Goal: Task Accomplishment & Management: Manage account settings

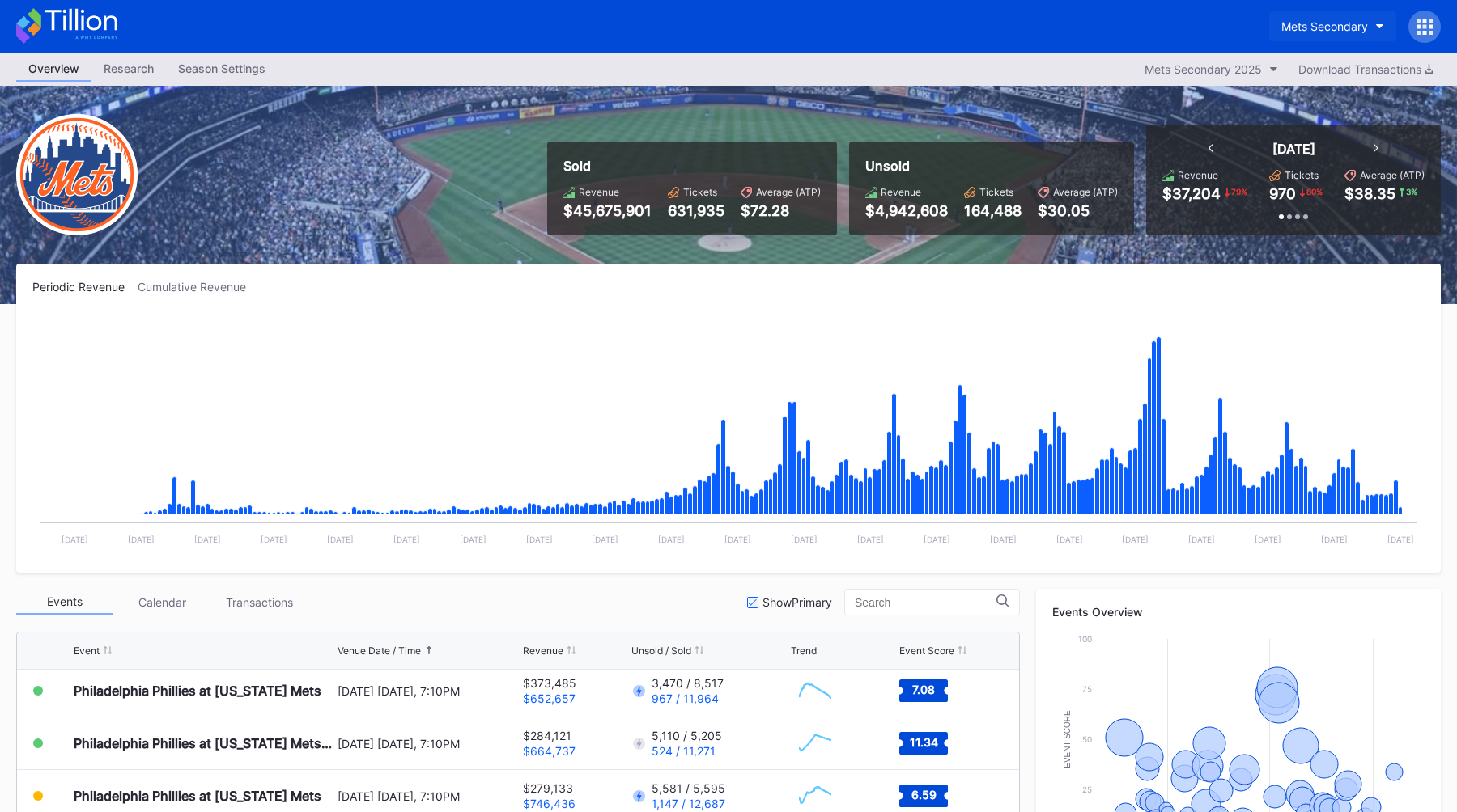
click at [1328, 22] on div "Mets Secondary" at bounding box center [1324, 27] width 87 height 14
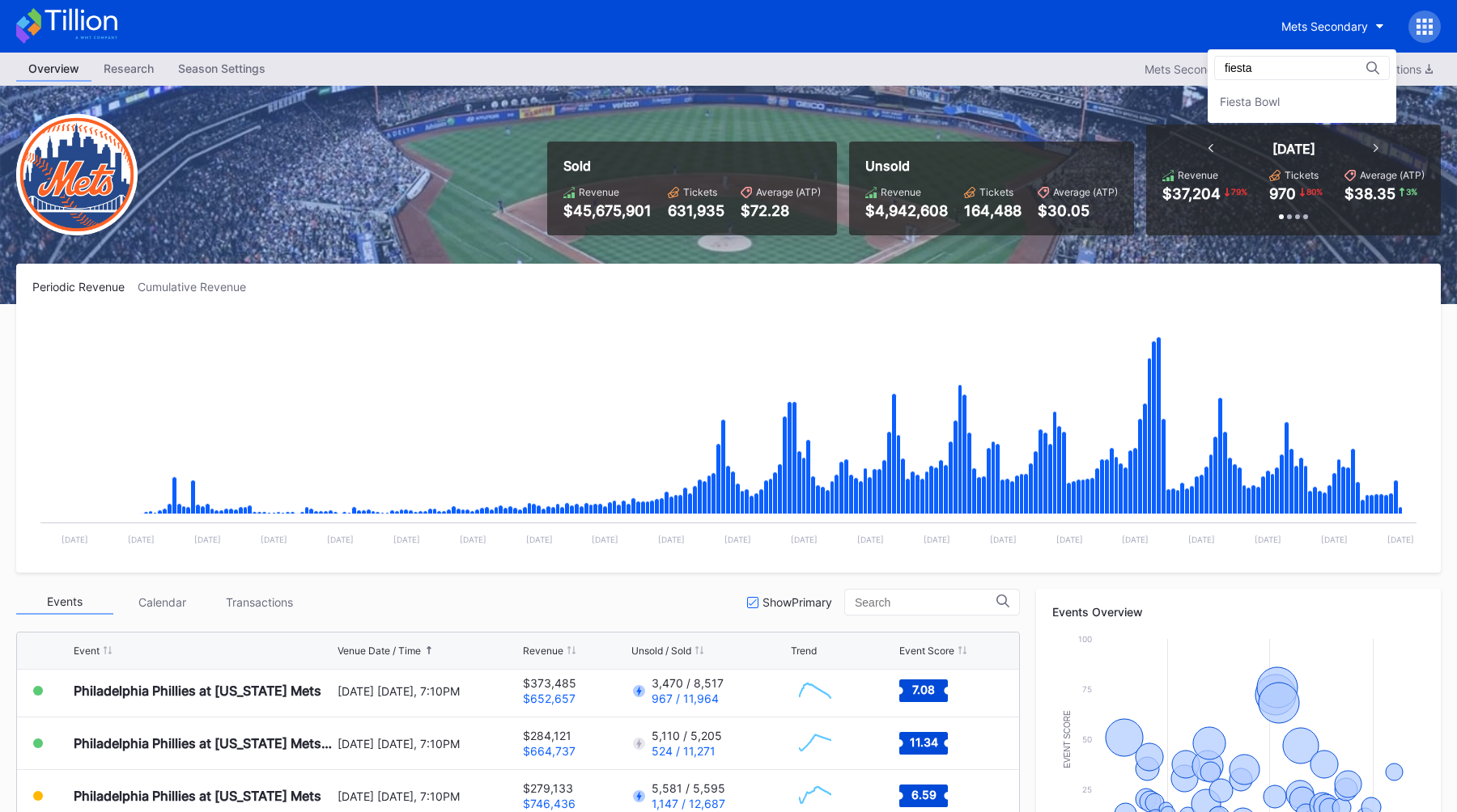
type input "fiesta"
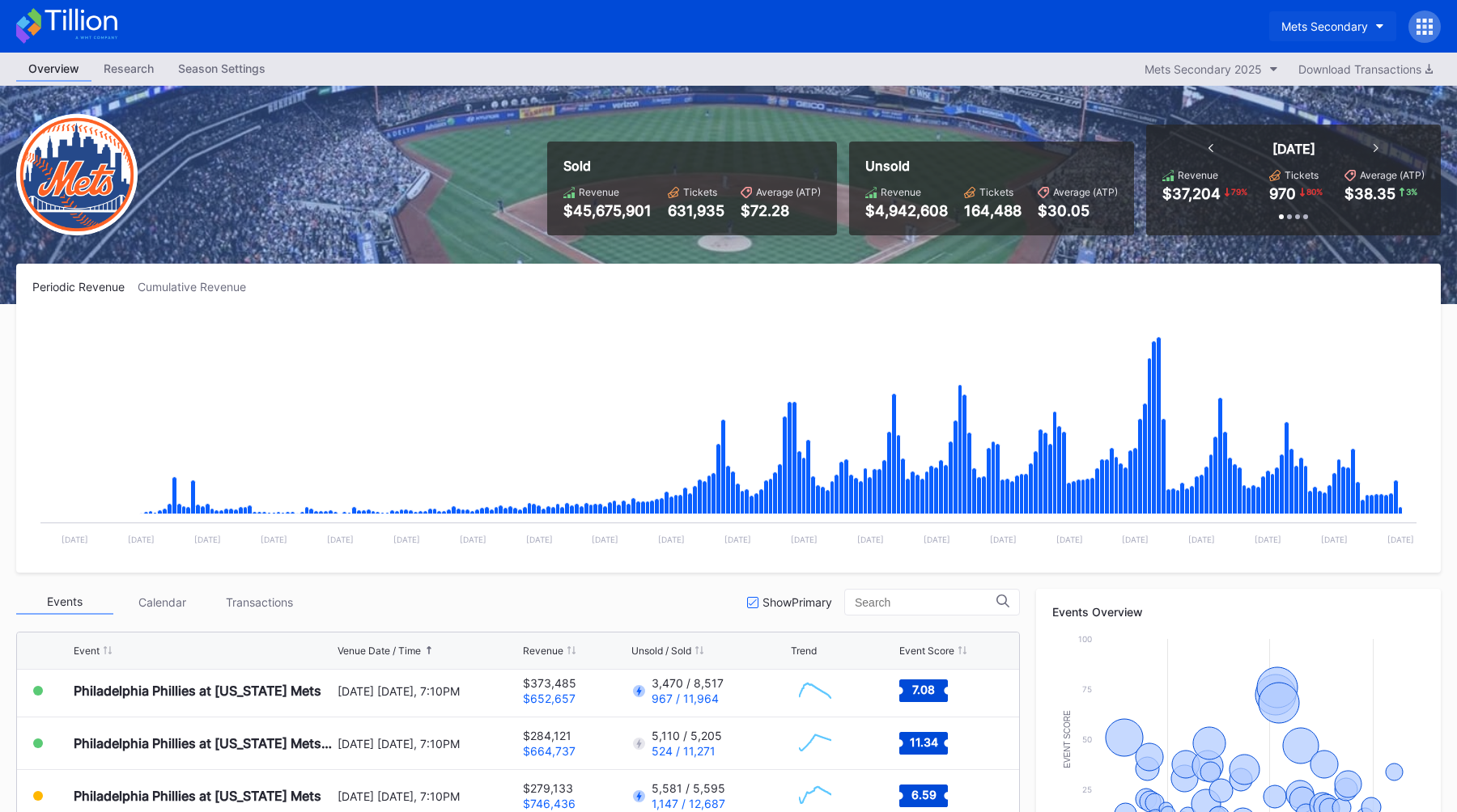
click at [1326, 19] on div "Mets Secondary" at bounding box center [1324, 27] width 87 height 14
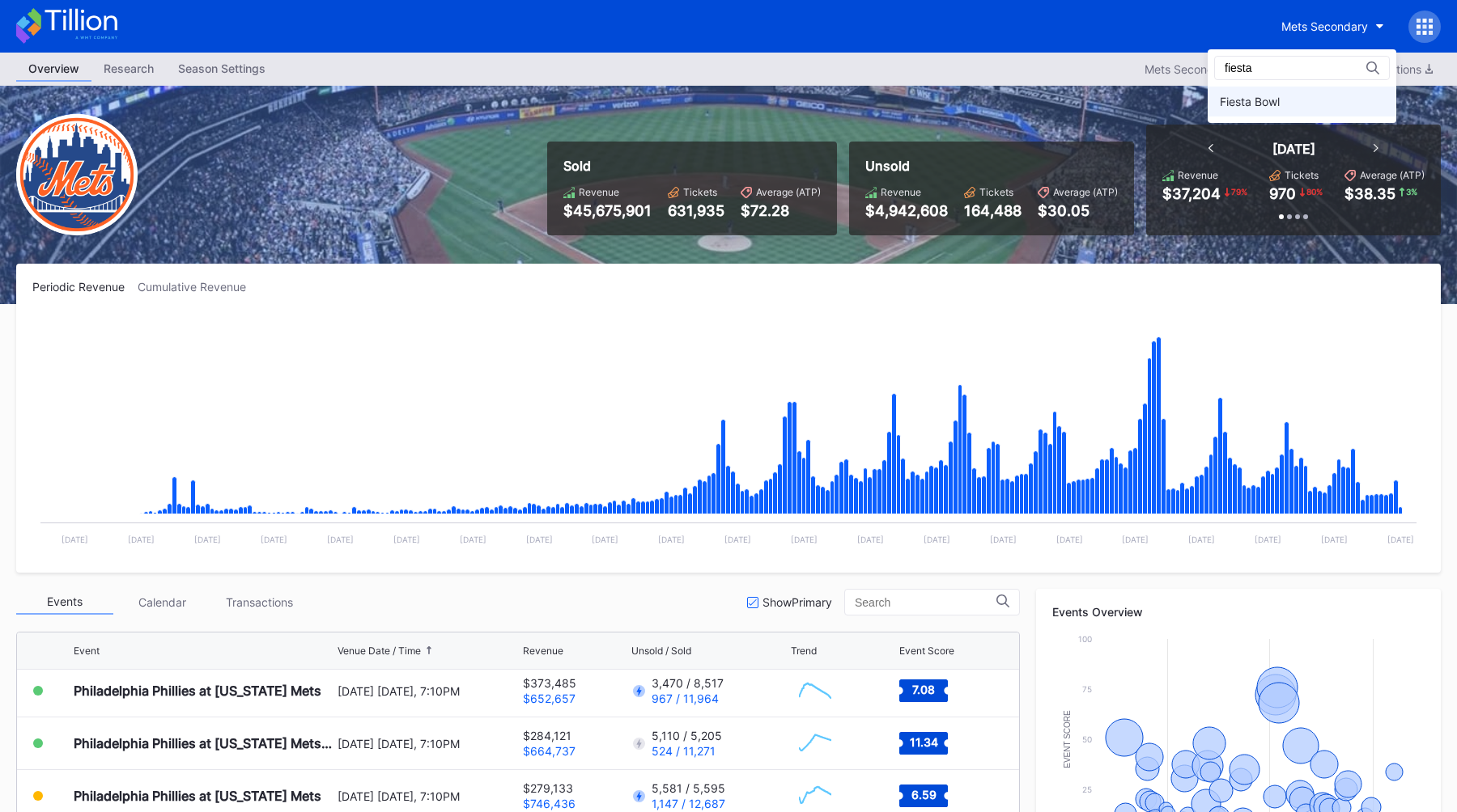
type input "fiesta"
click at [1279, 100] on div "Fiesta Bowl" at bounding box center [1250, 102] width 60 height 14
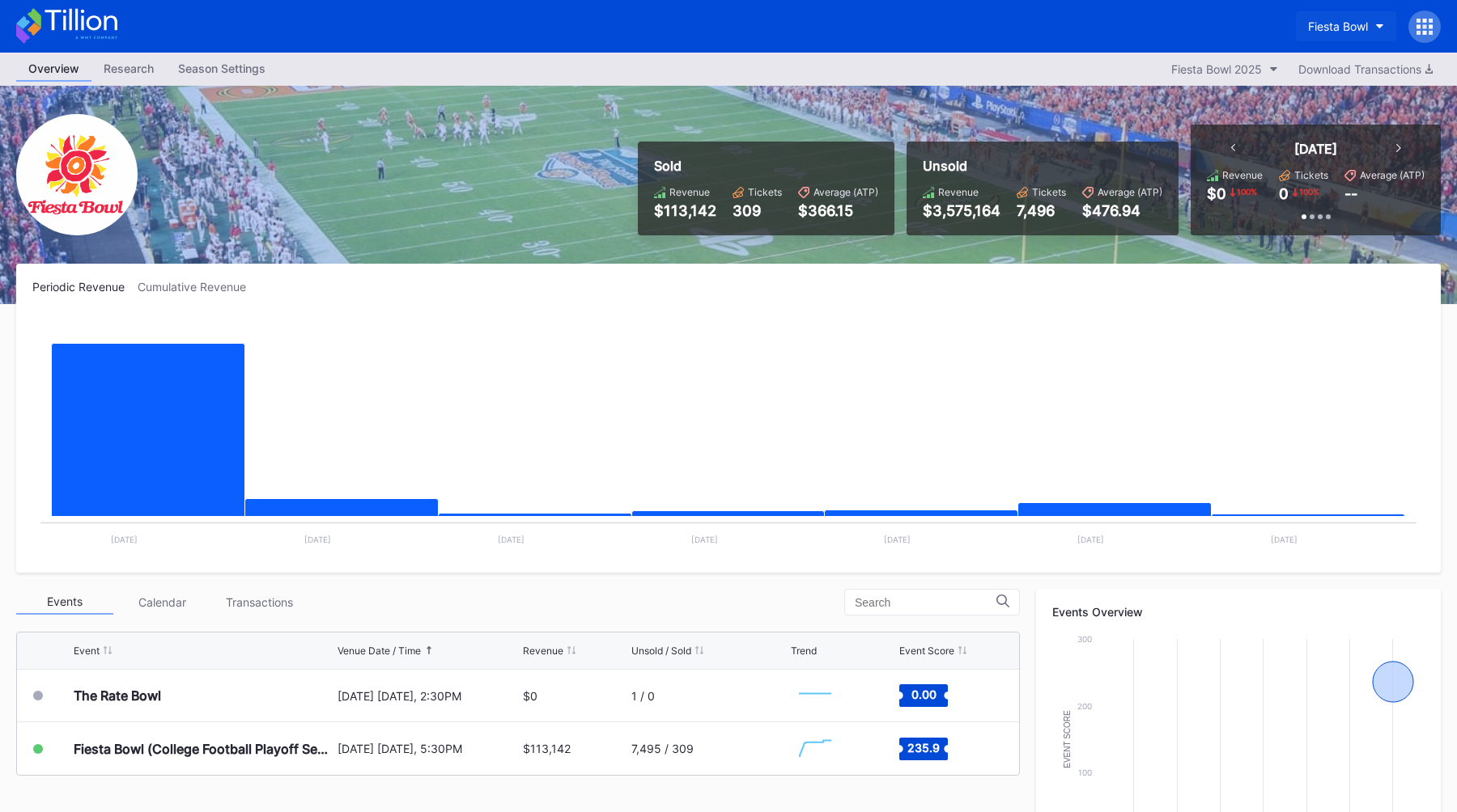
click at [1340, 37] on button "Fiesta Bowl" at bounding box center [1346, 27] width 101 height 30
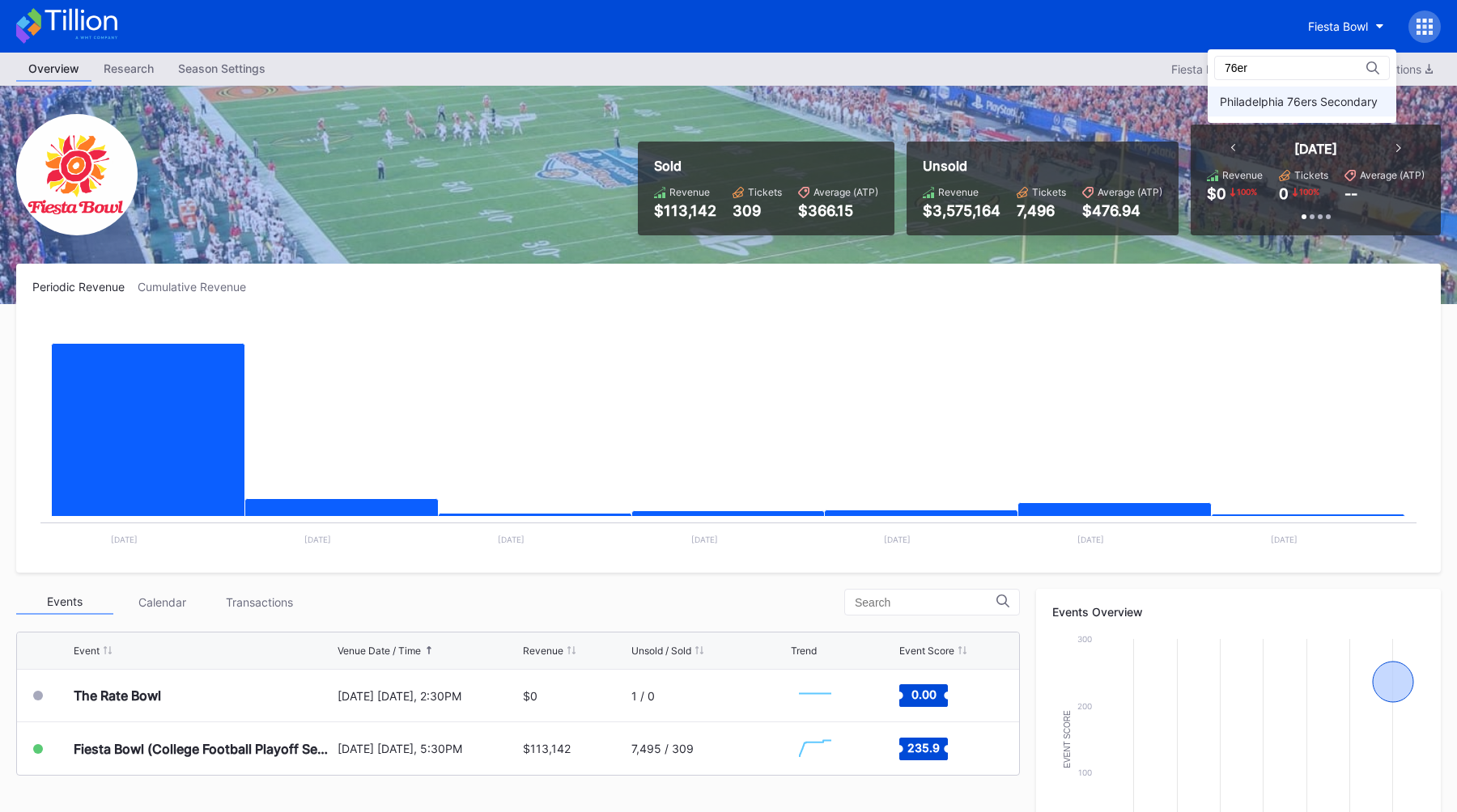
type input "76er"
click at [1324, 96] on div "Philadelphia 76ers Secondary" at bounding box center [1299, 102] width 158 height 14
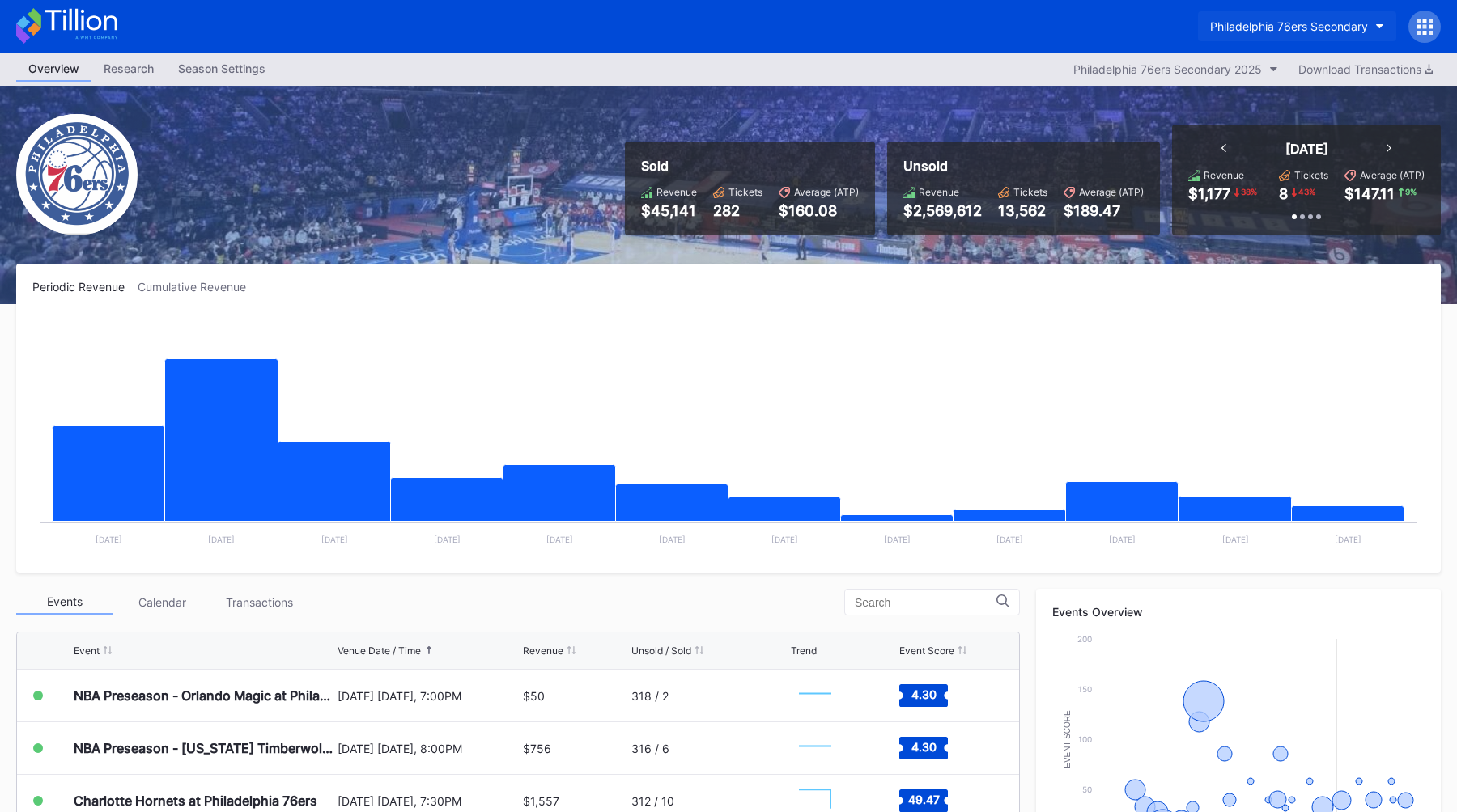
click at [1285, 25] on div "Philadelphia 76ers Secondary" at bounding box center [1289, 27] width 158 height 14
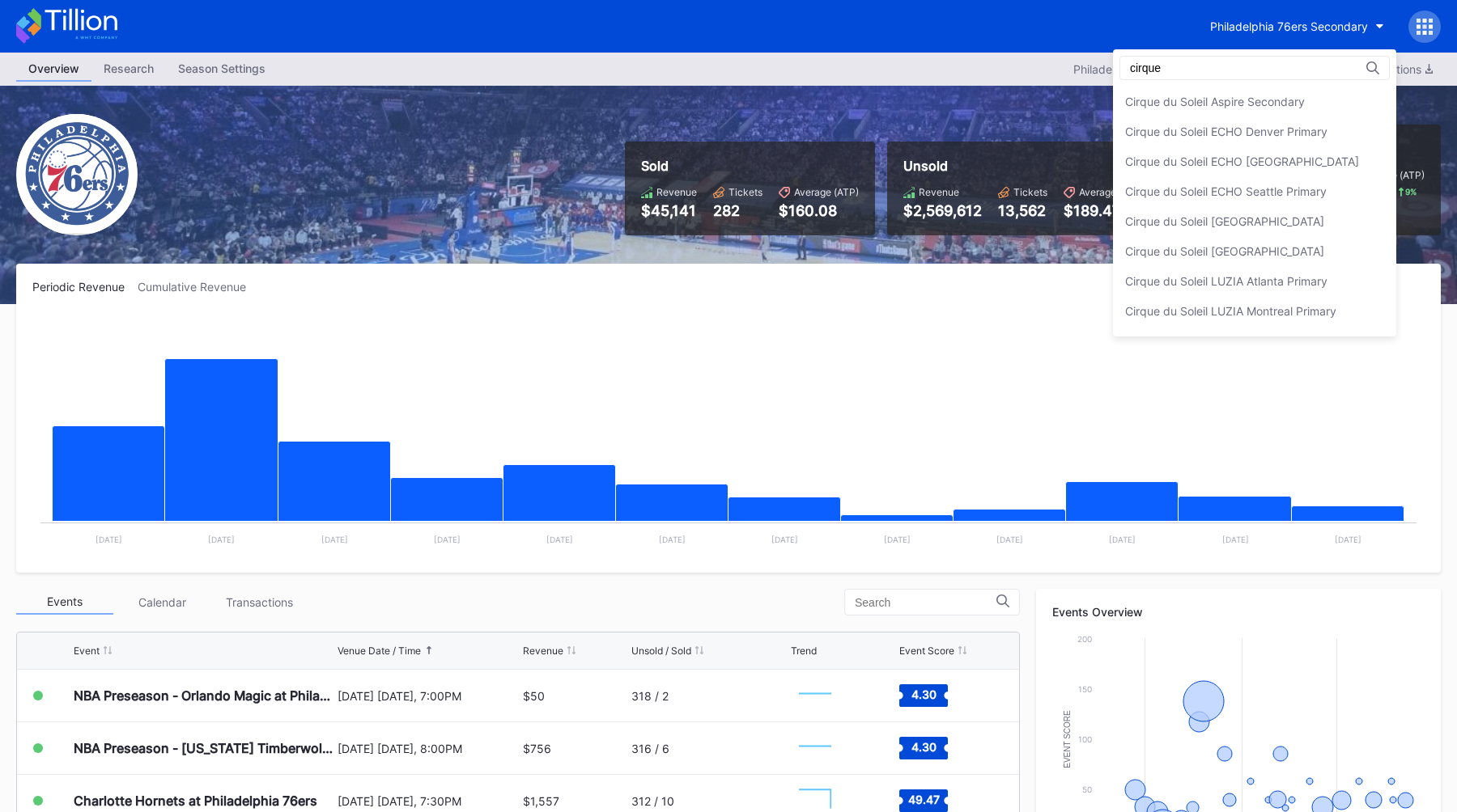
type input "cirque"
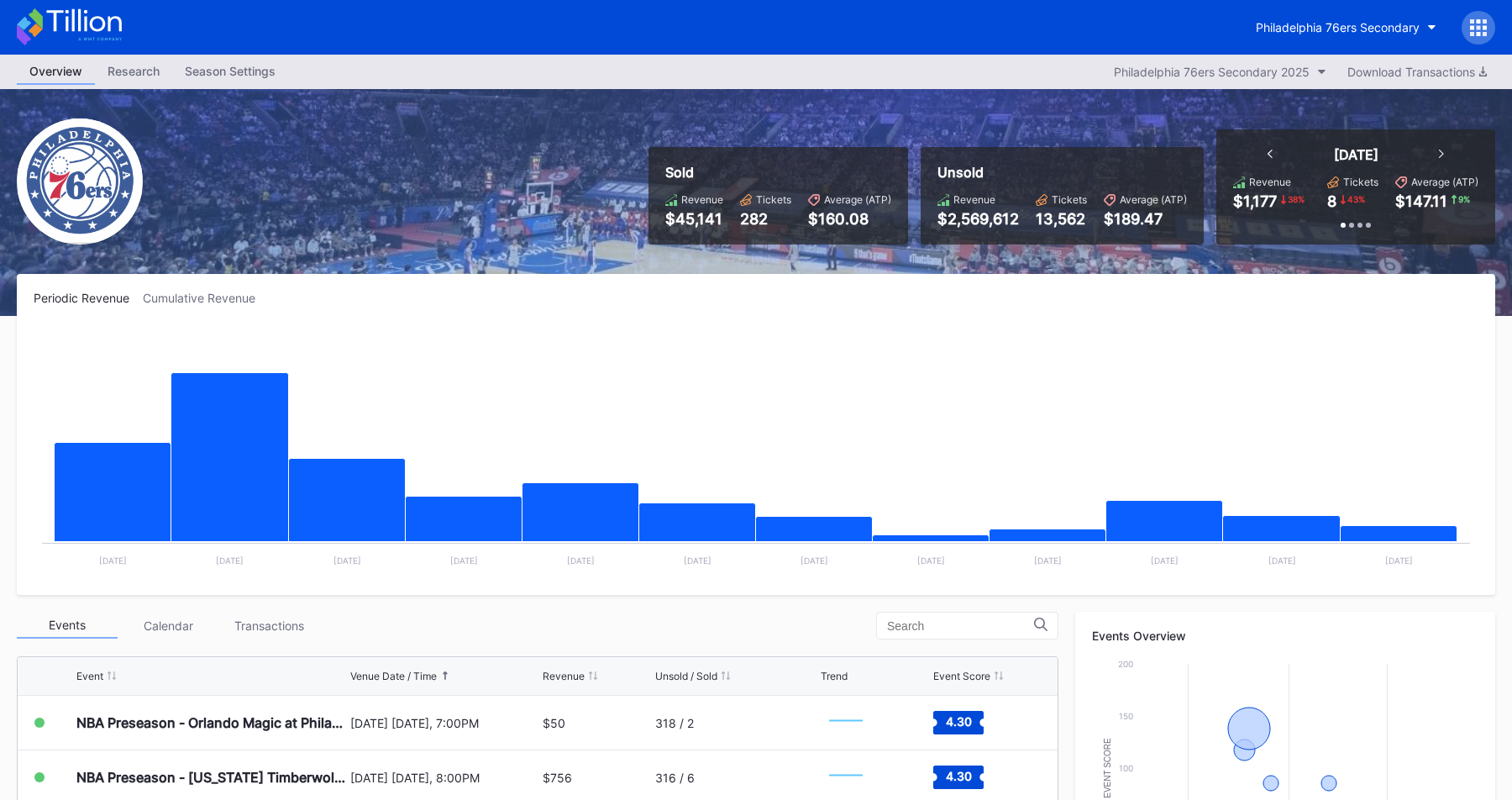
click at [1308, 33] on div "Philadelphia 76ers Secondary" at bounding box center [1338, 28] width 164 height 15
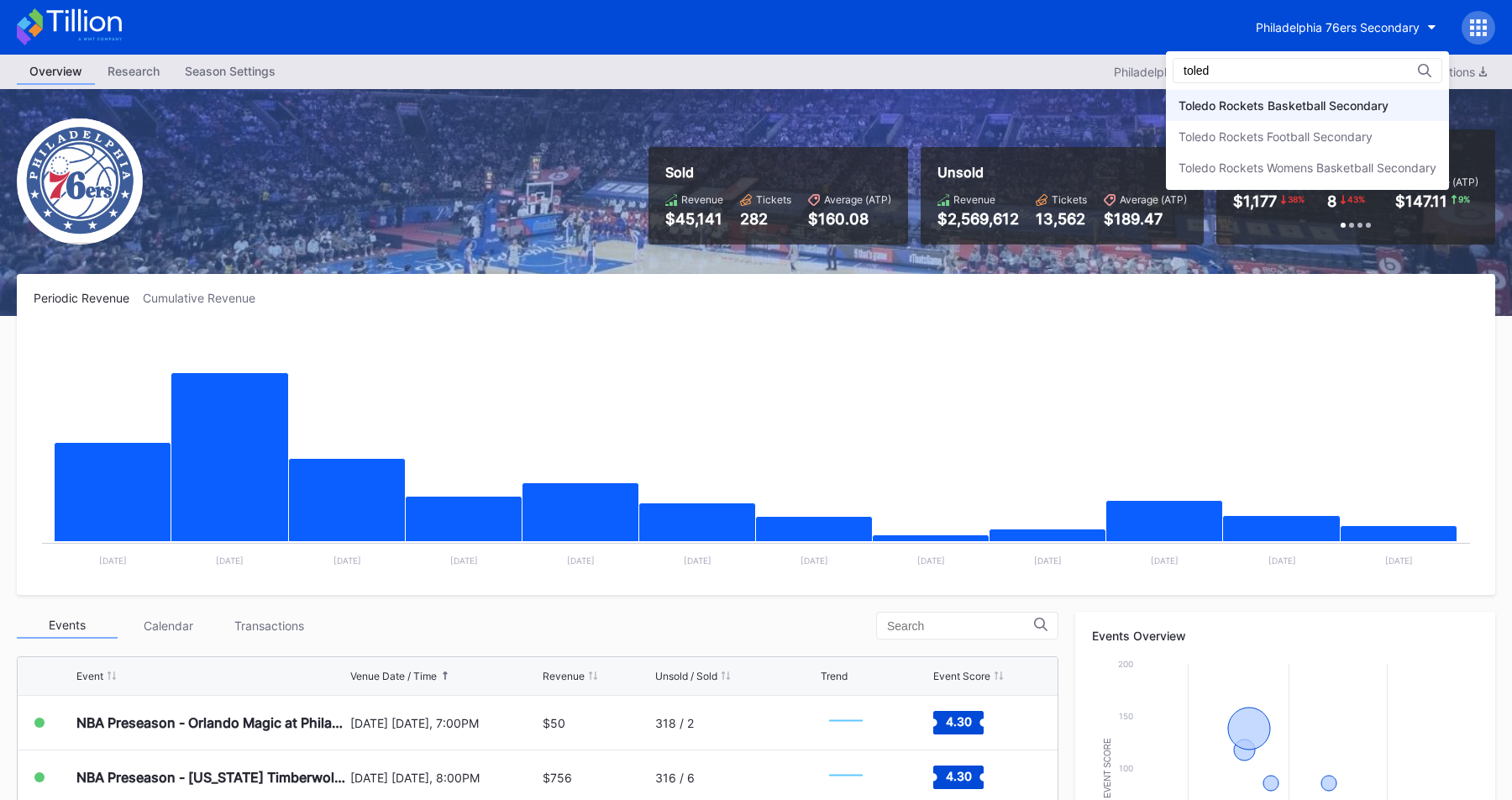
type input "toled"
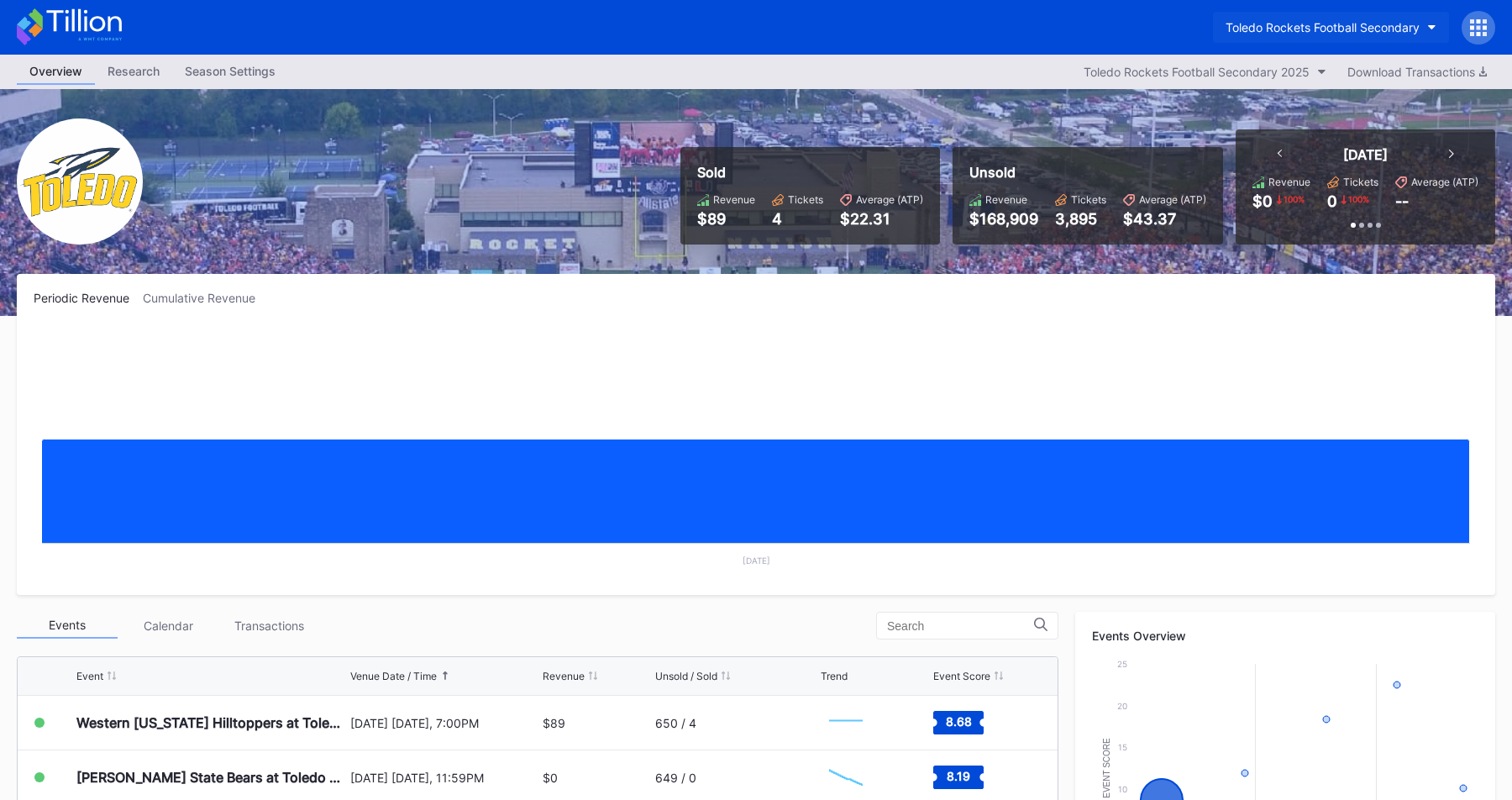
click at [1265, 33] on div "Toledo Rockets Football Secondary" at bounding box center [1322, 28] width 194 height 15
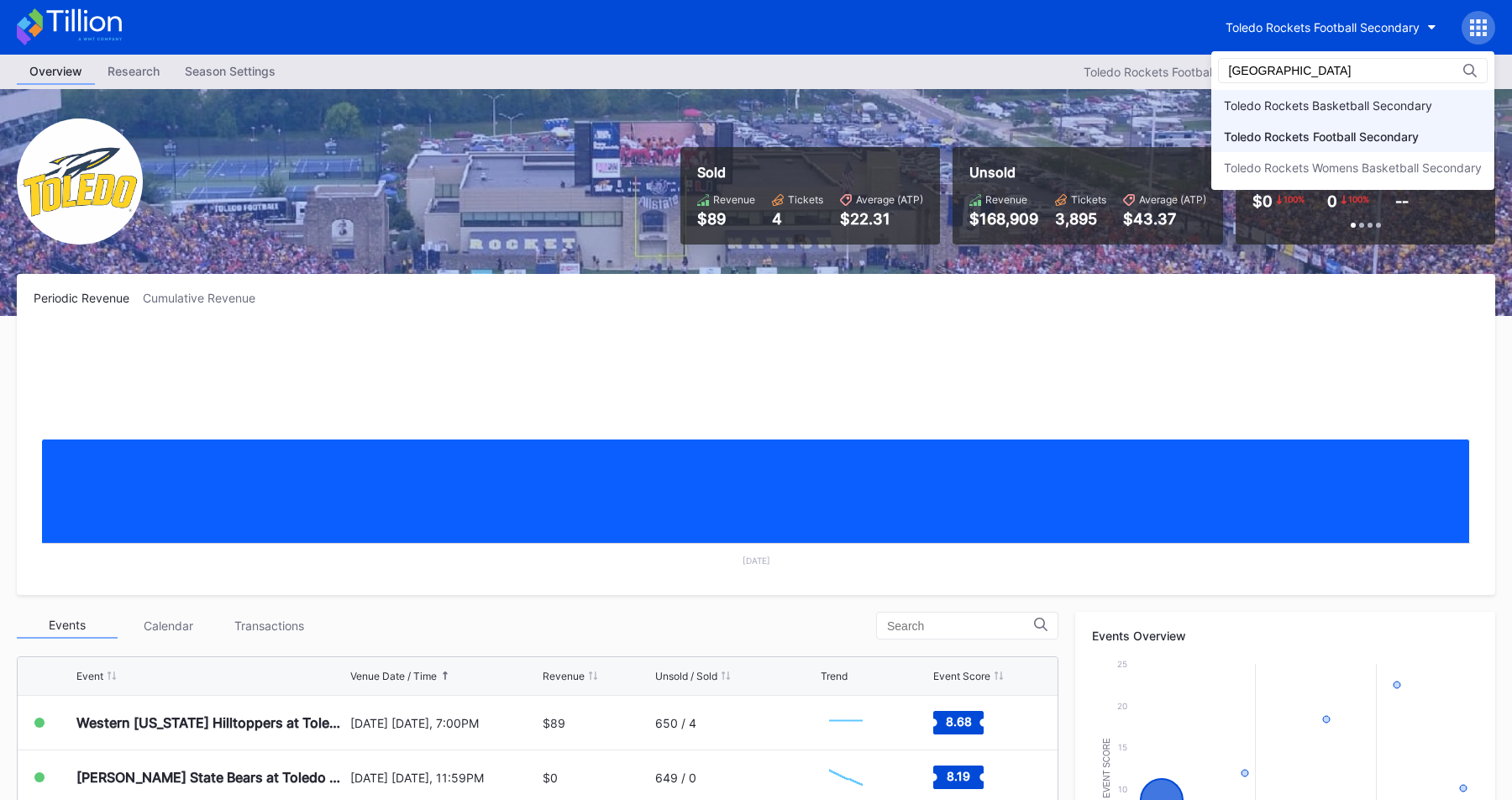
type input "toledo"
click at [1273, 107] on div "Toledo Rockets Basketball Secondary" at bounding box center [1328, 106] width 208 height 15
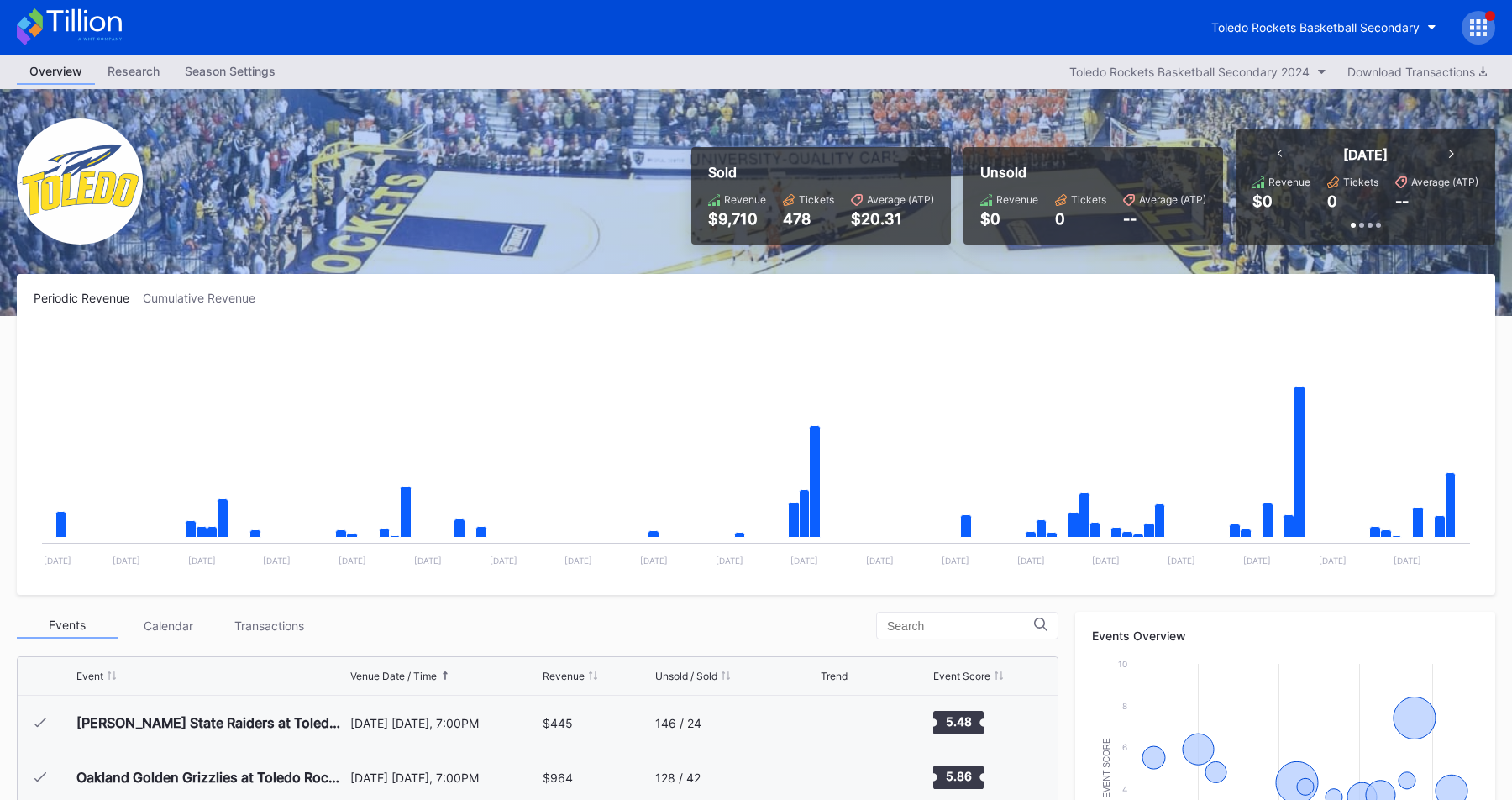
click at [1324, 45] on div "Toledo Rockets Basketball Secondary" at bounding box center [756, 28] width 1512 height 55
click at [1296, 17] on button "Toledo Rockets Basketball Secondary" at bounding box center [1323, 28] width 250 height 31
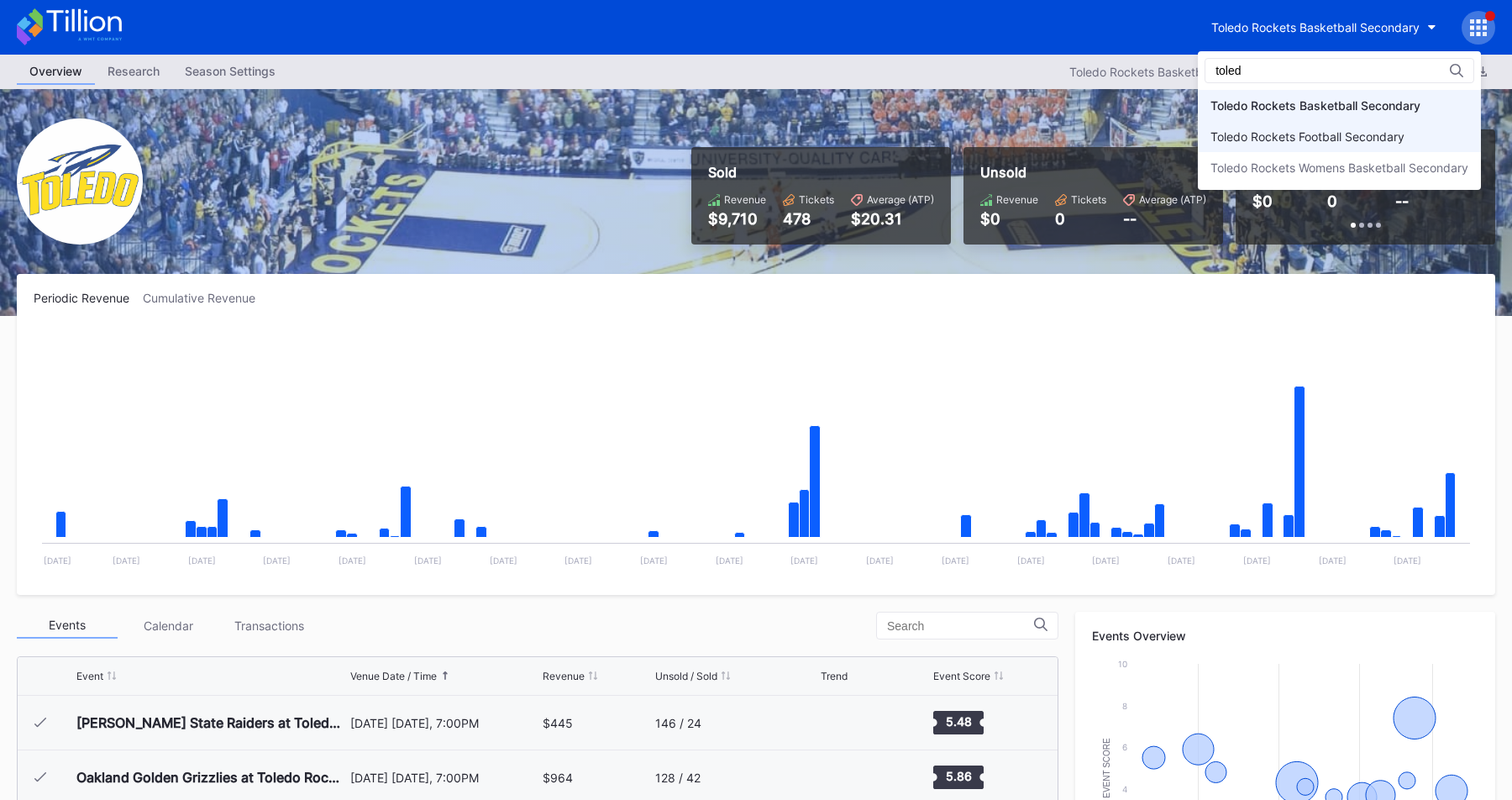
type input "toled"
click at [1267, 147] on div "Toledo Rockets Football Secondary" at bounding box center [1339, 137] width 284 height 31
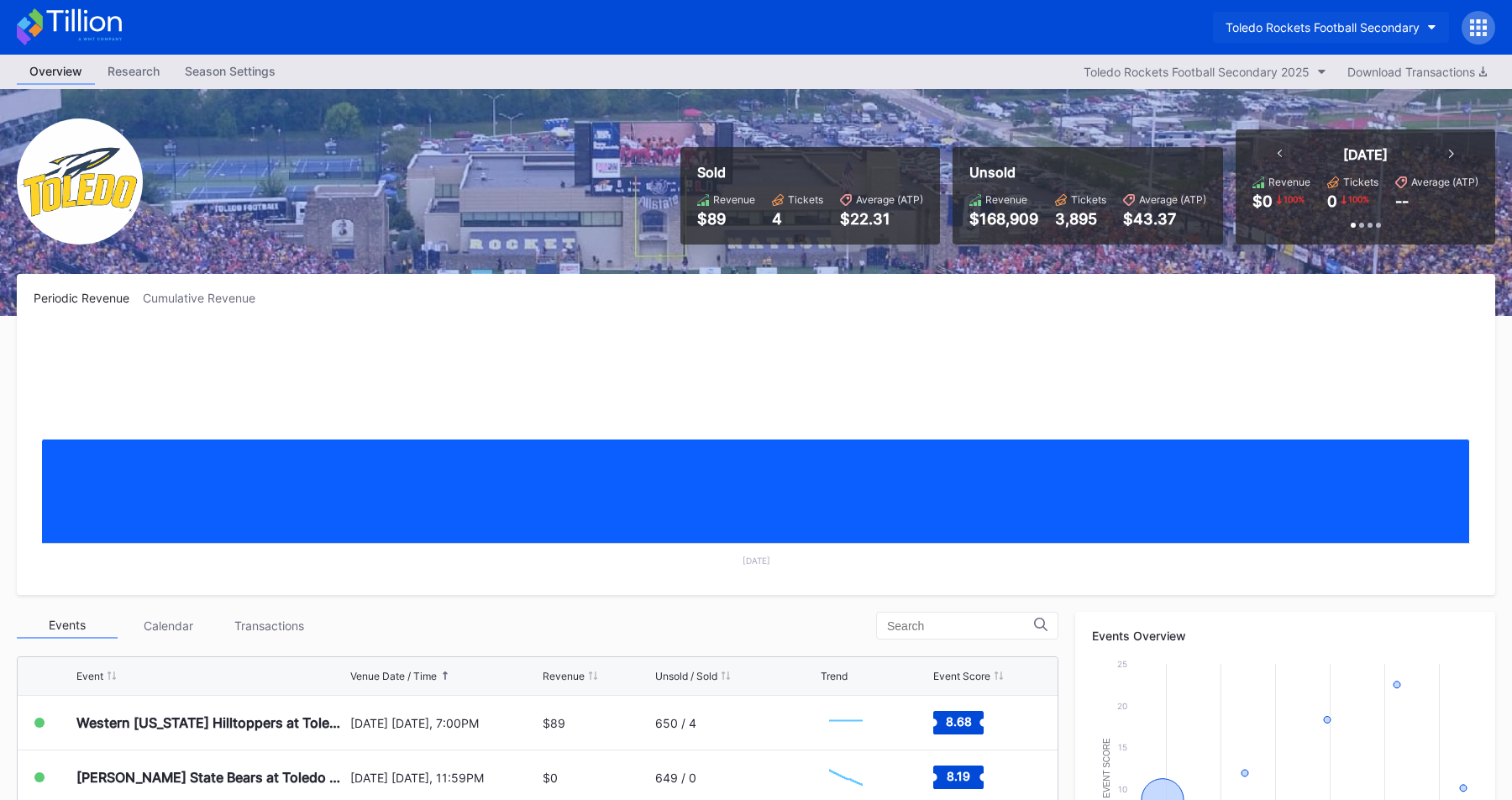
click at [1398, 35] on button "Toledo Rockets Football Secondary" at bounding box center [1330, 28] width 236 height 31
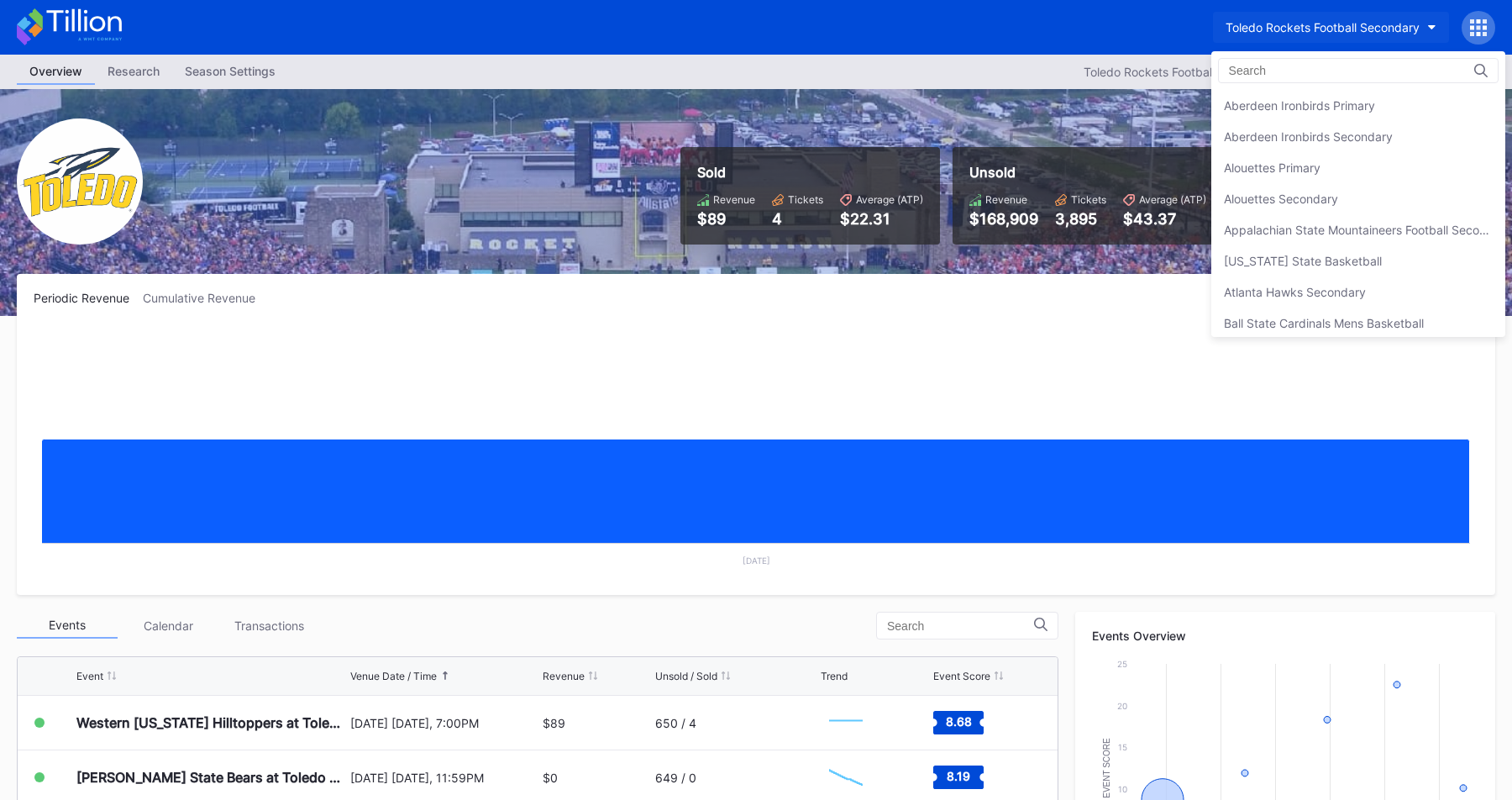
scroll to position [5469, 0]
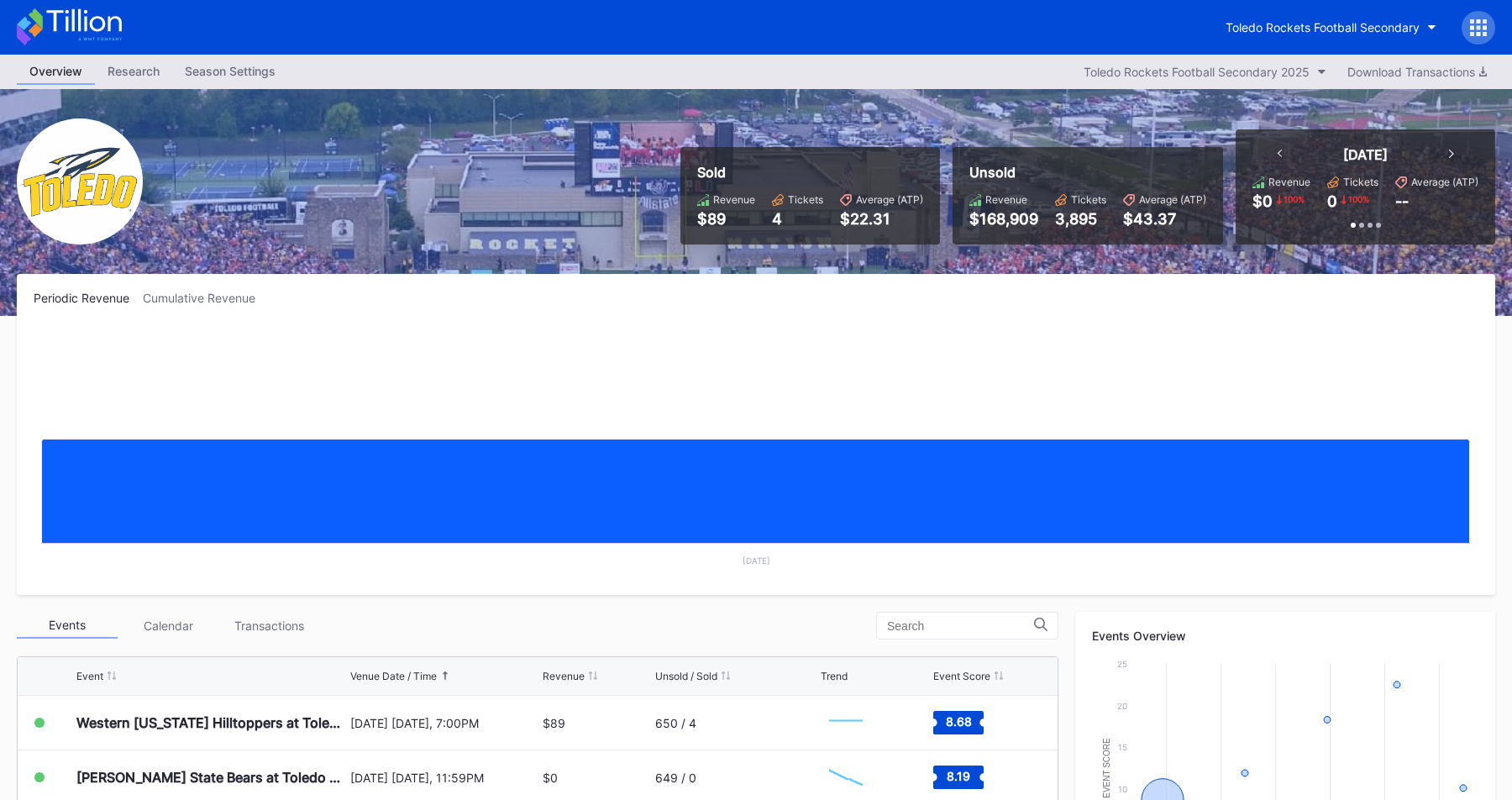
click at [1483, 32] on icon at bounding box center [1484, 34] width 5 height 5
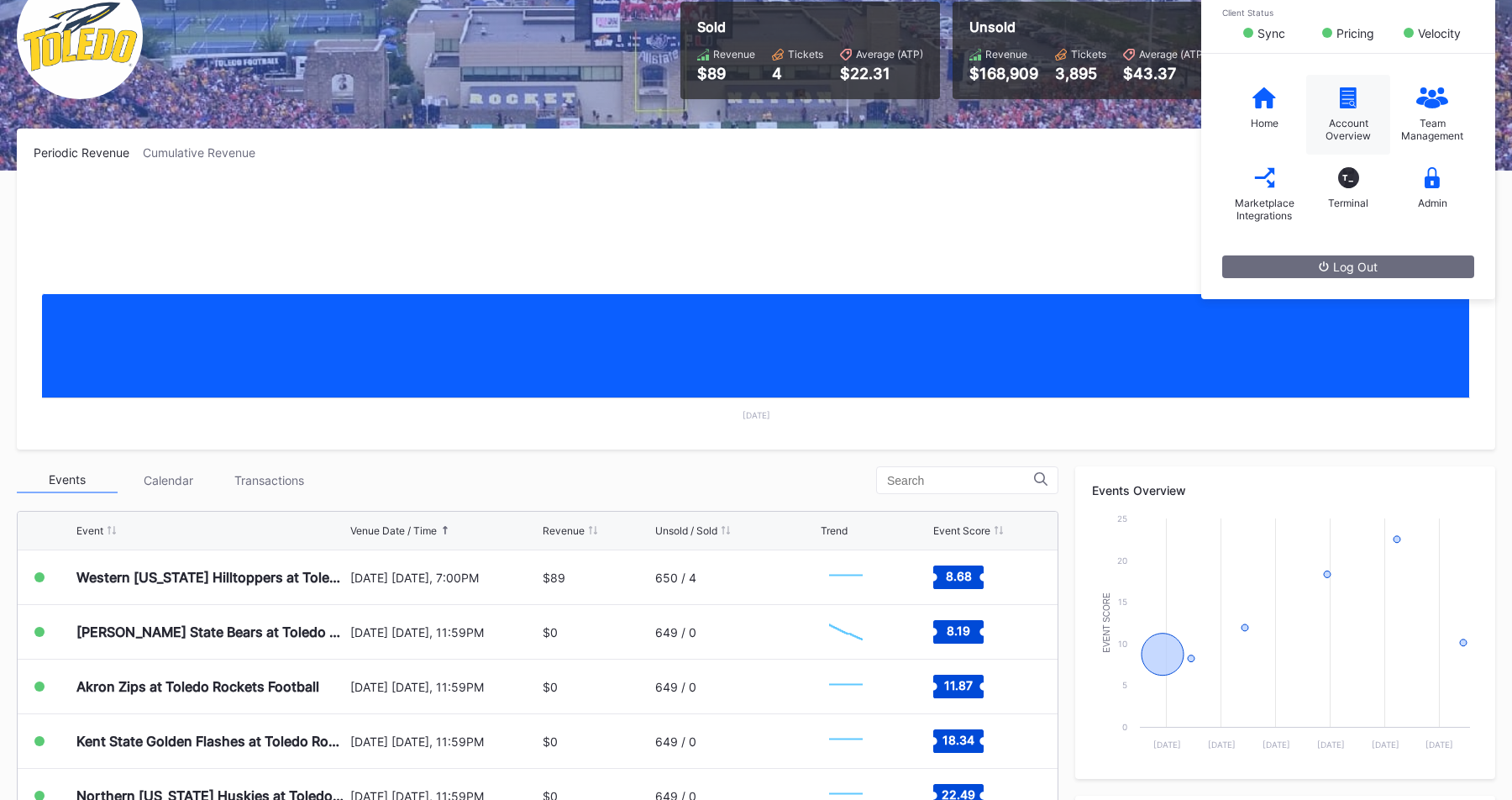
scroll to position [161, 0]
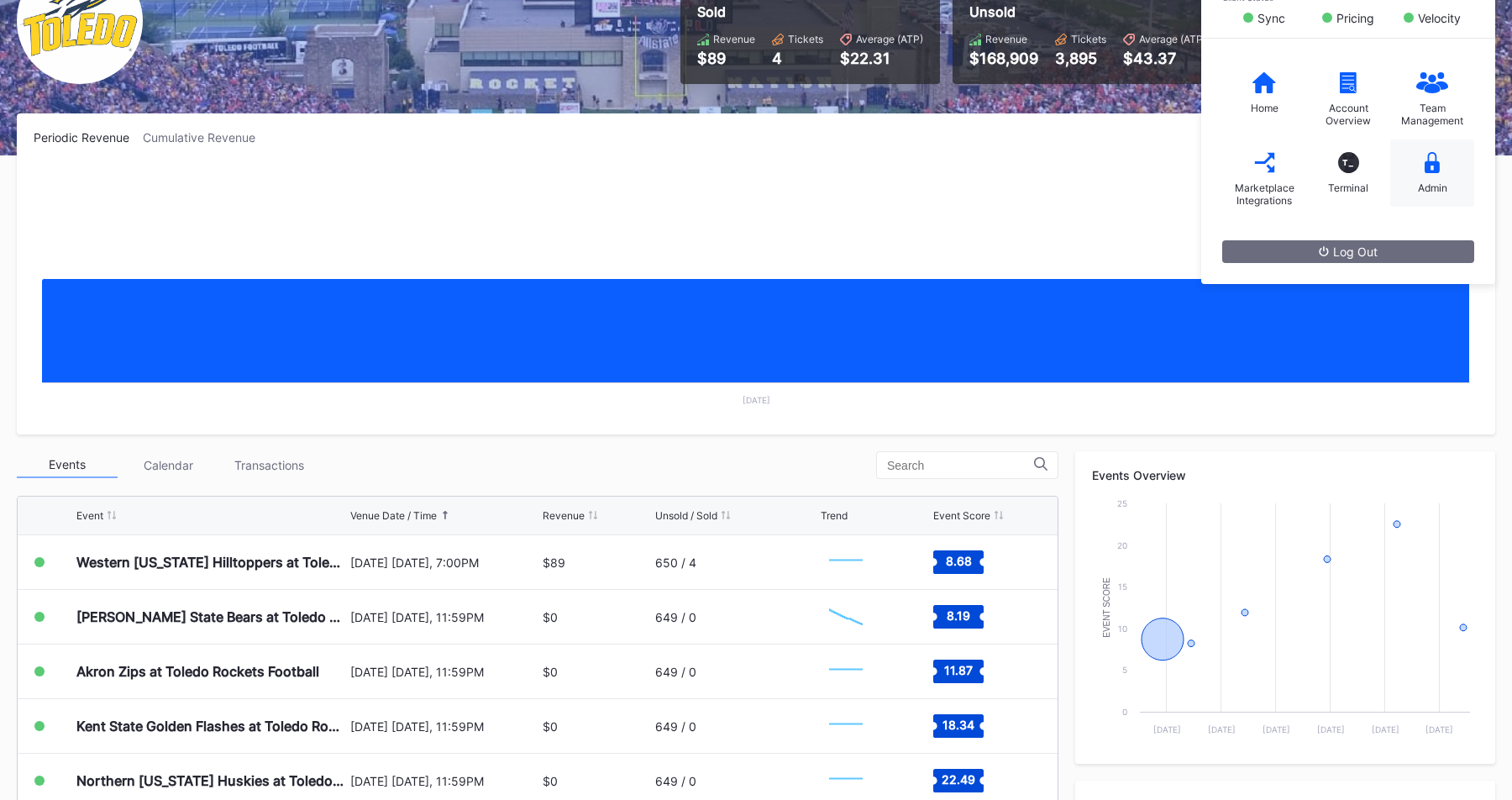
click at [1414, 177] on div "Admin" at bounding box center [1432, 172] width 84 height 67
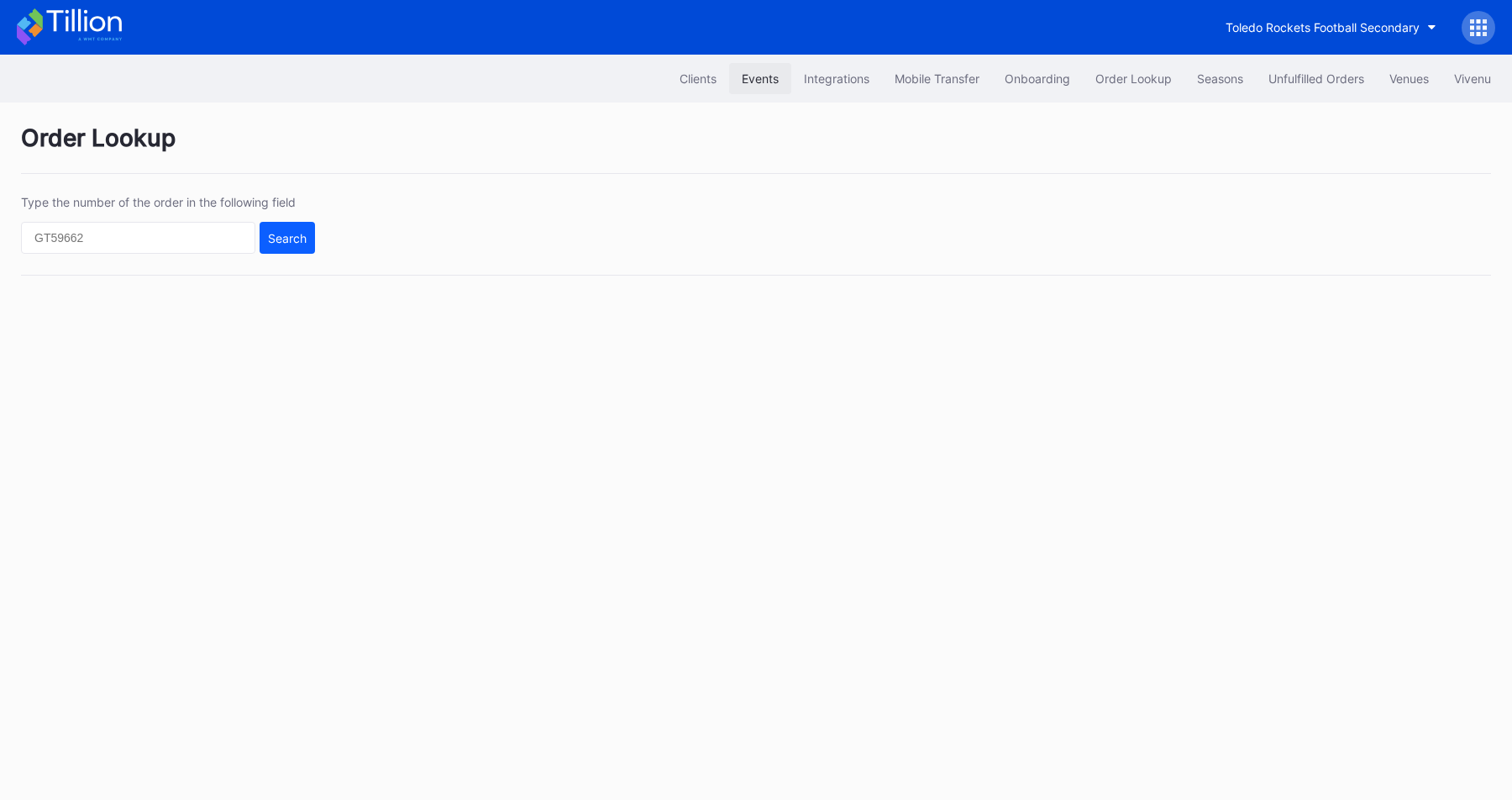
click at [729, 72] on button "Events" at bounding box center [761, 79] width 62 height 31
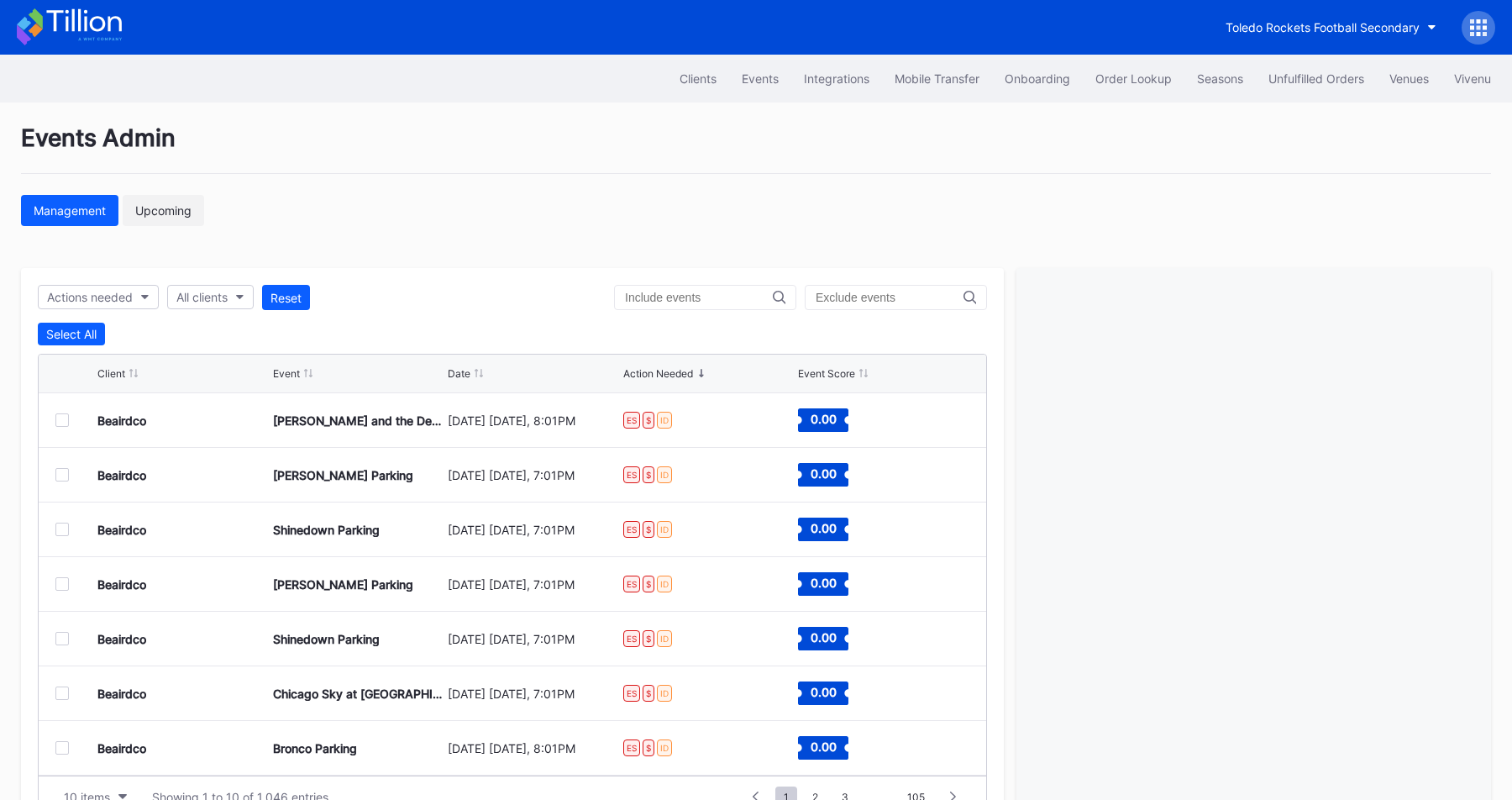
click at [162, 214] on div "Upcoming" at bounding box center [162, 211] width 56 height 15
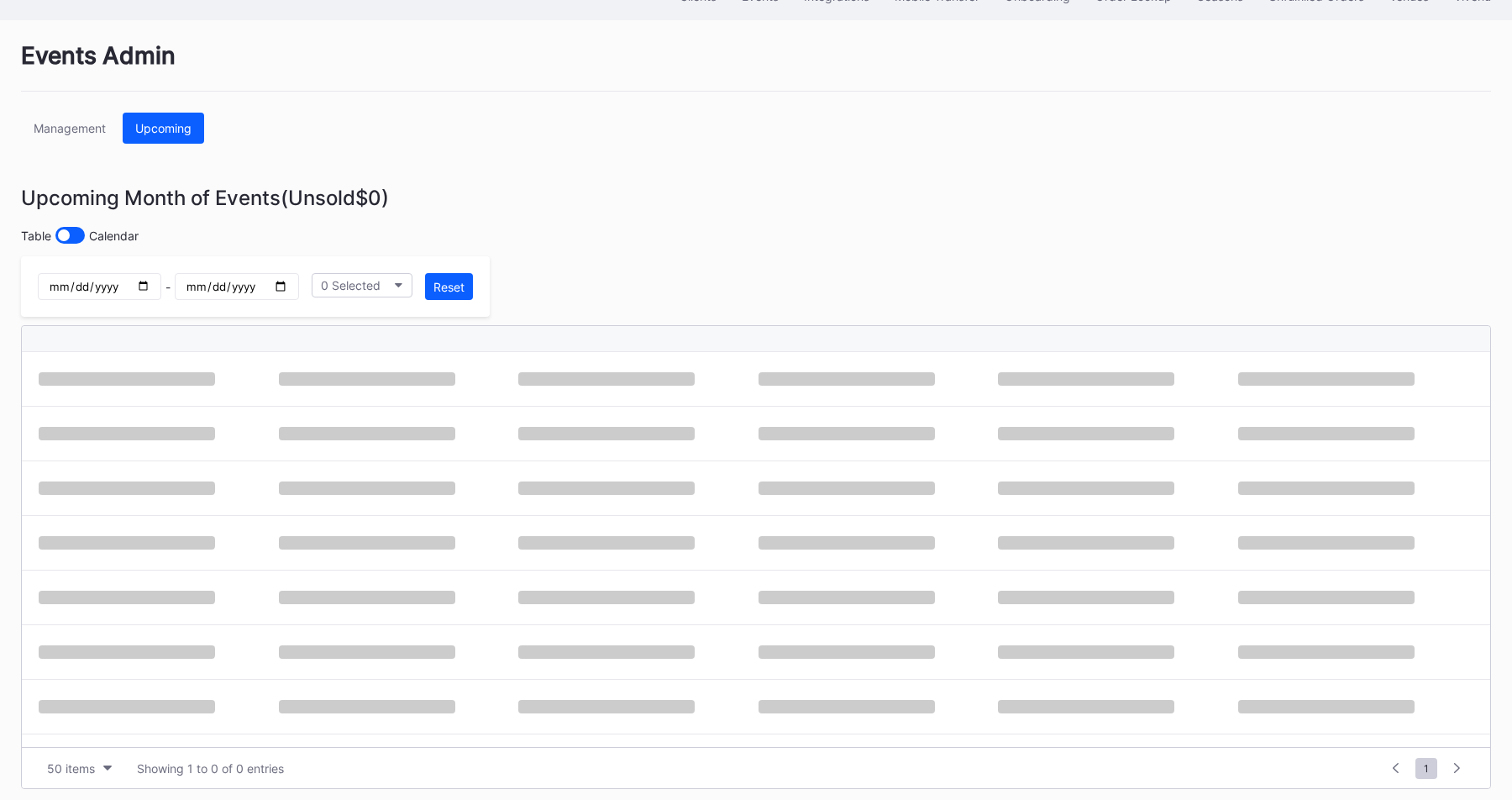
scroll to position [93, 0]
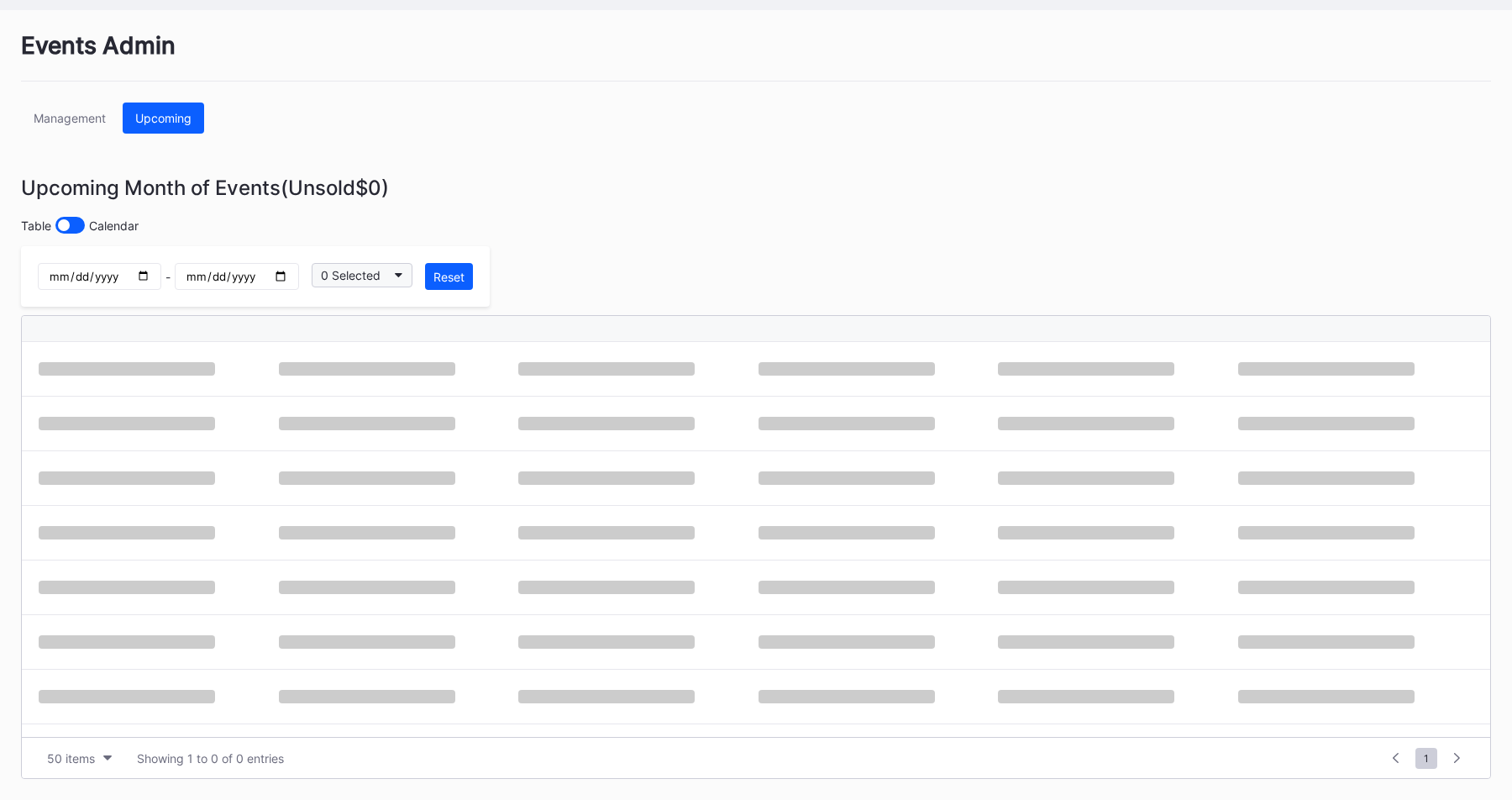
click at [388, 280] on button "0 Selected" at bounding box center [362, 275] width 101 height 25
click at [65, 754] on div "50 items" at bounding box center [71, 758] width 48 height 15
click at [103, 710] on div "200 items" at bounding box center [79, 717] width 55 height 15
click at [596, 187] on div "Upcoming Month of Events (Unsold $0 )" at bounding box center [756, 187] width 1470 height 25
click at [284, 272] on input "date" at bounding box center [236, 276] width 124 height 27
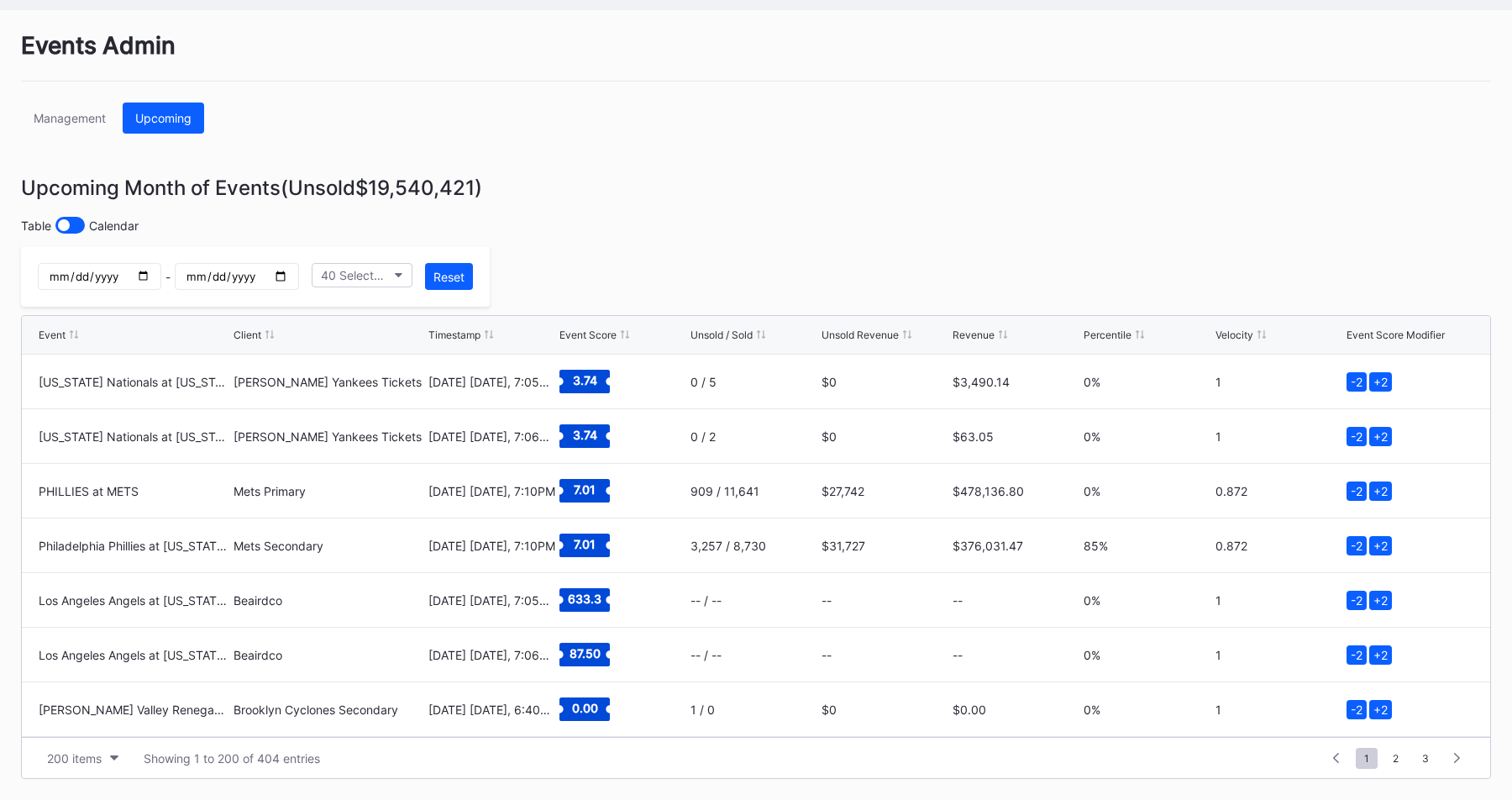
type input "2025-09-07"
click at [530, 203] on div "Events Admin Management Upcoming Upcoming Month of Events (Unsold $5,634,114 ) …" at bounding box center [756, 405] width 1512 height 790
click at [403, 263] on button "40 Selected" at bounding box center [362, 275] width 101 height 25
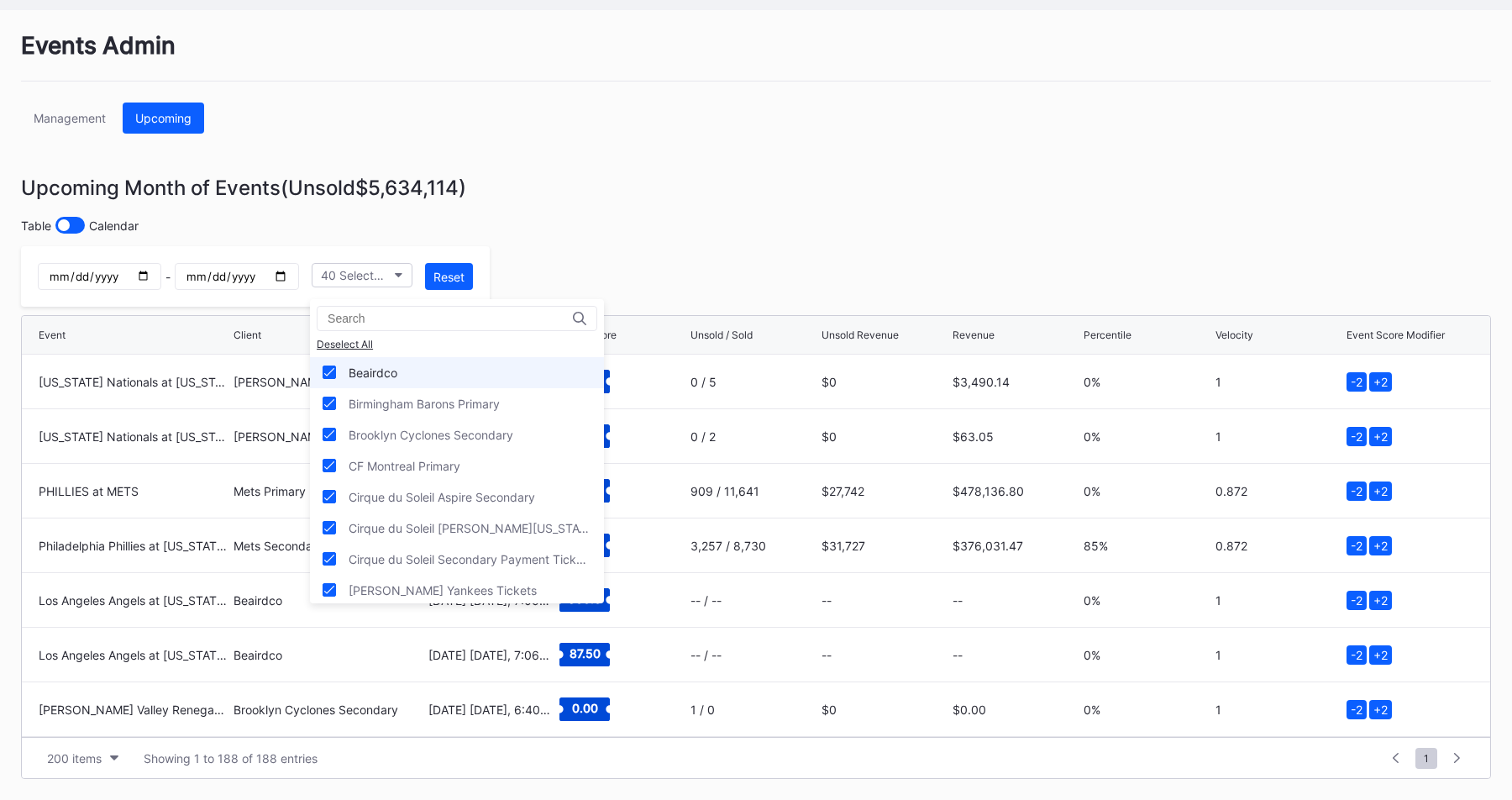
click at [386, 365] on div "Beairdco" at bounding box center [372, 372] width 49 height 15
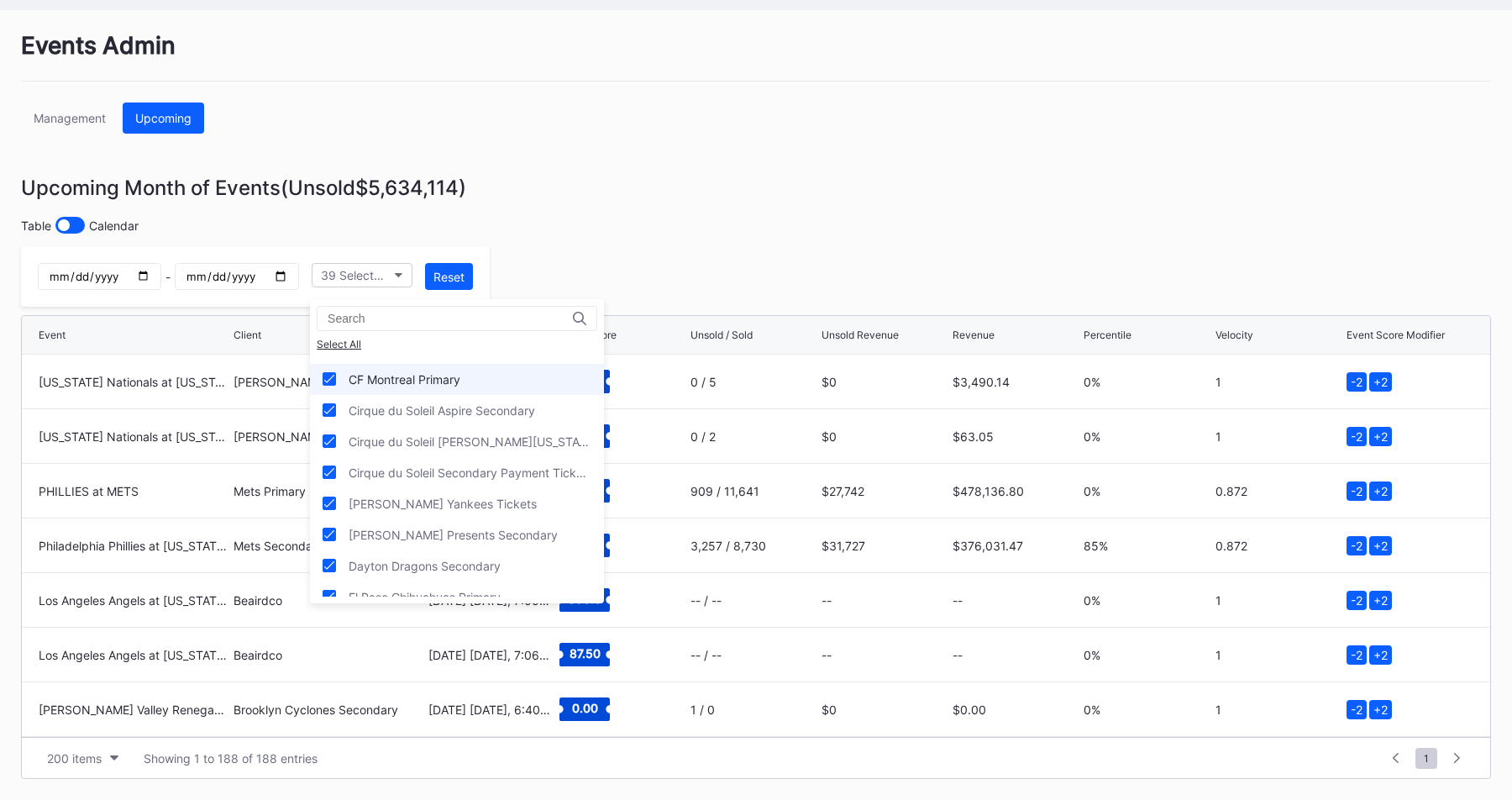
click at [472, 384] on div "CF Montreal Primary" at bounding box center [457, 379] width 294 height 31
click at [486, 408] on div "Cirque du Soleil Aspire Secondary" at bounding box center [441, 410] width 186 height 15
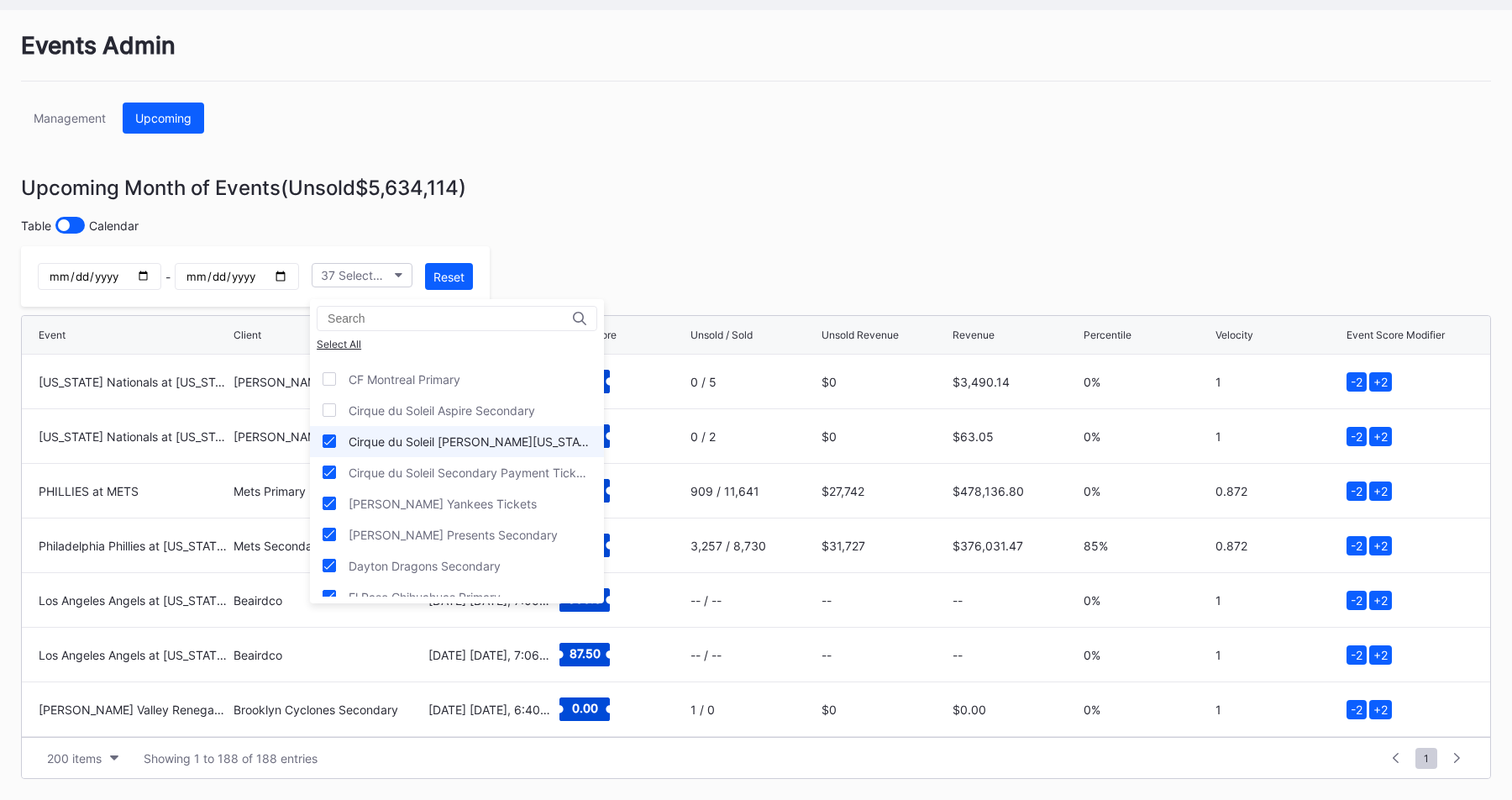
click at [509, 446] on div "Cirque du Soleil LUZIA Washington Primary" at bounding box center [470, 441] width 243 height 15
click at [502, 475] on div "Cirque du Soleil Secondary Payment Tickets" at bounding box center [470, 472] width 243 height 15
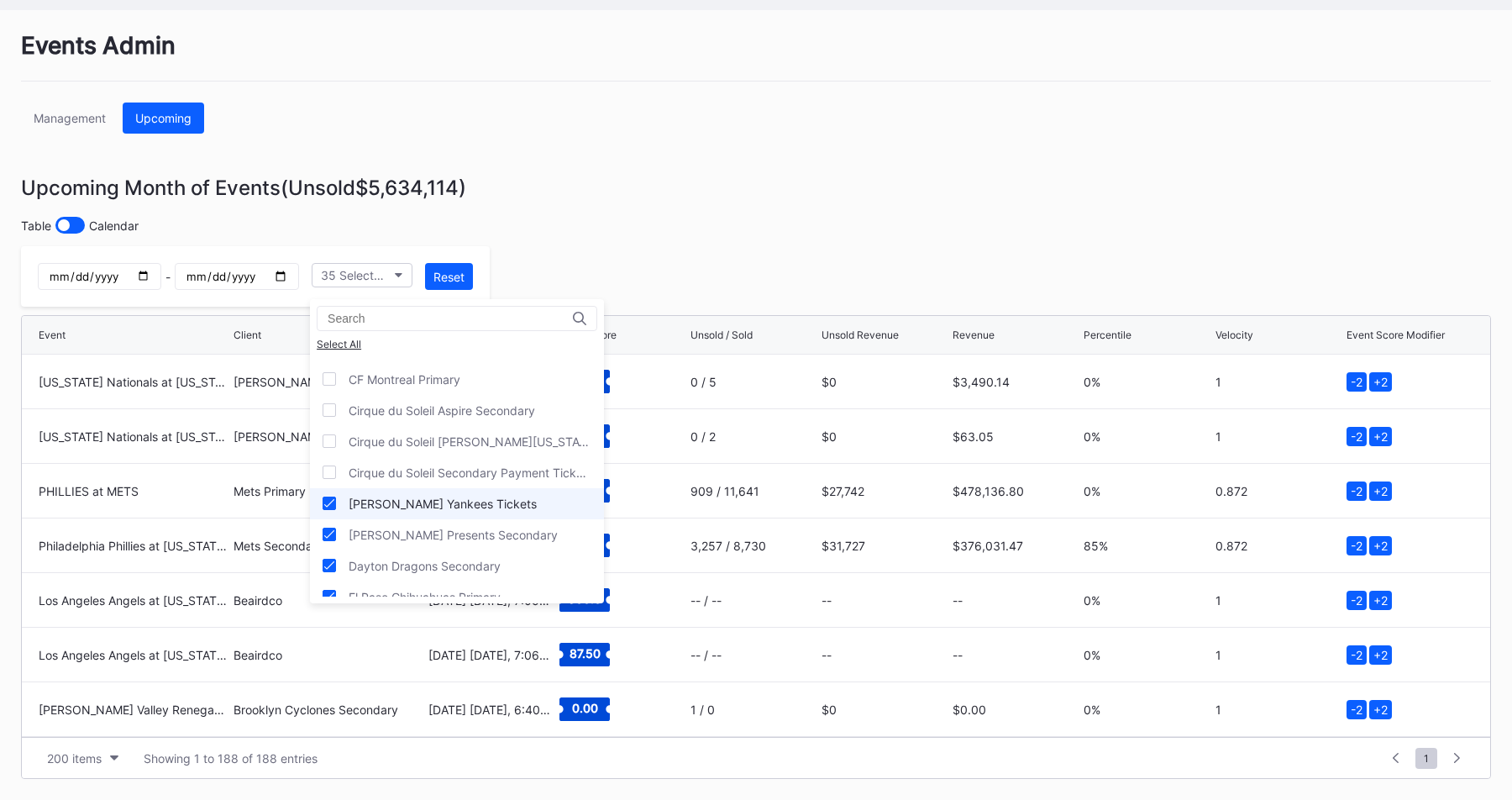
click at [502, 500] on div "Cohens Yankees Tickets" at bounding box center [457, 504] width 294 height 31
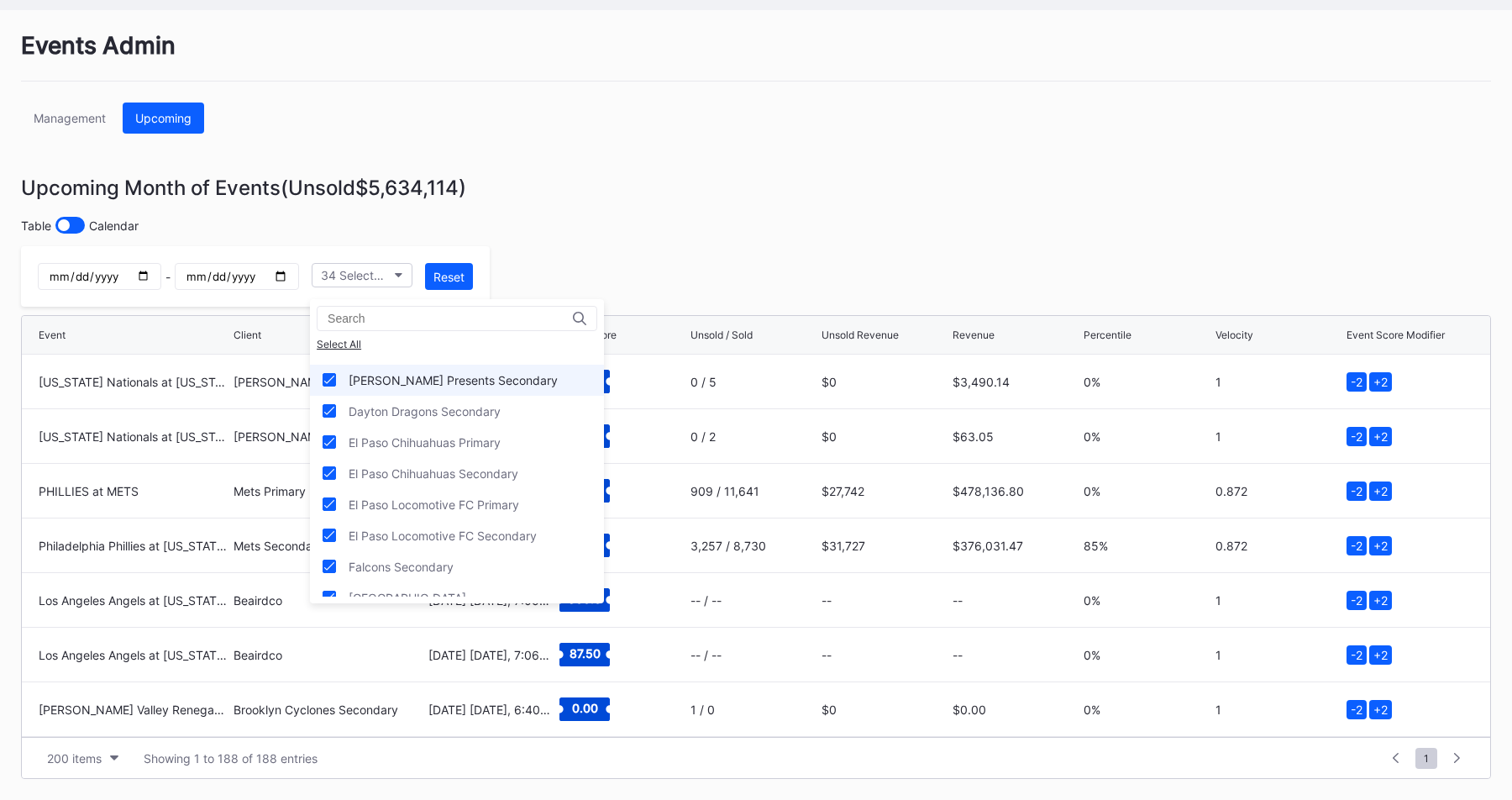
scroll to position [242, 0]
click at [513, 448] on div "El Paso Chihuahuas Primary" at bounding box center [457, 441] width 294 height 31
click at [513, 467] on div "El Paso Chihuahuas Secondary" at bounding box center [433, 472] width 170 height 15
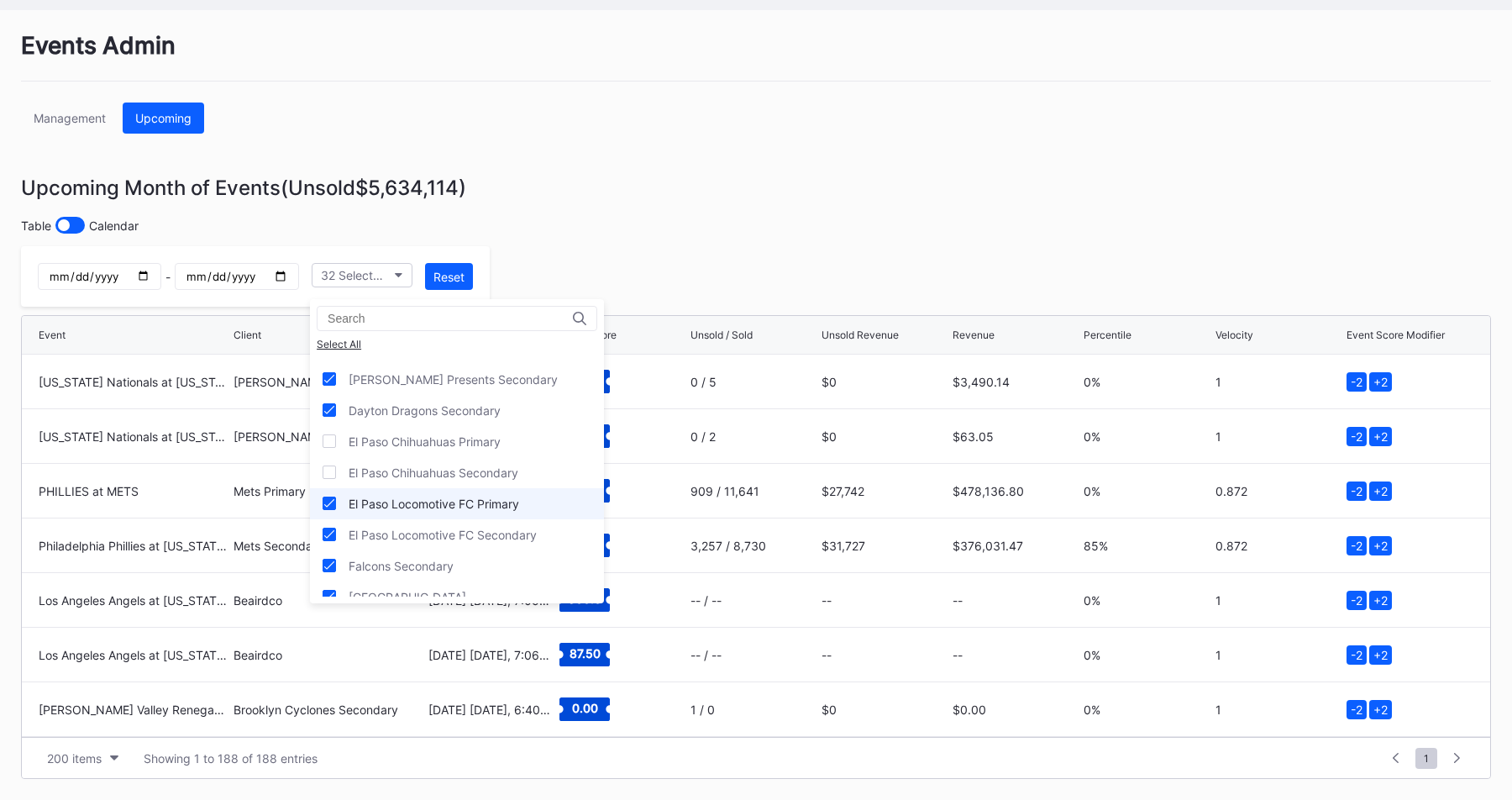
click at [522, 494] on div "El Paso Locomotive FC Primary" at bounding box center [457, 504] width 294 height 31
click at [522, 521] on div "El Paso Locomotive FC Secondary" at bounding box center [457, 535] width 294 height 31
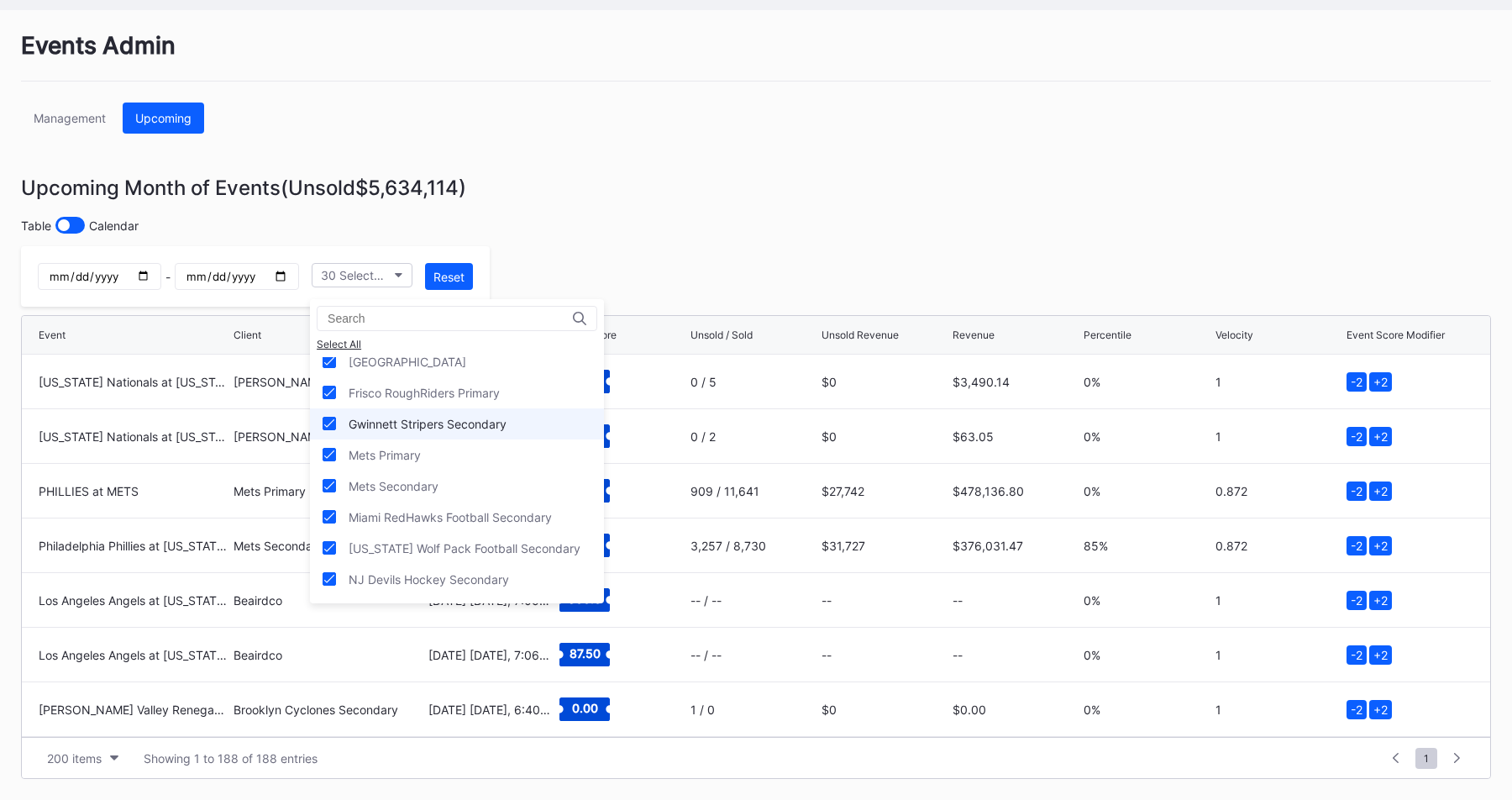
scroll to position [478, 0]
click at [492, 465] on div "Mets Primary" at bounding box center [457, 454] width 294 height 31
click at [493, 531] on div "Nevada Wolf Pack Football Secondary" at bounding box center [457, 547] width 294 height 31
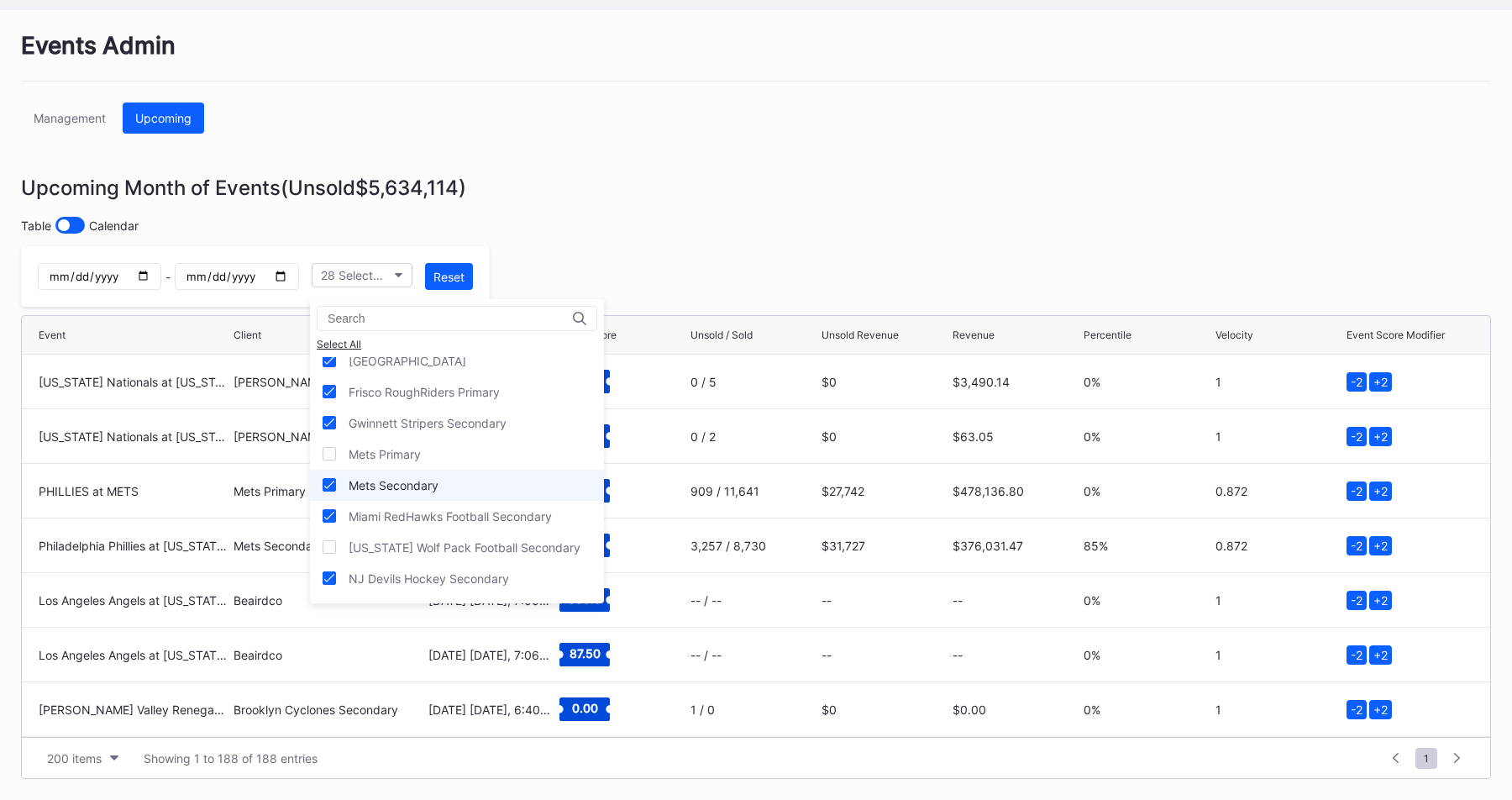
click at [511, 493] on div "Mets Secondary" at bounding box center [457, 485] width 294 height 31
click at [512, 541] on div "Nevada Wolf Pack Football Secondary" at bounding box center [464, 548] width 232 height 15
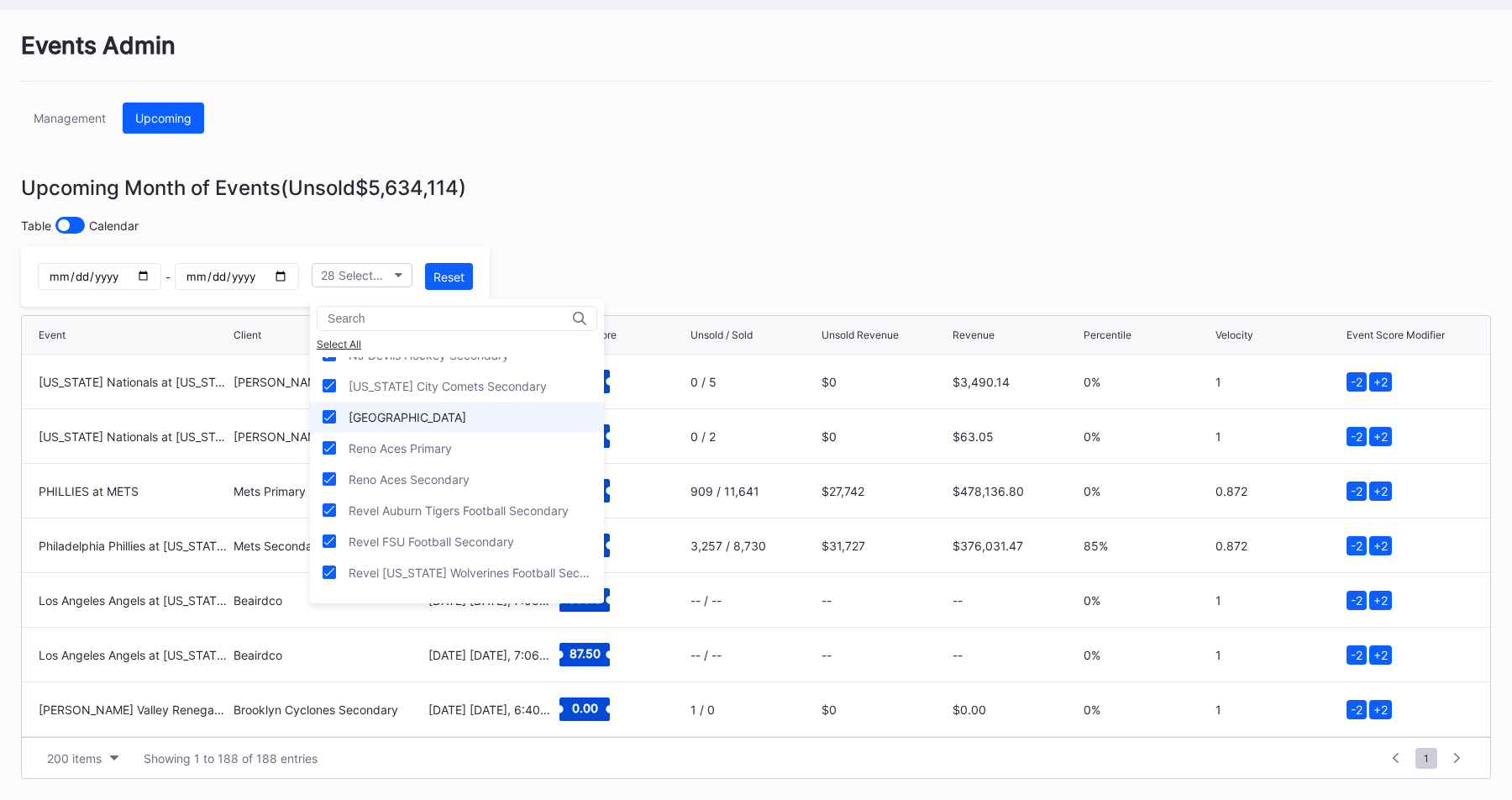
scroll to position [720, 0]
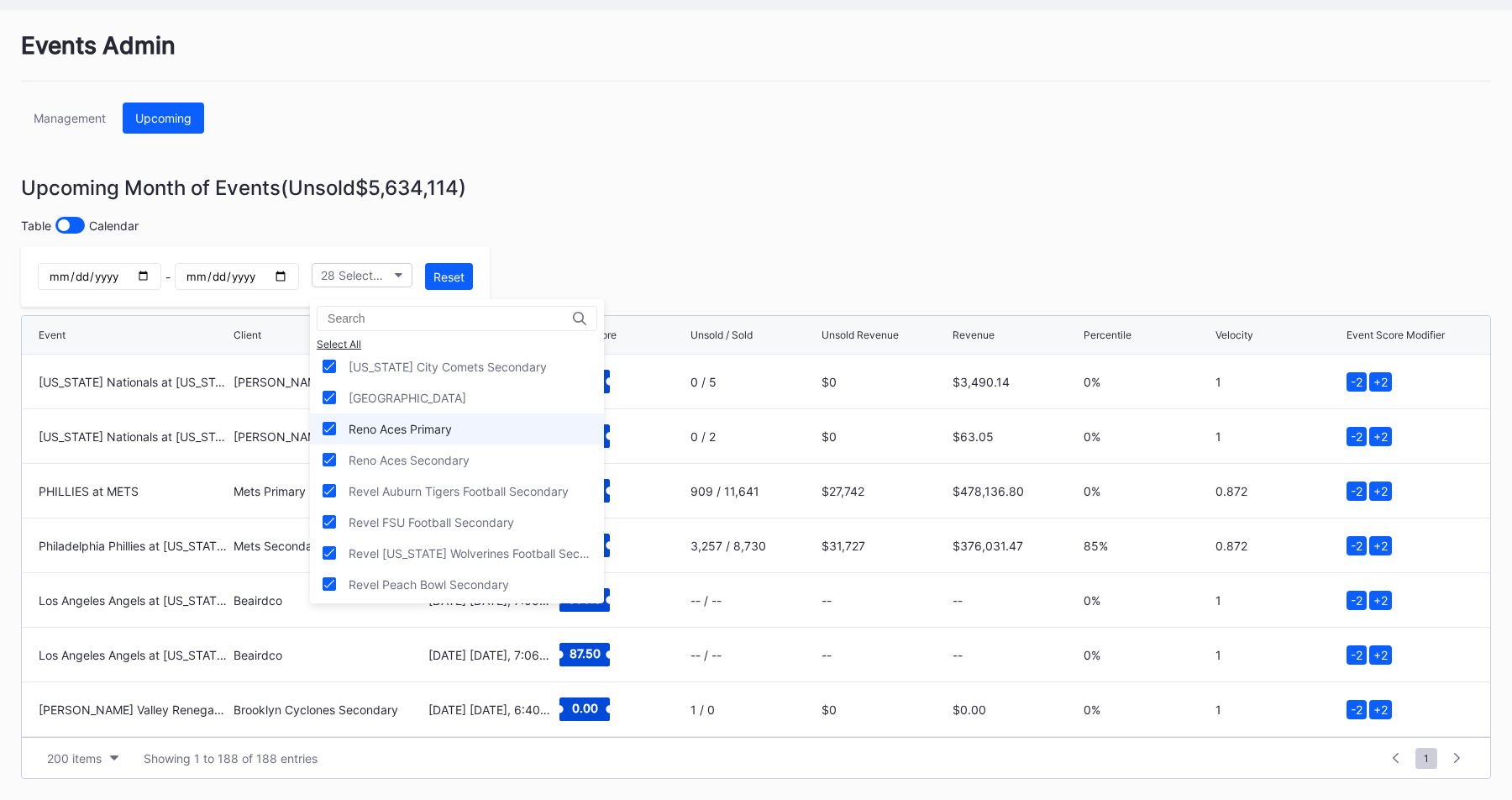
click at [495, 435] on div "Reno Aces Primary" at bounding box center [457, 428] width 294 height 31
click at [506, 461] on div "Reno Aces Secondary" at bounding box center [457, 460] width 294 height 31
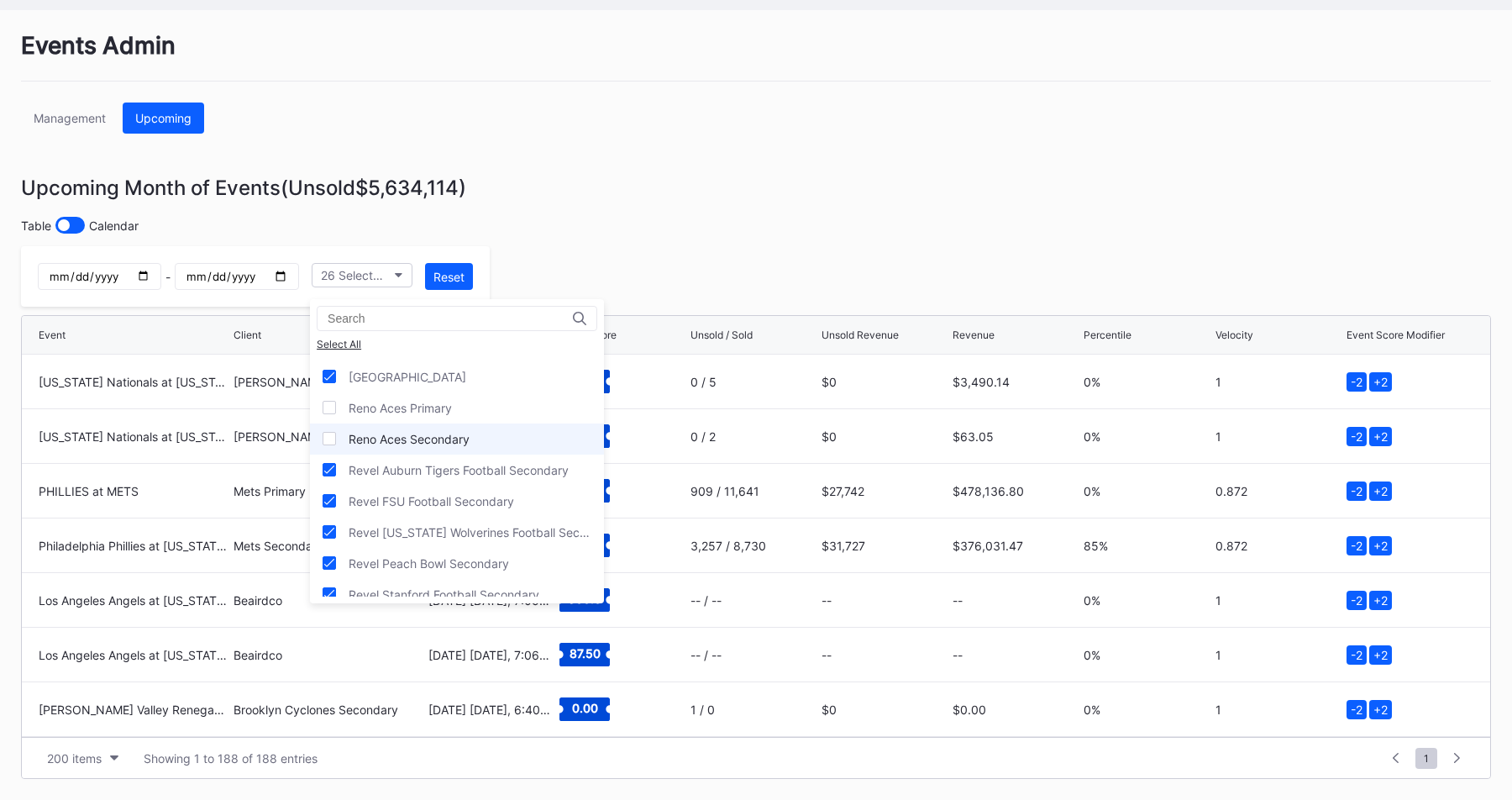
scroll to position [733, 0]
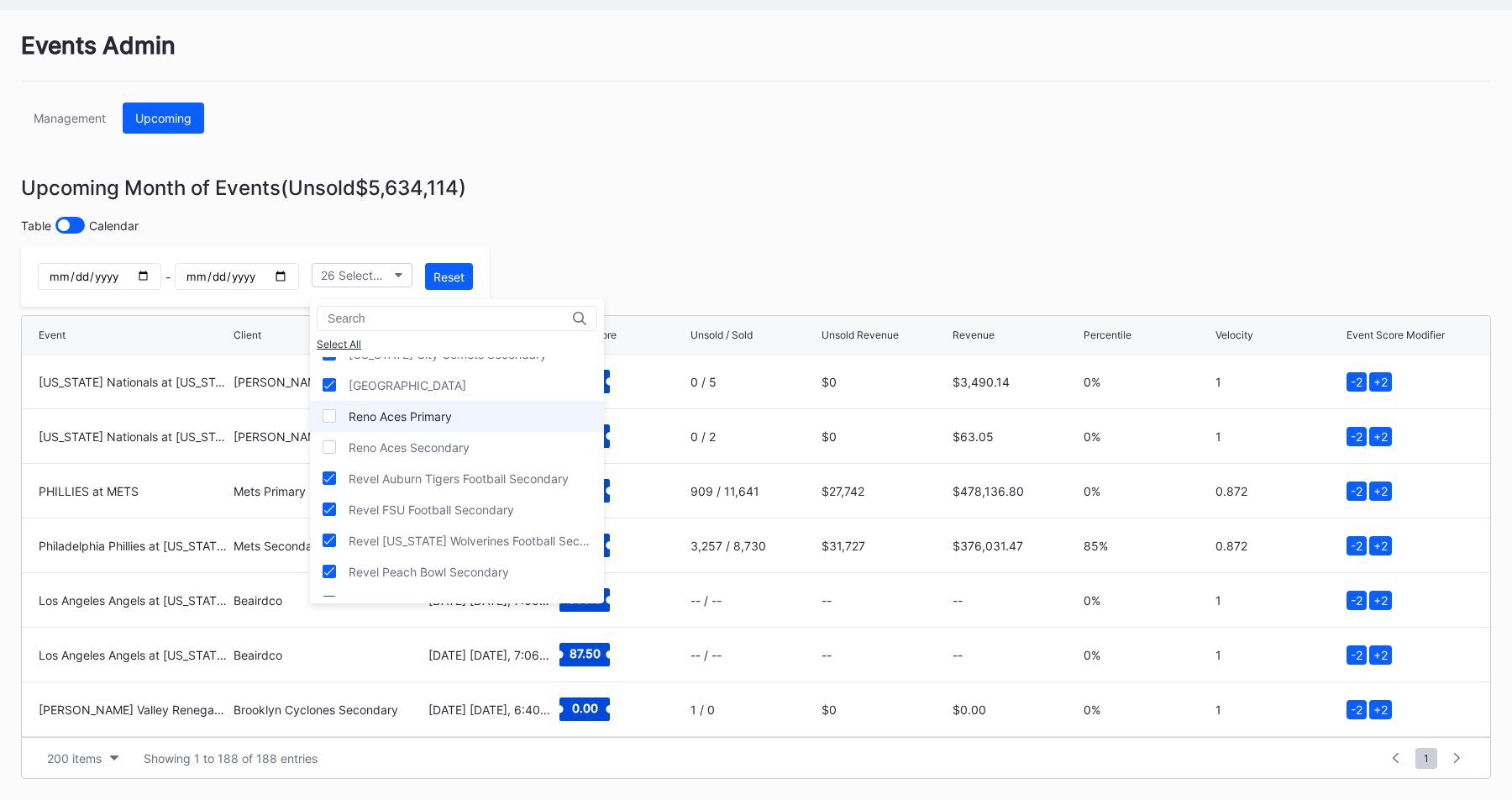
click at [491, 418] on div "Reno Aces Primary" at bounding box center [457, 417] width 294 height 31
click at [492, 444] on div "Reno Aces Secondary" at bounding box center [457, 448] width 294 height 31
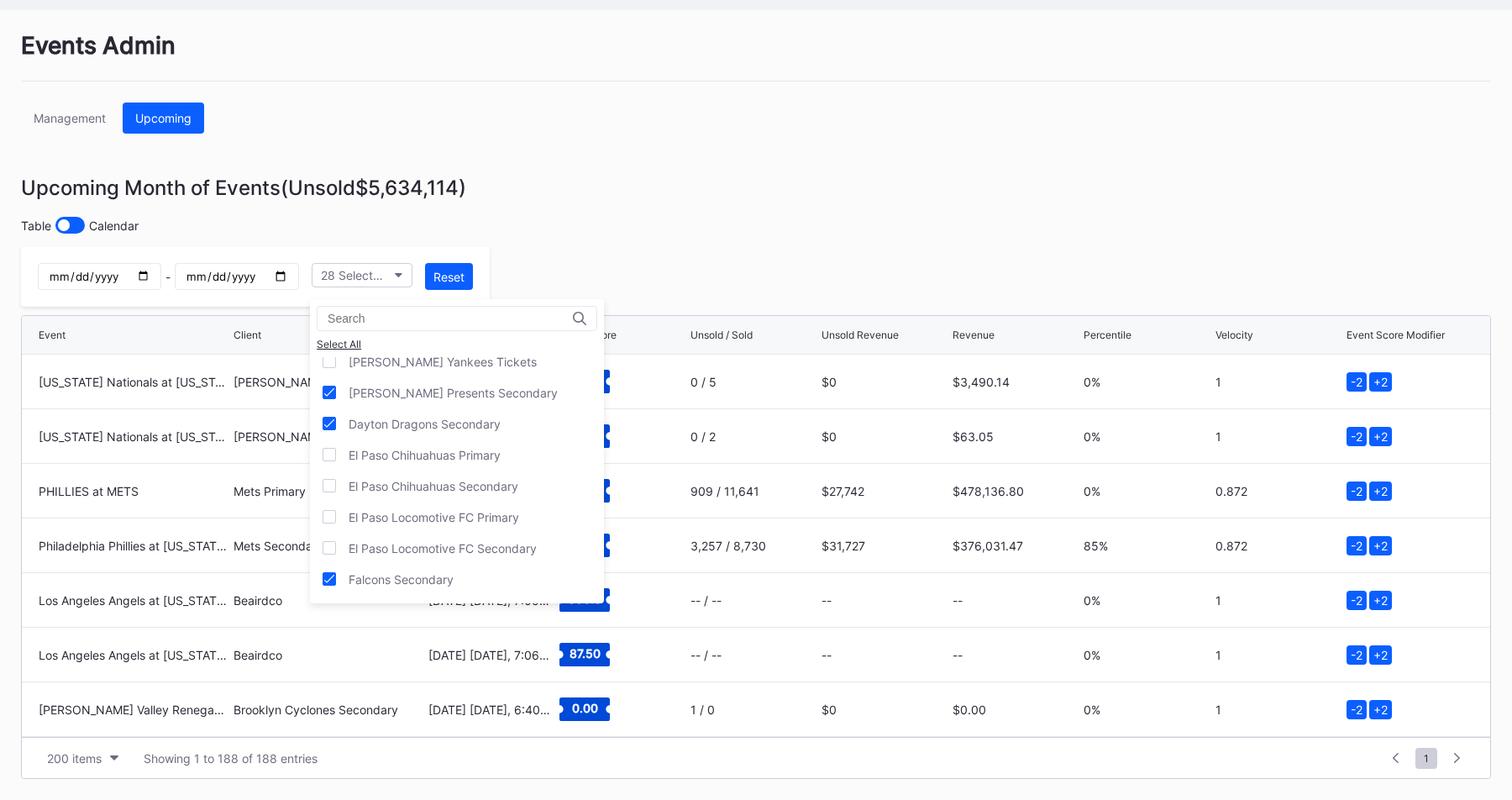
scroll to position [170, 0]
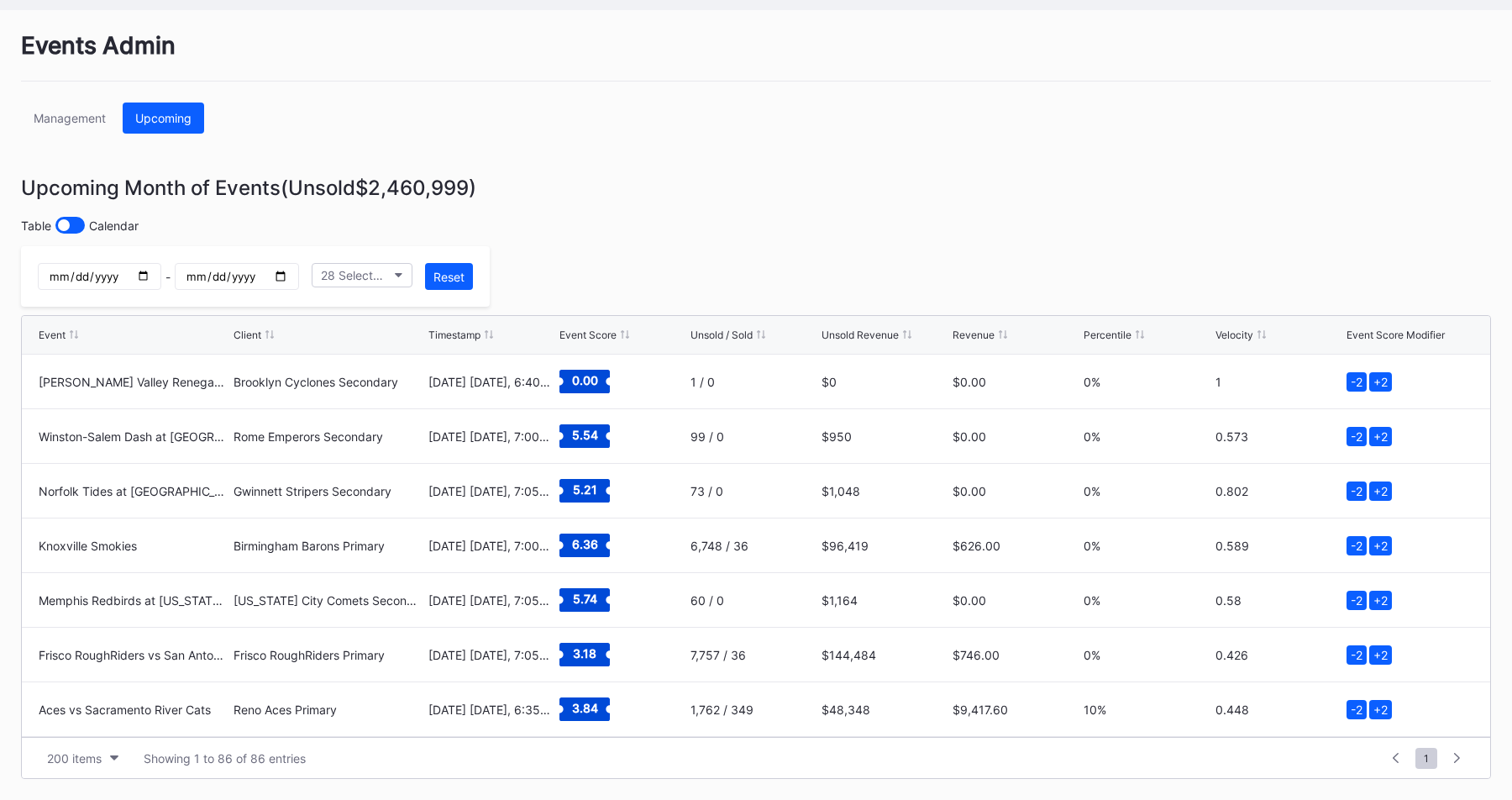
click at [619, 233] on div "Table Calendar" at bounding box center [756, 225] width 1470 height 17
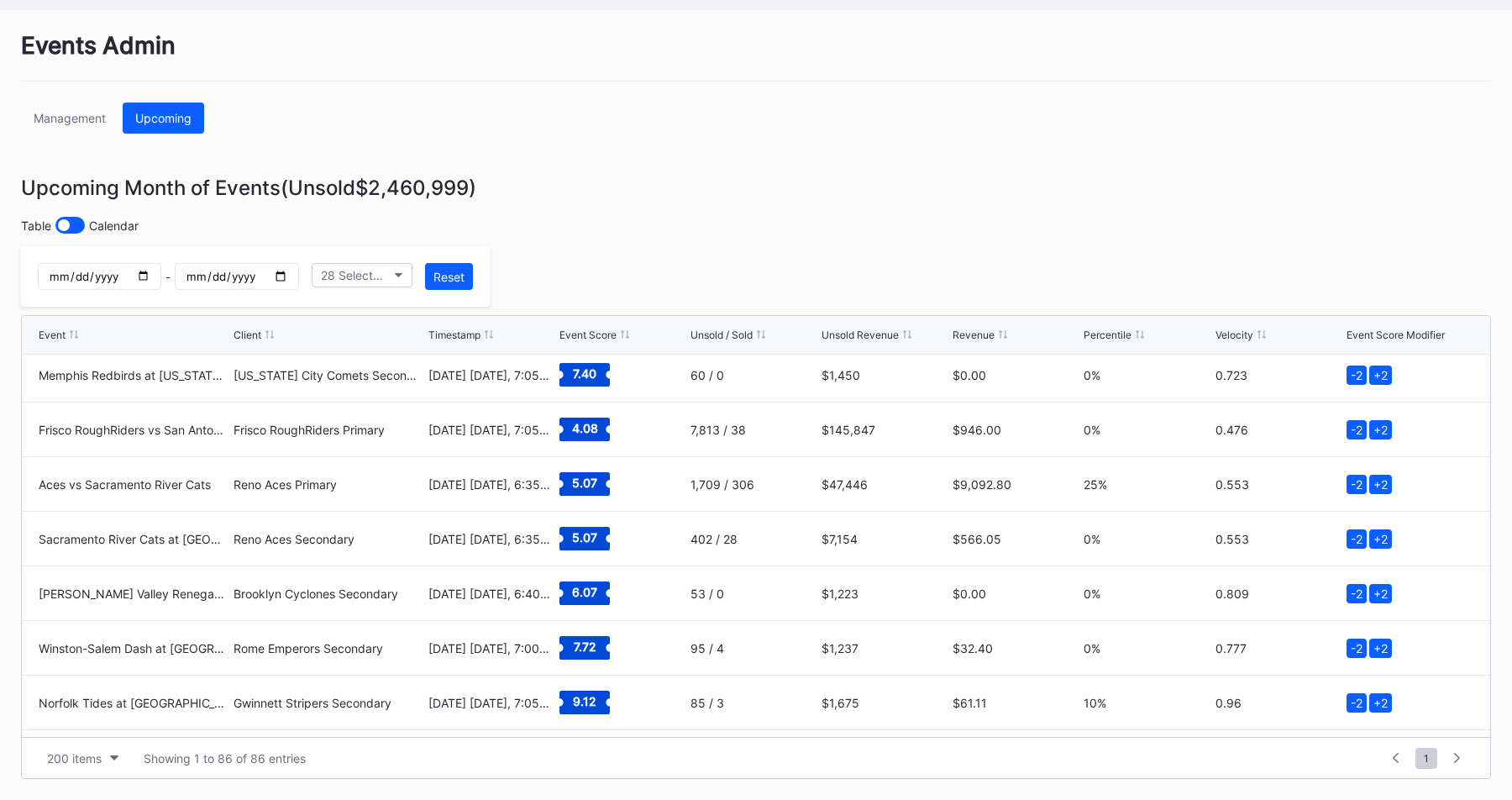
scroll to position [1207, 0]
click at [979, 335] on div "Revenue" at bounding box center [973, 335] width 42 height 13
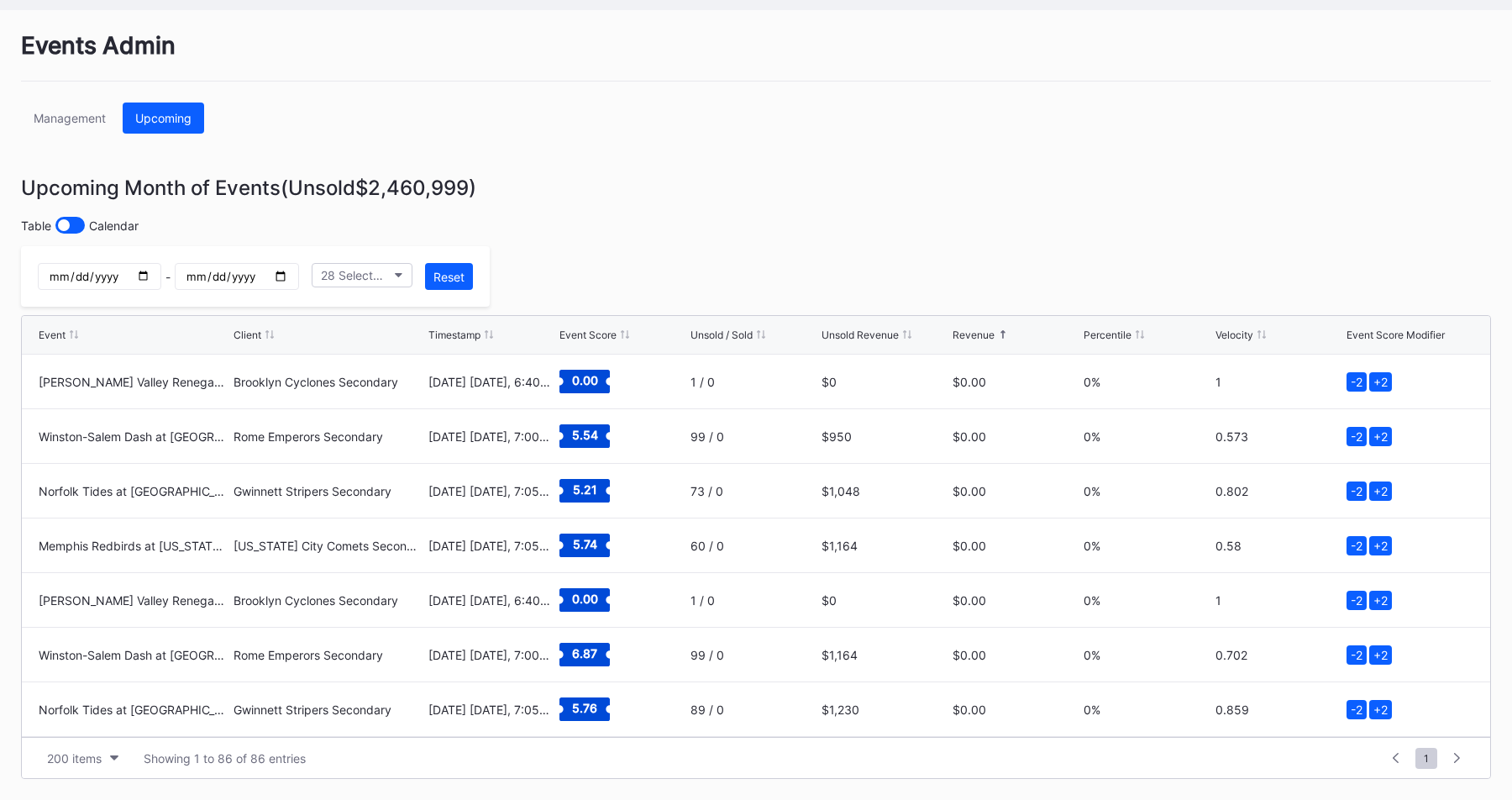
click at [979, 335] on div "Revenue" at bounding box center [973, 335] width 42 height 13
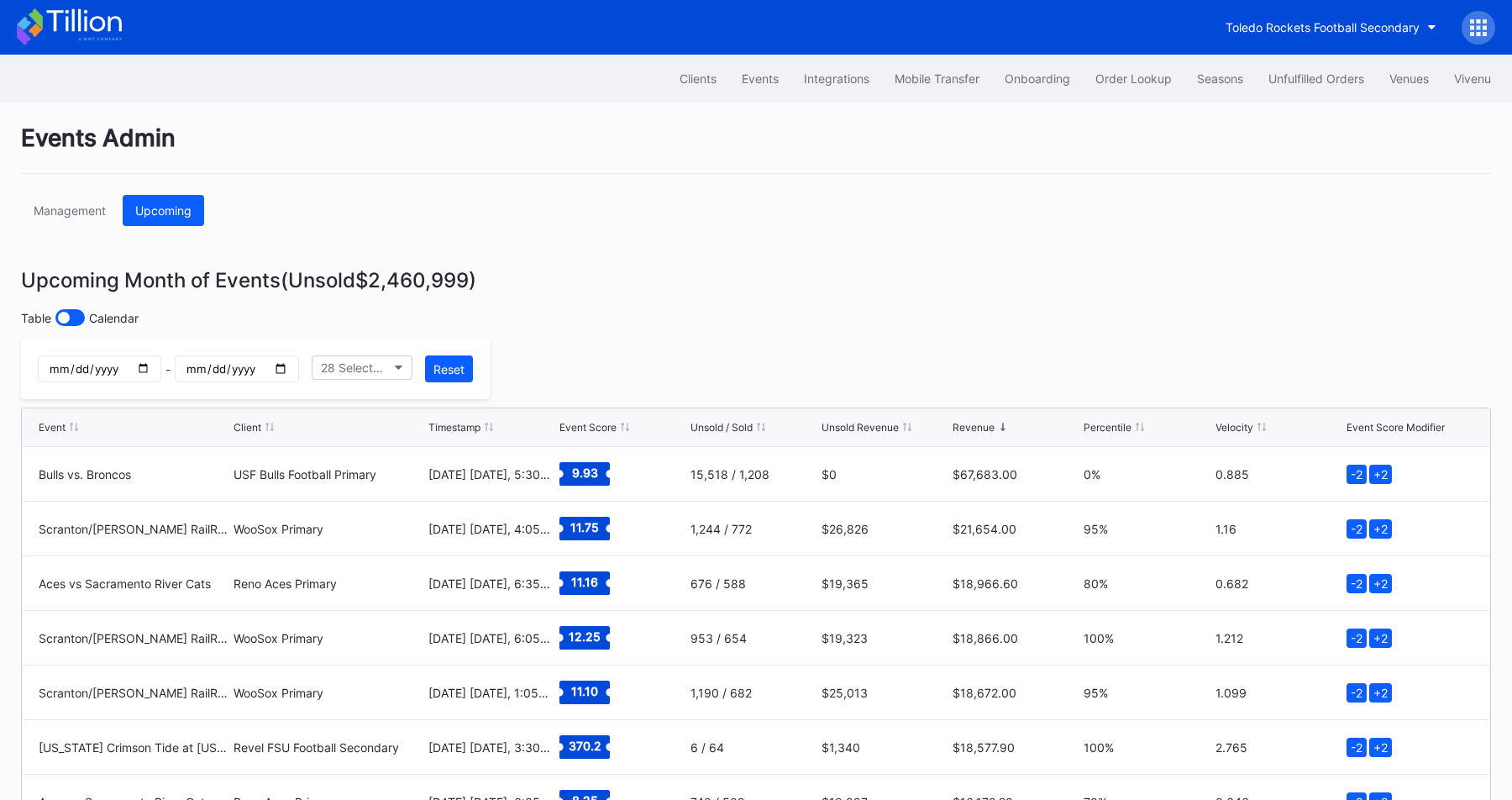
click at [853, 418] on div "Event Client Timestamp Event Score Unsold / Sold Unsold Revenue Revenue Percent…" at bounding box center [756, 428] width 1468 height 39
click at [853, 428] on div "Unsold Revenue" at bounding box center [860, 428] width 77 height 13
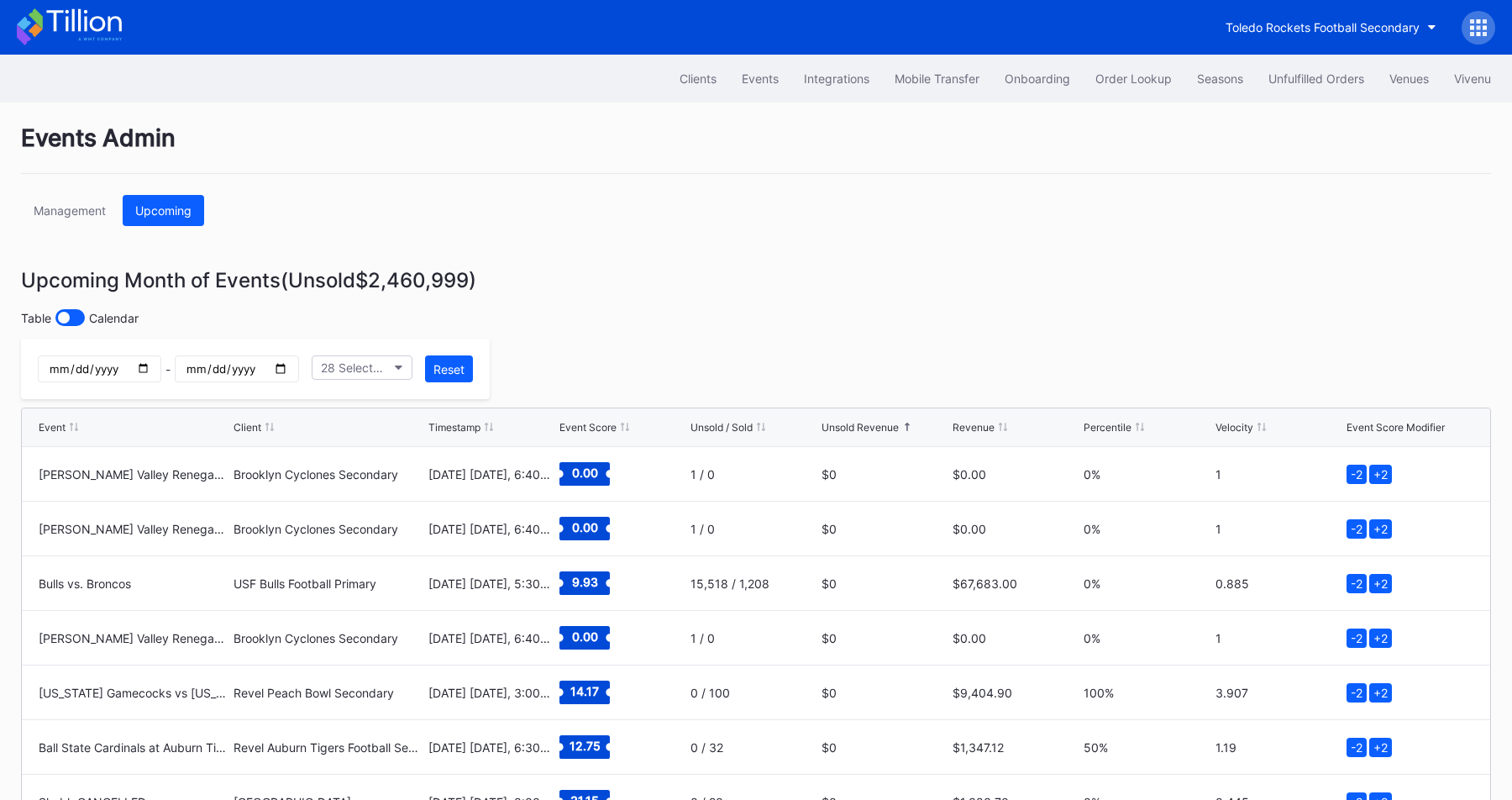
click at [853, 428] on div "Unsold Revenue" at bounding box center [860, 428] width 77 height 13
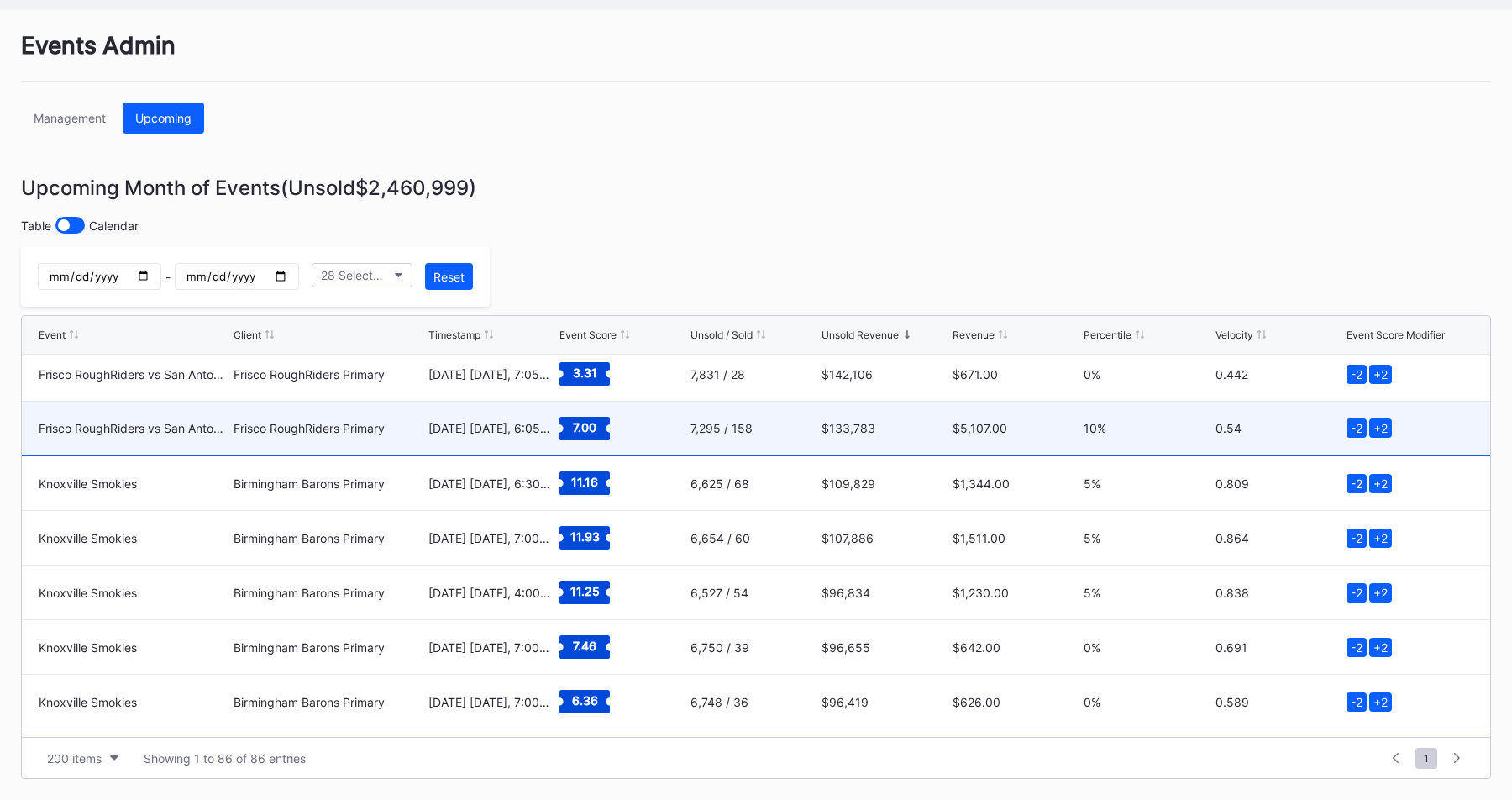
scroll to position [130, 0]
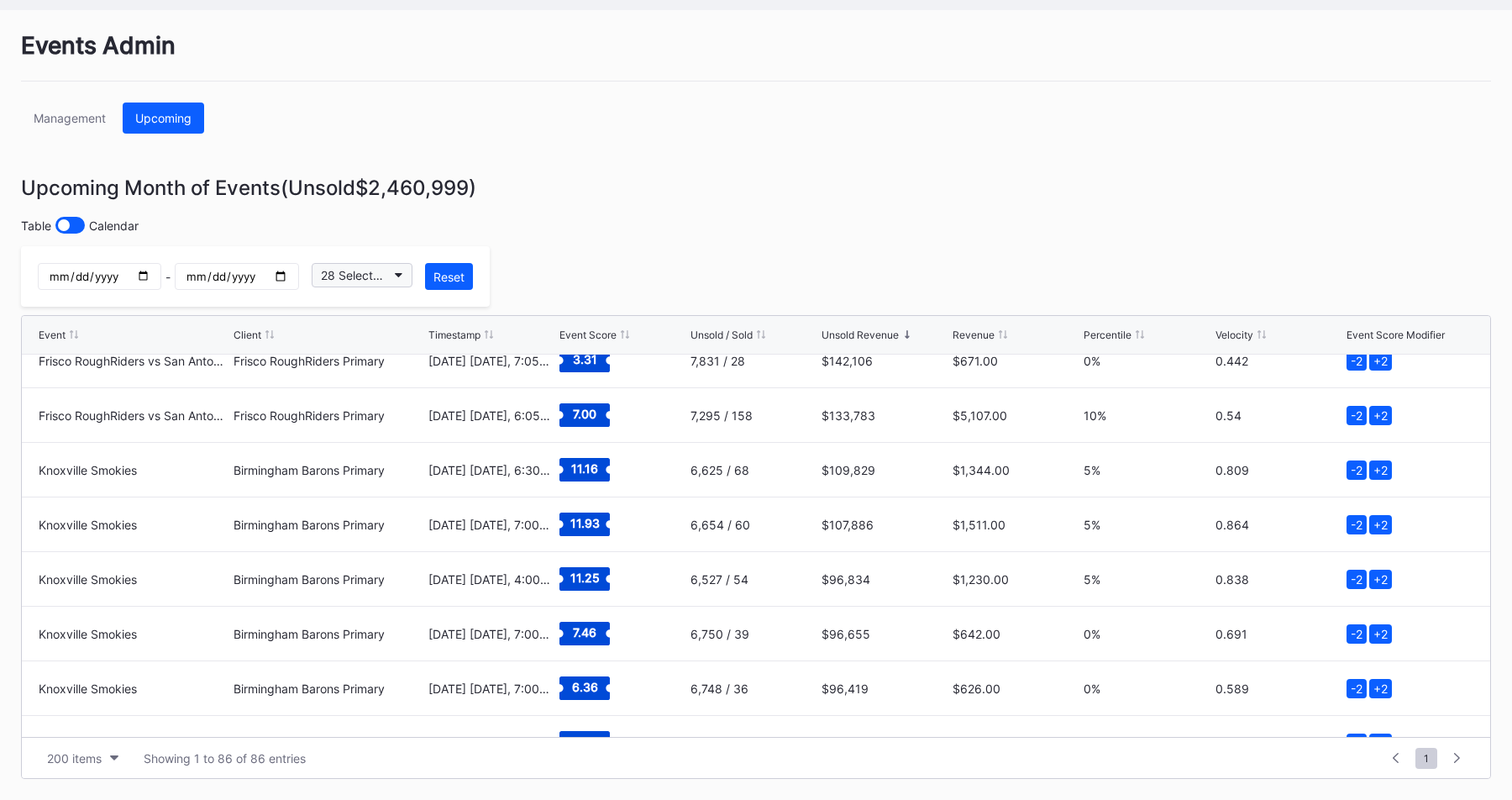
click at [395, 280] on button "28 Selected" at bounding box center [362, 275] width 101 height 25
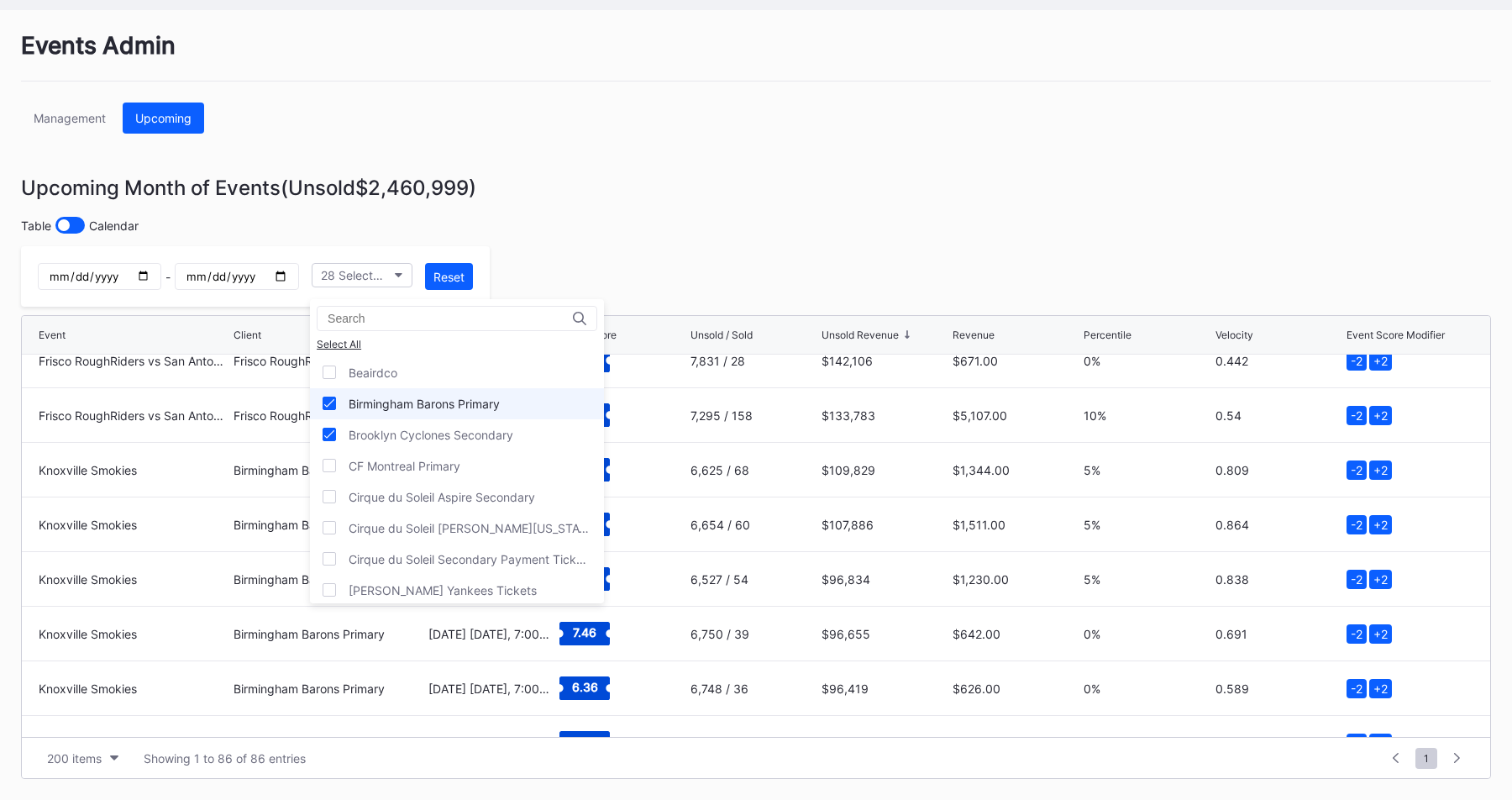
click at [400, 404] on div "Birmingham Barons Primary" at bounding box center [424, 404] width 151 height 15
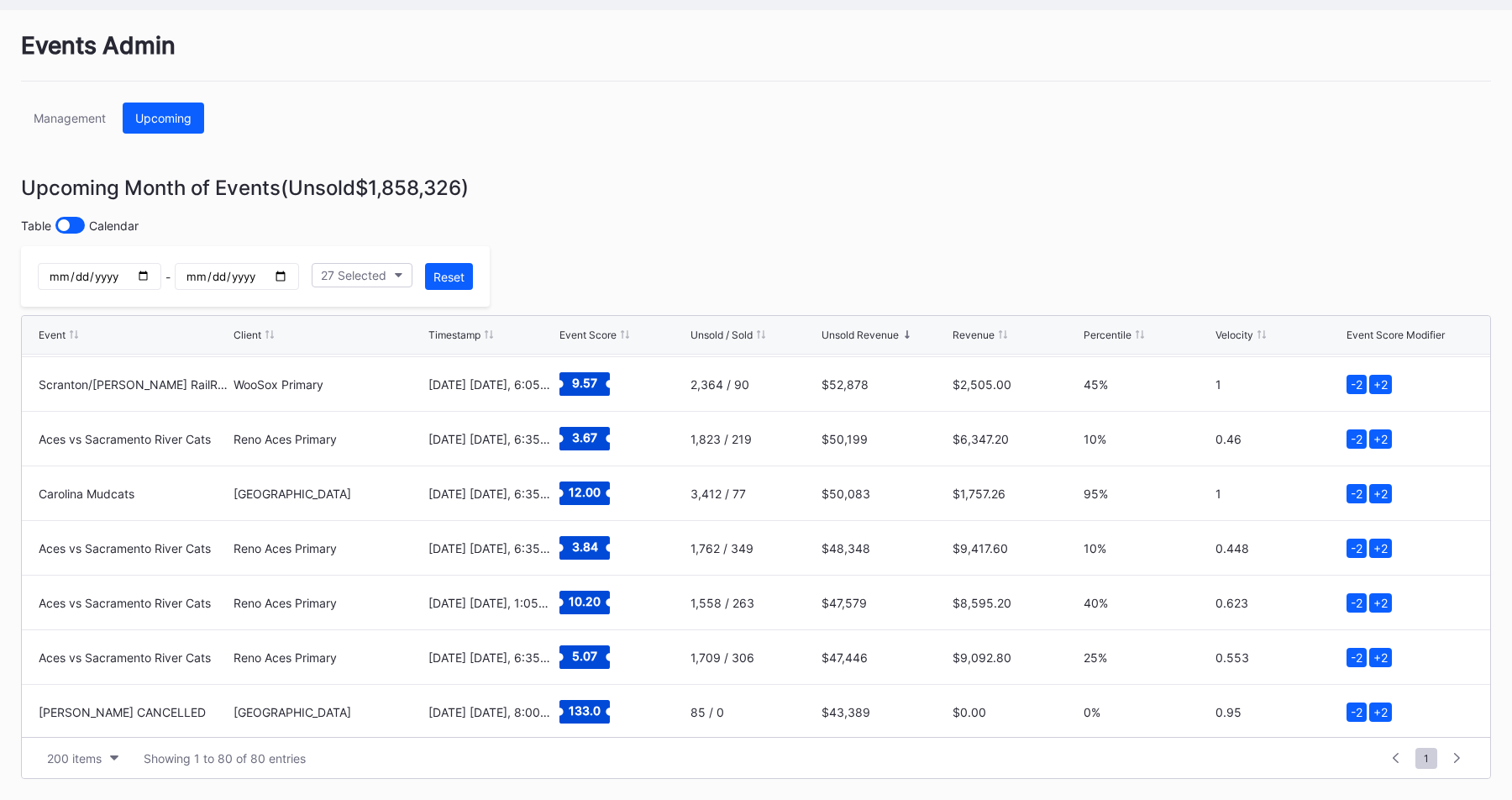
scroll to position [80, 0]
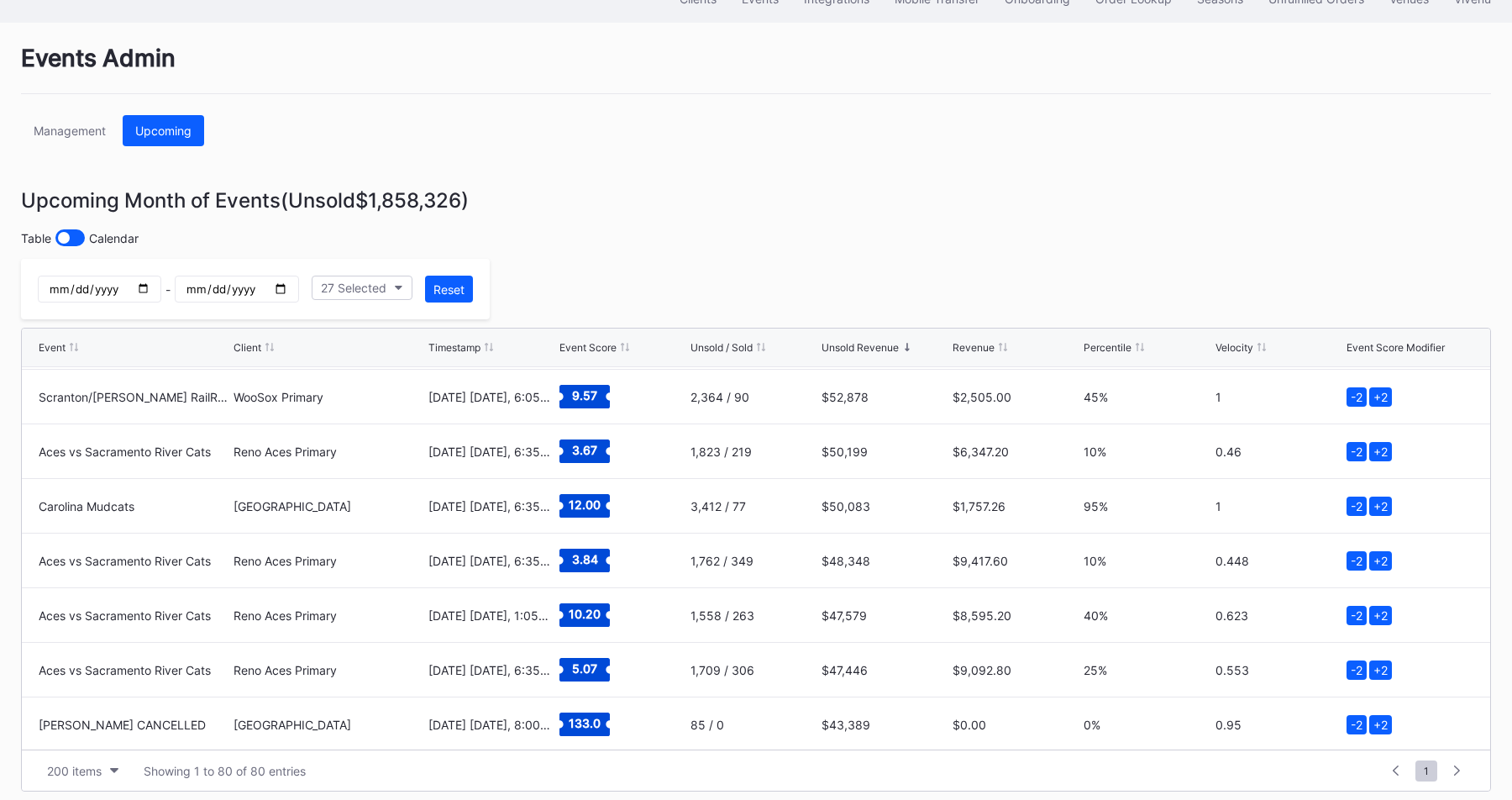
click at [818, 303] on div "Events Admin Management Upcoming Upcoming Month of Events (Unsold $1,858,326 ) …" at bounding box center [756, 417] width 1512 height 790
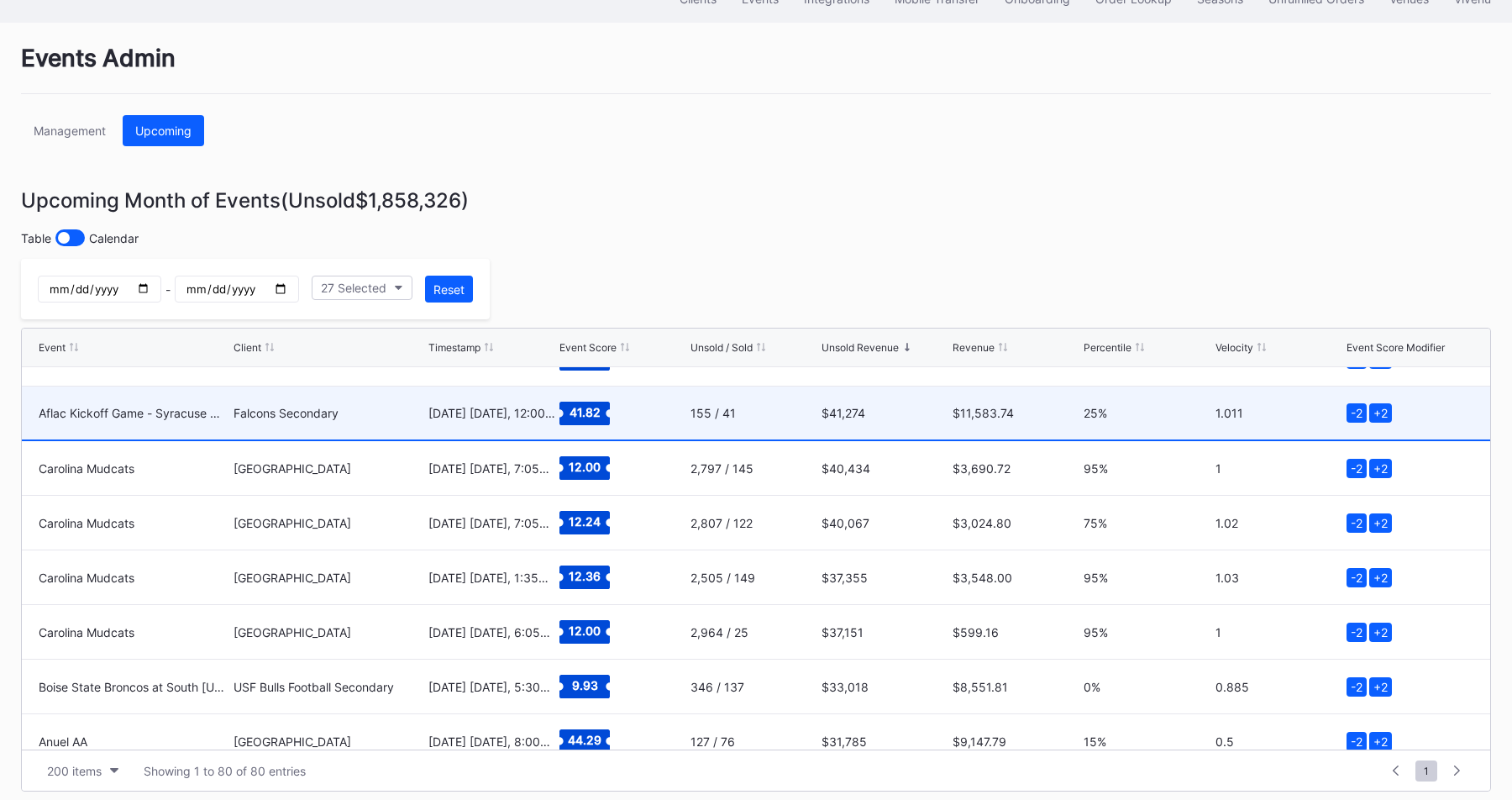
scroll to position [852, 0]
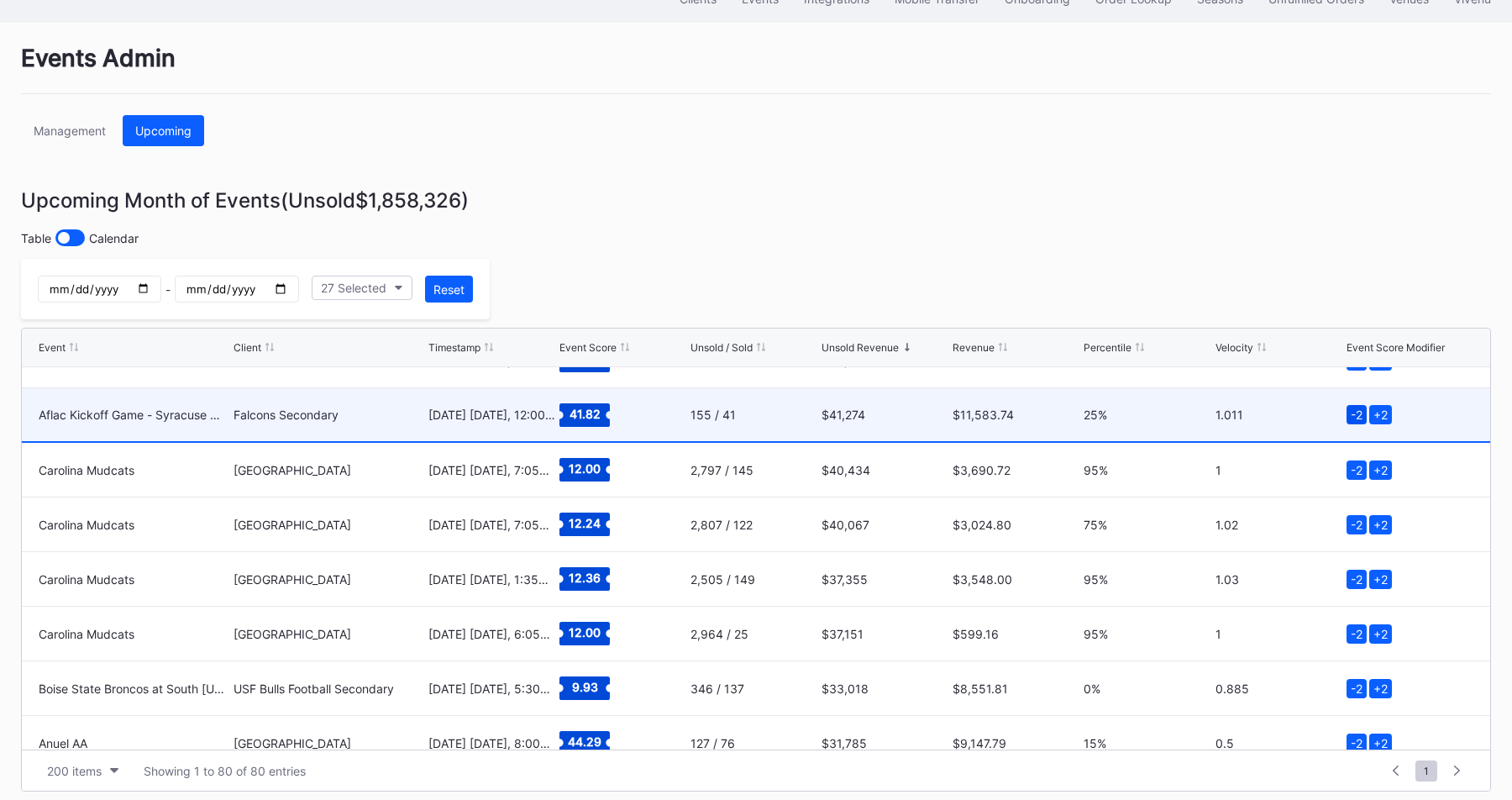
click at [1358, 417] on div "-2" at bounding box center [1356, 414] width 20 height 19
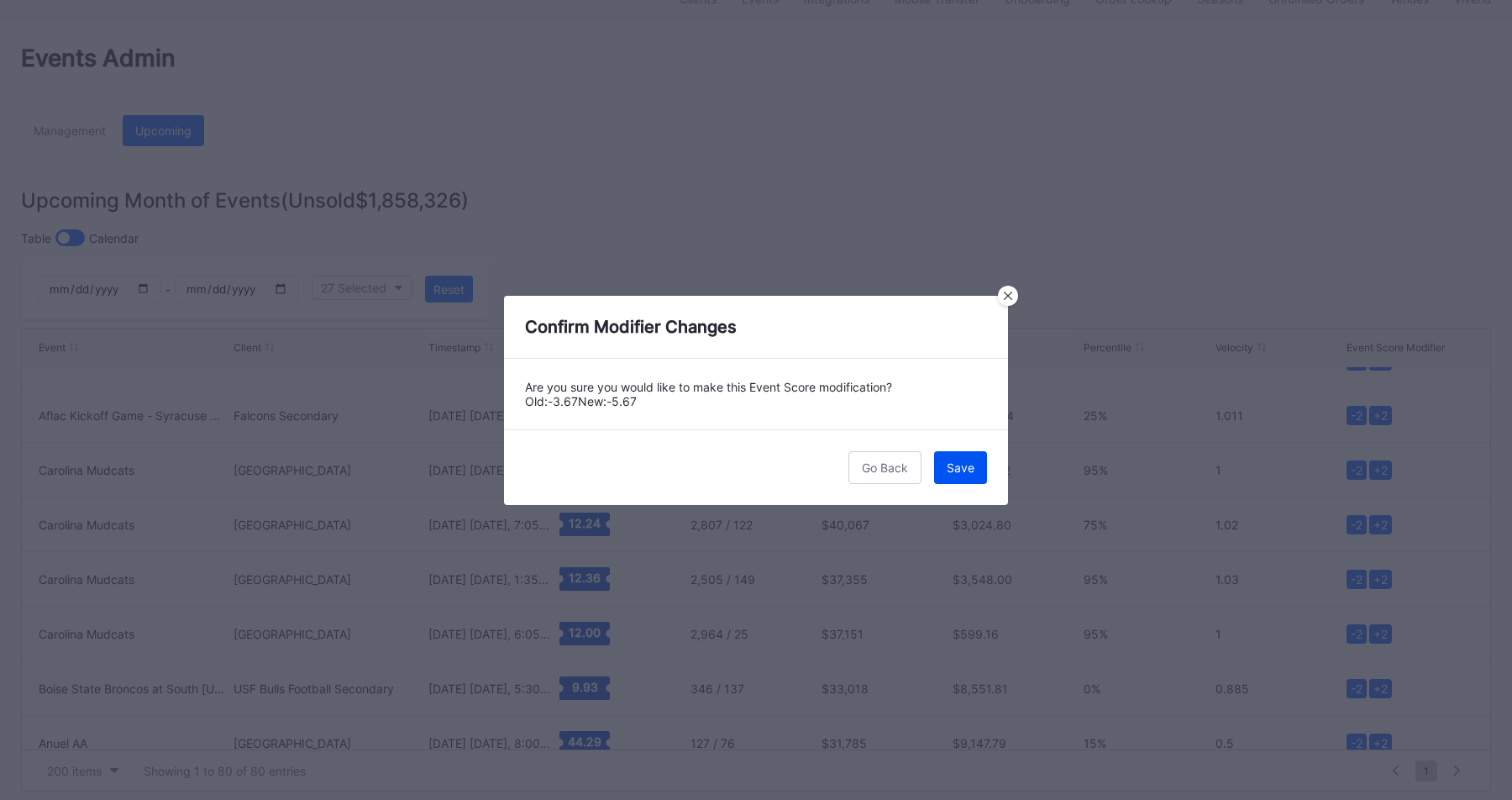
click at [951, 476] on button "Save" at bounding box center [961, 468] width 53 height 33
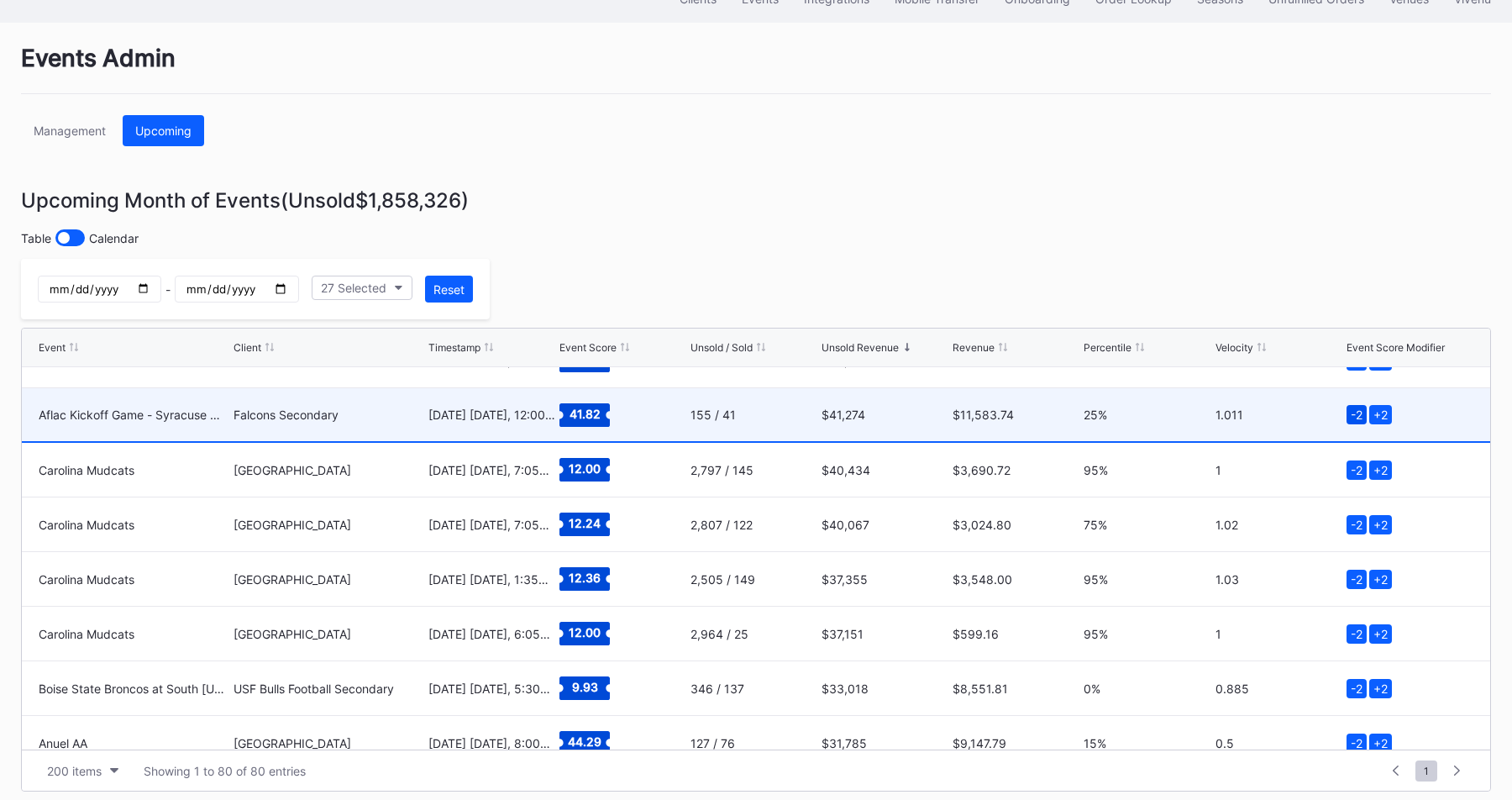
click at [1353, 418] on div "-2" at bounding box center [1356, 414] width 20 height 19
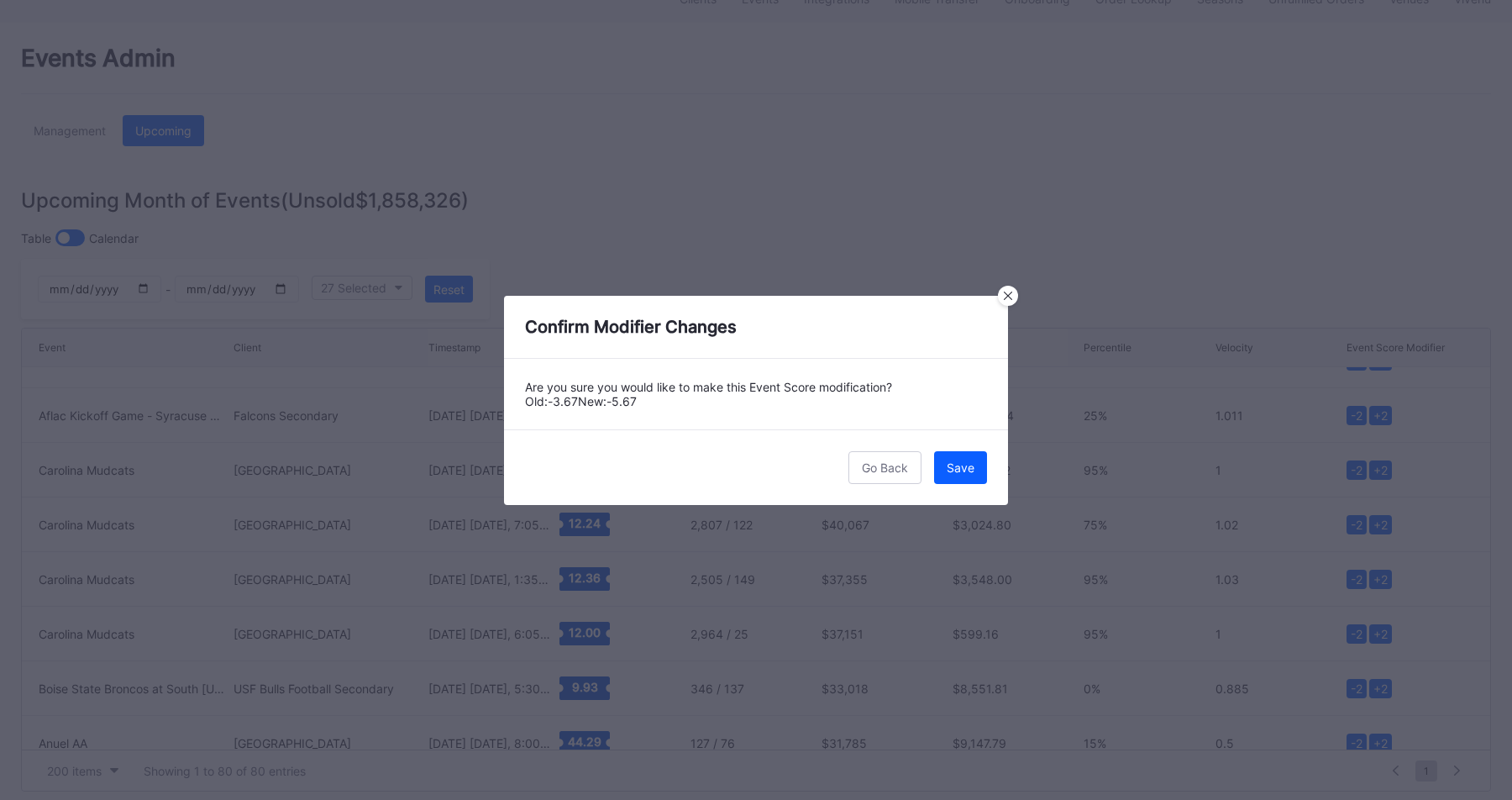
click at [993, 494] on div "Go Back Save" at bounding box center [755, 467] width 504 height 75
click at [968, 474] on button "Save" at bounding box center [961, 468] width 53 height 33
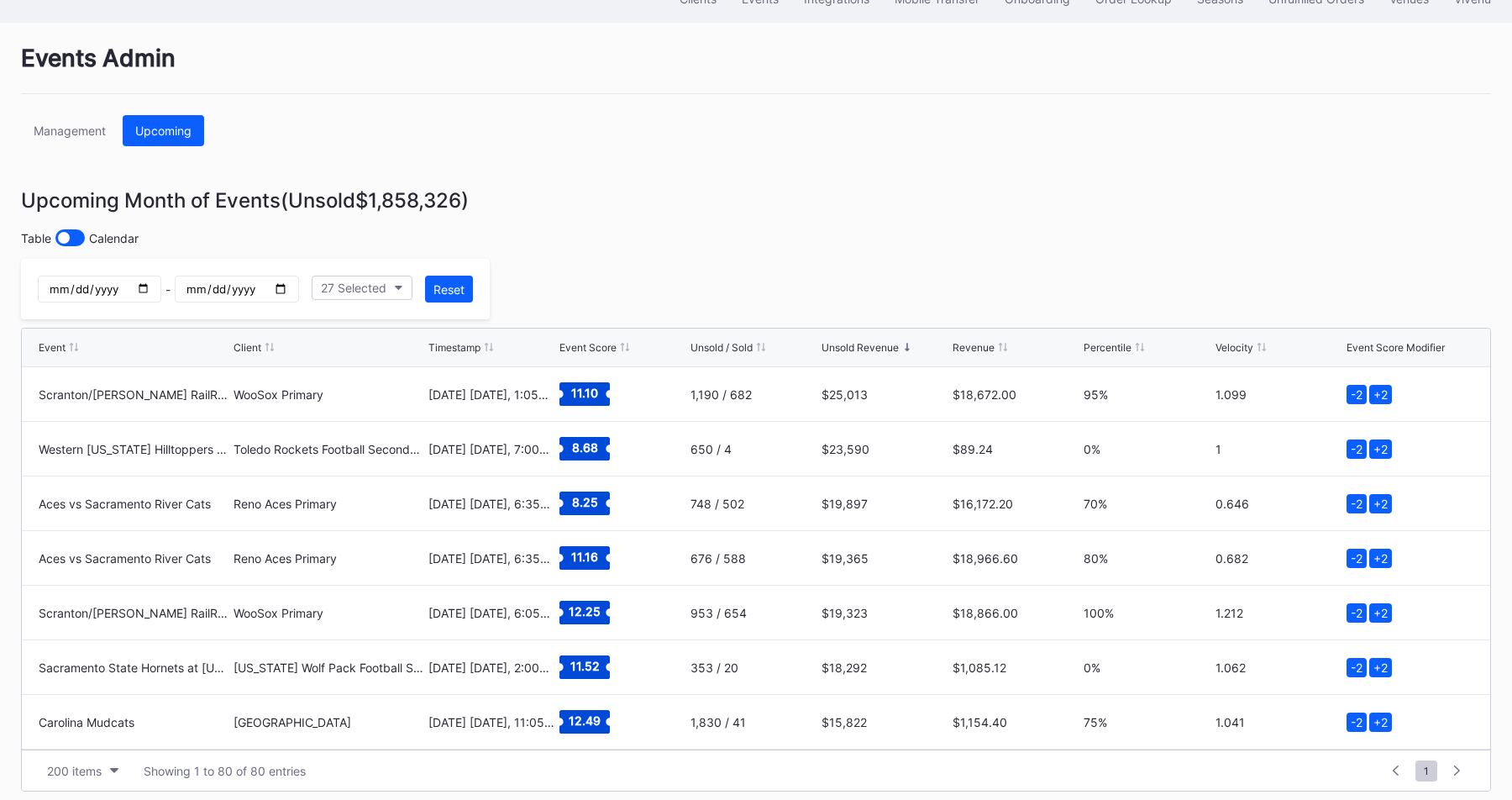
scroll to position [1366, 0]
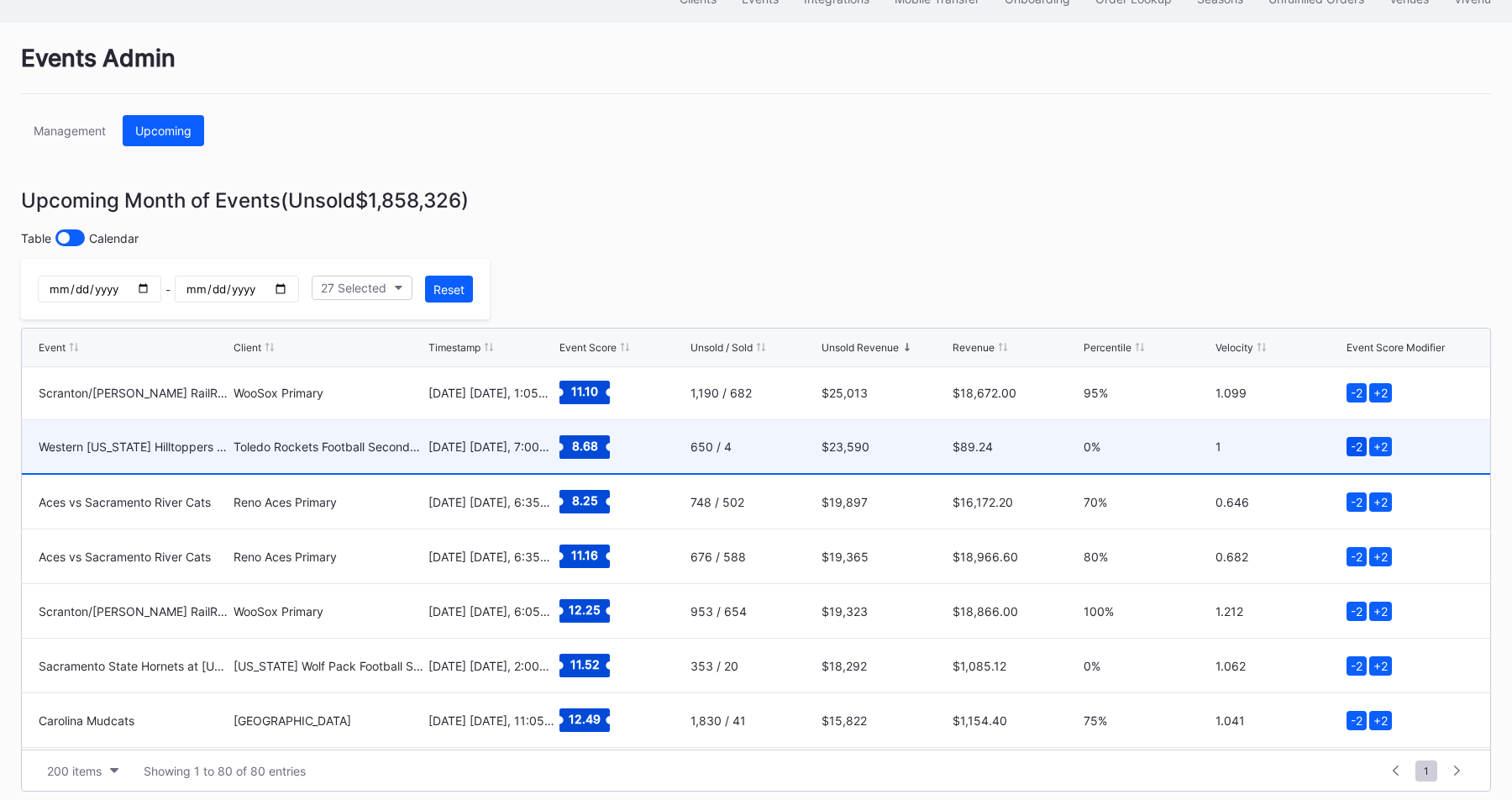
click at [1357, 442] on div "-2" at bounding box center [1356, 446] width 20 height 19
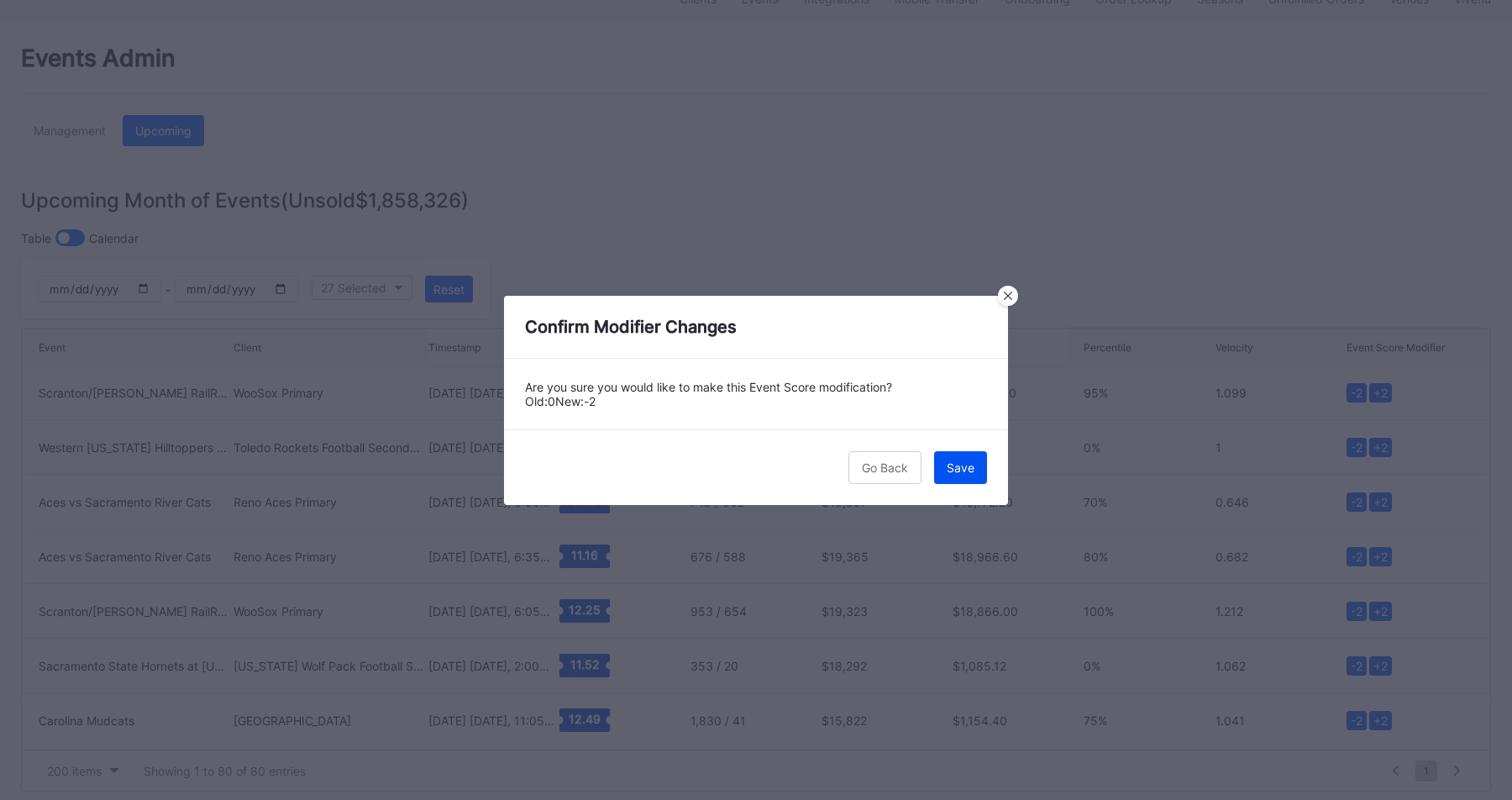
click at [941, 472] on button "Save" at bounding box center [961, 468] width 53 height 33
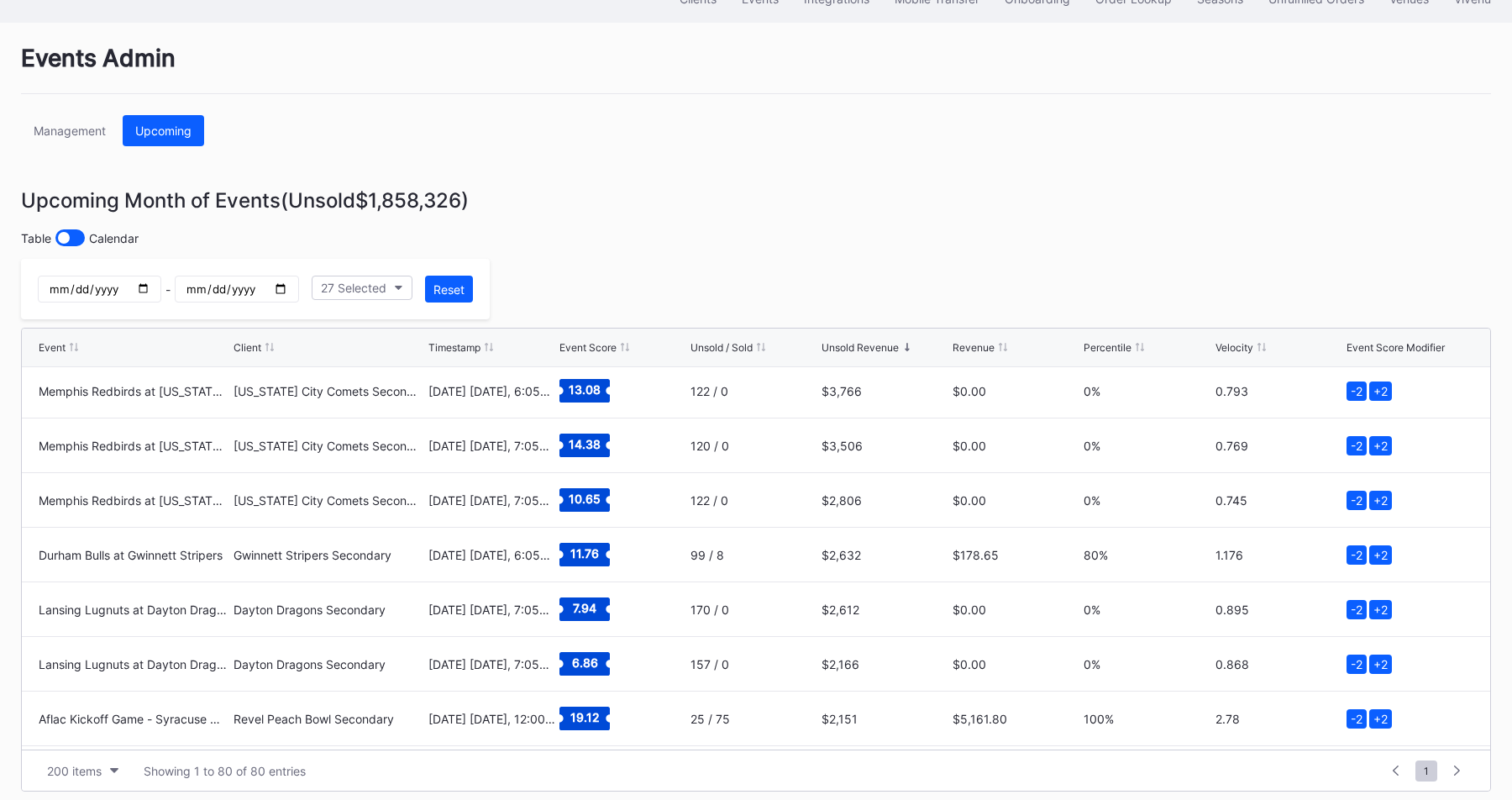
scroll to position [2072, 0]
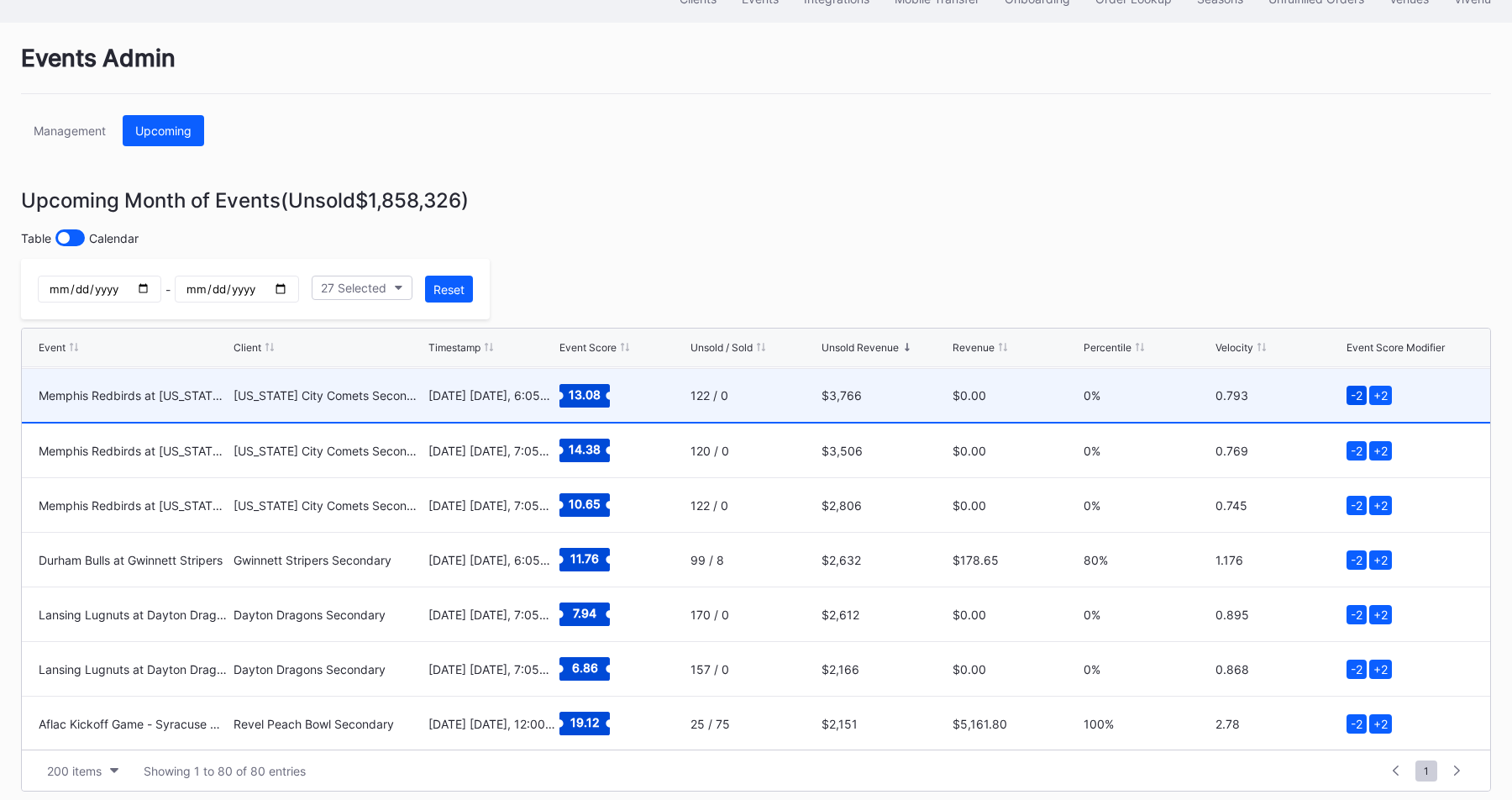
click at [1354, 393] on div "-2" at bounding box center [1356, 394] width 20 height 19
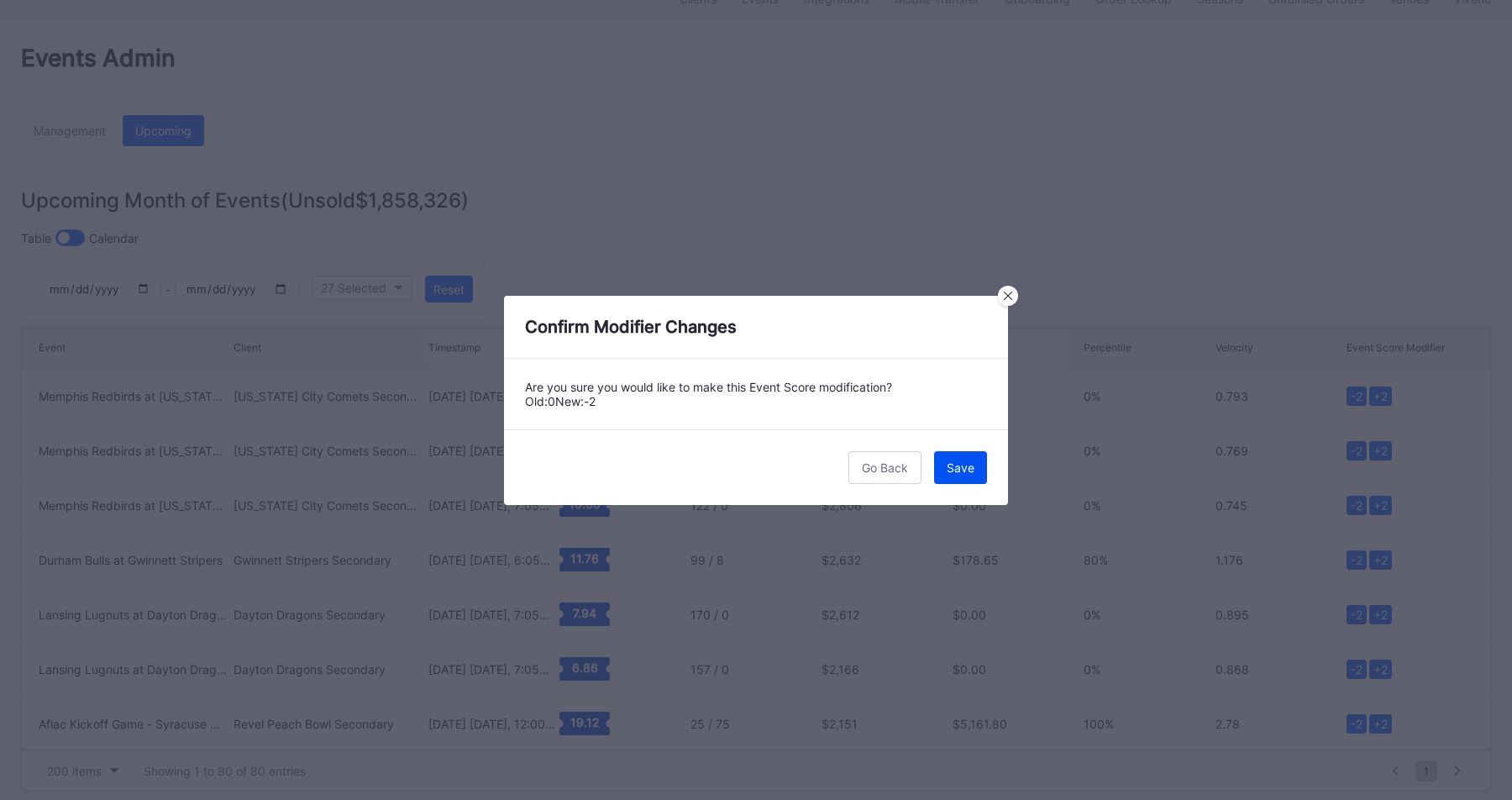
click at [977, 462] on button "Save" at bounding box center [961, 468] width 53 height 33
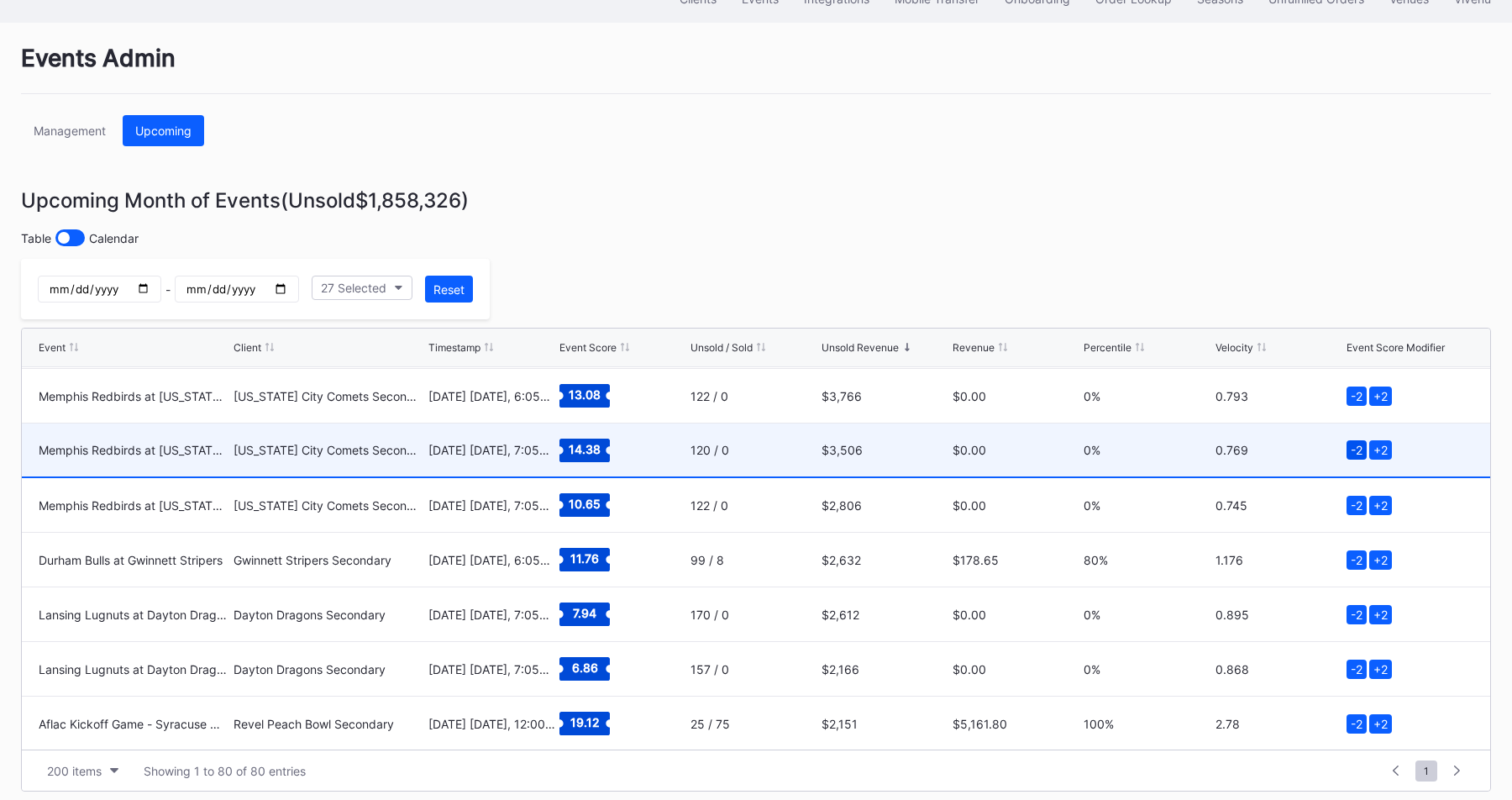
click at [1350, 447] on div "-2" at bounding box center [1356, 450] width 20 height 19
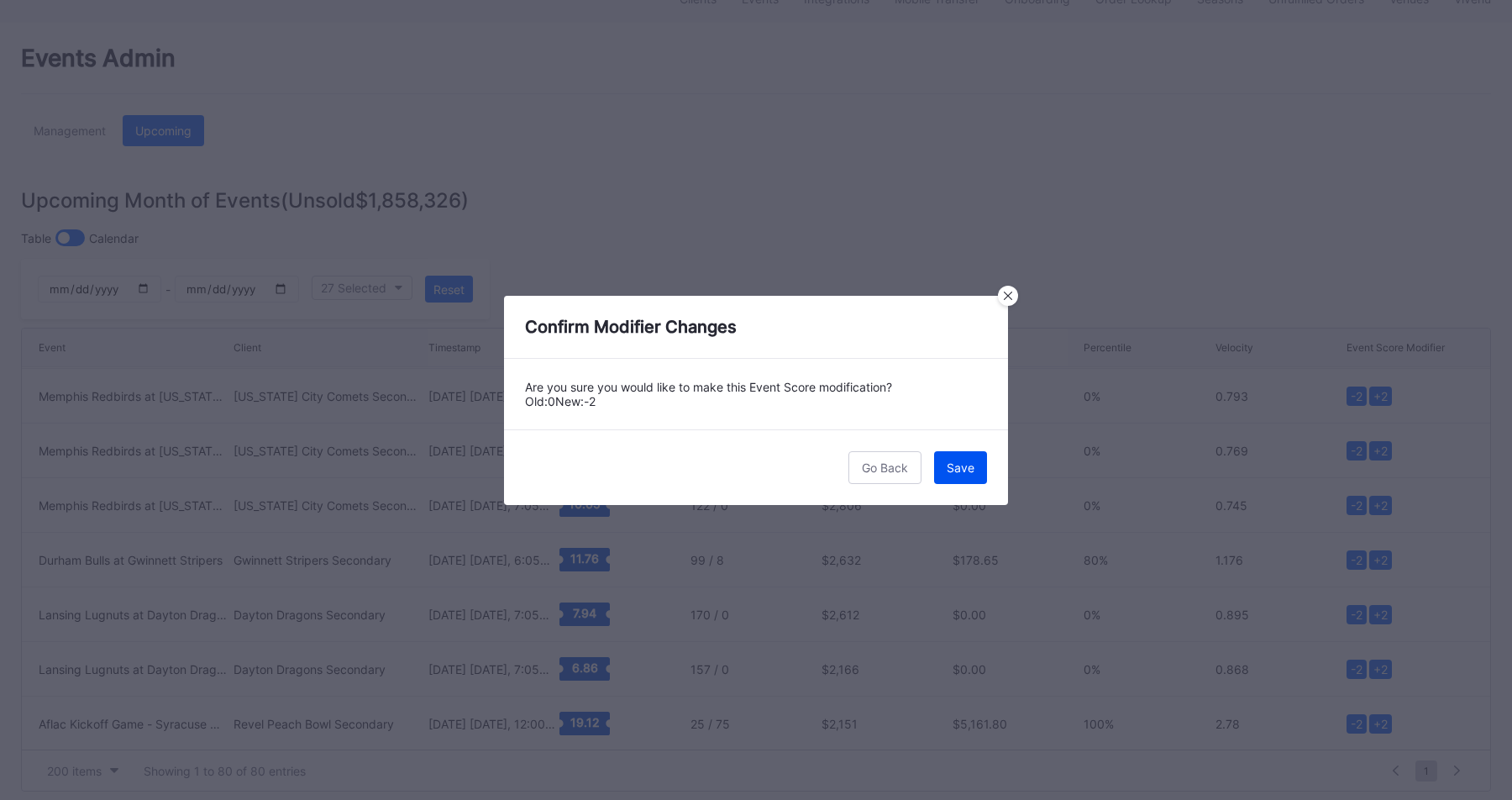
click at [959, 469] on div "Save" at bounding box center [961, 468] width 28 height 15
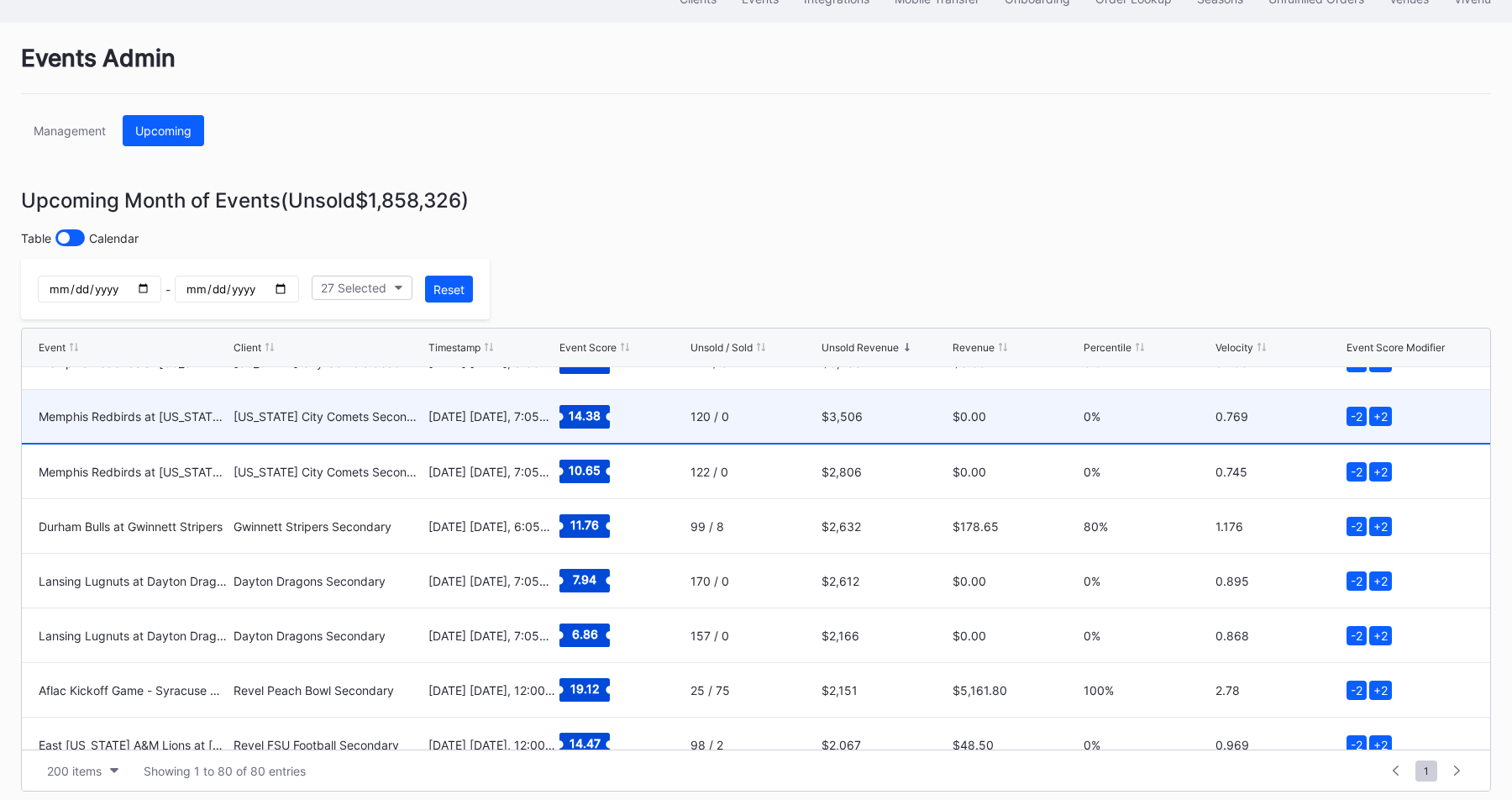
scroll to position [2108, 0]
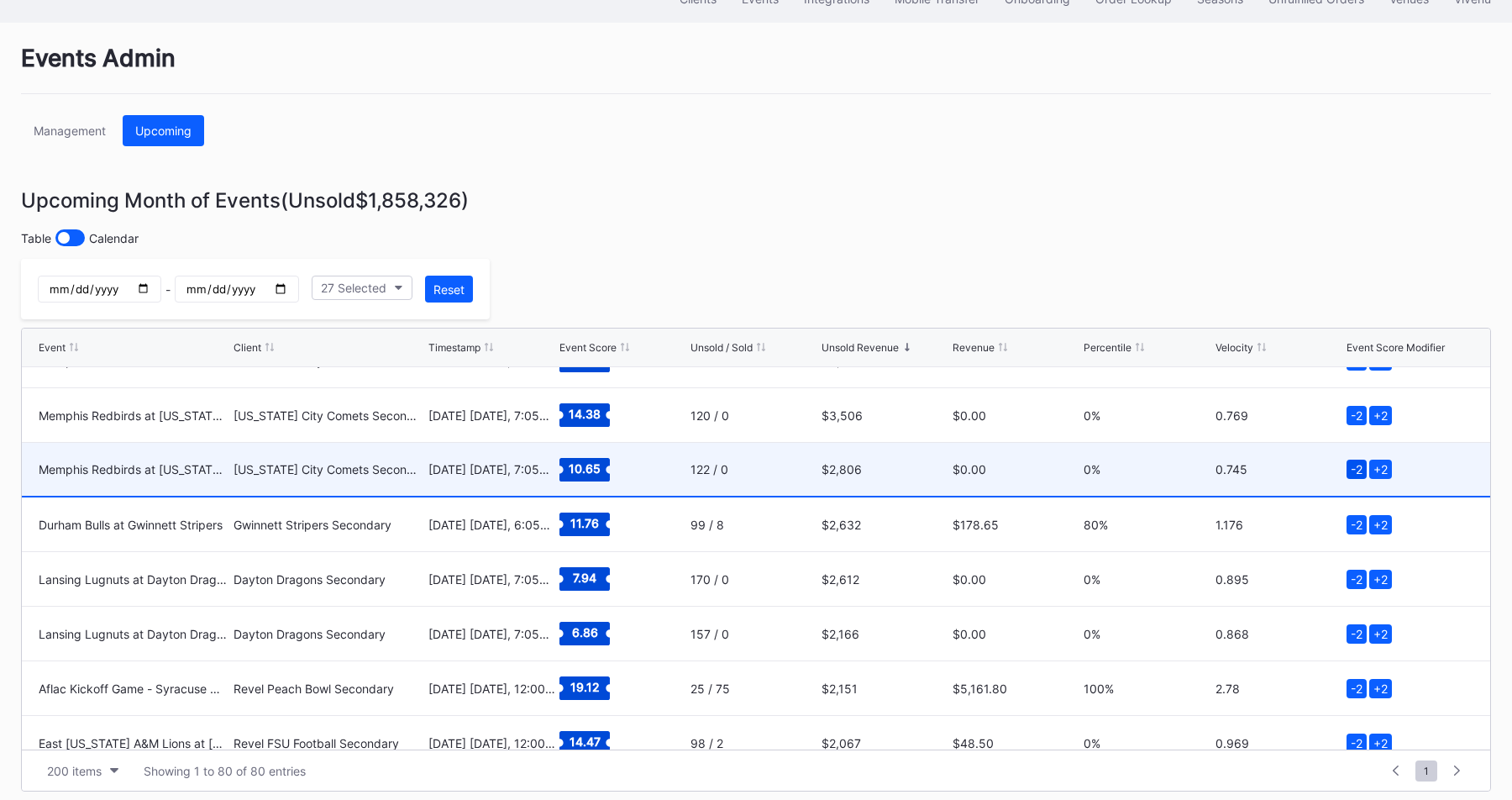
click at [1355, 465] on div "-2" at bounding box center [1356, 469] width 20 height 19
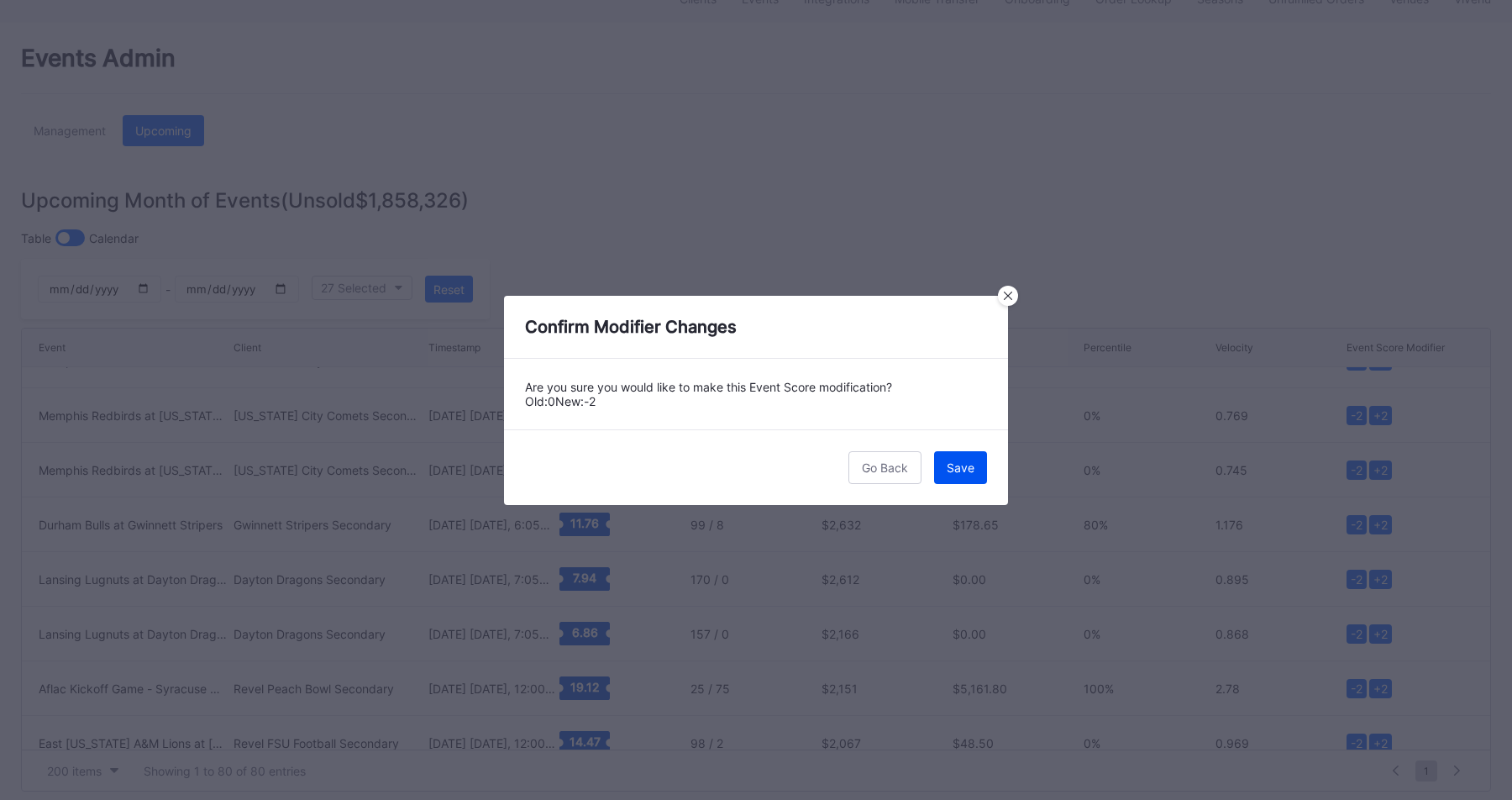
click at [953, 462] on div "Save" at bounding box center [961, 468] width 28 height 15
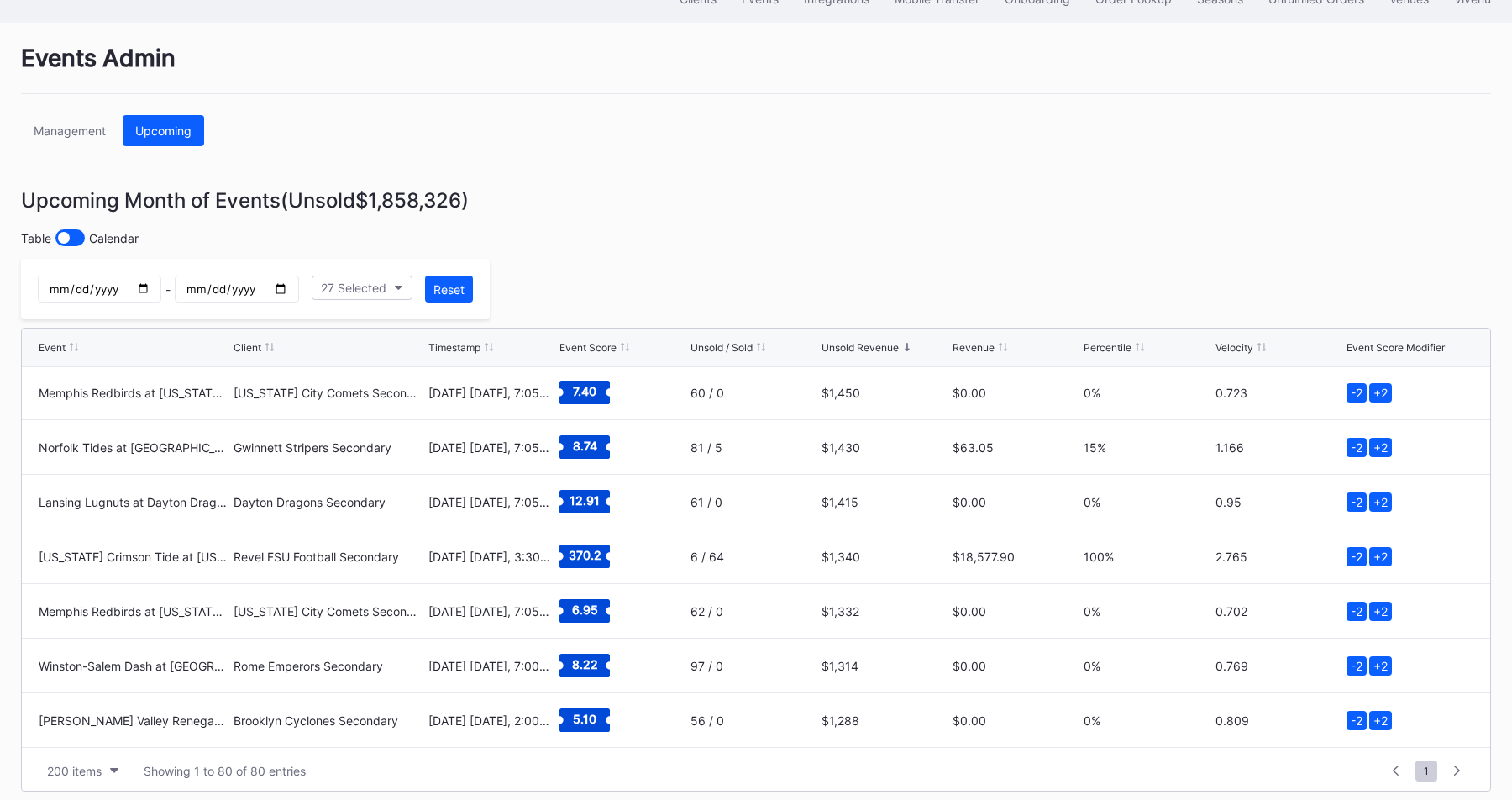
scroll to position [2944, 0]
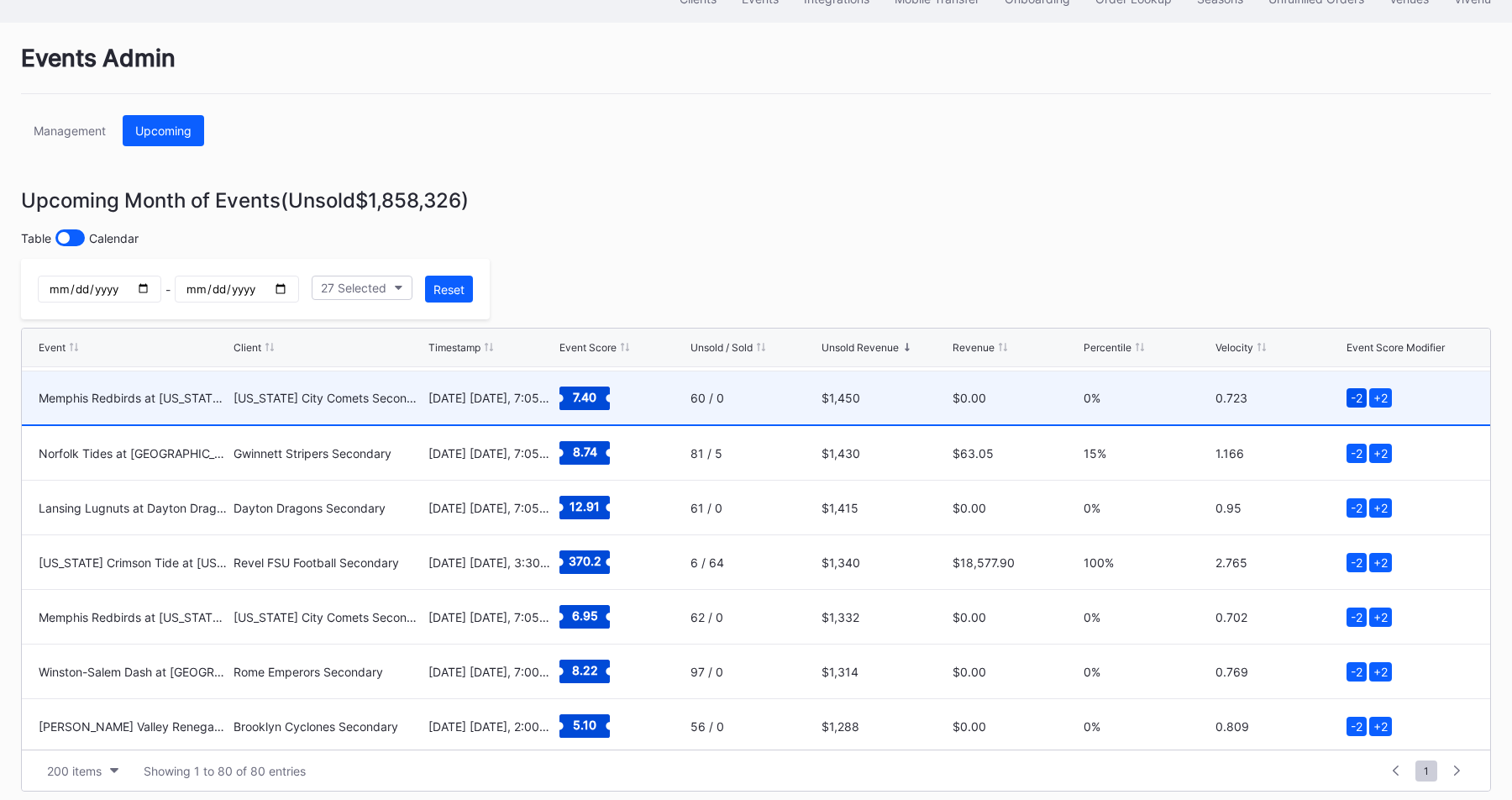
click at [1354, 396] on div "-2" at bounding box center [1356, 397] width 20 height 19
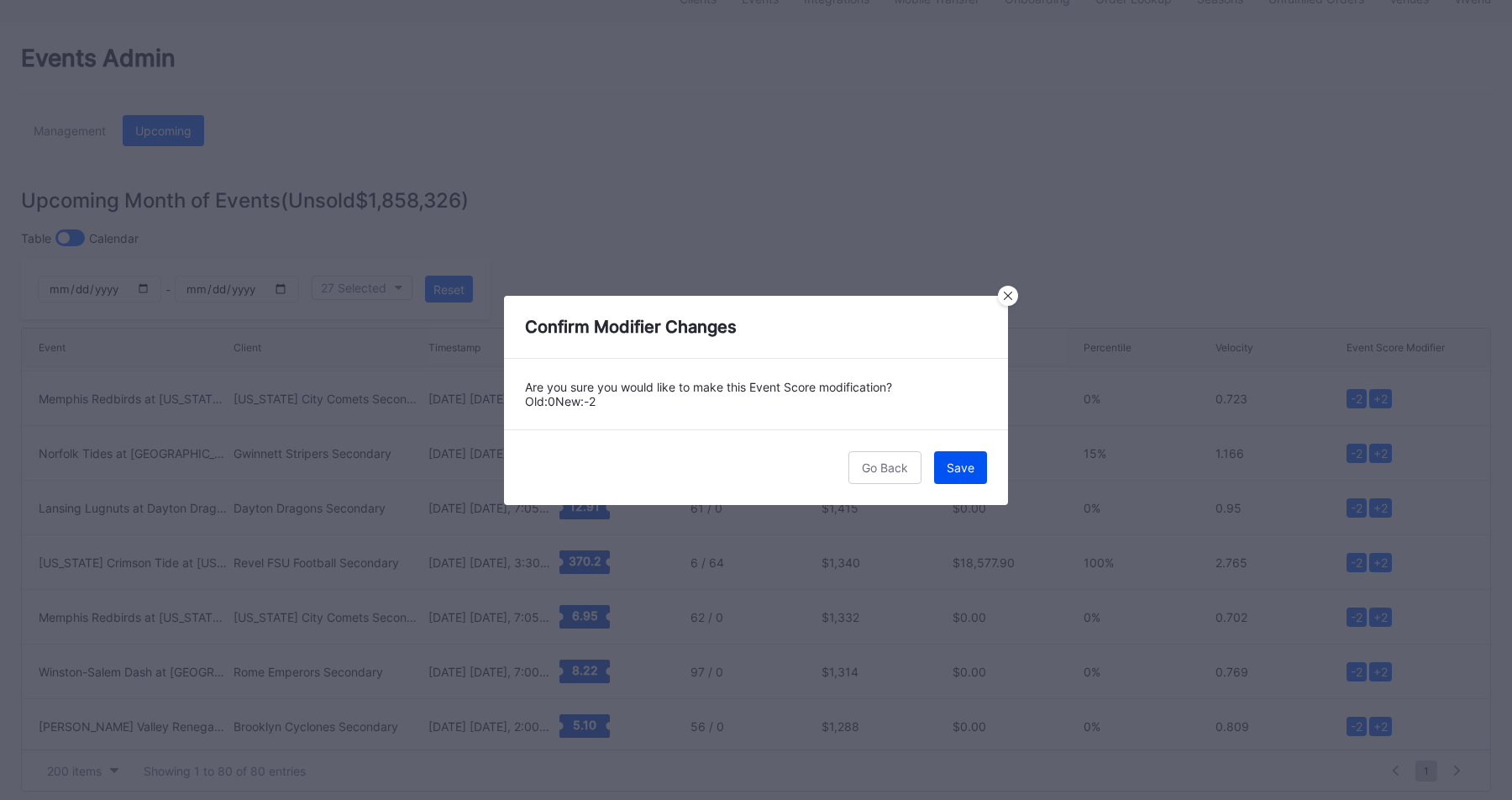
click at [977, 469] on button "Save" at bounding box center [961, 468] width 53 height 33
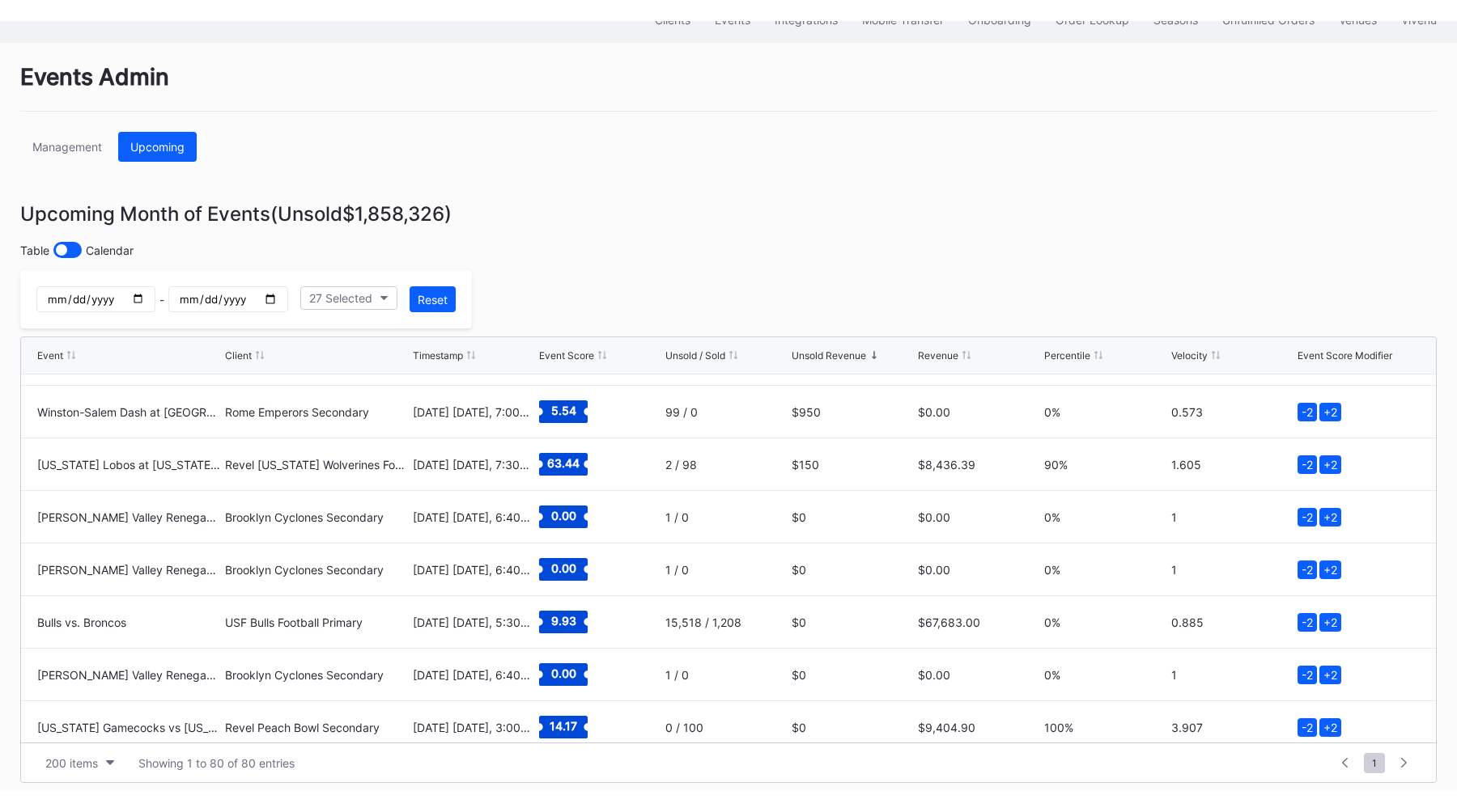
scroll to position [47, 0]
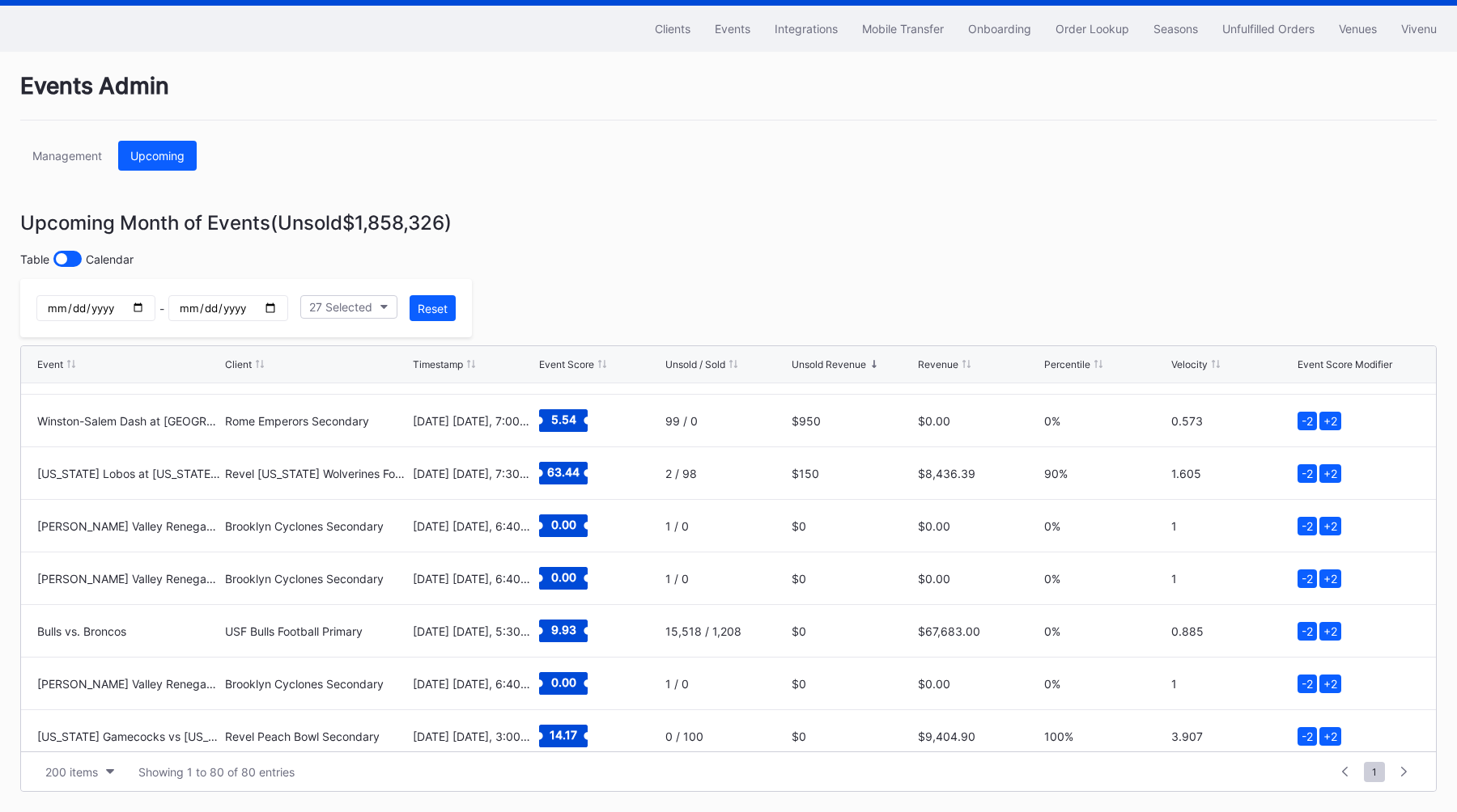
click at [1054, 87] on div "Events Admin" at bounding box center [728, 95] width 1416 height 49
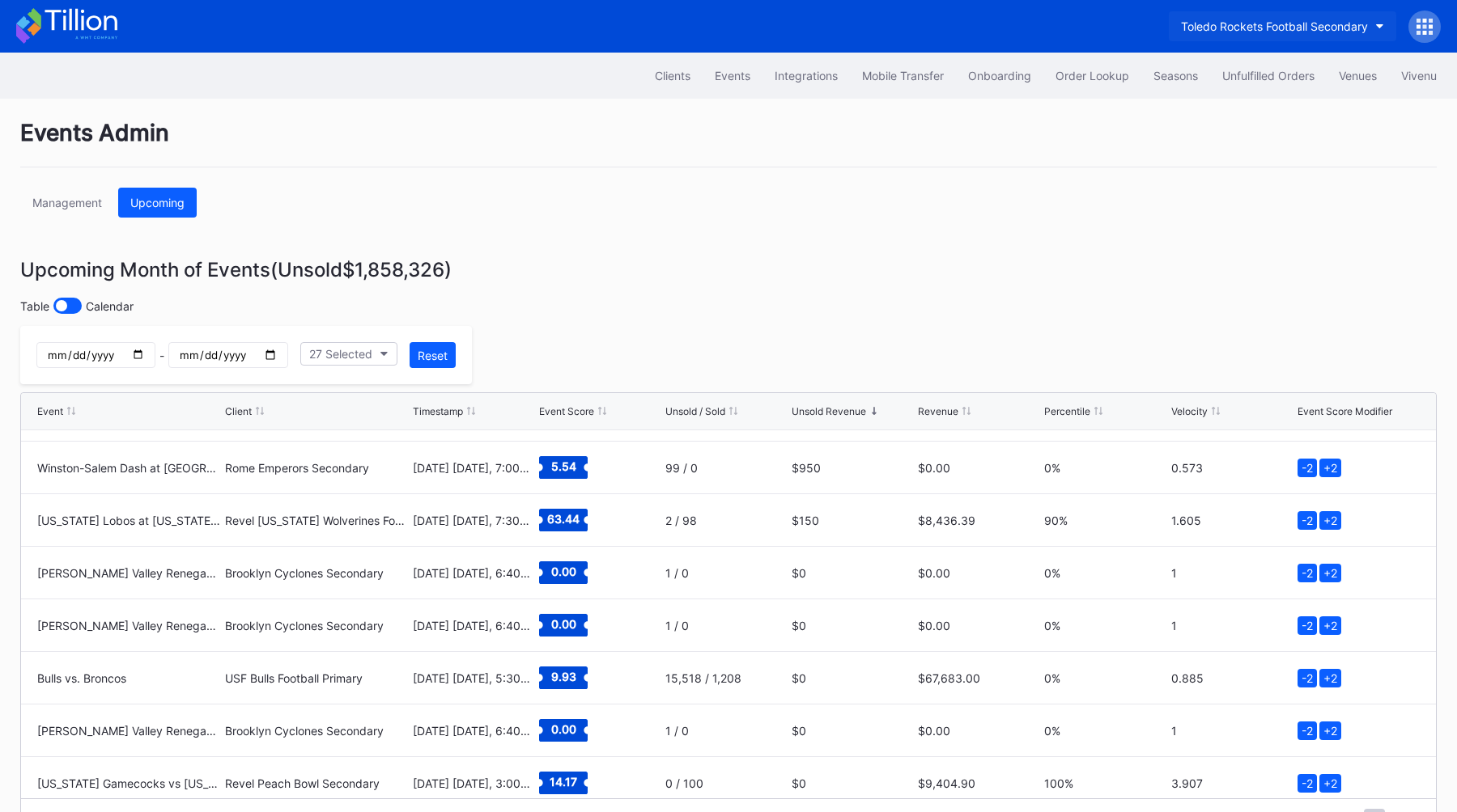
click at [1344, 36] on button "Toledo Rockets Football Secondary" at bounding box center [1282, 27] width 227 height 30
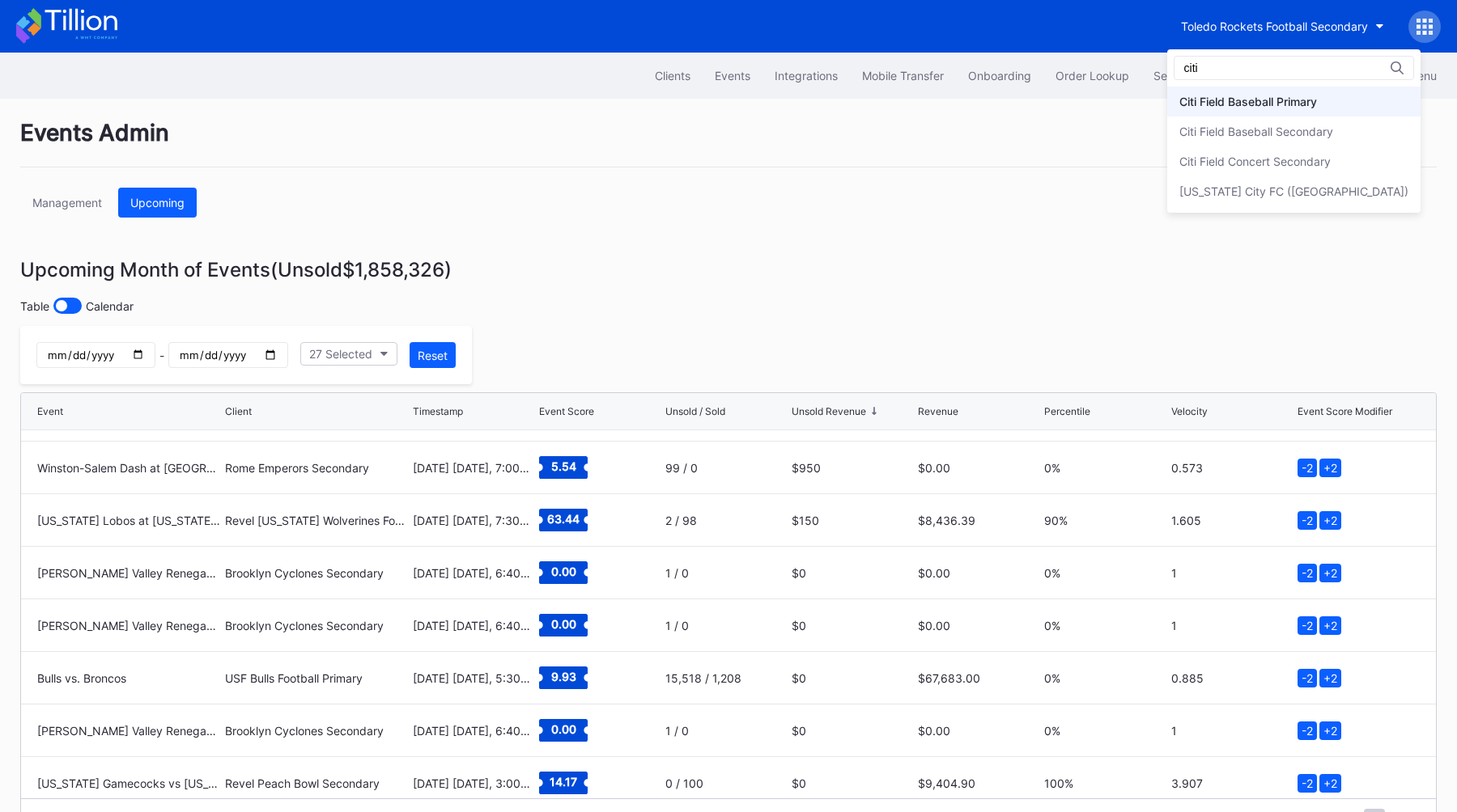
type input "citi"
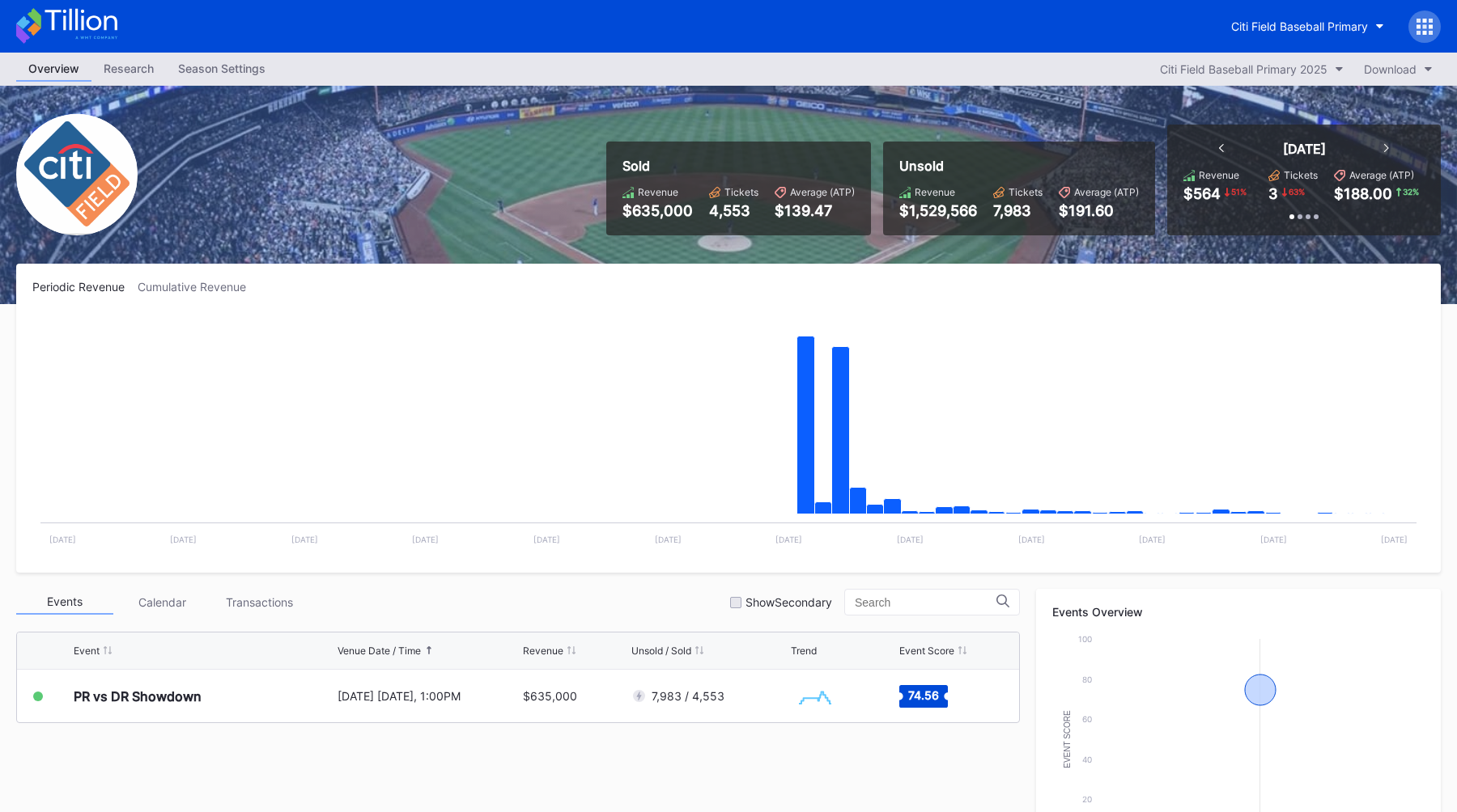
click at [239, 66] on div "Season Settings" at bounding box center [222, 68] width 111 height 24
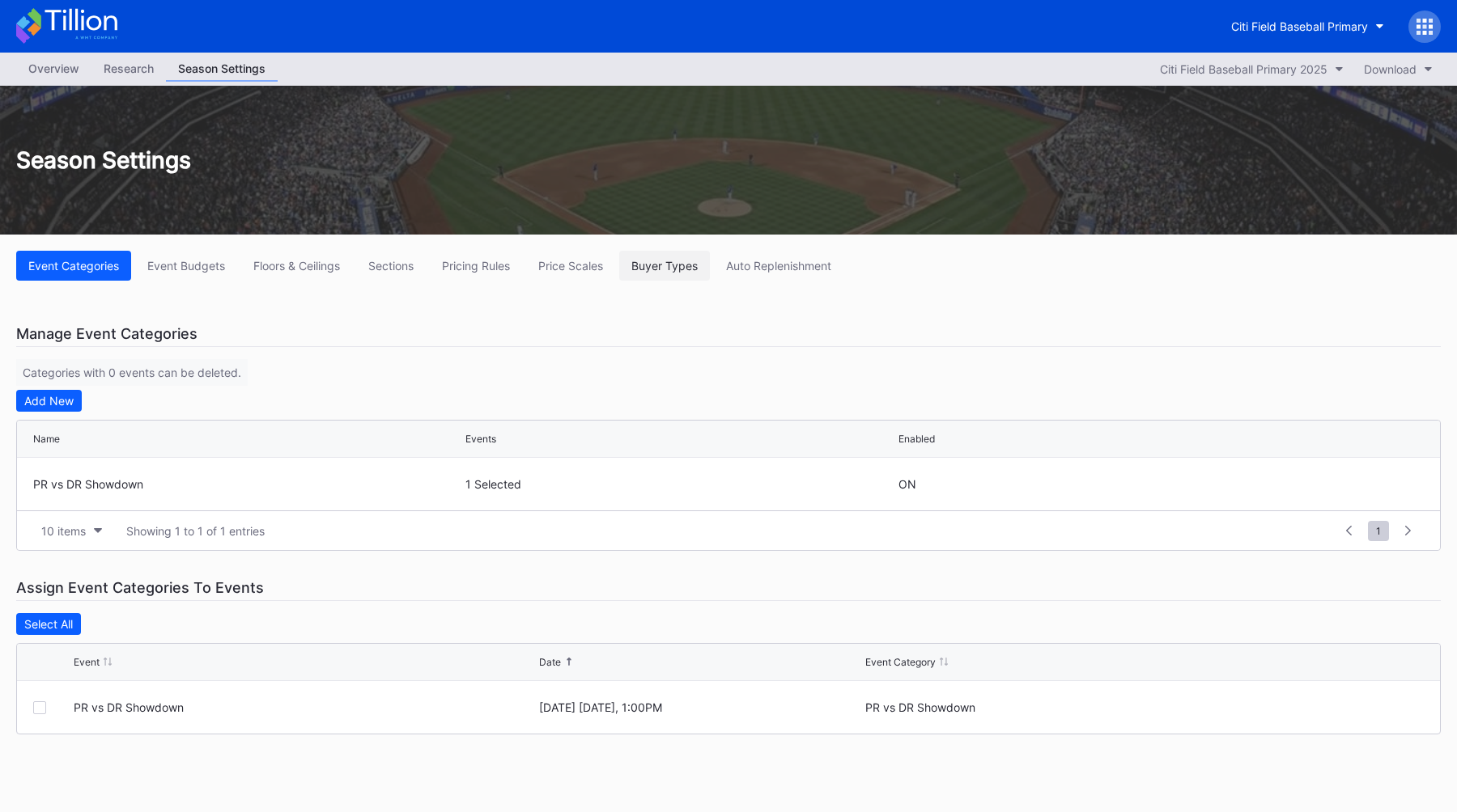
click at [637, 274] on button "Buyer Types" at bounding box center [664, 266] width 91 height 30
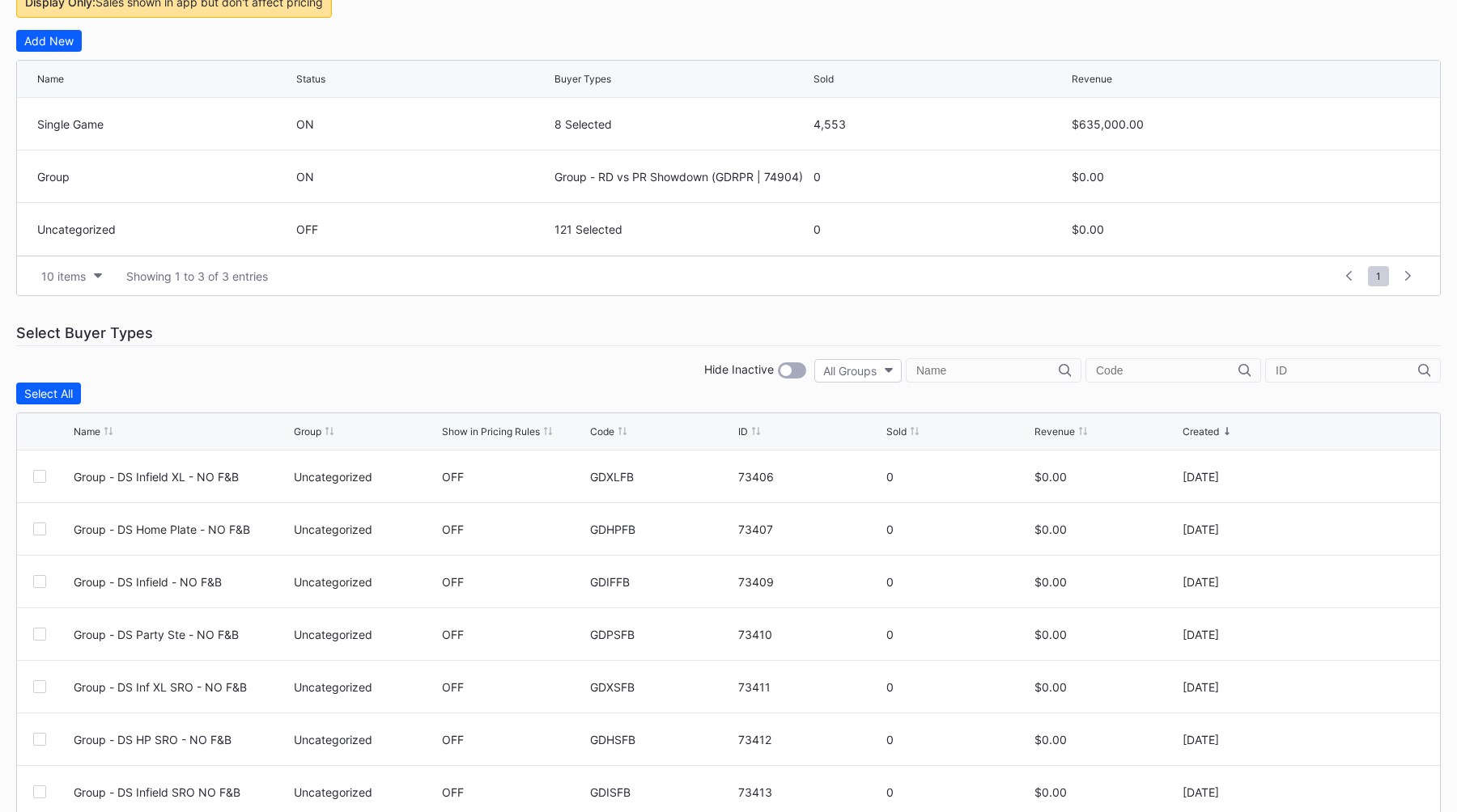
scroll to position [402, 0]
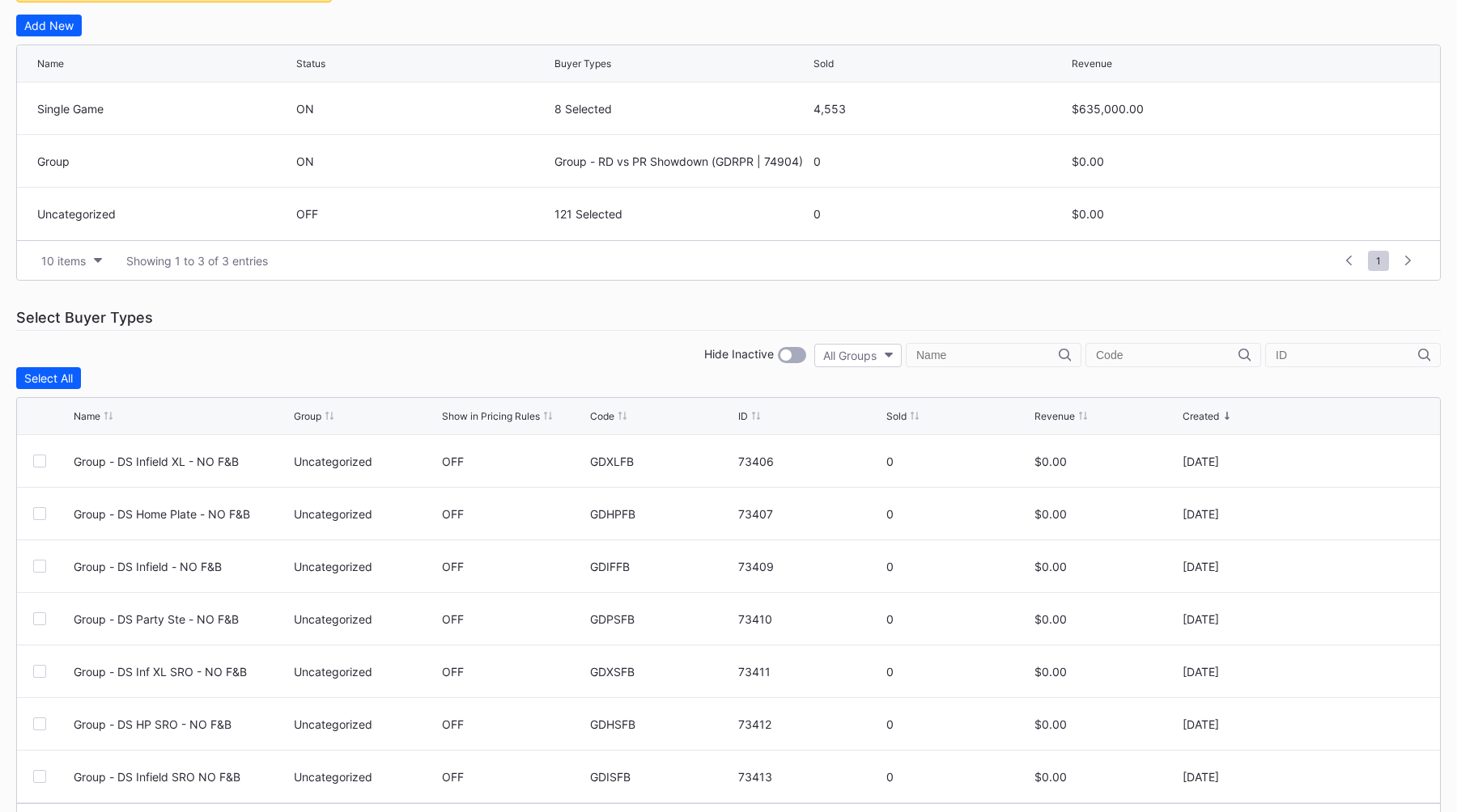
click at [685, 304] on div "Event Categories Event Budgets Floors & Ceilings Sections Pricing Rules Price S…" at bounding box center [728, 346] width 1457 height 1028
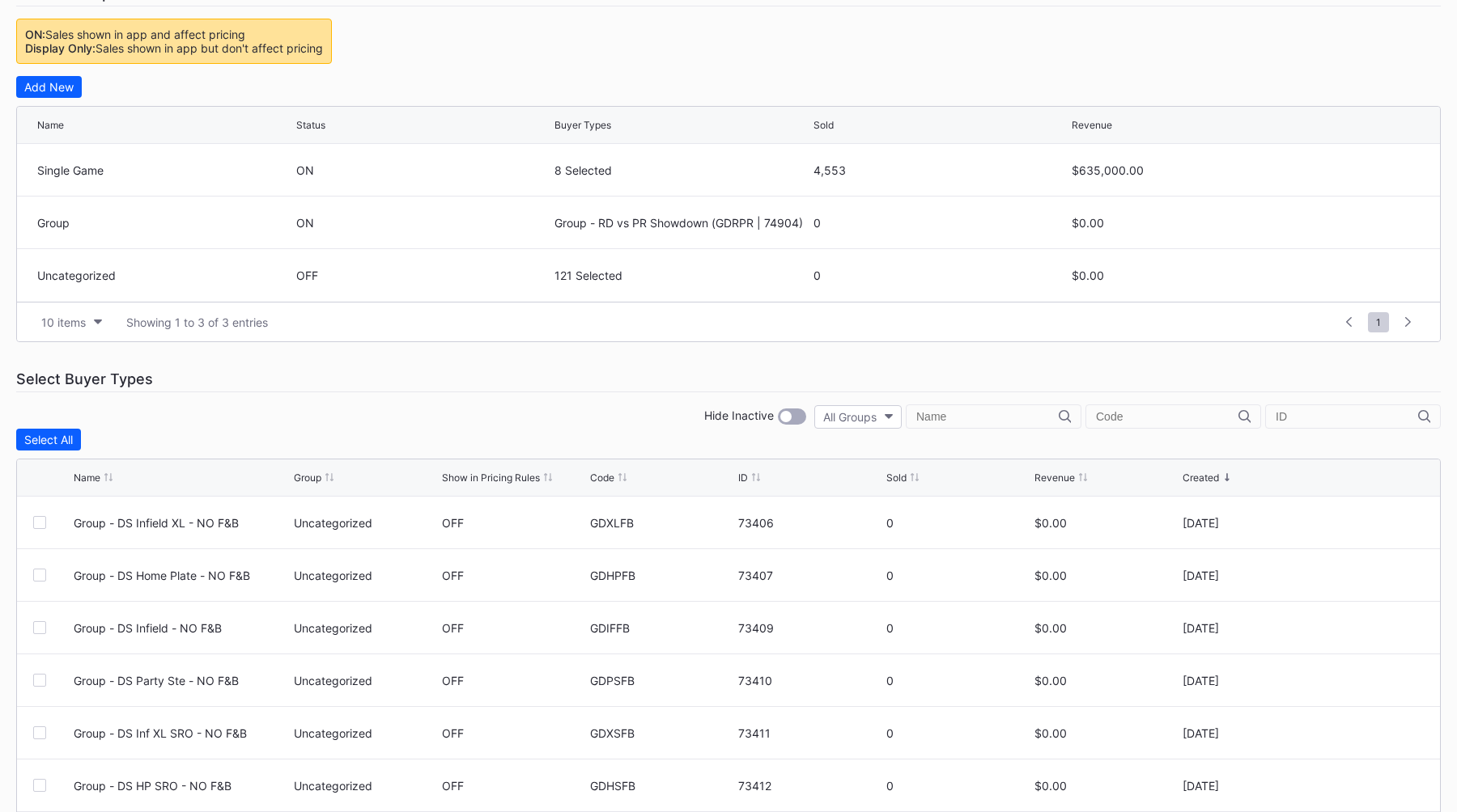
scroll to position [255, 0]
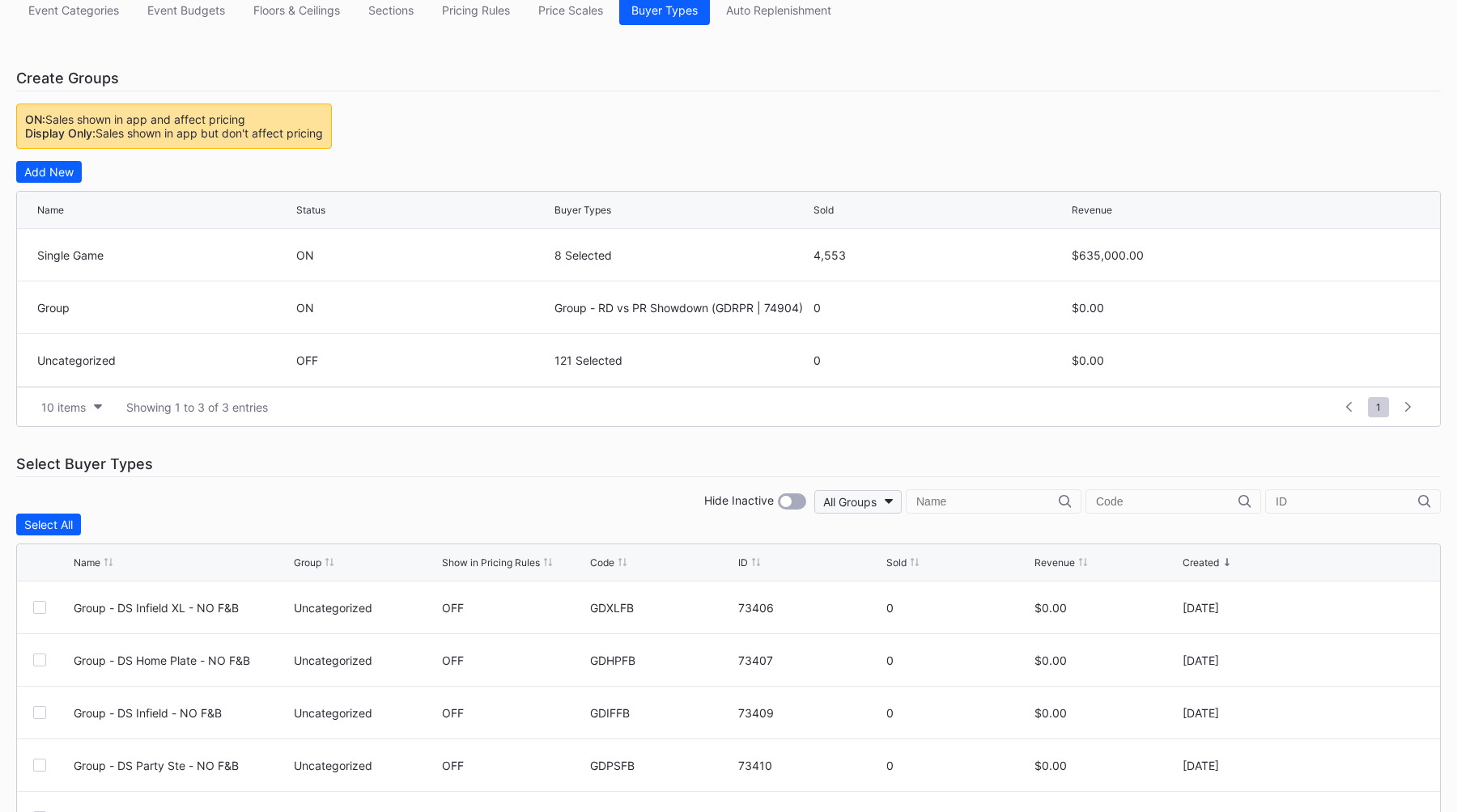
click at [902, 512] on button "All Groups" at bounding box center [858, 502] width 88 height 24
click at [975, 615] on div "Single Game" at bounding box center [936, 603] width 103 height 30
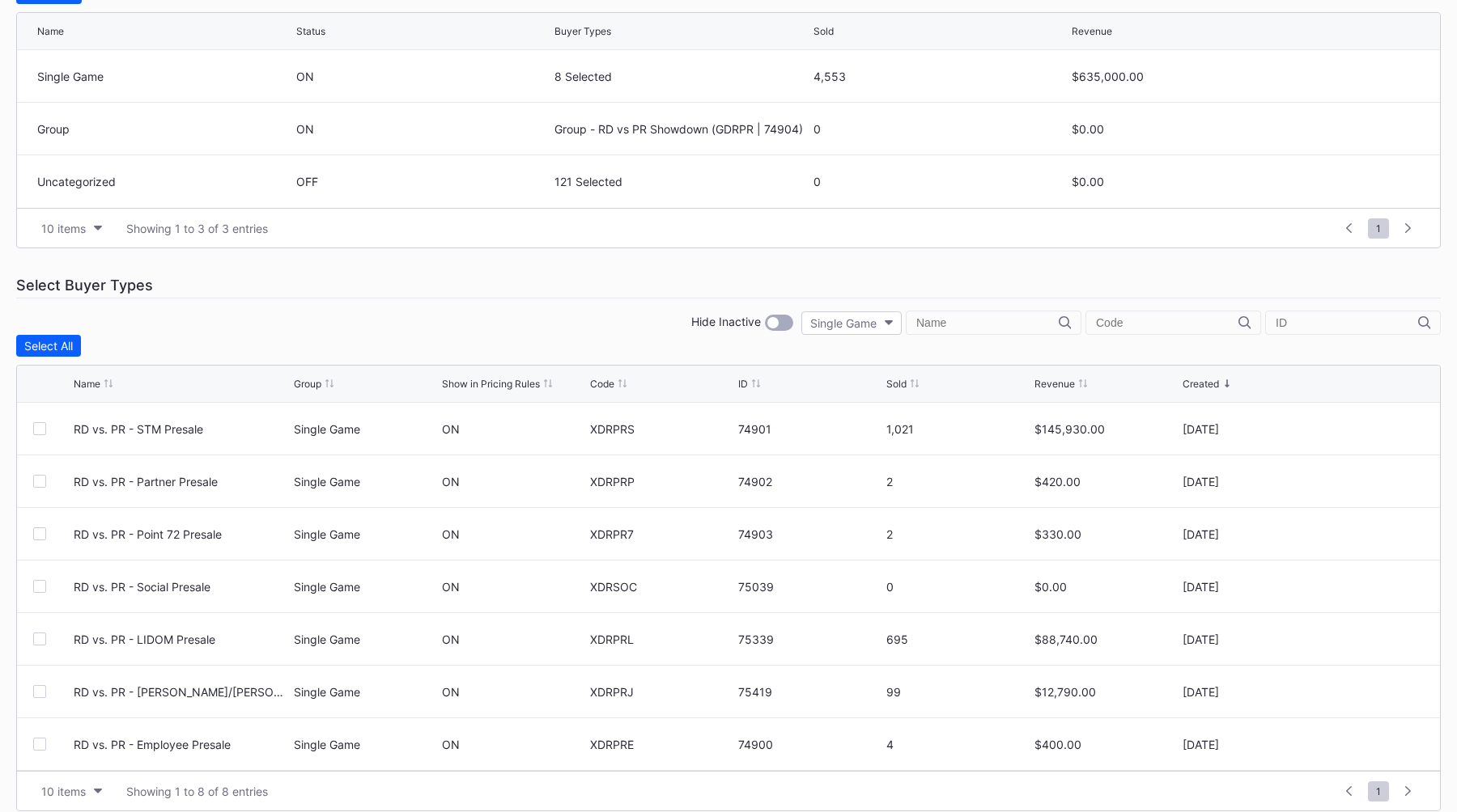
scroll to position [451, 0]
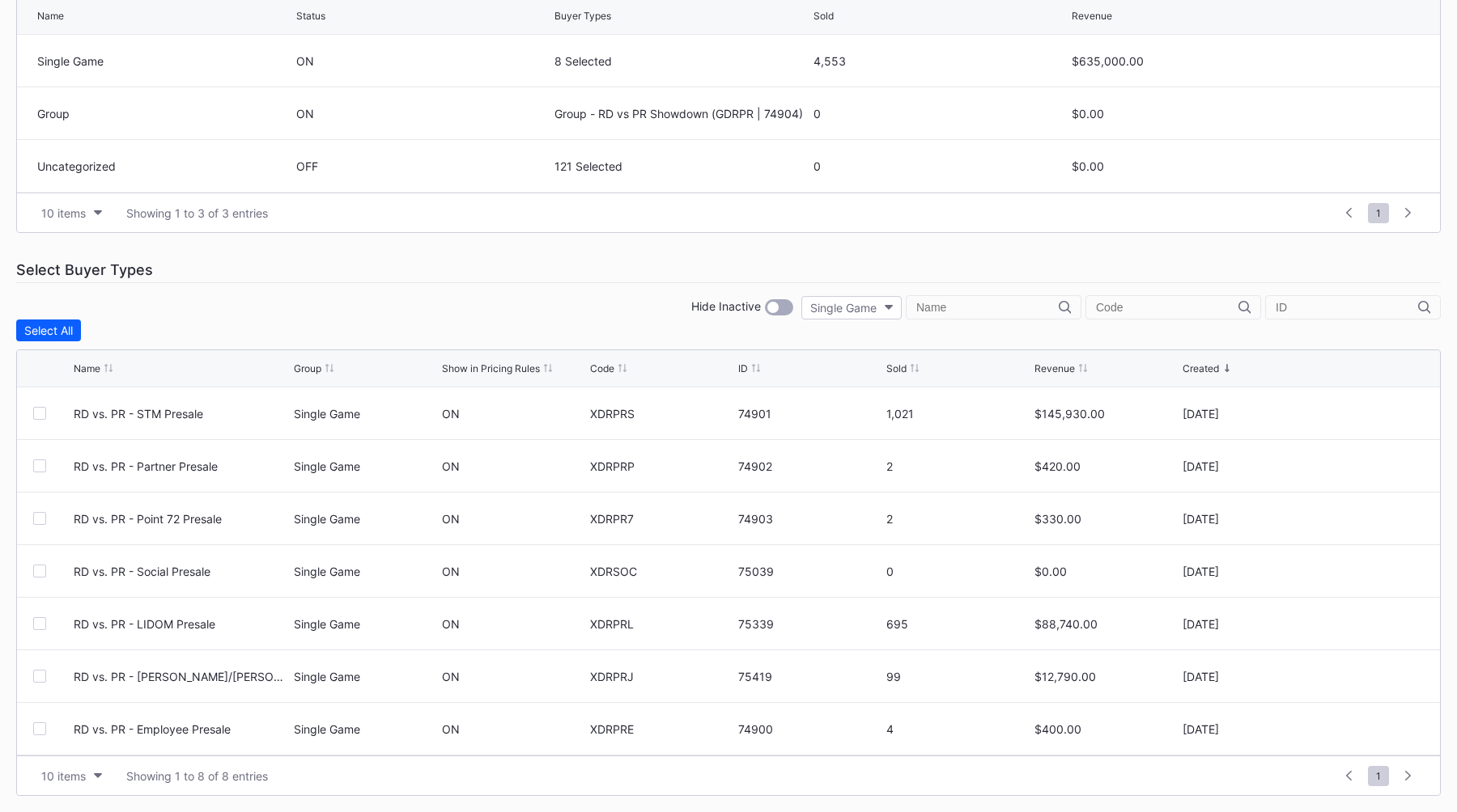
click at [898, 365] on div "Sold" at bounding box center [896, 368] width 20 height 12
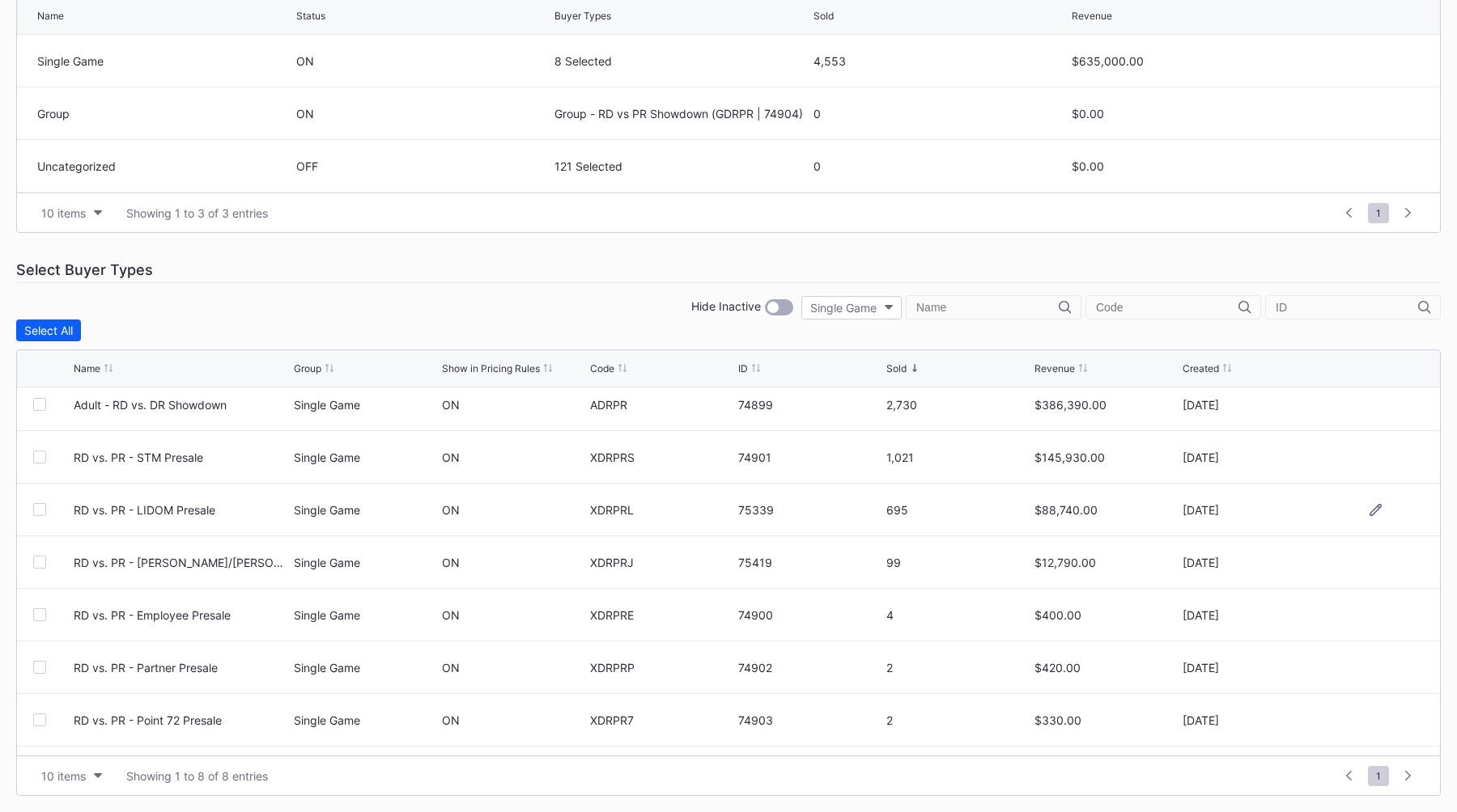
scroll to position [0, 0]
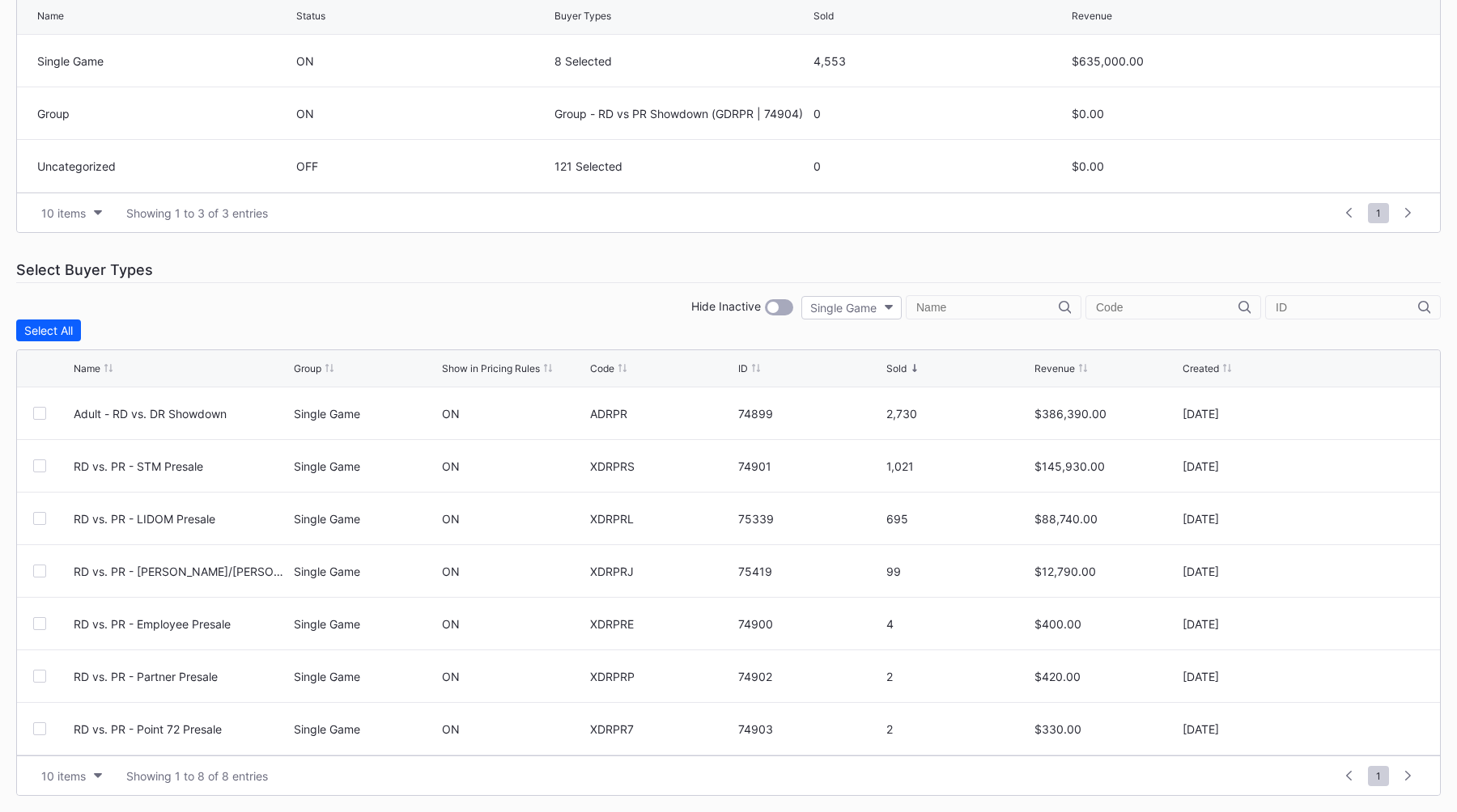
click at [611, 315] on div "Hide Inactive Single Game" at bounding box center [728, 307] width 1424 height 24
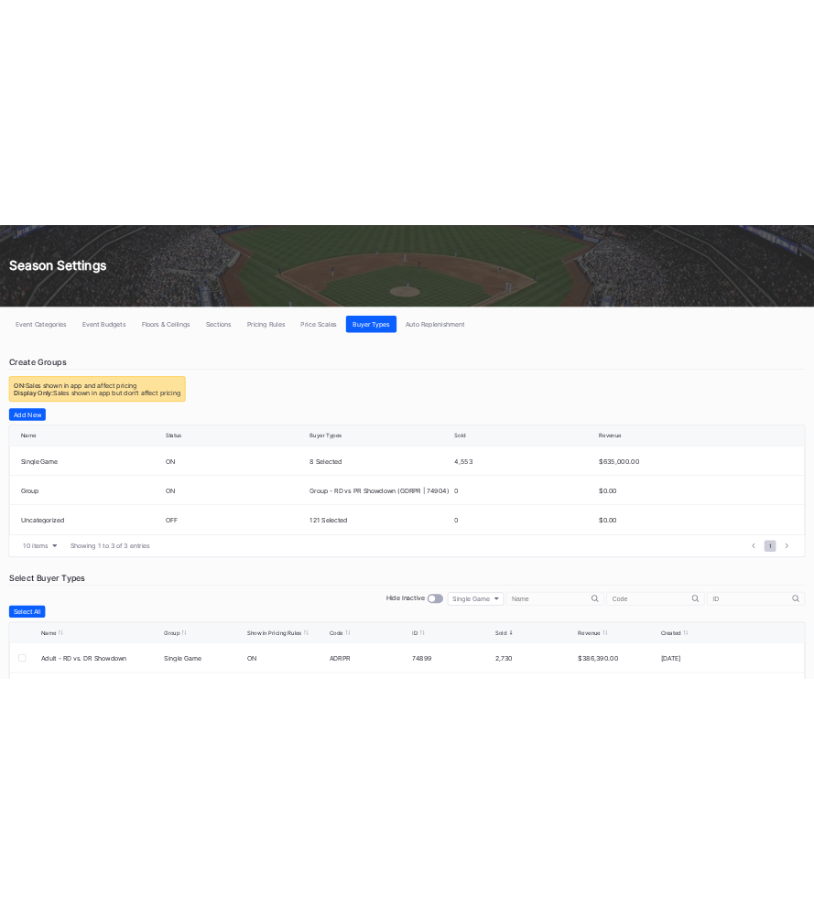
scroll to position [97, 0]
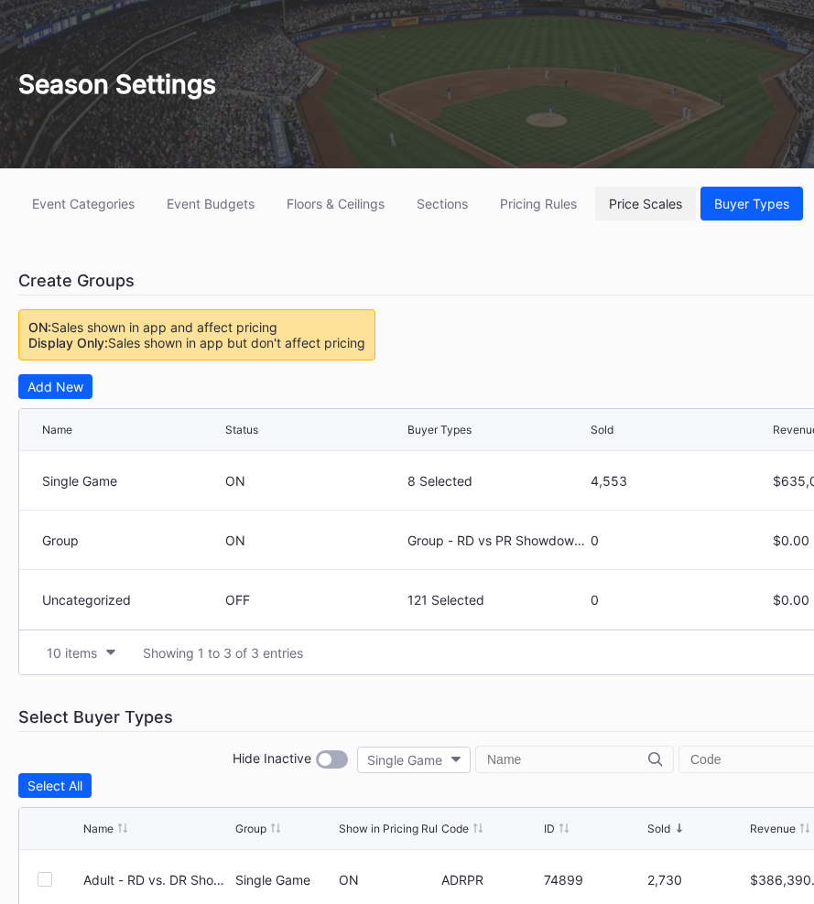
click at [655, 203] on div "Price Scales" at bounding box center [645, 204] width 73 height 16
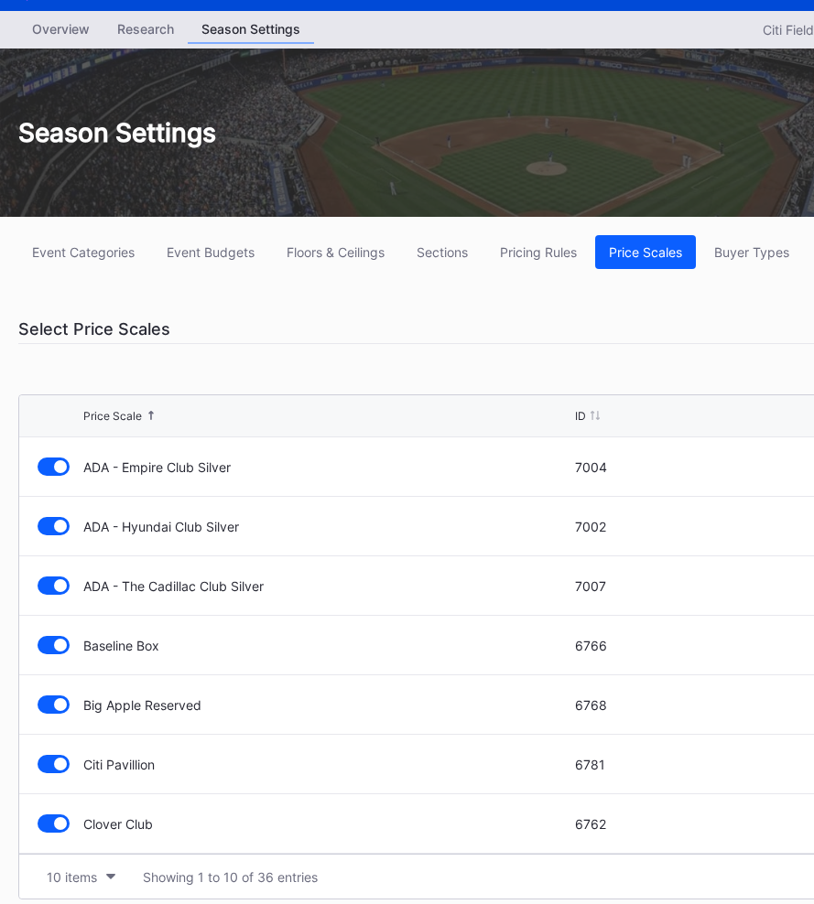
scroll to position [62, 0]
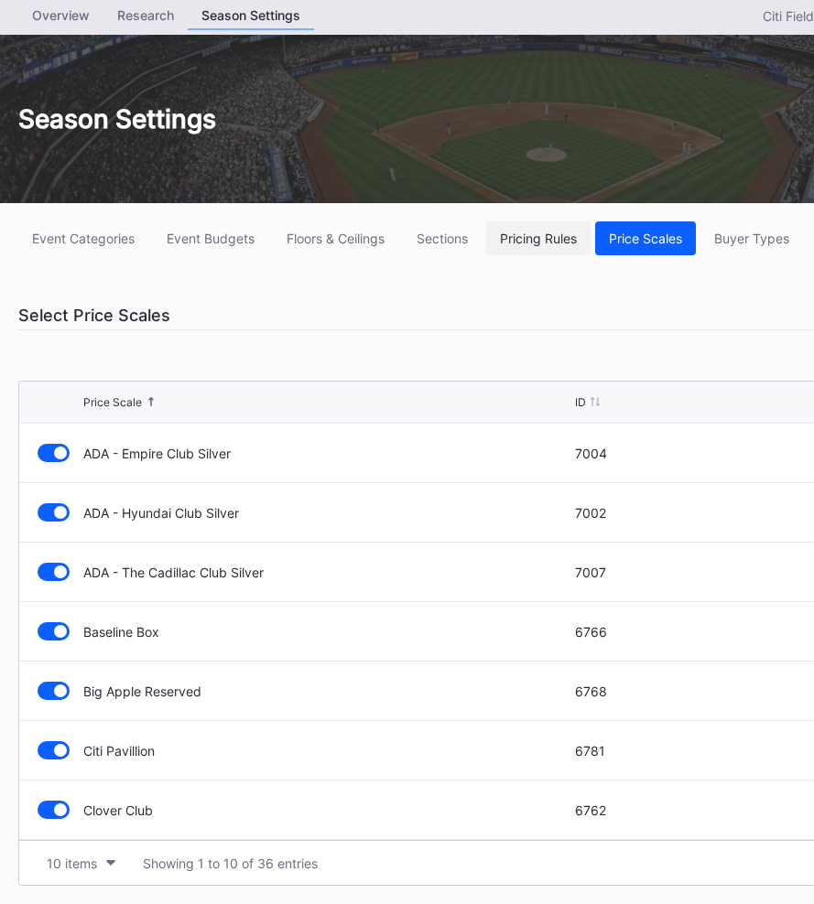
click at [526, 245] on button "Pricing Rules" at bounding box center [538, 239] width 104 height 34
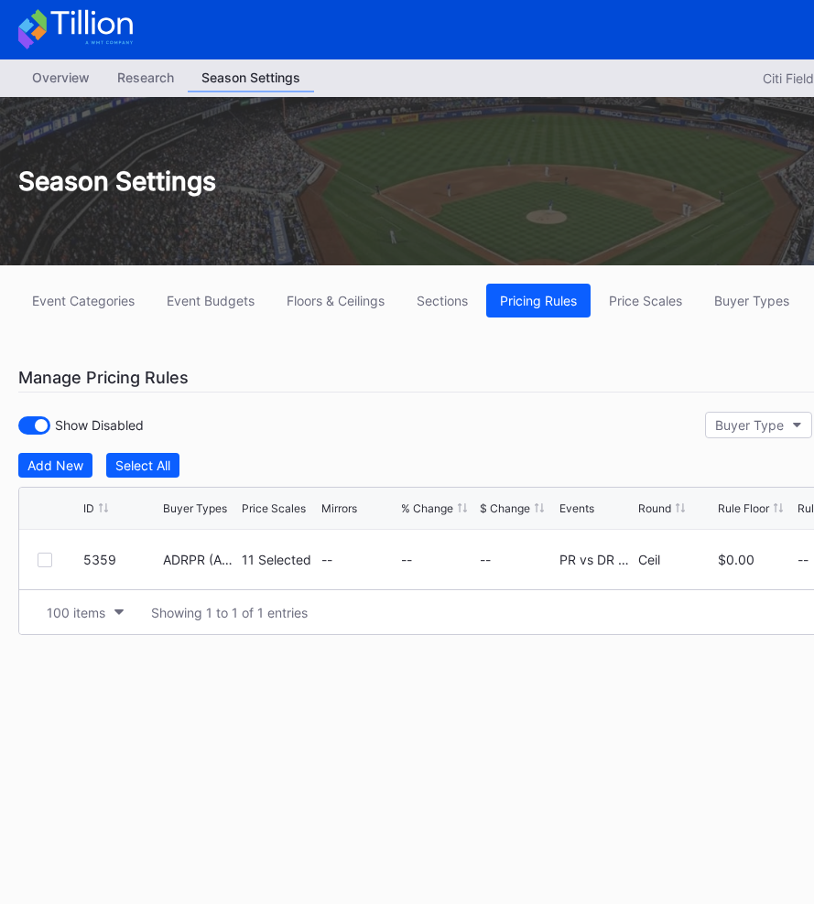
scroll to position [0, 285]
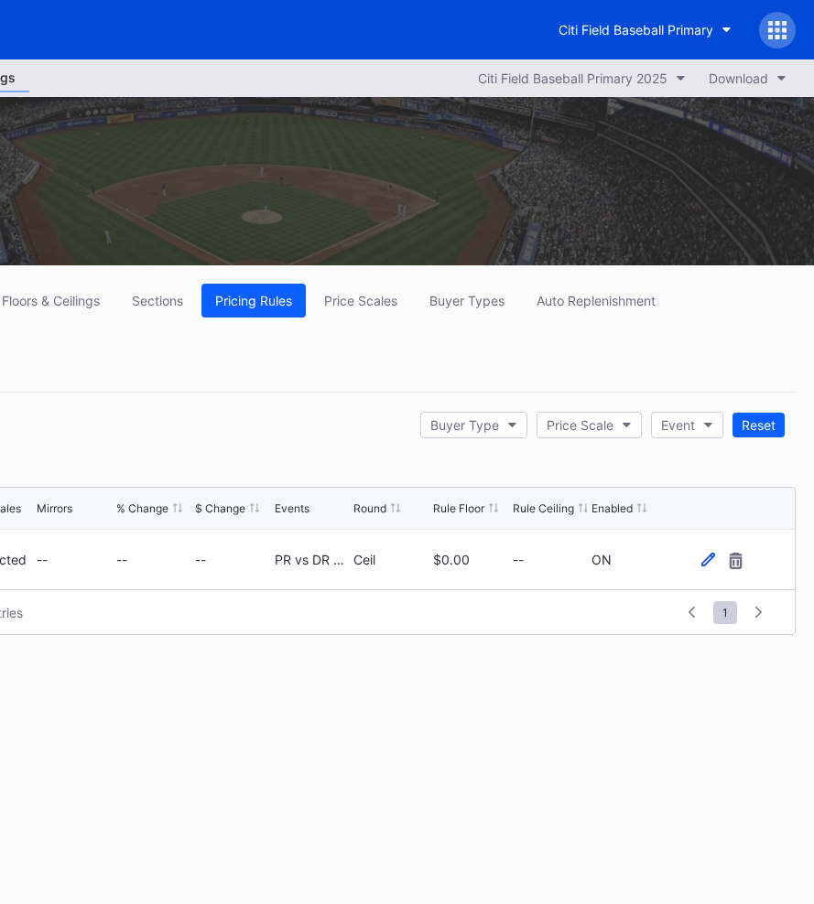
click at [701, 566] on icon at bounding box center [708, 560] width 14 height 14
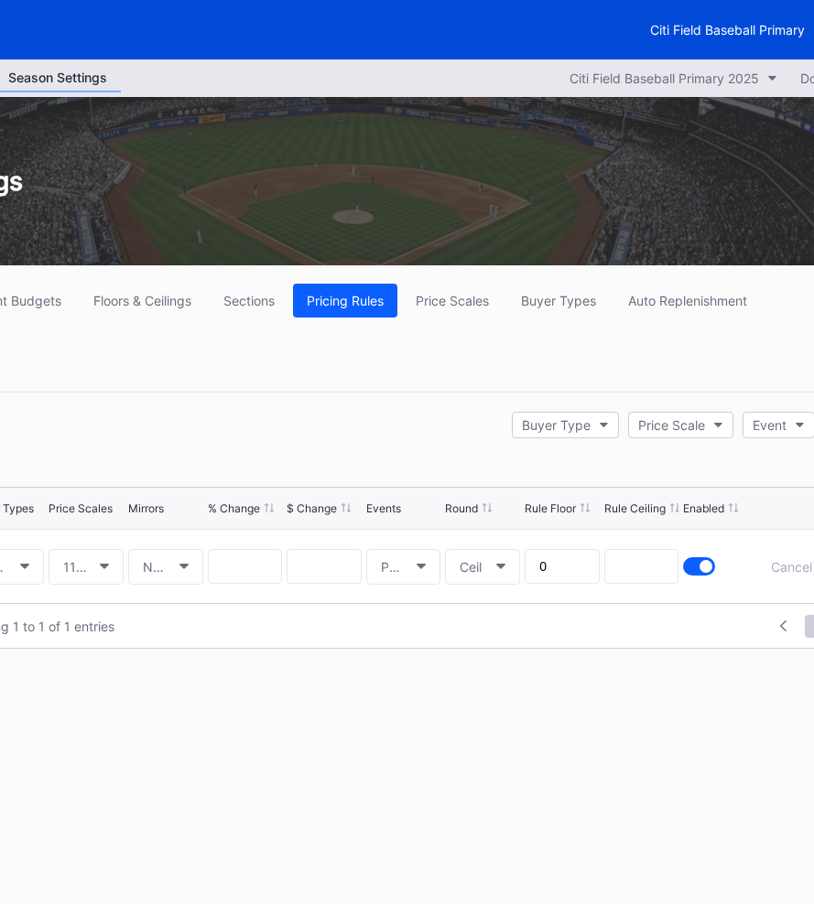
scroll to position [0, 0]
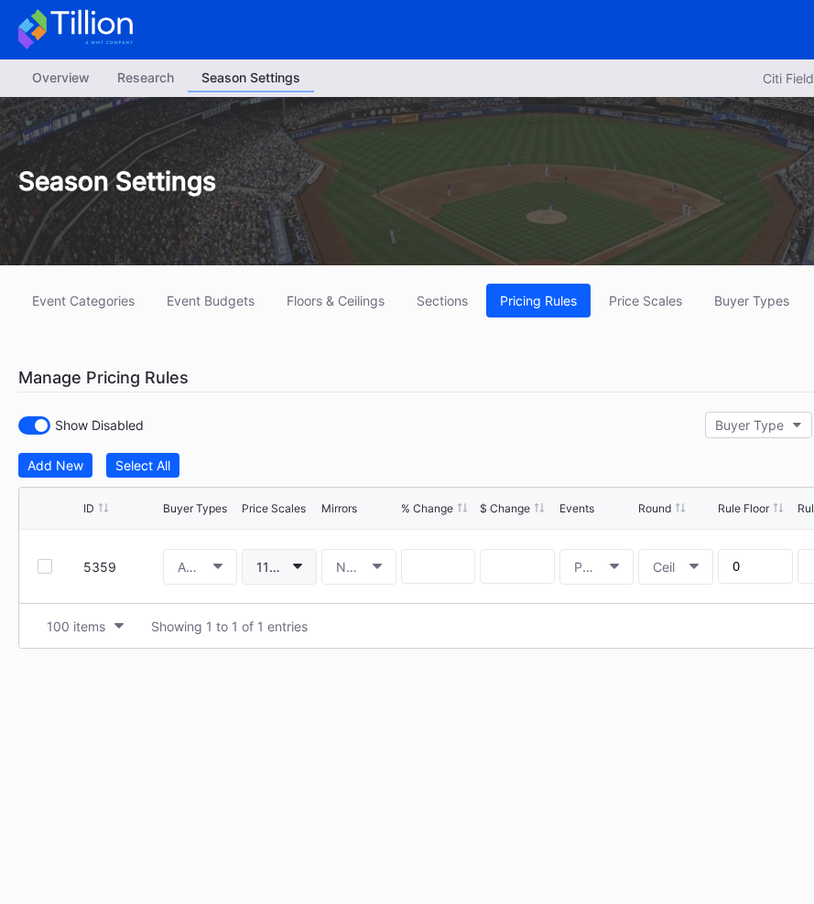
click at [276, 576] on button "11 Selected" at bounding box center [279, 567] width 75 height 36
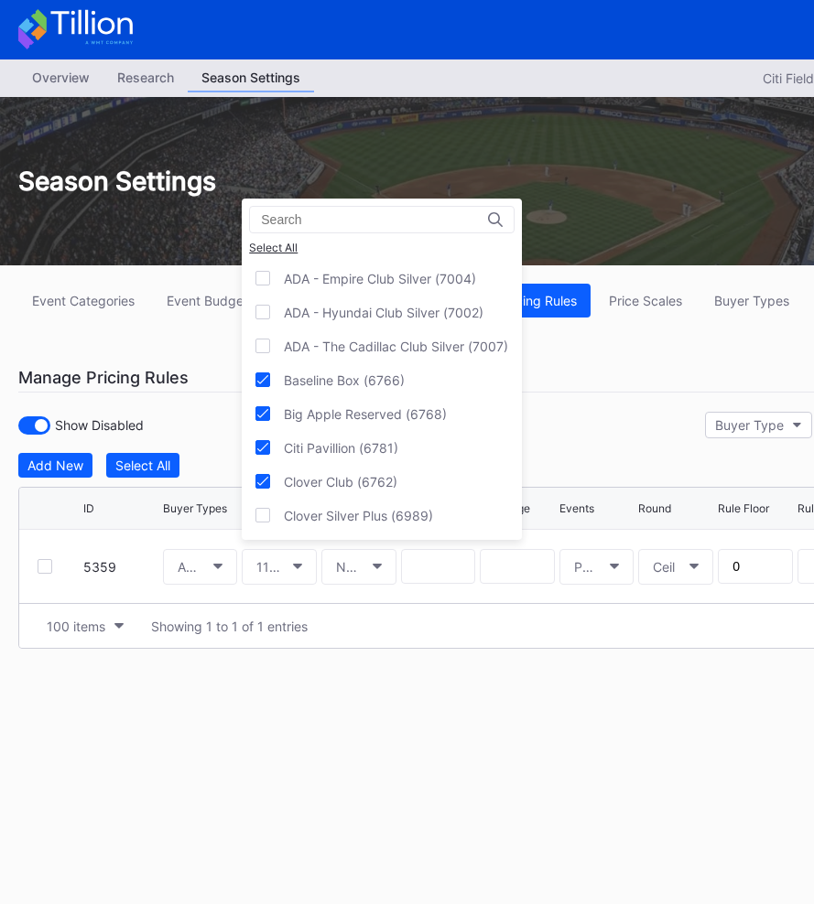
click at [289, 213] on input at bounding box center [341, 219] width 160 height 15
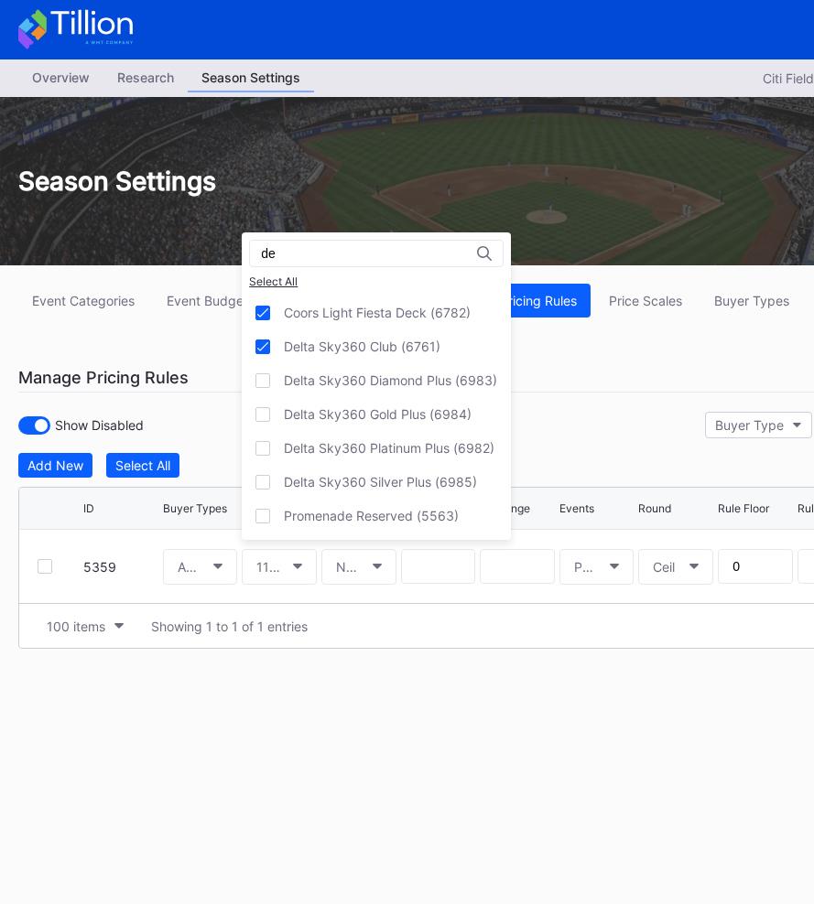
type input "d"
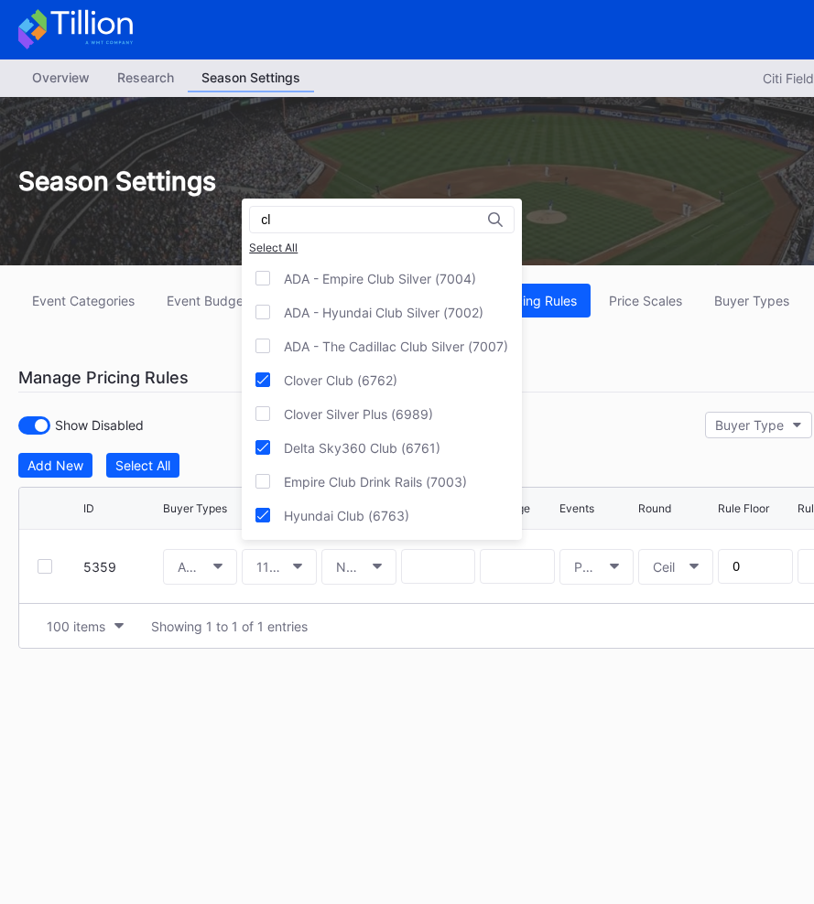
type input "c"
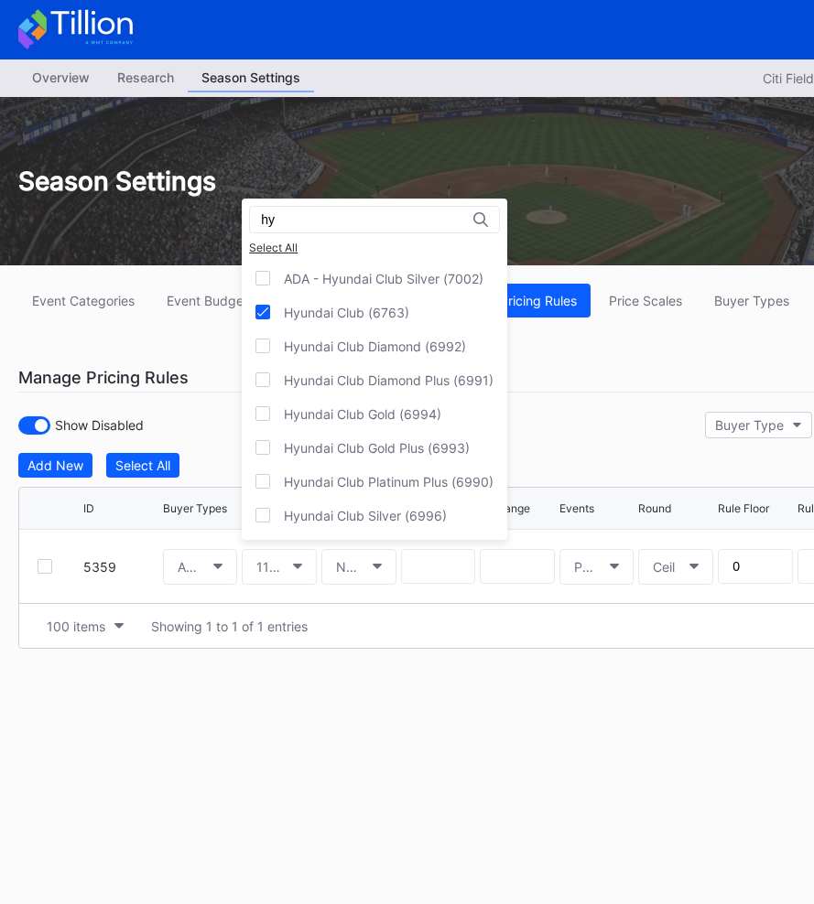
type input "h"
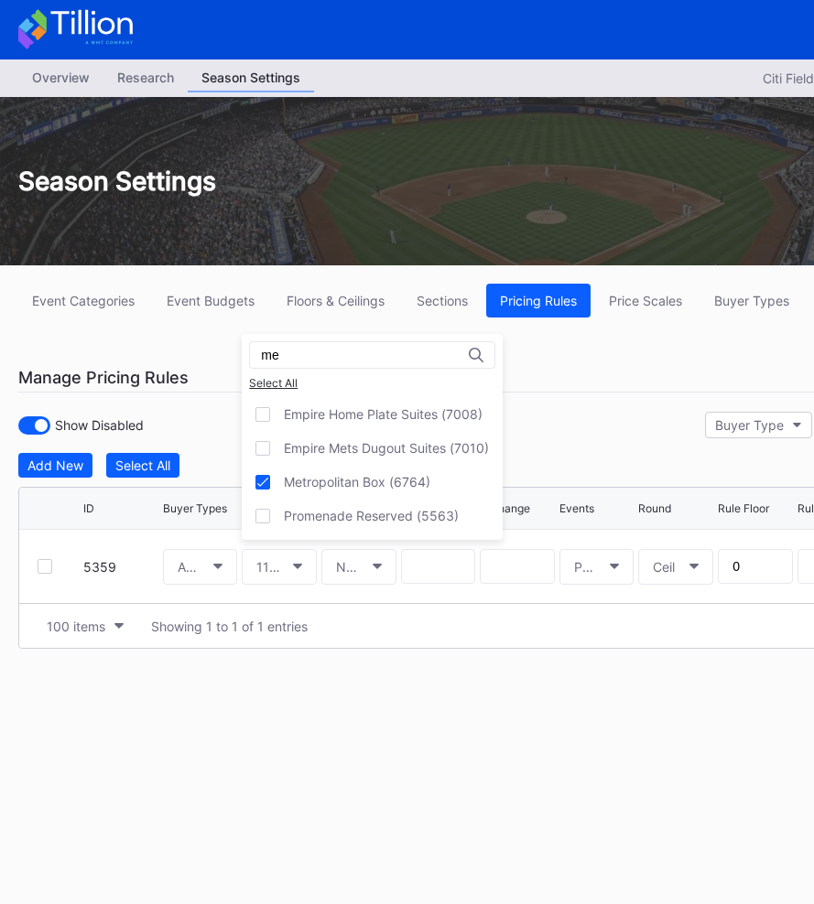
type input "m"
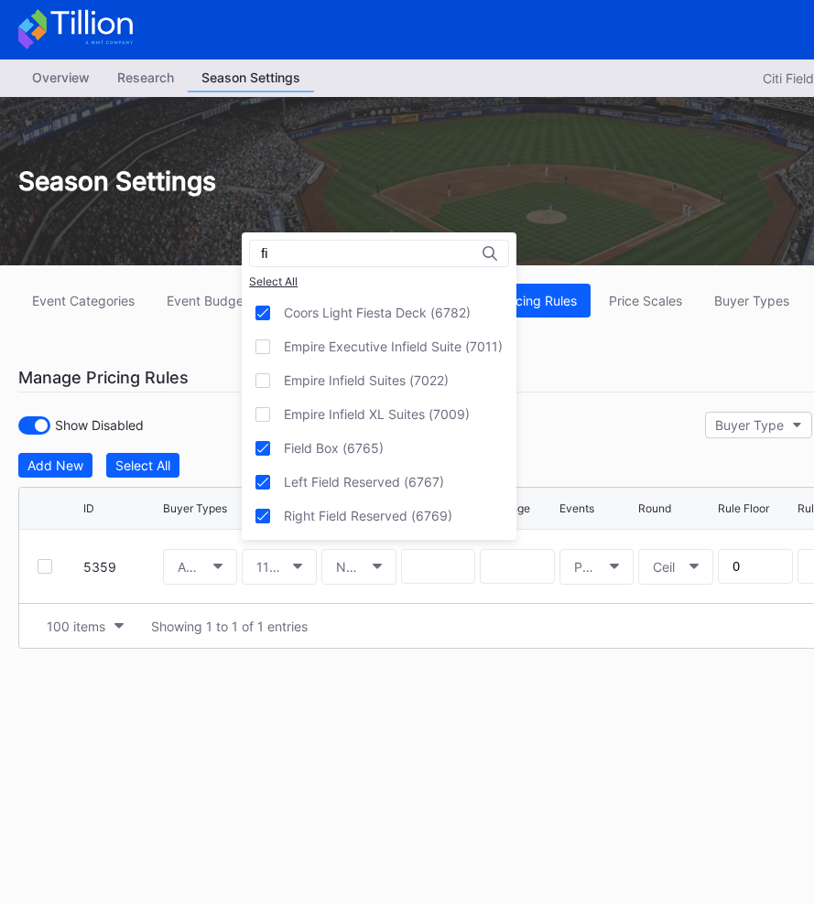
type input "f"
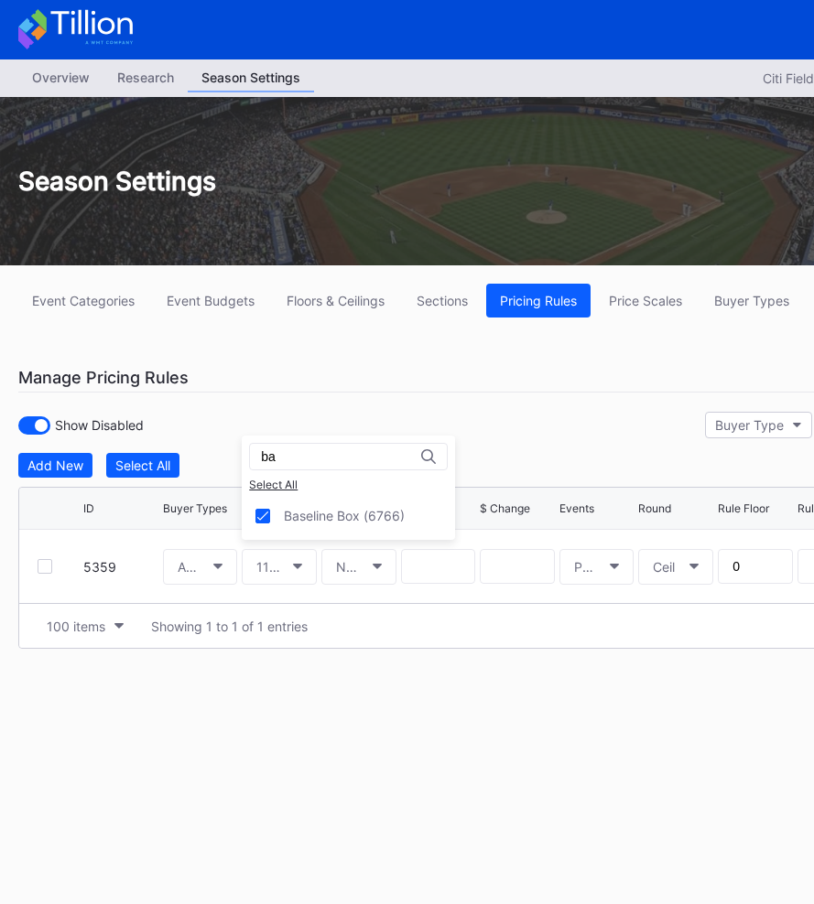
type input "b"
type input "l"
type input "r"
type input "b"
type input "e"
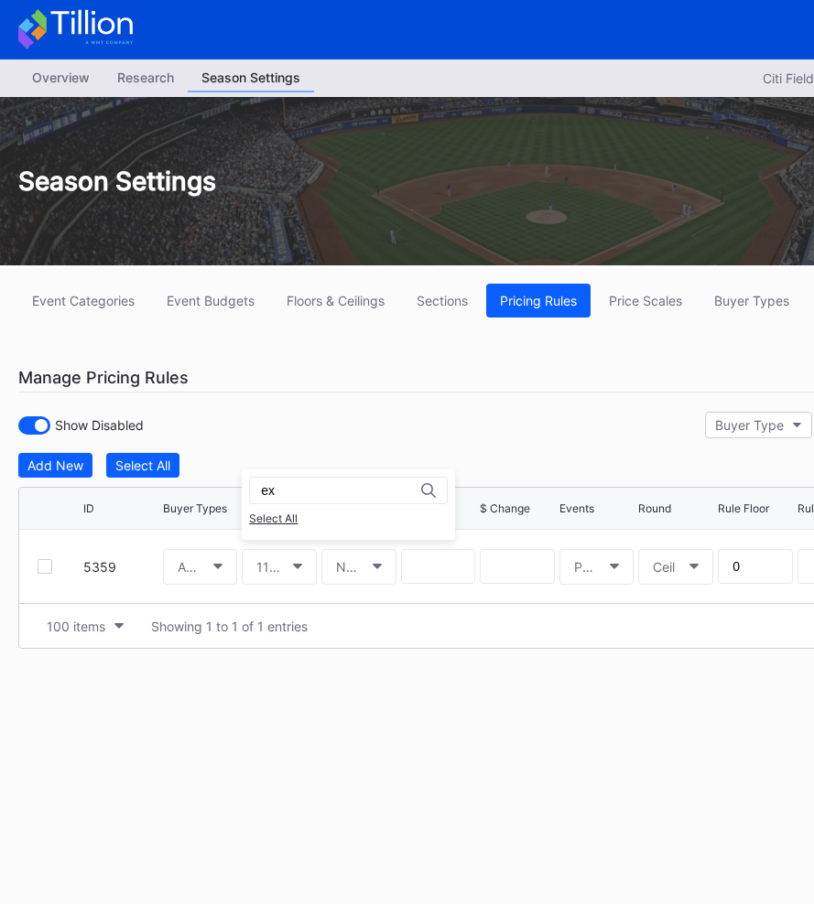
type input "e"
type input "c"
type input "m"
type input "p"
click at [263, 521] on div at bounding box center [262, 516] width 15 height 15
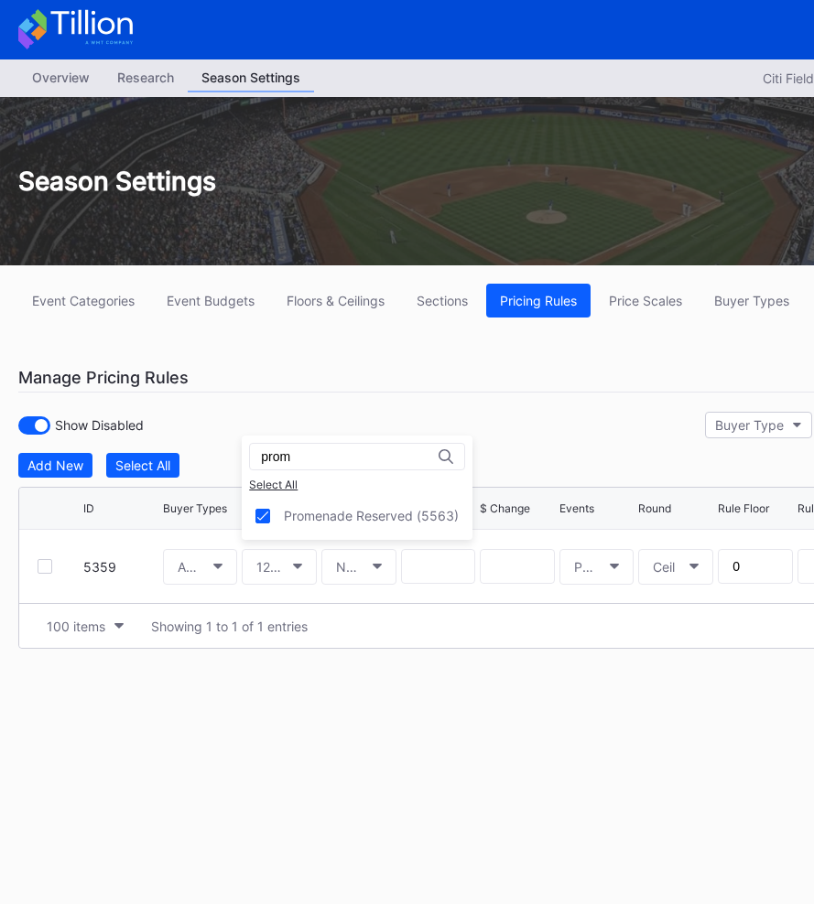
click at [333, 461] on input "prom" at bounding box center [341, 456] width 160 height 15
type input "p"
type input "s"
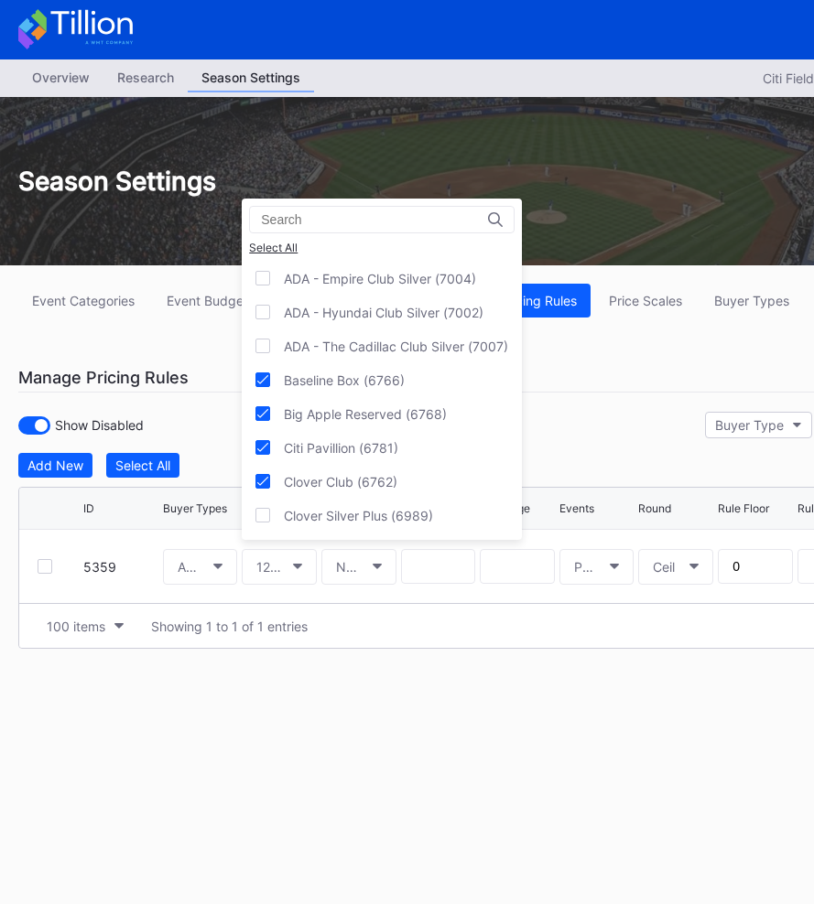
click at [310, 216] on input at bounding box center [341, 219] width 160 height 15
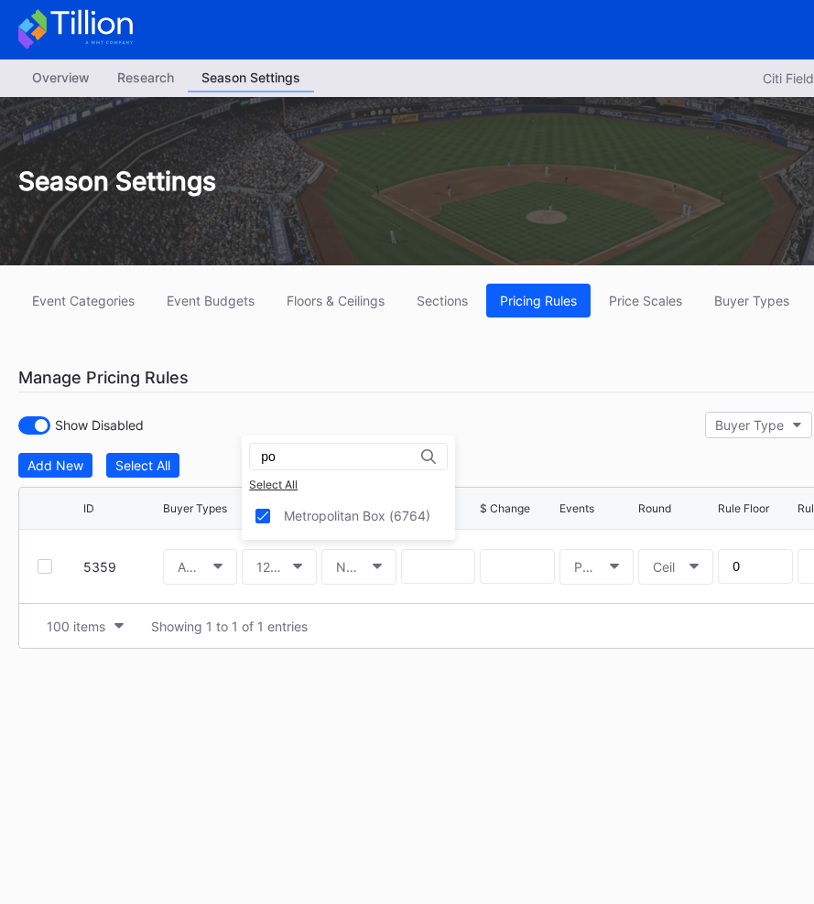
type input "p"
click at [259, 519] on icon at bounding box center [262, 516] width 11 height 9
click at [324, 454] on input "coor" at bounding box center [341, 456] width 160 height 15
type input "c"
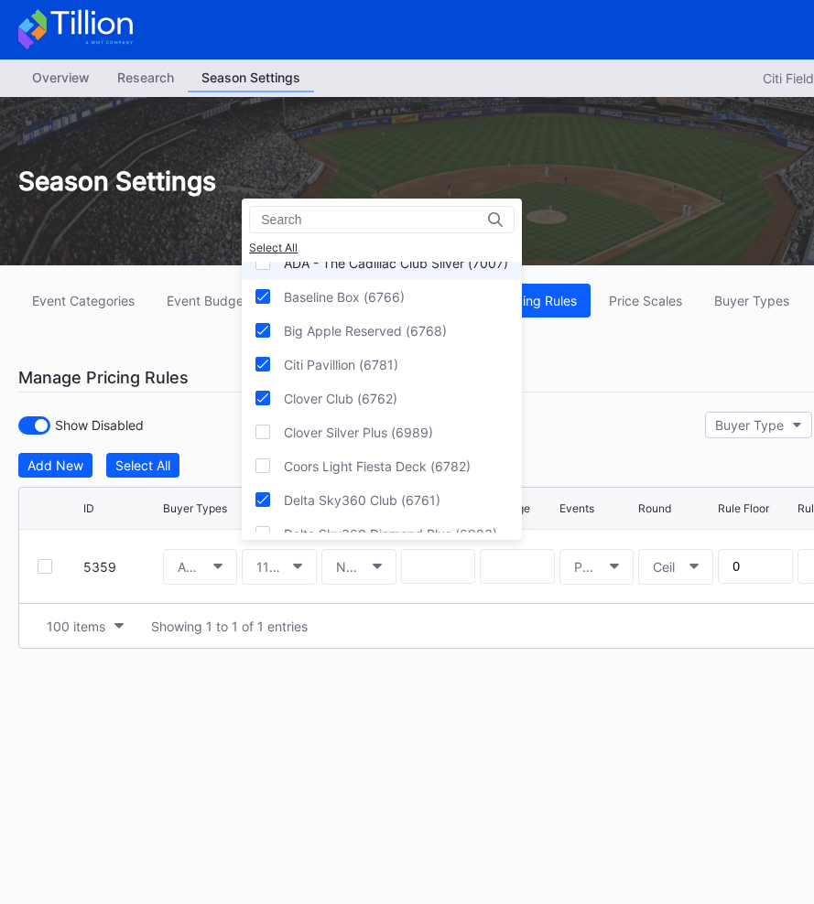
scroll to position [87, 0]
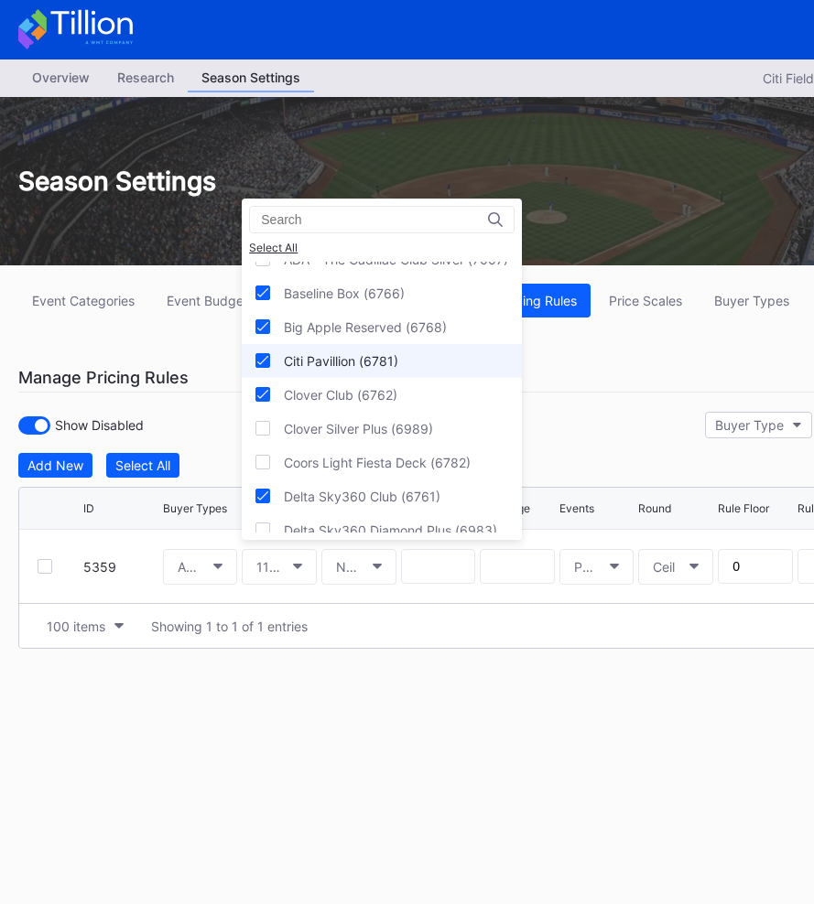
click at [265, 363] on icon at bounding box center [262, 360] width 11 height 9
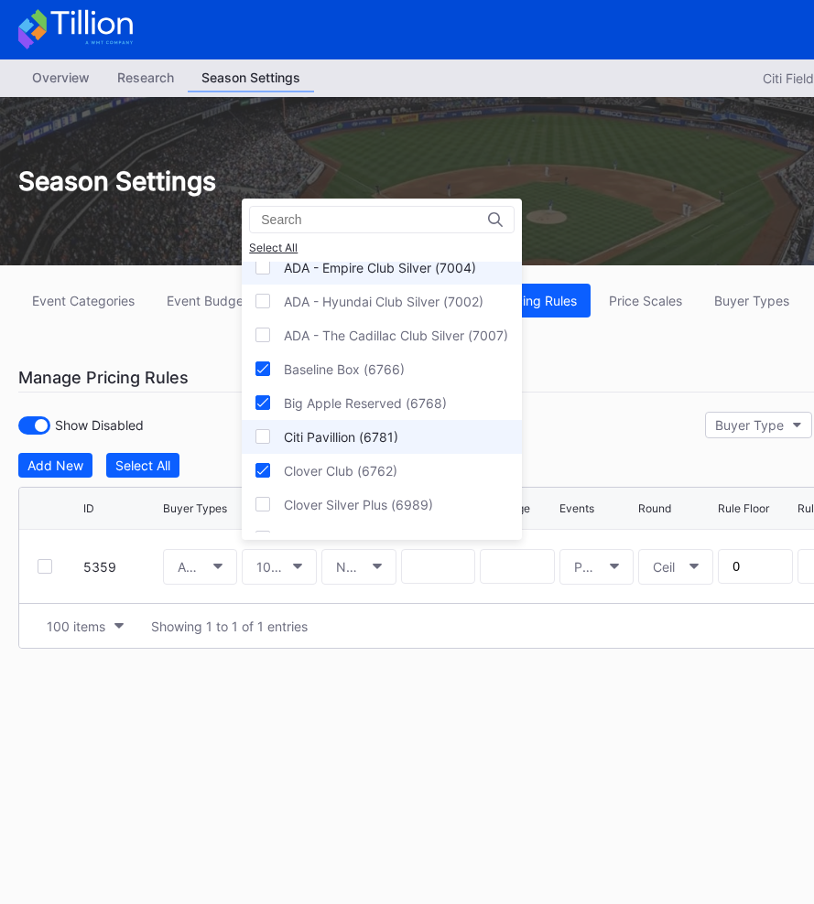
scroll to position [0, 0]
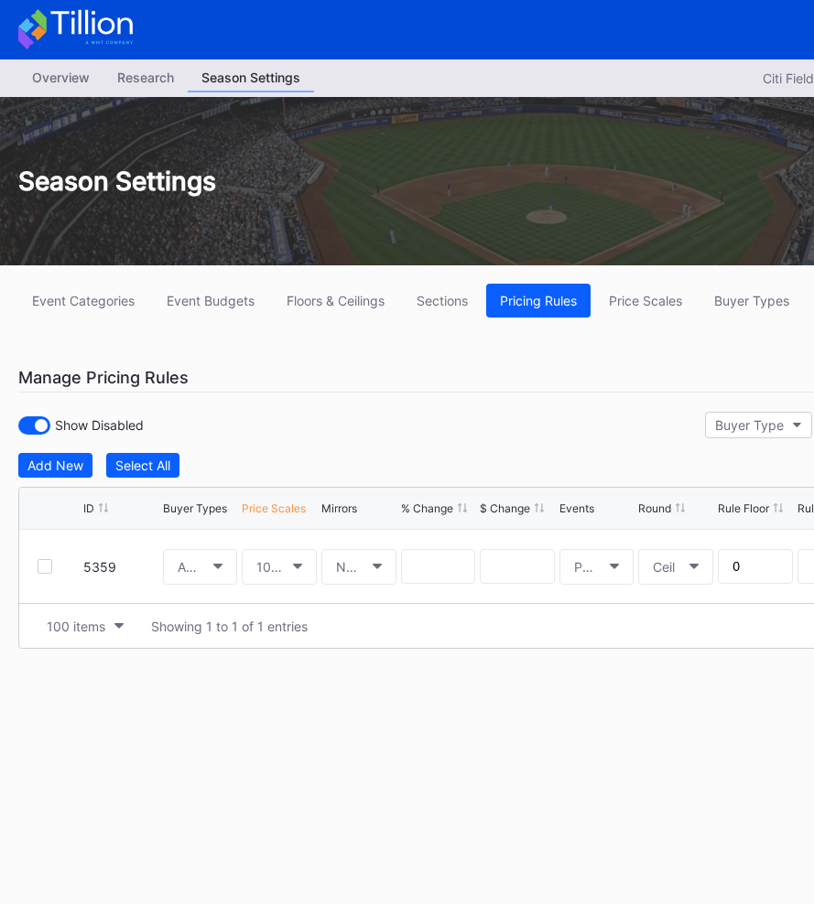
click at [452, 429] on div "Show Disabled Buyer Type Price Scale Event Reset" at bounding box center [549, 425] width 1062 height 38
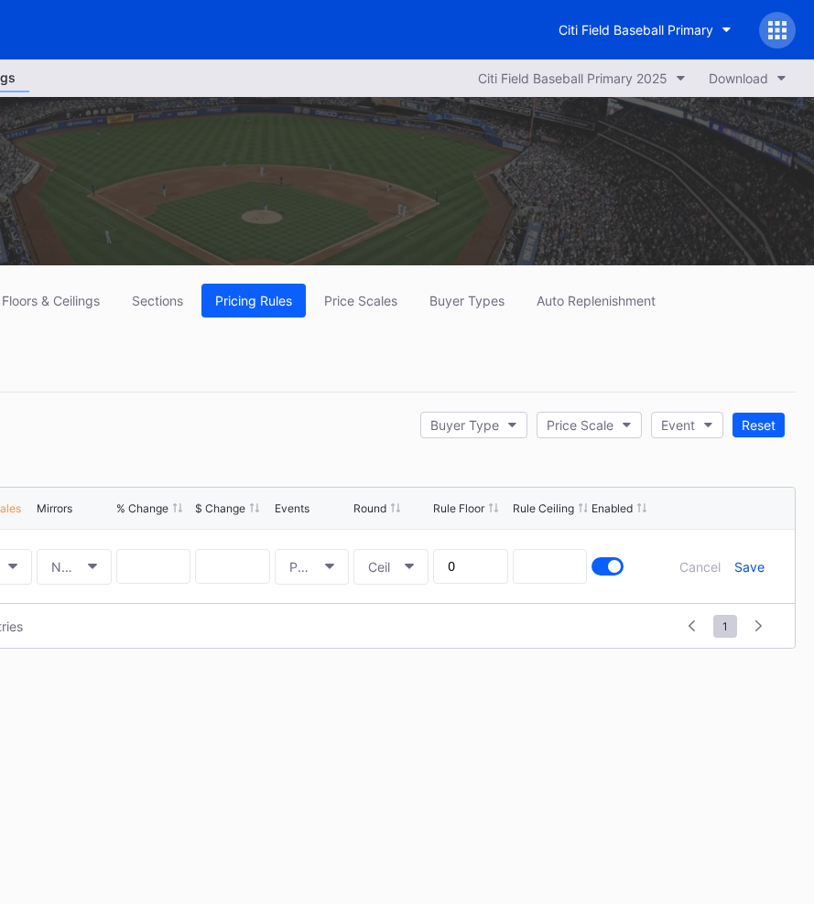
click at [753, 568] on div "Save" at bounding box center [749, 567] width 30 height 16
click at [522, 410] on div "Buyer Type Price Scale Event Reset" at bounding box center [602, 425] width 386 height 38
click at [589, 410] on div "Buyer Type Price Scale Event Reset" at bounding box center [602, 425] width 386 height 38
click at [589, 423] on div "Price Scale" at bounding box center [580, 425] width 67 height 16
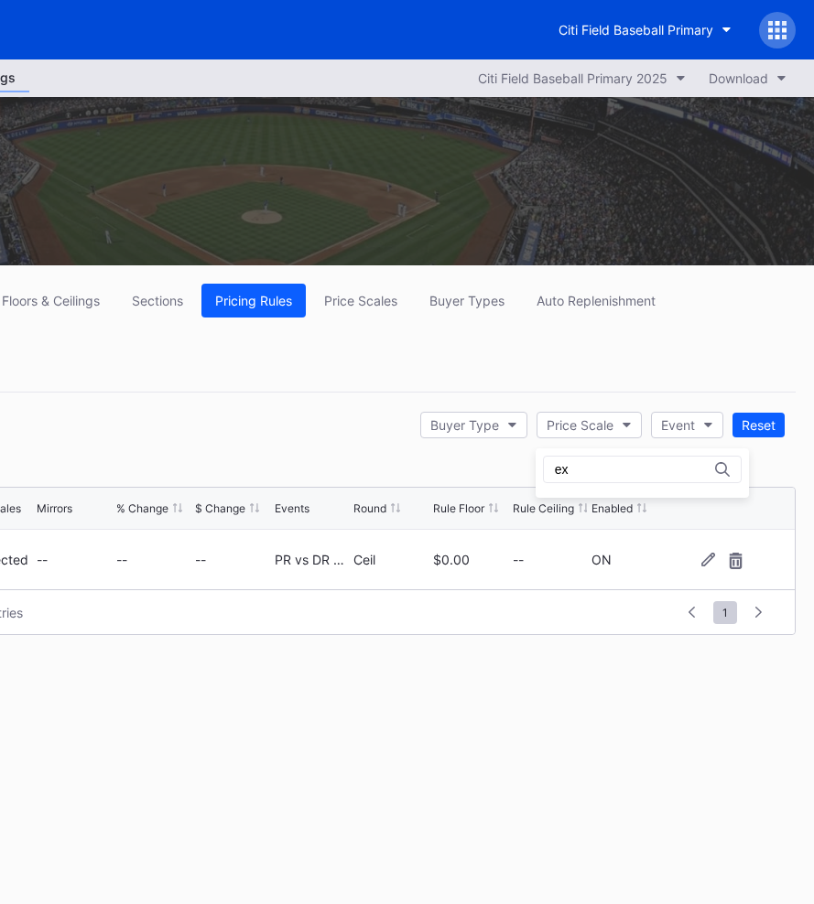
type input "e"
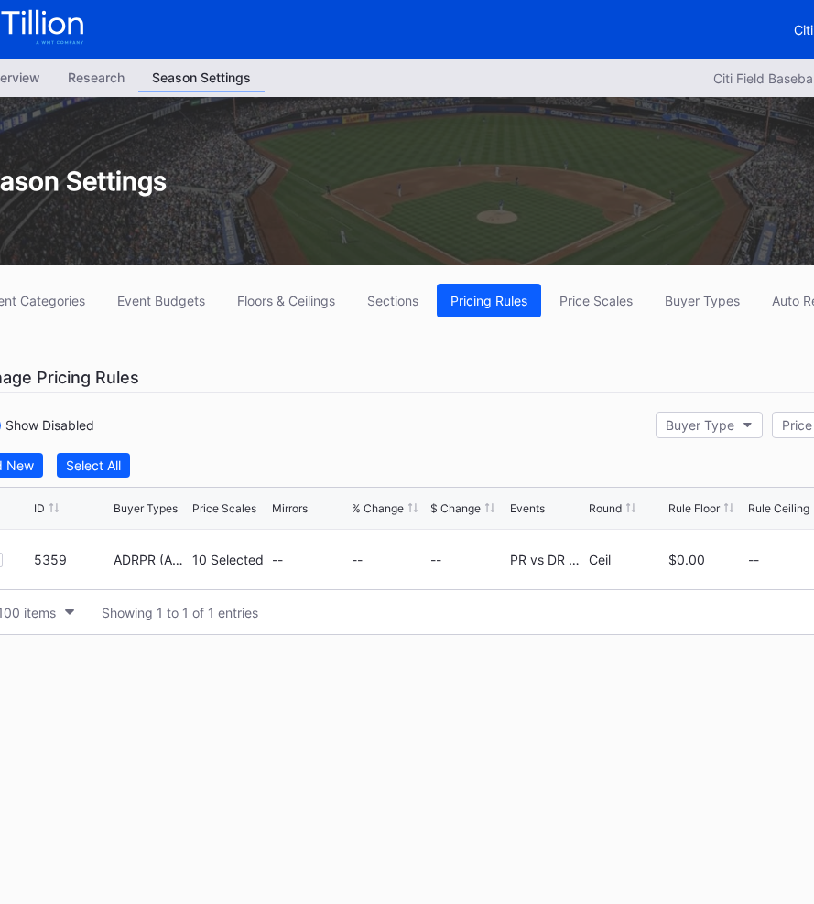
scroll to position [0, 0]
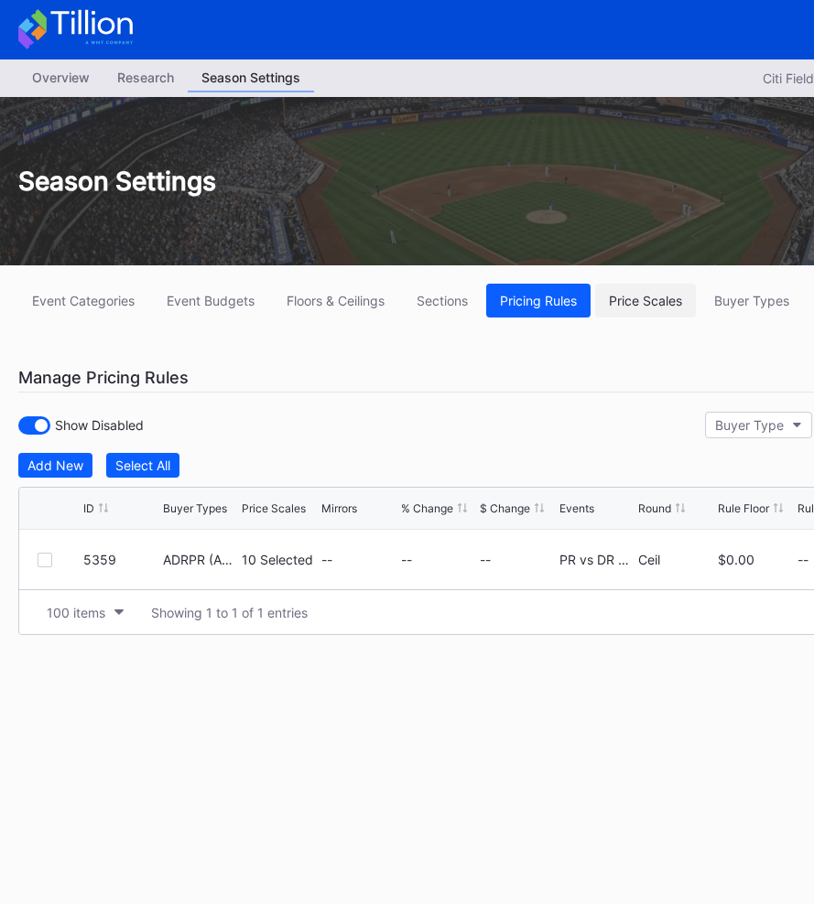
click at [655, 291] on button "Price Scales" at bounding box center [645, 301] width 101 height 34
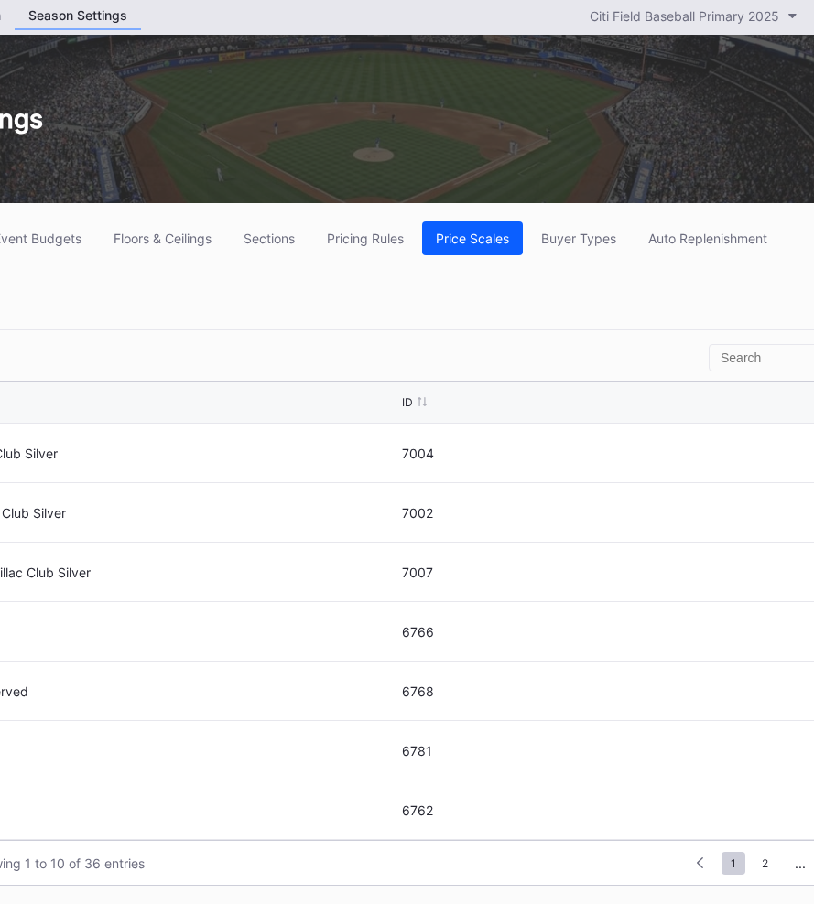
scroll to position [62, 0]
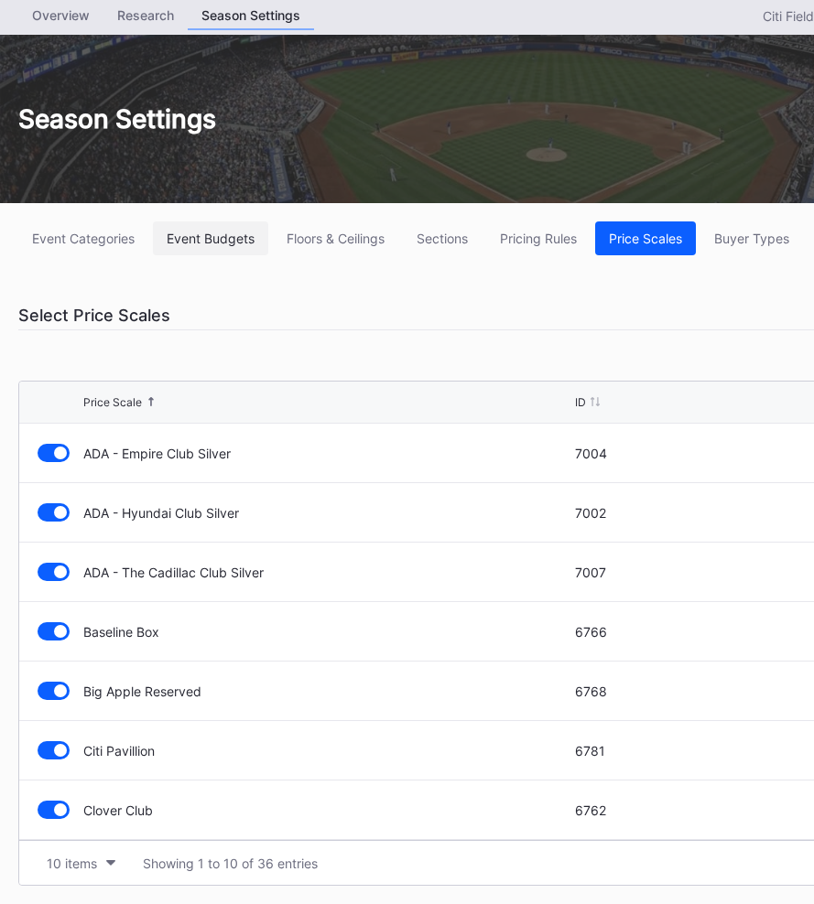
click at [226, 241] on div "Event Budgets" at bounding box center [211, 239] width 88 height 16
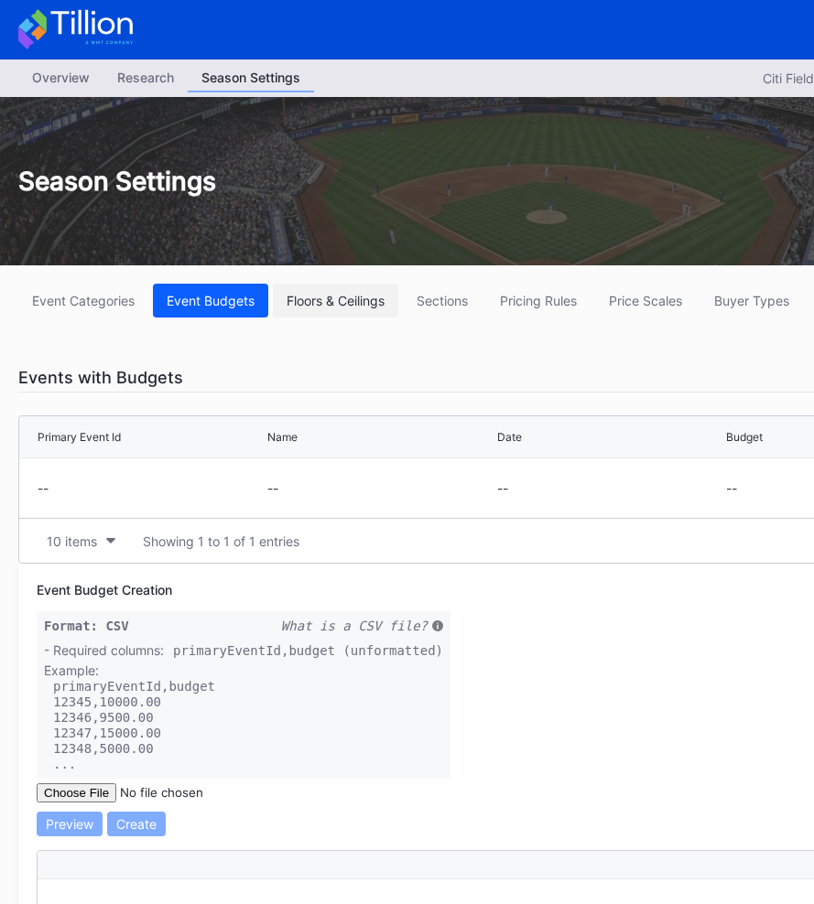
click at [343, 293] on div "Floors & Ceilings" at bounding box center [336, 301] width 98 height 16
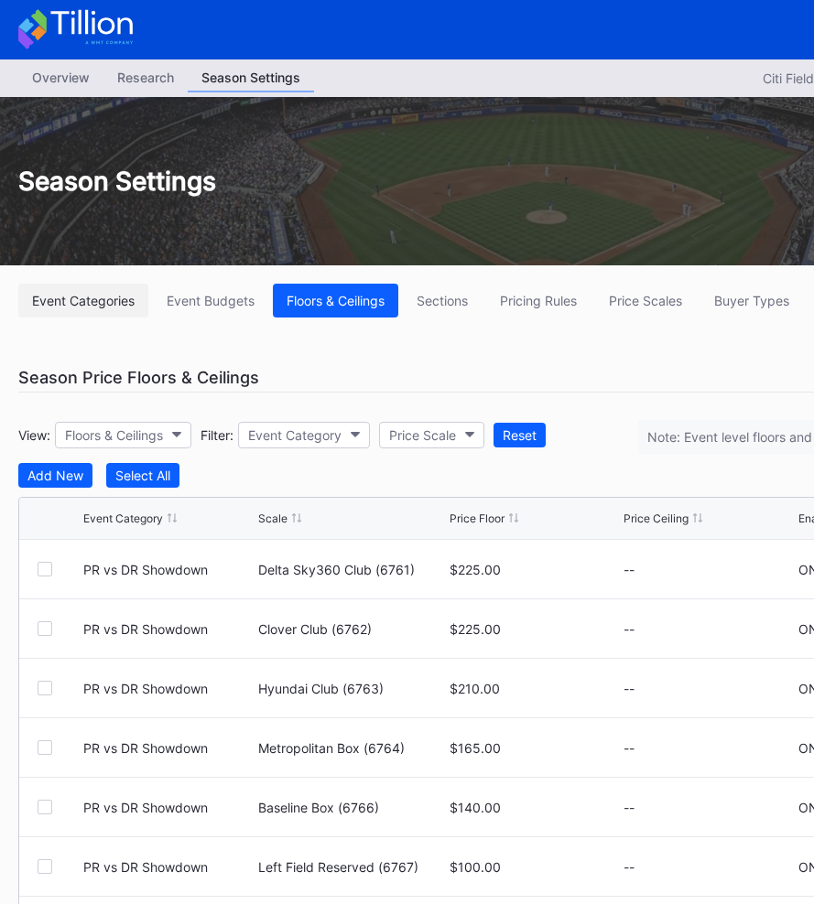
click at [111, 299] on div "Event Categories" at bounding box center [83, 301] width 103 height 16
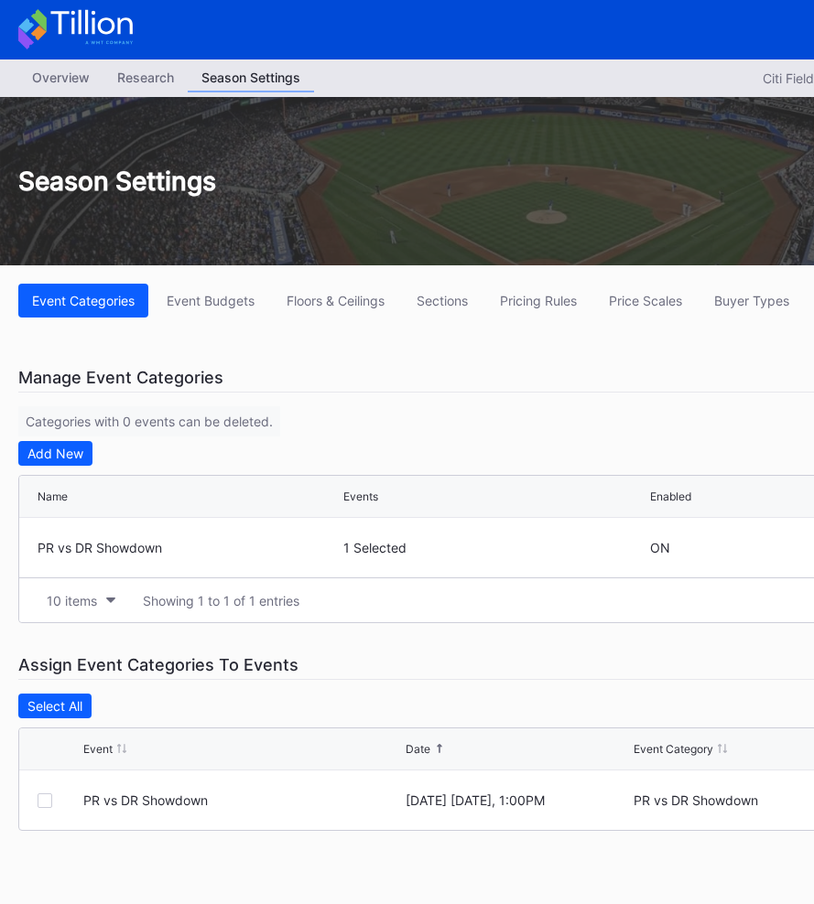
click at [66, 85] on div "Overview" at bounding box center [60, 77] width 85 height 27
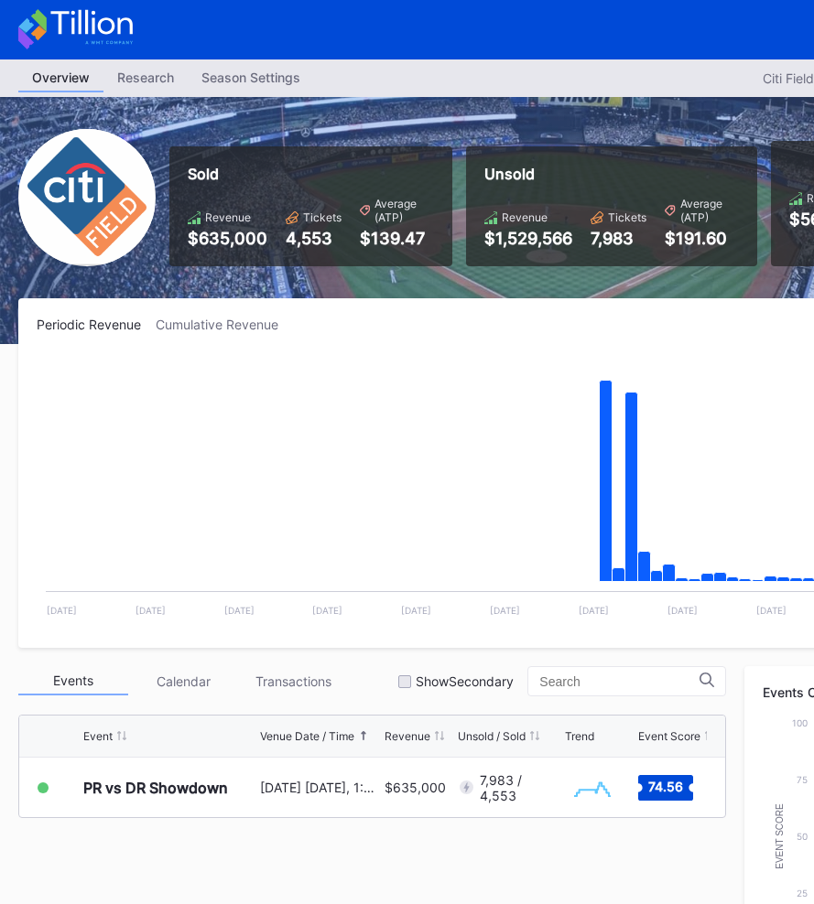
scroll to position [0, 285]
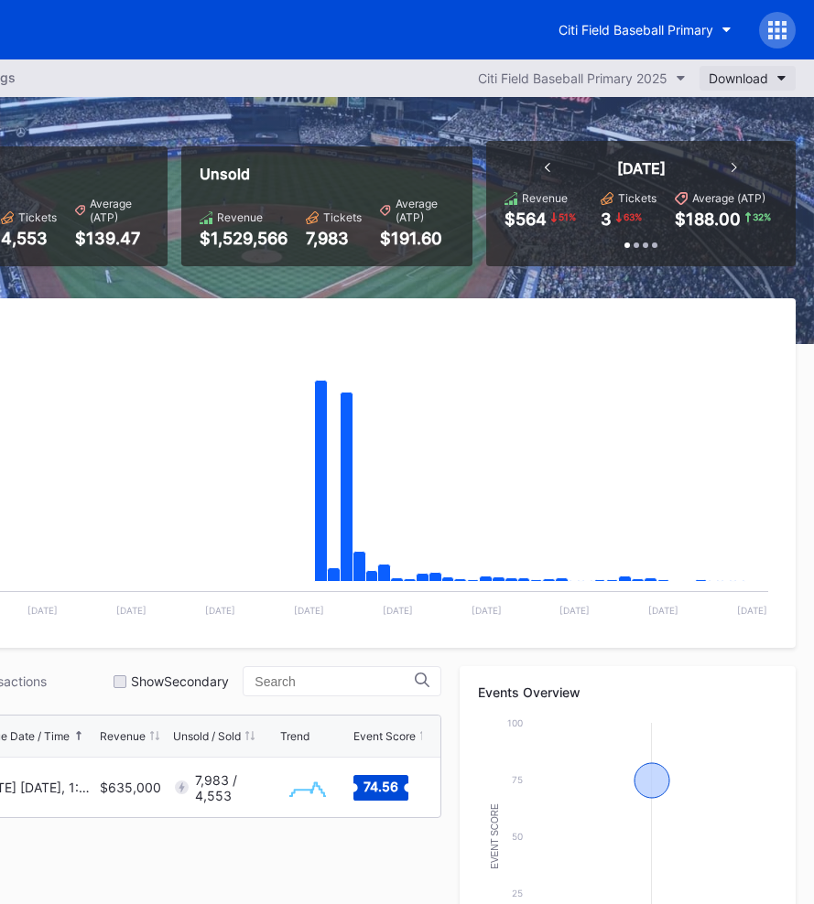
click at [736, 77] on div "Download" at bounding box center [739, 78] width 60 height 16
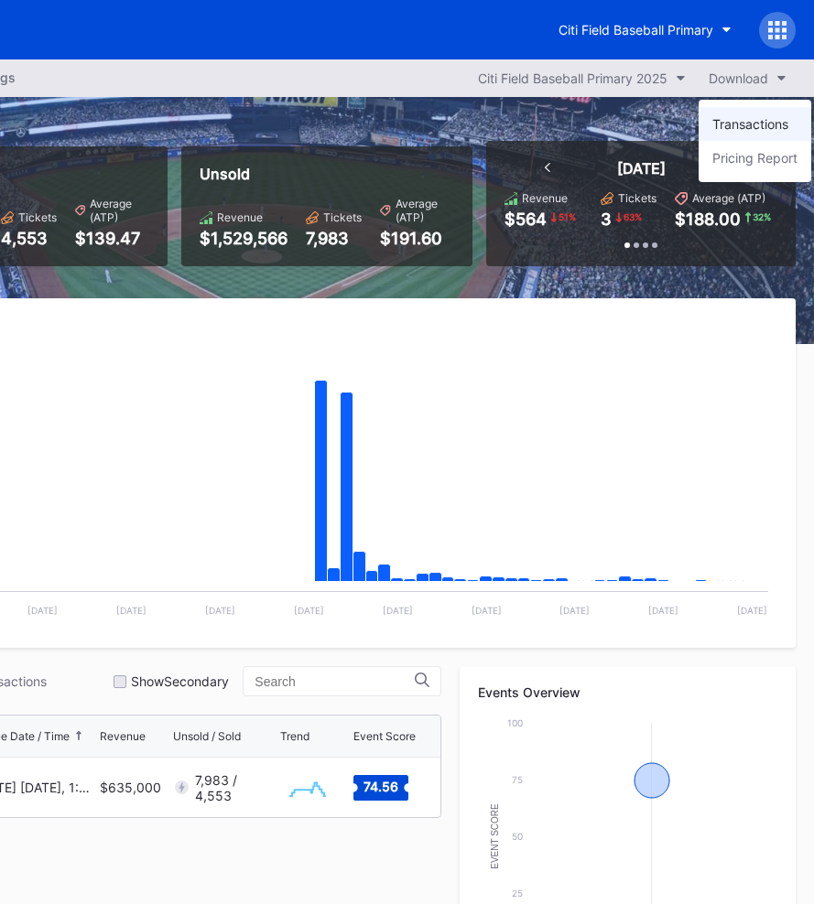
click at [753, 119] on div "Transactions" at bounding box center [750, 124] width 76 height 16
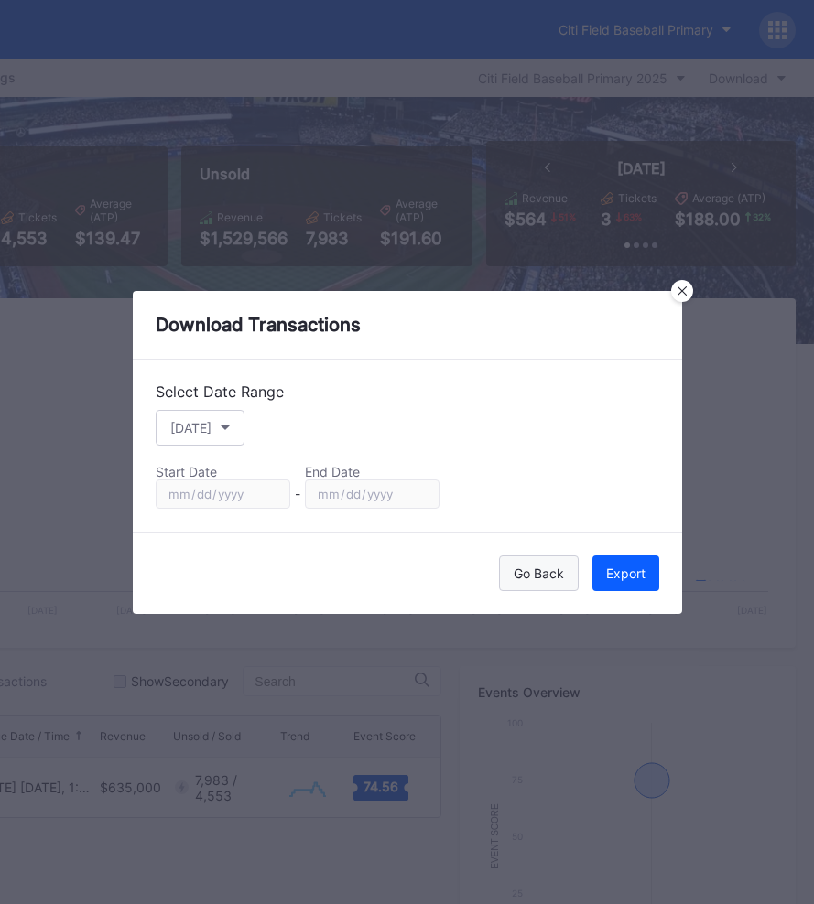
click at [558, 590] on button "Go Back" at bounding box center [539, 574] width 80 height 36
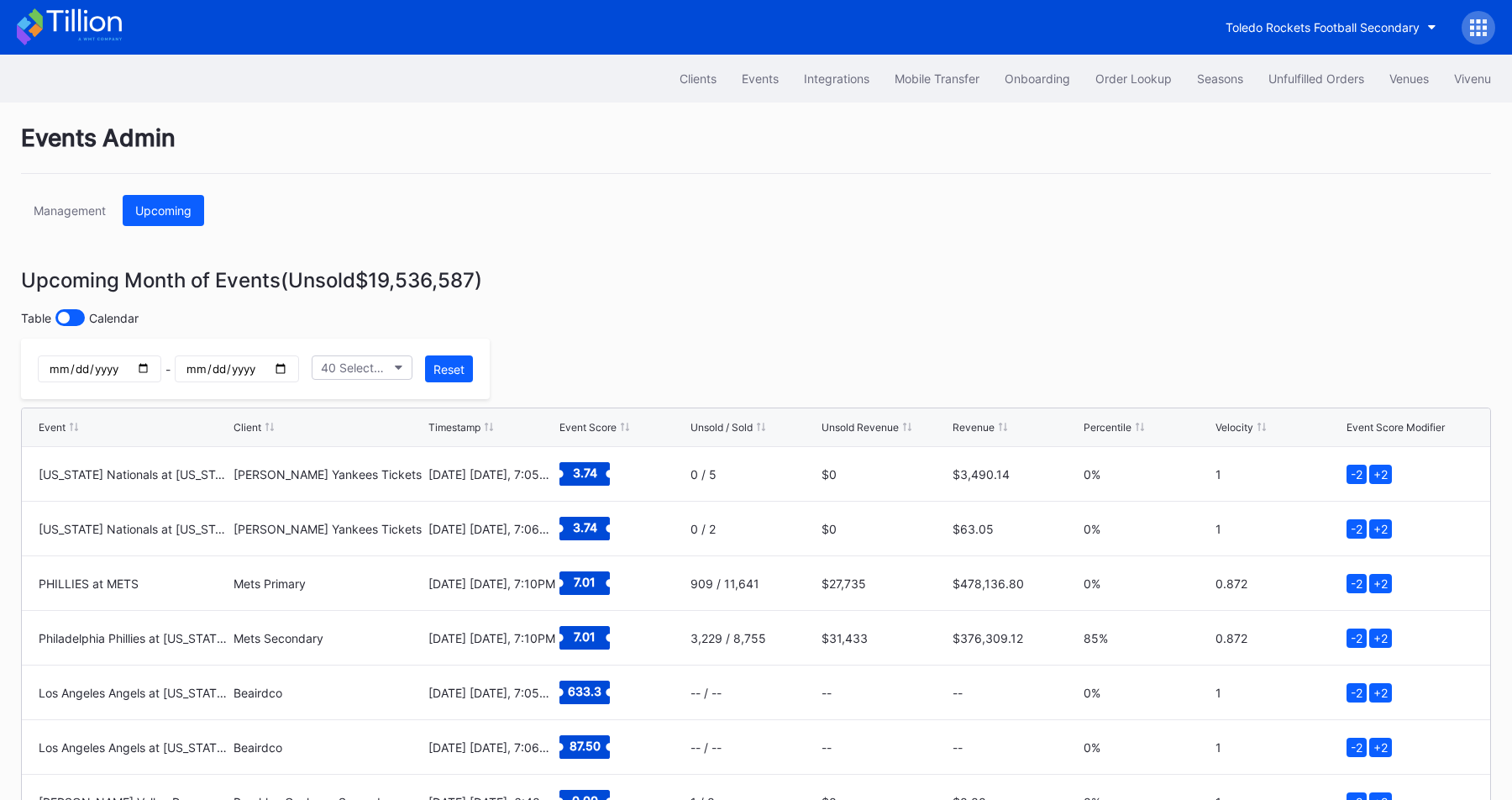
click at [1482, 32] on icon at bounding box center [1478, 28] width 17 height 17
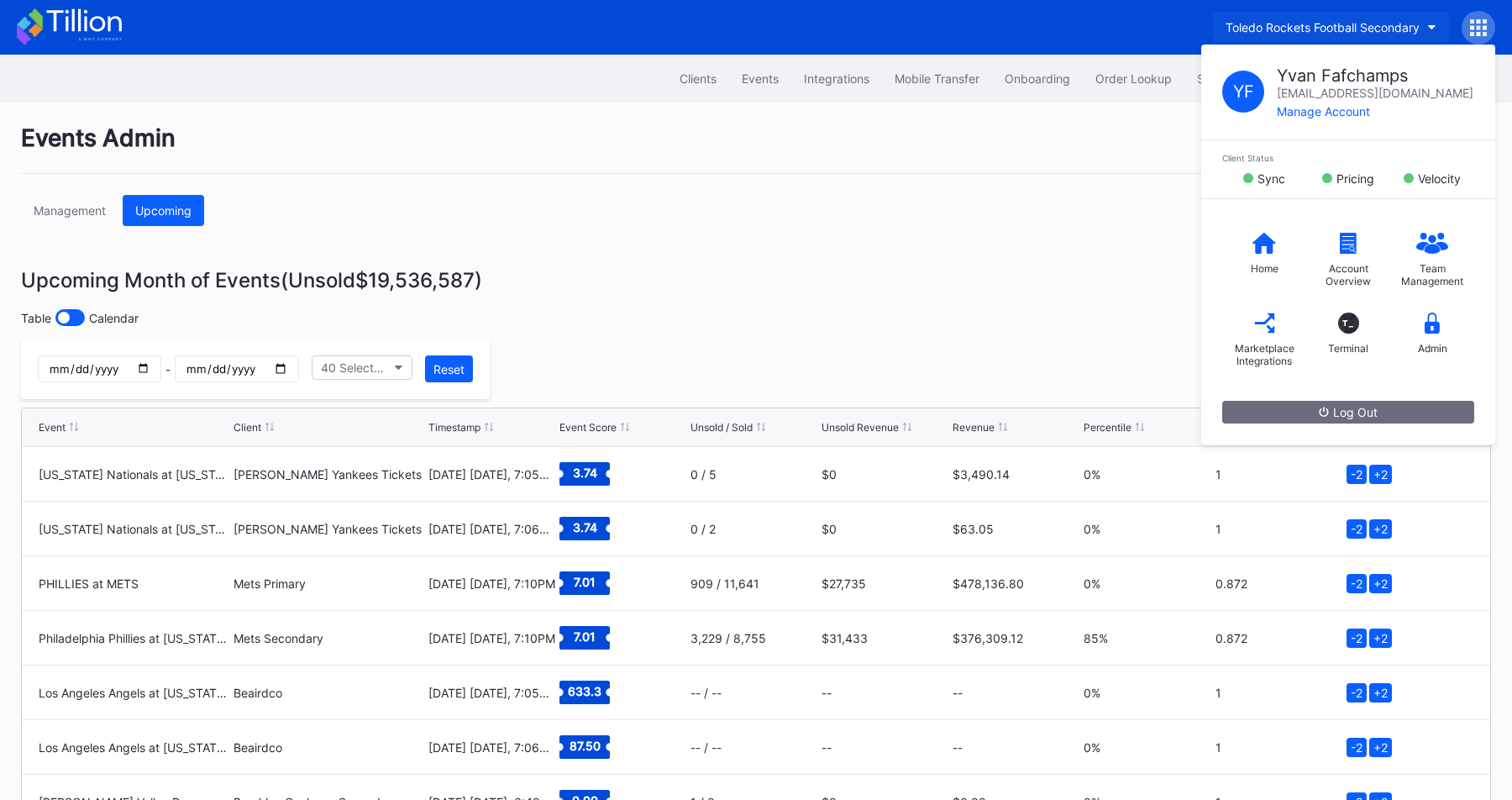
drag, startPoint x: 1482, startPoint y: 32, endPoint x: 1351, endPoint y: 30, distance: 131.0
click at [1351, 30] on div "Toledo Rockets Football Secondary" at bounding box center [1322, 28] width 194 height 15
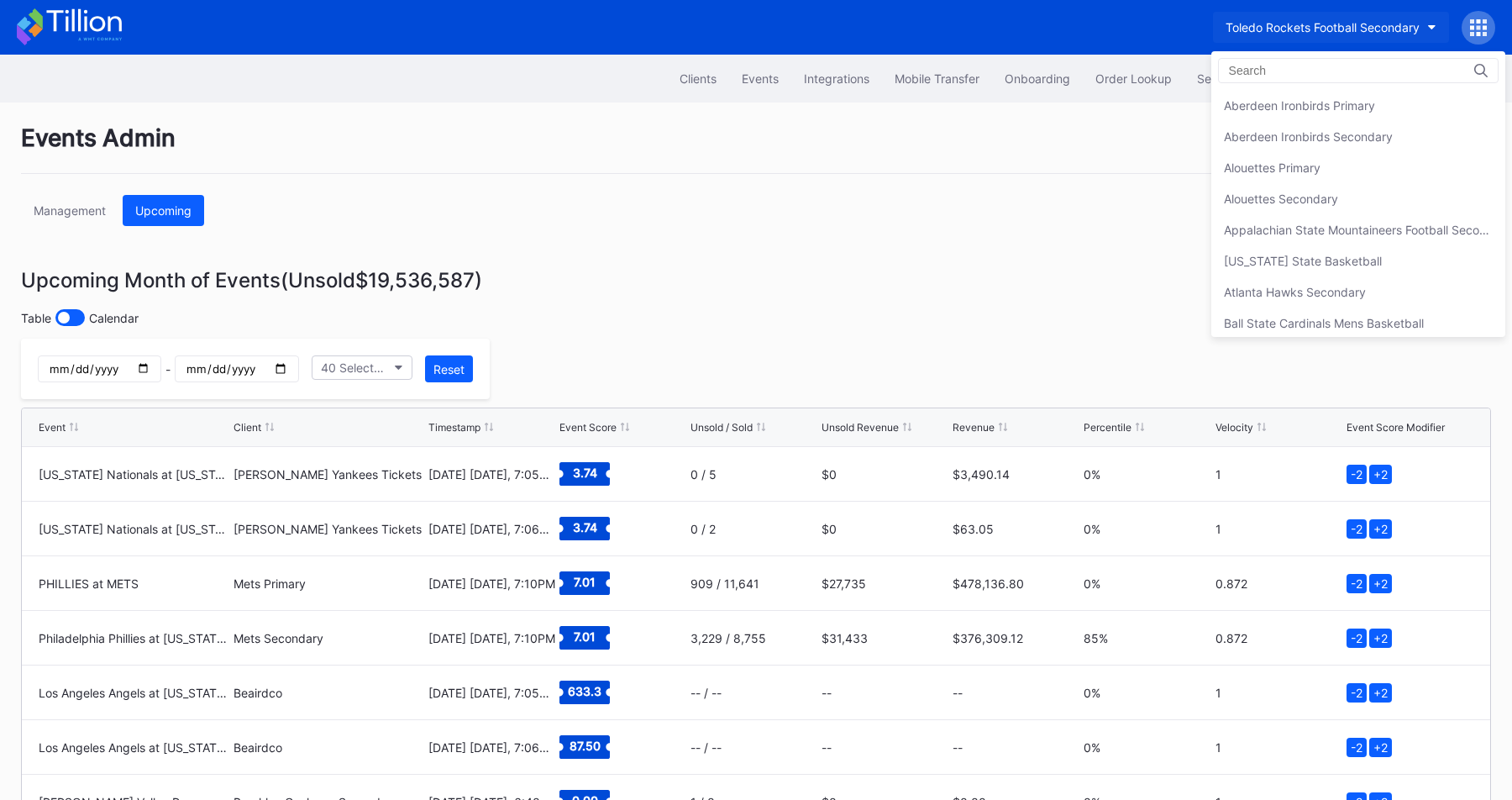
scroll to position [5469, 0]
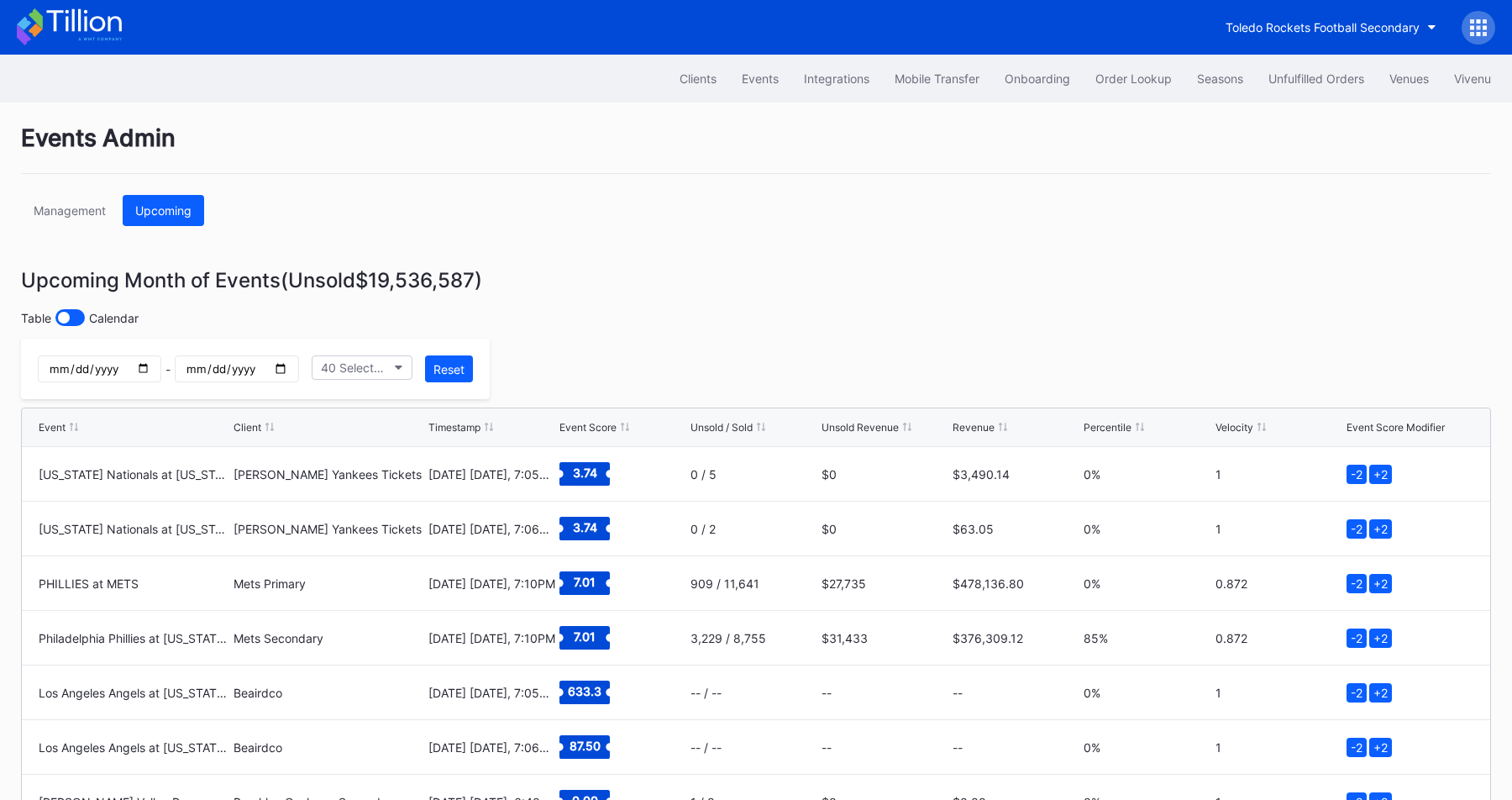
click at [1356, 29] on div "Toledo Rockets Football Secondary" at bounding box center [1322, 28] width 194 height 15
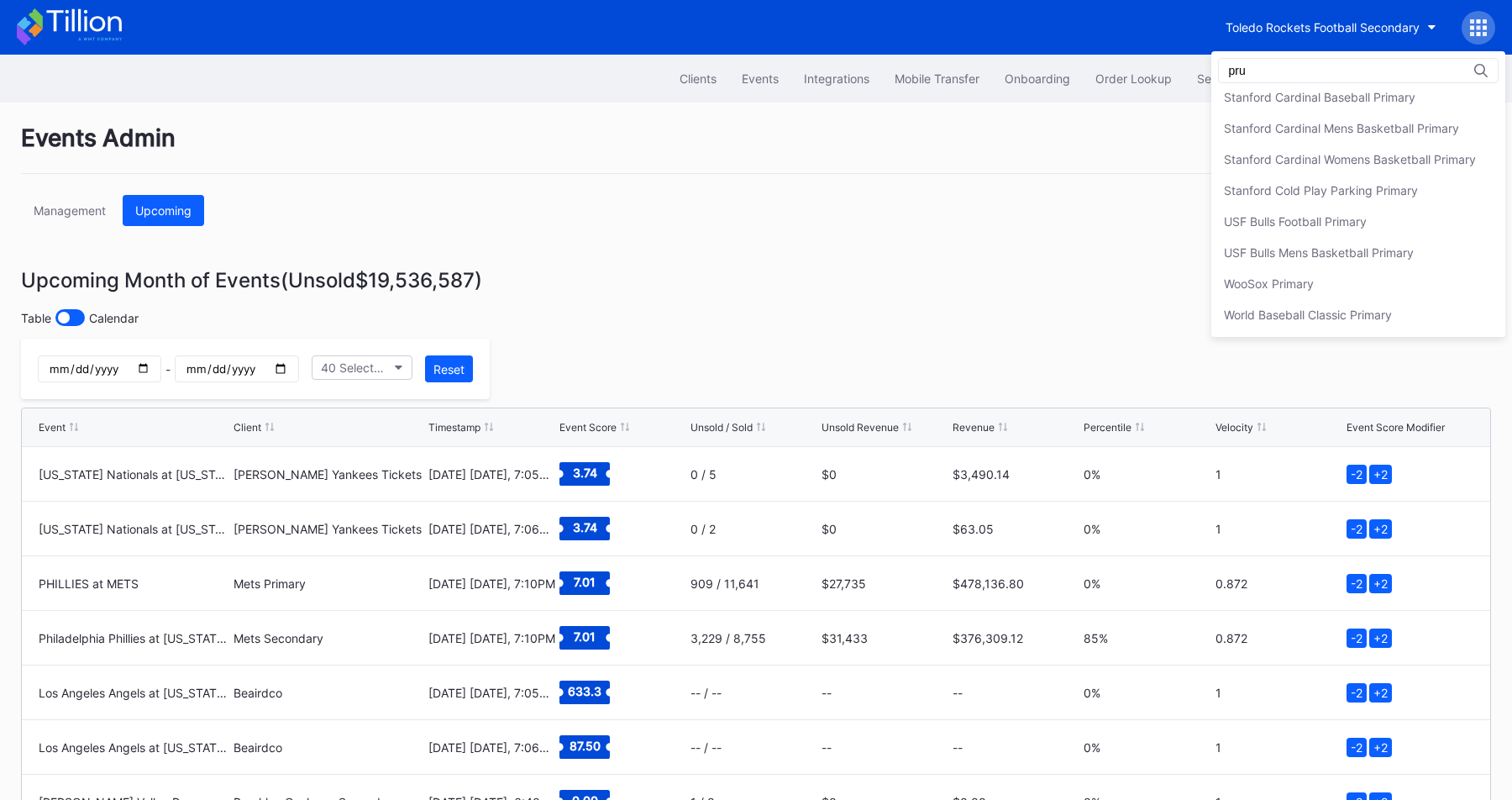
scroll to position [0, 0]
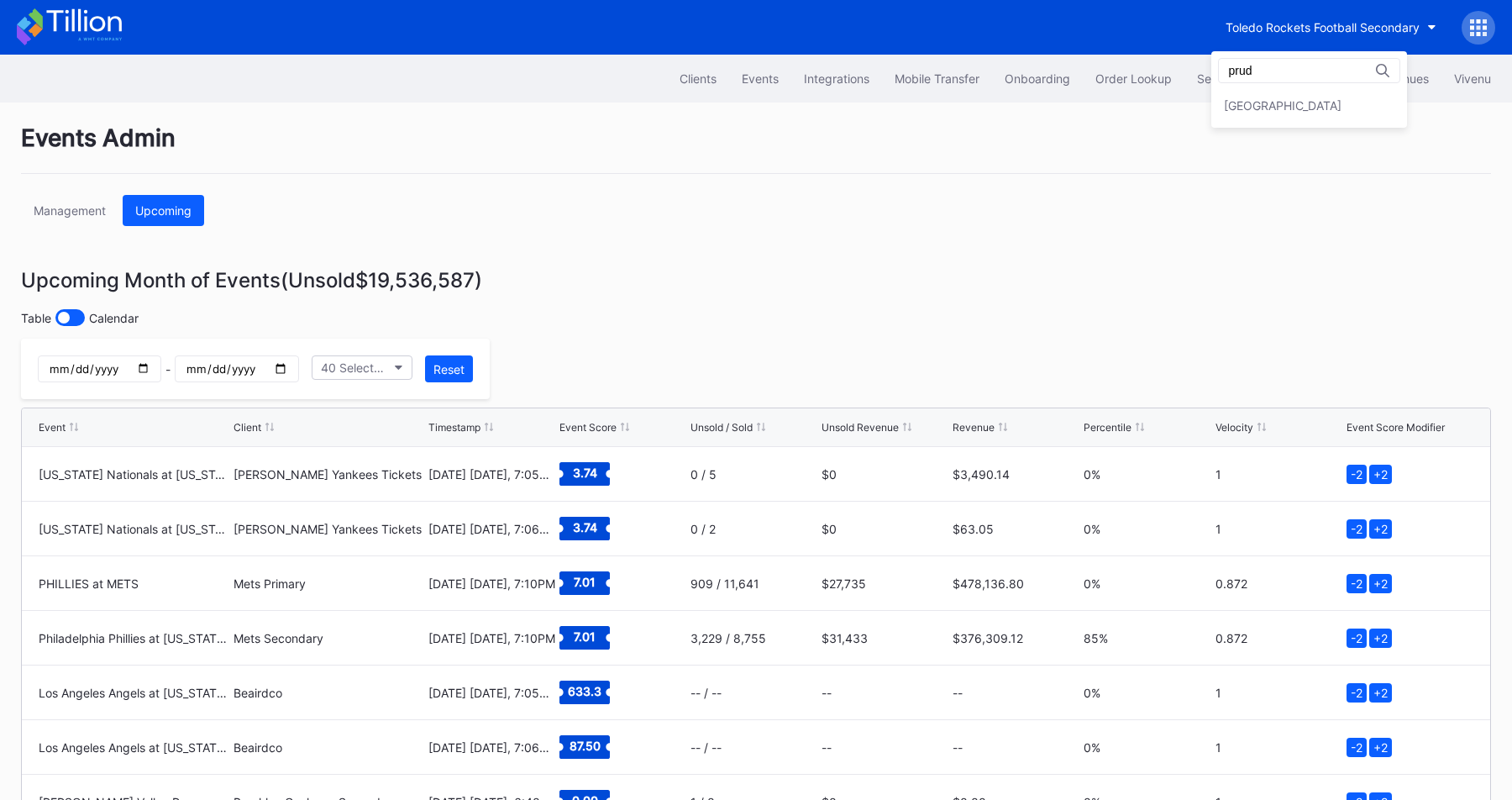
type input "prud"
drag, startPoint x: 1356, startPoint y: 29, endPoint x: 1237, endPoint y: 115, distance: 146.8
click at [1237, 115] on div "[GEOGRAPHIC_DATA]" at bounding box center [1308, 106] width 195 height 31
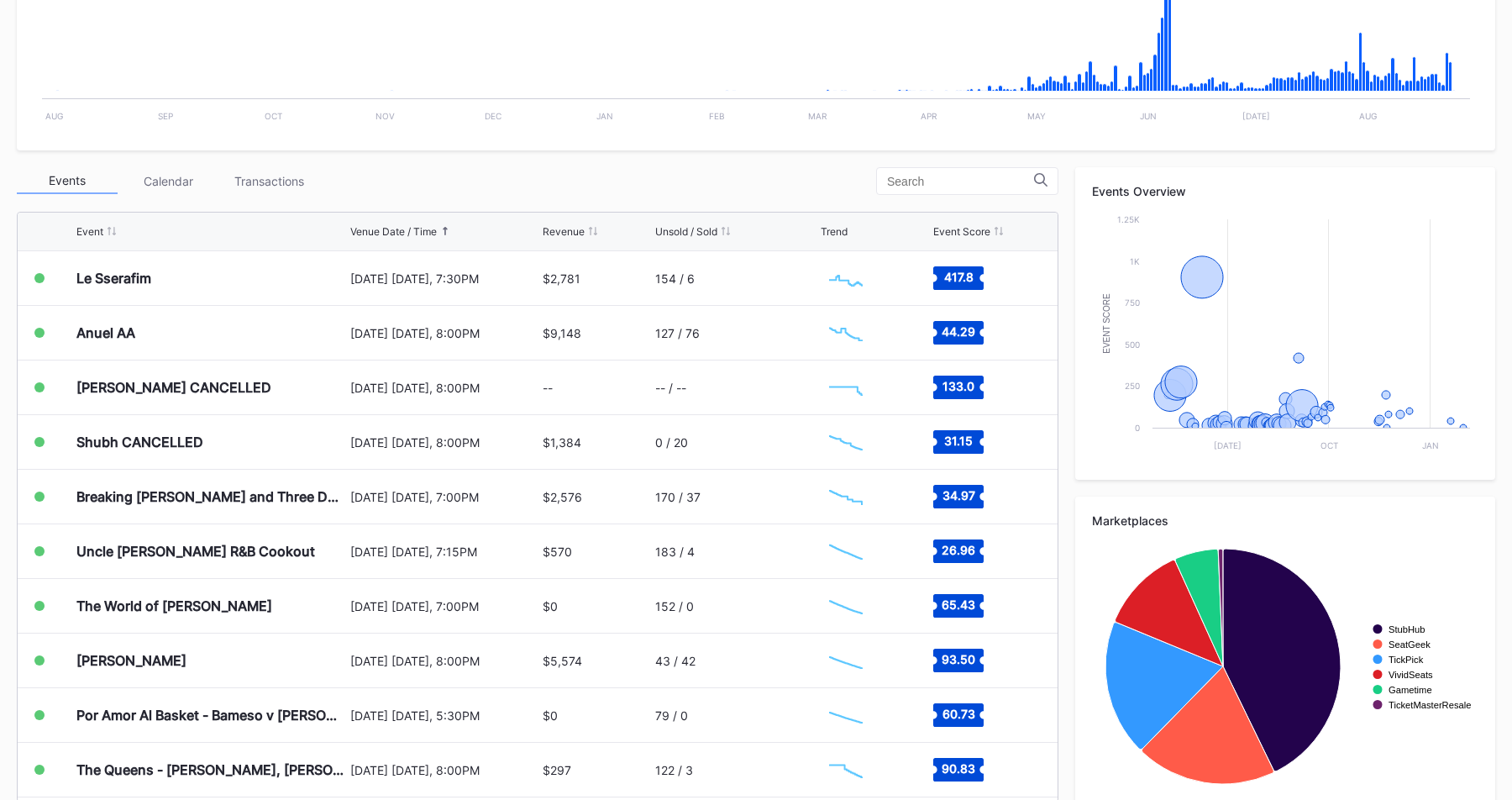
scroll to position [468, 0]
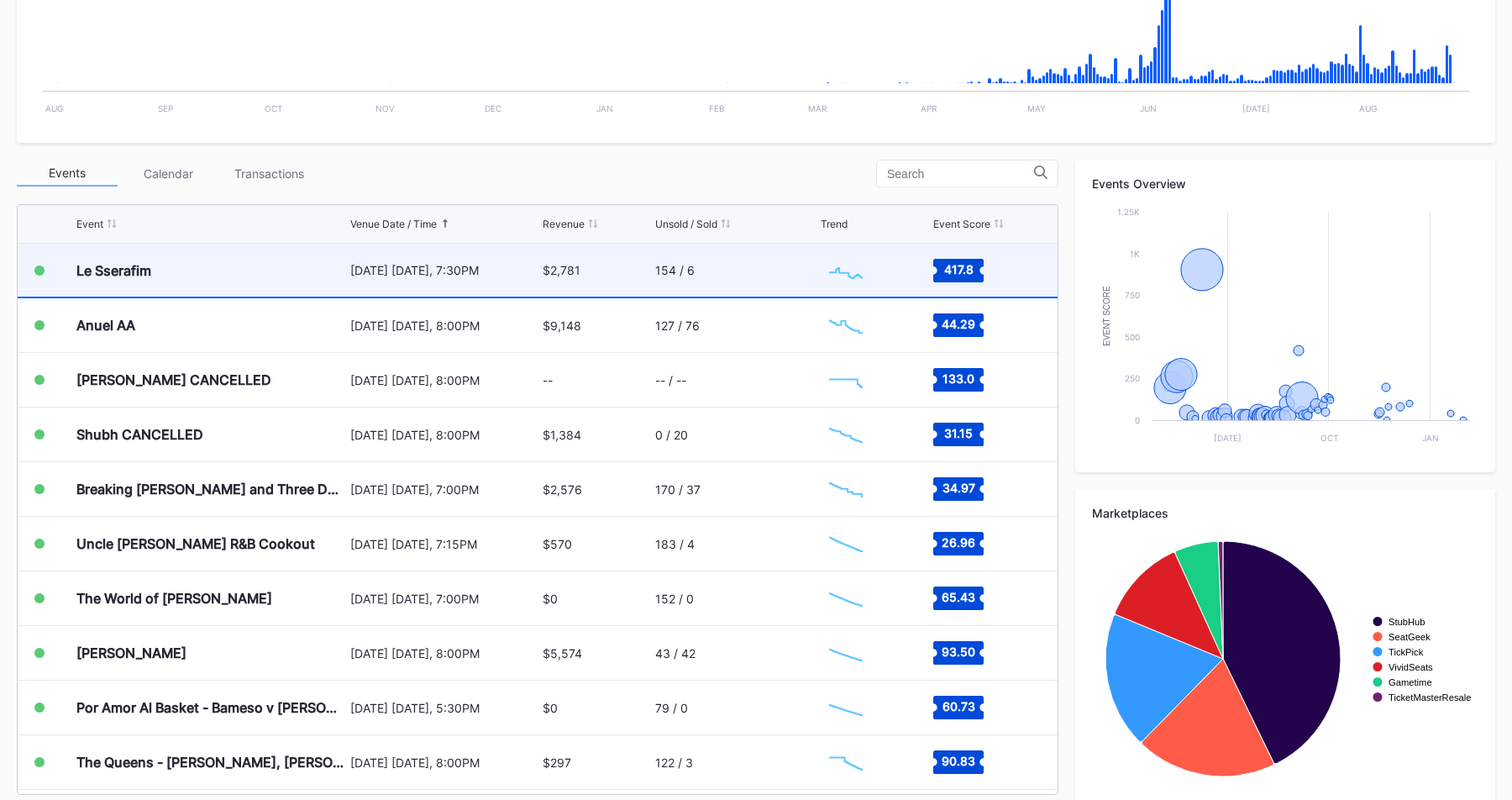
drag, startPoint x: 1237, startPoint y: 115, endPoint x: 311, endPoint y: 278, distance: 940.2
click at [311, 278] on div "Le Sserafim" at bounding box center [211, 270] width 270 height 53
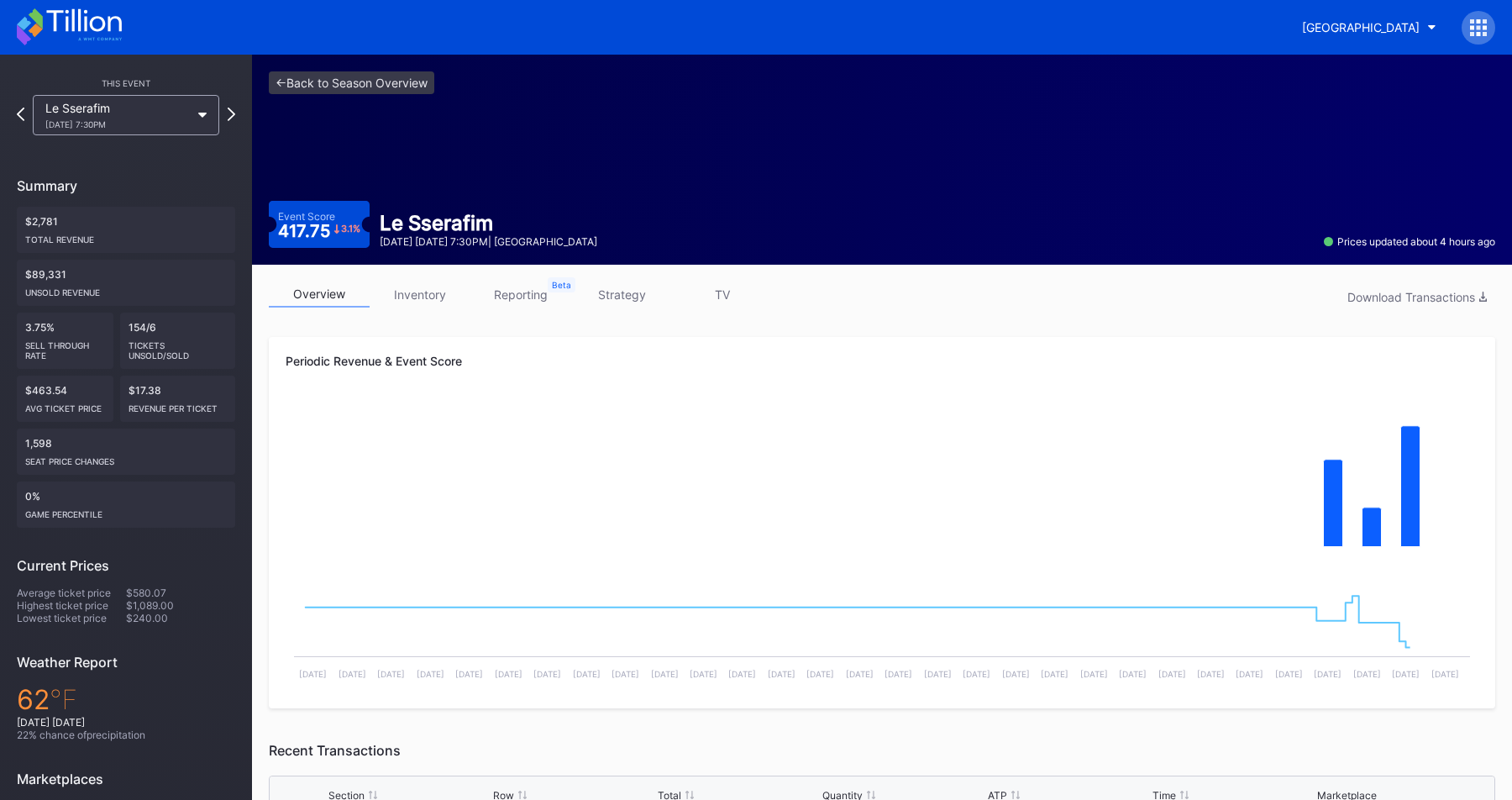
drag, startPoint x: 311, startPoint y: 278, endPoint x: 628, endPoint y: 308, distance: 318.4
click at [628, 308] on div "overview inventory reporting strategy TV Download Transactions" at bounding box center [882, 299] width 1227 height 35
click at [434, 297] on link "inventory" at bounding box center [420, 294] width 101 height 26
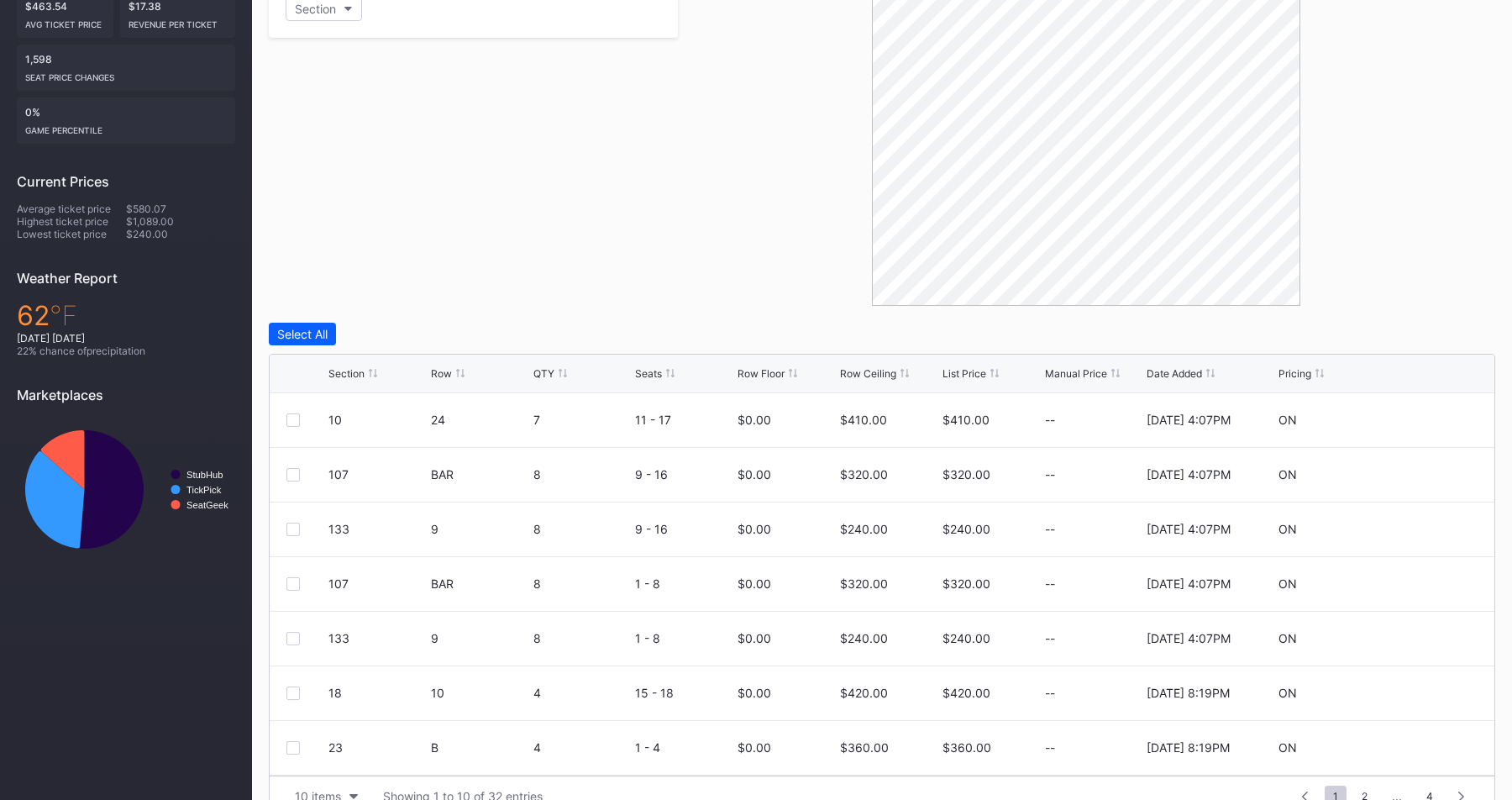
scroll to position [406, 0]
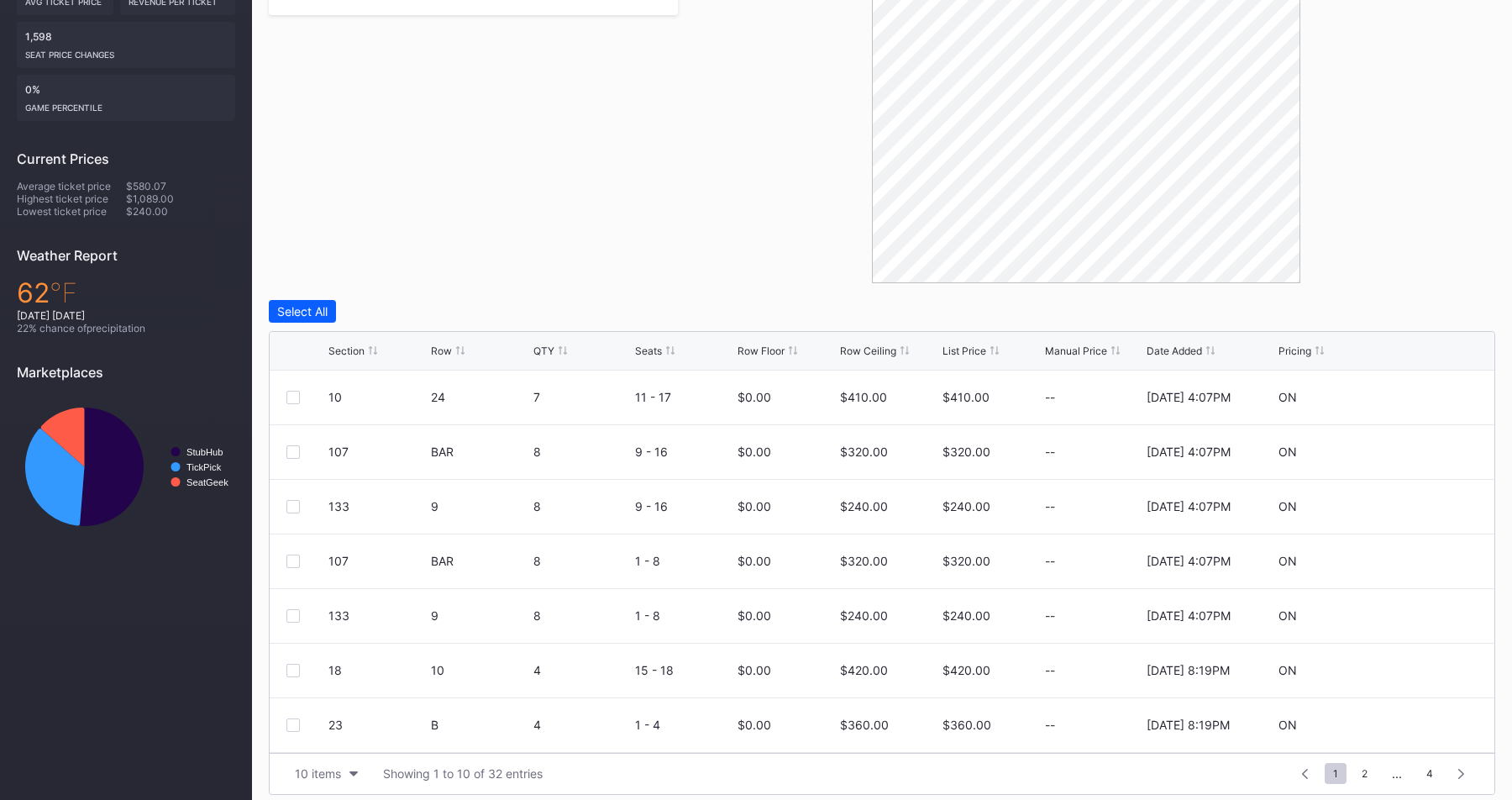
click at [959, 350] on div "List Price" at bounding box center [964, 350] width 44 height 13
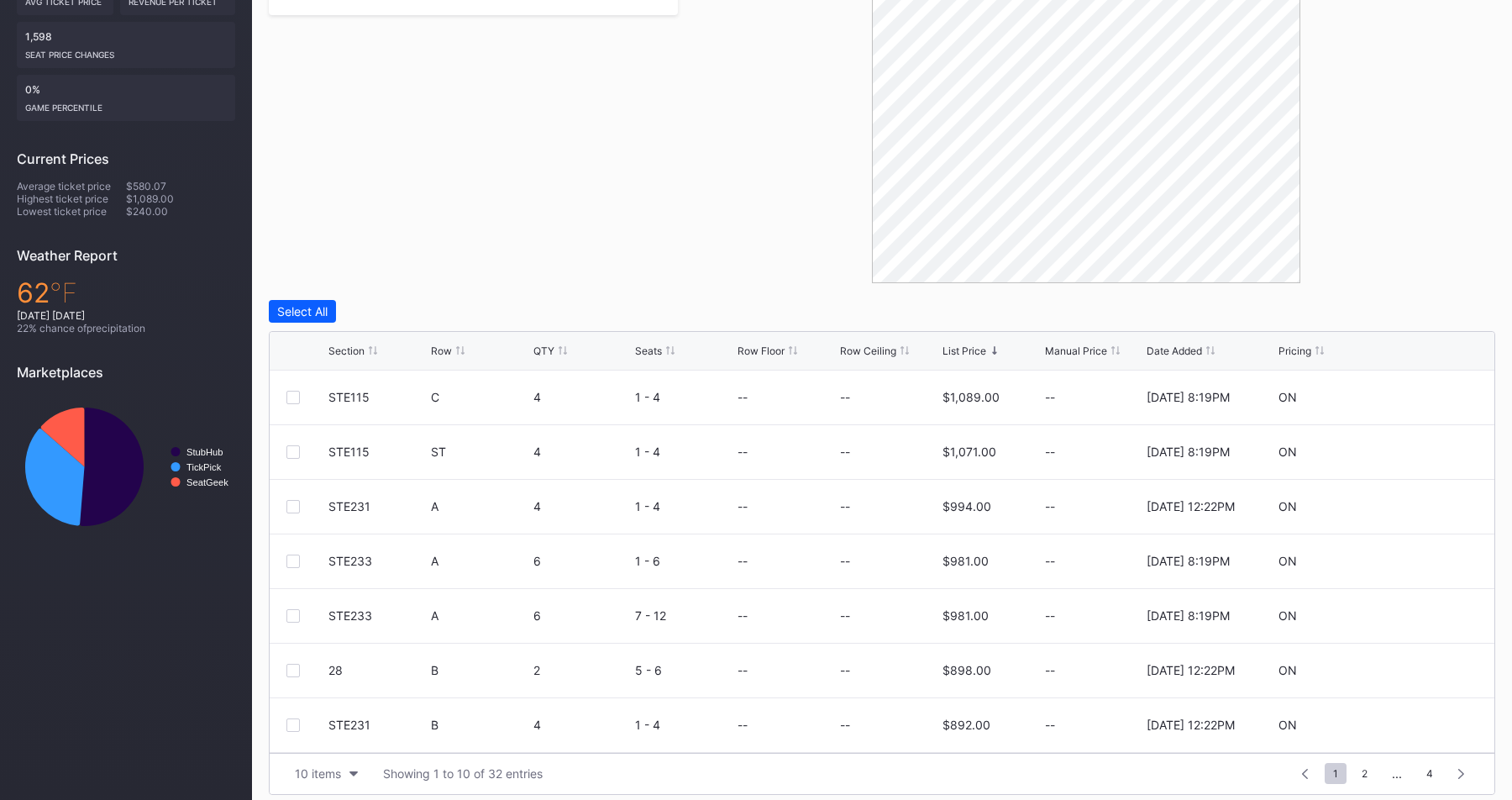
click at [959, 350] on div "List Price" at bounding box center [964, 350] width 44 height 13
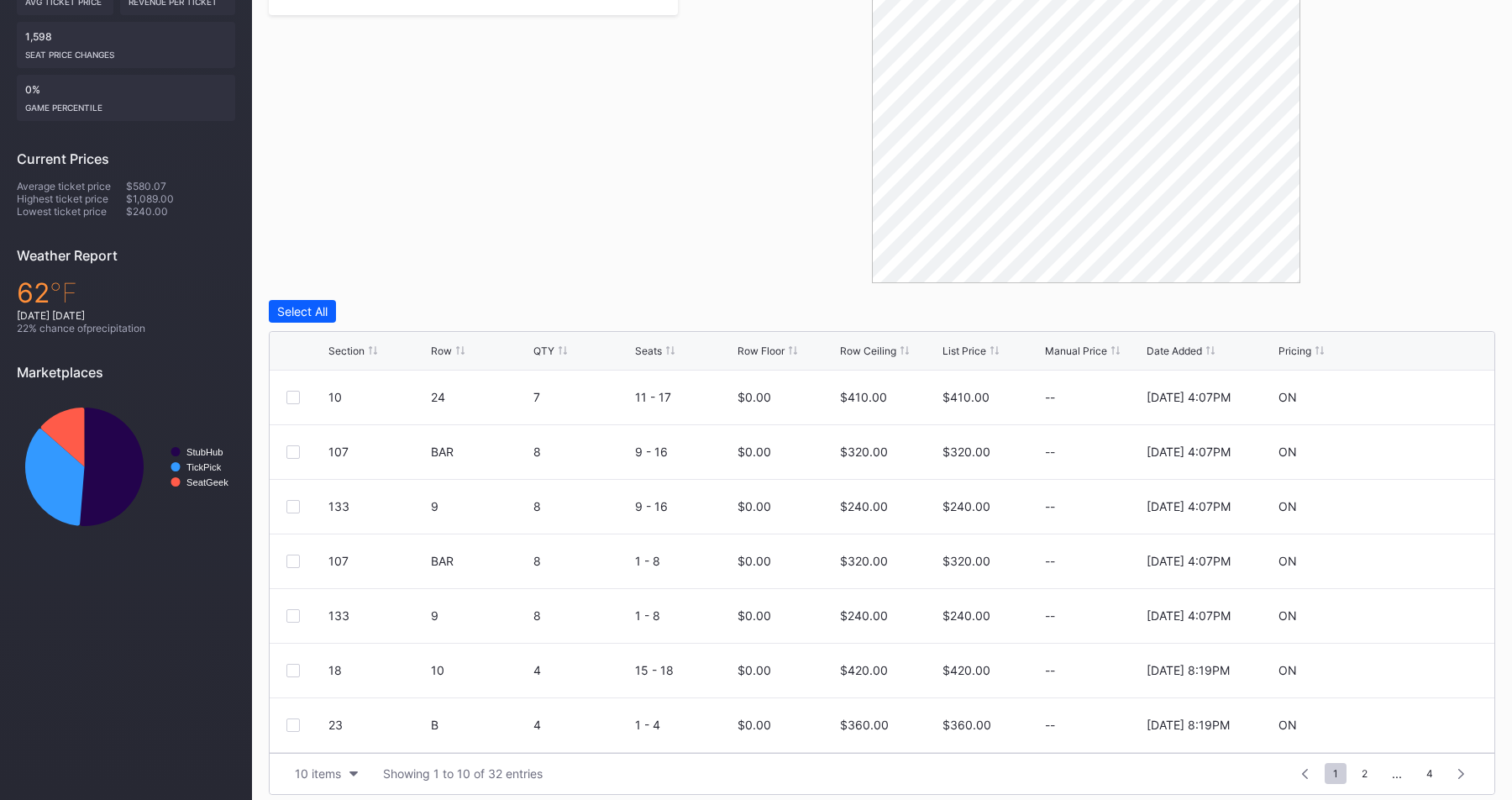
click at [959, 350] on div "List Price" at bounding box center [964, 350] width 44 height 13
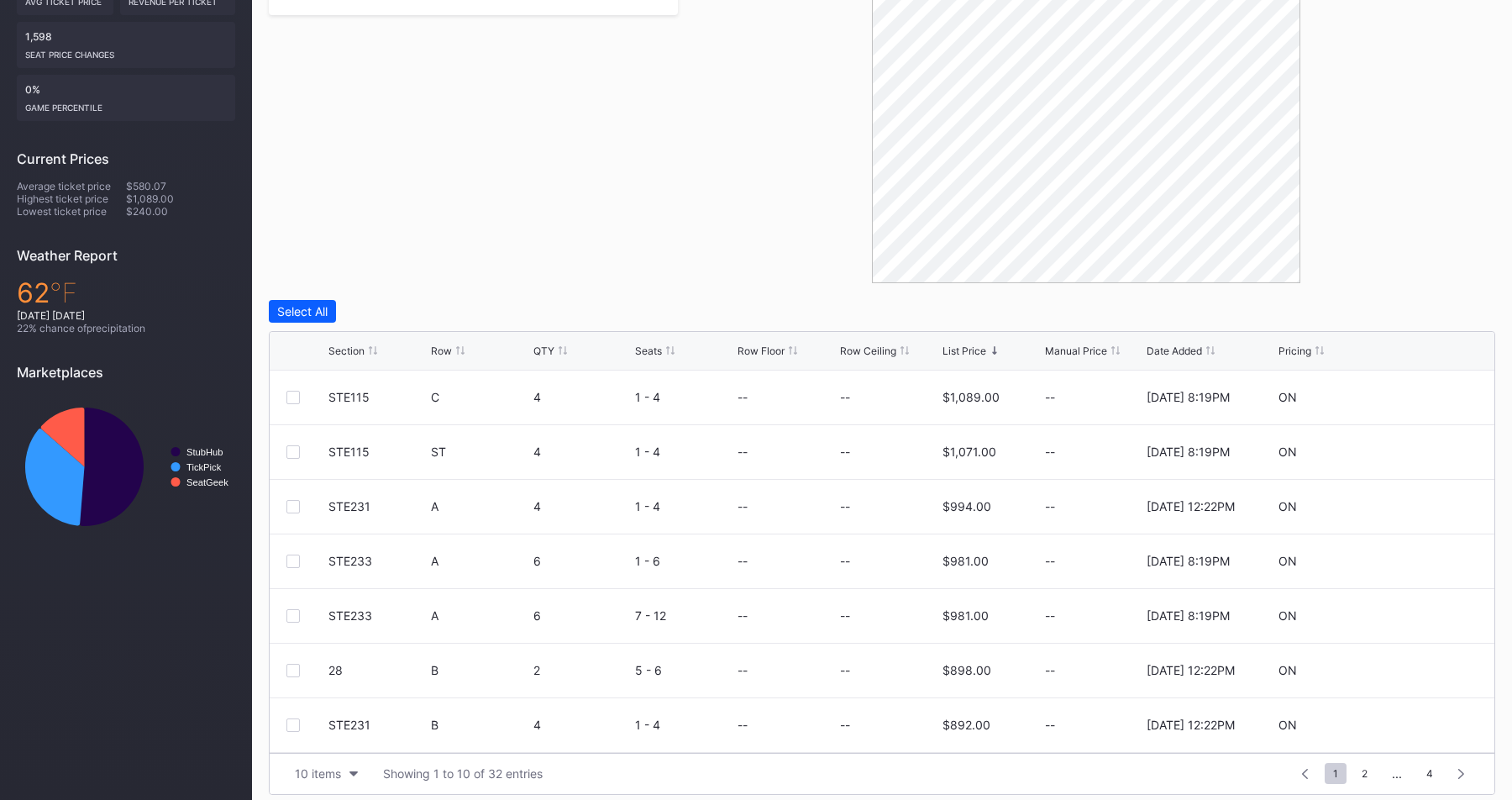
click at [958, 350] on div "List Price" at bounding box center [964, 350] width 44 height 13
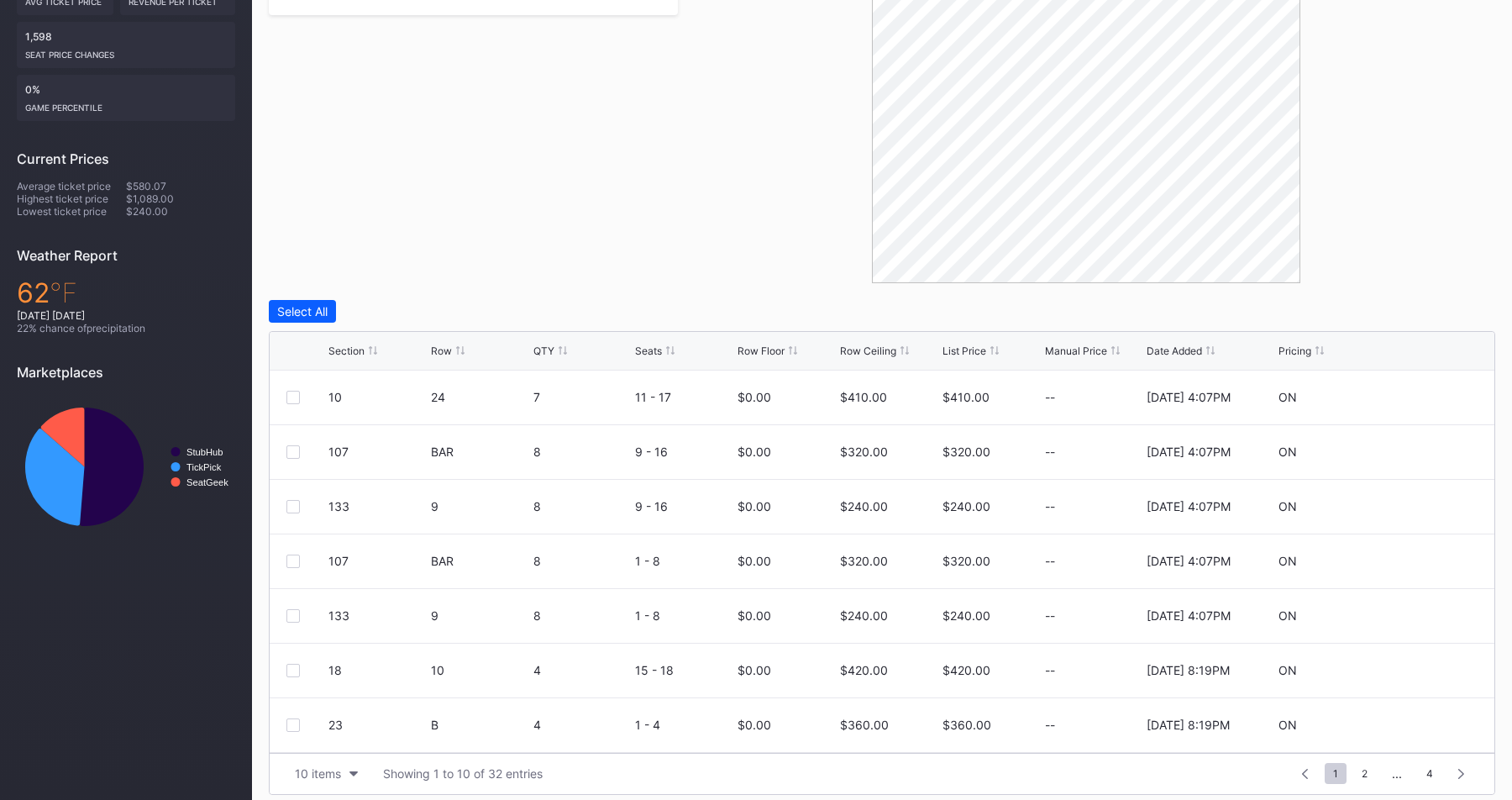
click at [657, 300] on div "Select All" at bounding box center [882, 311] width 1227 height 23
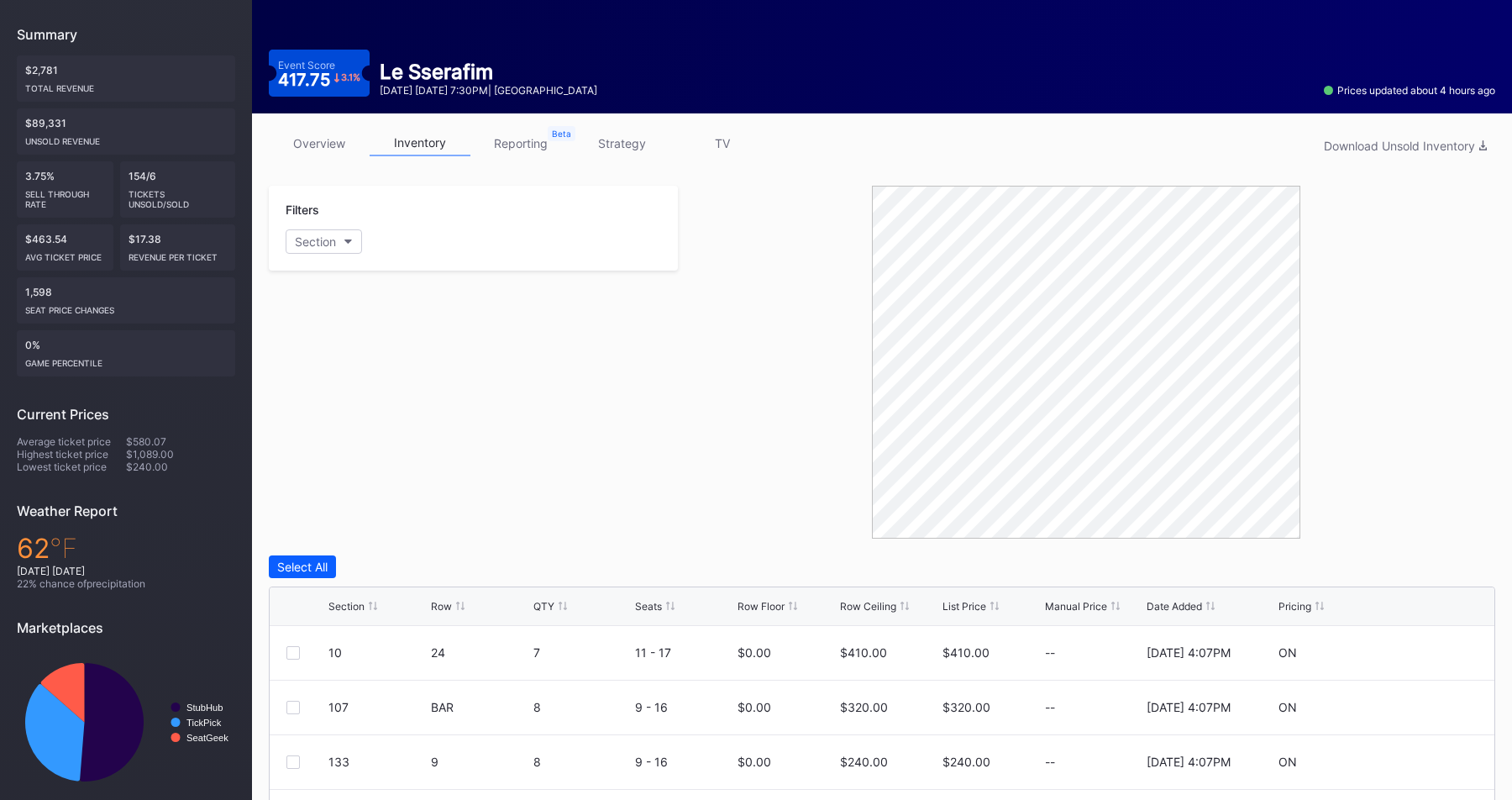
scroll to position [0, 0]
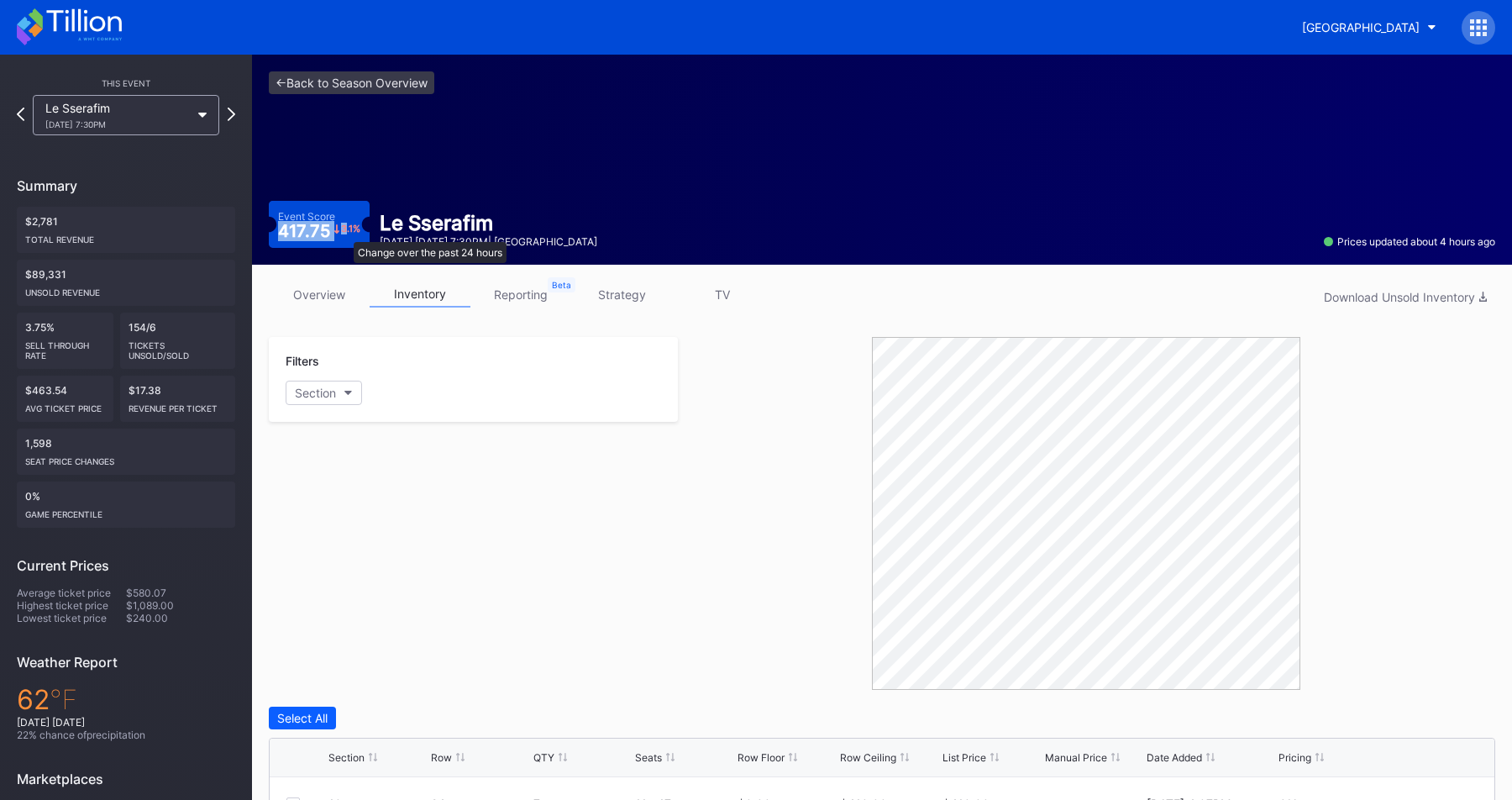
drag, startPoint x: 281, startPoint y: 233, endPoint x: 346, endPoint y: 233, distance: 65.0
click at [346, 233] on div "417.75 3.1 %" at bounding box center [319, 231] width 83 height 17
click at [551, 403] on div "Section" at bounding box center [472, 393] width 375 height 25
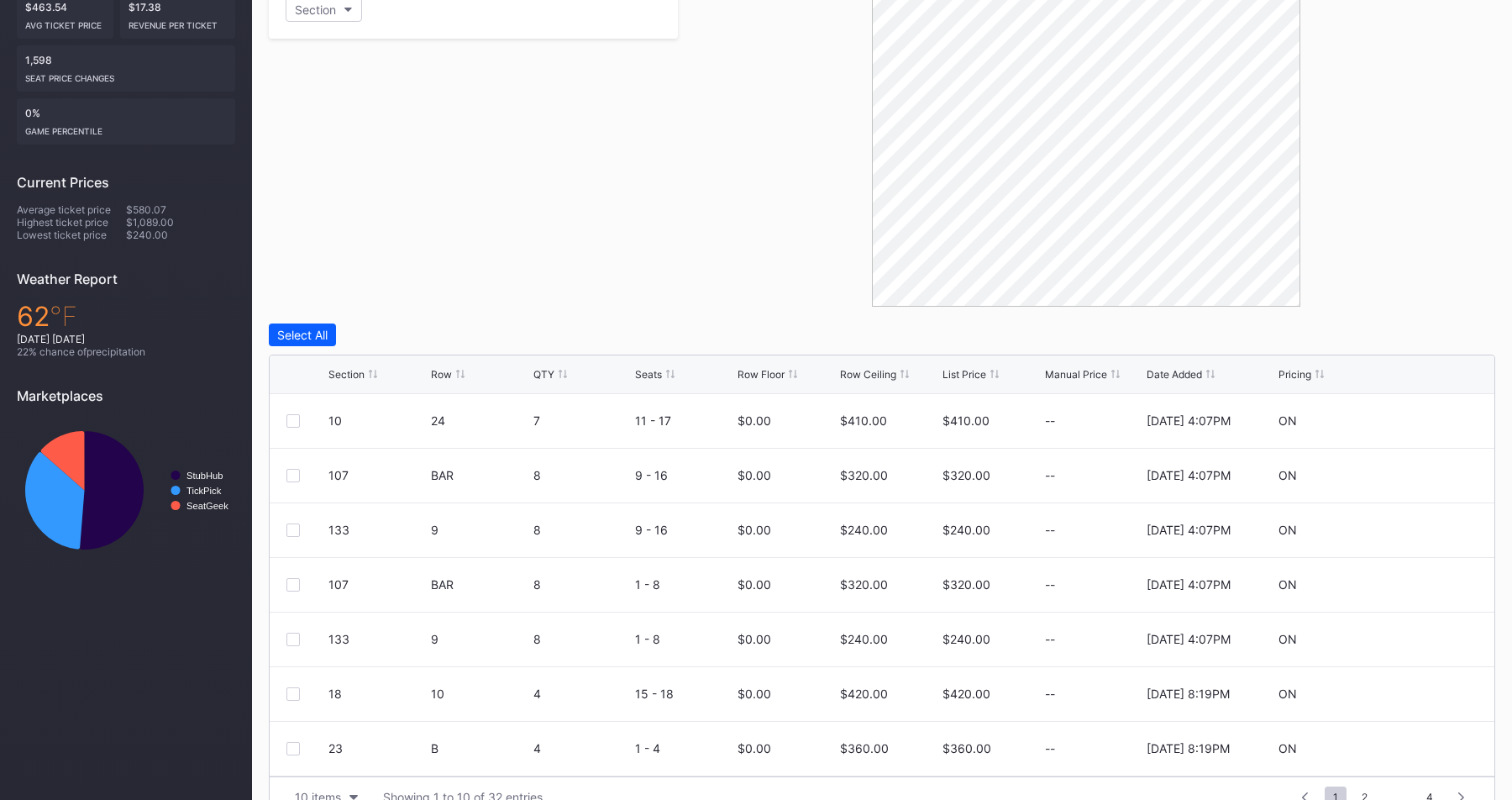
scroll to position [417, 0]
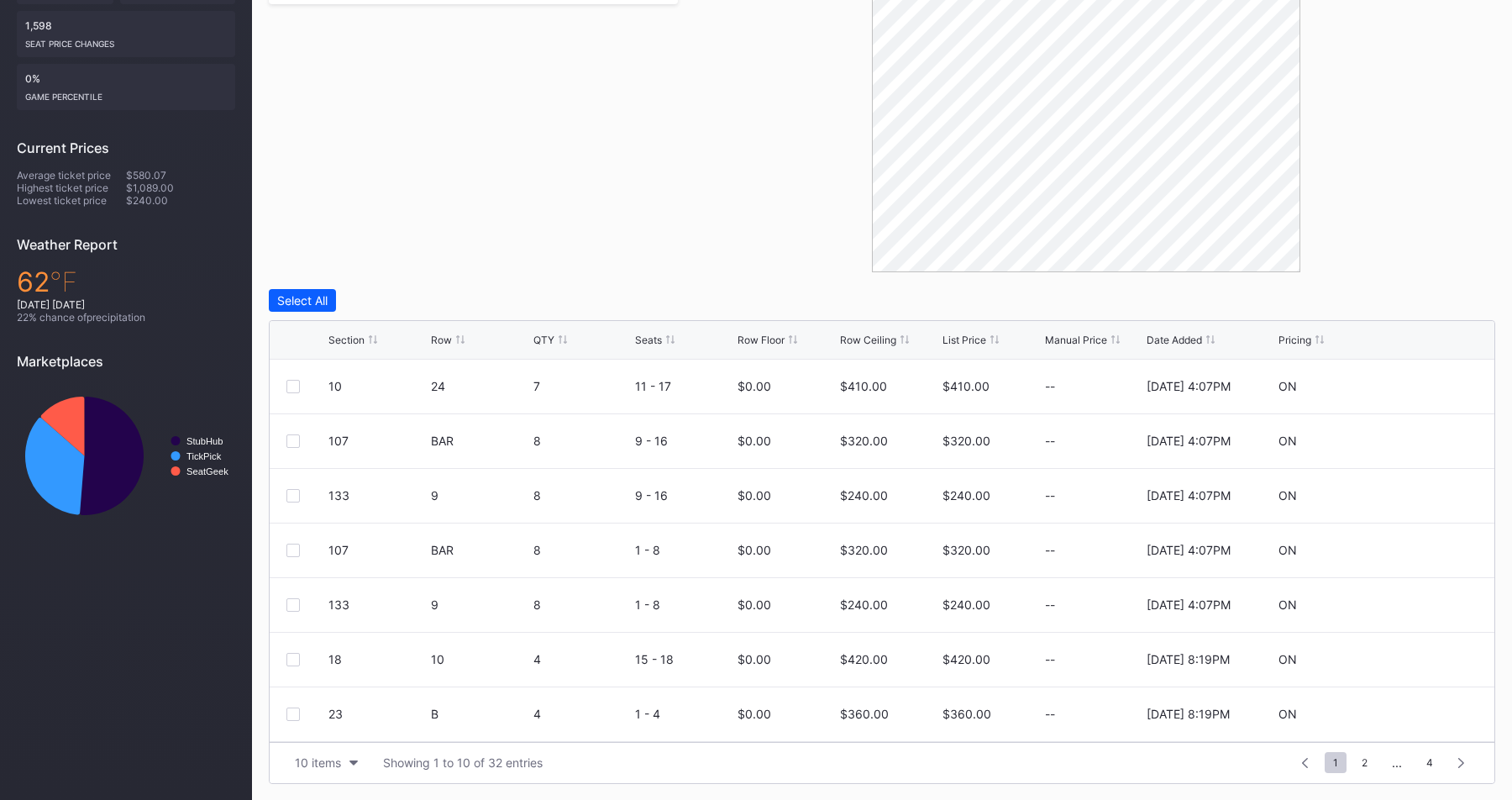
click at [879, 335] on div "Row Ceiling" at bounding box center [867, 339] width 56 height 13
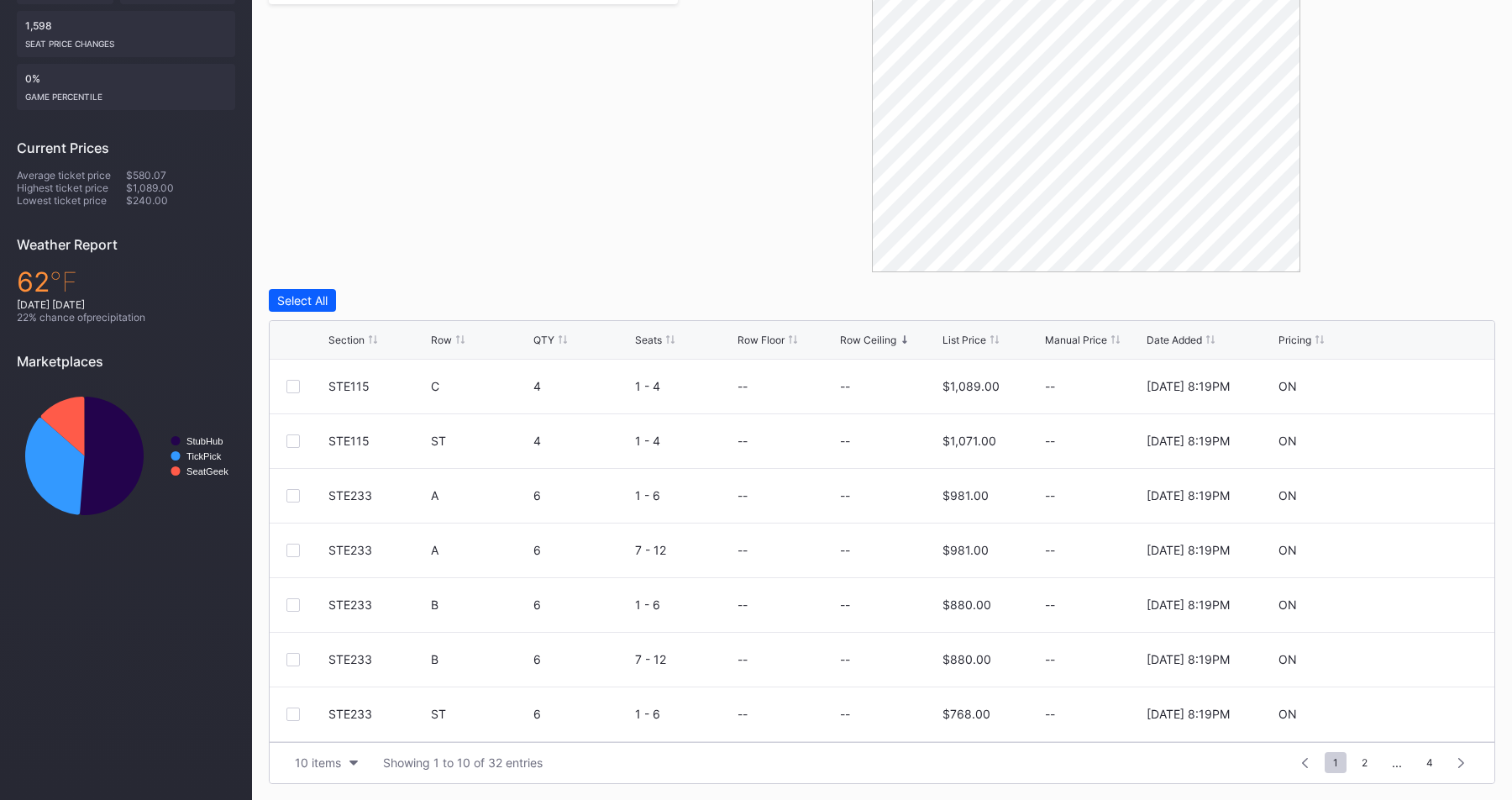
click at [879, 335] on div "Row Ceiling" at bounding box center [867, 339] width 56 height 13
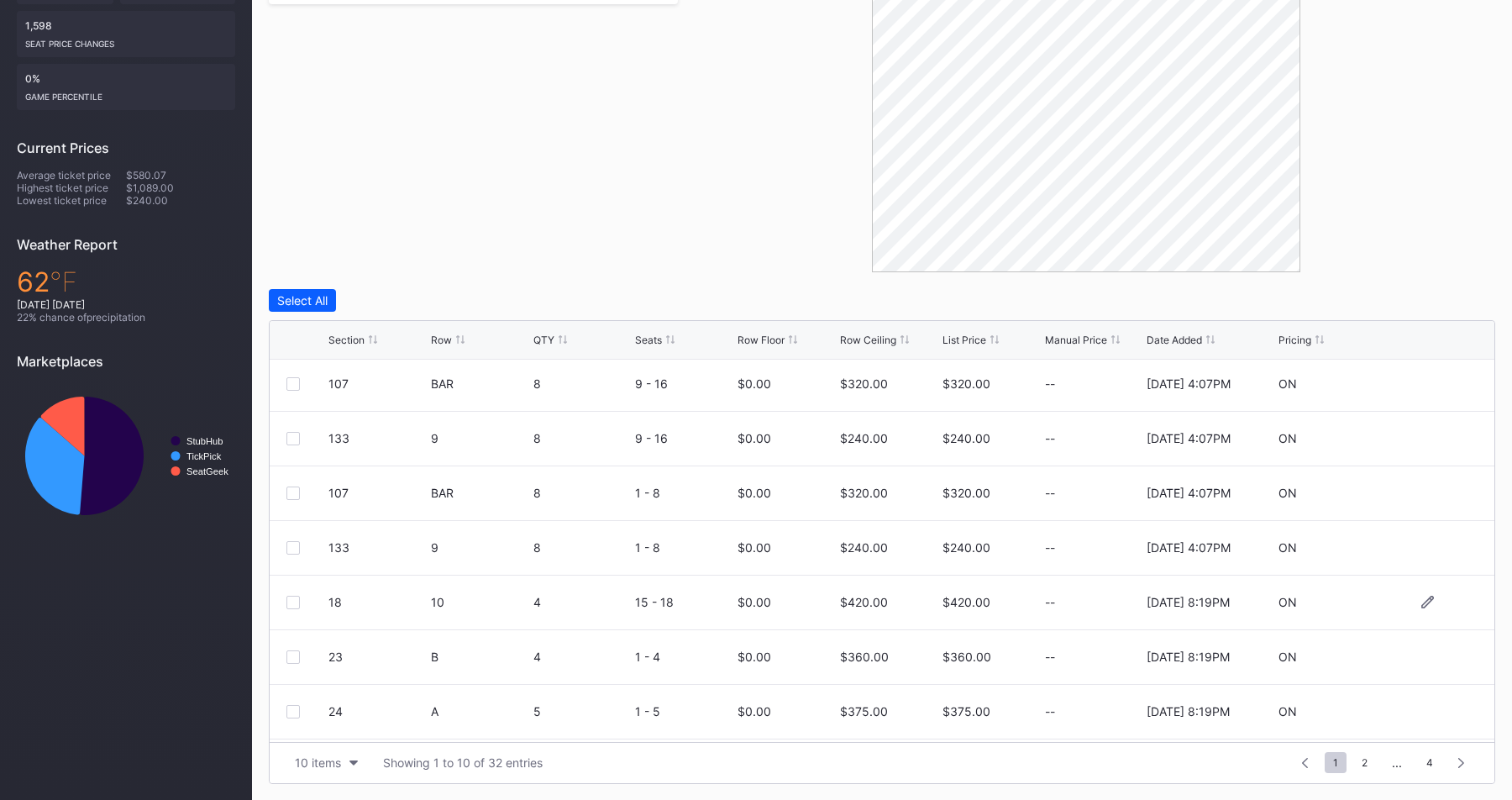
scroll to position [0, 0]
click at [311, 761] on div "10 items" at bounding box center [317, 762] width 46 height 15
click at [339, 714] on div "200 items" at bounding box center [327, 720] width 55 height 15
click at [882, 337] on div "Row Ceiling" at bounding box center [867, 339] width 56 height 13
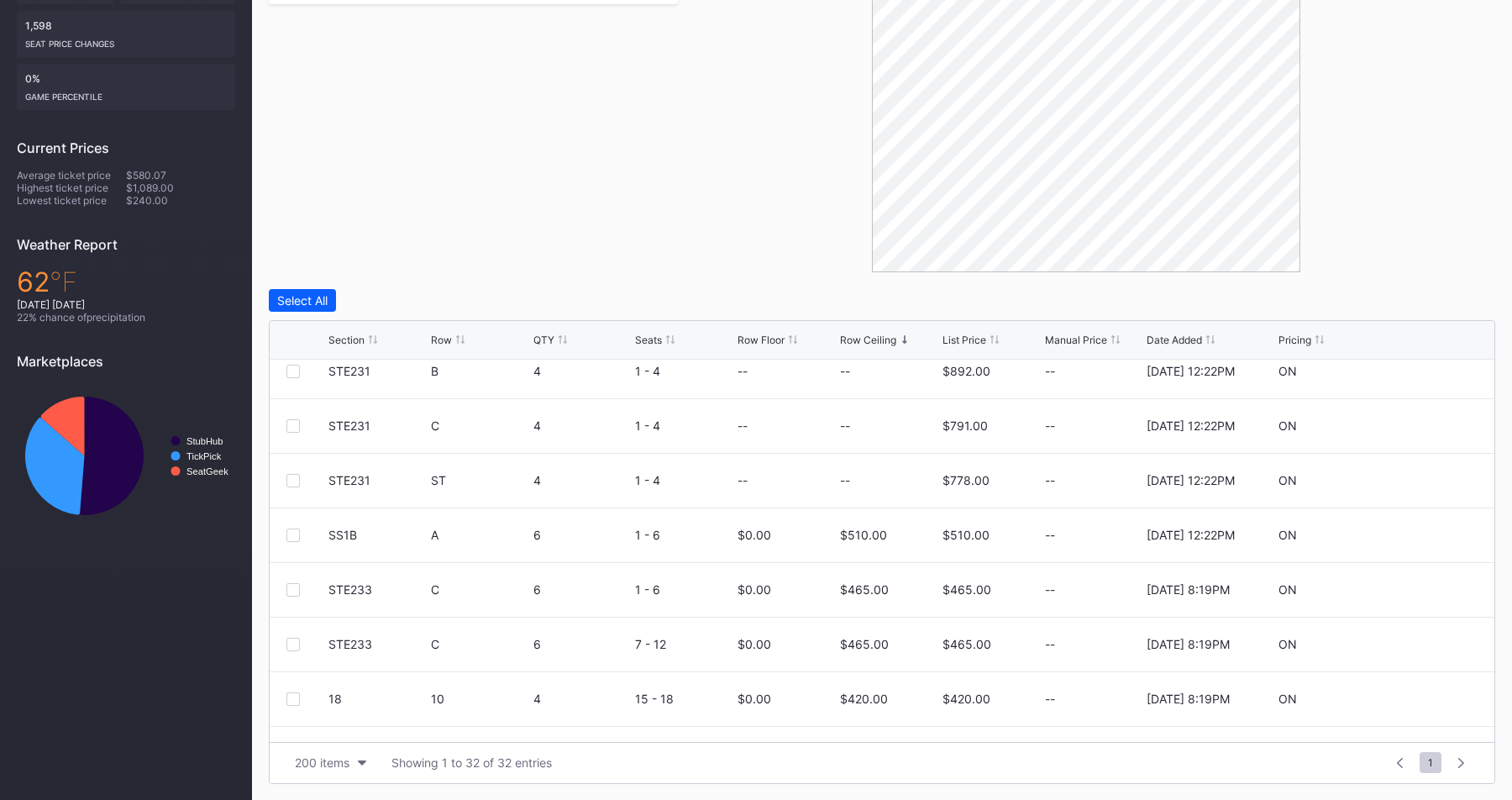
scroll to position [663, 0]
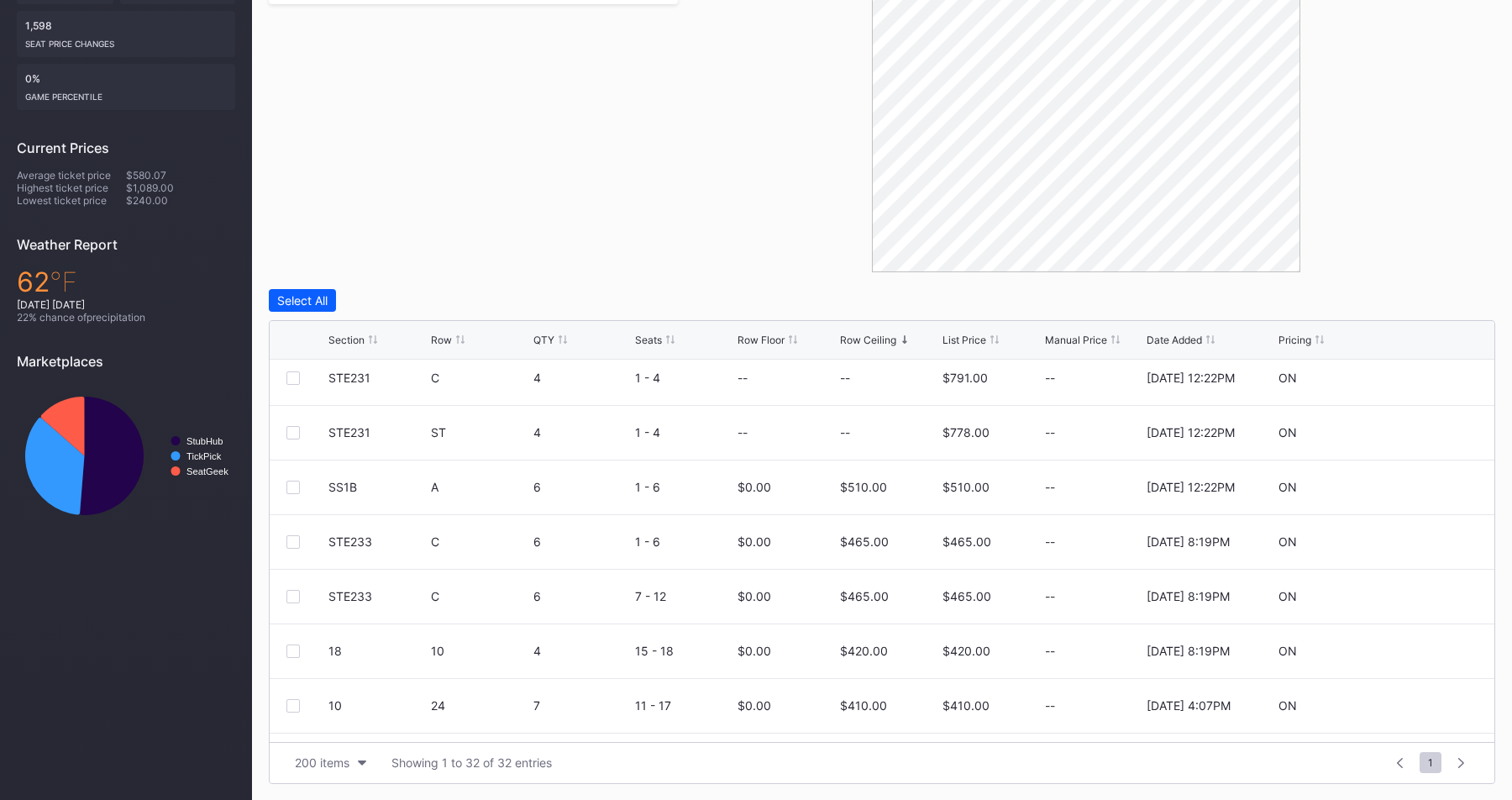
click at [575, 141] on div "Filters Section" at bounding box center [473, 95] width 409 height 352
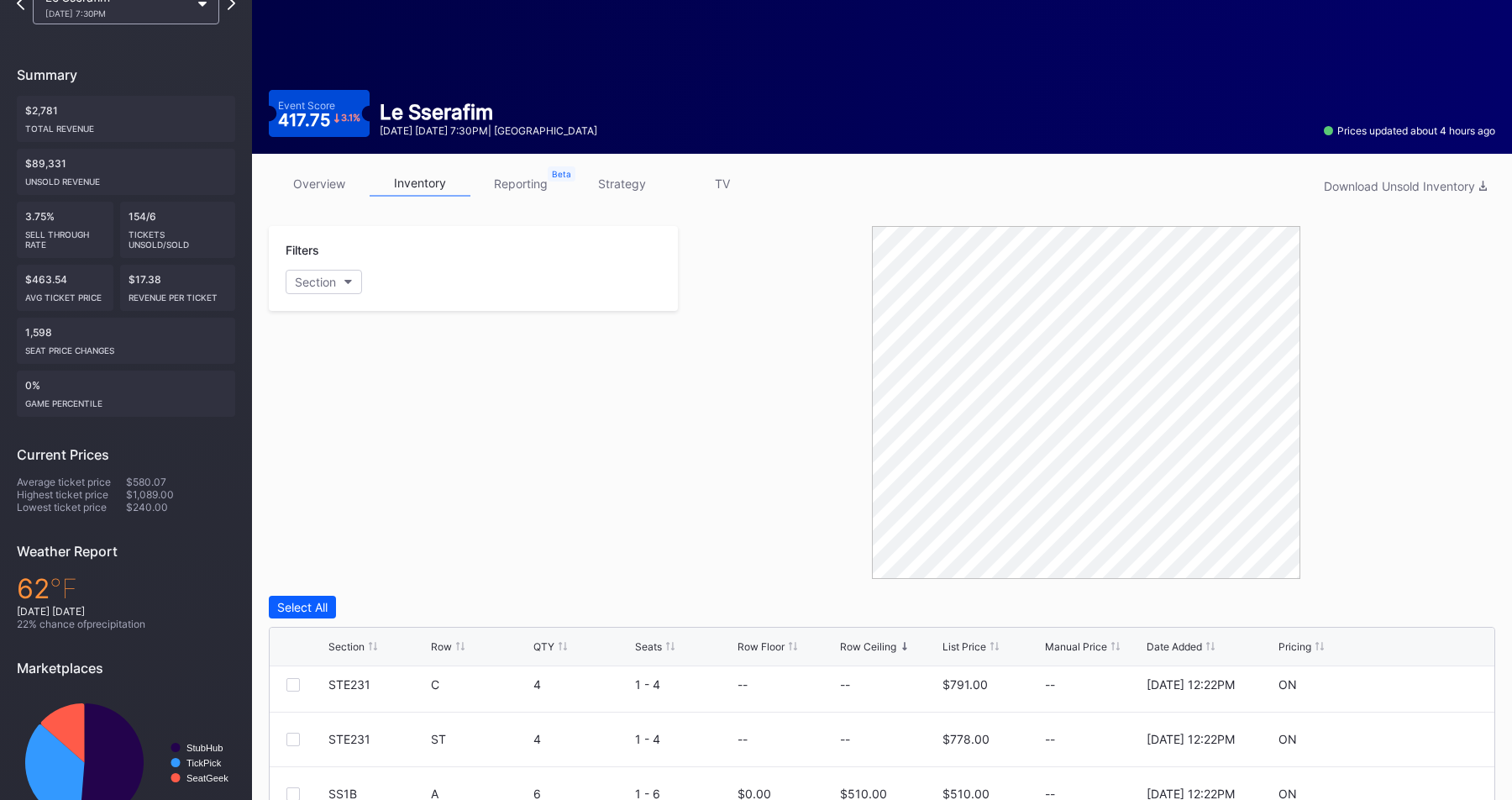
scroll to position [0, 0]
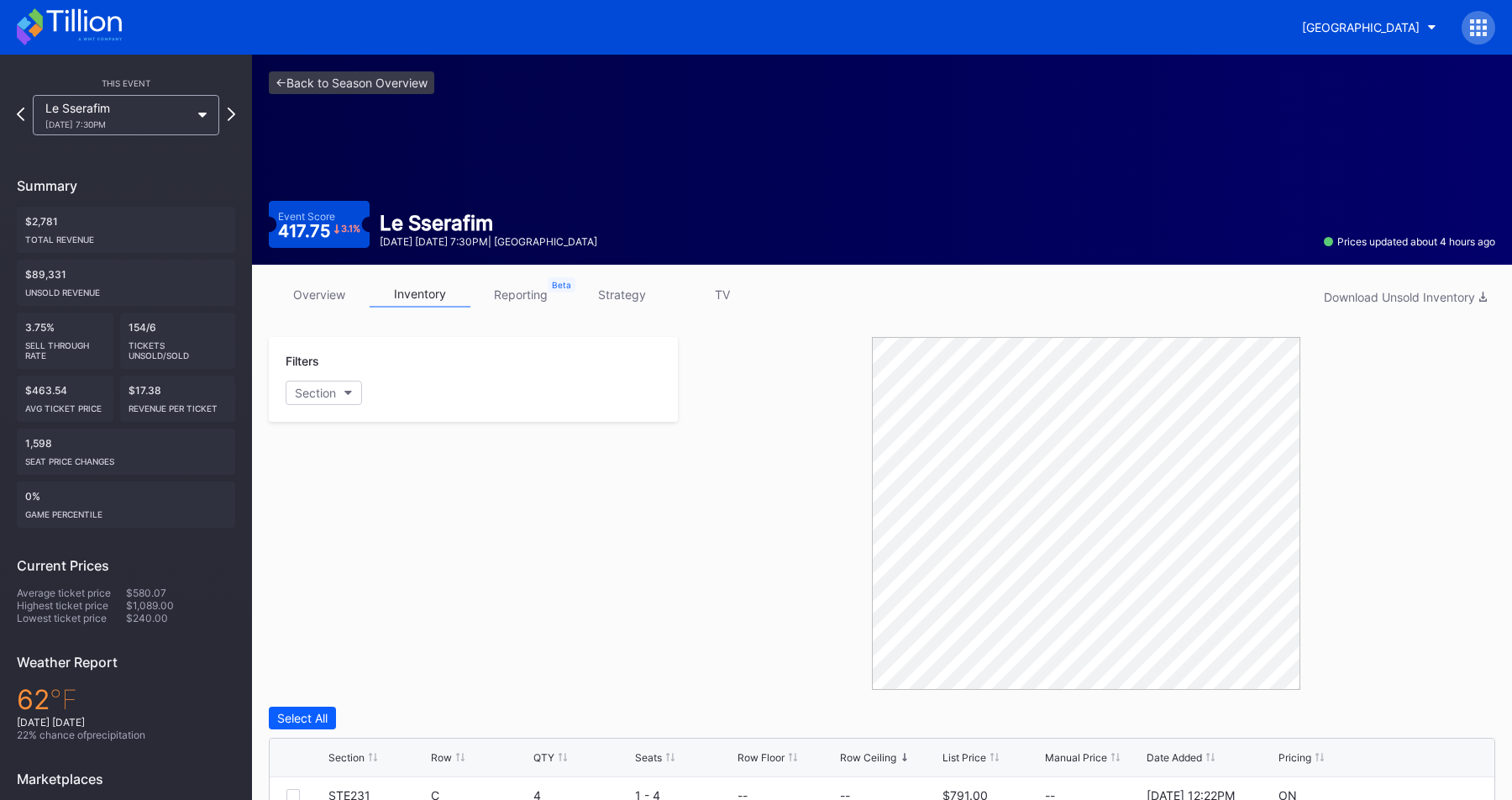
click at [480, 388] on div "Section" at bounding box center [472, 393] width 375 height 25
click at [351, 299] on link "overview" at bounding box center [319, 294] width 101 height 26
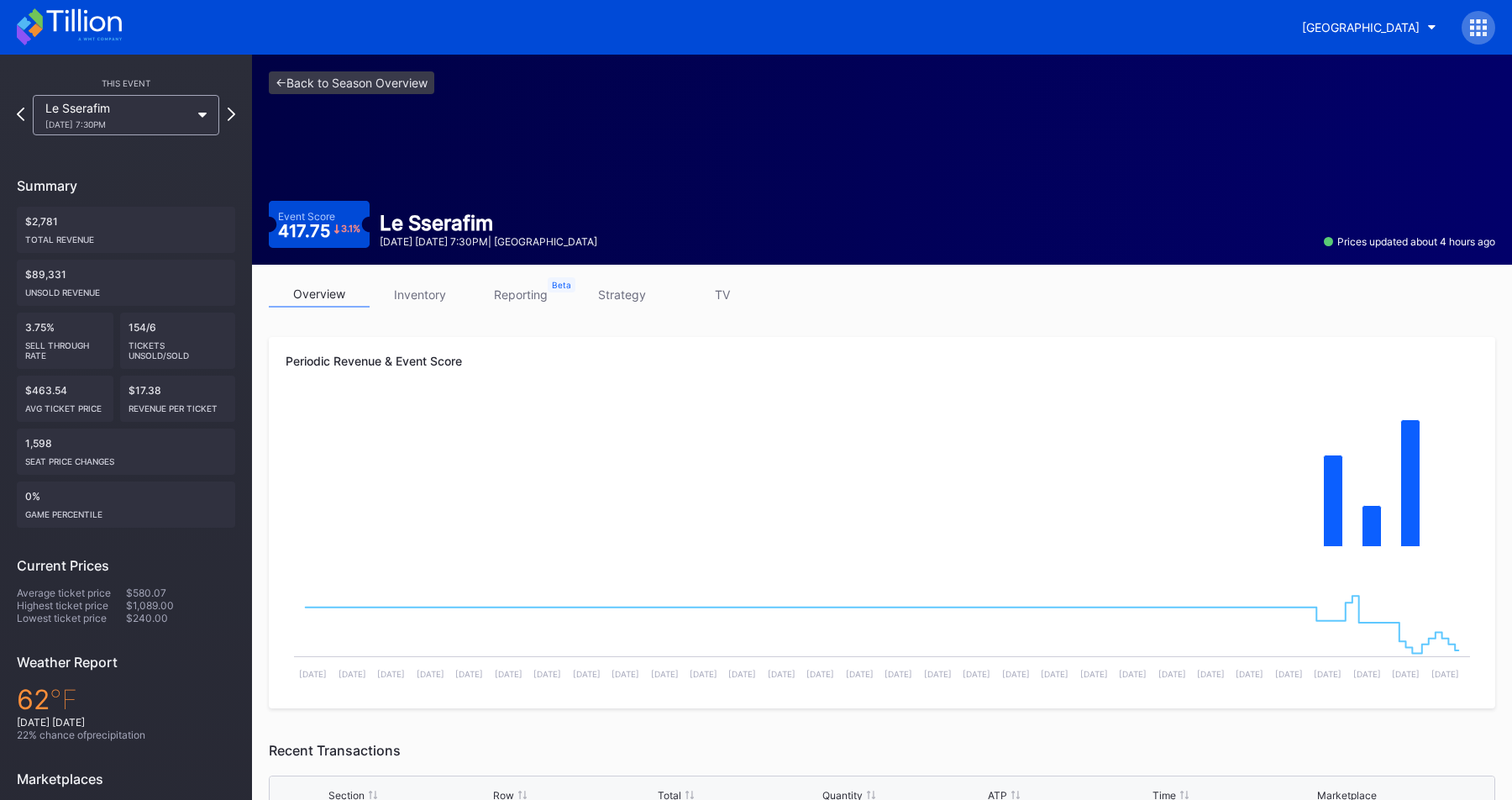
click at [416, 302] on link "inventory" at bounding box center [420, 294] width 101 height 26
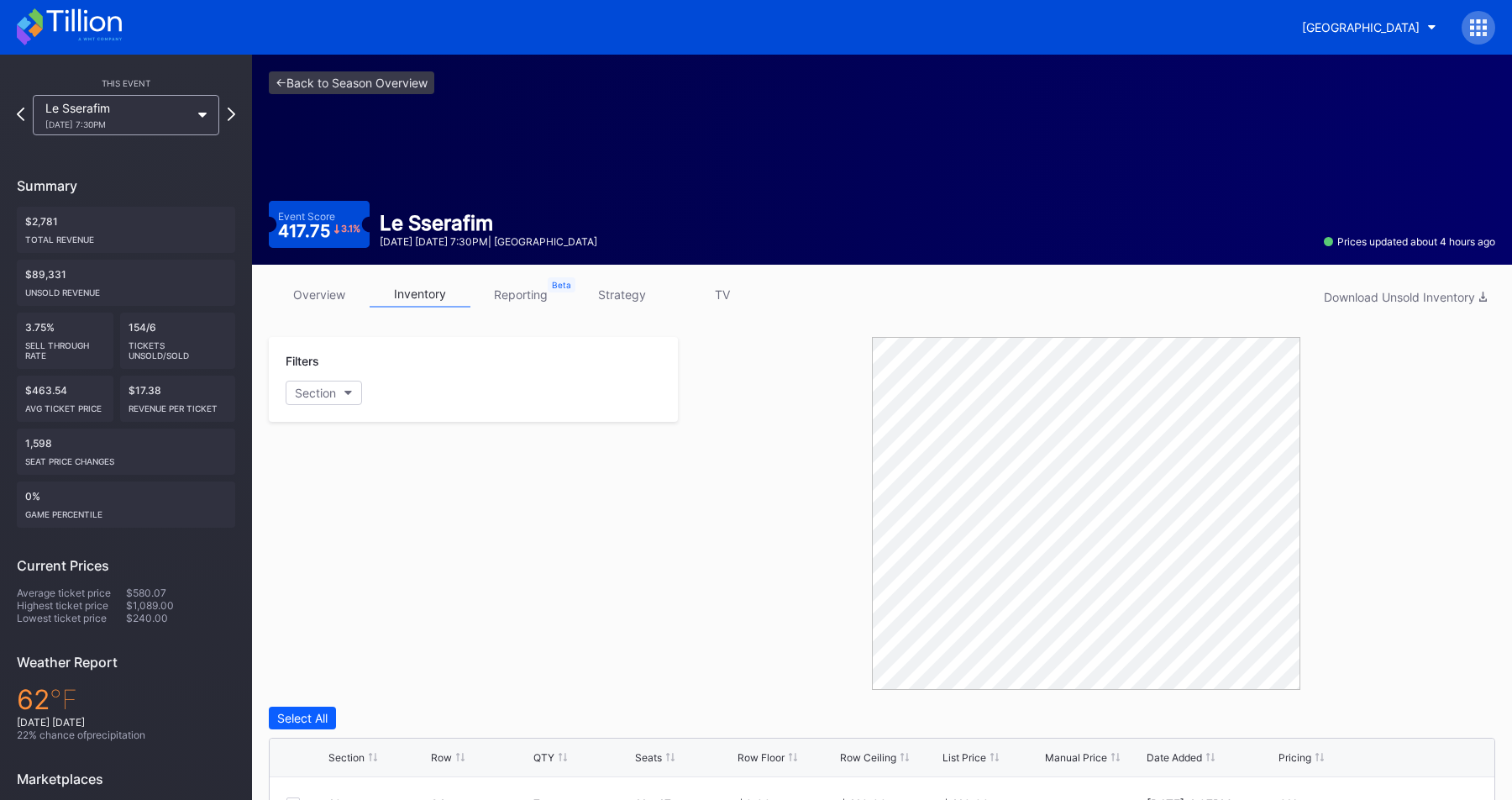
scroll to position [417, 0]
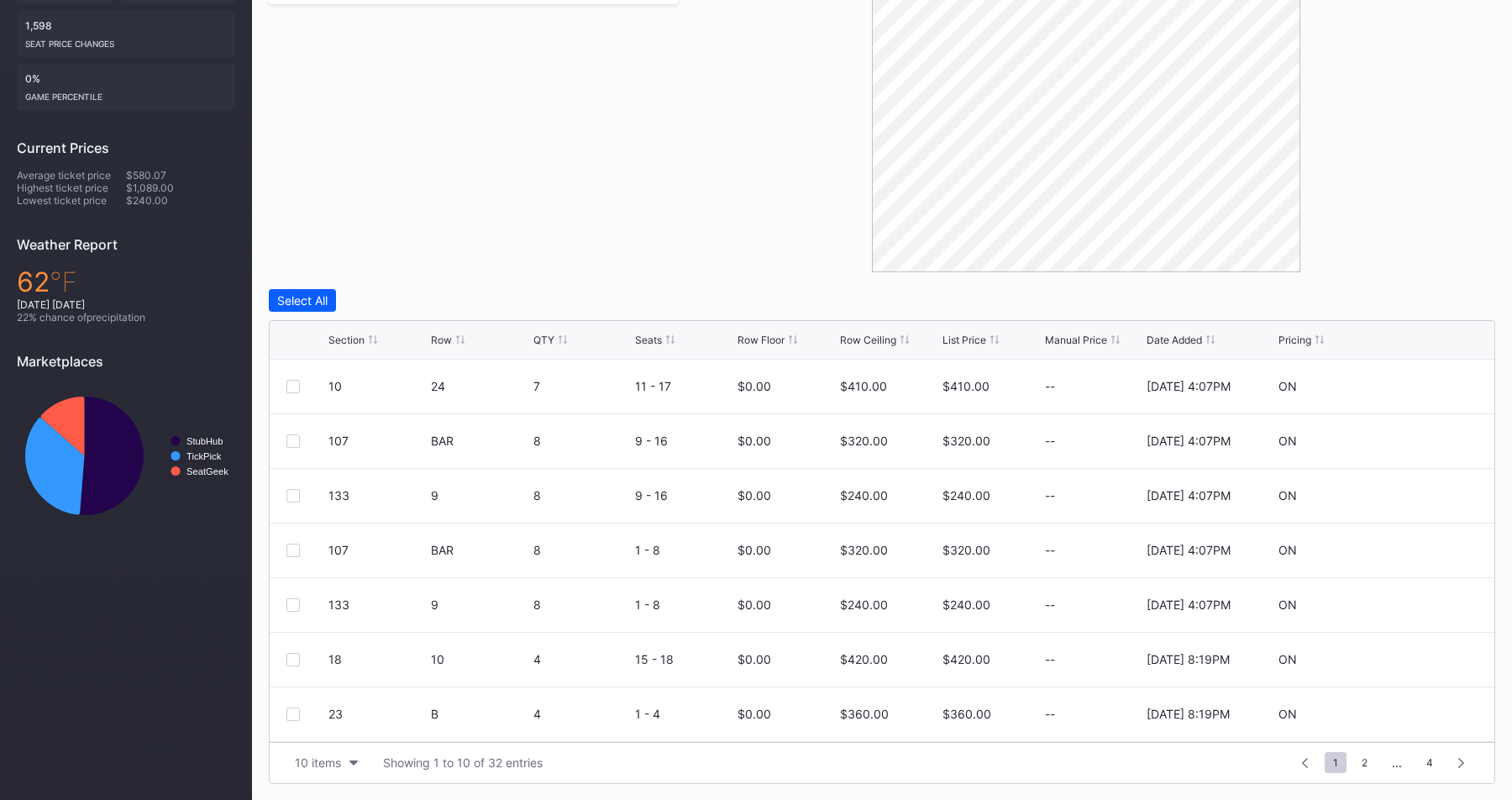
click at [748, 178] on div at bounding box center [1086, 95] width 817 height 352
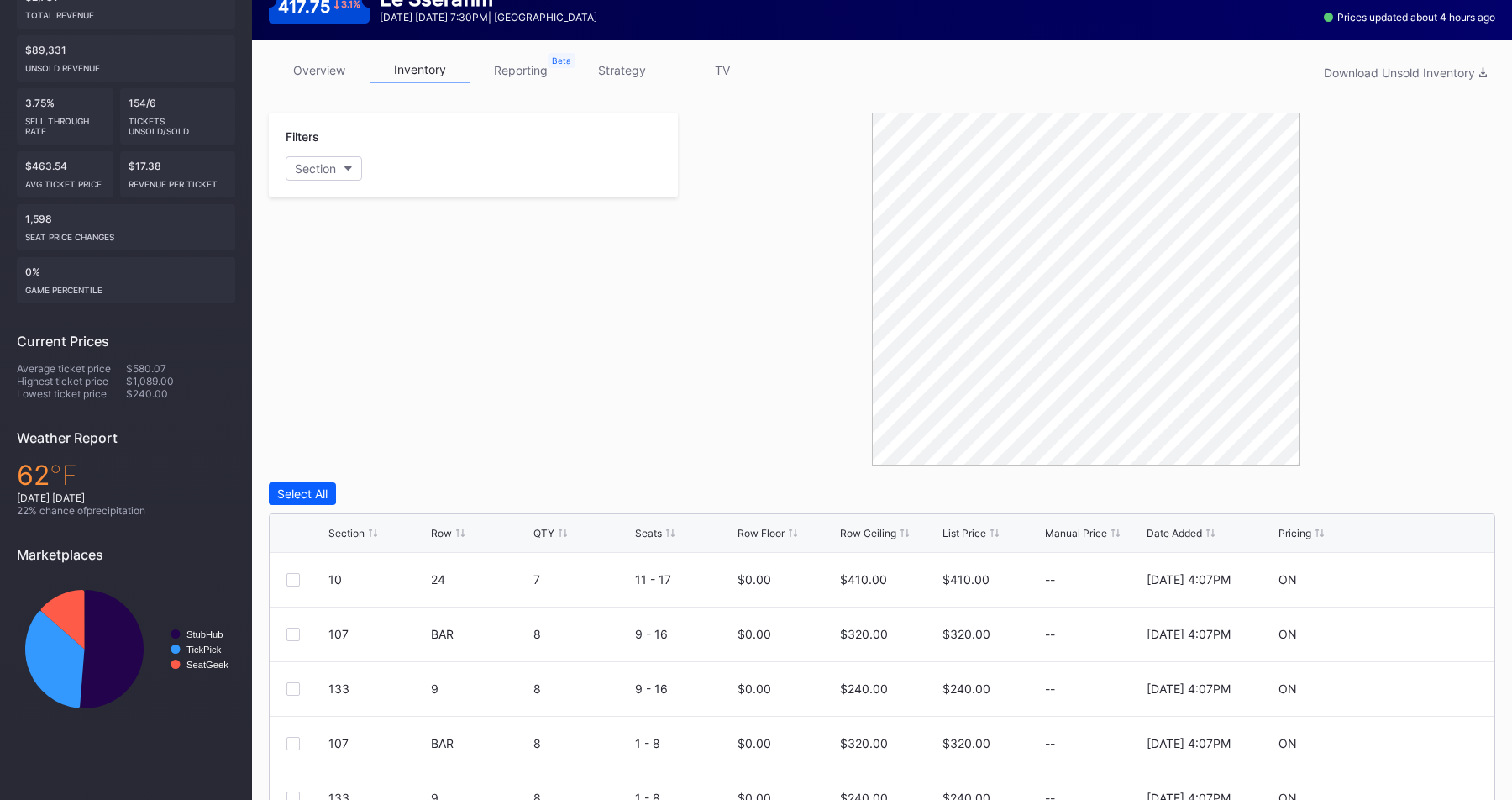
scroll to position [131, 0]
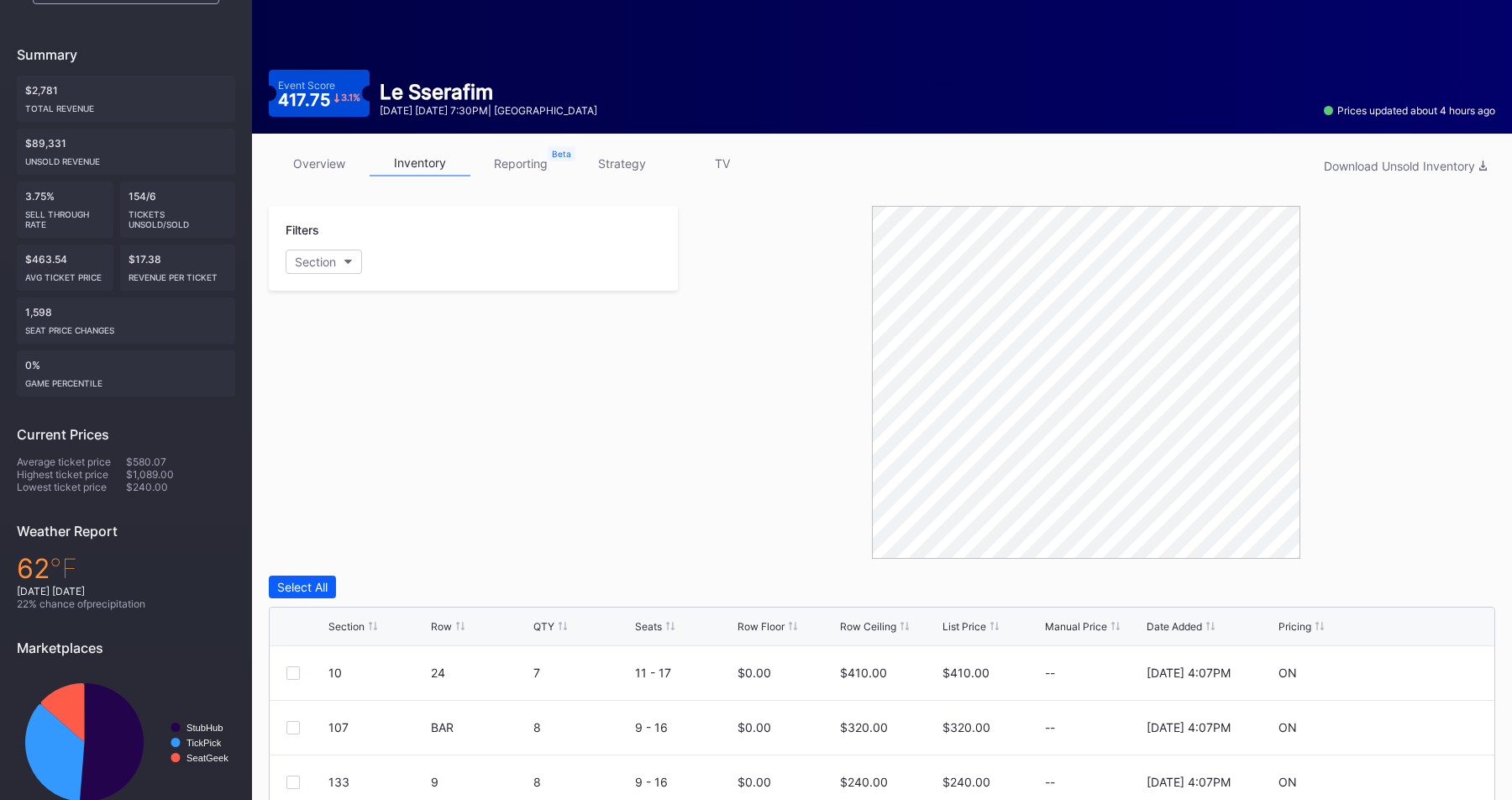
click at [621, 169] on link "strategy" at bounding box center [622, 163] width 101 height 26
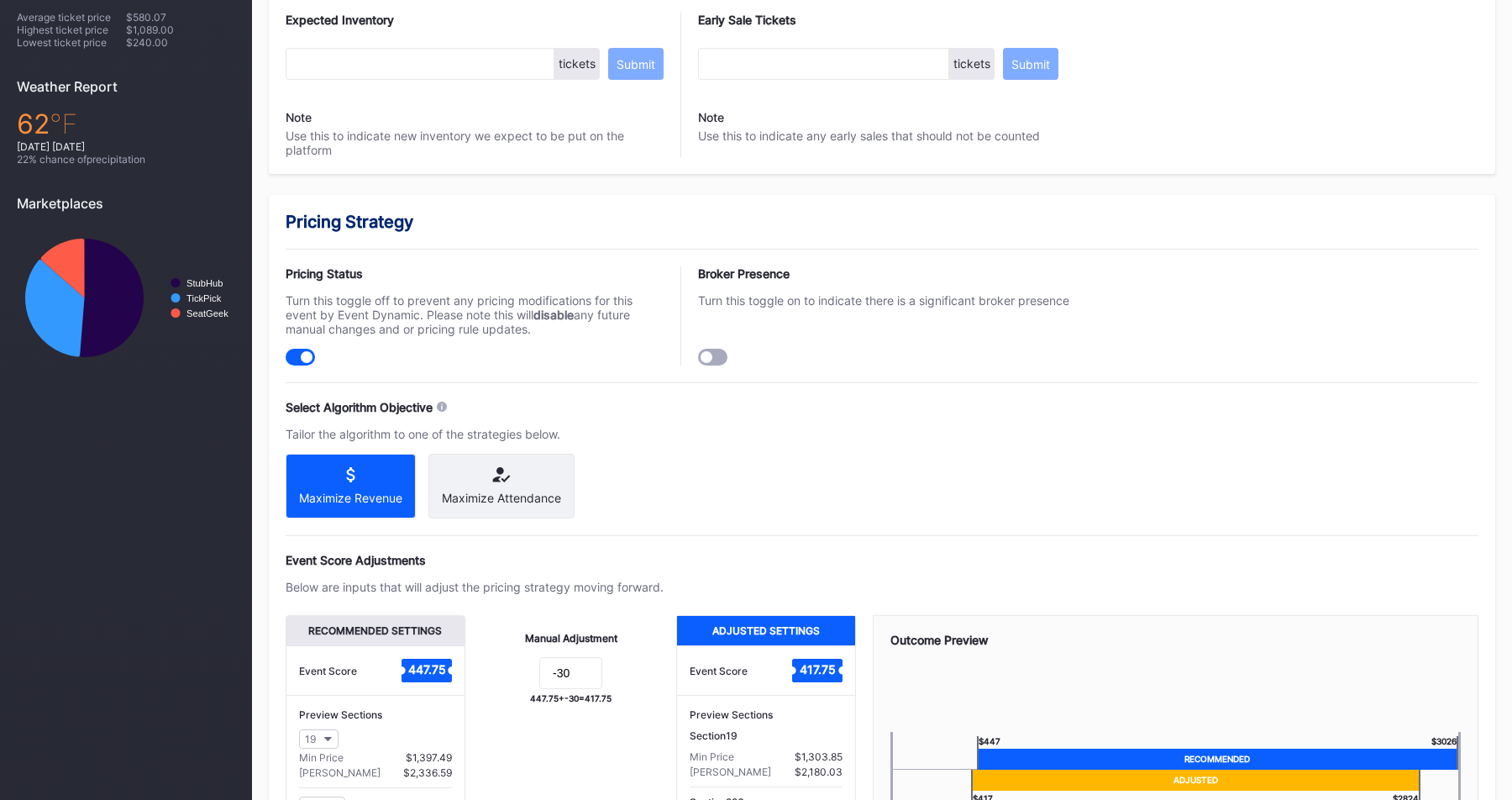
scroll to position [1050, 0]
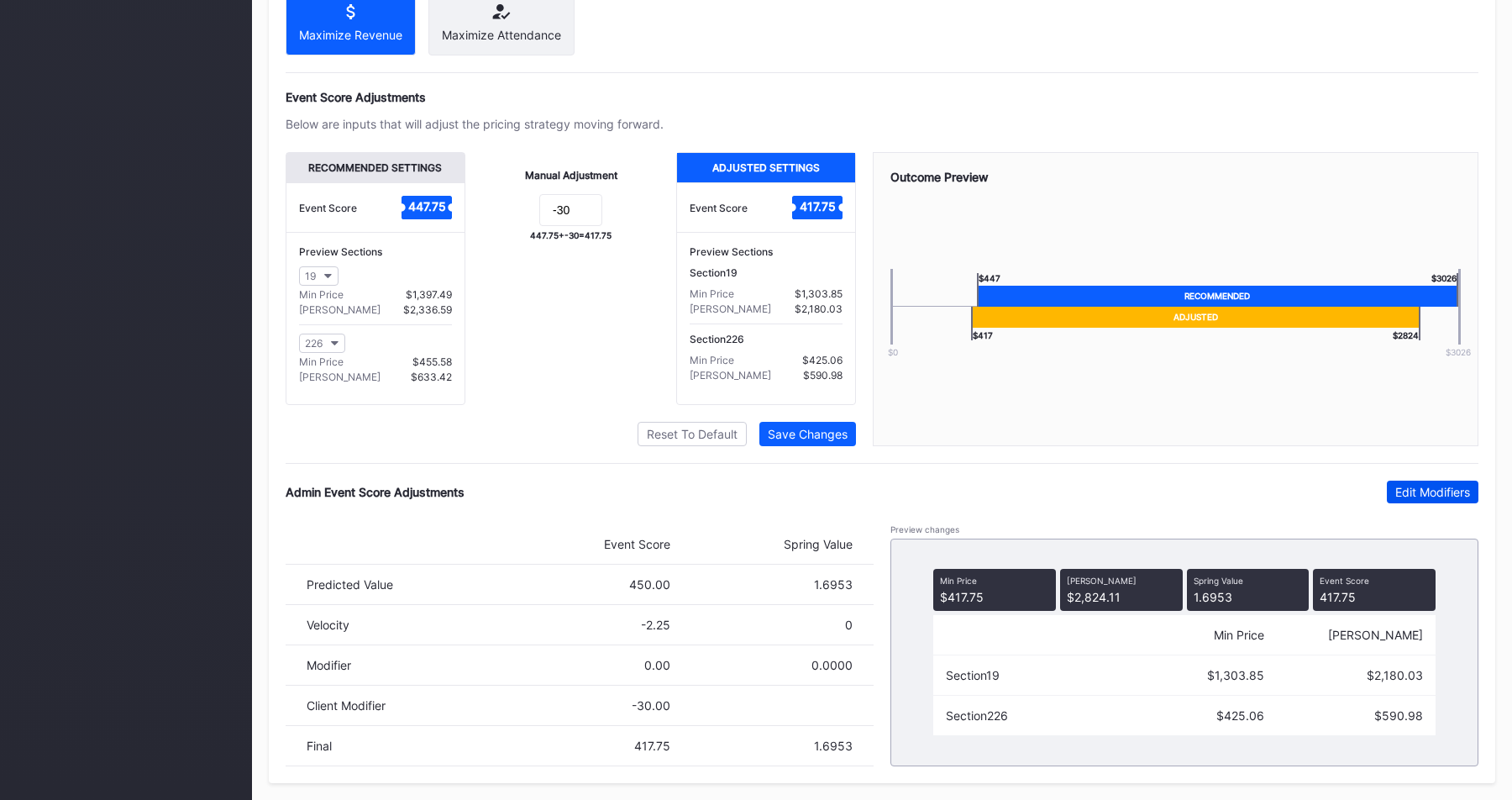
click at [1407, 492] on div "Edit Modifiers" at bounding box center [1432, 492] width 74 height 15
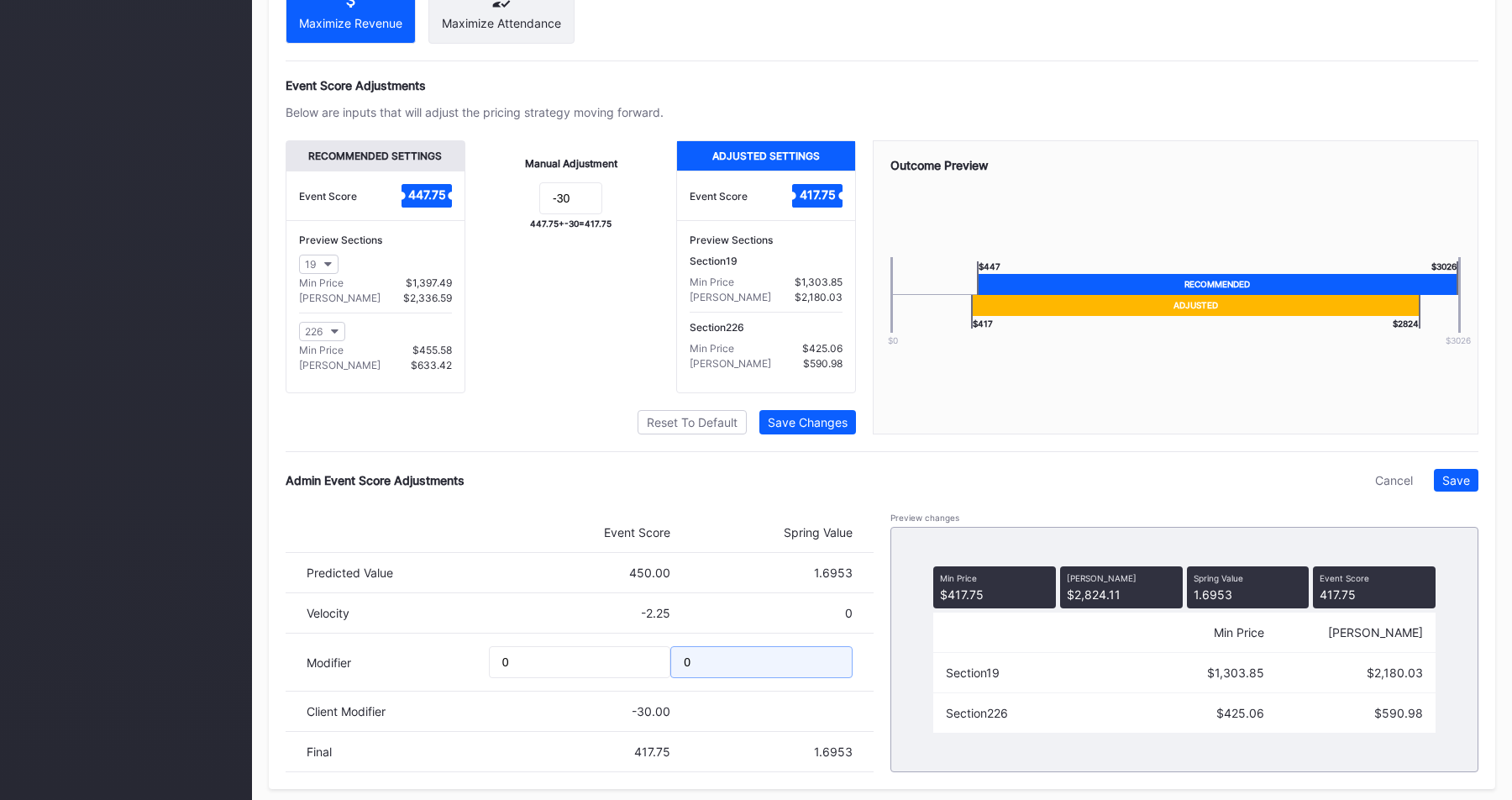
drag, startPoint x: 706, startPoint y: 675, endPoint x: 571, endPoint y: 675, distance: 135.0
click at [572, 675] on div "Modifier 0 0" at bounding box center [579, 661] width 588 height 58
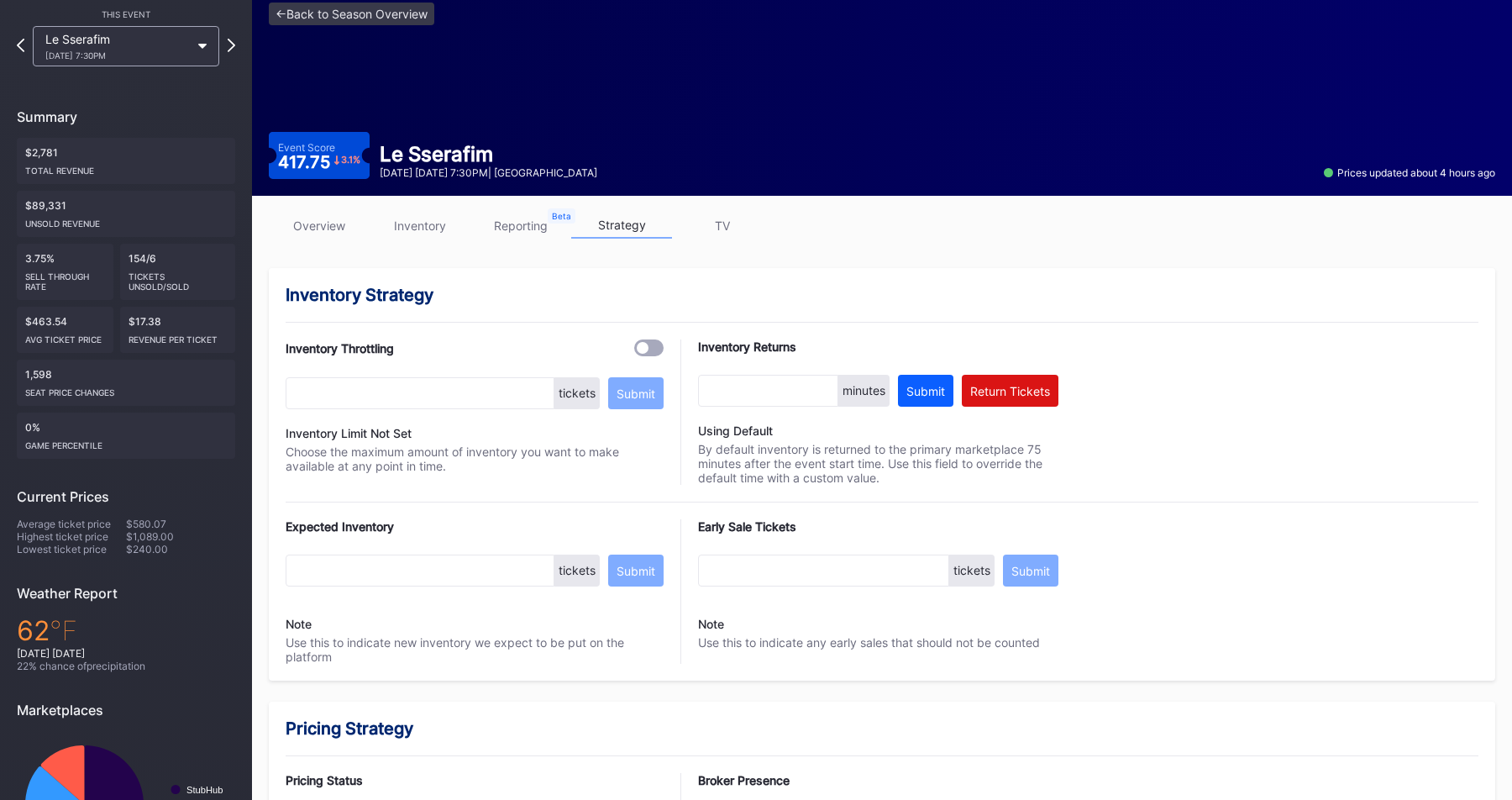
scroll to position [0, 0]
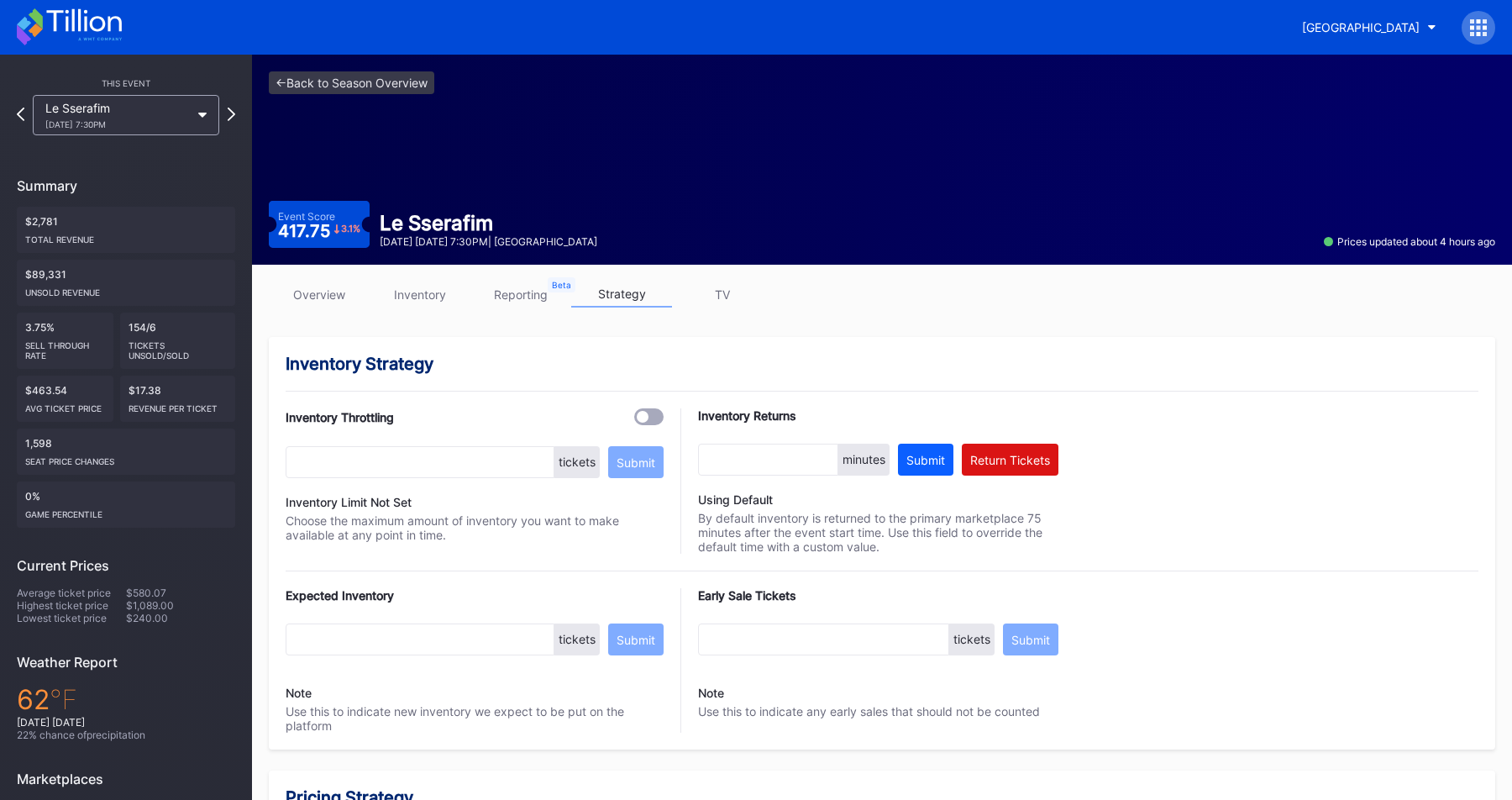
click at [431, 288] on link "inventory" at bounding box center [420, 294] width 101 height 26
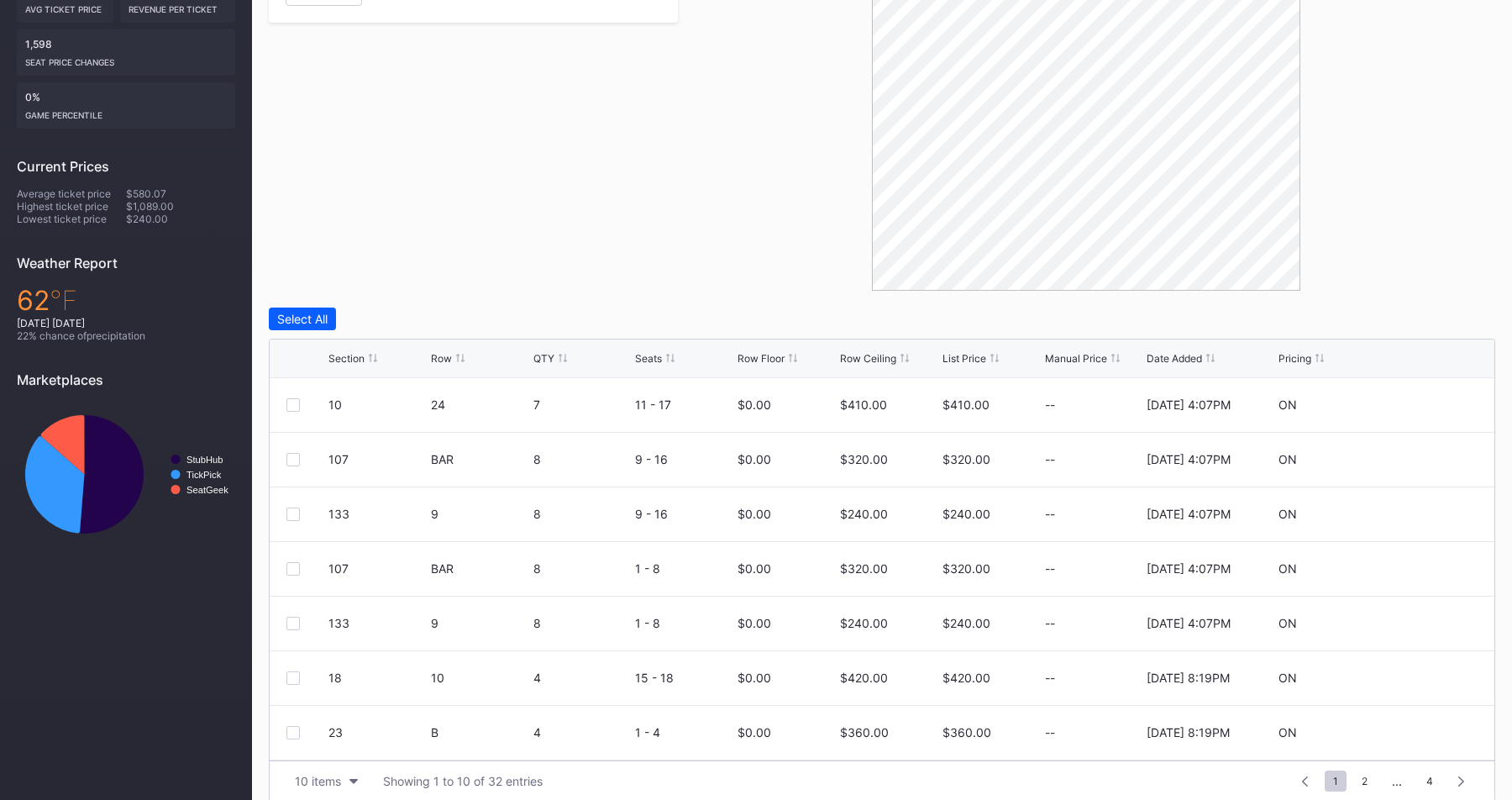
scroll to position [394, 0]
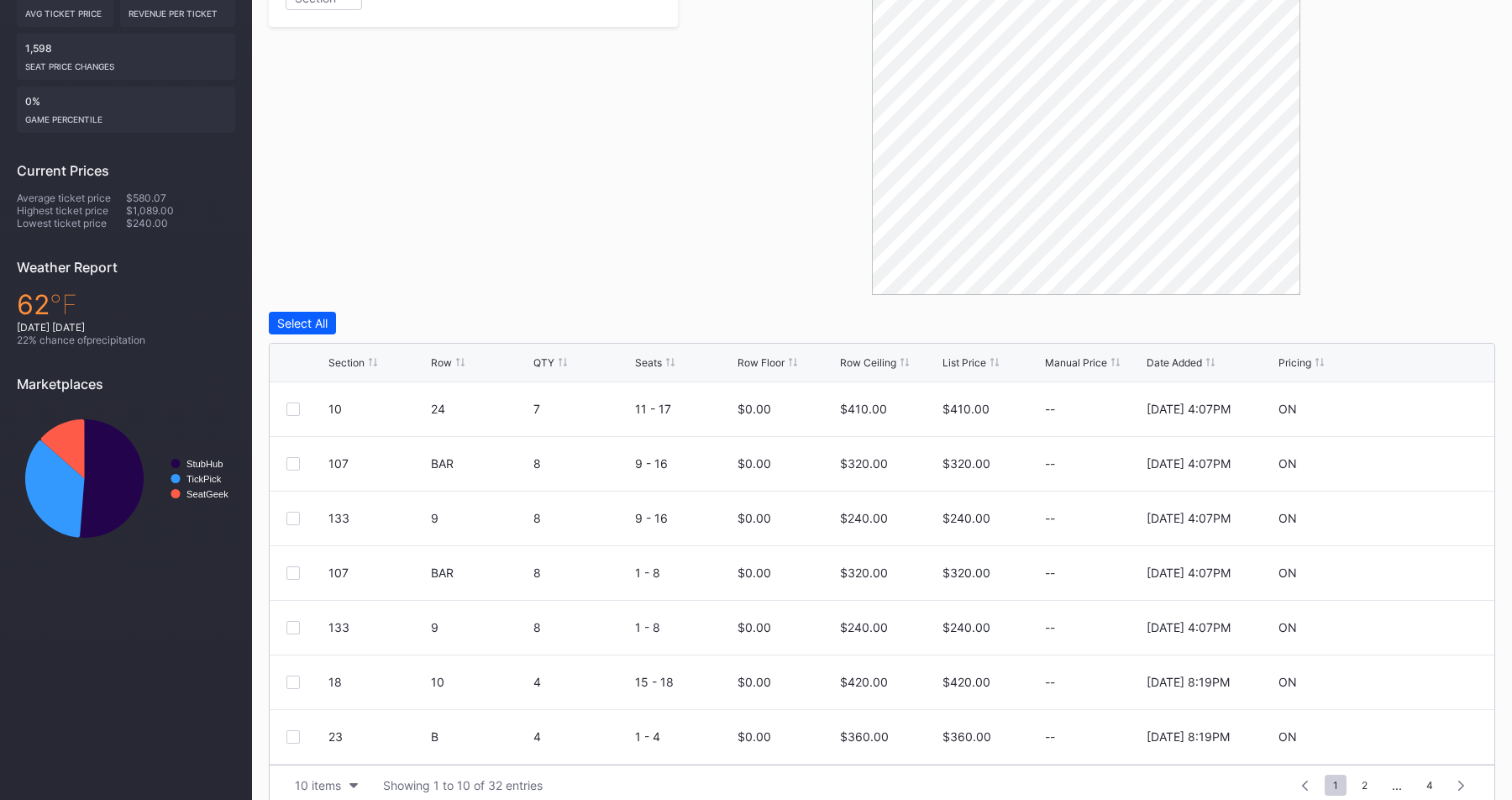
click at [890, 353] on div "Section Row QTY Seats Row Floor Row Ceiling List Price Manual Price Date Added …" at bounding box center [882, 362] width 1225 height 39
click at [885, 358] on div "Row Ceiling" at bounding box center [867, 362] width 56 height 13
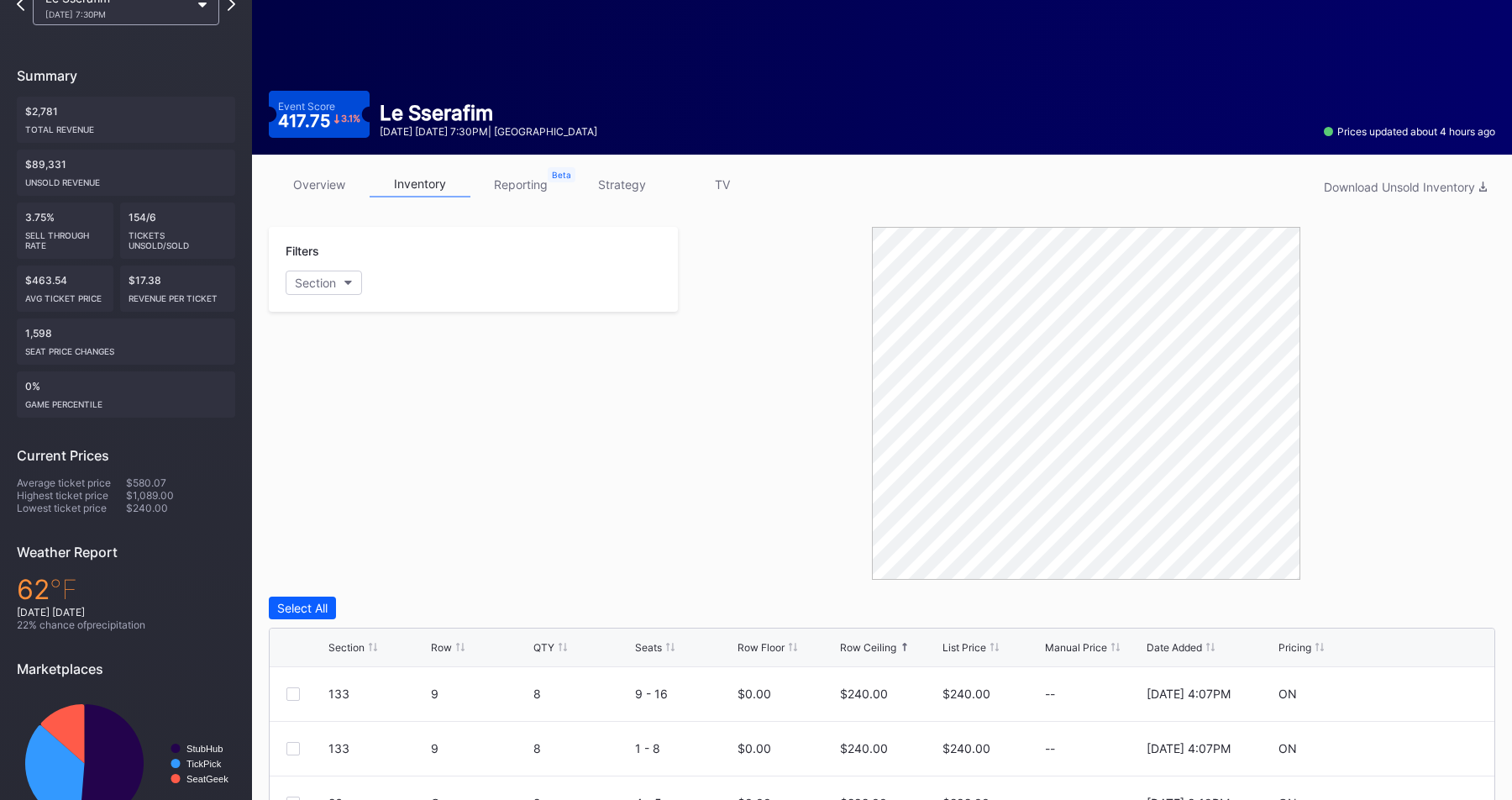
scroll to position [40, 0]
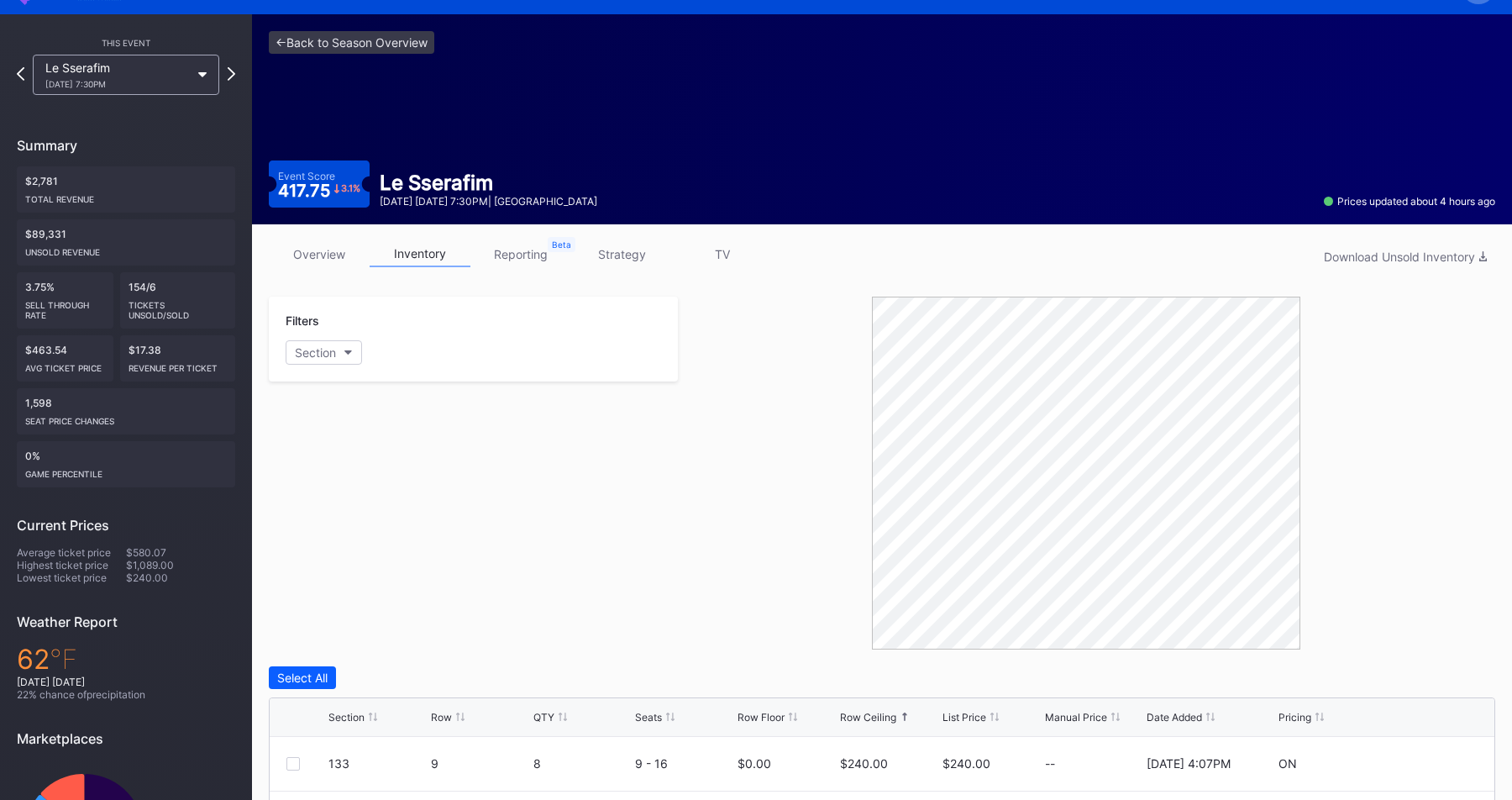
click at [650, 246] on link "strategy" at bounding box center [622, 254] width 101 height 26
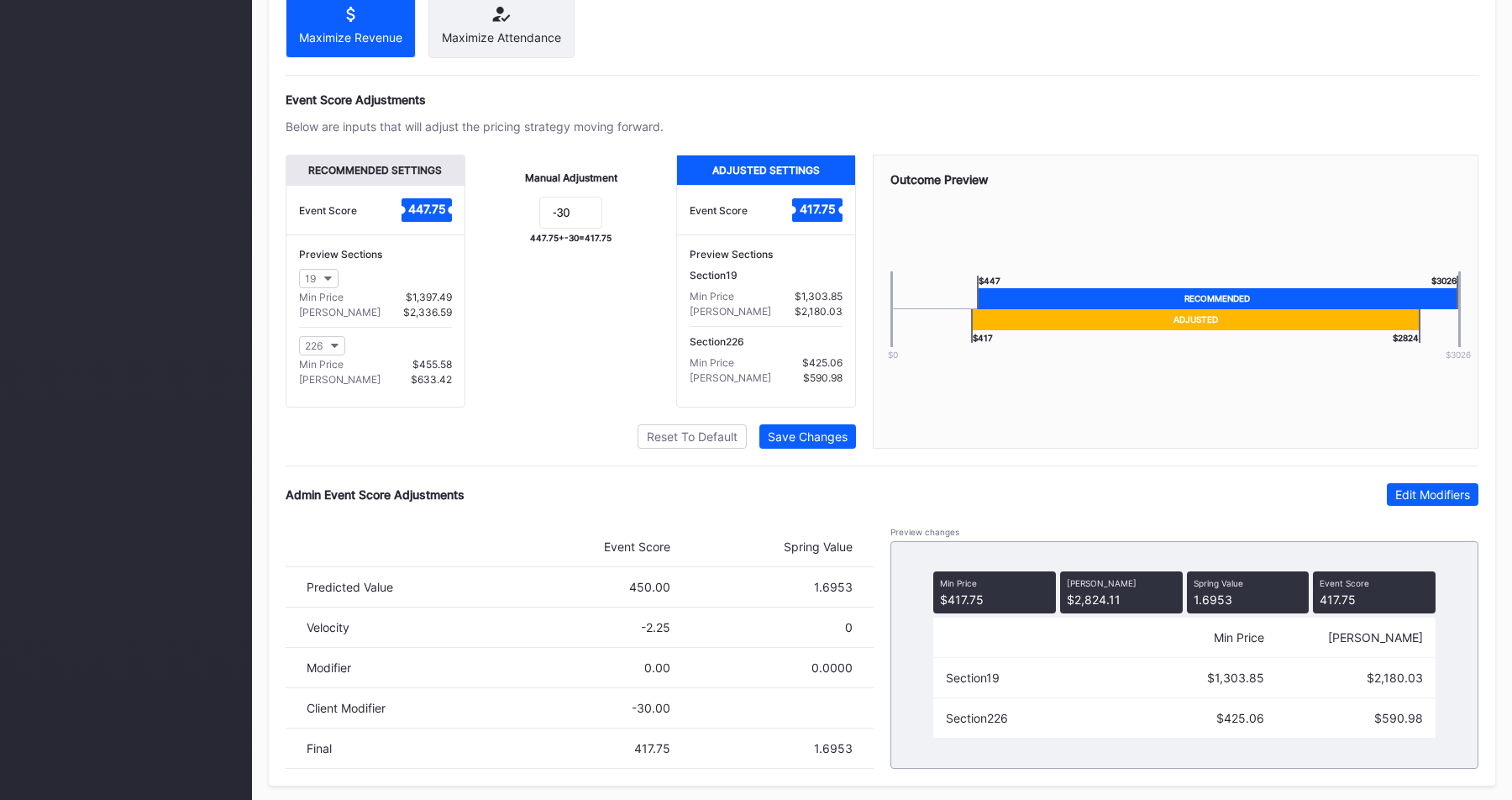
scroll to position [1050, 0]
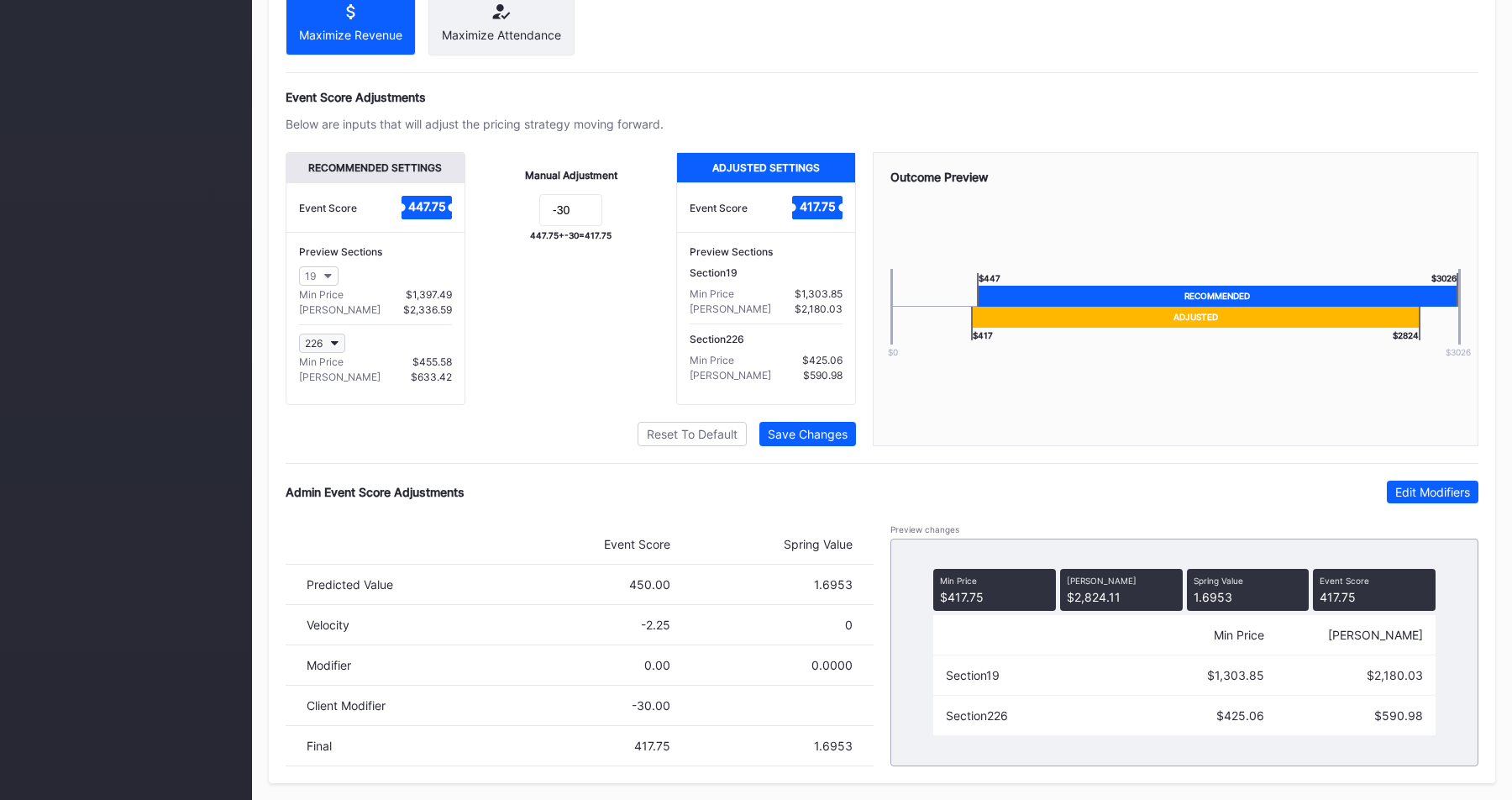
click at [306, 349] on div "226" at bounding box center [313, 343] width 17 height 13
type input "133"
click at [356, 417] on div "133" at bounding box center [396, 428] width 195 height 31
click at [322, 283] on button "19" at bounding box center [318, 275] width 39 height 19
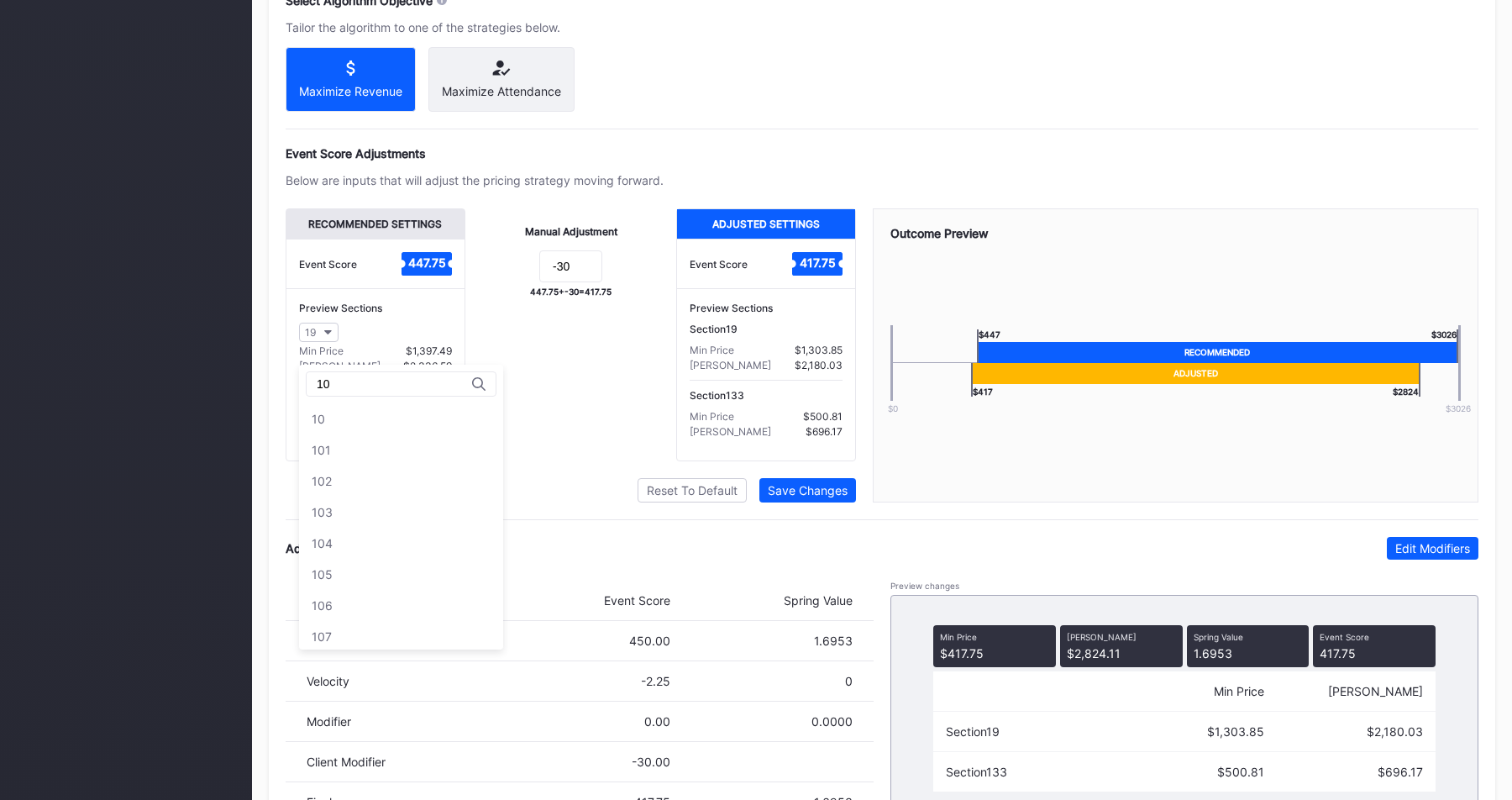
scroll to position [980, 0]
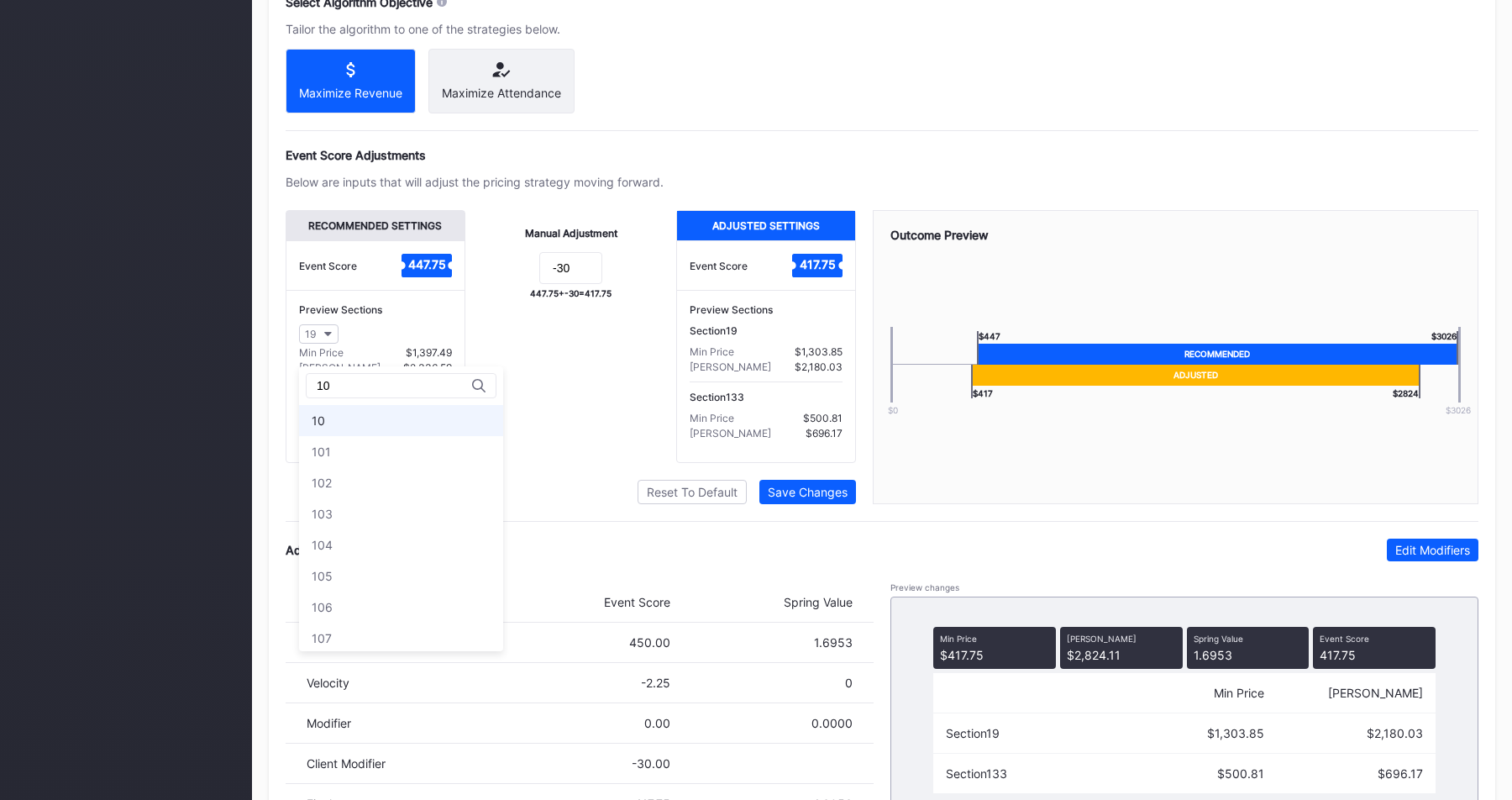
type input "10"
click at [352, 432] on div "10" at bounding box center [401, 420] width 204 height 31
click at [595, 396] on div "Manual Adjustment -30 447.75 + -30 = 417.75" at bounding box center [571, 337] width 212 height 253
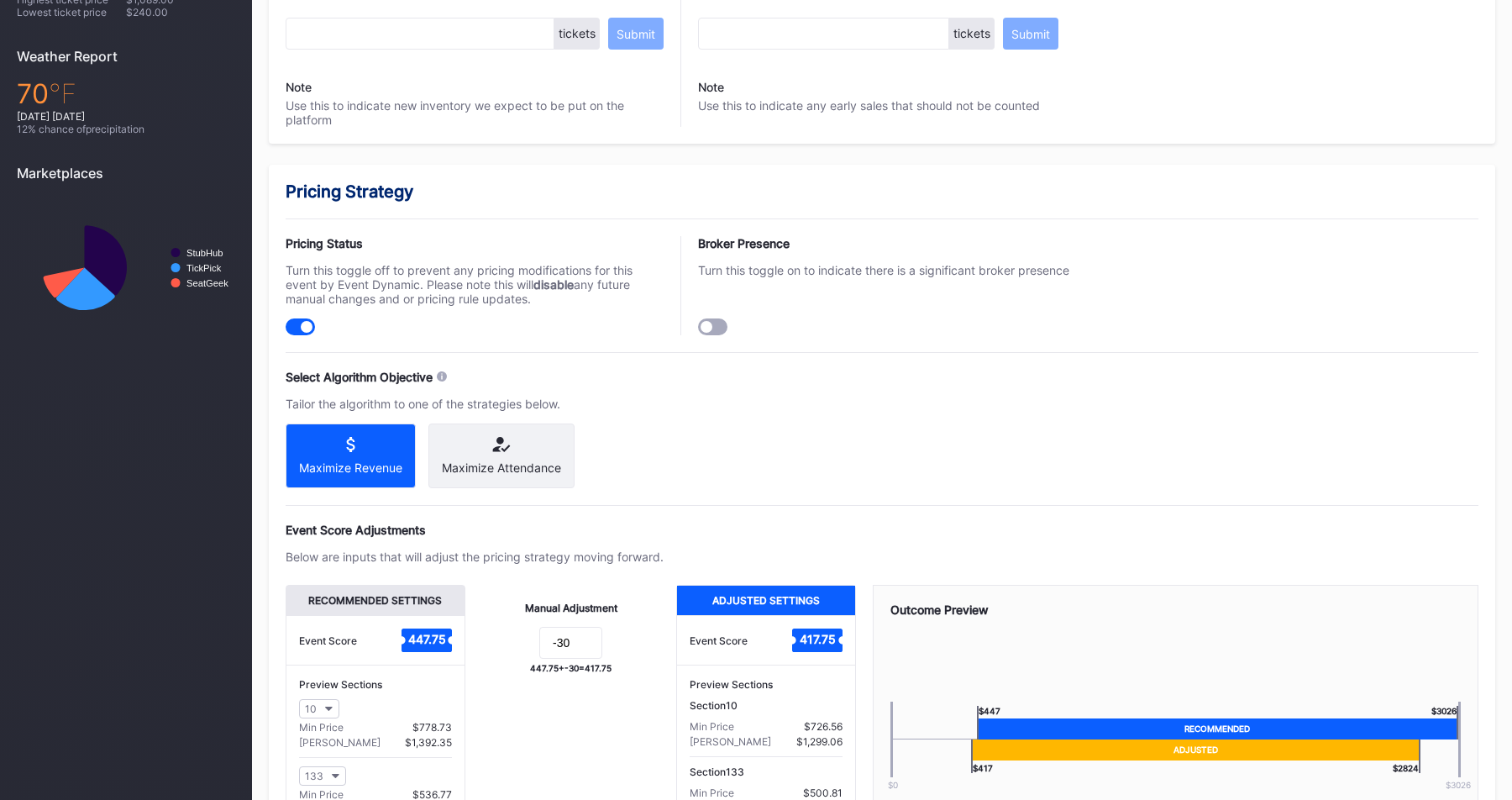
scroll to position [1050, 0]
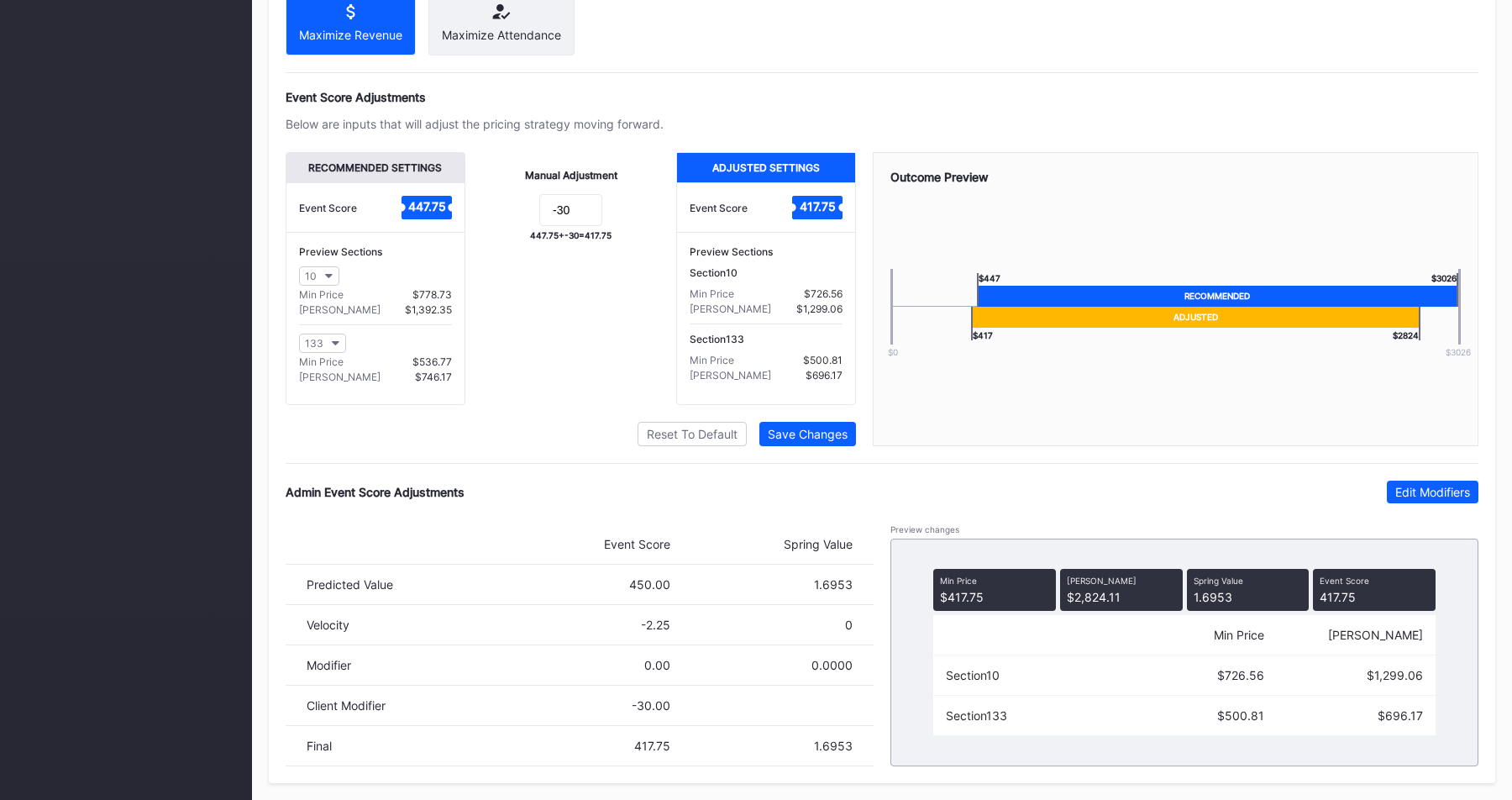
click at [1423, 474] on div "Pricing Strategy Pricing Status Turn this toggle off to prevent any pricing mod…" at bounding box center [882, 257] width 1227 height 1050
click at [1422, 477] on div "Pricing Strategy Pricing Status Turn this toggle off to prevent any pricing mod…" at bounding box center [882, 257] width 1227 height 1050
click at [1420, 485] on div "Edit Modifiers" at bounding box center [1432, 492] width 74 height 15
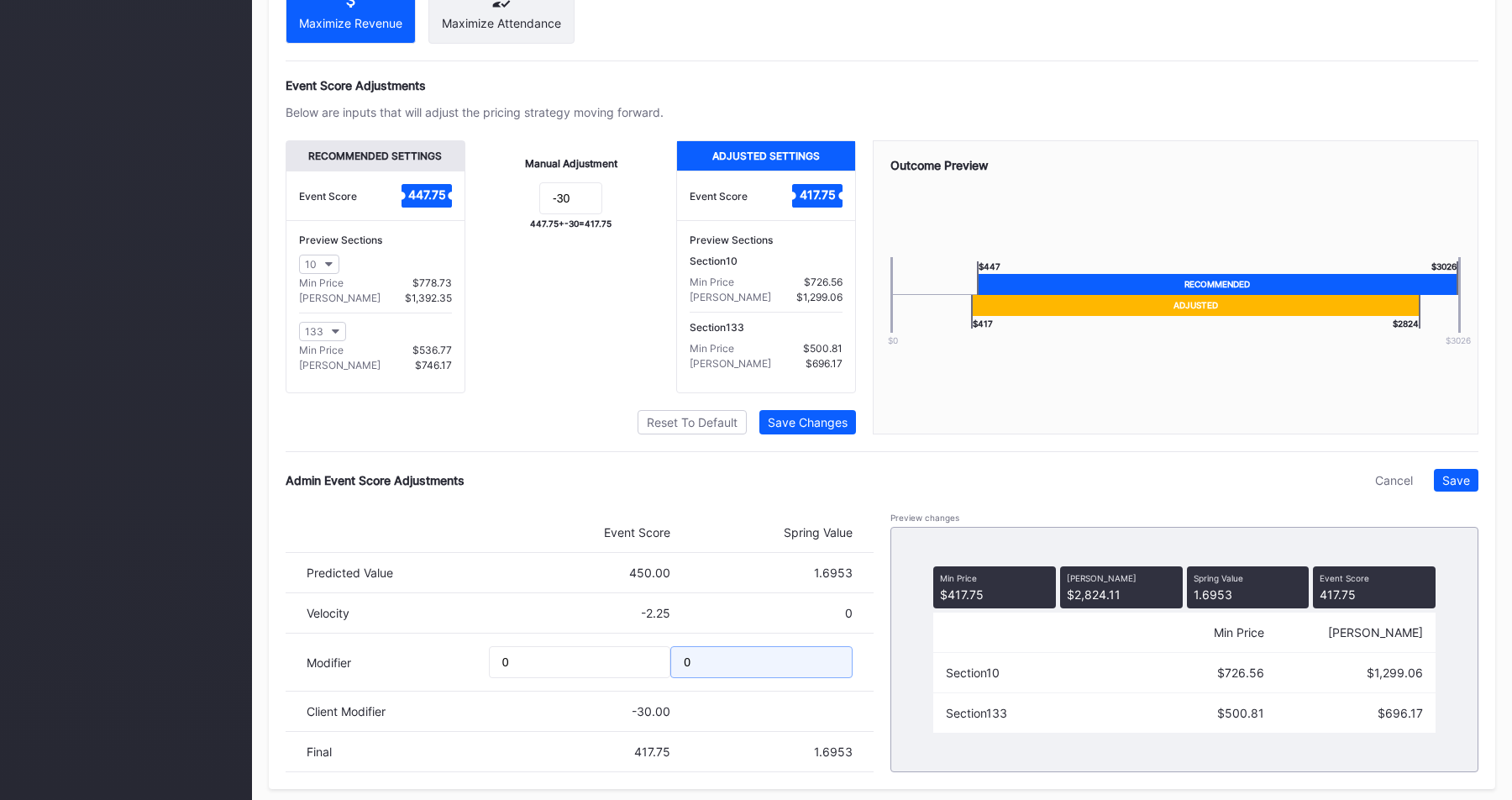
drag, startPoint x: 735, startPoint y: 680, endPoint x: 542, endPoint y: 680, distance: 193.0
click at [542, 680] on div "Modifier 0 0" at bounding box center [579, 661] width 588 height 58
drag, startPoint x: 730, startPoint y: 676, endPoint x: 632, endPoint y: 676, distance: 98.0
click at [632, 676] on div "Modifier 0 -0.1" at bounding box center [579, 661] width 588 height 58
type input "-0.7"
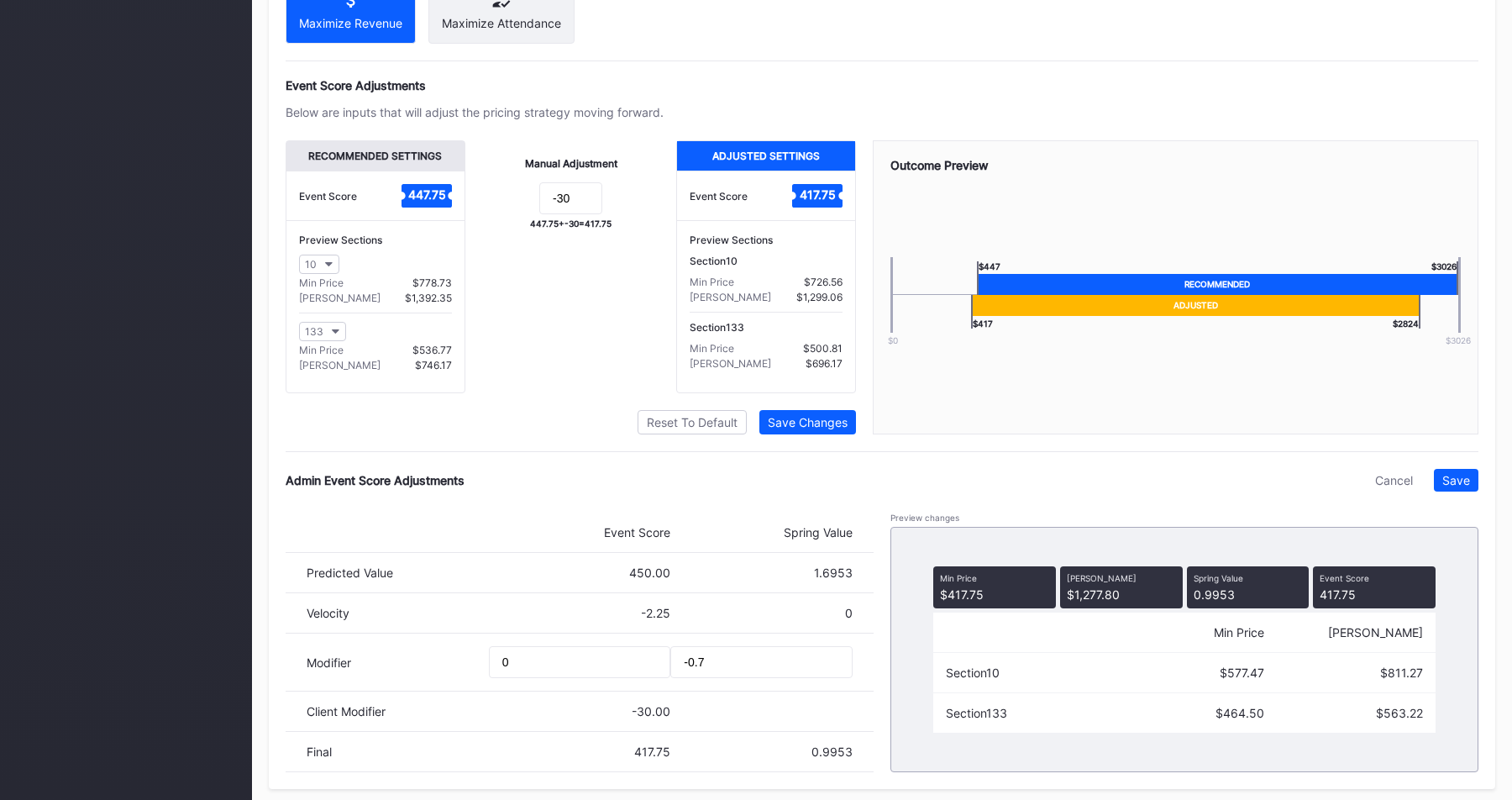
click at [747, 504] on div "Admin Event Score Adjustments Cancel Save Event Score Spring Value Predicted Va…" at bounding box center [882, 620] width 1193 height 303
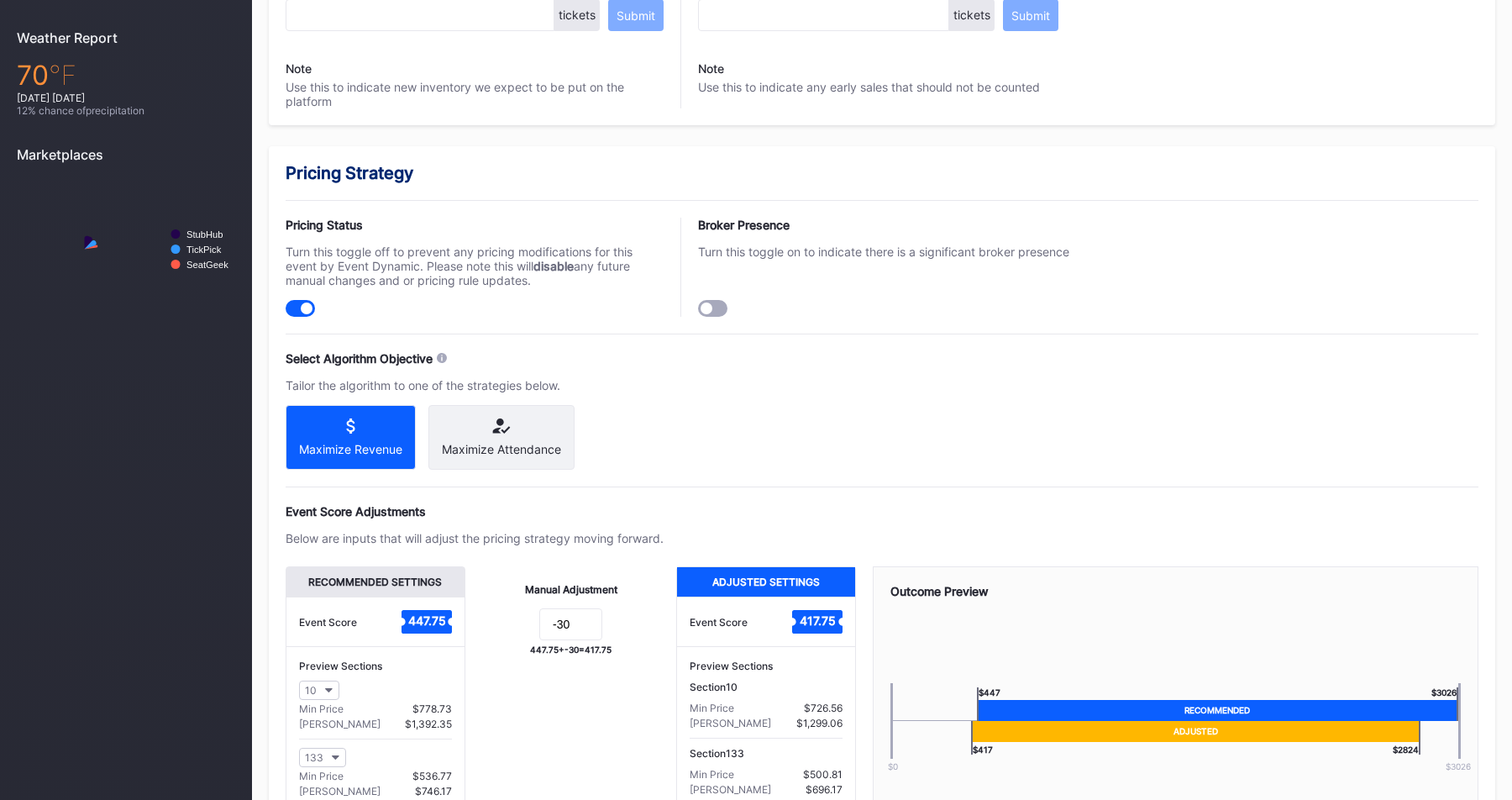
scroll to position [1050, 0]
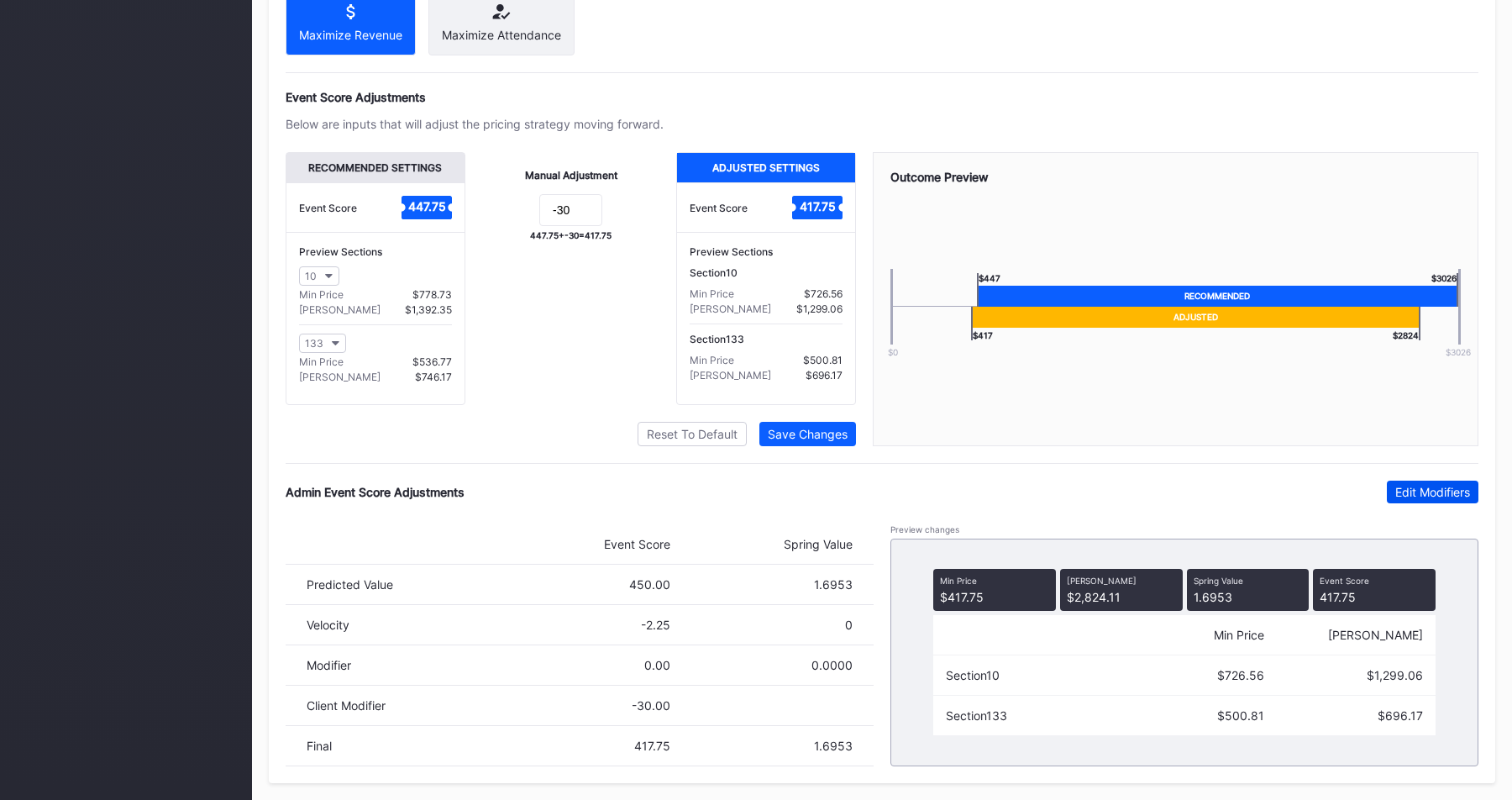
click at [1437, 494] on div "Edit Modifiers" at bounding box center [1432, 492] width 74 height 15
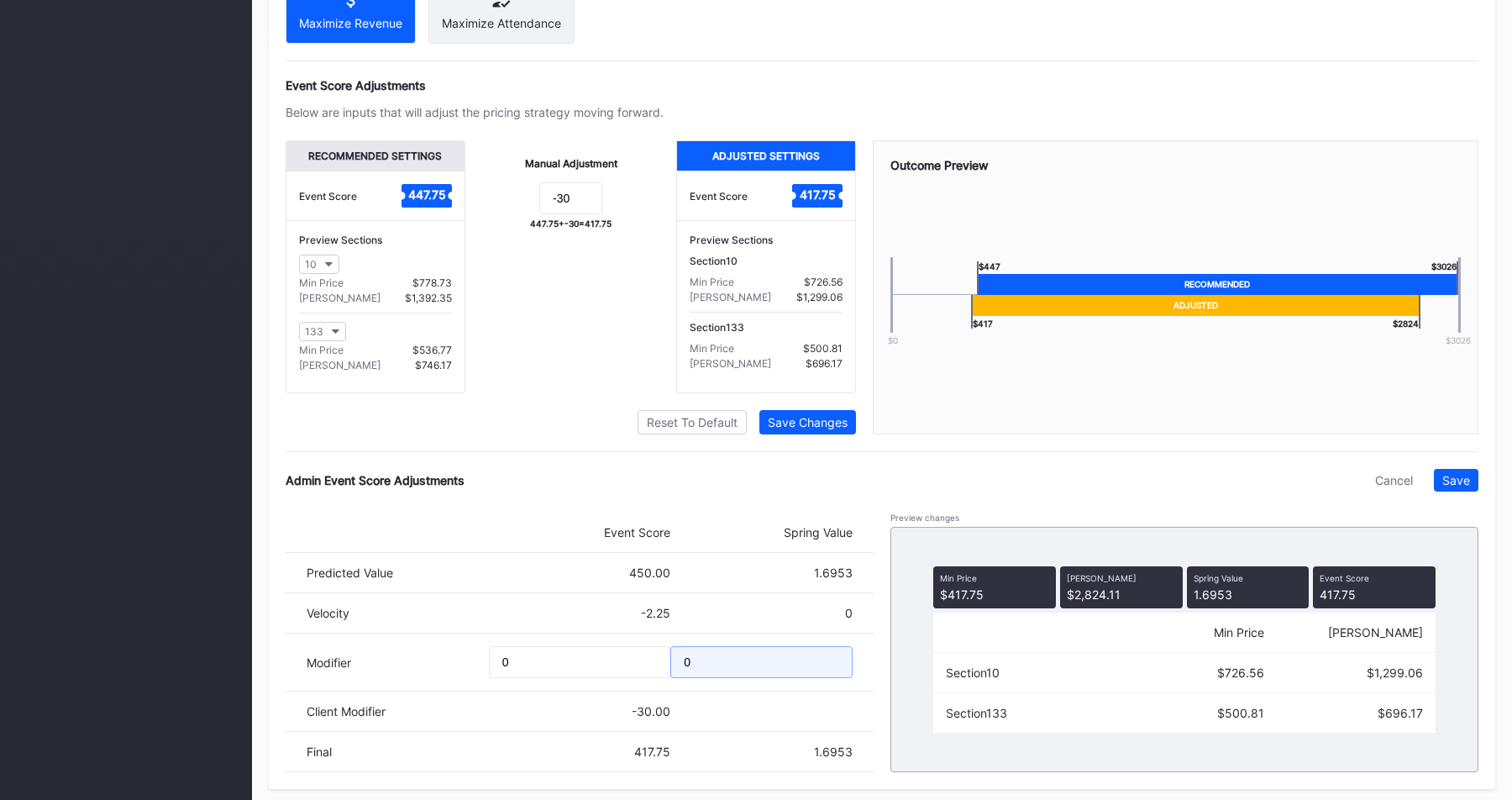
drag, startPoint x: 728, startPoint y: 675, endPoint x: 579, endPoint y: 675, distance: 149.0
click at [579, 675] on div "Modifier 0 0" at bounding box center [579, 661] width 588 height 58
type input "-0.9"
click at [820, 489] on div "Admin Event Score Adjustments Cancel Save" at bounding box center [882, 480] width 1193 height 23
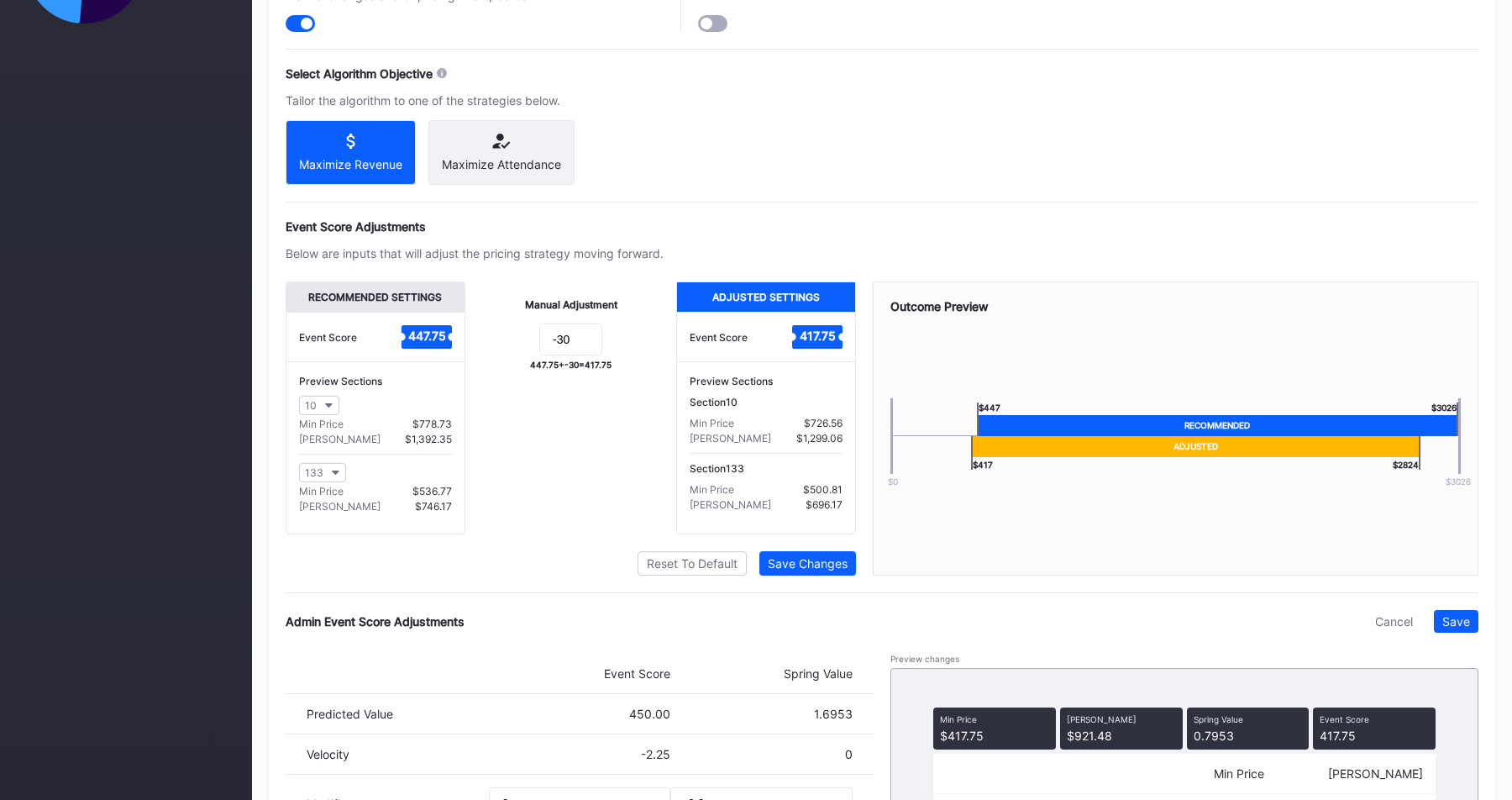
scroll to position [1068, 0]
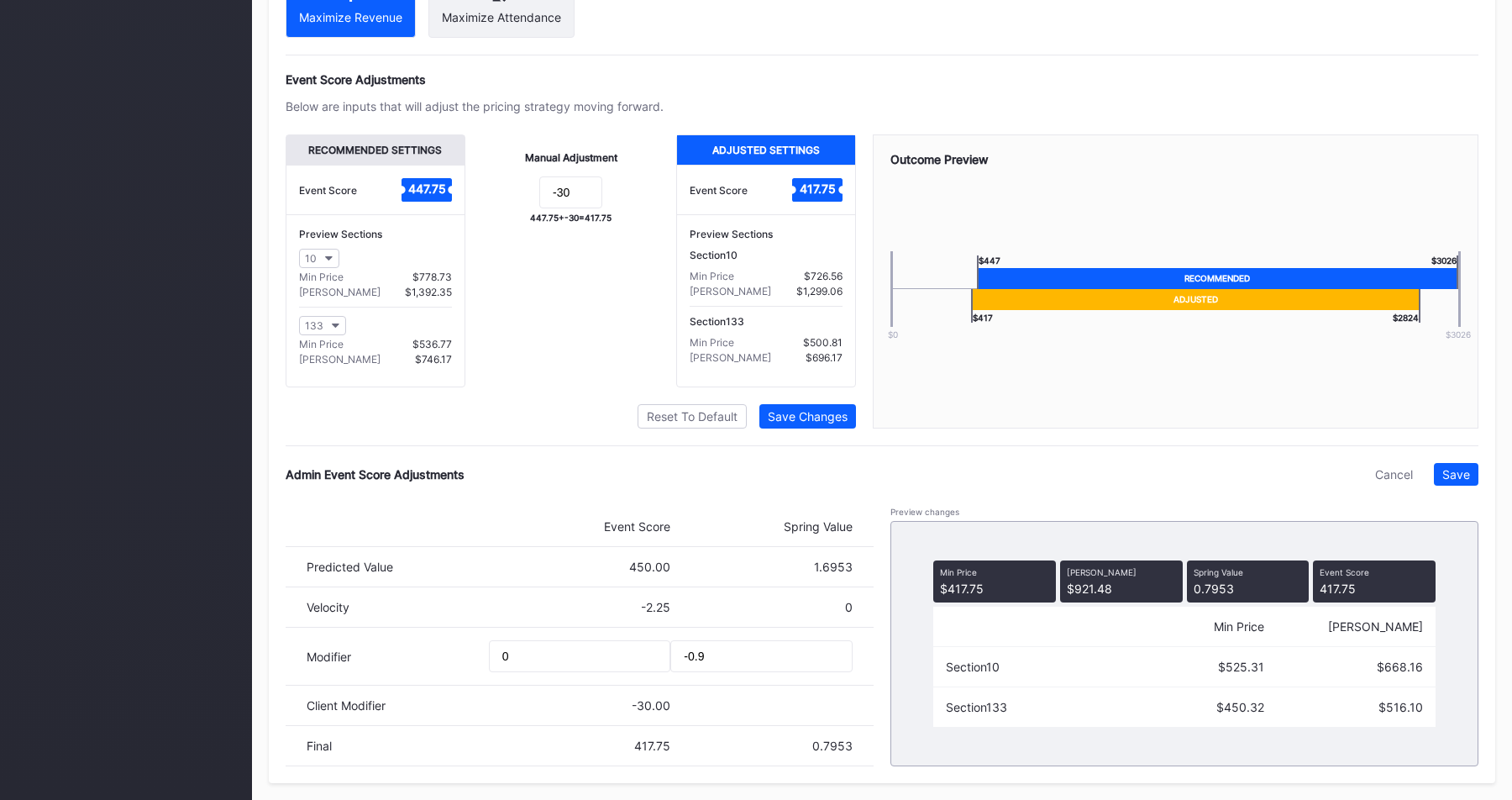
click at [572, 433] on div "Pricing Strategy Pricing Status Turn this toggle off to prevent any pricing mod…" at bounding box center [882, 249] width 1227 height 1068
click at [713, 660] on input "-0.9" at bounding box center [762, 656] width 183 height 32
drag, startPoint x: 543, startPoint y: 664, endPoint x: 364, endPoint y: 664, distance: 179.0
click at [365, 664] on div "Modifier 0 -0.9" at bounding box center [579, 656] width 588 height 58
drag, startPoint x: 532, startPoint y: 650, endPoint x: 375, endPoint y: 650, distance: 157.0
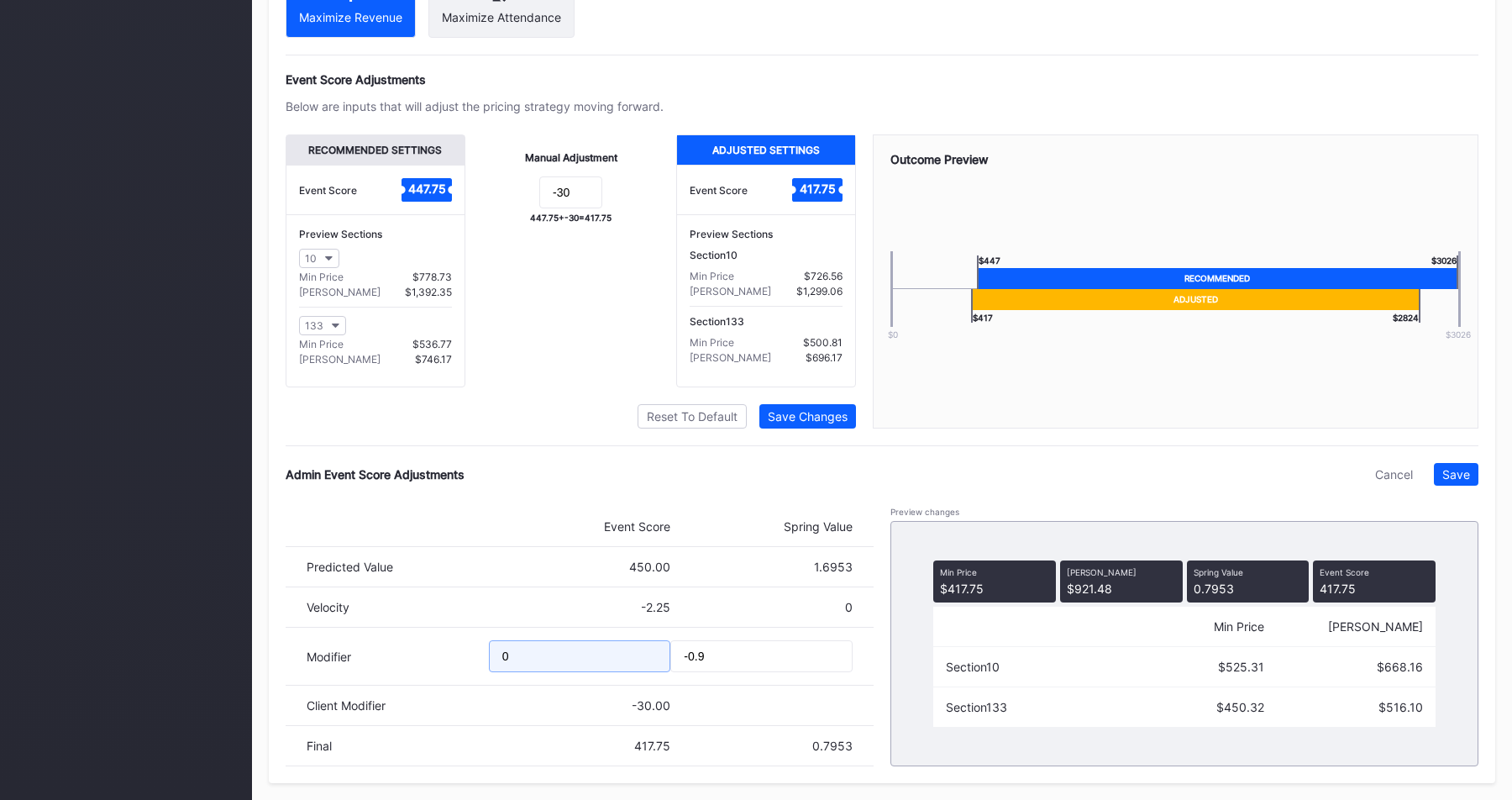
click at [375, 650] on div "Modifier 0 -0.9" at bounding box center [579, 656] width 588 height 58
type input "-100"
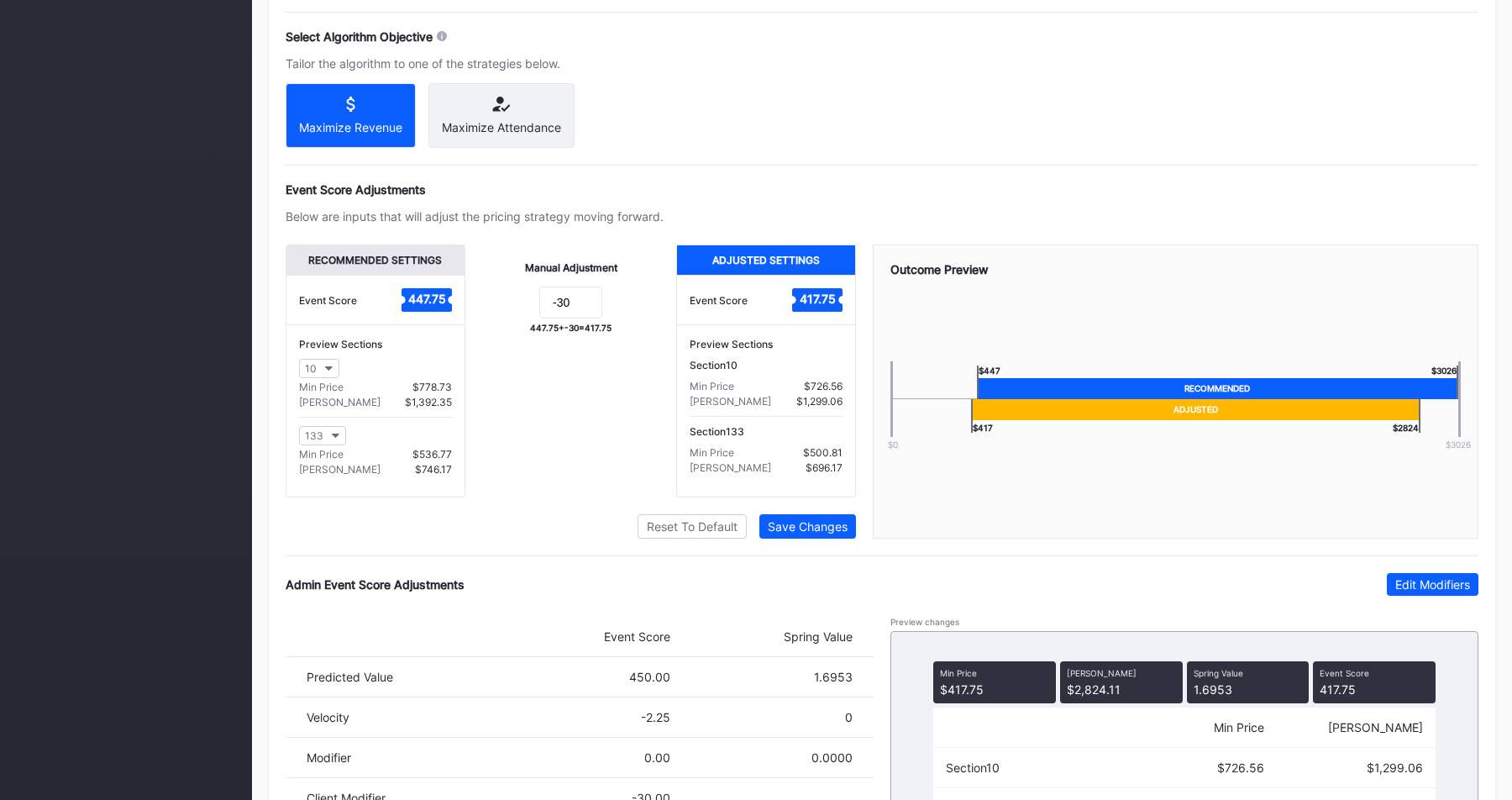
scroll to position [1050, 0]
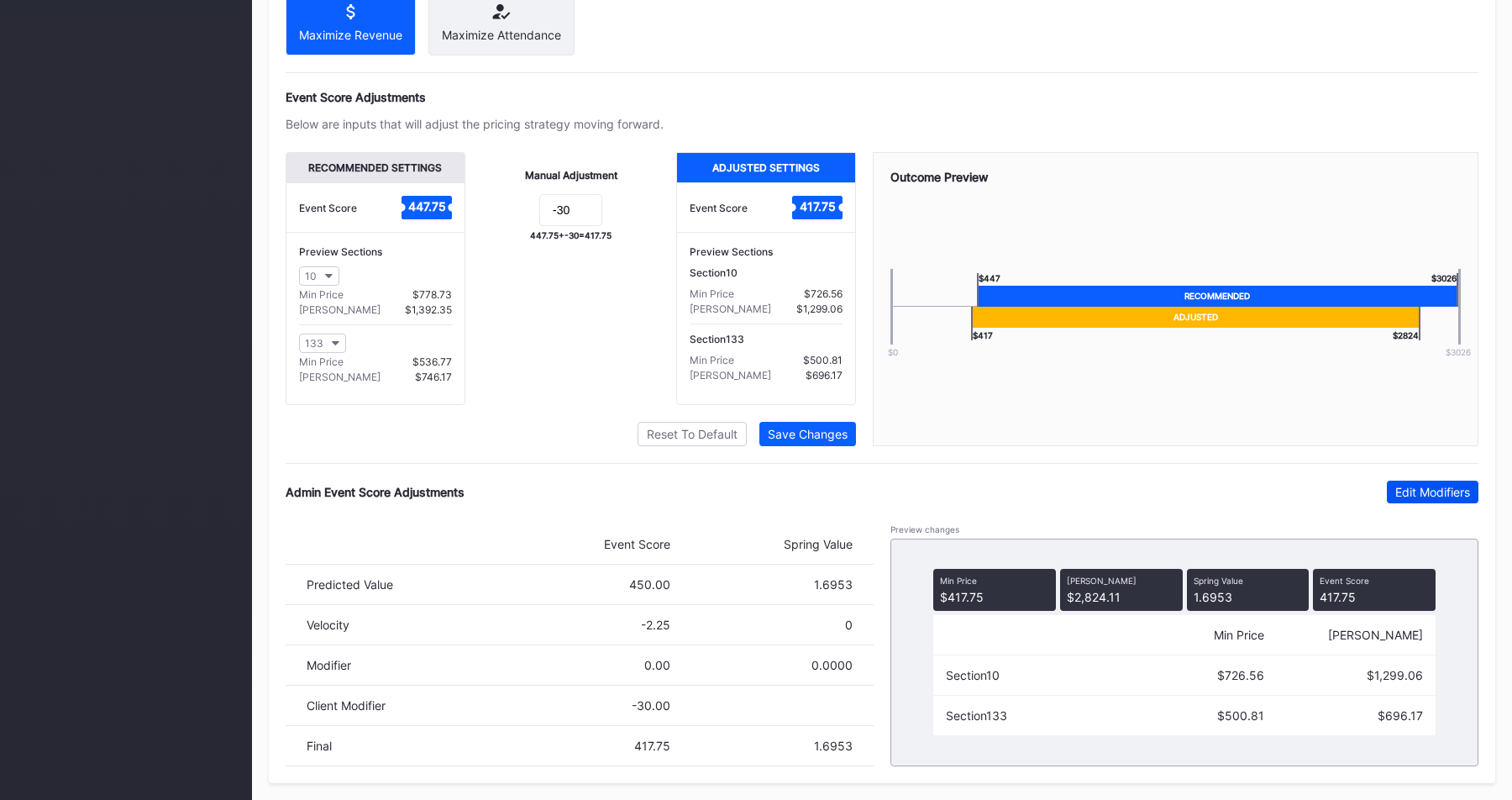
click at [1416, 492] on div "Edit Modifiers" at bounding box center [1432, 492] width 74 height 15
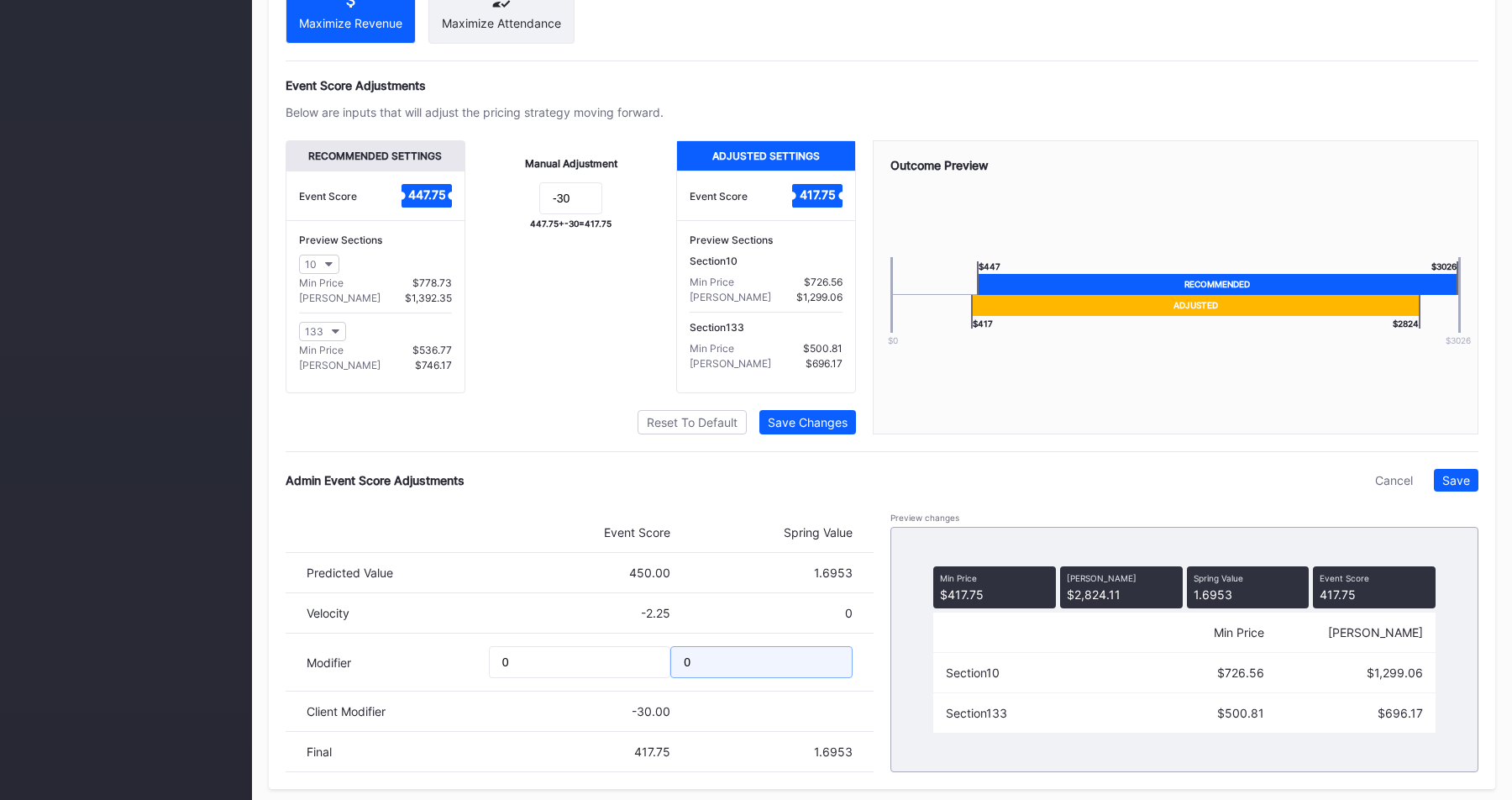
drag, startPoint x: 721, startPoint y: 685, endPoint x: 601, endPoint y: 680, distance: 120.1
click at [601, 680] on div "Modifier 0 0" at bounding box center [579, 661] width 588 height 58
type input "-0.9"
drag, startPoint x: 561, startPoint y: 671, endPoint x: 462, endPoint y: 671, distance: 99.0
click at [462, 671] on div "Modifier 0 -0.9" at bounding box center [579, 661] width 588 height 58
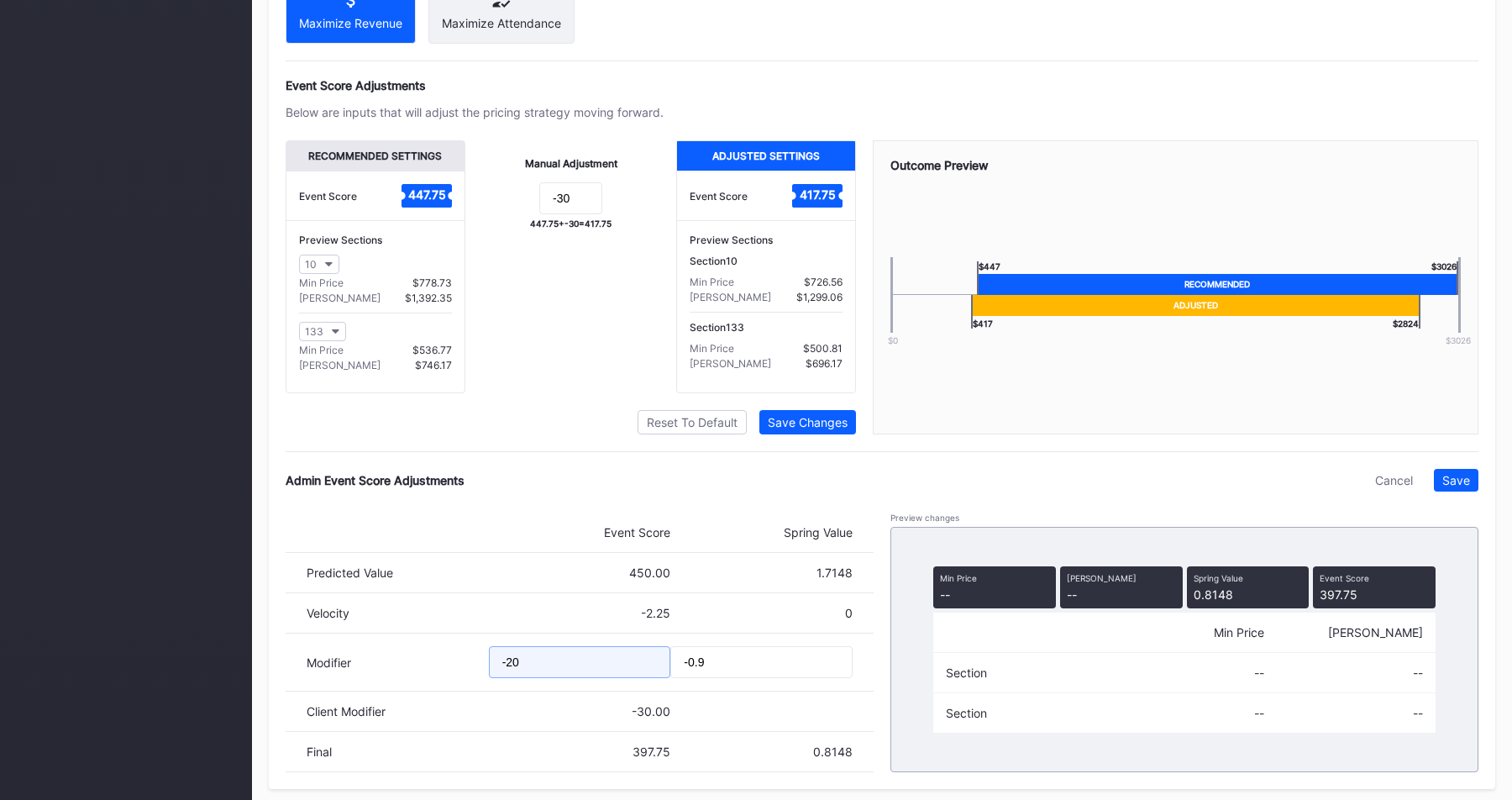
type input "-200"
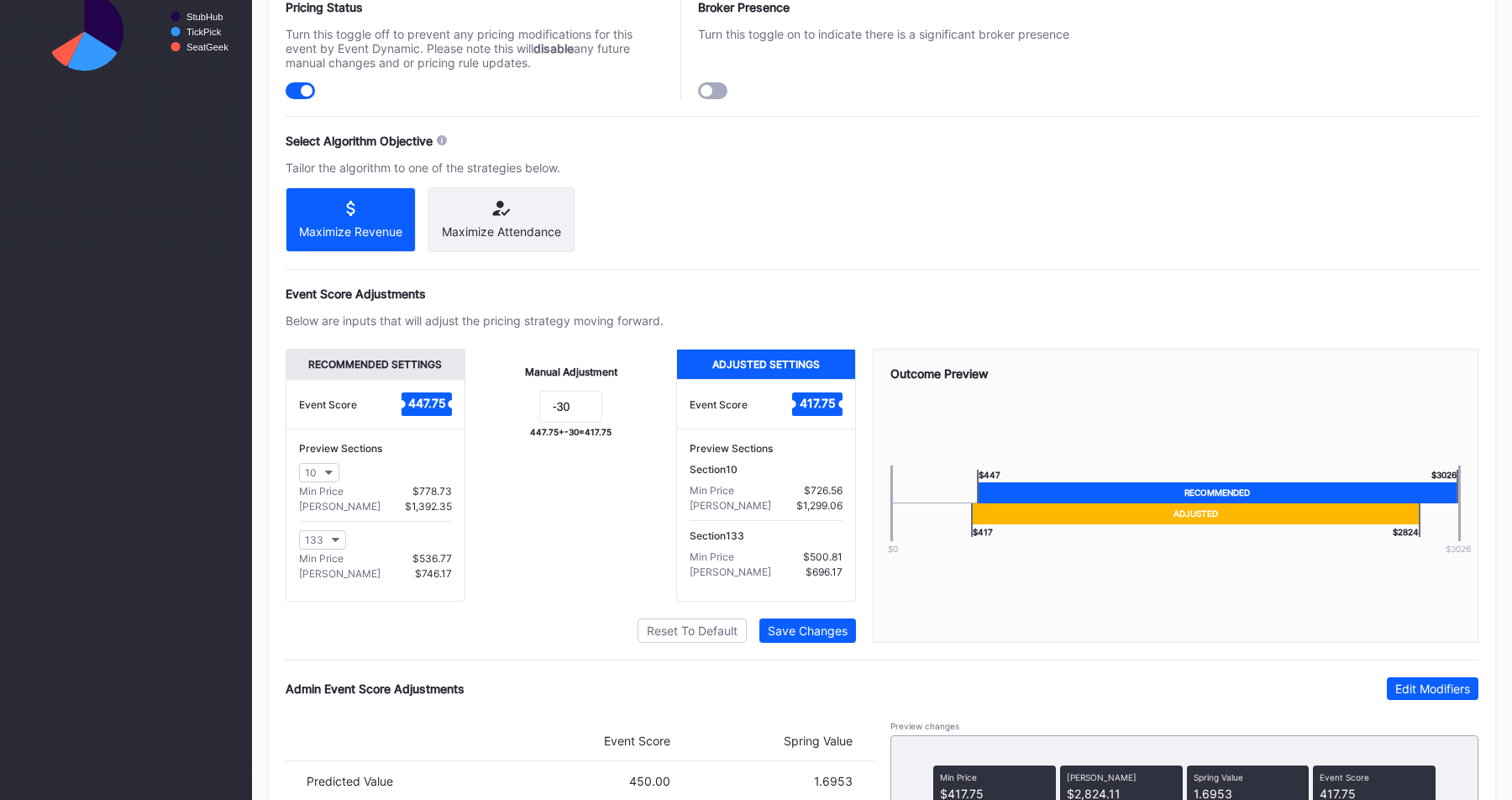
scroll to position [1050, 0]
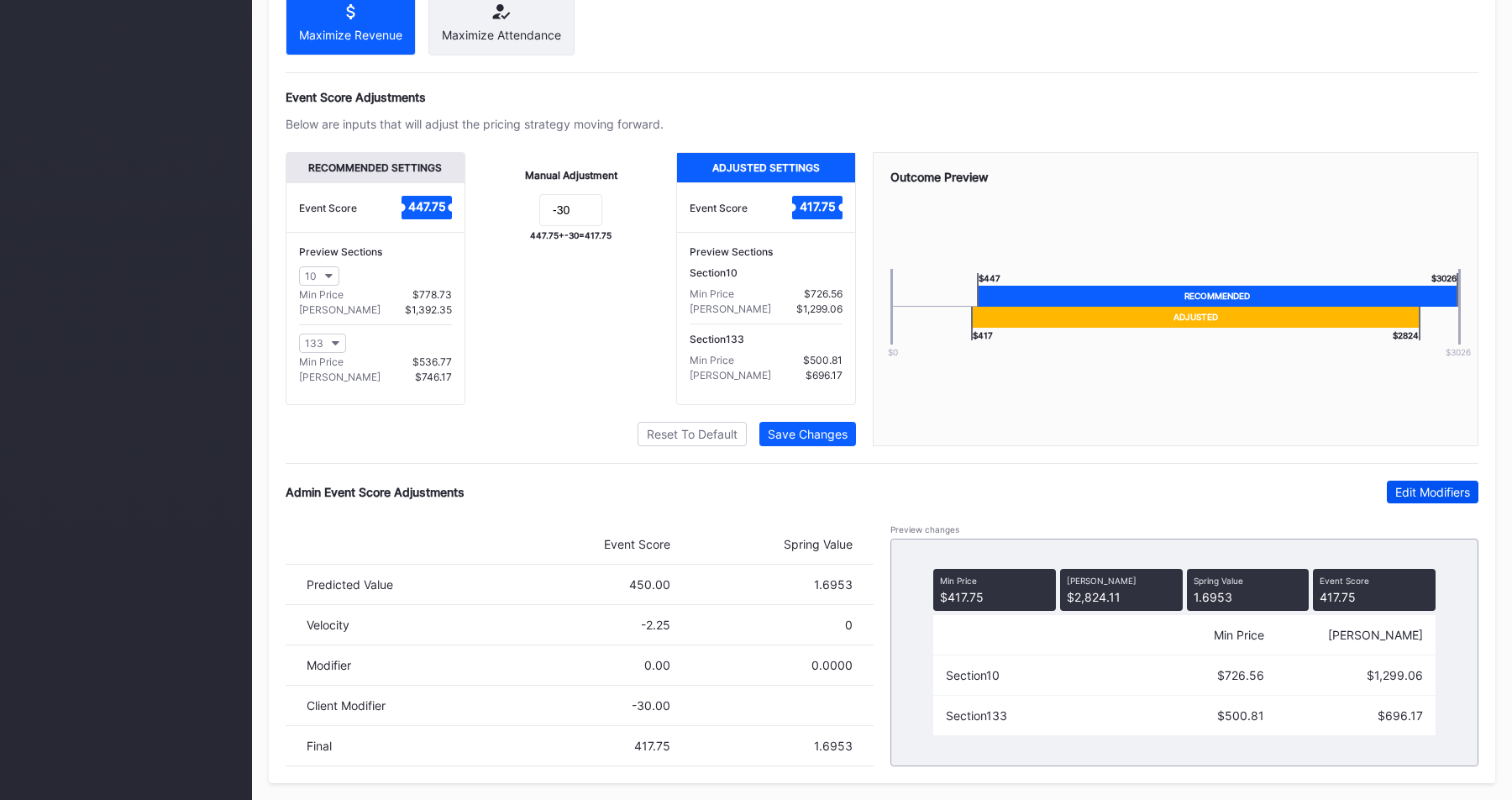
click at [1409, 491] on div "Edit Modifiers" at bounding box center [1432, 492] width 74 height 15
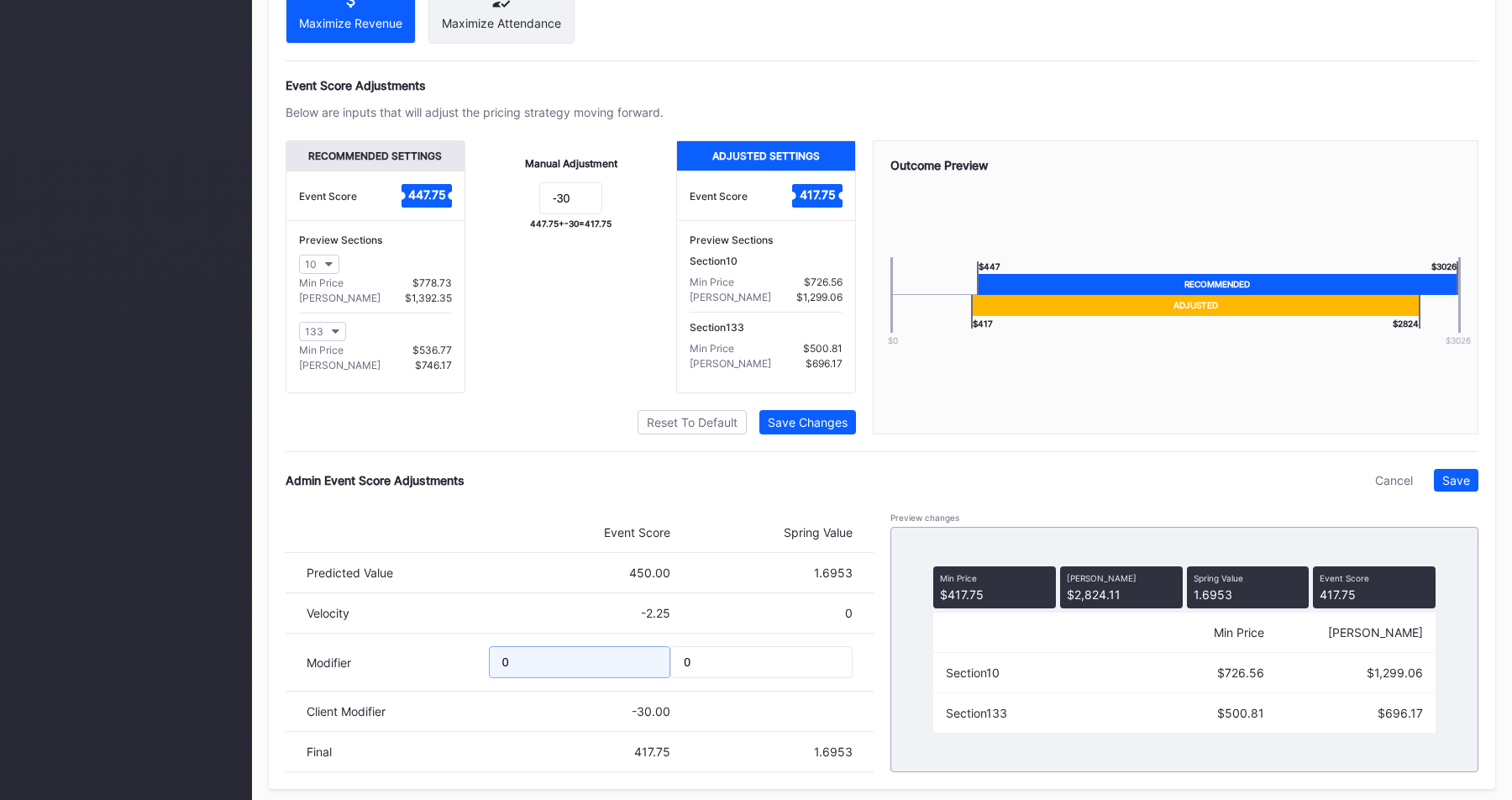
drag, startPoint x: 557, startPoint y: 670, endPoint x: 466, endPoint y: 670, distance: 91.0
click at [468, 670] on div "Modifier 0 0" at bounding box center [579, 661] width 588 height 58
type input "-200"
drag, startPoint x: 706, startPoint y: 681, endPoint x: 595, endPoint y: 648, distance: 115.8
click at [595, 648] on div "Modifier -200 0" at bounding box center [579, 661] width 588 height 58
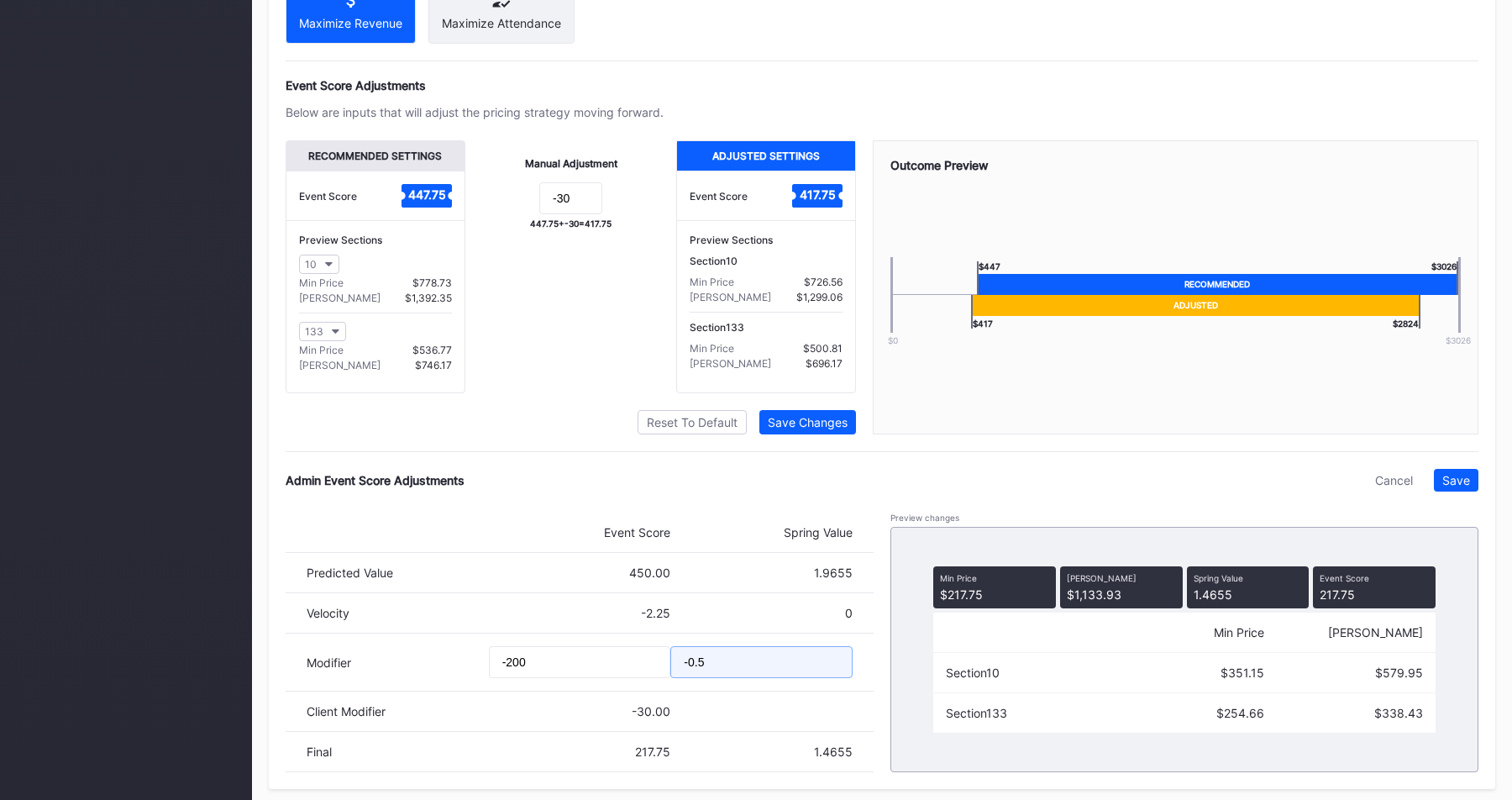
type input "-0.5"
click at [574, 503] on div "Admin Event Score Adjustments Cancel Save Event Score Spring Value Predicted Va…" at bounding box center [882, 620] width 1193 height 303
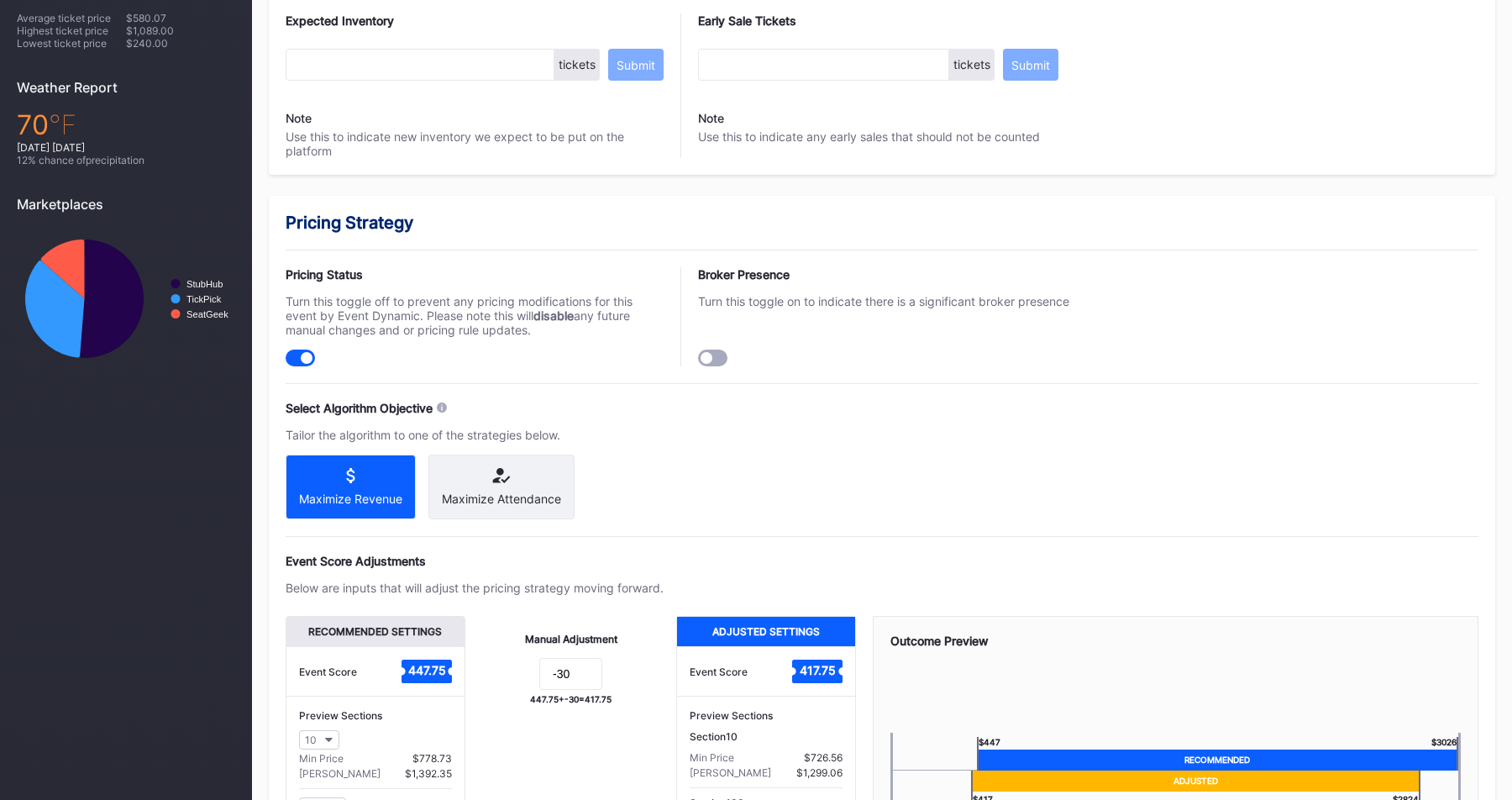
scroll to position [0, 0]
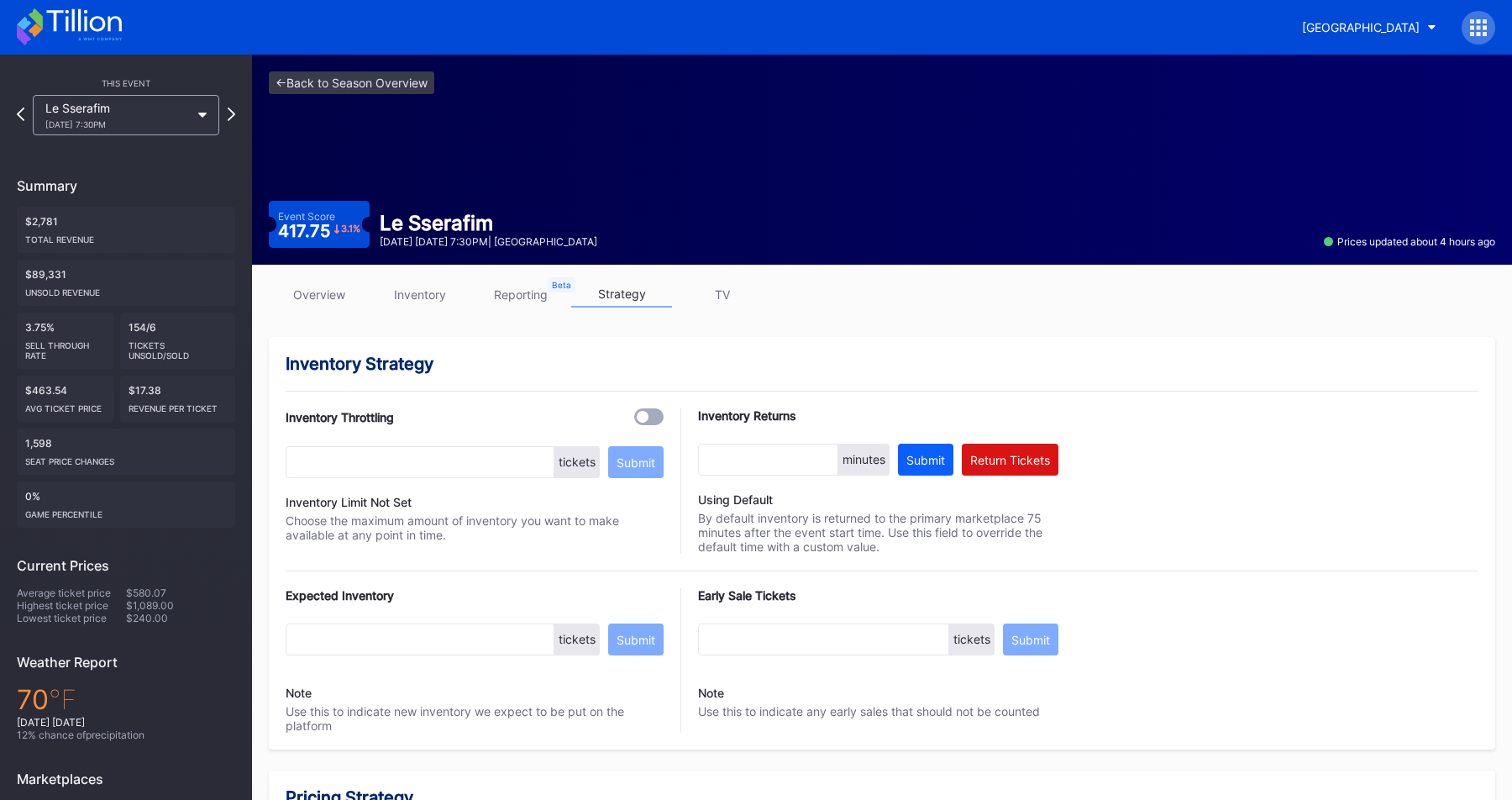
click at [415, 297] on link "inventory" at bounding box center [420, 294] width 101 height 26
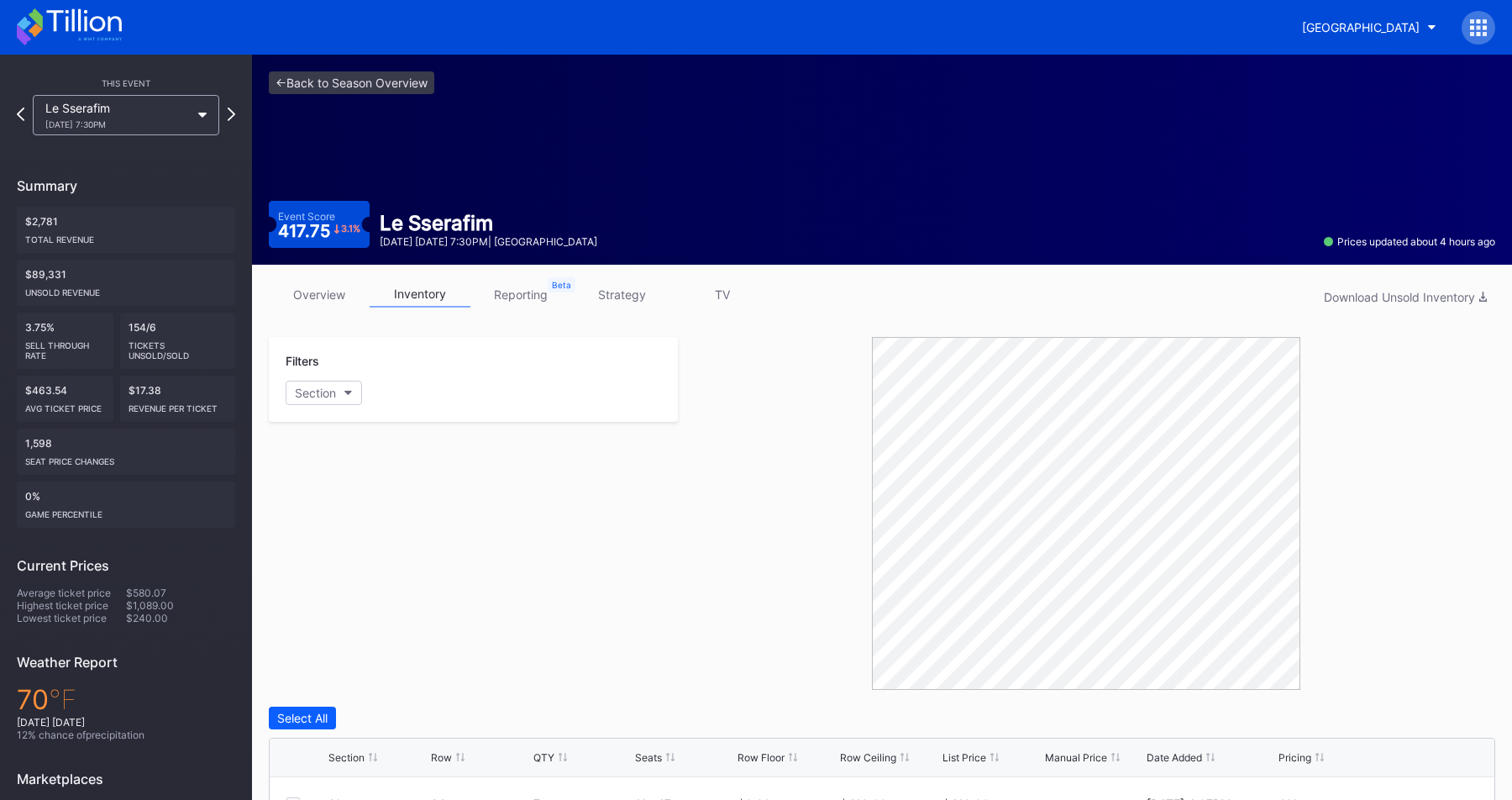
click at [649, 288] on link "strategy" at bounding box center [622, 294] width 101 height 26
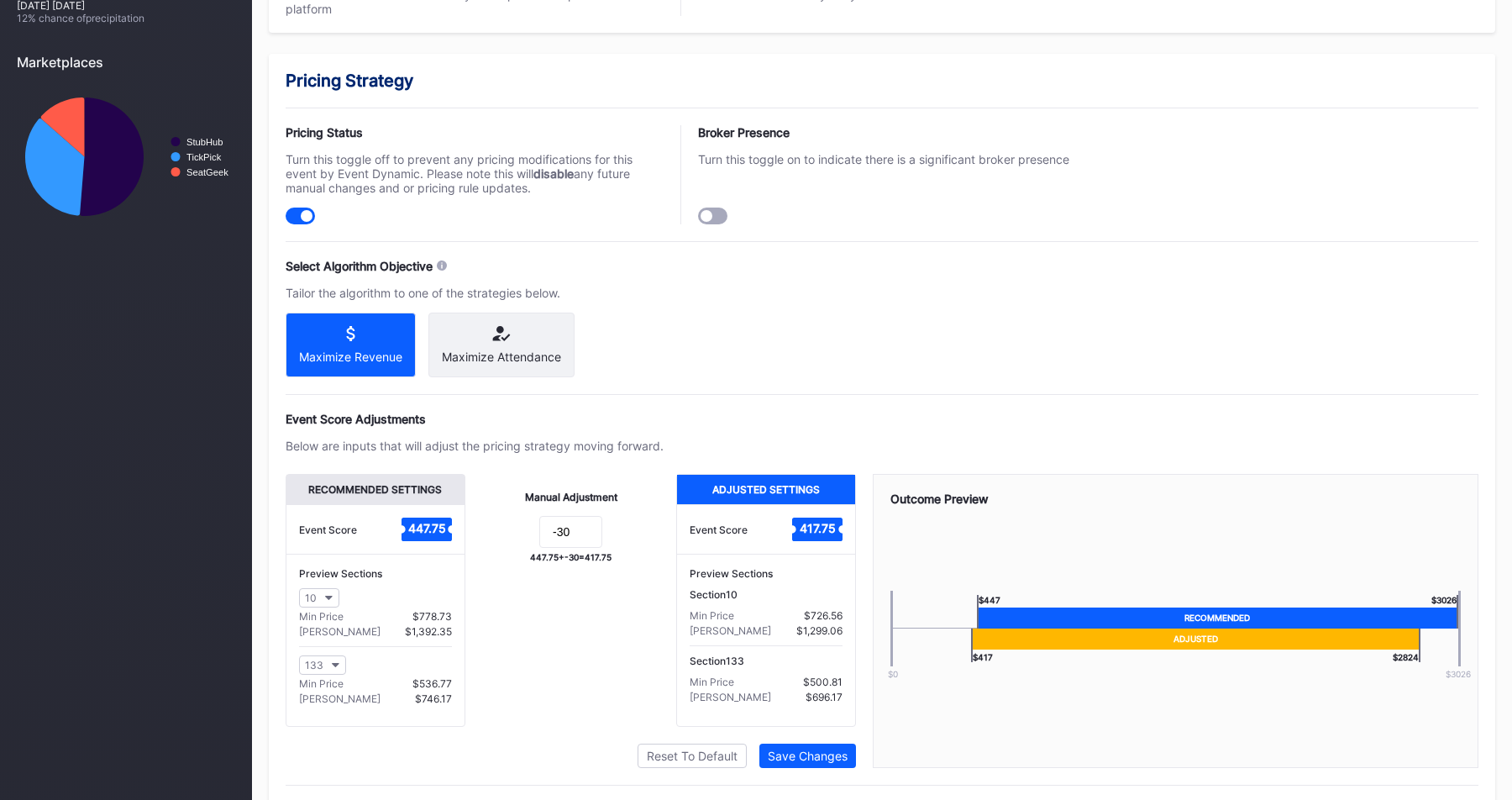
scroll to position [1050, 0]
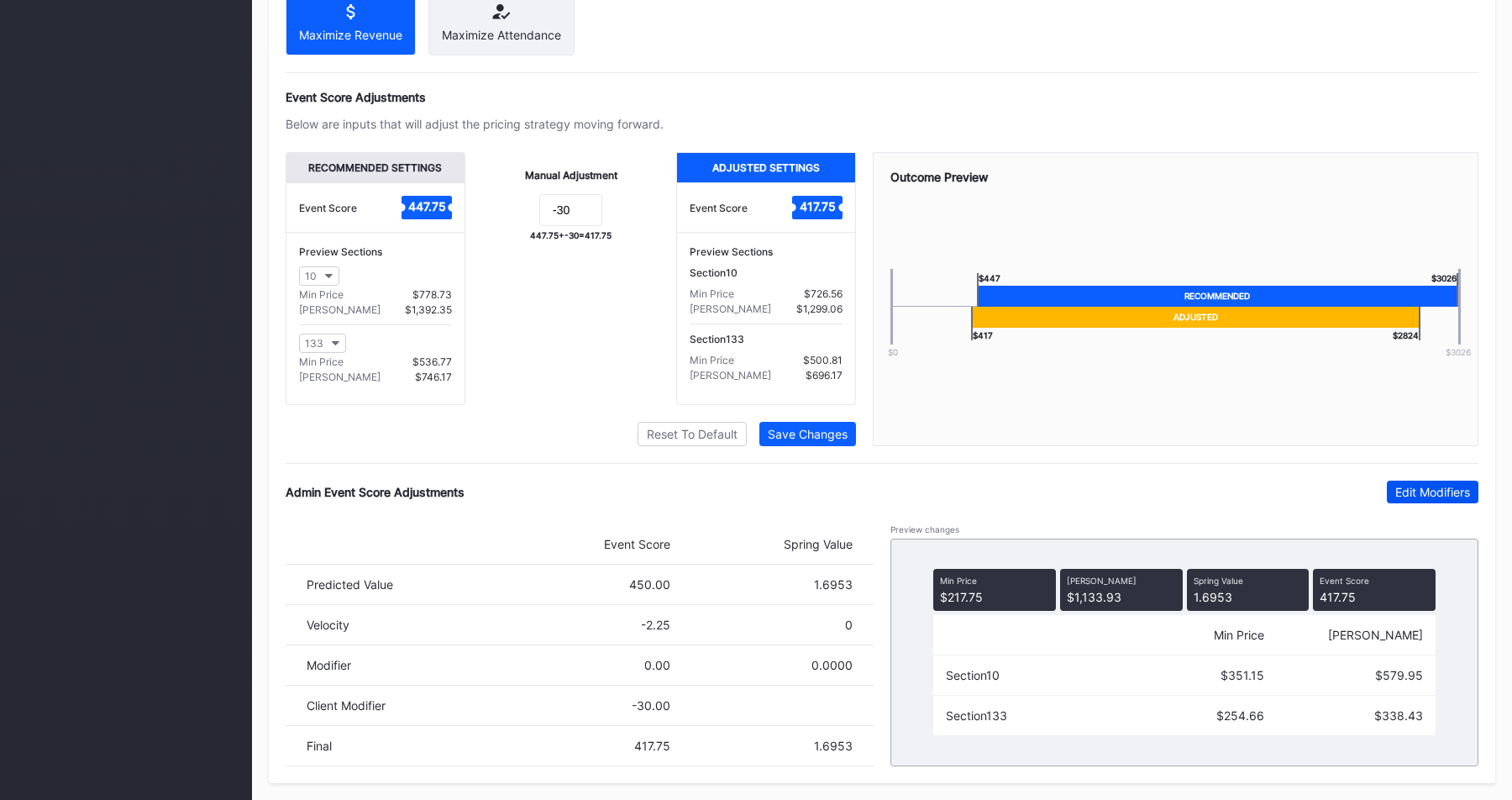
click at [1418, 492] on div "Edit Modifiers" at bounding box center [1432, 492] width 74 height 15
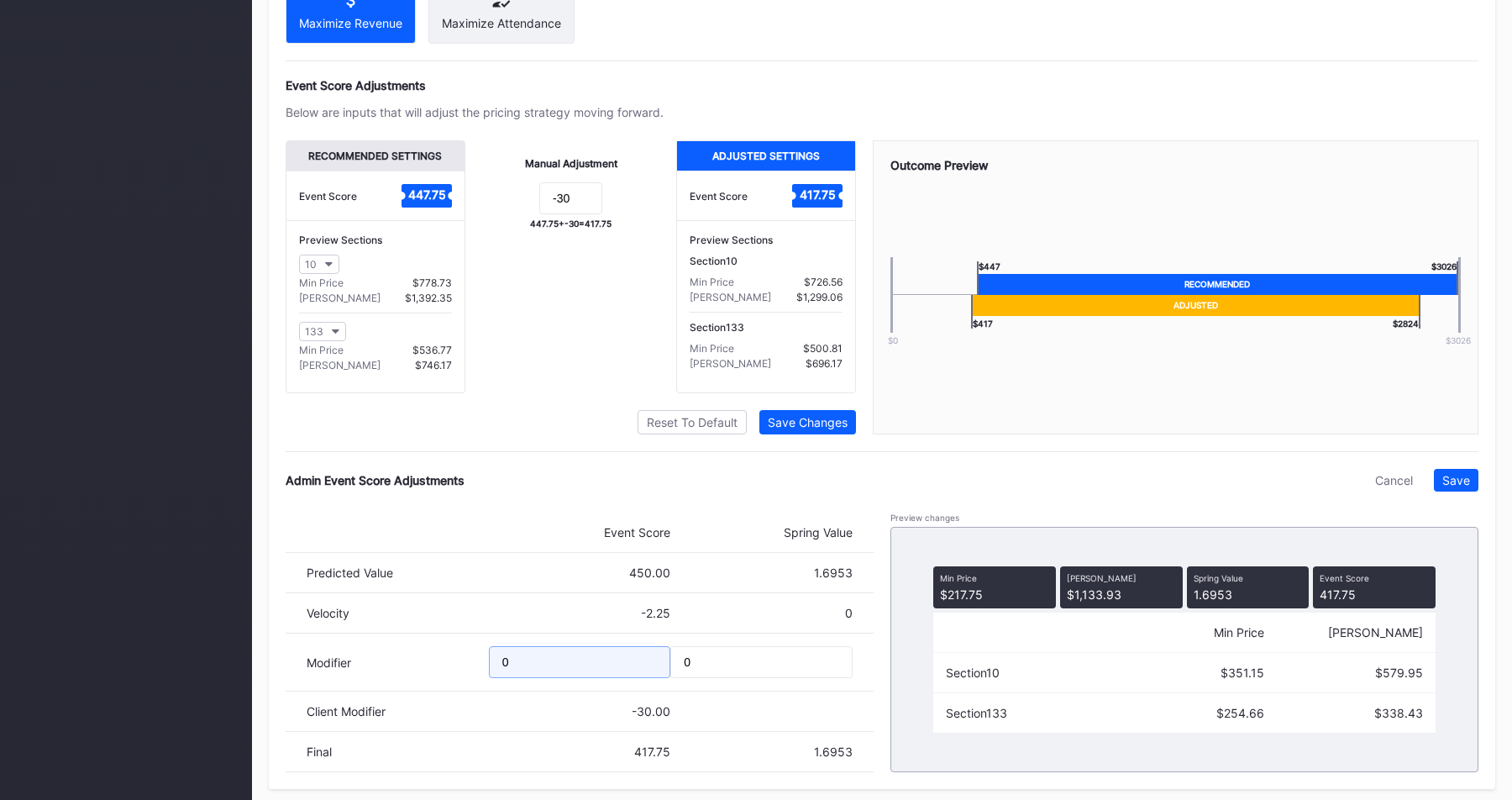
drag, startPoint x: 544, startPoint y: 677, endPoint x: 251, endPoint y: 677, distance: 293.0
type input "-170"
drag, startPoint x: 715, startPoint y: 673, endPoint x: 602, endPoint y: 673, distance: 113.0
click at [602, 673] on div "Modifier -170 0" at bounding box center [579, 661] width 588 height 58
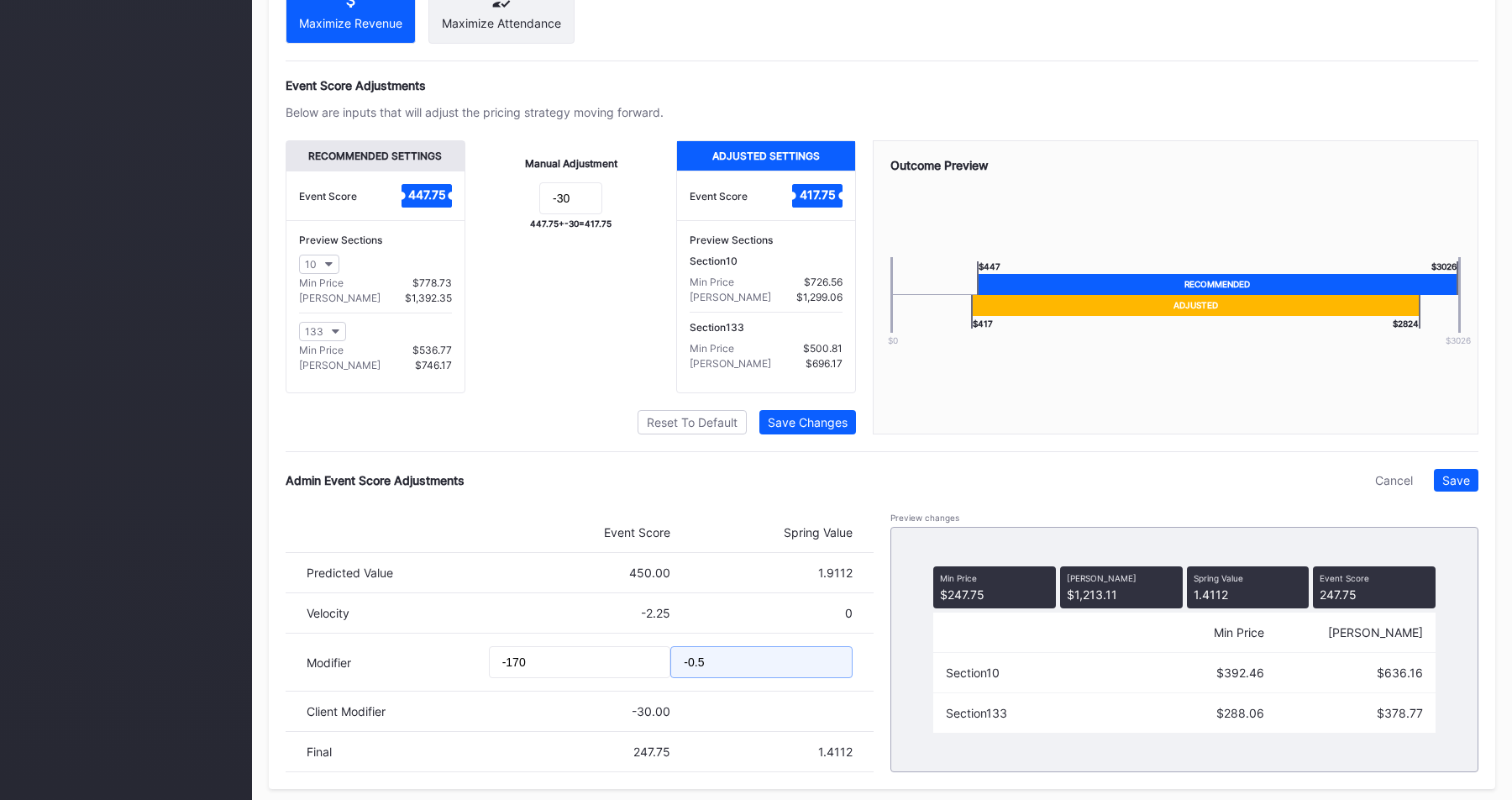
type input "-0.5"
click at [580, 671] on input "-170" at bounding box center [580, 661] width 183 height 32
click at [733, 672] on input "-0.5" at bounding box center [762, 661] width 183 height 32
click at [747, 671] on input "-0.5" at bounding box center [762, 661] width 183 height 32
click at [539, 672] on input "-180" at bounding box center [580, 661] width 183 height 32
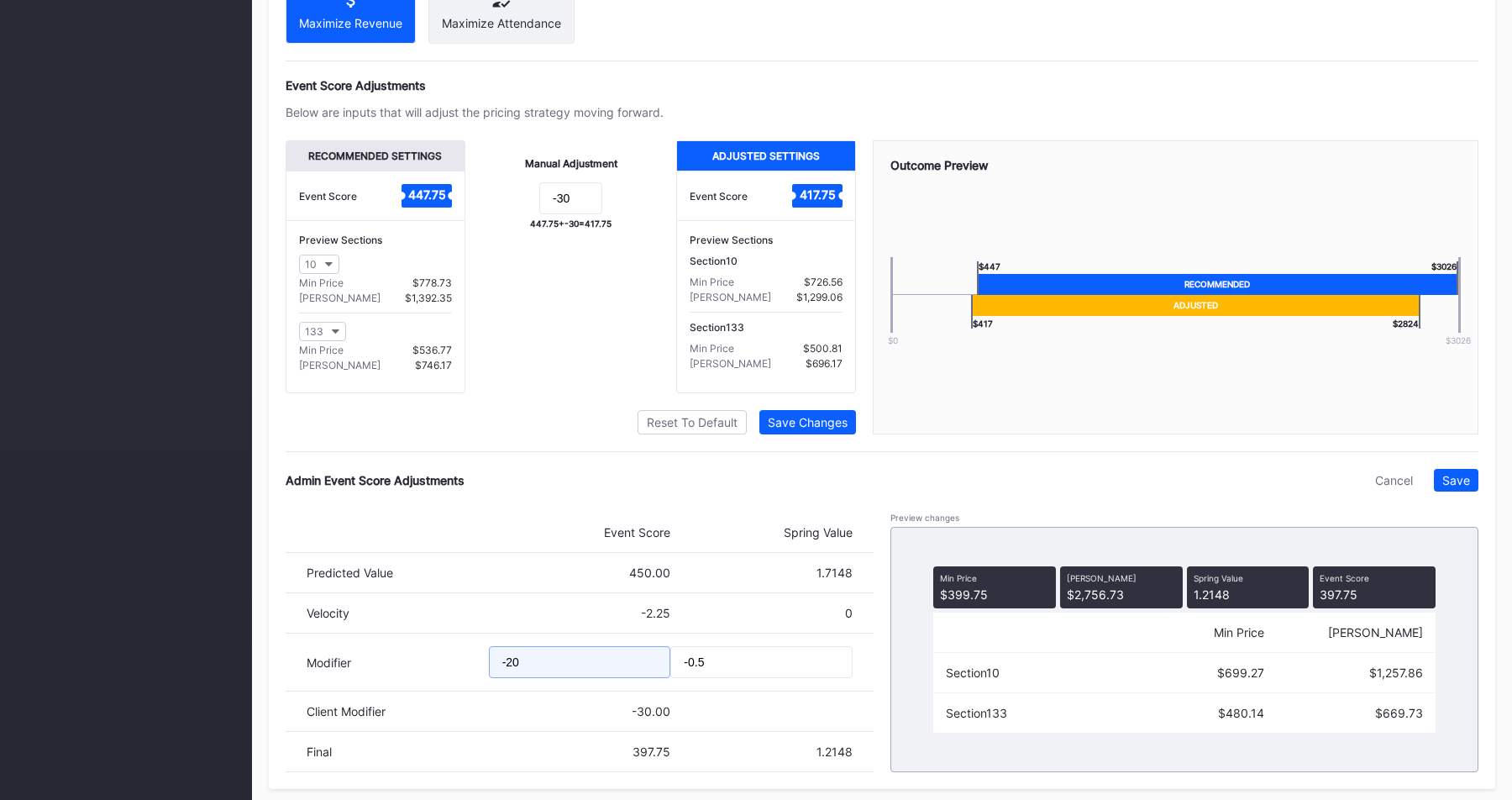
type input "-200"
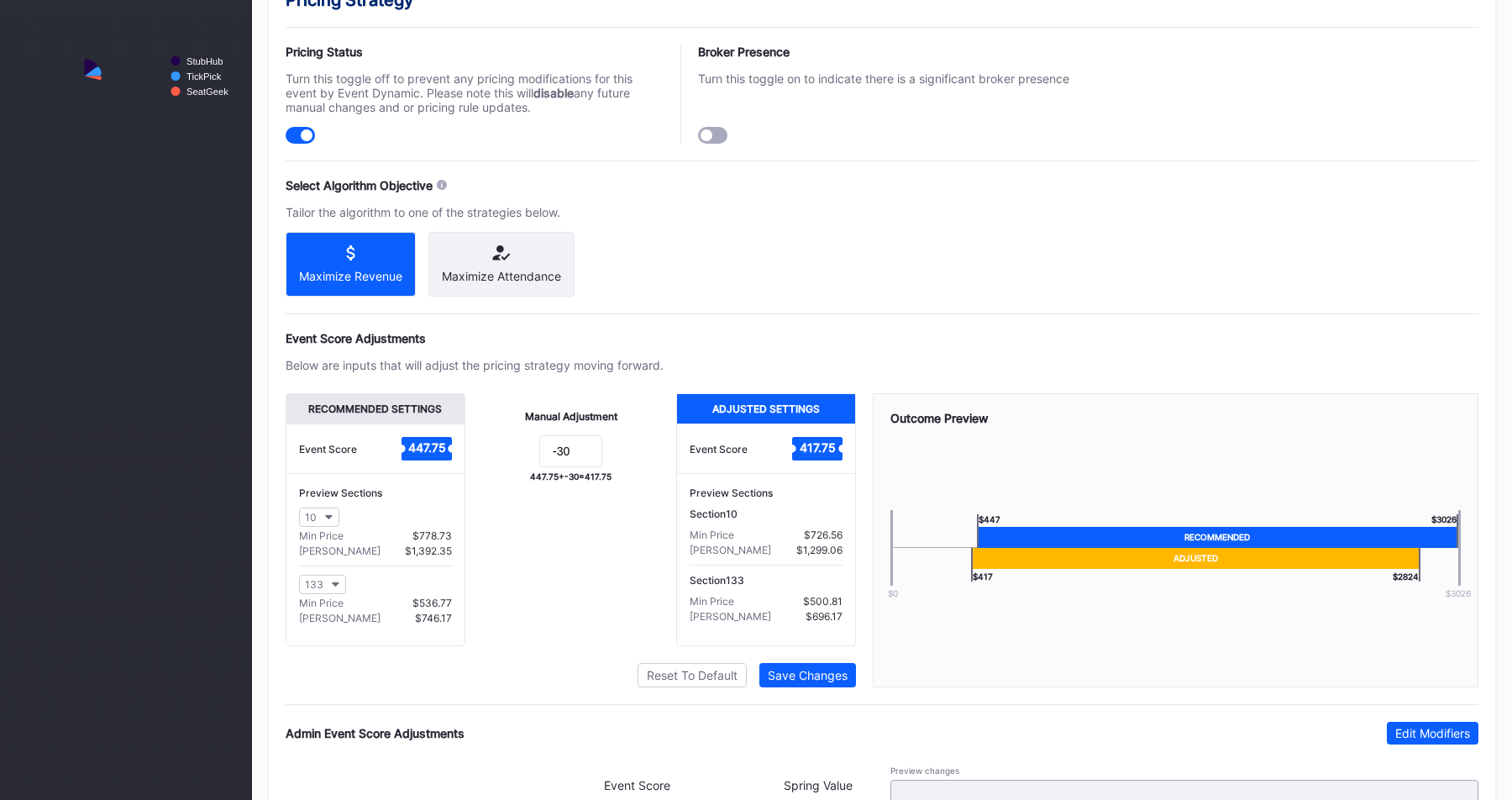
scroll to position [1050, 0]
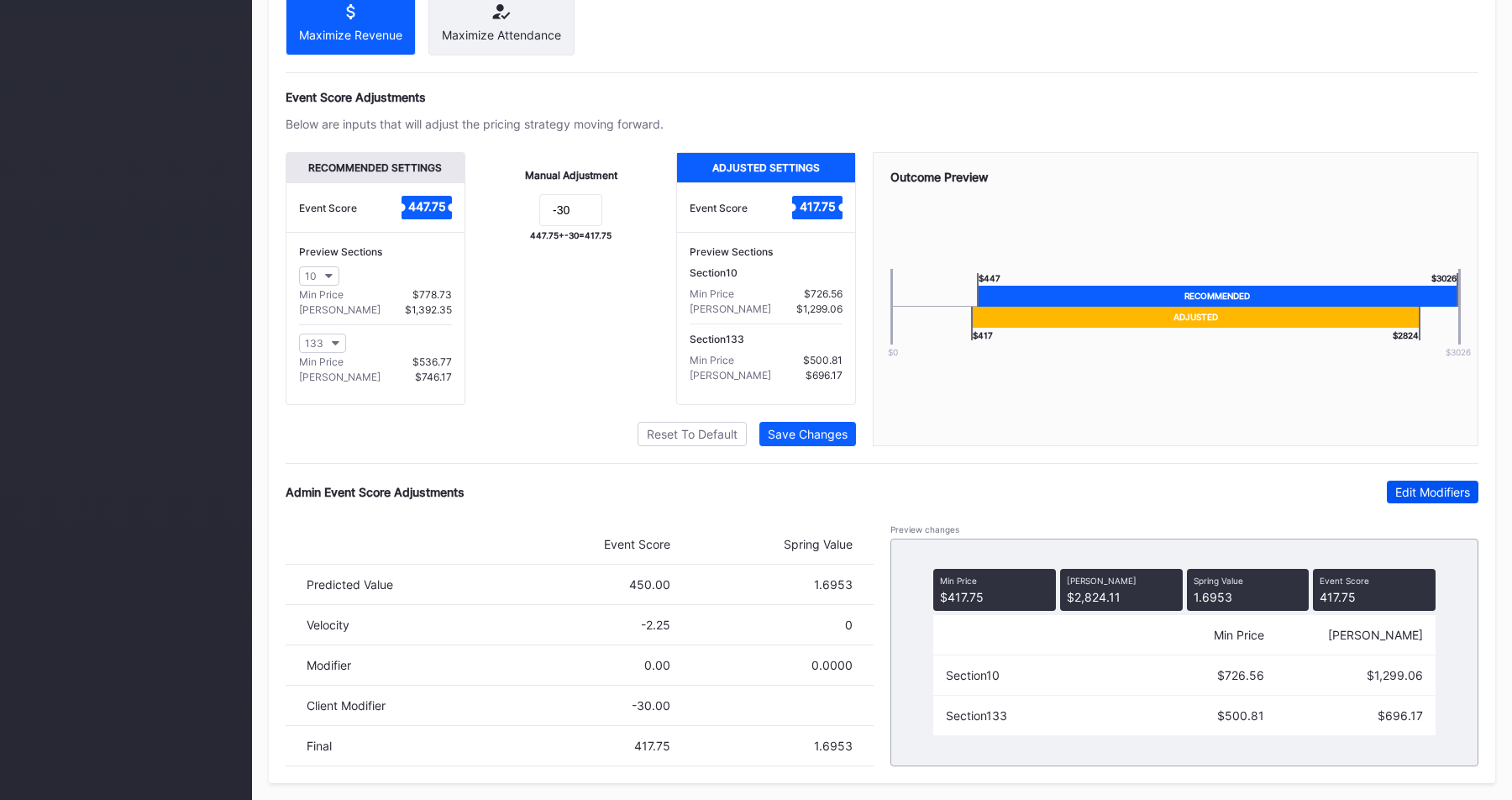
click at [1408, 493] on div "Edit Modifiers" at bounding box center [1432, 492] width 74 height 15
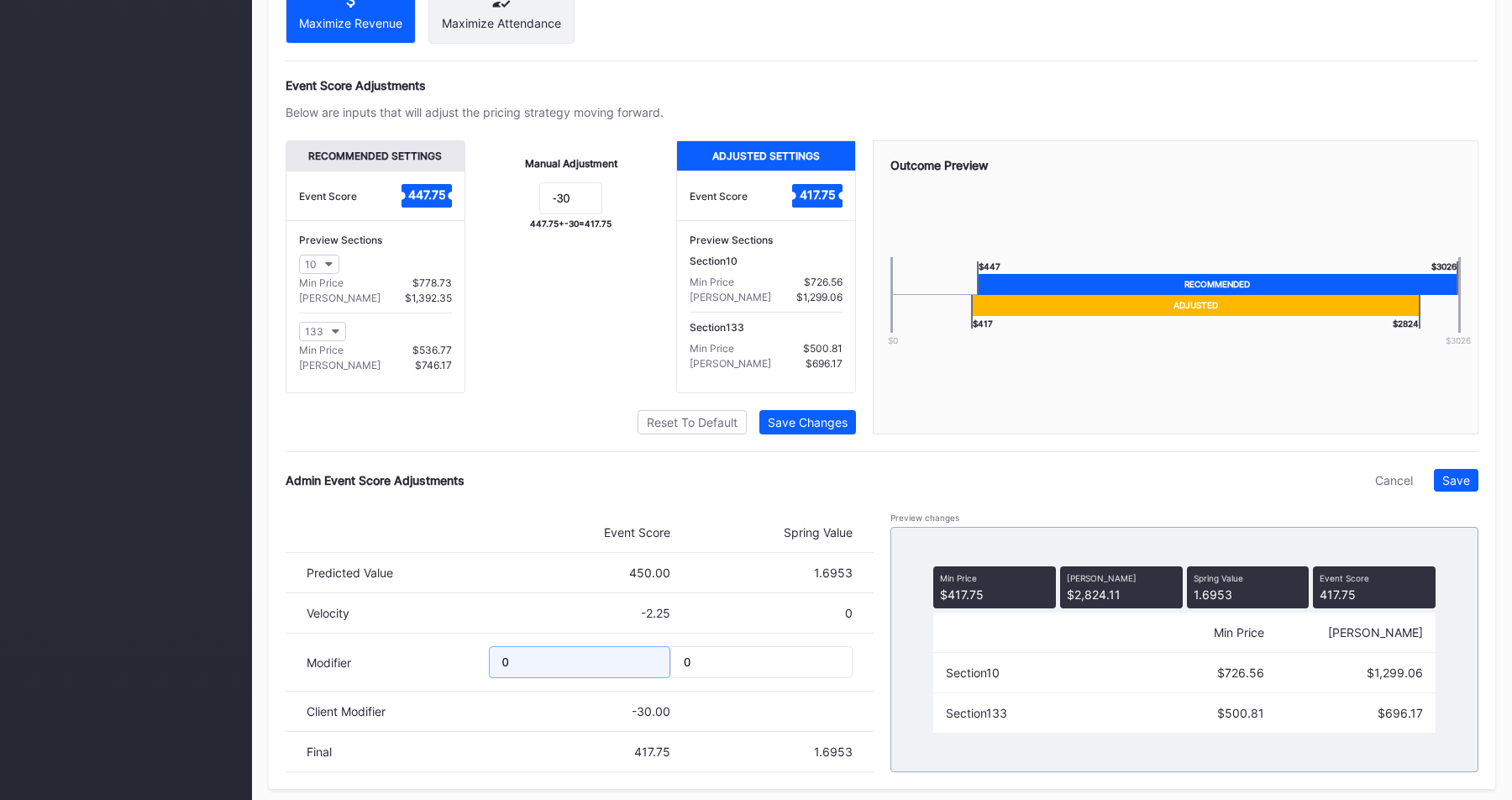
drag, startPoint x: 595, startPoint y: 676, endPoint x: 295, endPoint y: 676, distance: 300.0
click at [295, 676] on div "Modifier 0 0" at bounding box center [579, 661] width 588 height 58
type input "-200"
drag, startPoint x: 712, startPoint y: 671, endPoint x: 565, endPoint y: 671, distance: 147.0
click at [565, 671] on div "Modifier -200 0" at bounding box center [579, 661] width 588 height 58
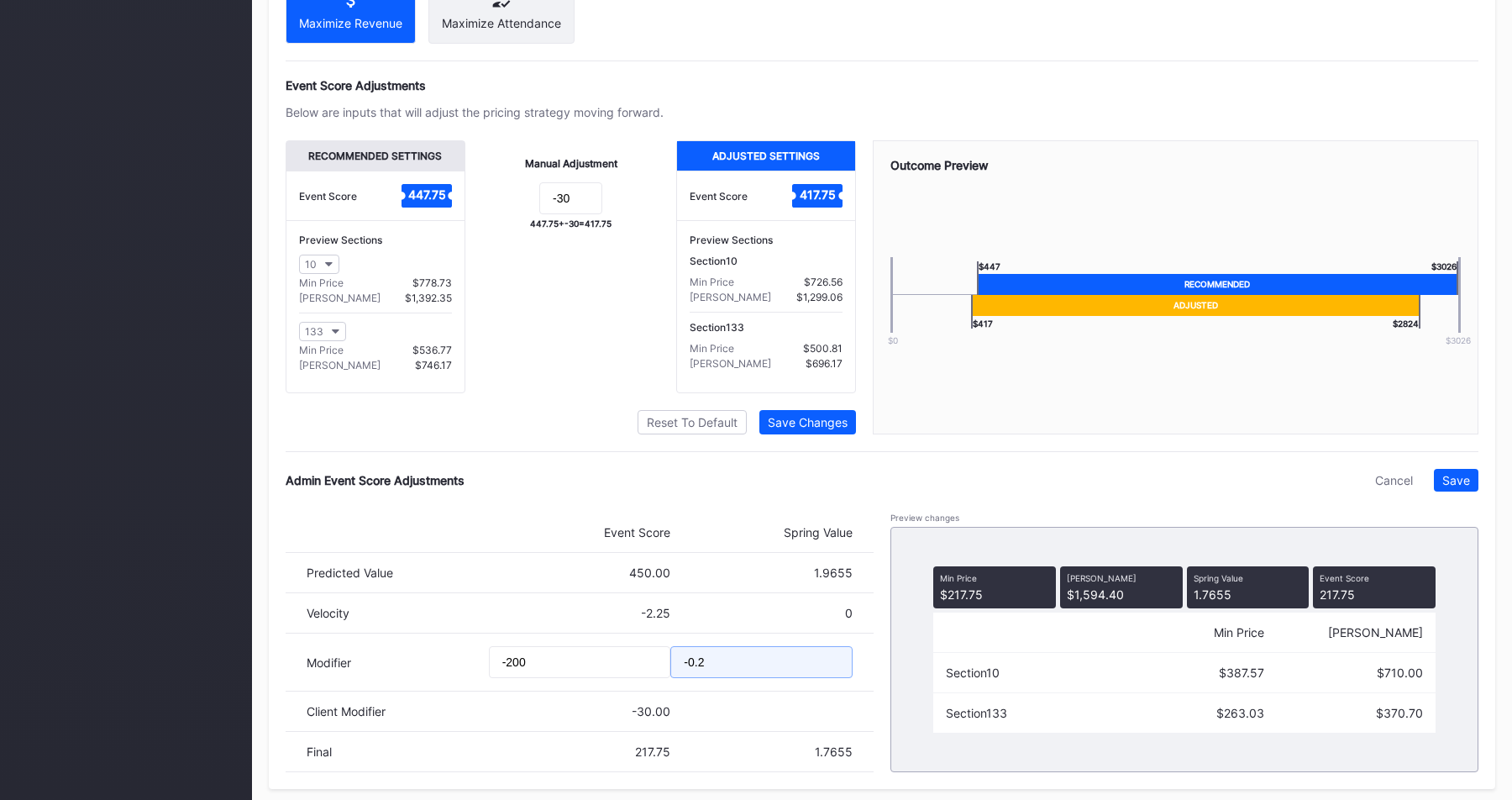
type input "-0.2"
click at [866, 466] on div "Pricing Strategy Pricing Status Turn this toggle off to prevent any pricing mod…" at bounding box center [882, 254] width 1227 height 1068
click at [1463, 487] on div "Save" at bounding box center [1456, 480] width 28 height 15
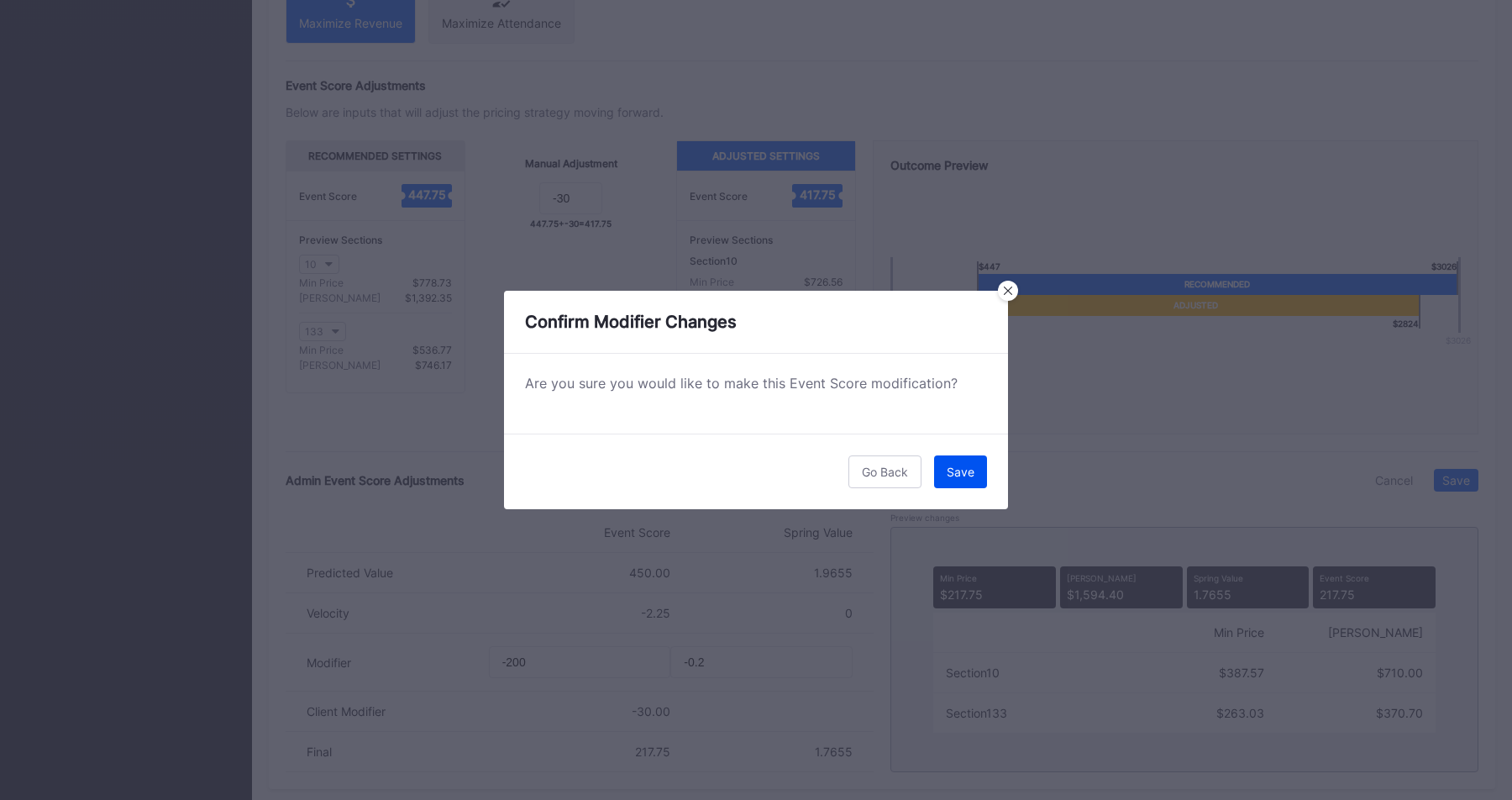
click at [961, 465] on div "Save" at bounding box center [961, 472] width 28 height 15
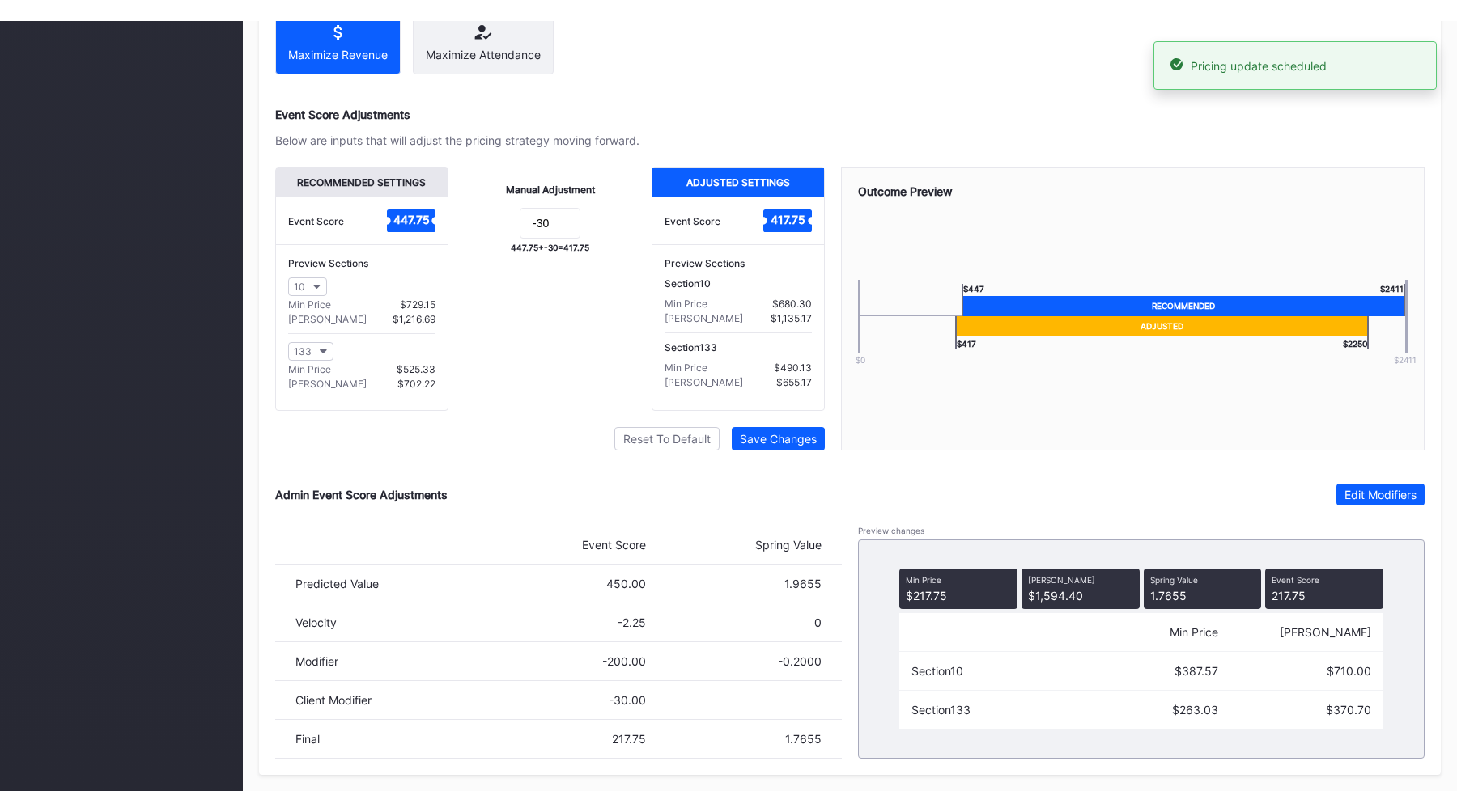
scroll to position [0, 0]
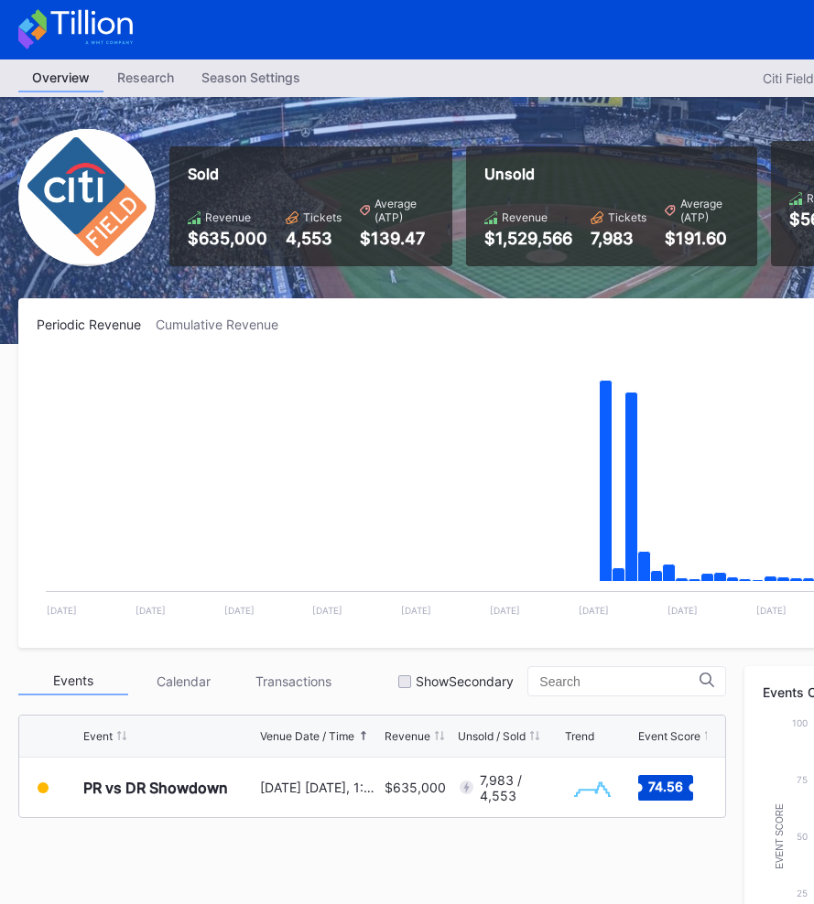
click at [244, 74] on div "Season Settings" at bounding box center [251, 77] width 126 height 27
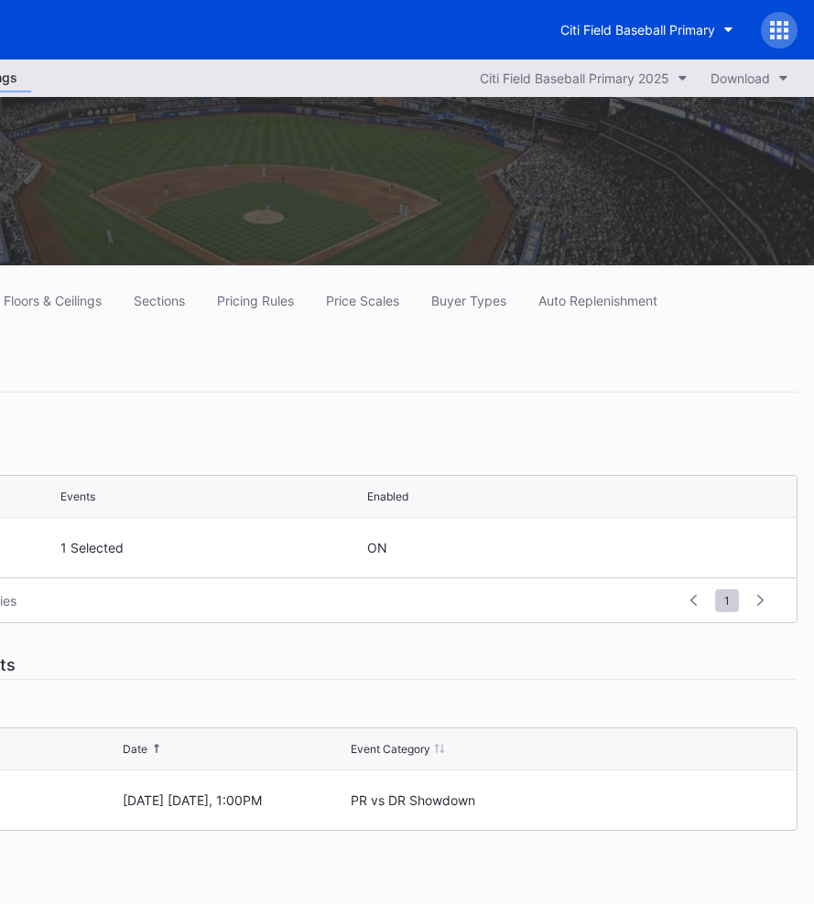
scroll to position [0, 285]
click at [474, 298] on div "Buyer Types" at bounding box center [466, 301] width 75 height 16
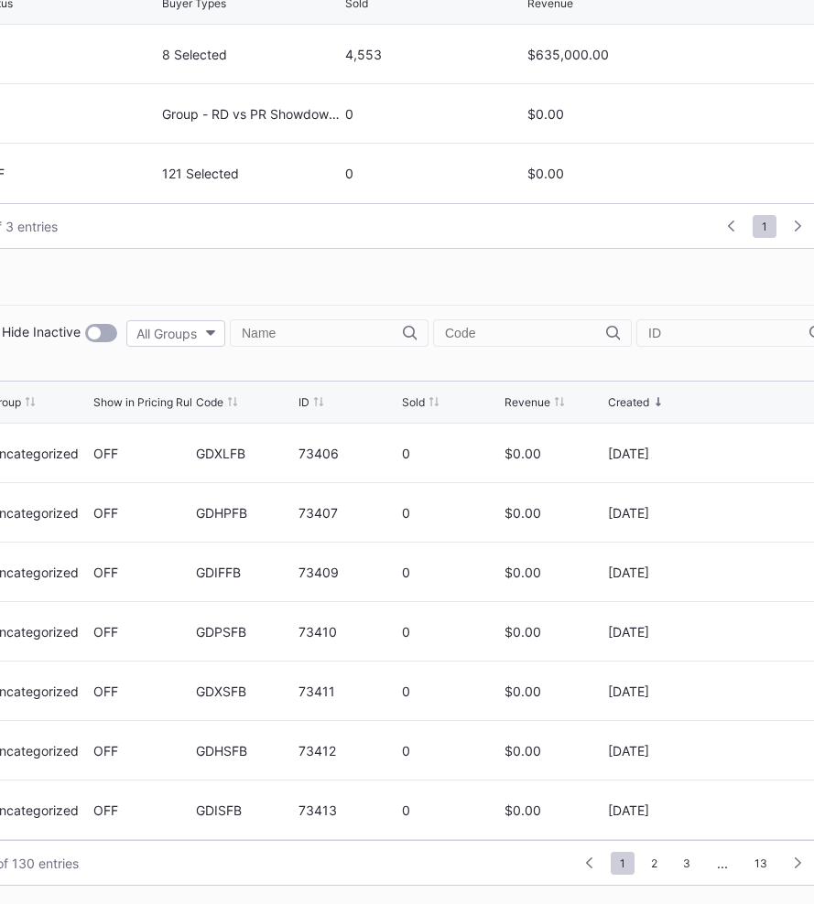
scroll to position [525, 285]
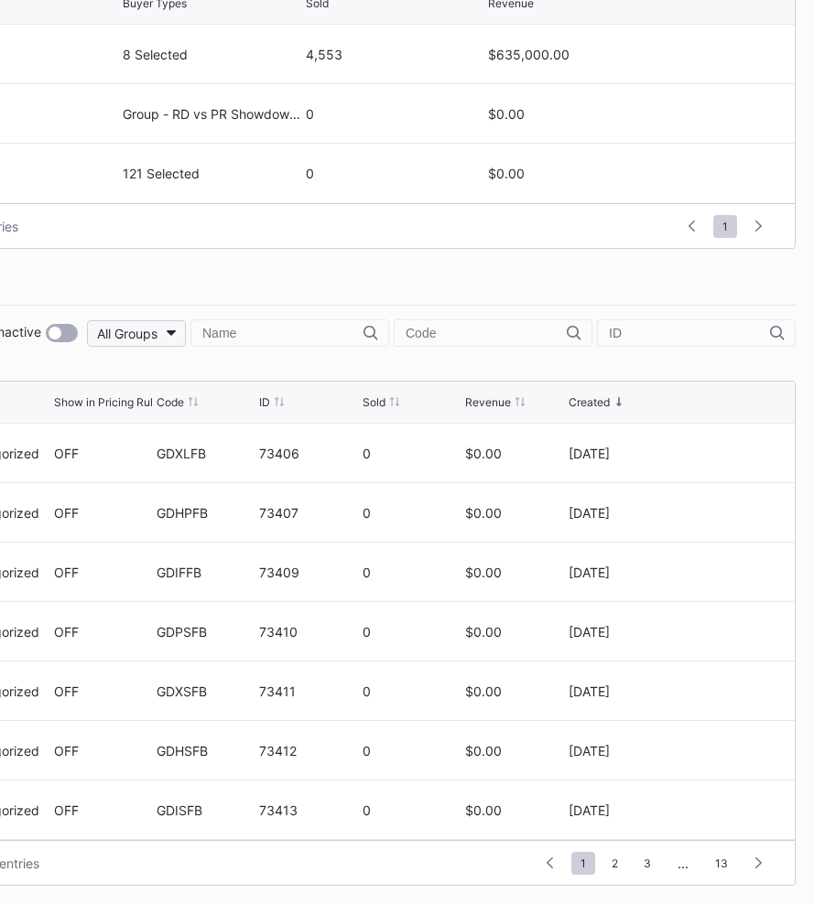
click at [157, 326] on div "All Groups" at bounding box center [127, 334] width 60 height 16
click at [250, 436] on div "Single Game" at bounding box center [225, 449] width 116 height 34
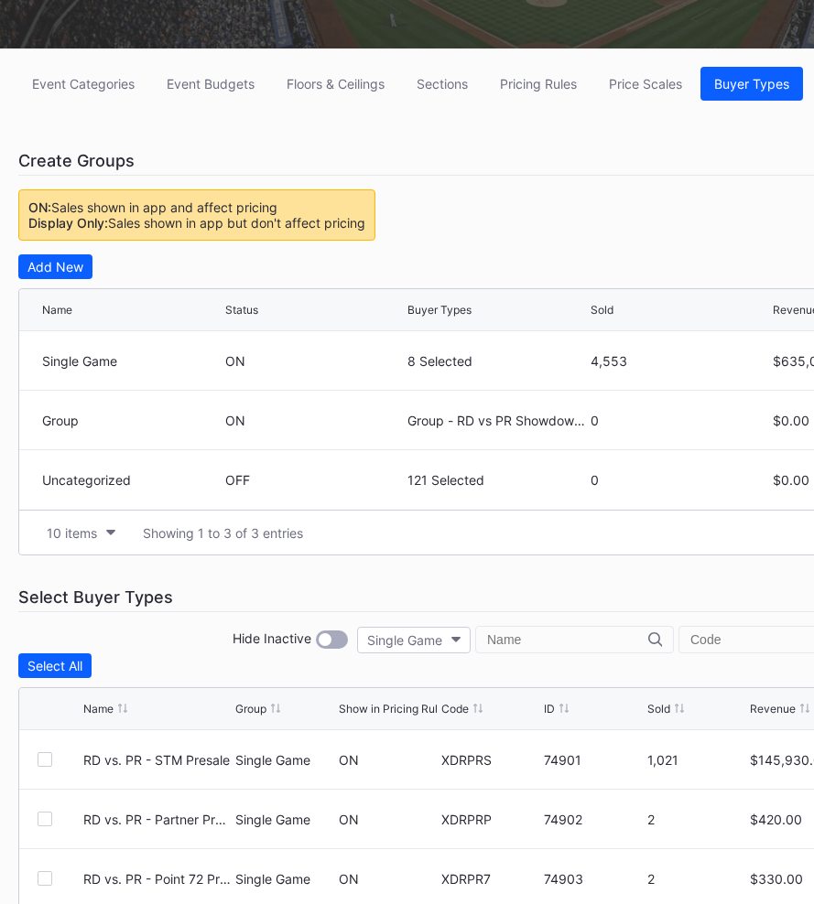
scroll to position [272, 0]
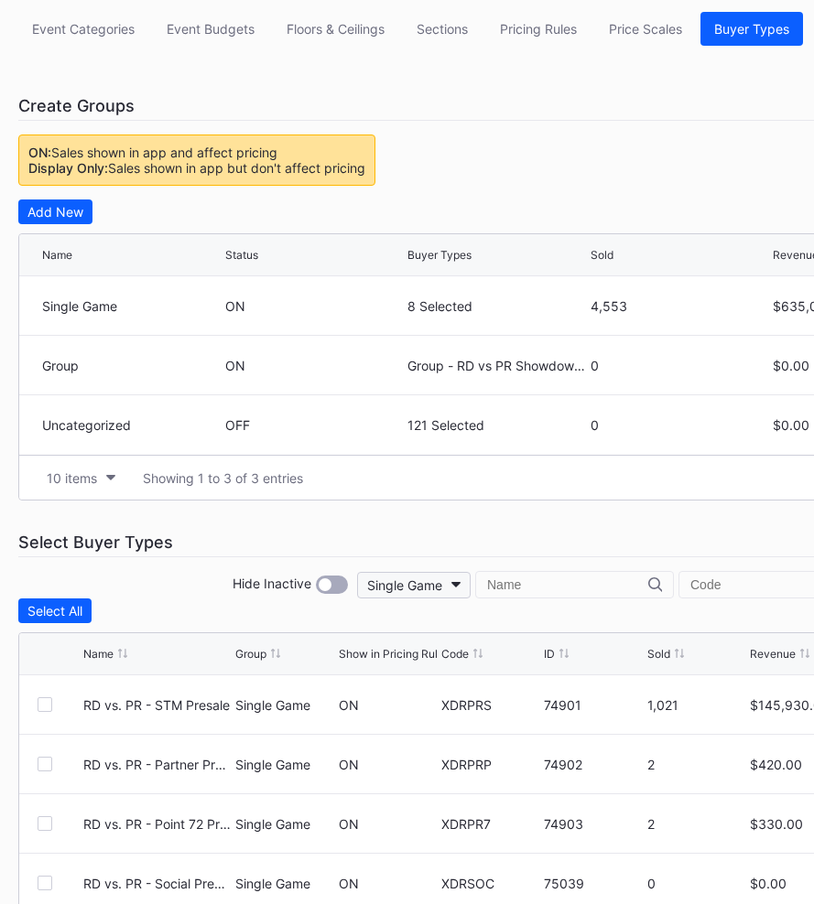
click at [442, 591] on div "Single Game" at bounding box center [404, 586] width 75 height 16
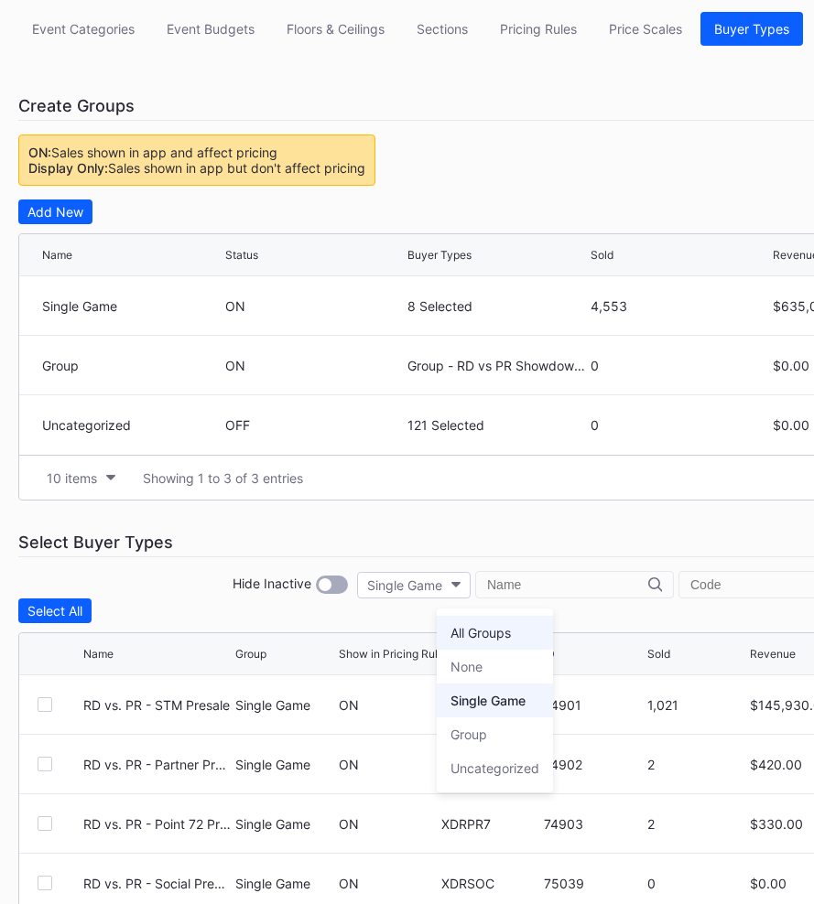
click at [493, 636] on div "All Groups" at bounding box center [480, 633] width 60 height 16
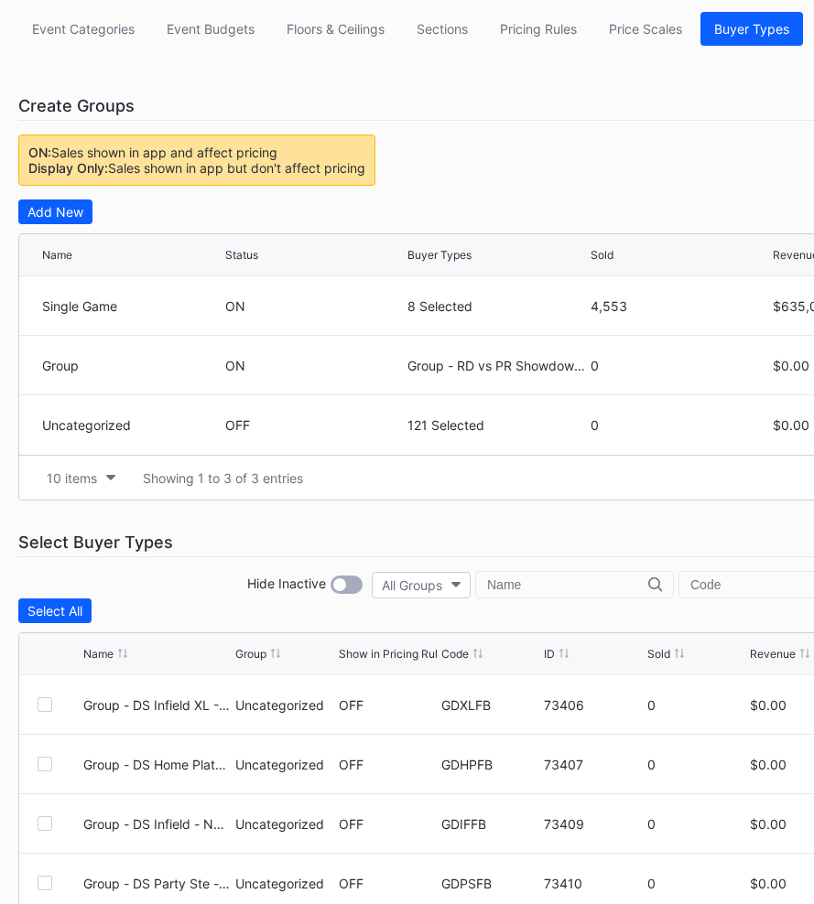
click at [540, 524] on div "Event Categories Event Budgets Floors & Ceilings Sections Pricing Rules Price S…" at bounding box center [549, 575] width 1099 height 1163
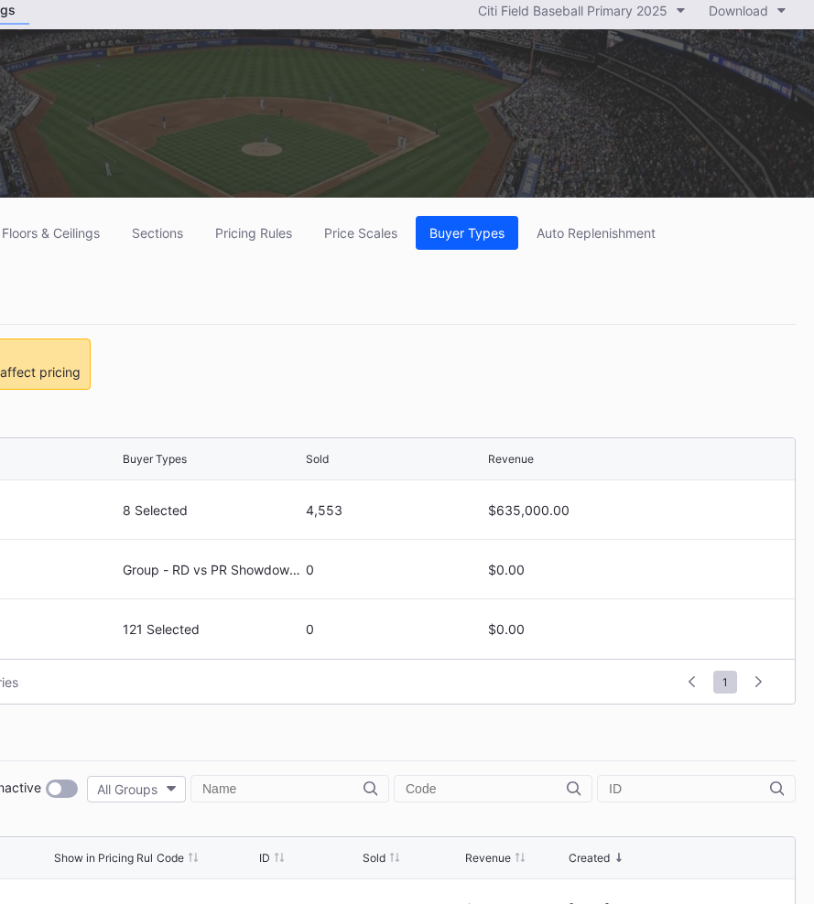
scroll to position [0, 285]
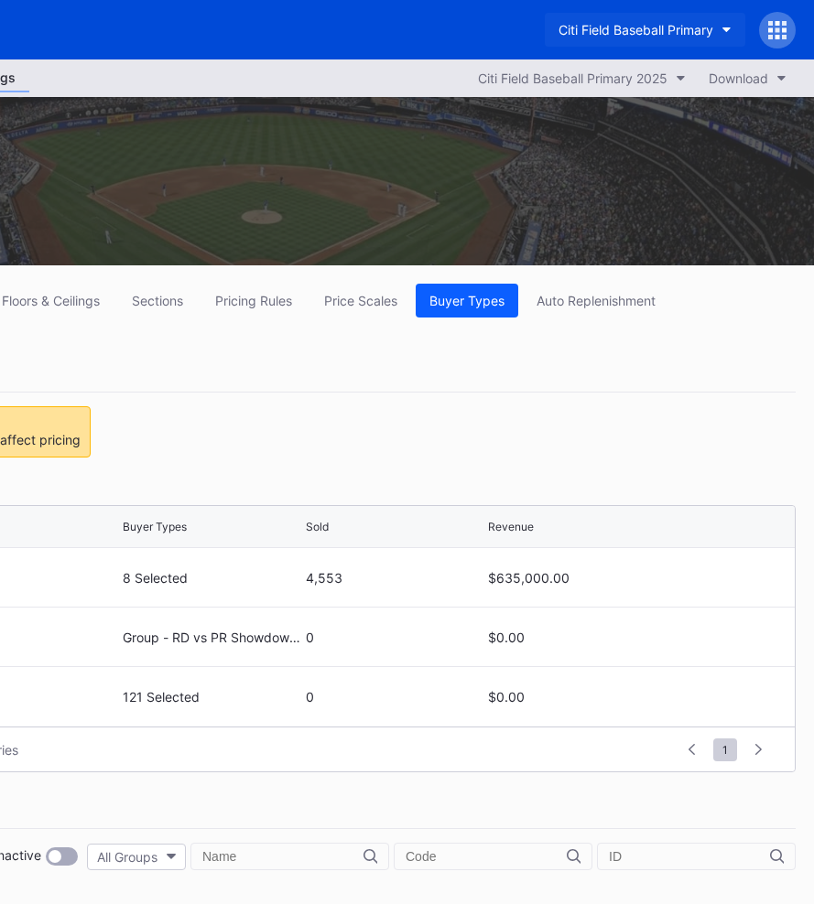
click at [594, 19] on button "Citi Field Baseball Primary" at bounding box center [645, 30] width 200 height 34
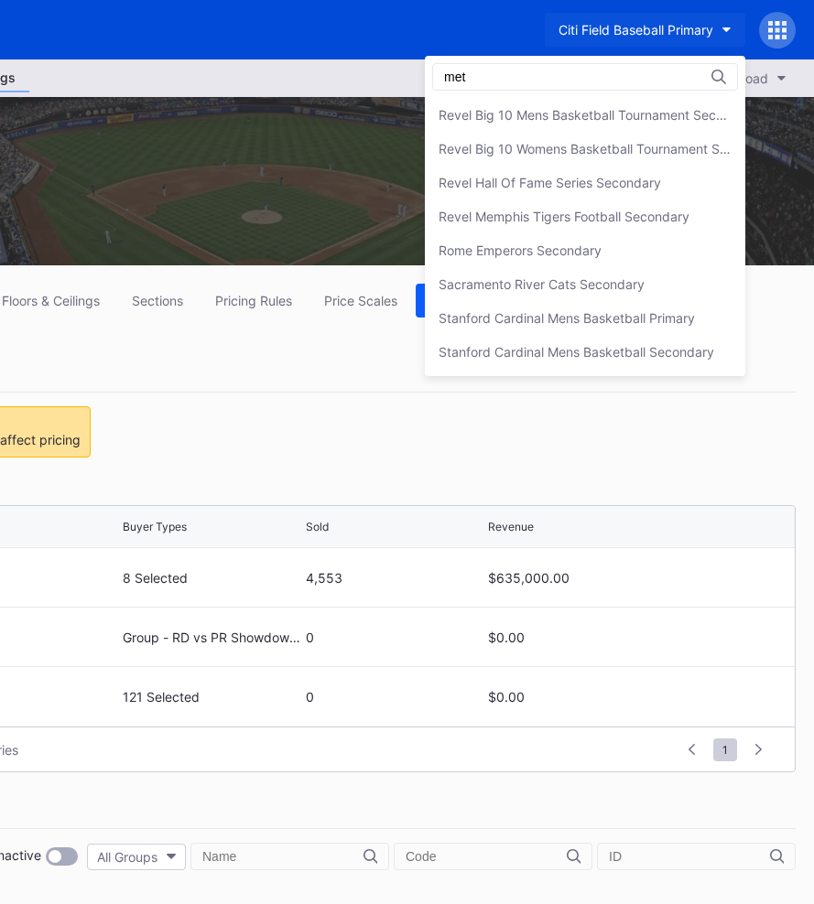
scroll to position [0, 0]
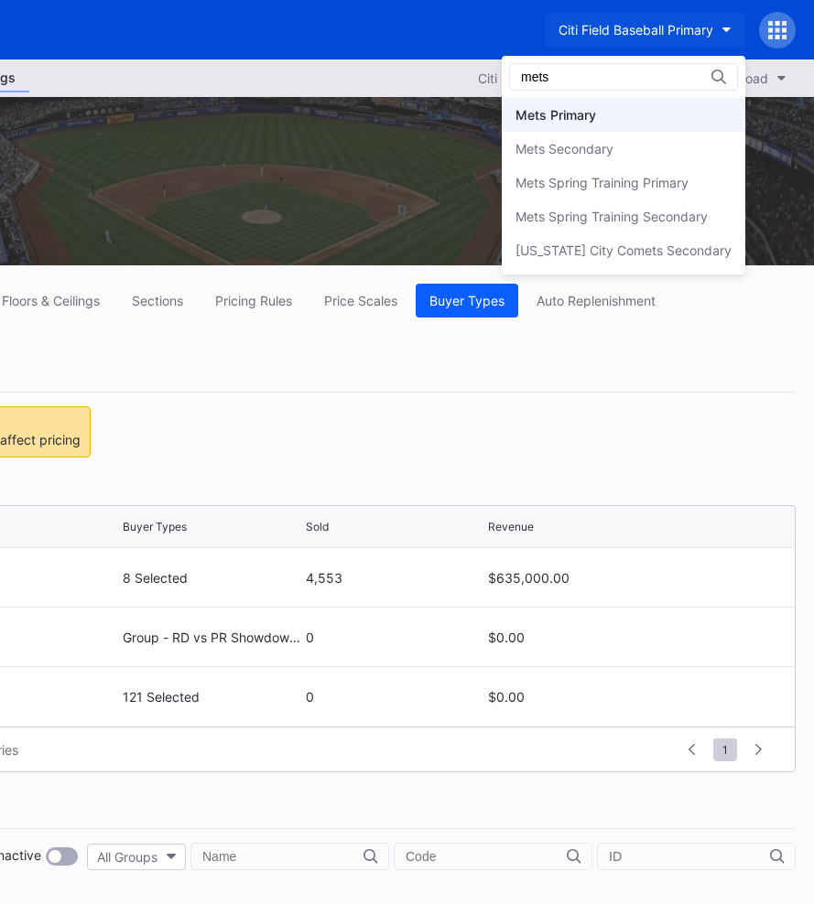
type input "mets"
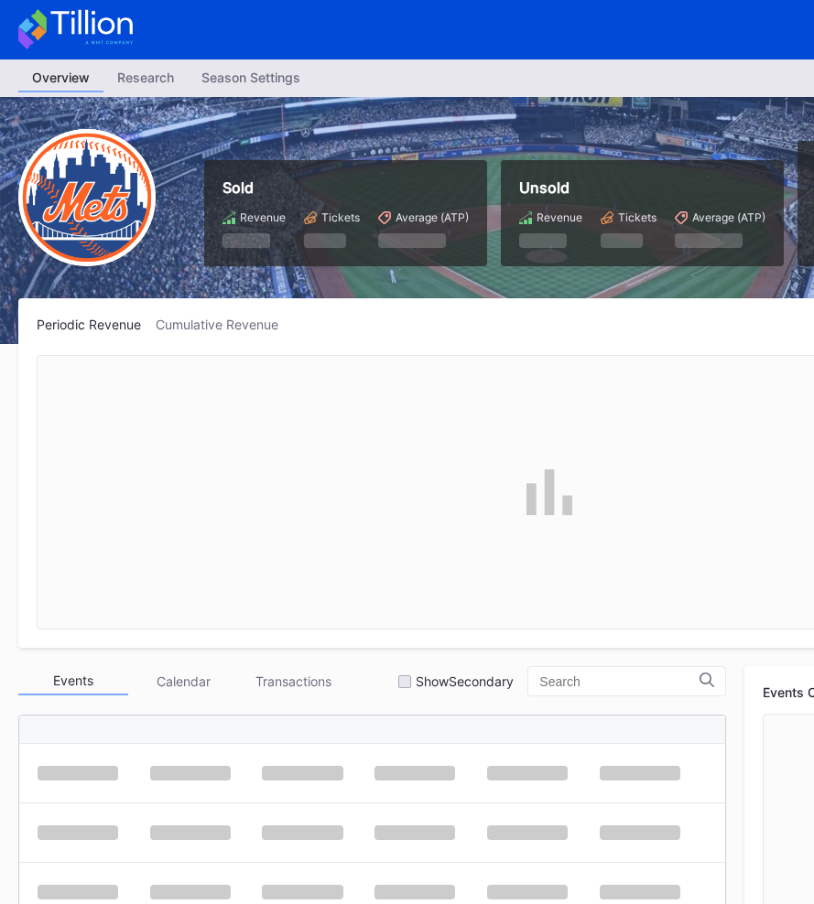
scroll to position [3808, 0]
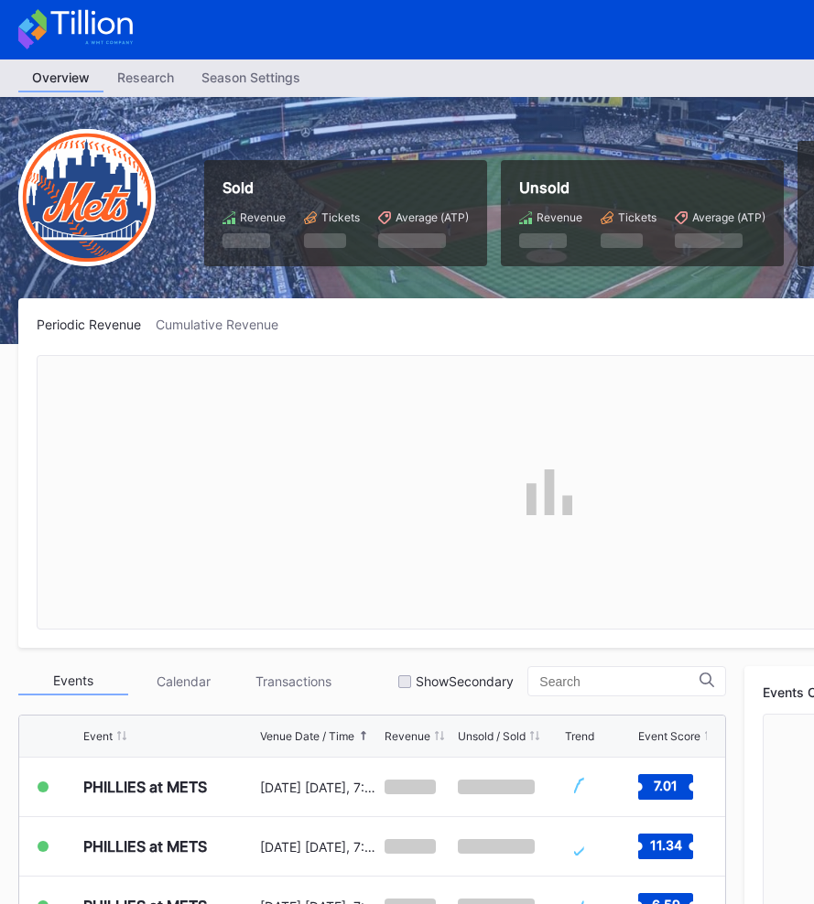
click at [239, 95] on div "Overview Research Season Settings Mets Primary 2025 Download" at bounding box center [549, 79] width 1099 height 38
click at [247, 91] on link "Season Settings" at bounding box center [251, 78] width 126 height 28
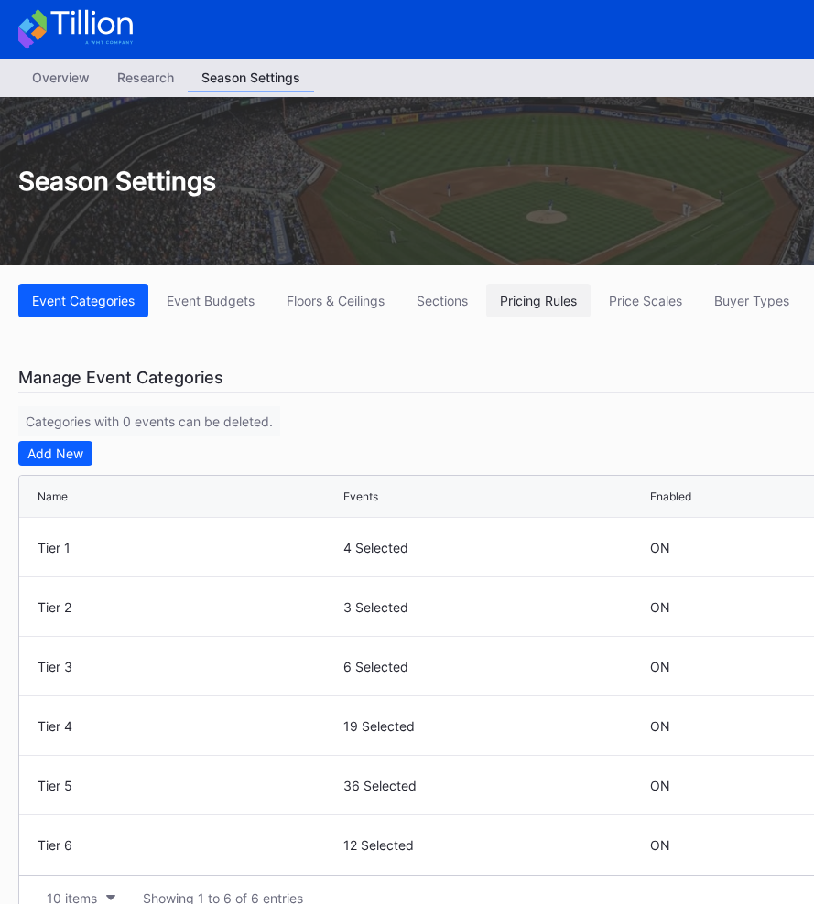
click at [536, 309] on button "Pricing Rules" at bounding box center [538, 301] width 104 height 34
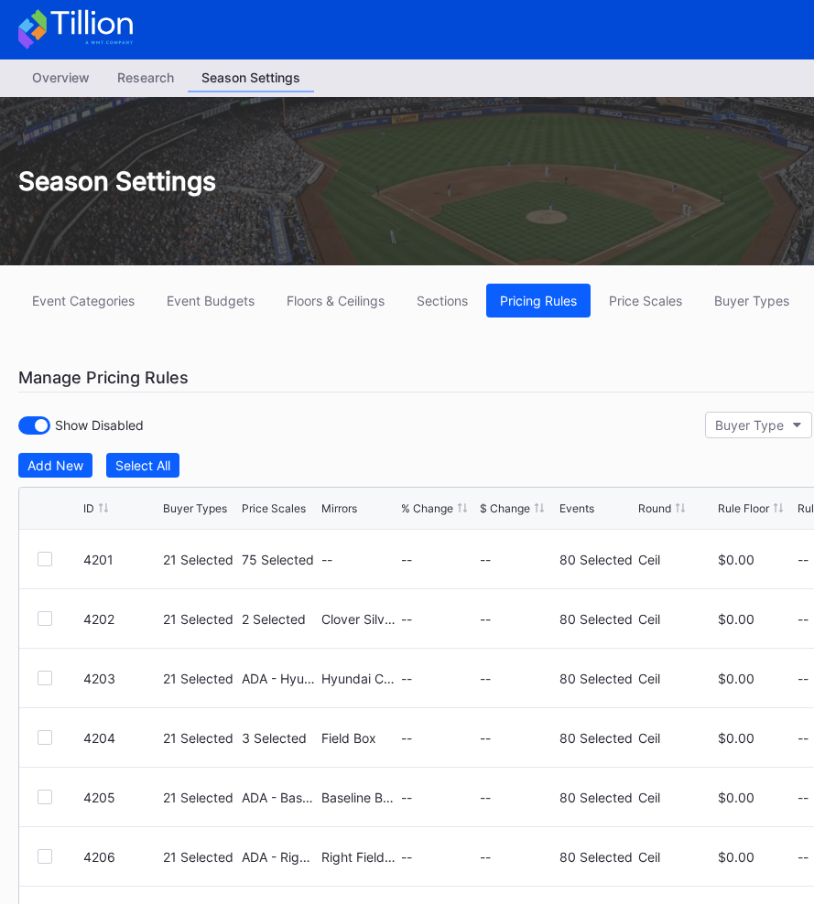
scroll to position [0, 285]
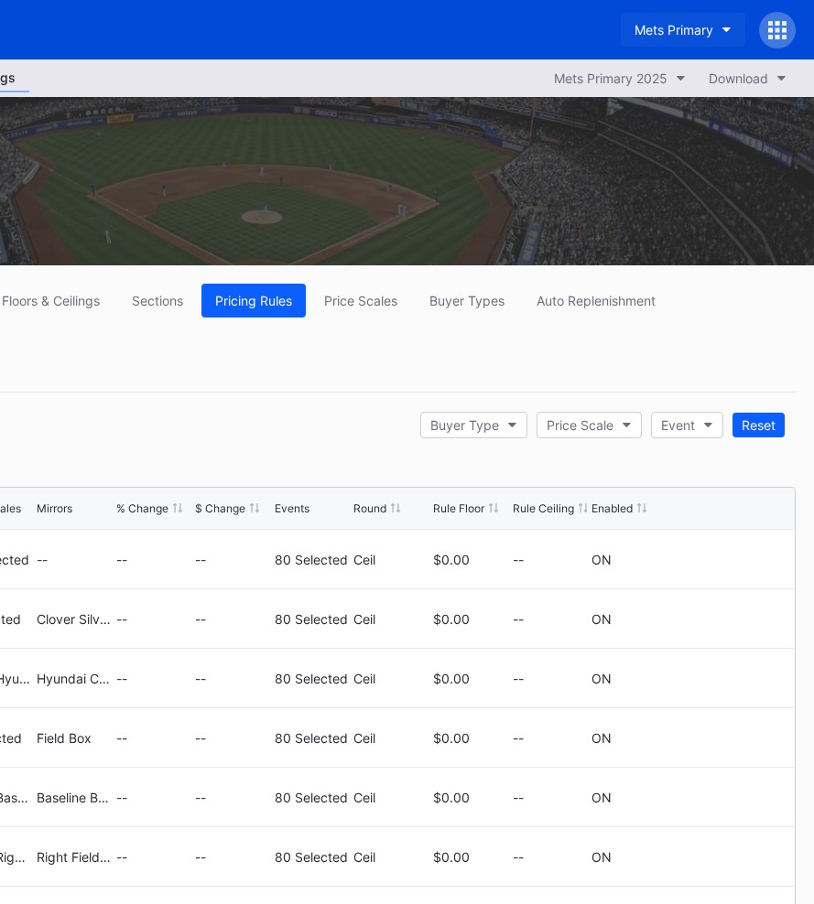
click at [663, 27] on div "Mets Primary" at bounding box center [673, 30] width 79 height 16
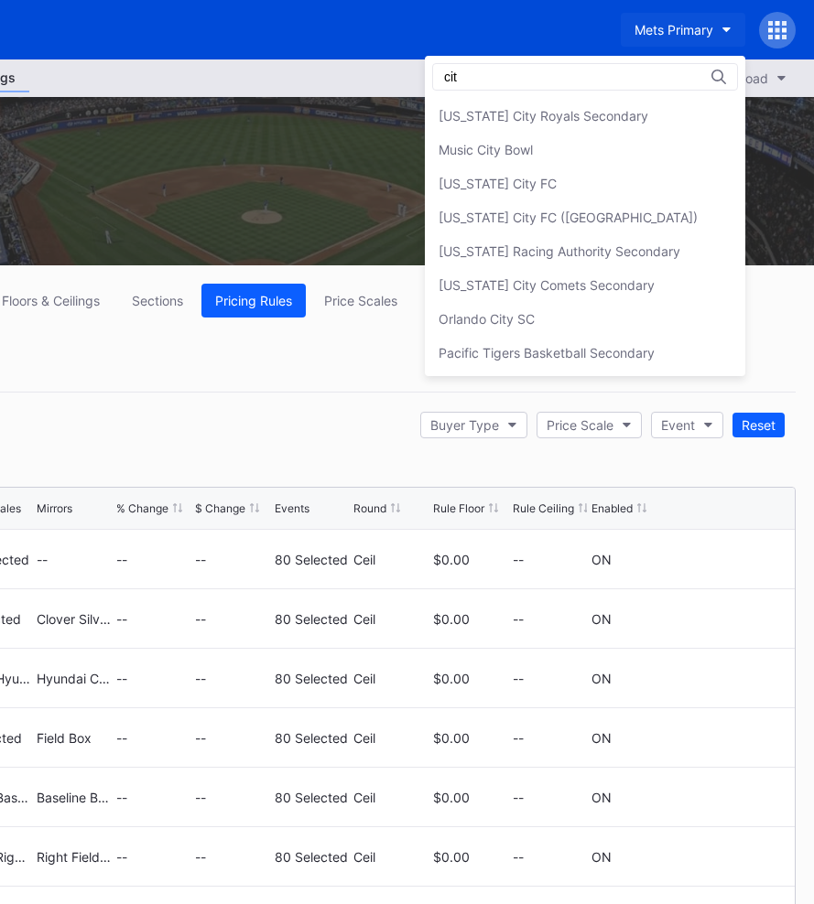
scroll to position [0, 0]
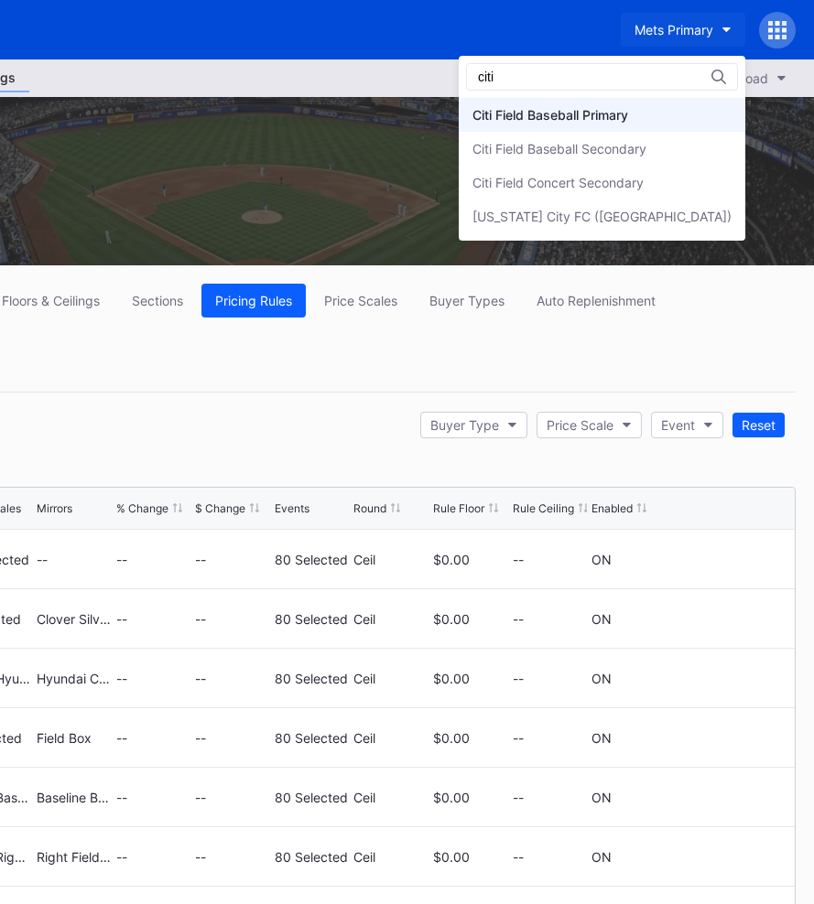
type input "citi"
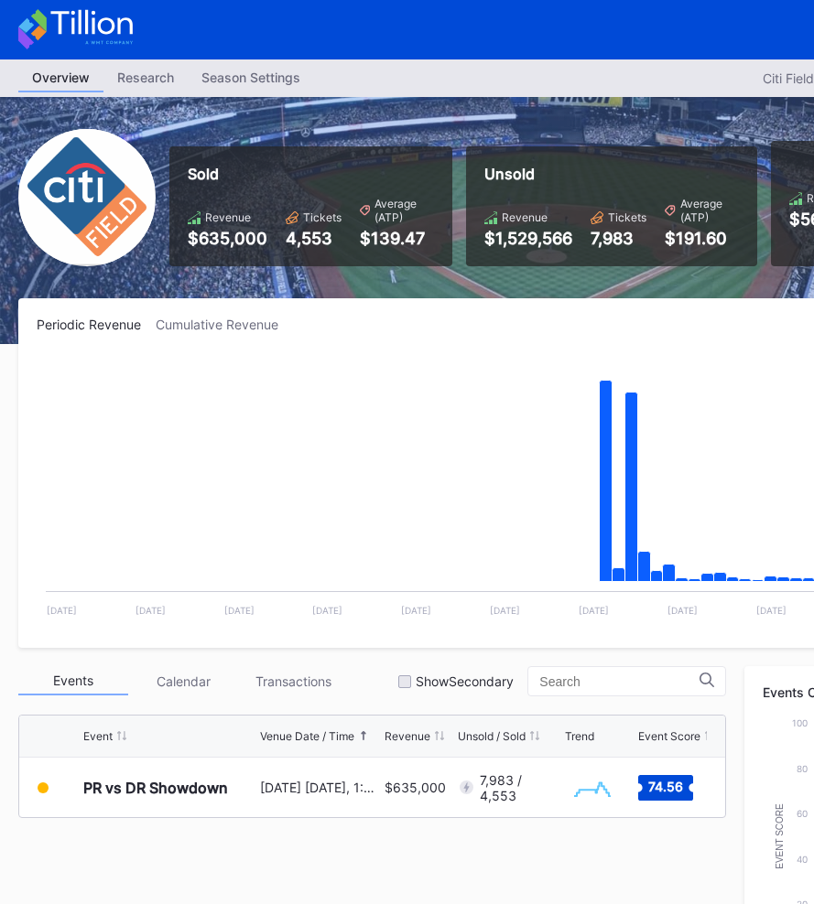
click at [267, 84] on div "Season Settings" at bounding box center [251, 77] width 126 height 27
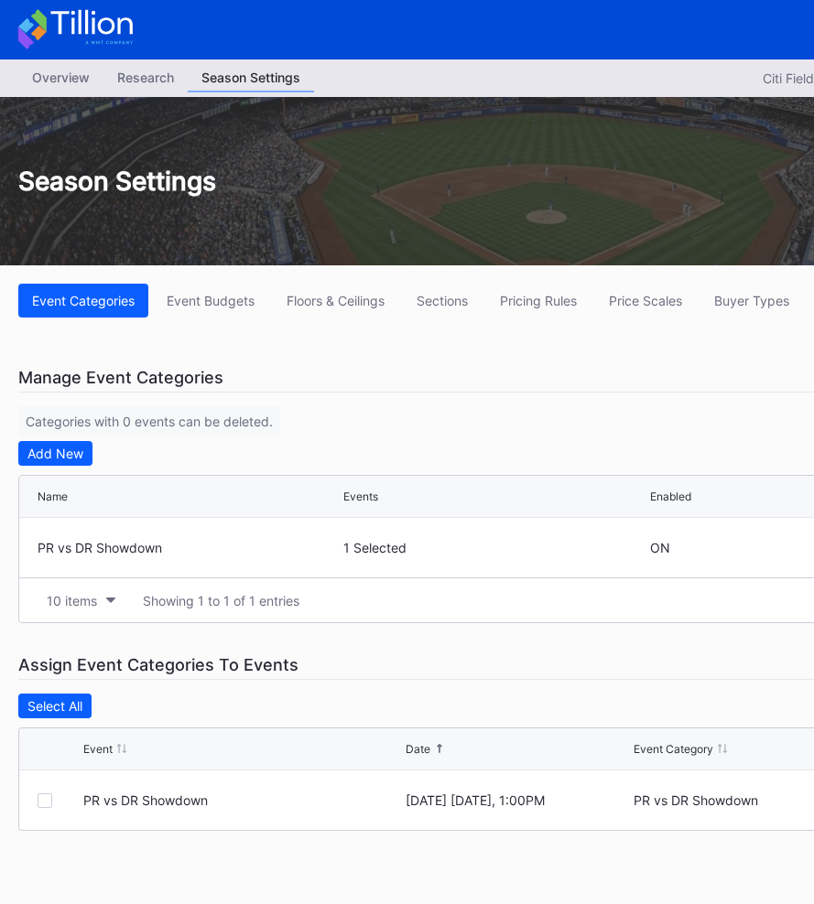
click at [584, 329] on div "Event Categories Event Budgets Floors & Ceilings Sections Pricing Rules Price S…" at bounding box center [549, 566] width 1099 height 602
click at [58, 60] on div "Overview Research Season Settings Citi Field Baseball Primary 2025 Download" at bounding box center [549, 79] width 1099 height 38
click at [64, 76] on div "Overview" at bounding box center [60, 77] width 85 height 27
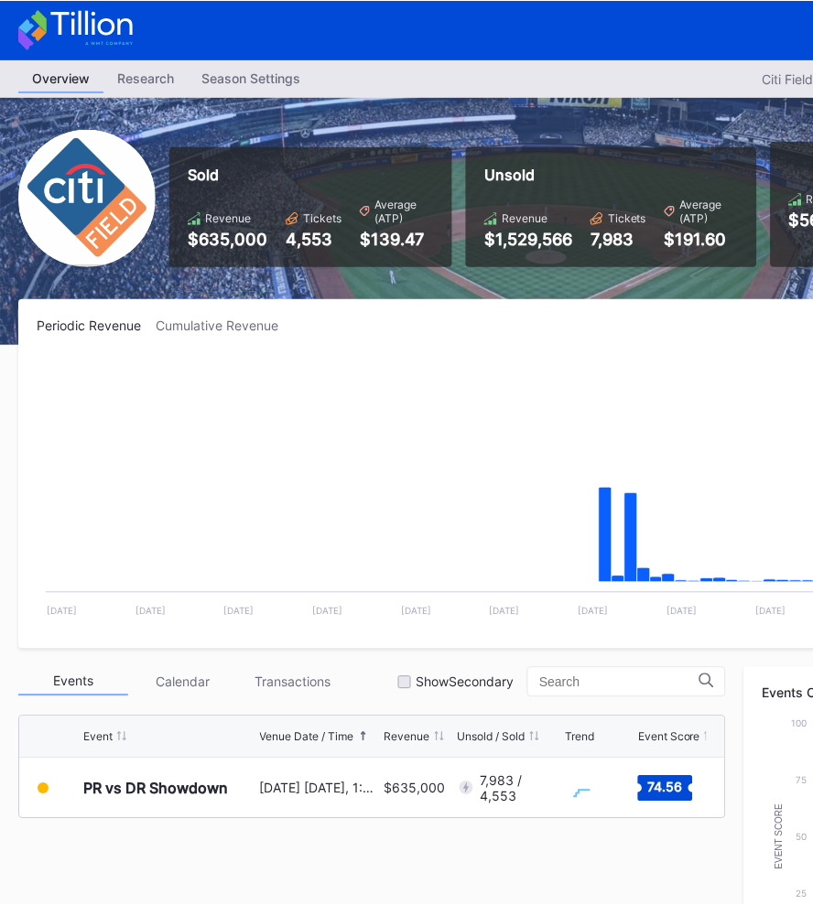
scroll to position [0, 285]
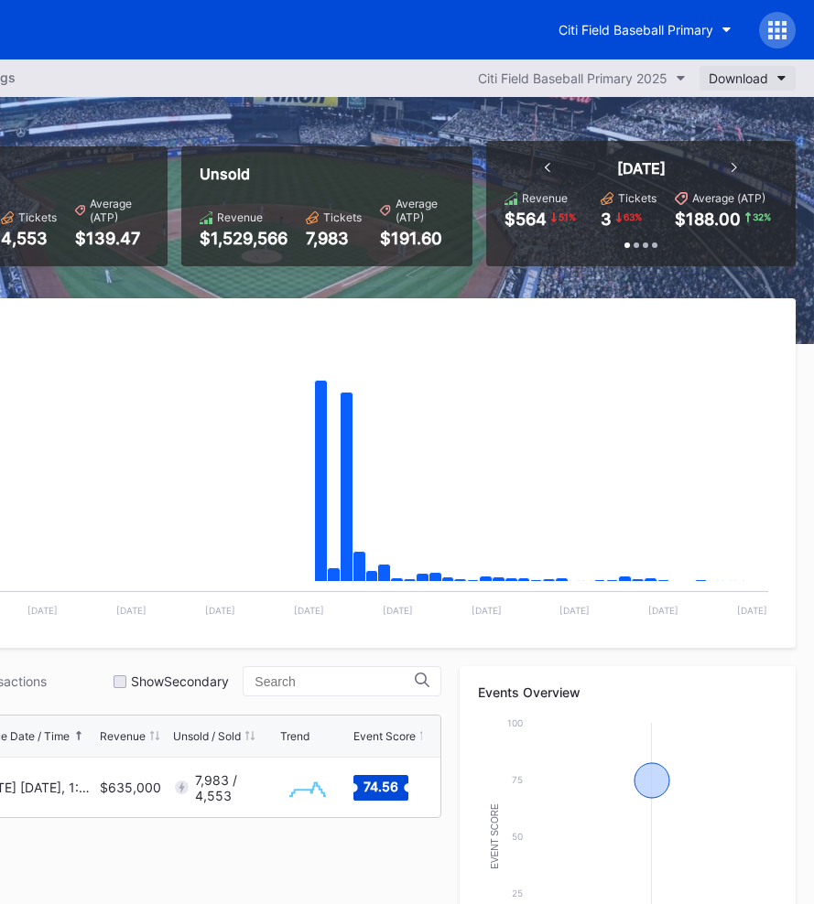
click at [741, 78] on div "Download" at bounding box center [739, 78] width 60 height 16
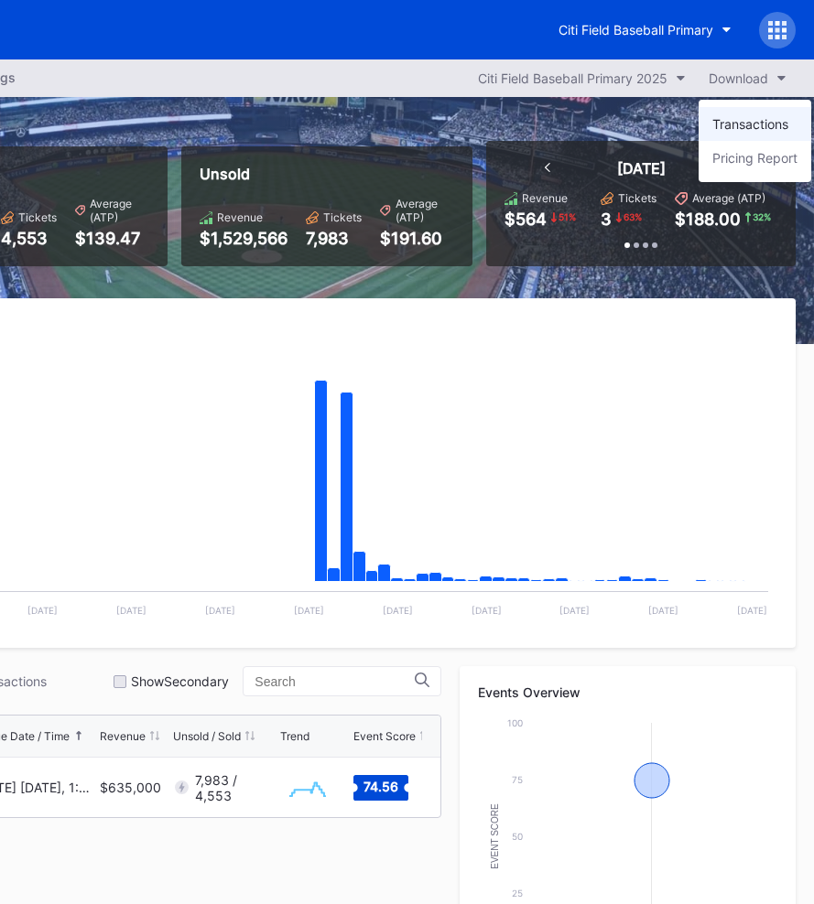
click at [729, 112] on div "Transactions" at bounding box center [754, 124] width 113 height 34
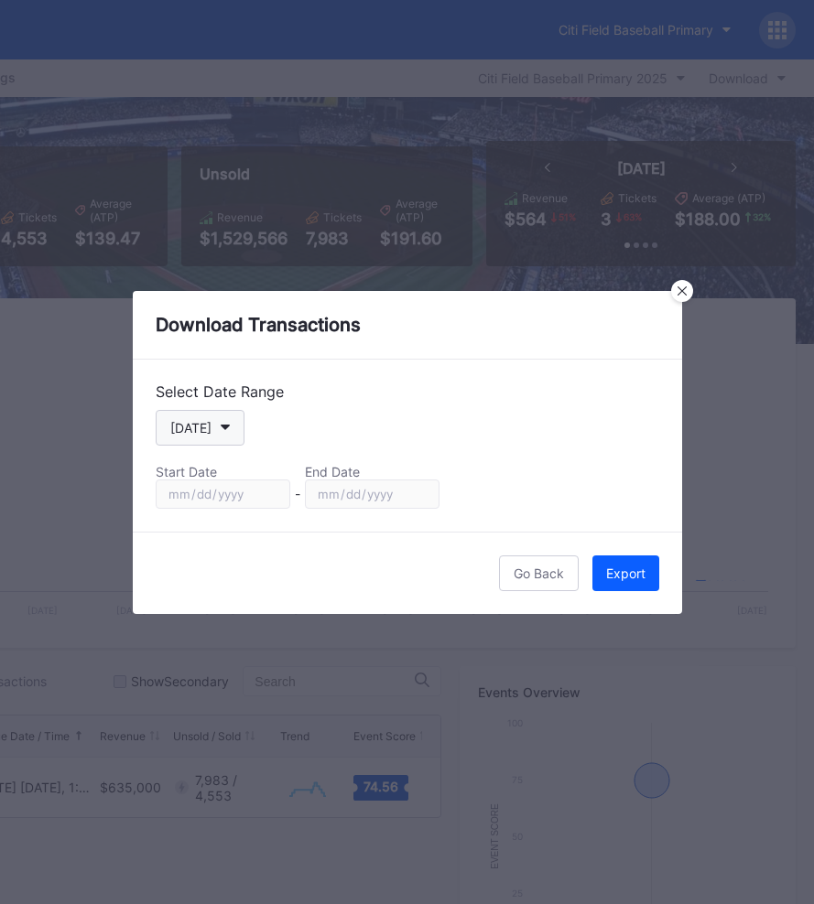
click at [216, 417] on button "[DATE]" at bounding box center [200, 428] width 89 height 36
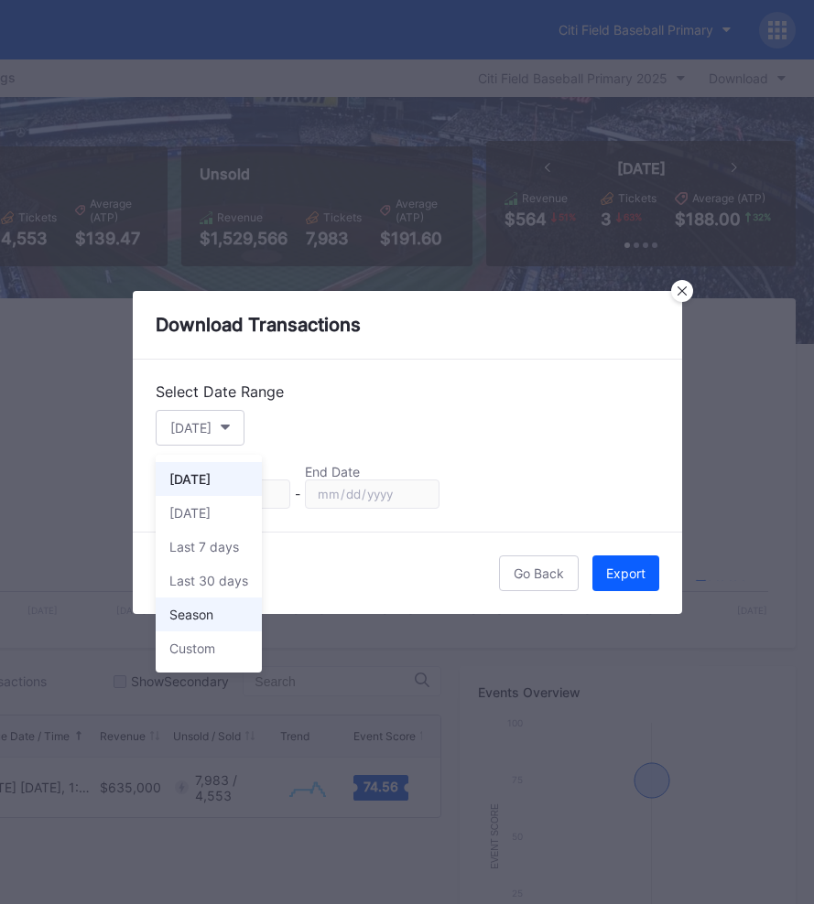
click at [221, 615] on div "Season" at bounding box center [209, 615] width 106 height 34
type input "2025-07-22"
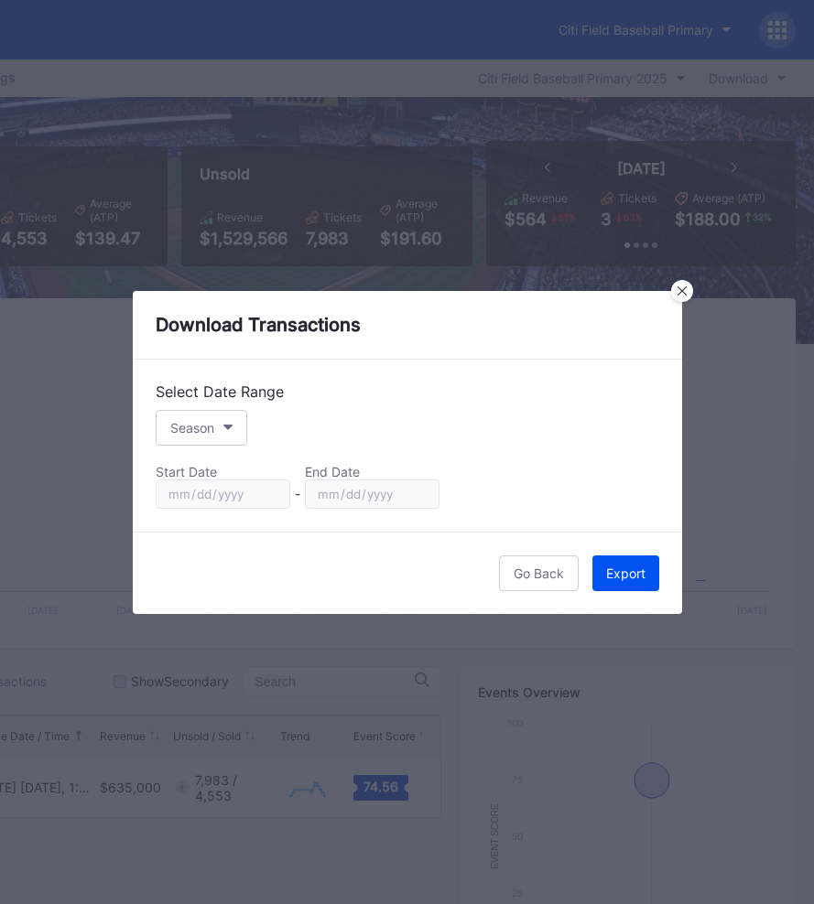
click at [617, 568] on div "Export" at bounding box center [625, 574] width 39 height 16
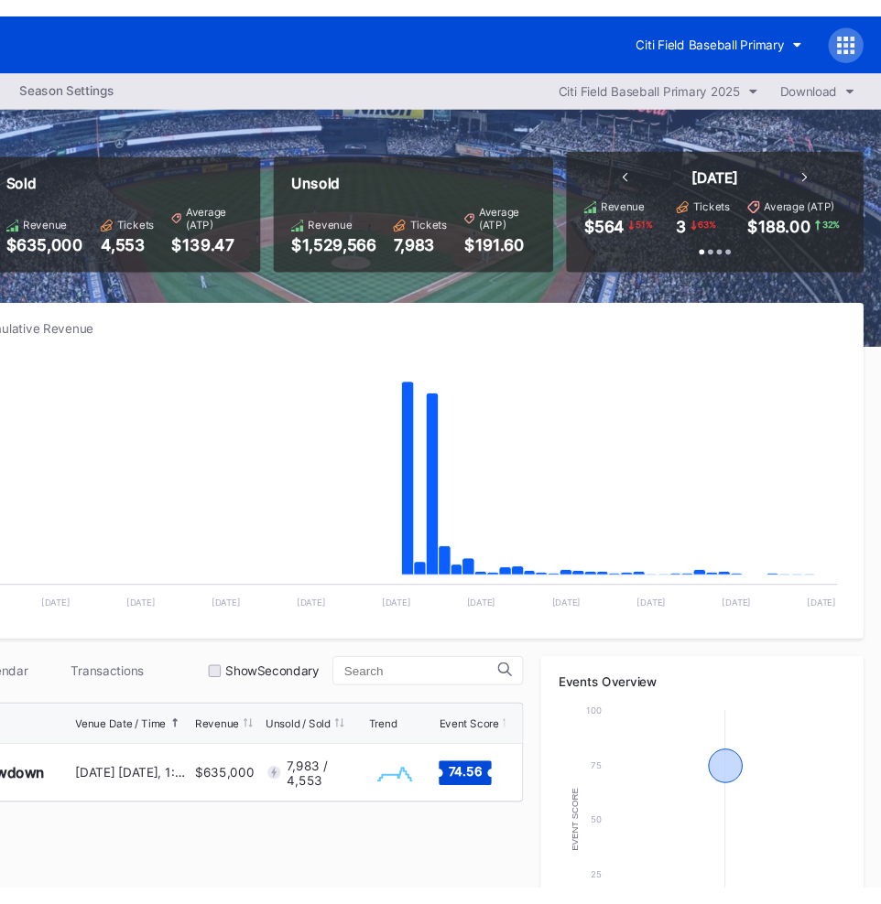
scroll to position [0, 0]
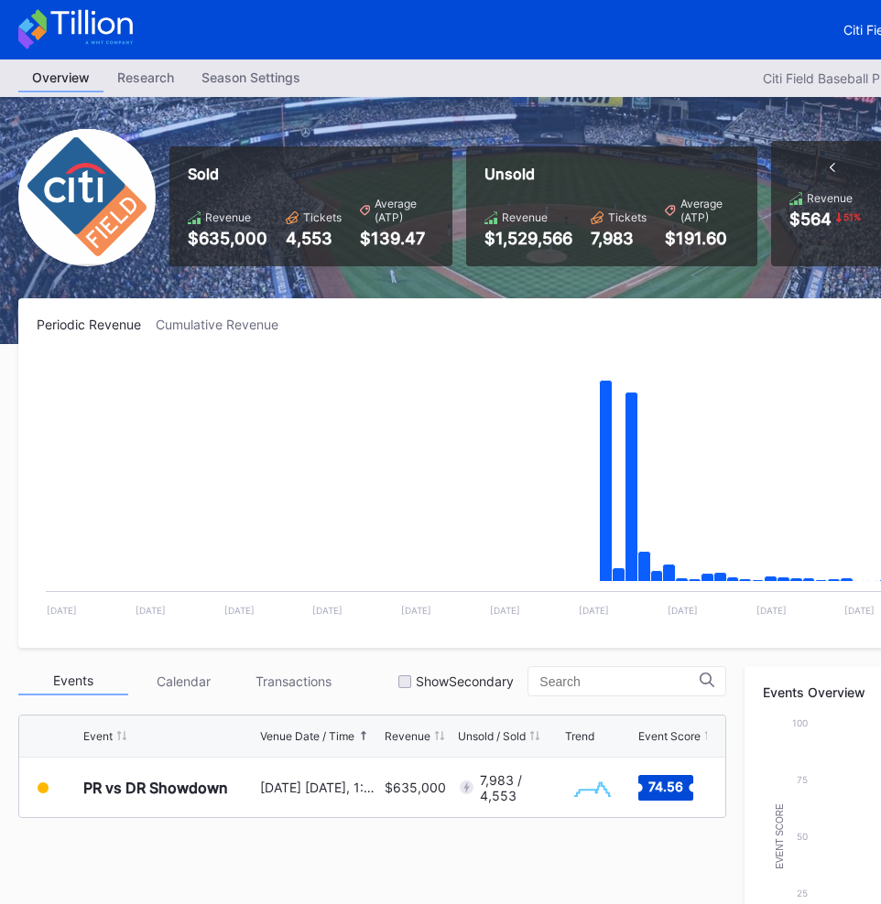
click at [379, 321] on div "Periodic Revenue Cumulative Revenue" at bounding box center [549, 325] width 1025 height 16
click at [270, 681] on div "Transactions" at bounding box center [293, 681] width 110 height 28
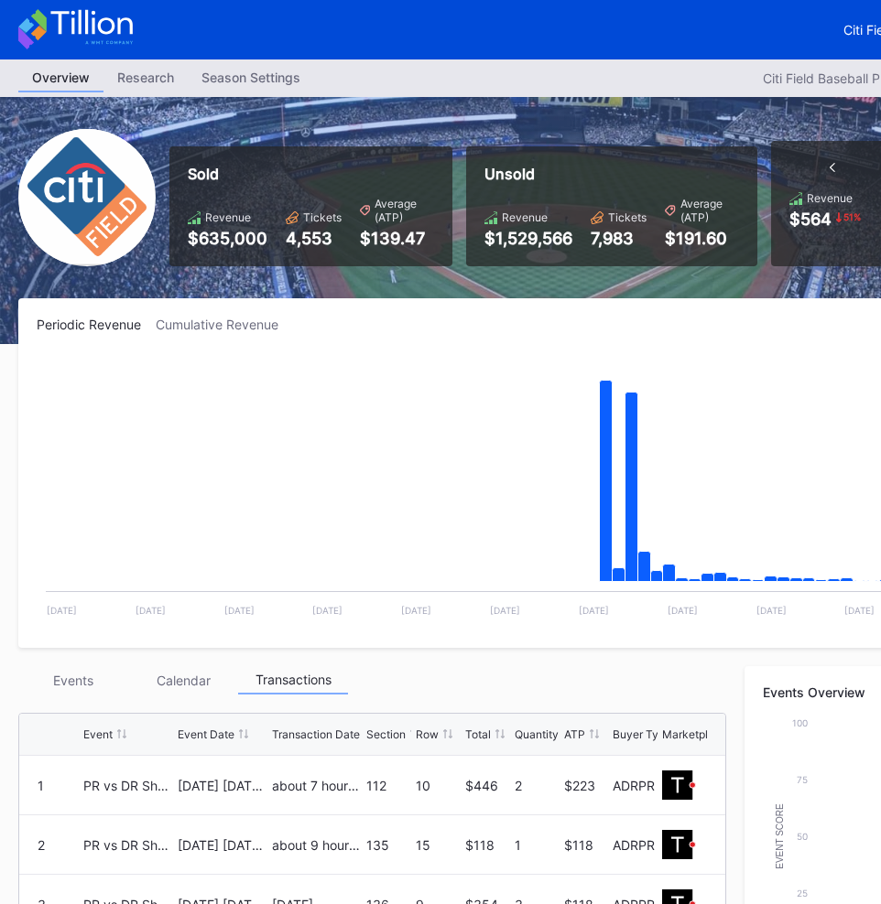
click at [99, 685] on div "Events" at bounding box center [73, 680] width 110 height 28
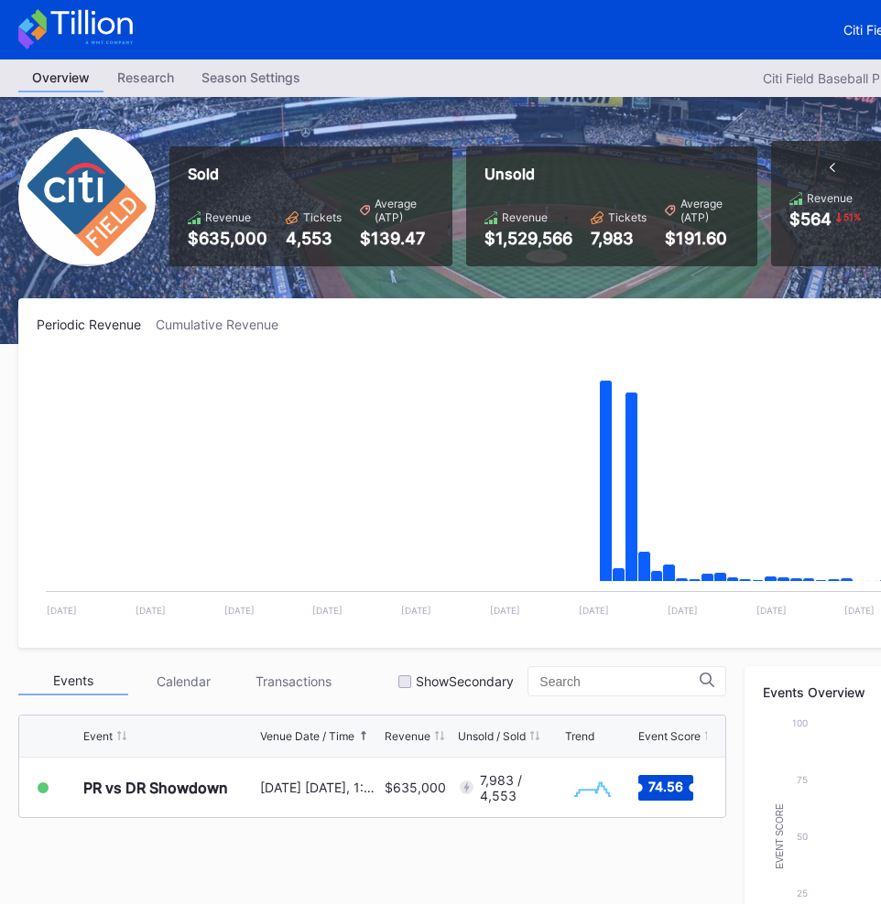
click at [276, 81] on div "Season Settings" at bounding box center [251, 77] width 126 height 27
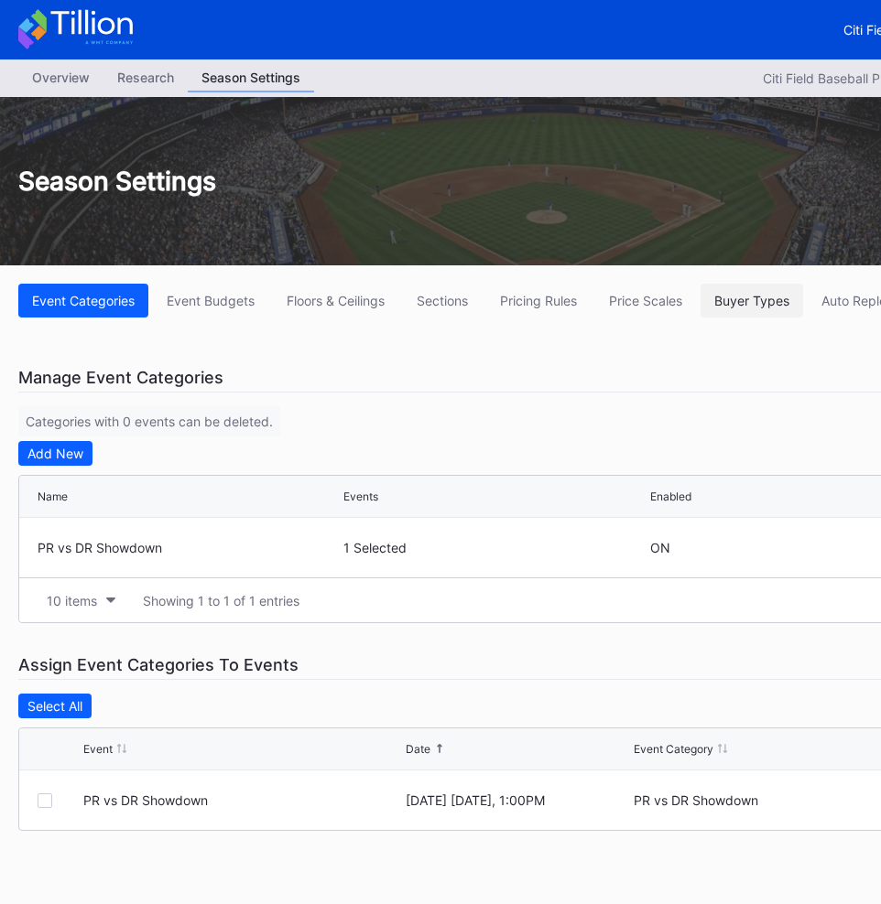
click at [734, 305] on div "Buyer Types" at bounding box center [751, 301] width 75 height 16
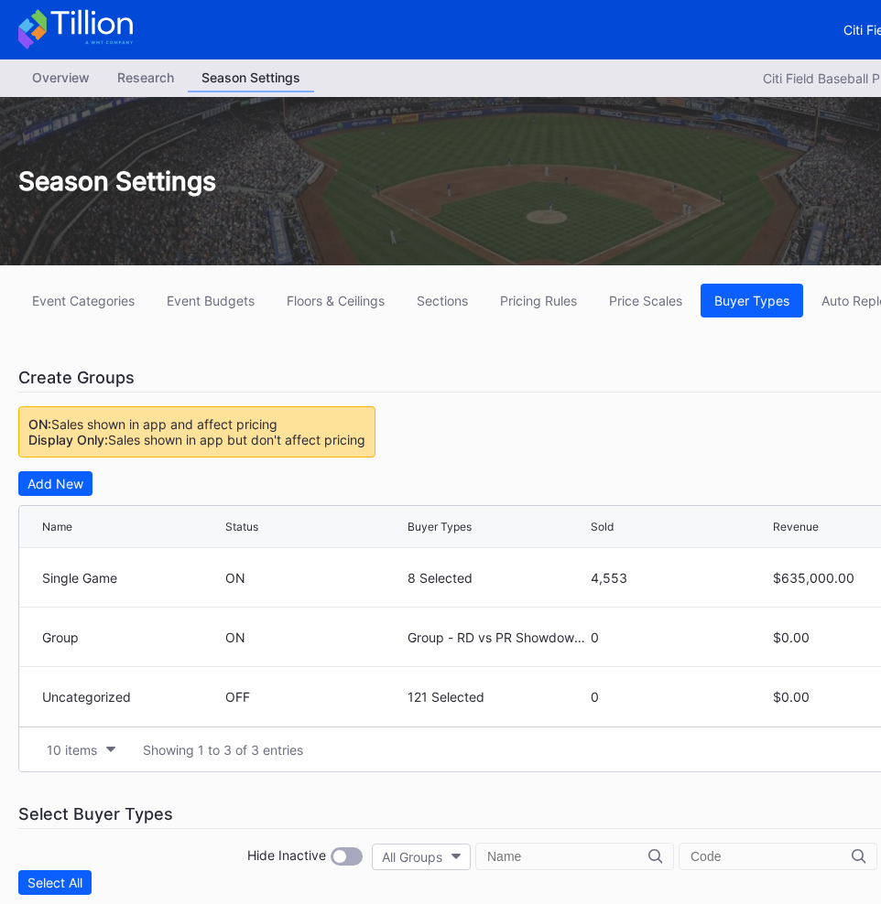
click at [475, 381] on div "Create Groups" at bounding box center [549, 377] width 1062 height 29
click at [511, 362] on div "Event Categories Event Budgets Floors & Ceilings Sections Pricing Rules Price S…" at bounding box center [549, 846] width 1099 height 1163
click at [648, 294] on div "Price Scales" at bounding box center [645, 301] width 73 height 16
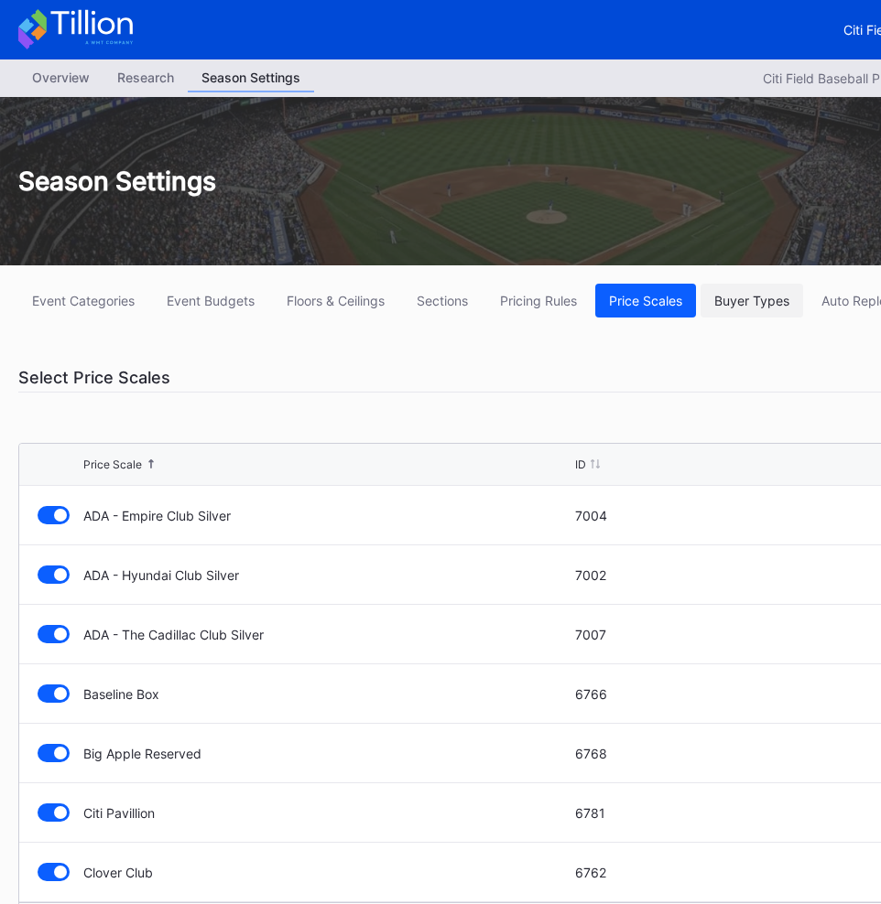
click at [739, 295] on div "Buyer Types" at bounding box center [751, 301] width 75 height 16
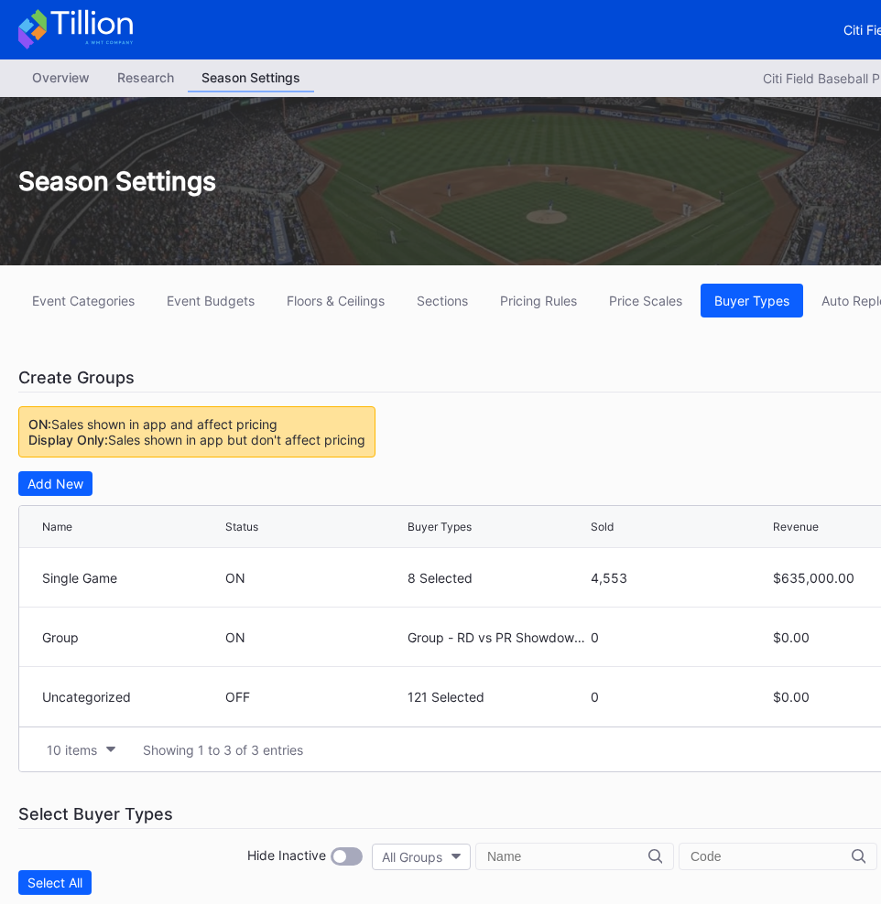
click at [58, 77] on div "Overview" at bounding box center [60, 77] width 85 height 27
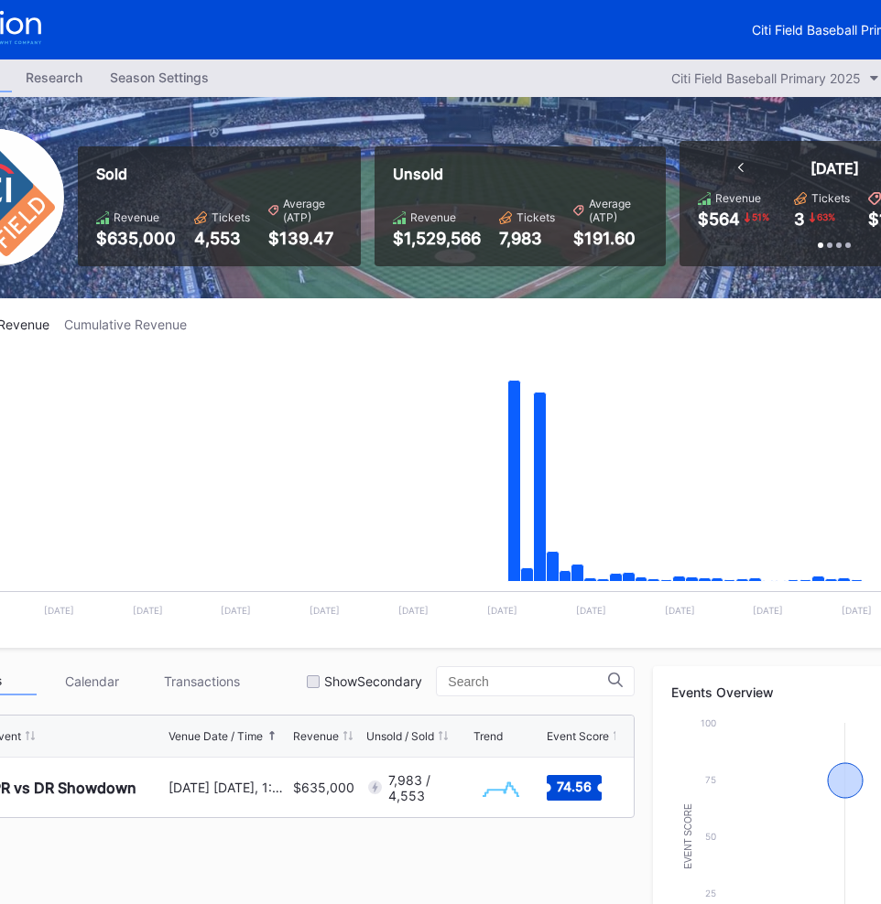
scroll to position [0, 218]
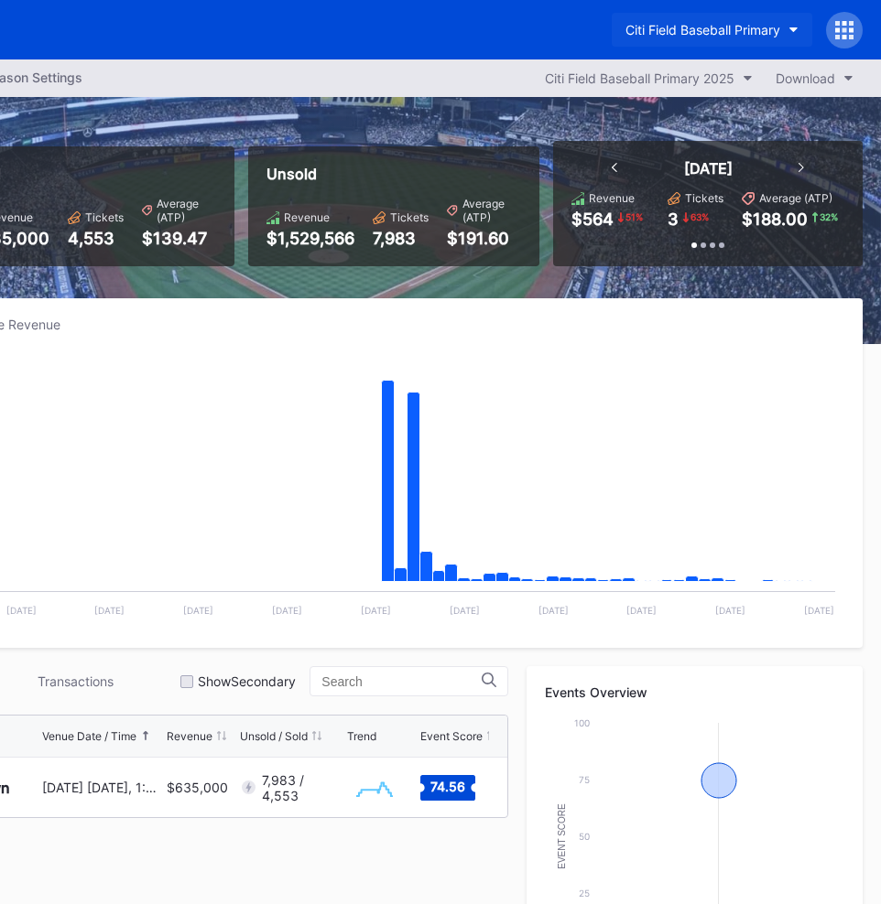
click at [715, 40] on button "Citi Field Baseball Primary" at bounding box center [712, 30] width 200 height 34
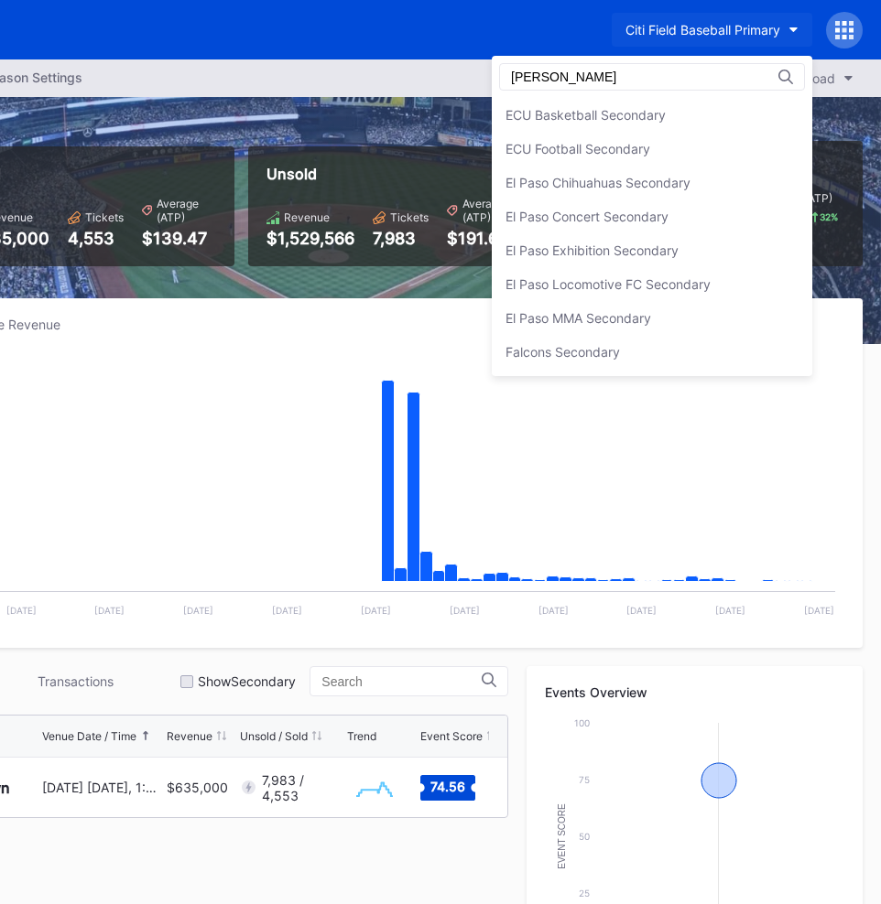
scroll to position [0, 0]
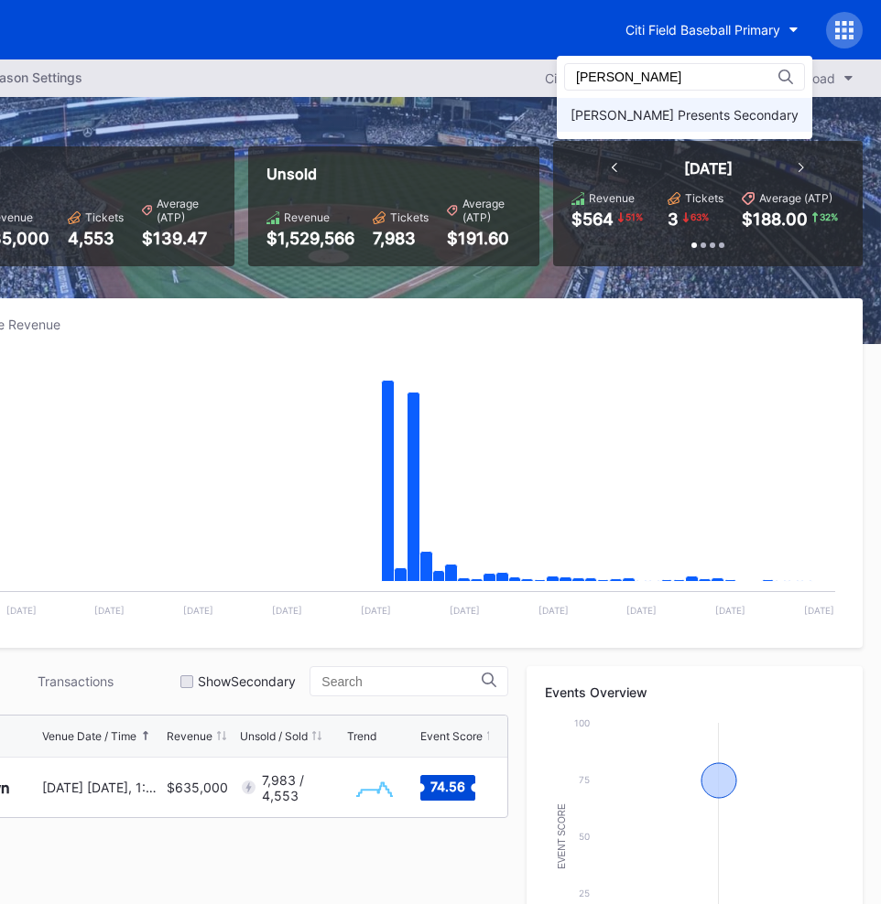
type input "[PERSON_NAME]"
click at [664, 99] on div "[PERSON_NAME] Presents Secondary" at bounding box center [684, 115] width 255 height 34
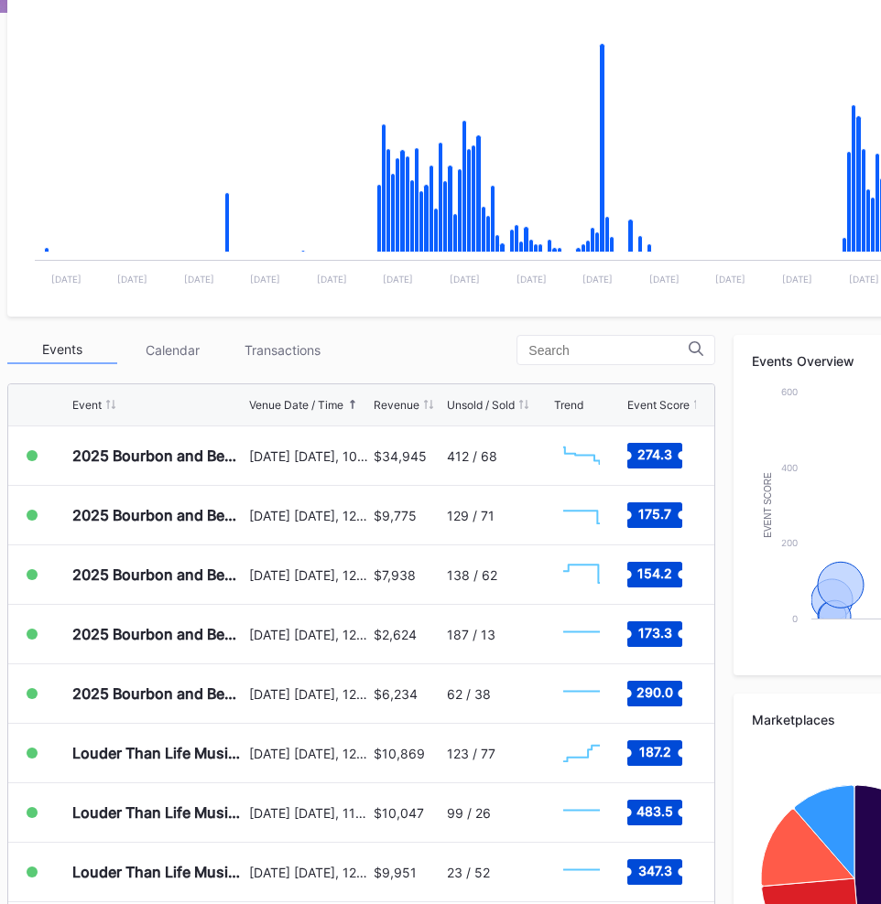
scroll to position [349, 0]
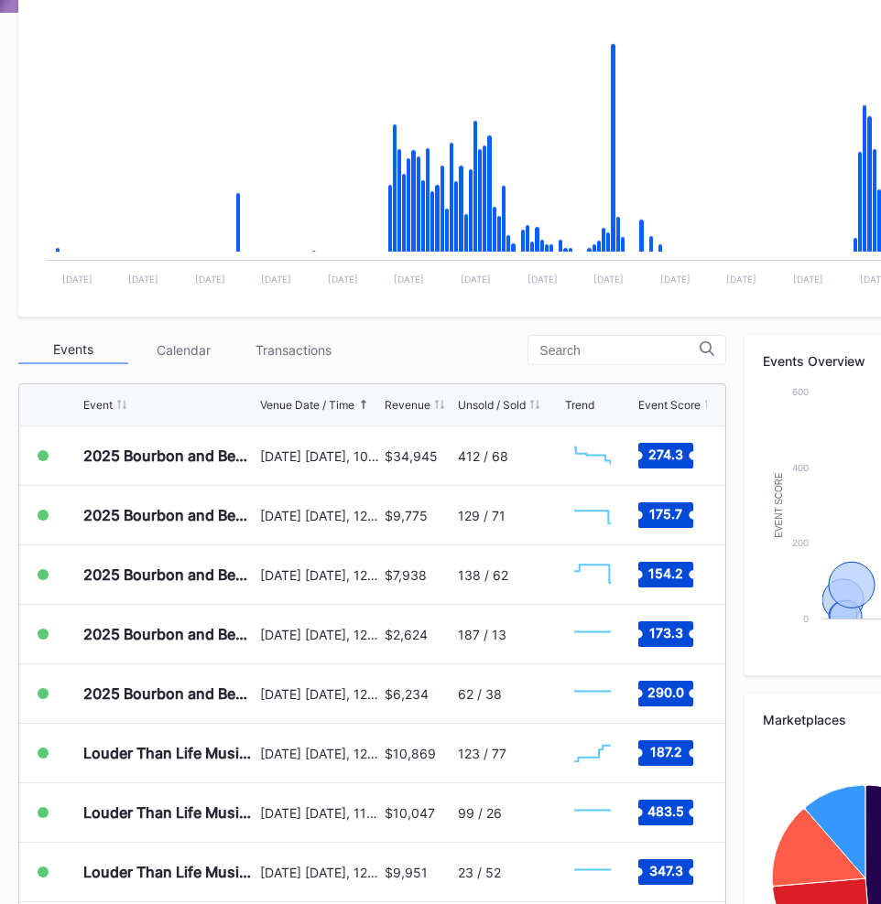
click at [400, 344] on div "Events Calendar Transactions" at bounding box center [372, 350] width 708 height 30
click at [418, 346] on div "Events Calendar Transactions" at bounding box center [372, 350] width 708 height 30
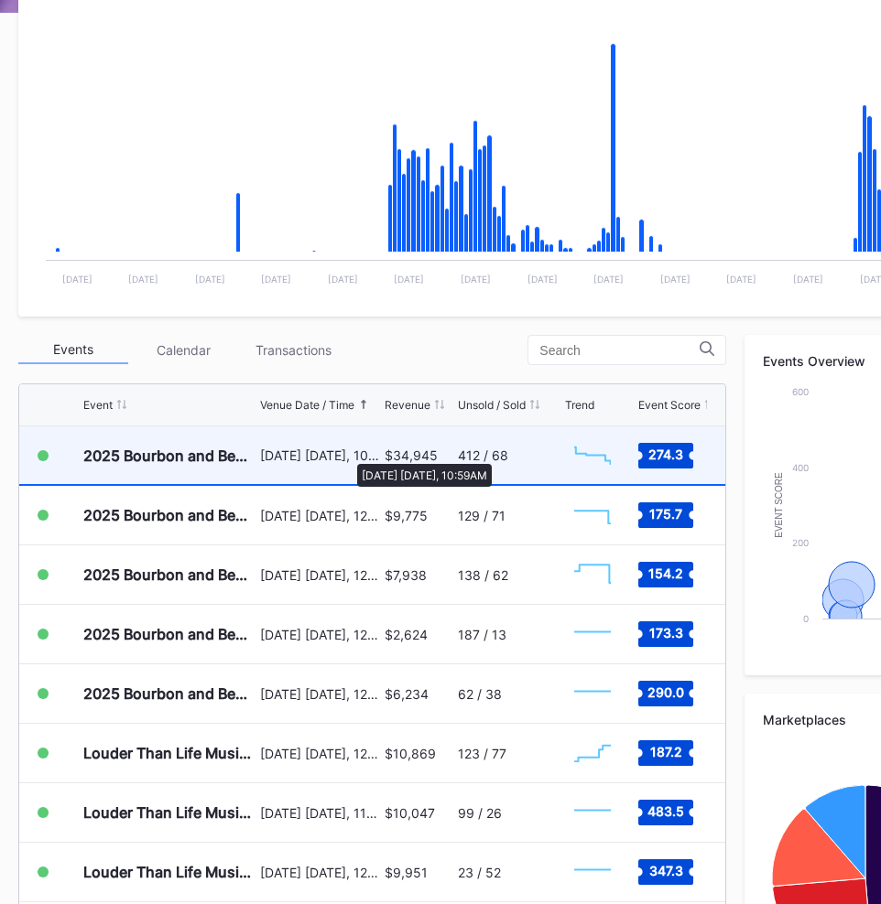
click at [347, 456] on div "[DATE] [DATE], 10:59AM" at bounding box center [320, 456] width 120 height 16
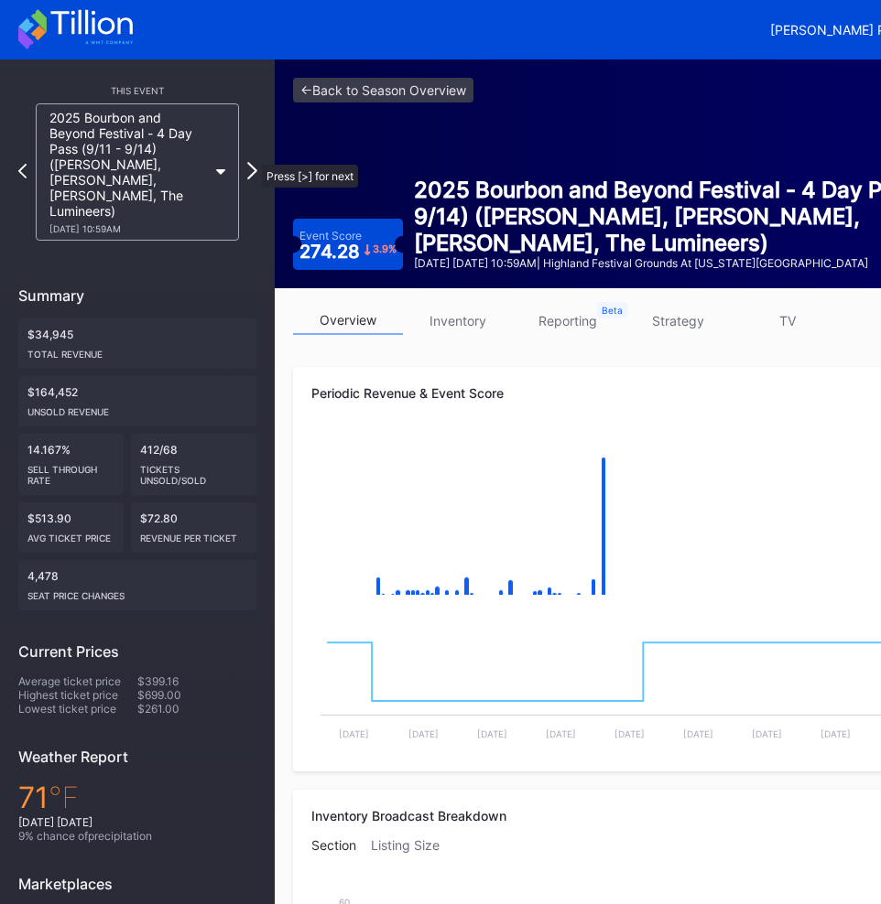
click at [253, 162] on icon at bounding box center [252, 170] width 10 height 17
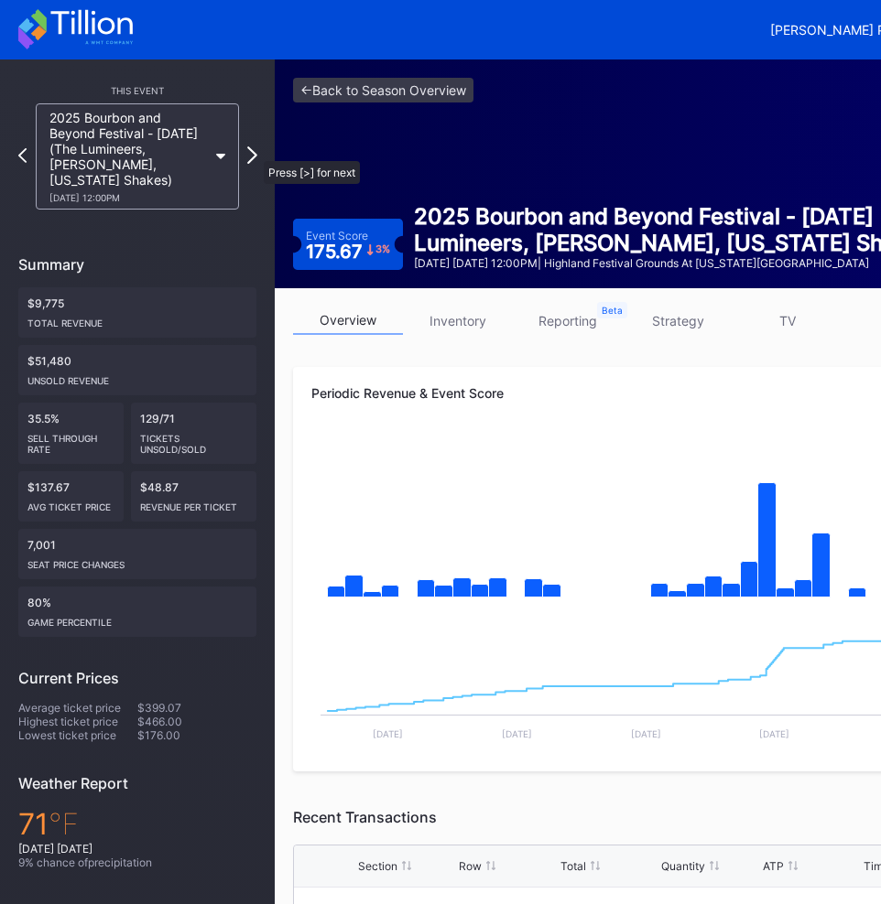
click at [254, 153] on icon at bounding box center [252, 154] width 10 height 17
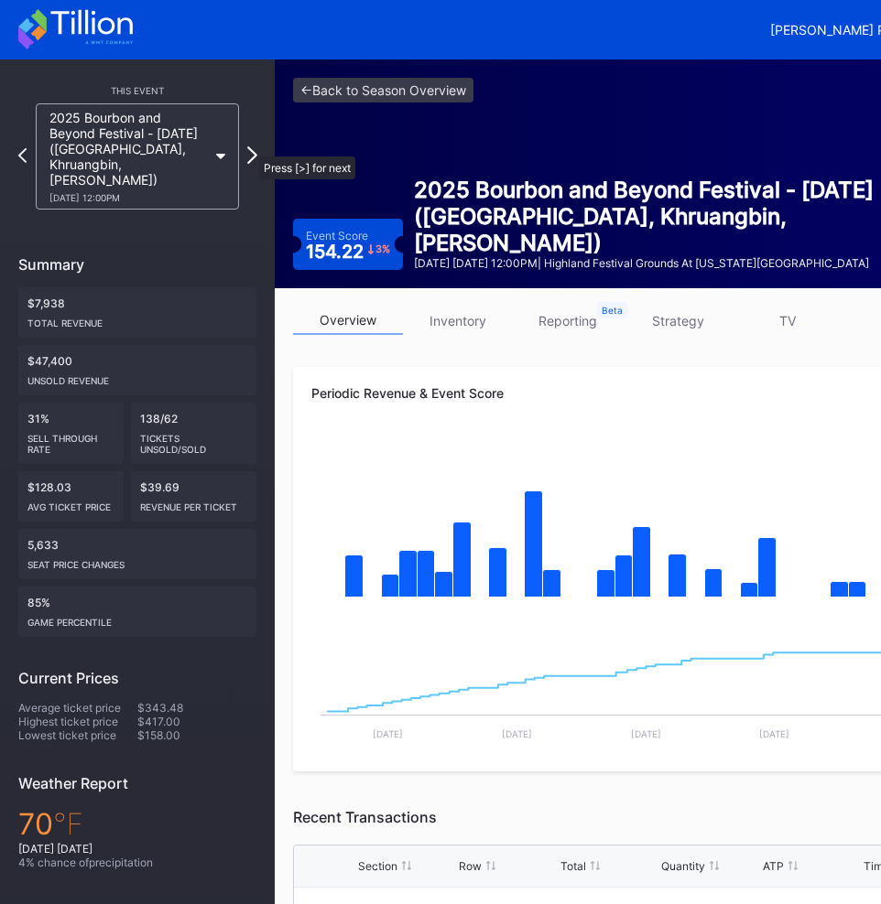
click at [250, 147] on icon at bounding box center [252, 154] width 10 height 17
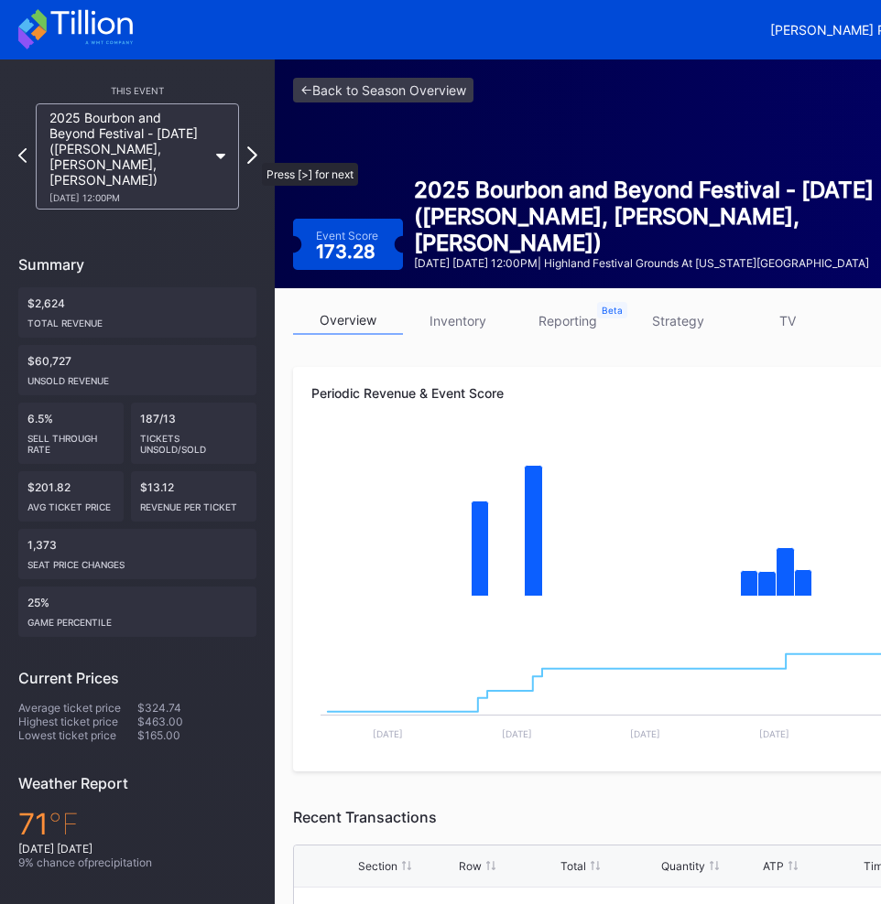
click at [253, 154] on icon at bounding box center [252, 154] width 10 height 17
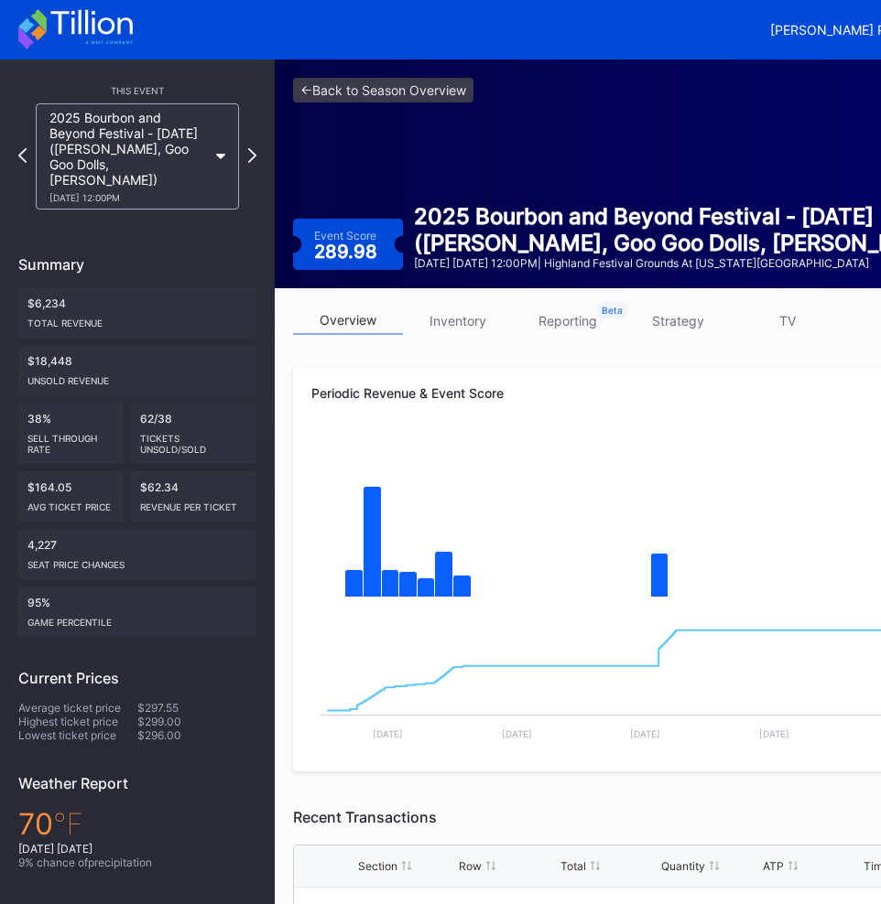
click at [558, 386] on div "Periodic Revenue & Event Score" at bounding box center [686, 393] width 751 height 16
click at [563, 386] on div "Periodic Revenue & Event Score" at bounding box center [686, 393] width 751 height 16
click at [564, 386] on div "Periodic Revenue & Event Score" at bounding box center [686, 393] width 751 height 16
click at [254, 146] on icon at bounding box center [252, 154] width 10 height 17
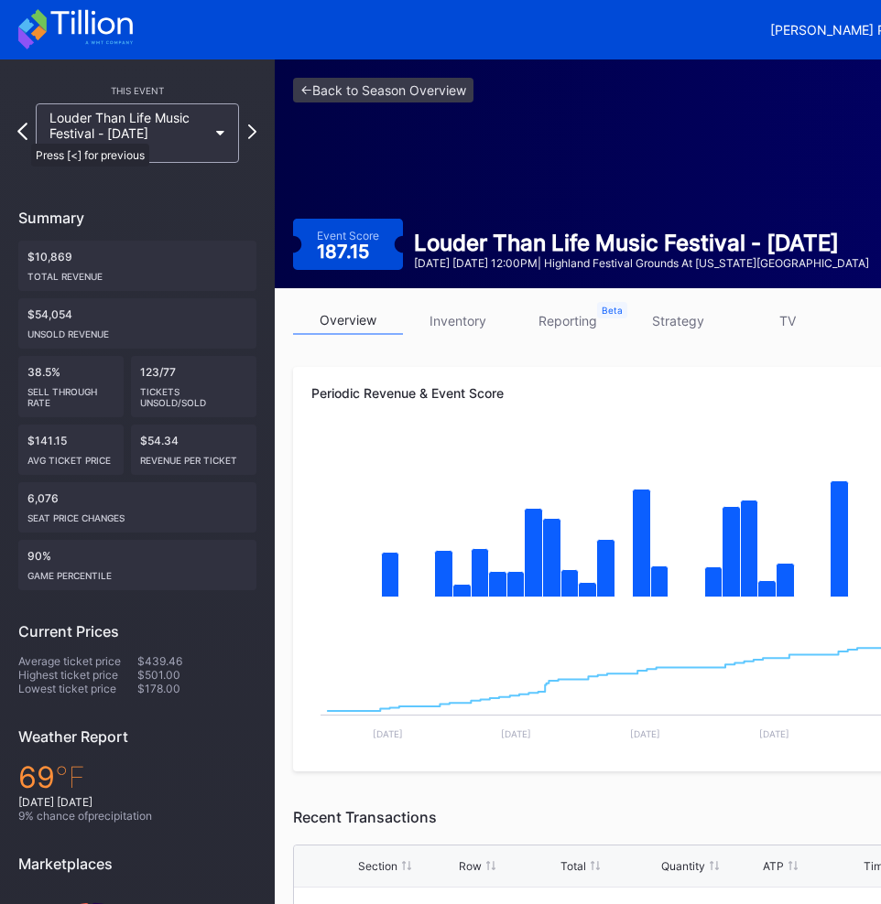
click at [22, 135] on icon at bounding box center [22, 131] width 10 height 17
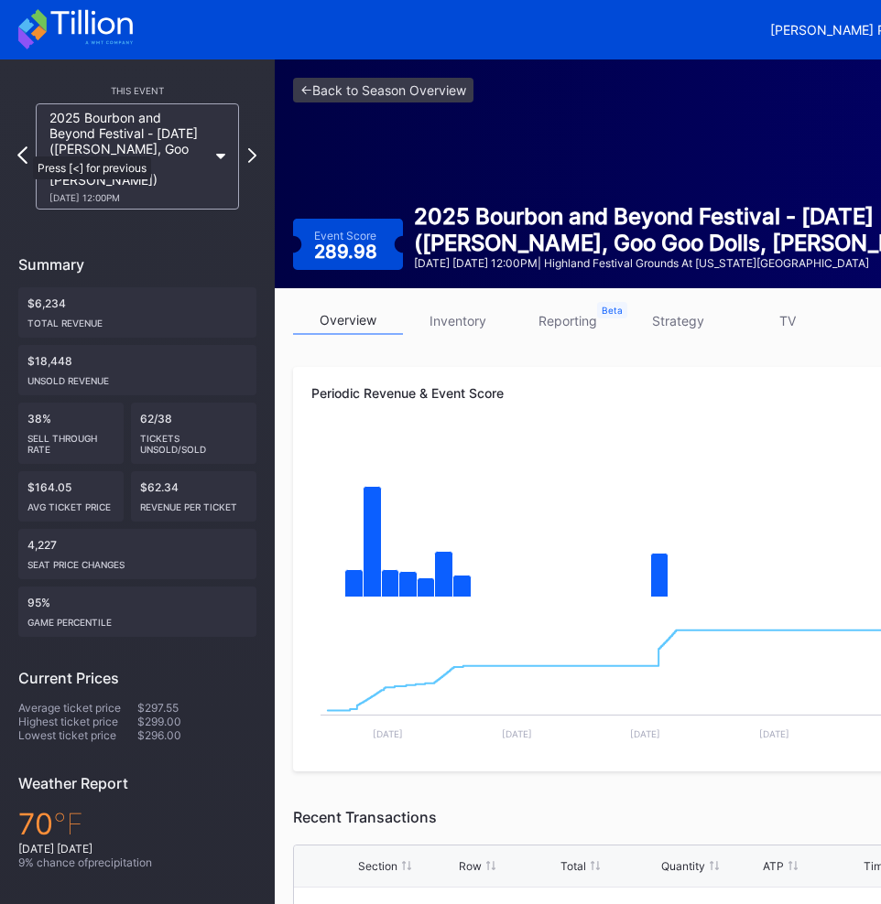
click at [24, 147] on icon at bounding box center [22, 154] width 10 height 17
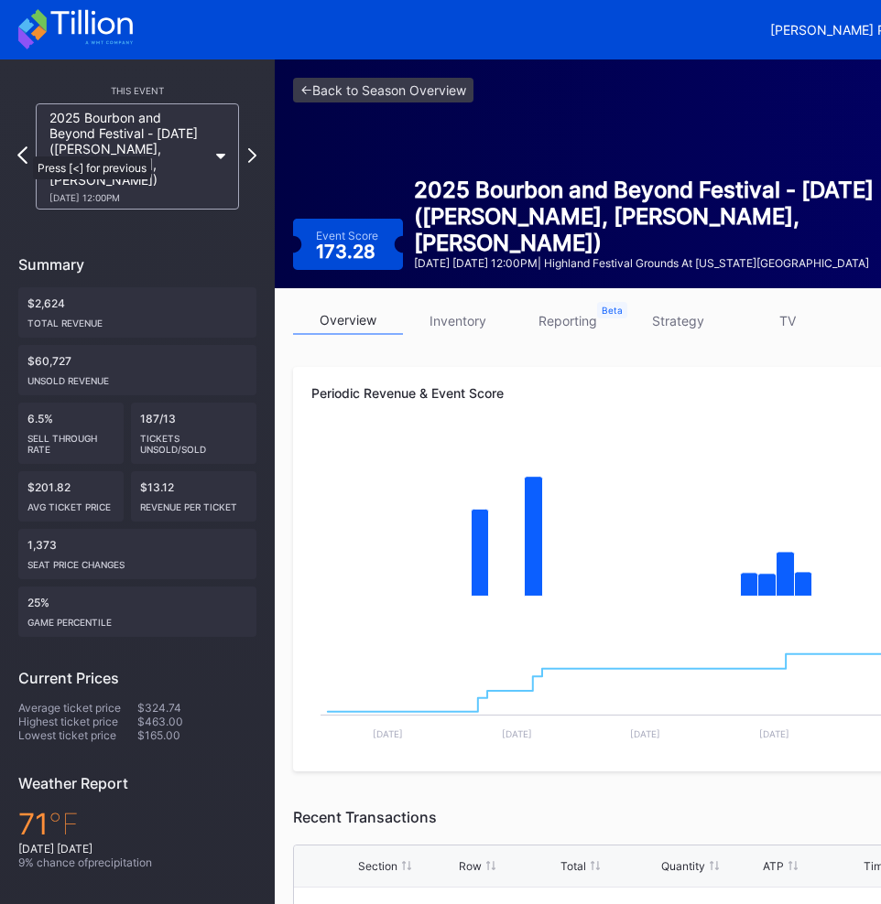
click at [24, 147] on icon at bounding box center [22, 154] width 10 height 17
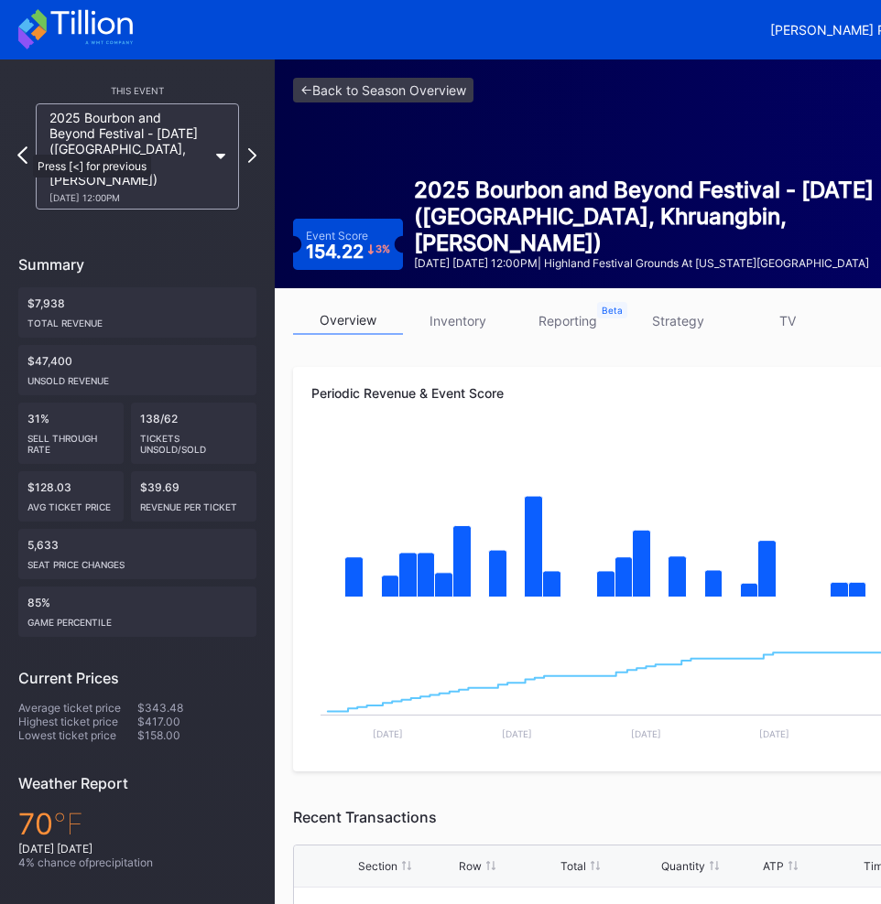
click at [24, 146] on icon at bounding box center [22, 154] width 10 height 17
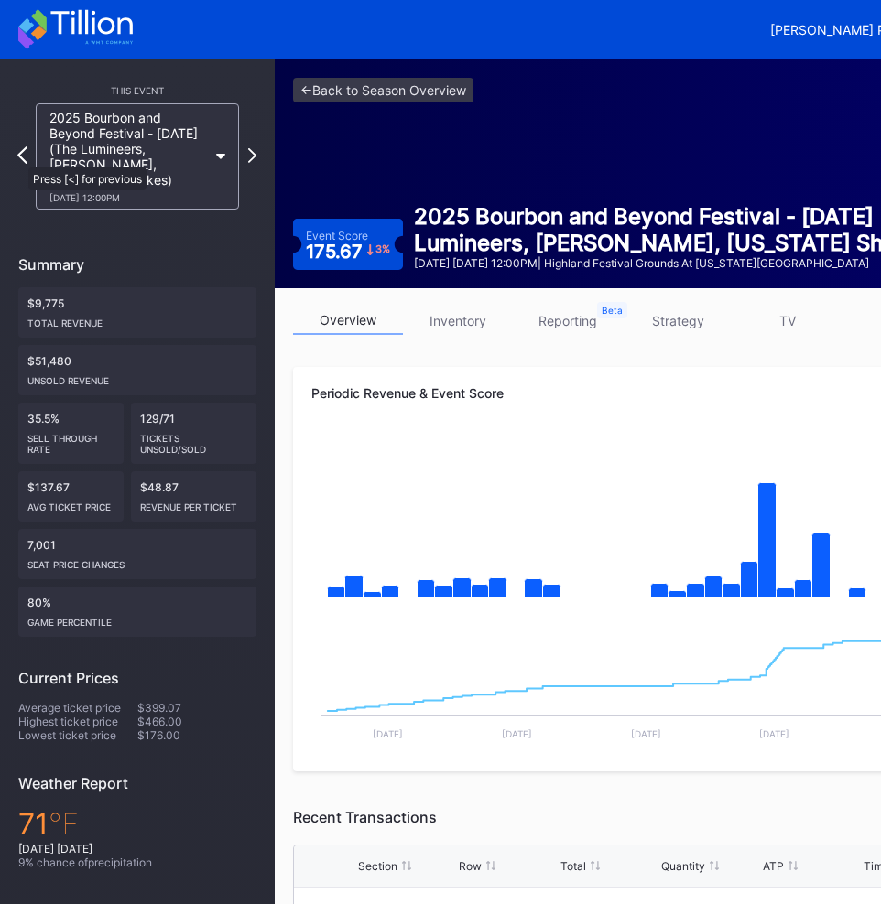
click at [19, 158] on icon at bounding box center [22, 154] width 10 height 17
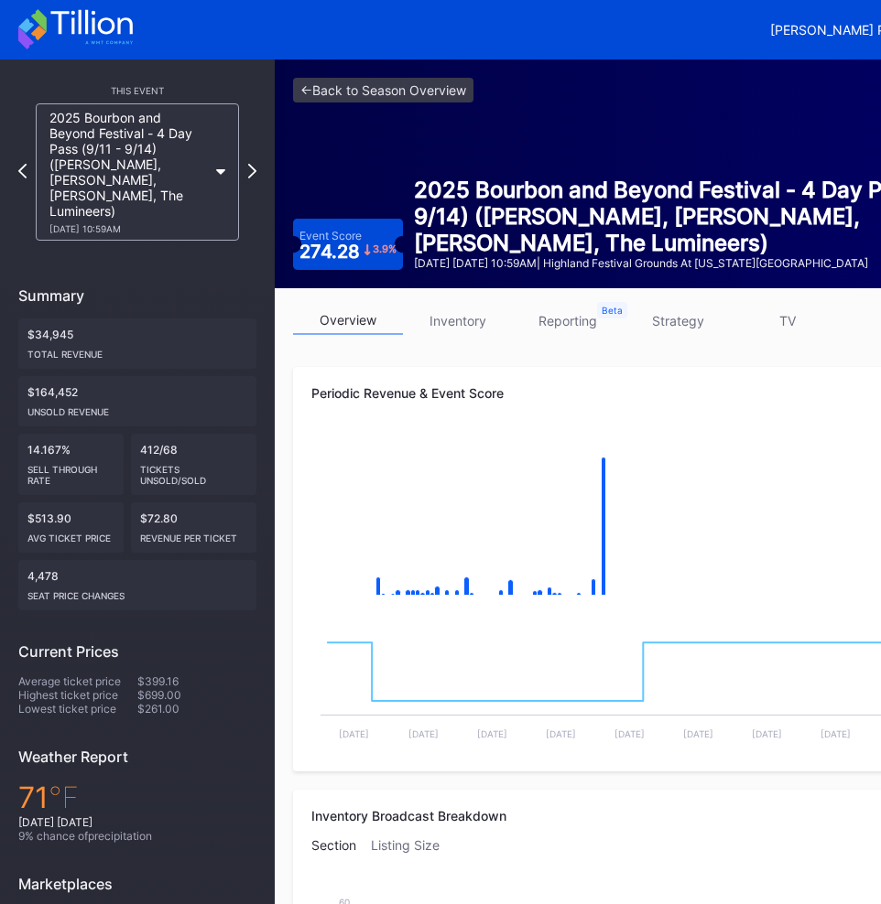
click at [352, 93] on link "<- Back to Season Overview" at bounding box center [383, 90] width 180 height 25
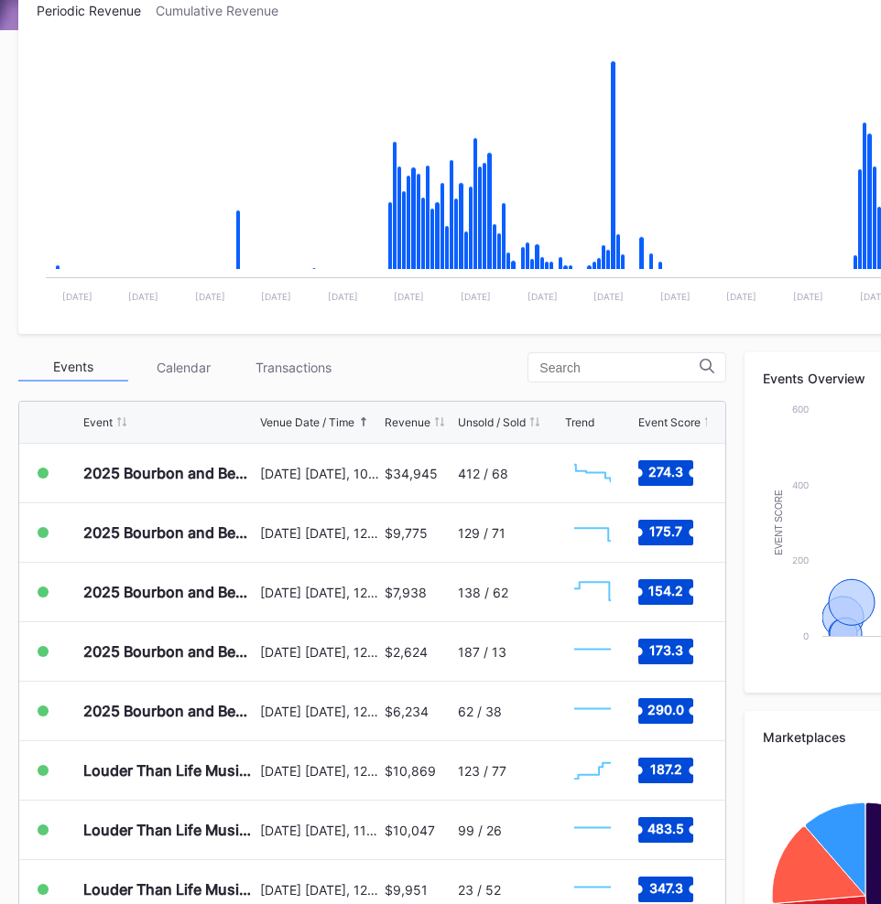
scroll to position [332, 0]
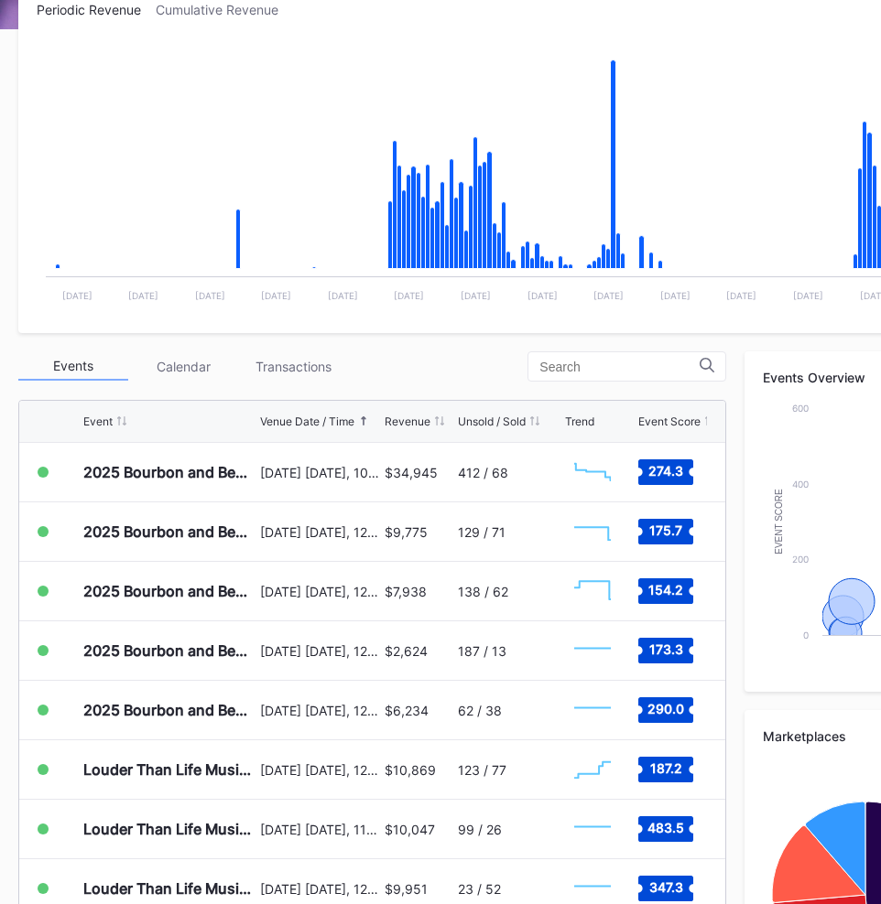
click at [387, 363] on div "Events Calendar Transactions" at bounding box center [372, 367] width 708 height 30
click at [418, 367] on div "Events Calendar Transactions" at bounding box center [372, 367] width 708 height 30
click at [419, 366] on div "Events Calendar Transactions" at bounding box center [372, 367] width 708 height 30
click at [504, 343] on div "Periodic Revenue Cumulative Revenue Created with Highcharts 11.2.0 Chart title …" at bounding box center [549, 527] width 1099 height 1086
click at [499, 358] on div "Events Calendar Transactions" at bounding box center [372, 367] width 708 height 30
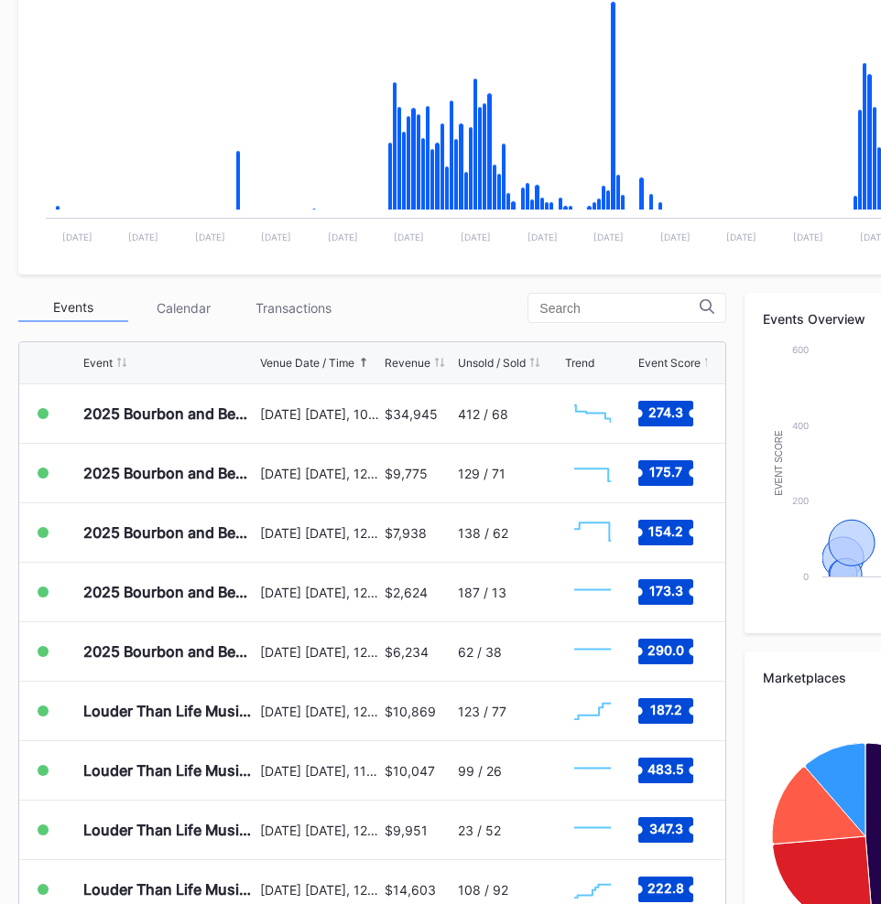
scroll to position [395, 0]
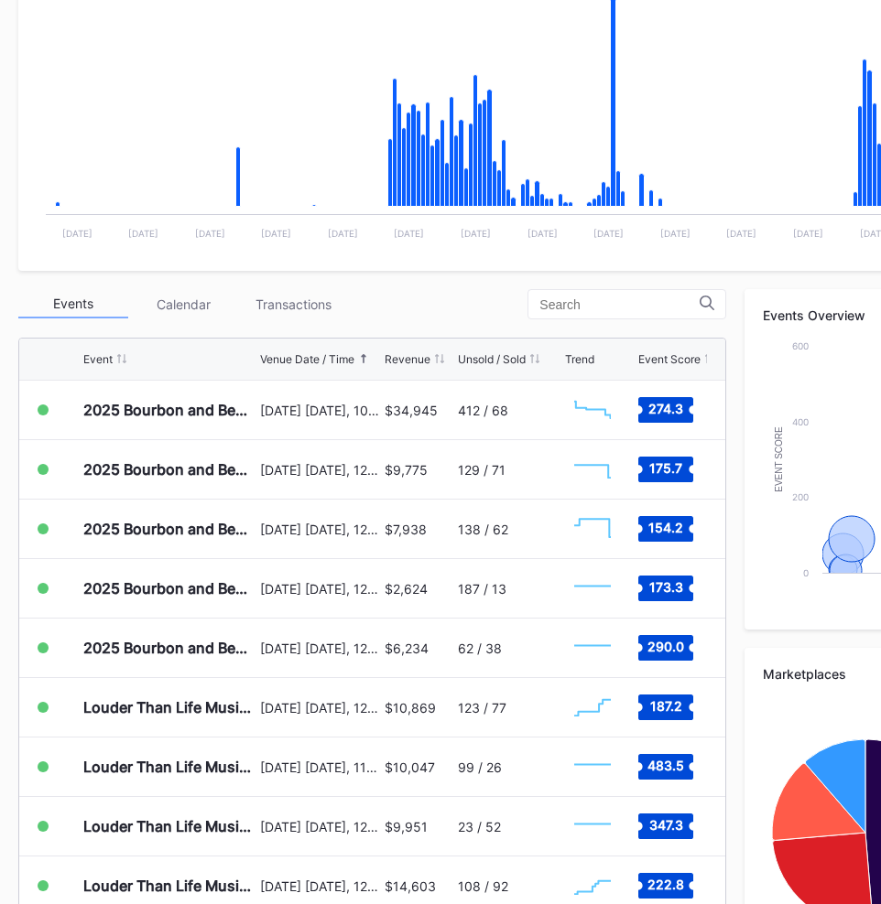
click at [481, 288] on div "Periodic Revenue Cumulative Revenue Created with Highcharts 11.2.0 Chart title …" at bounding box center [549, 464] width 1099 height 1086
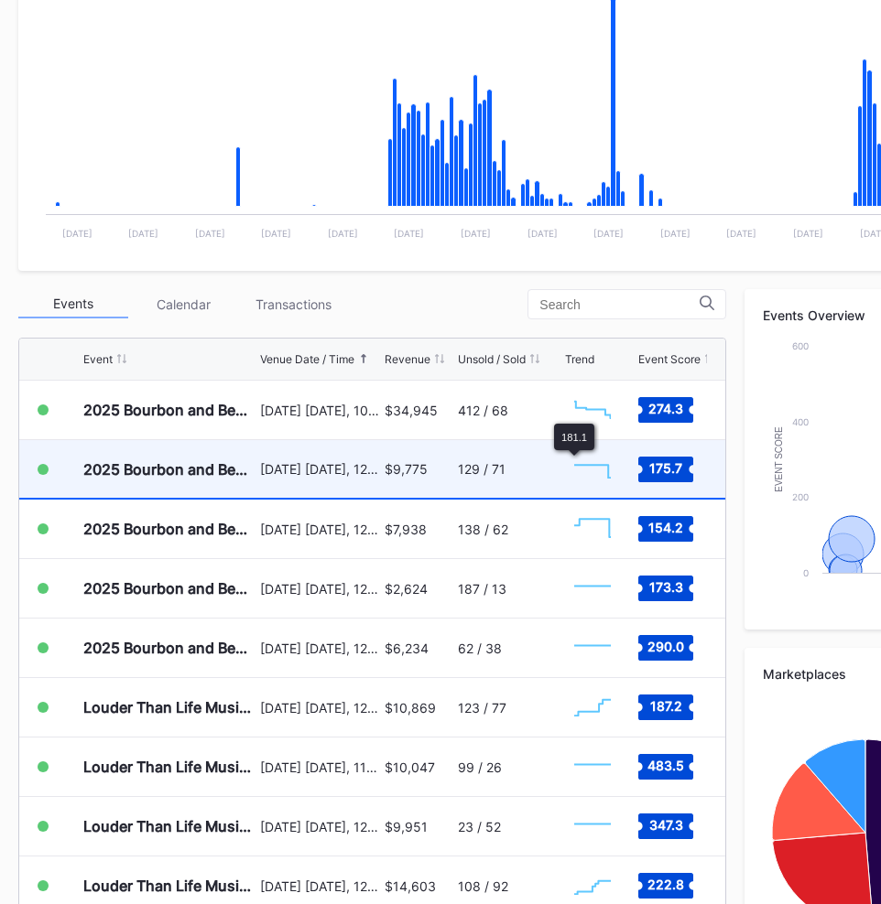
click at [404, 457] on div "$9,775" at bounding box center [418, 469] width 69 height 58
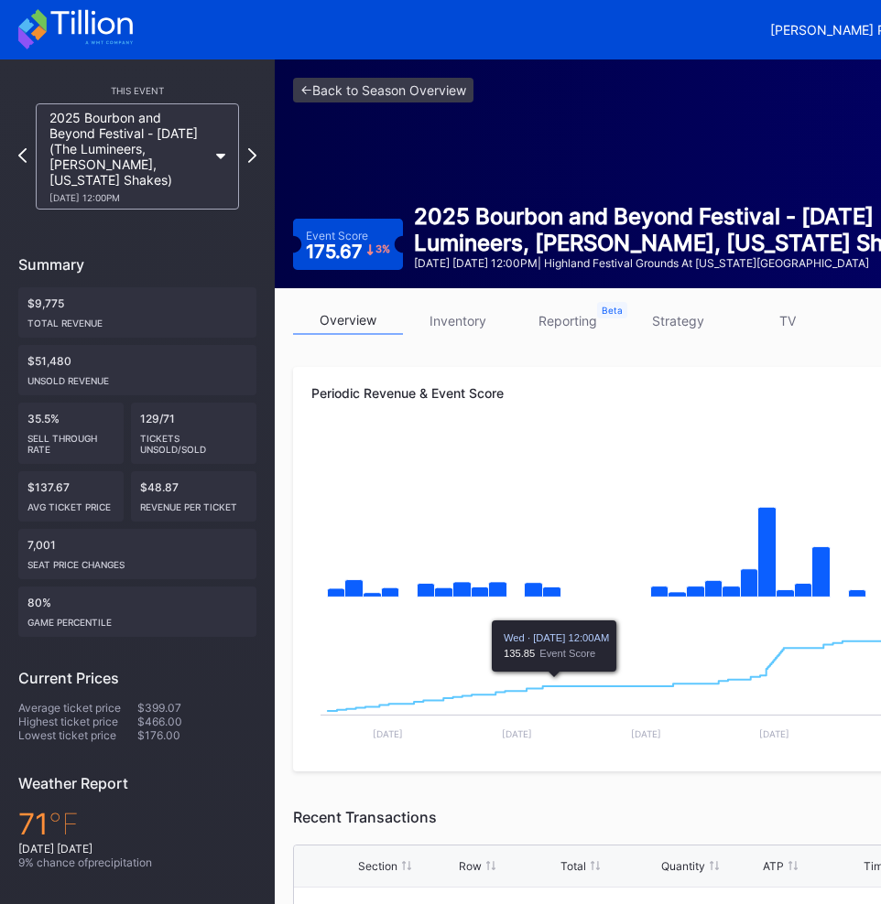
scroll to position [0, 218]
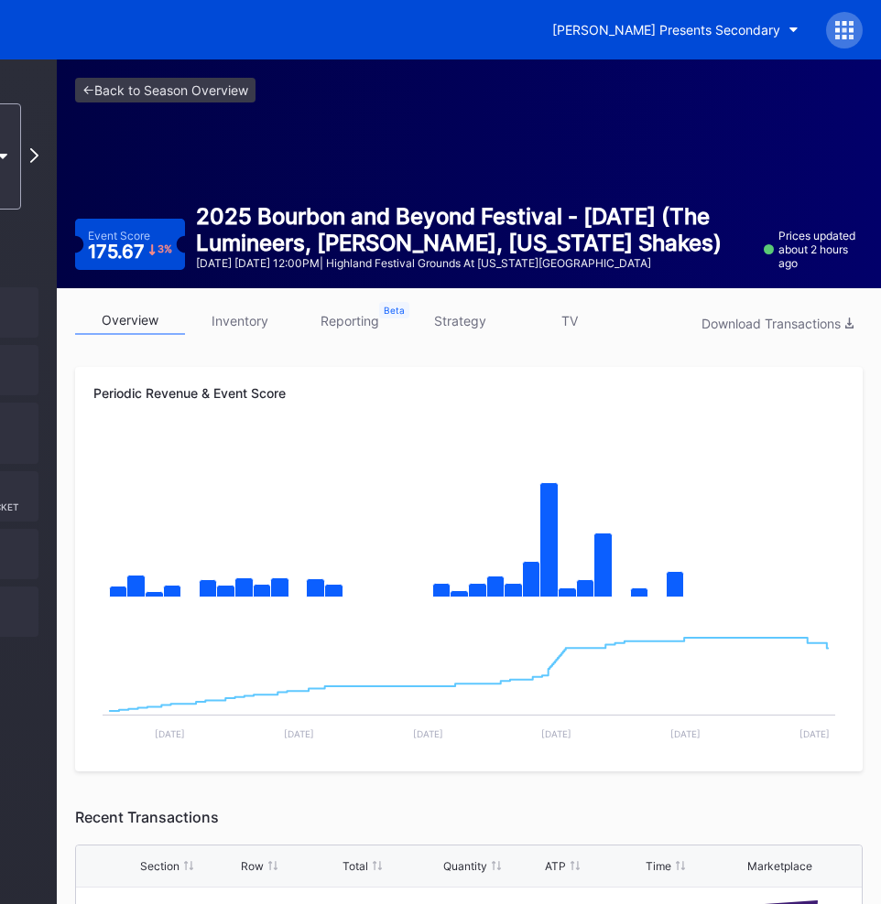
click at [461, 330] on link "strategy" at bounding box center [460, 321] width 110 height 28
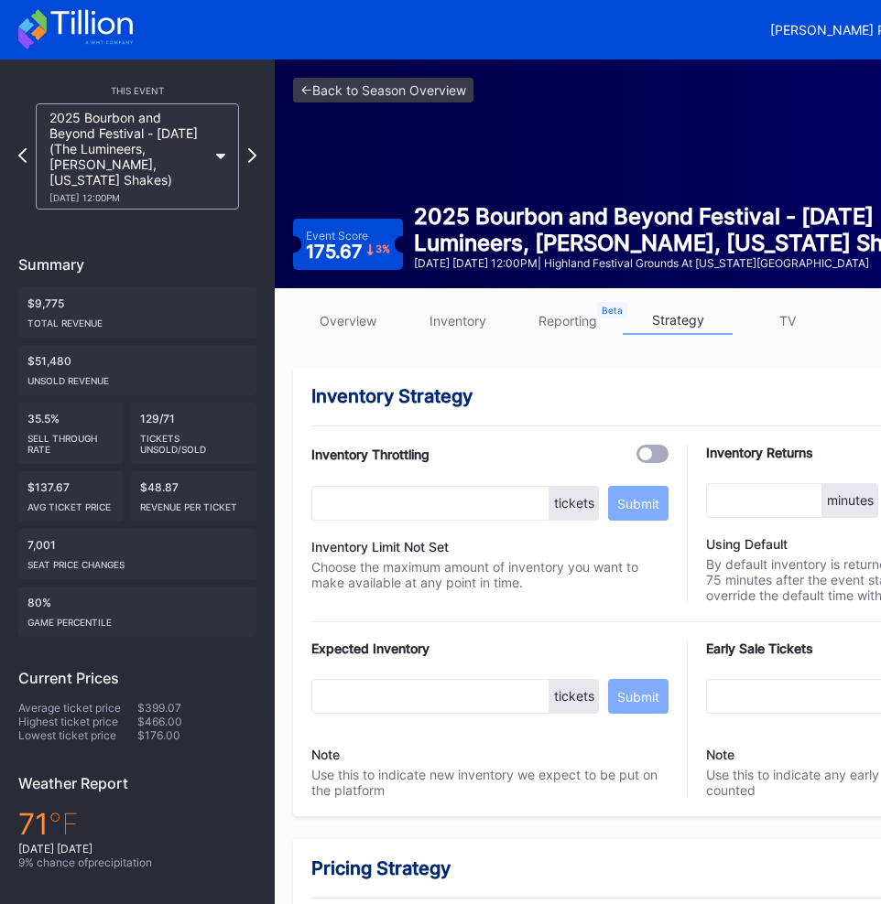
click at [369, 309] on link "overview" at bounding box center [348, 321] width 110 height 28
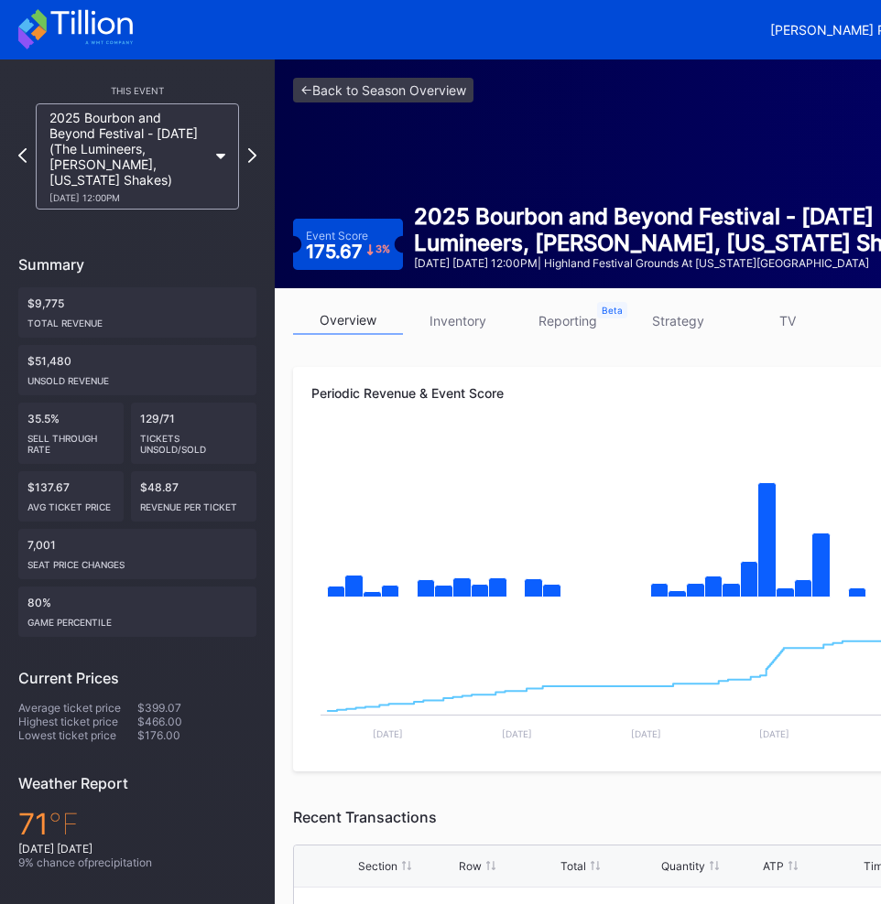
click at [587, 383] on div "Periodic Revenue & Event Score Created with Highcharts 11.2.0 Chart title Creat…" at bounding box center [686, 569] width 787 height 405
click at [471, 321] on link "inventory" at bounding box center [458, 321] width 110 height 28
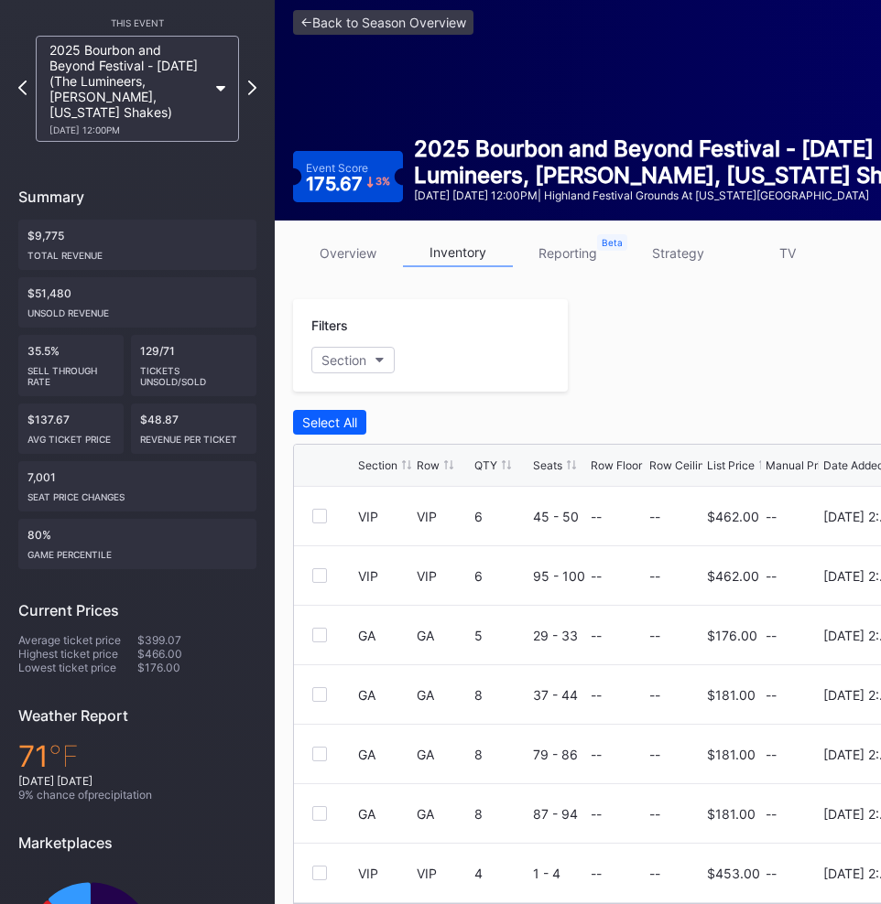
scroll to position [93, 0]
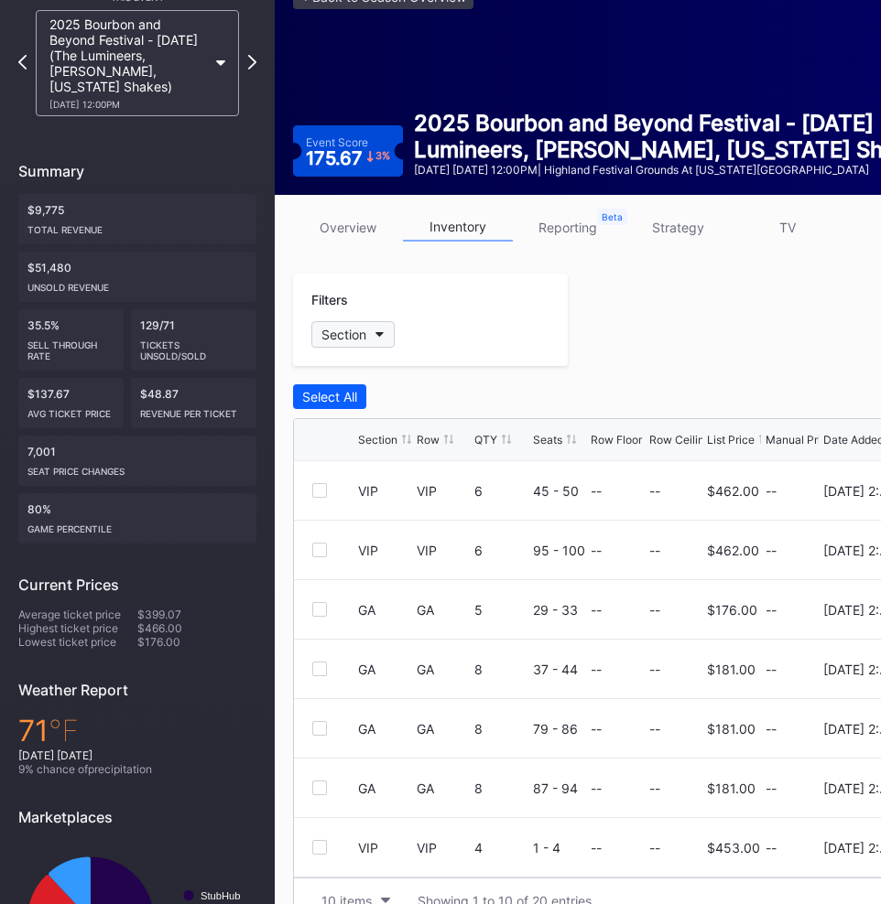
click at [374, 340] on button "Section" at bounding box center [352, 334] width 83 height 27
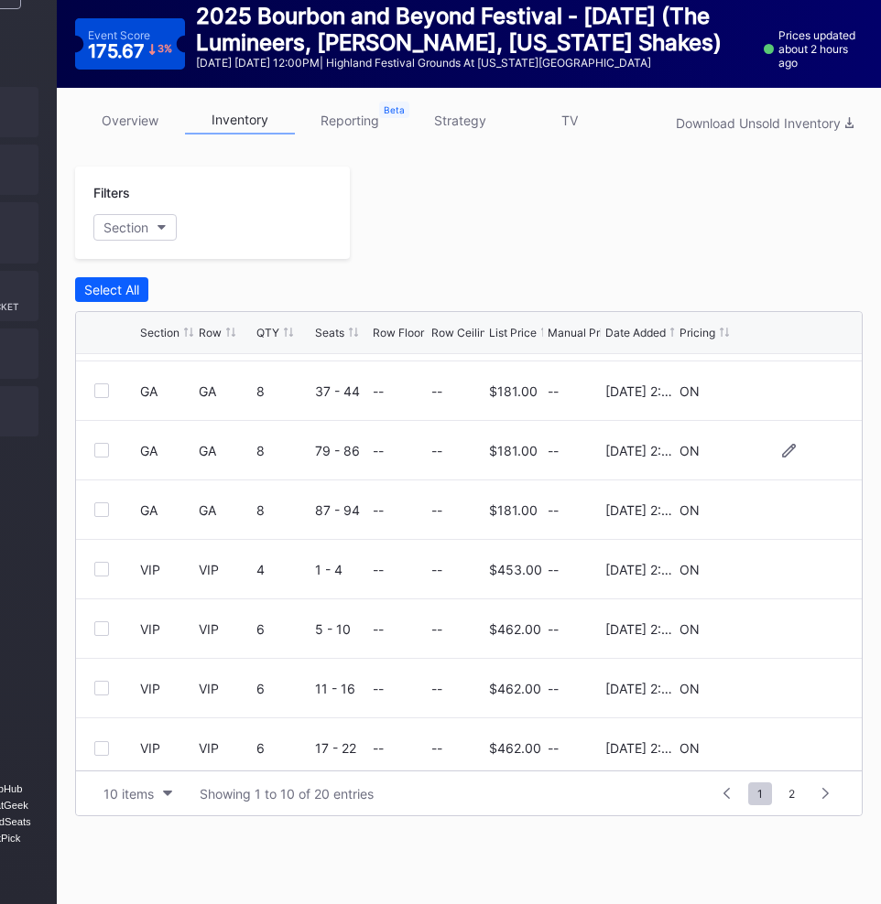
scroll to position [179, 0]
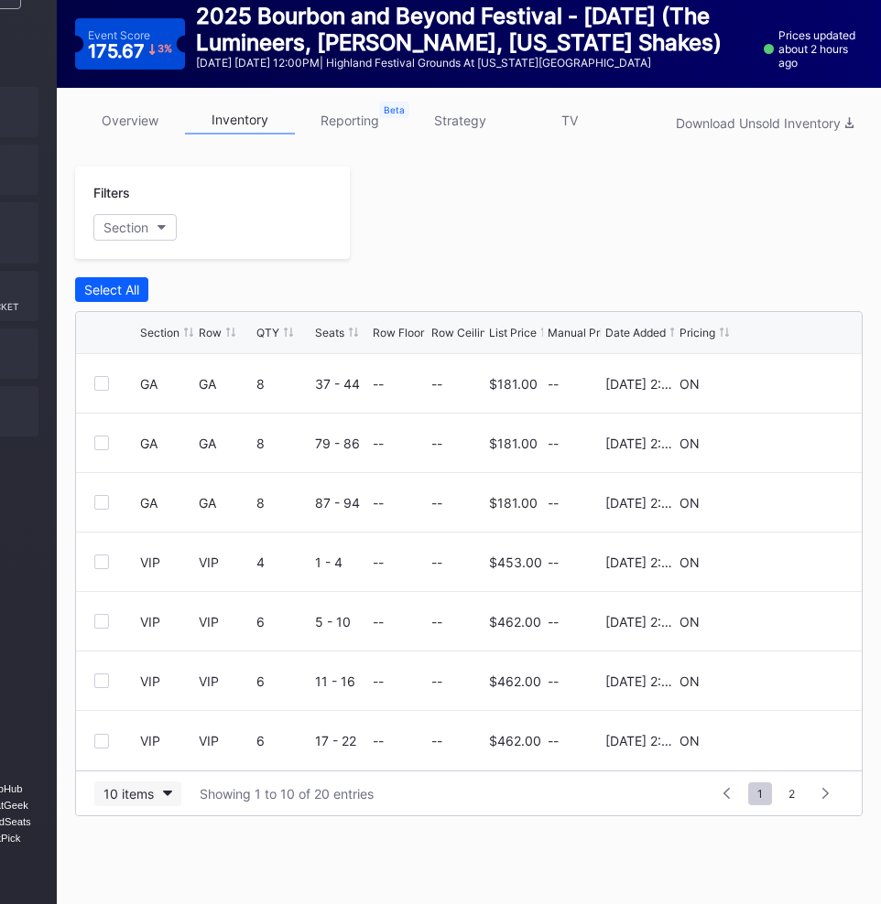
click at [136, 782] on button "10 items" at bounding box center [137, 794] width 87 height 25
click at [145, 762] on div "200 items" at bounding box center [137, 748] width 87 height 34
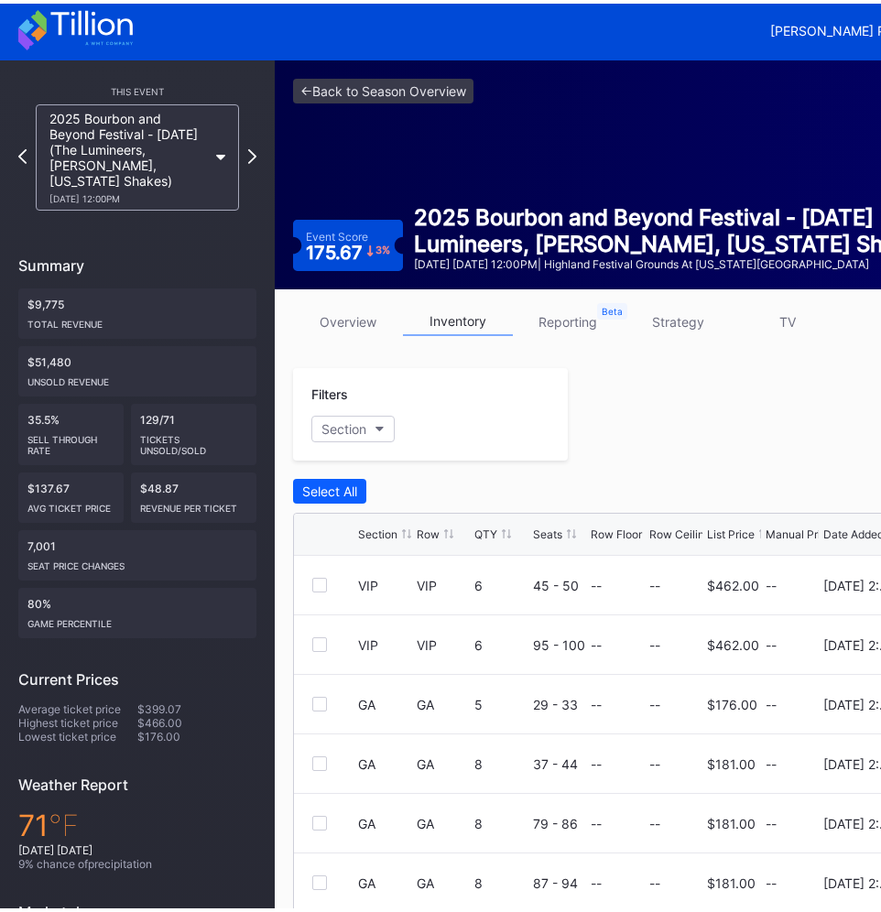
scroll to position [0, 0]
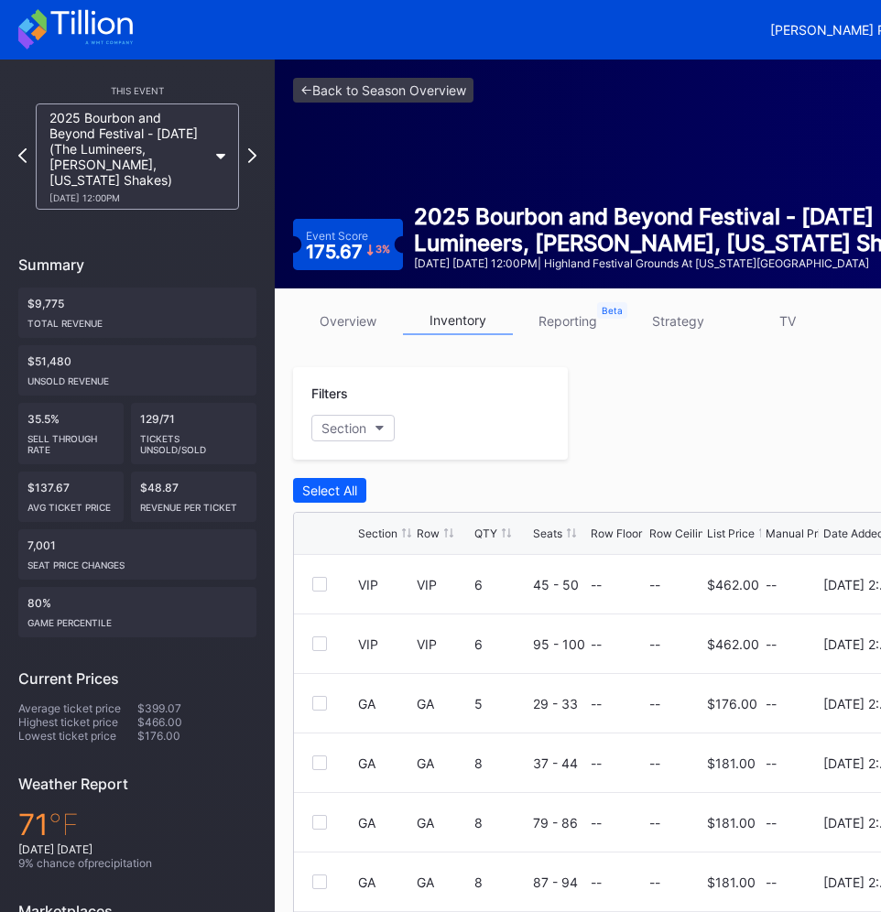
click at [466, 409] on div "Filters Section" at bounding box center [430, 413] width 275 height 92
click at [374, 432] on button "Section" at bounding box center [352, 428] width 83 height 27
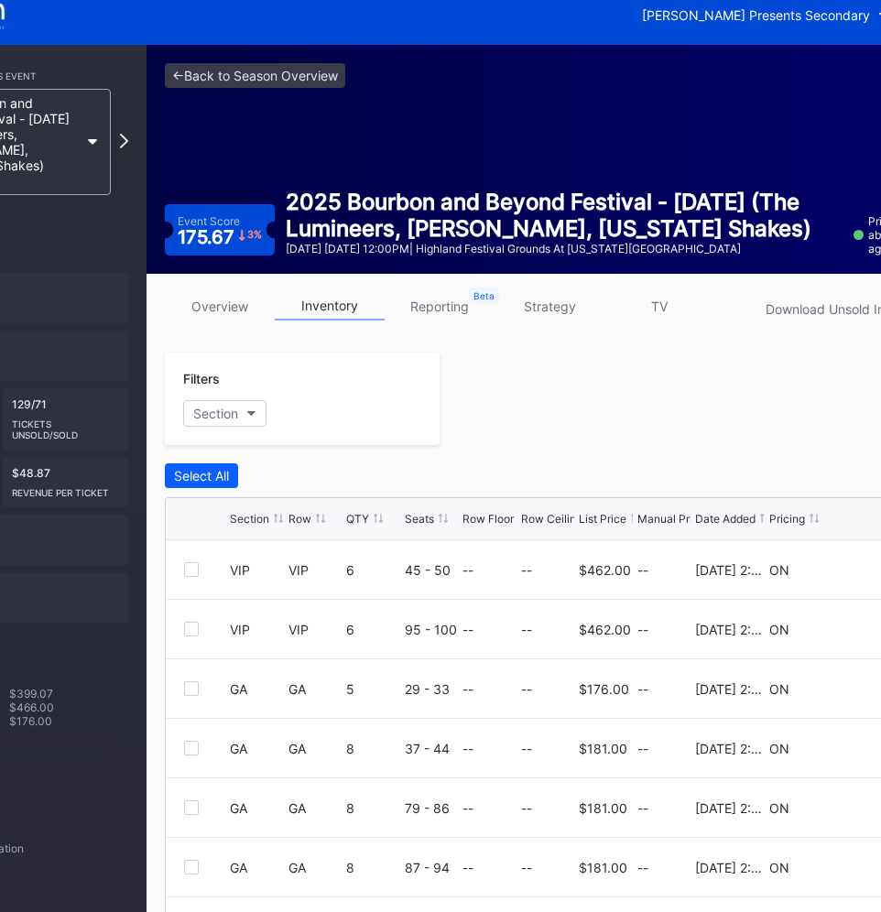
scroll to position [15, 0]
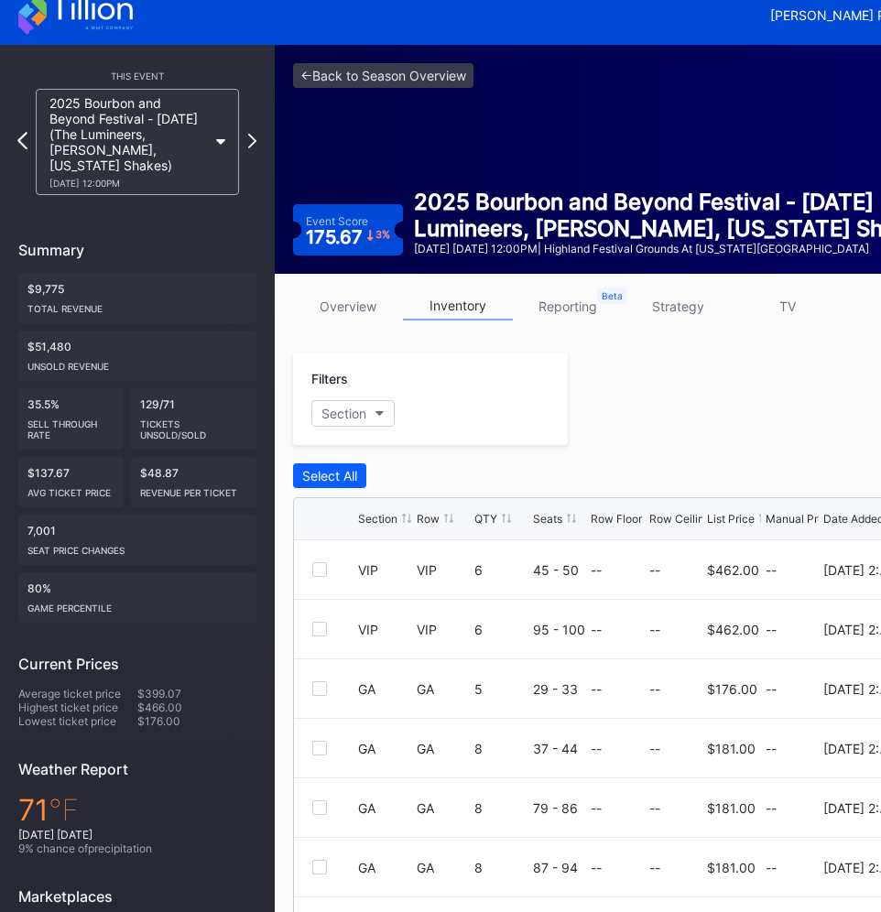
click at [25, 142] on icon at bounding box center [22, 140] width 10 height 17
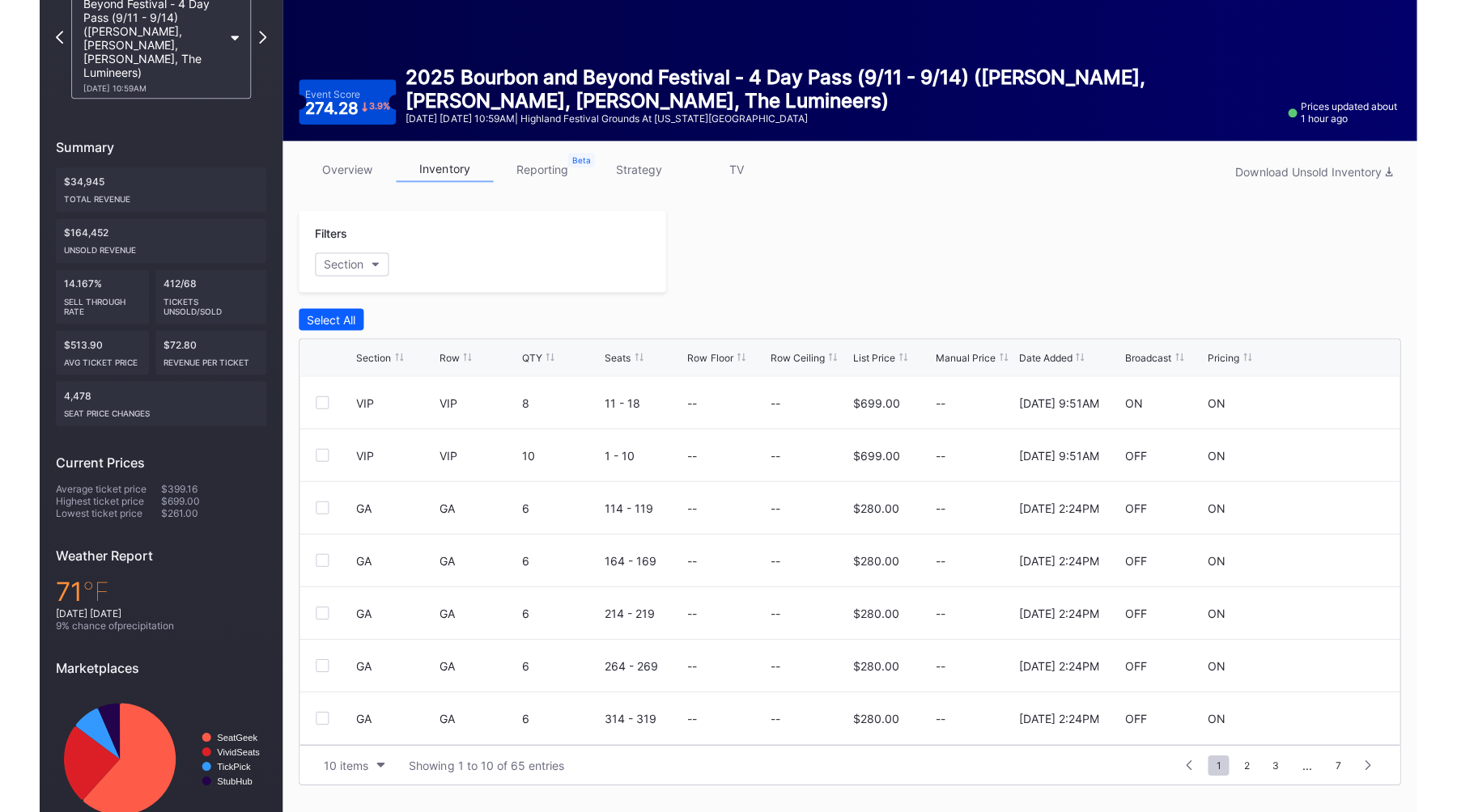
scroll to position [113, 0]
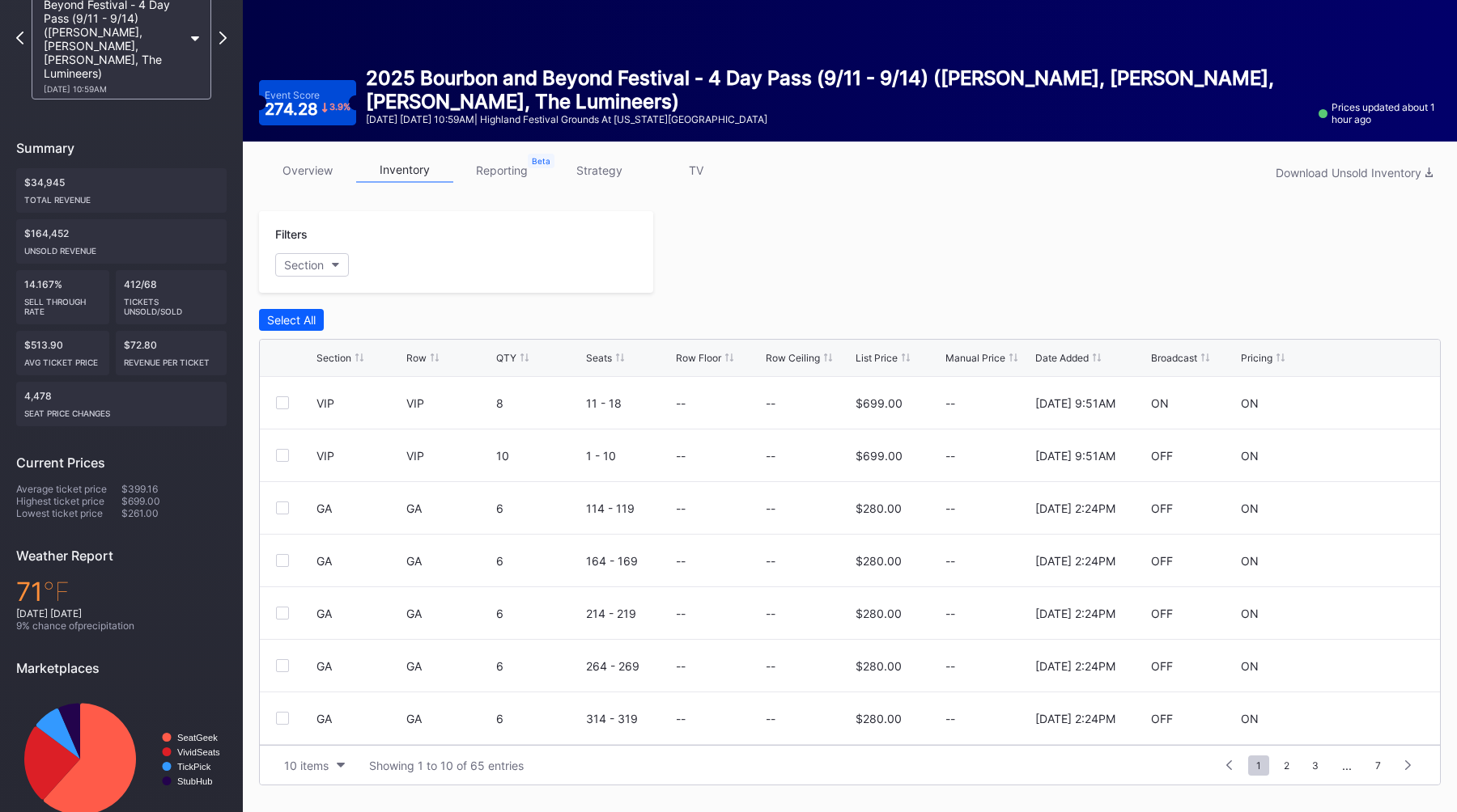
click at [778, 234] on div at bounding box center [1047, 252] width 788 height 81
click at [778, 361] on div "List Price" at bounding box center [877, 358] width 42 height 12
click at [778, 208] on div "overview inventory reporting strategy TV Download Unsold Inventory Filters Sect…" at bounding box center [850, 471] width 1214 height 660
click at [778, 209] on div "overview inventory reporting strategy TV Download Unsold Inventory Filters Sect…" at bounding box center [850, 471] width 1214 height 660
click at [591, 171] on link "strategy" at bounding box center [599, 171] width 97 height 25
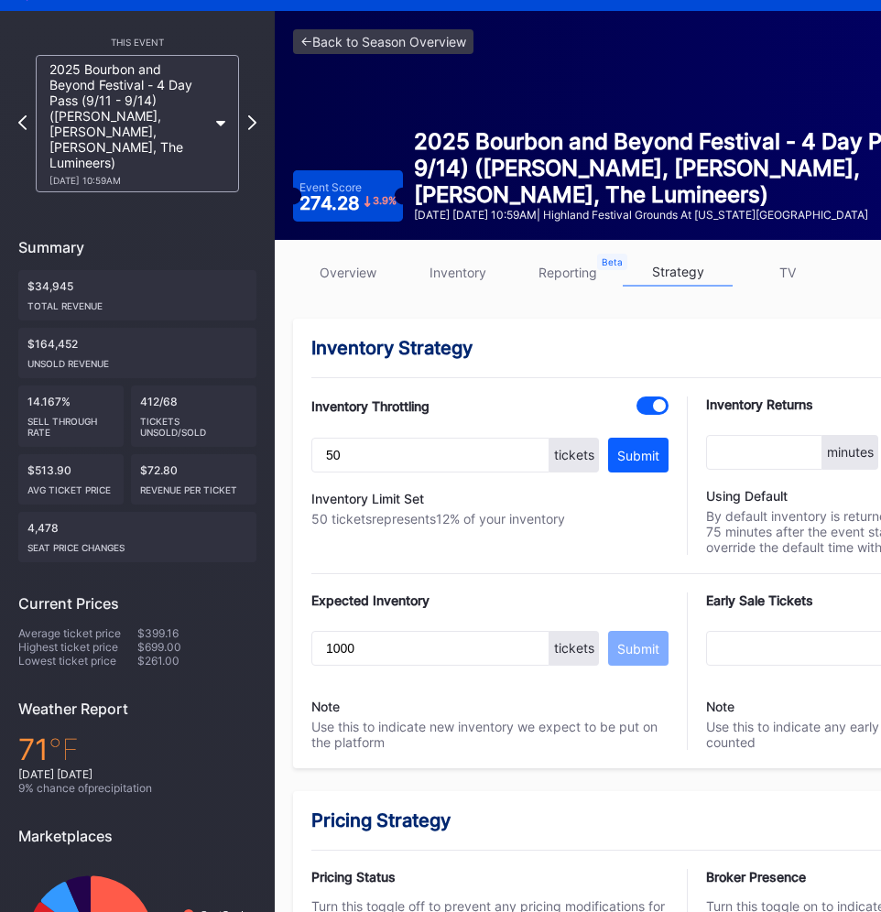
scroll to position [14, 0]
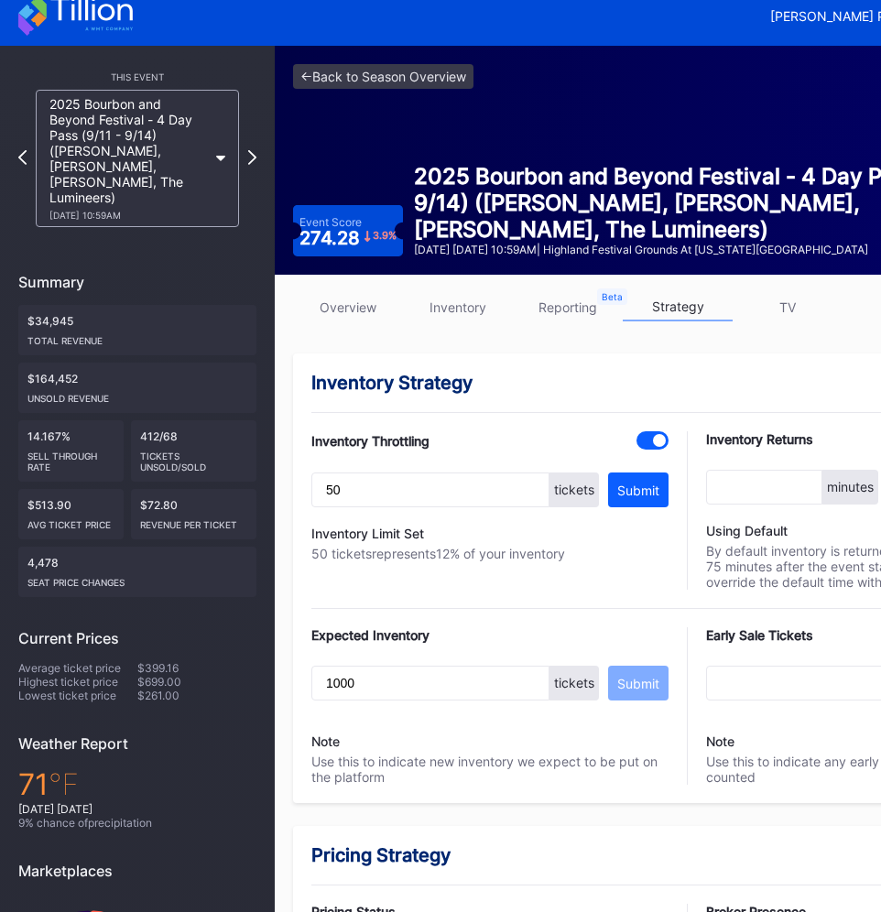
click at [351, 317] on link "overview" at bounding box center [348, 307] width 110 height 28
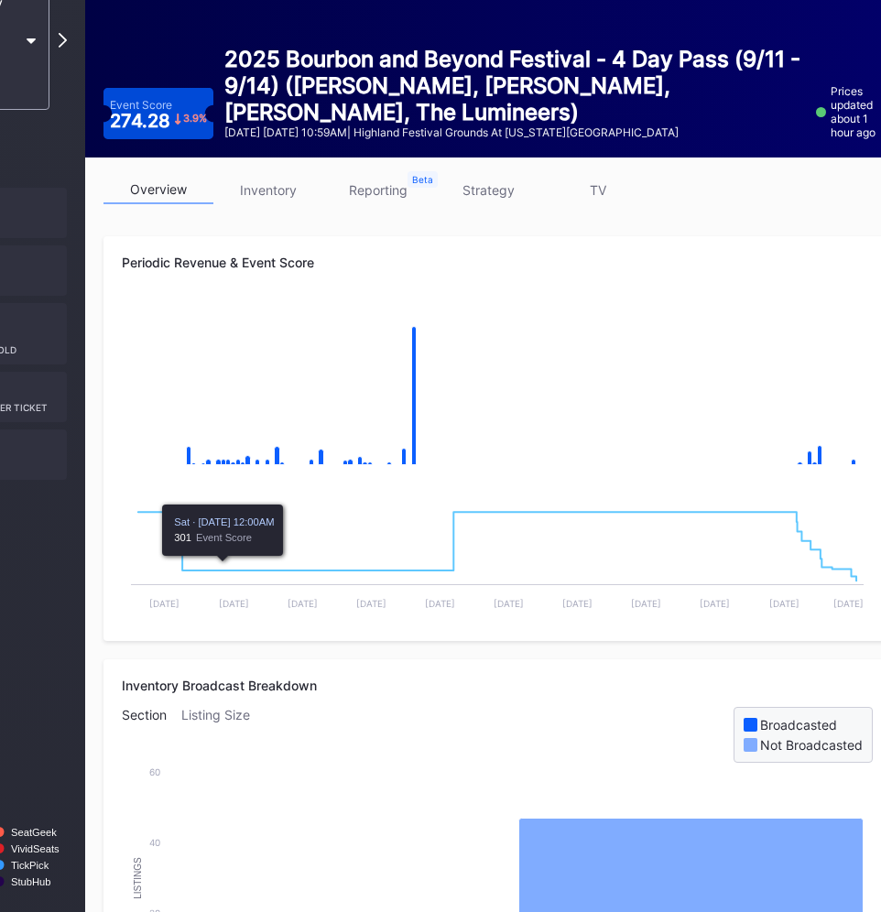
scroll to position [131, 218]
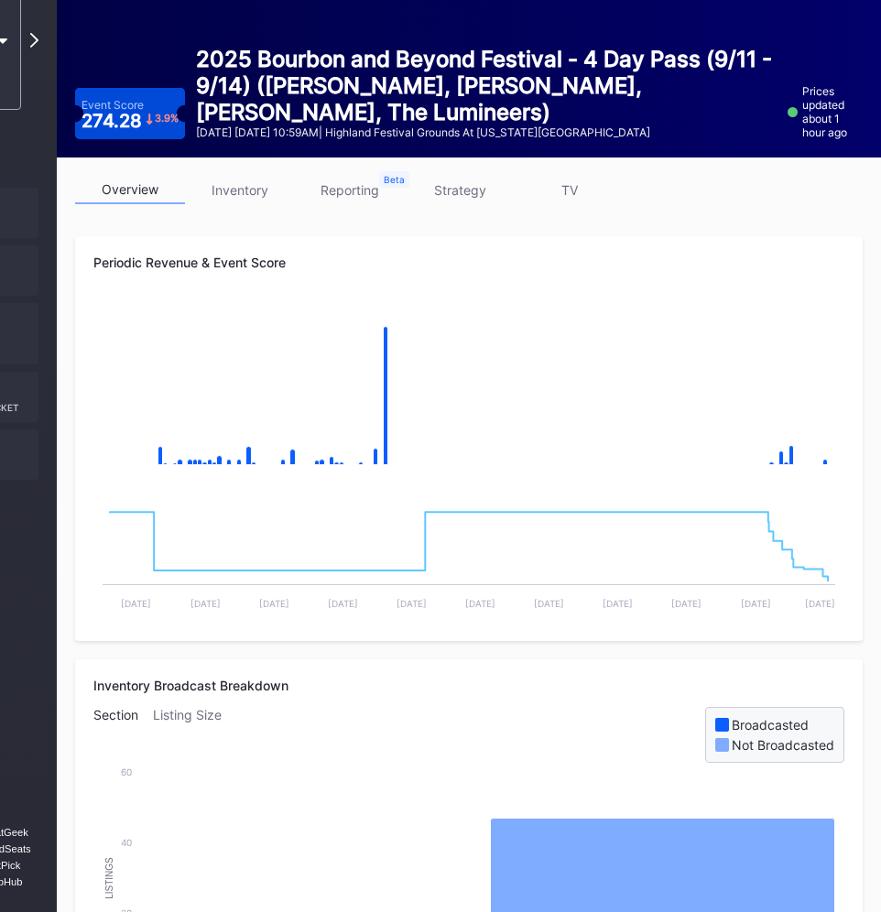
click at [423, 439] on rect "Chart title" at bounding box center [468, 393] width 751 height 183
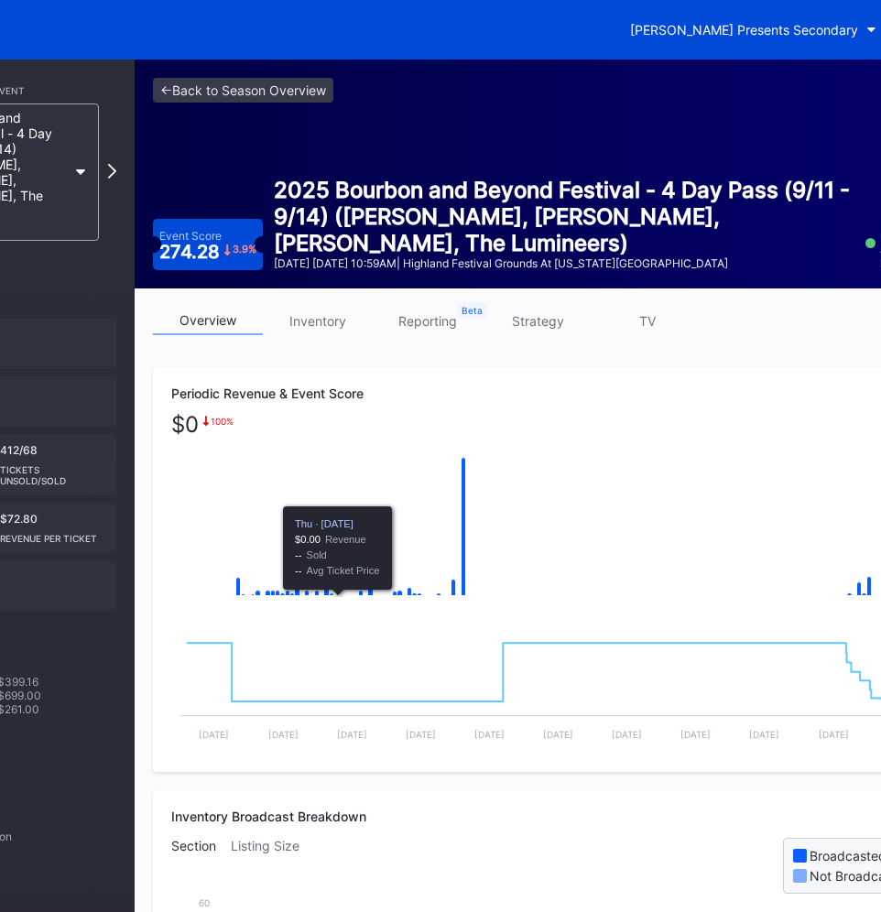
scroll to position [0, 0]
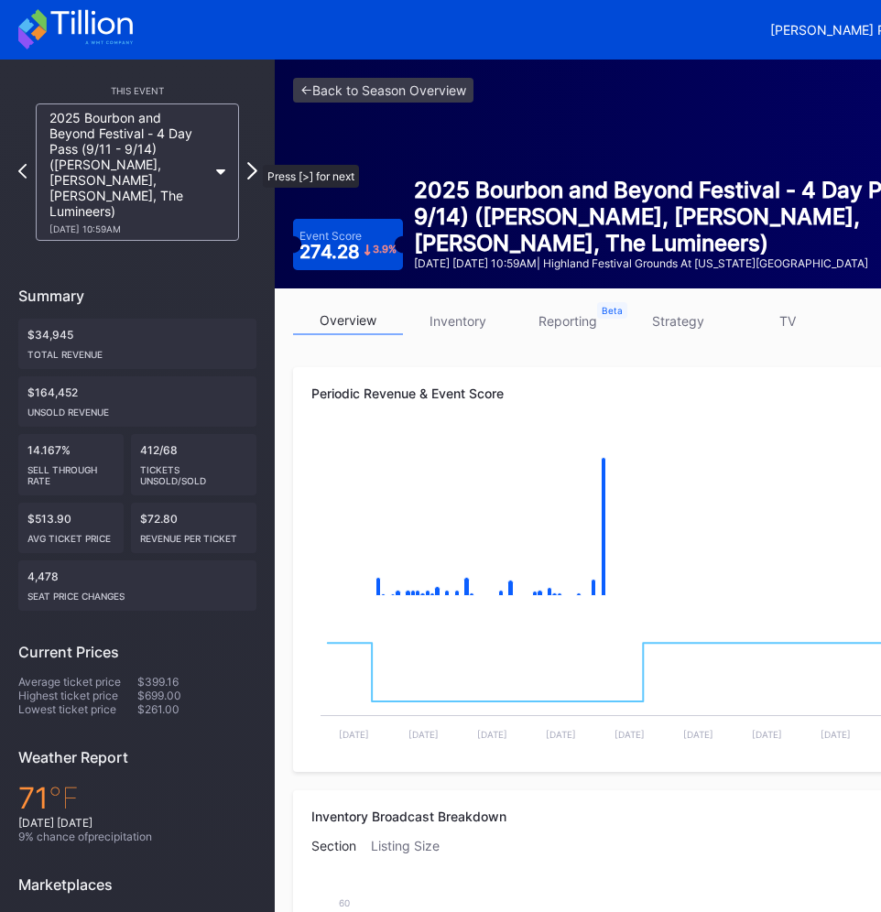
click at [254, 162] on icon at bounding box center [252, 170] width 10 height 17
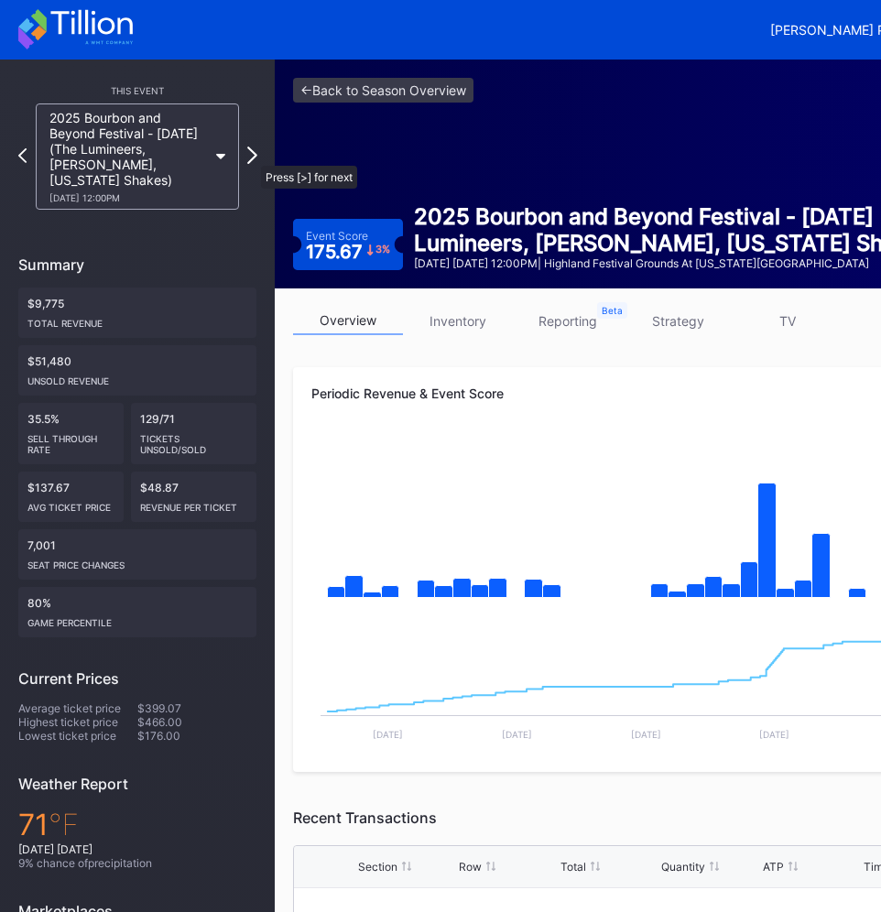
click at [252, 157] on icon at bounding box center [252, 154] width 10 height 17
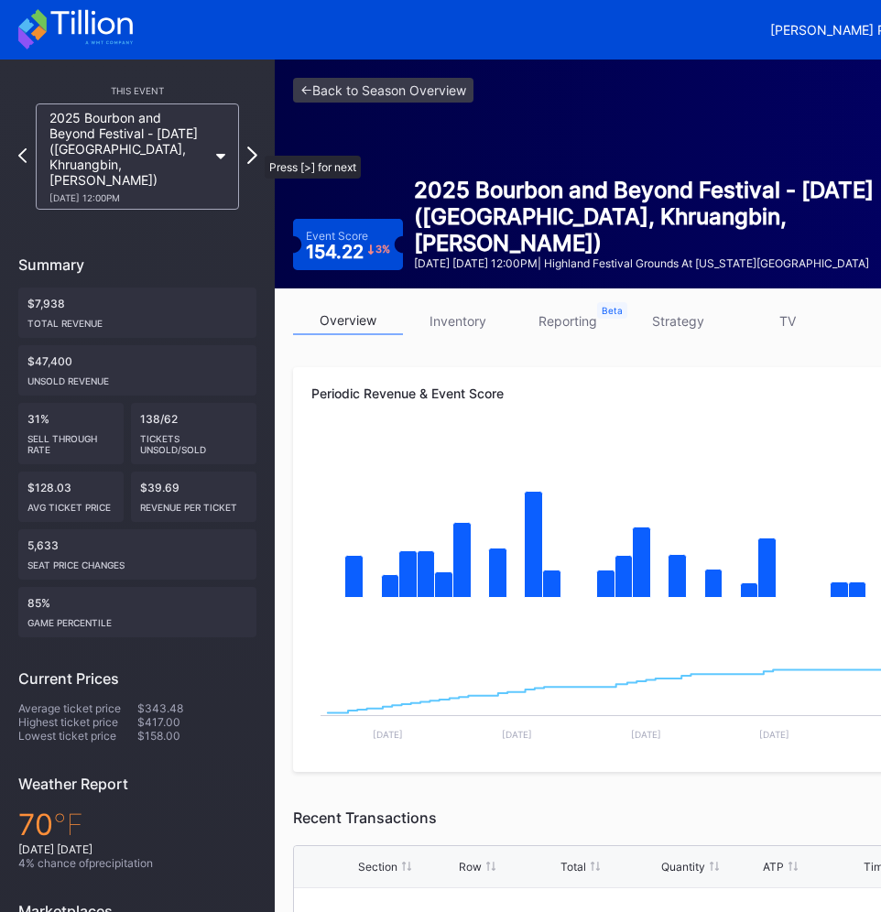
click at [255, 146] on icon at bounding box center [252, 154] width 10 height 17
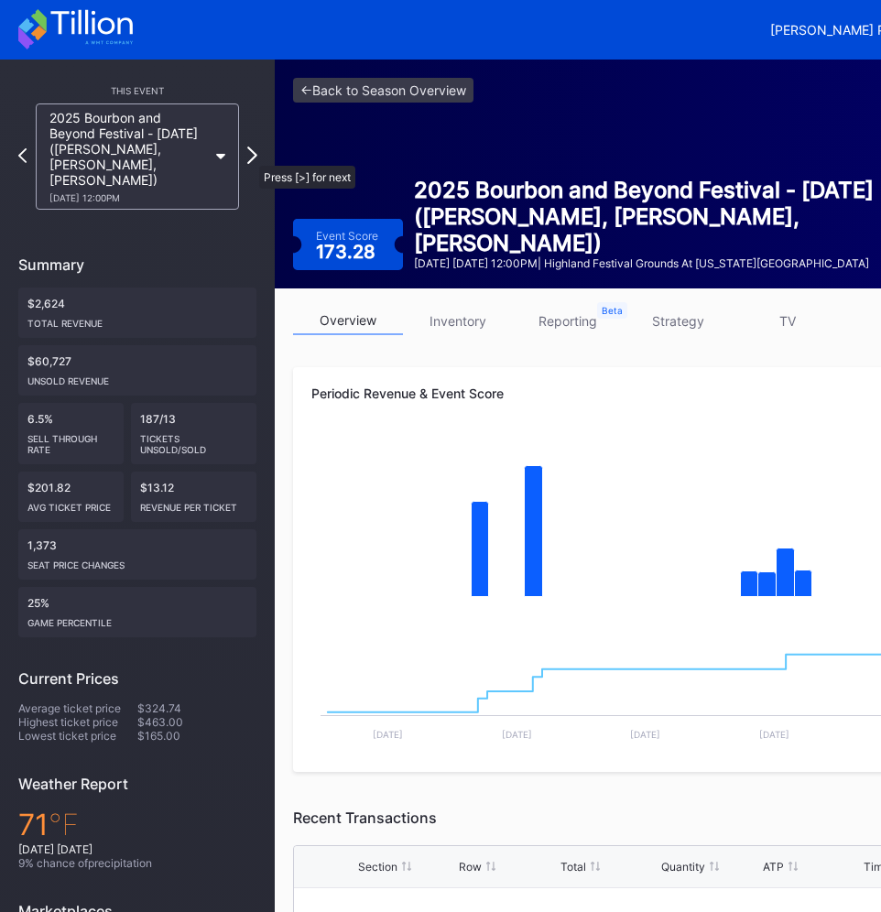
click at [250, 156] on icon at bounding box center [252, 154] width 10 height 17
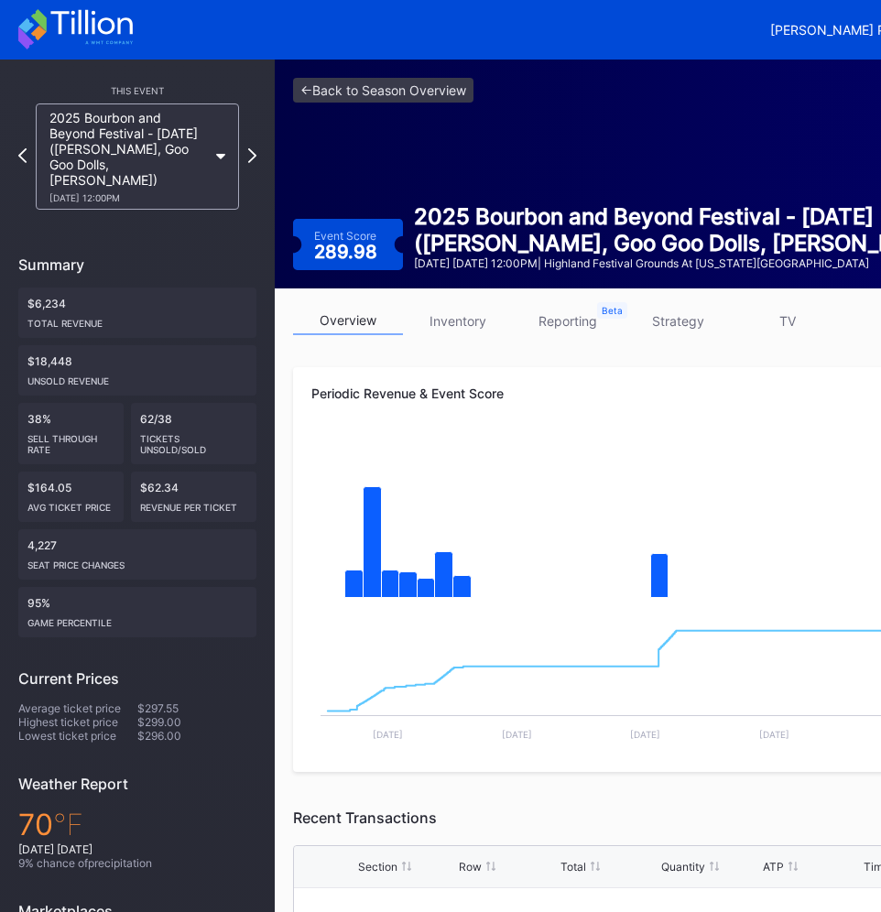
click at [27, 152] on div "2025 Bourbon and Beyond Festival - Sunday (Noah Kahan, Goo Goo Dolls, Megan Mor…" at bounding box center [138, 156] width 222 height 106
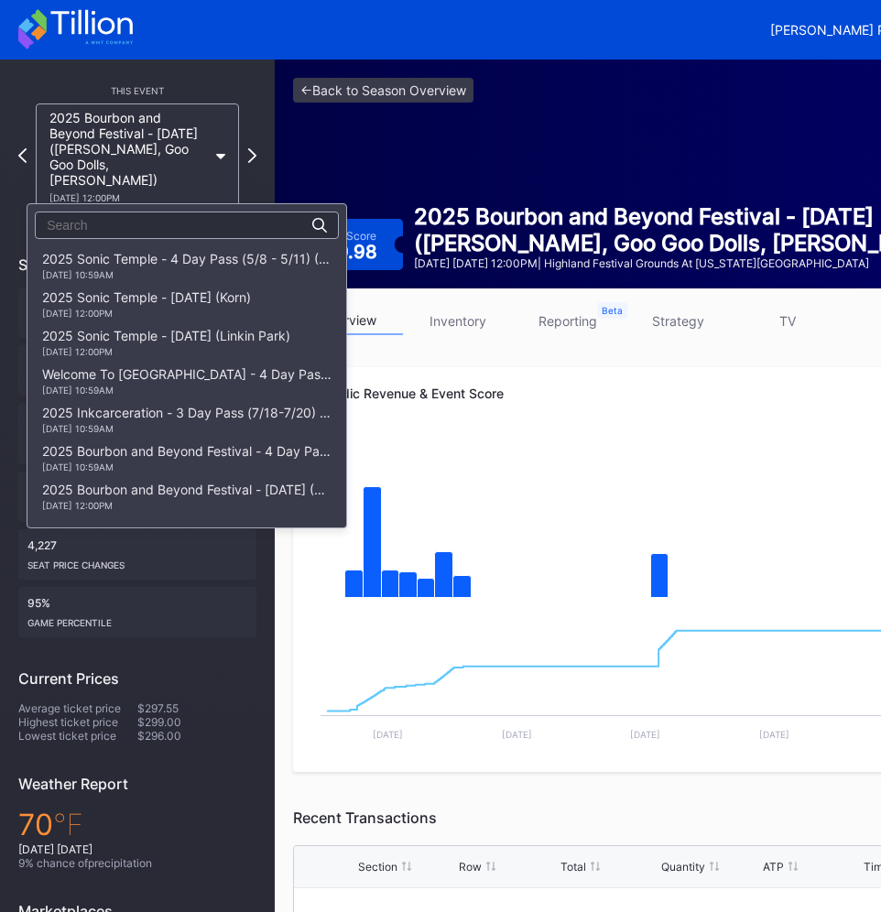
scroll to position [346, 0]
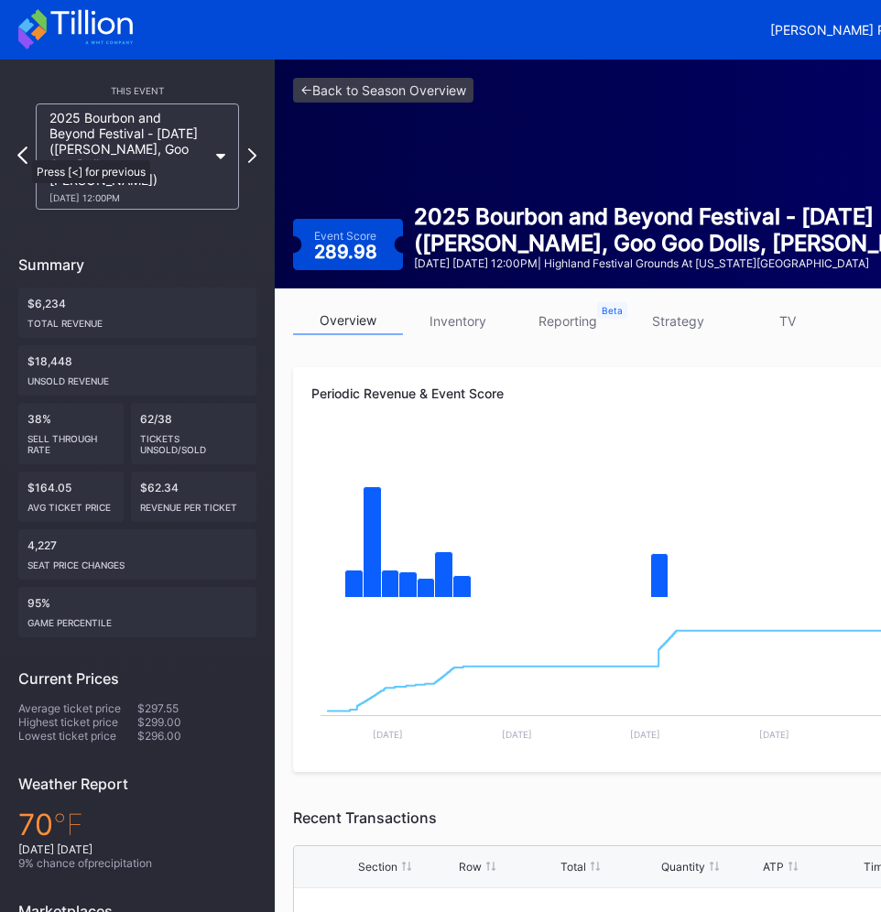
click at [23, 151] on icon at bounding box center [22, 154] width 10 height 17
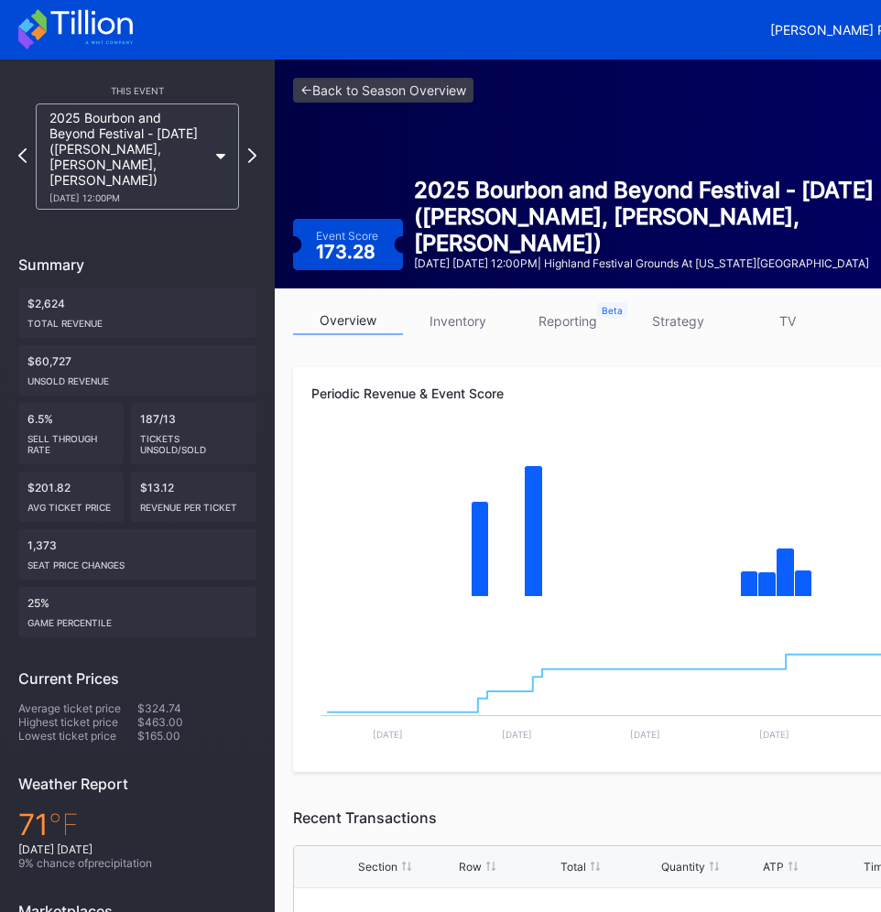
click at [23, 151] on icon at bounding box center [22, 155] width 8 height 15
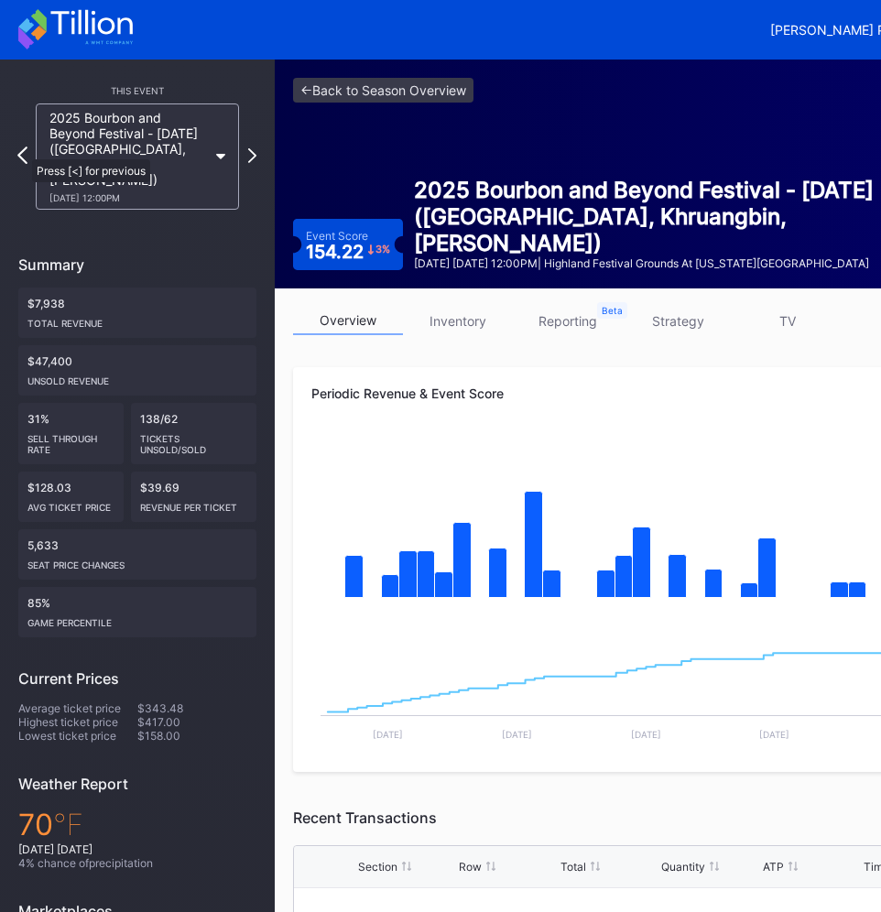
click at [23, 150] on icon at bounding box center [22, 154] width 10 height 17
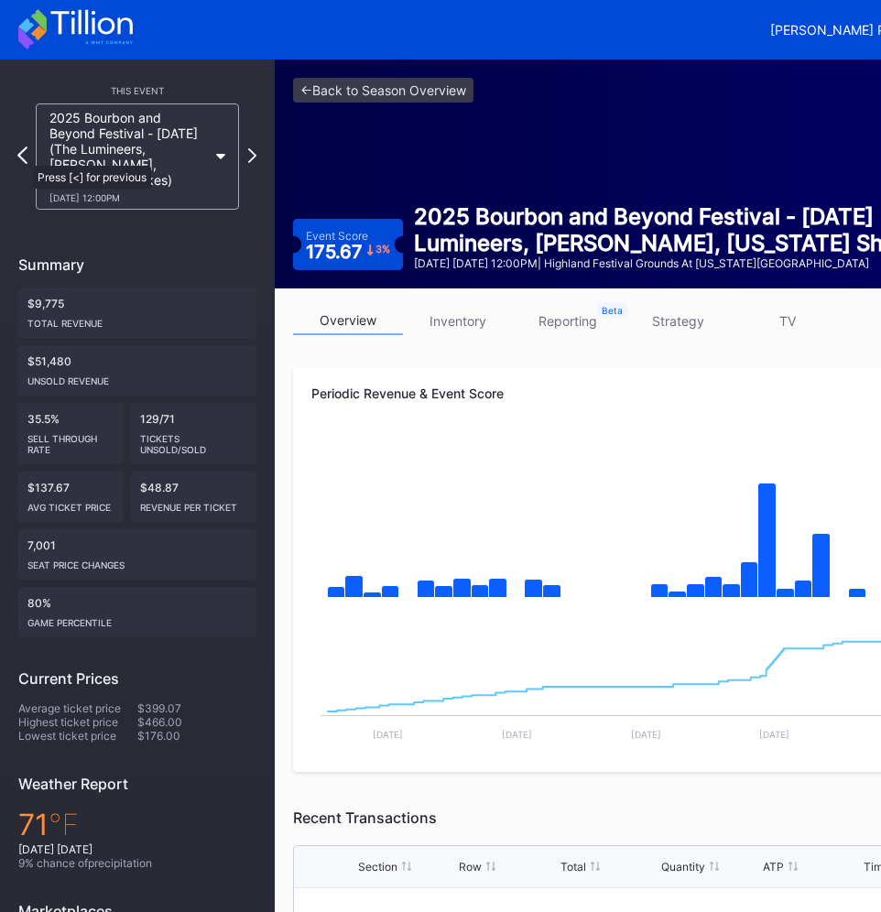
click at [24, 156] on icon at bounding box center [22, 154] width 10 height 17
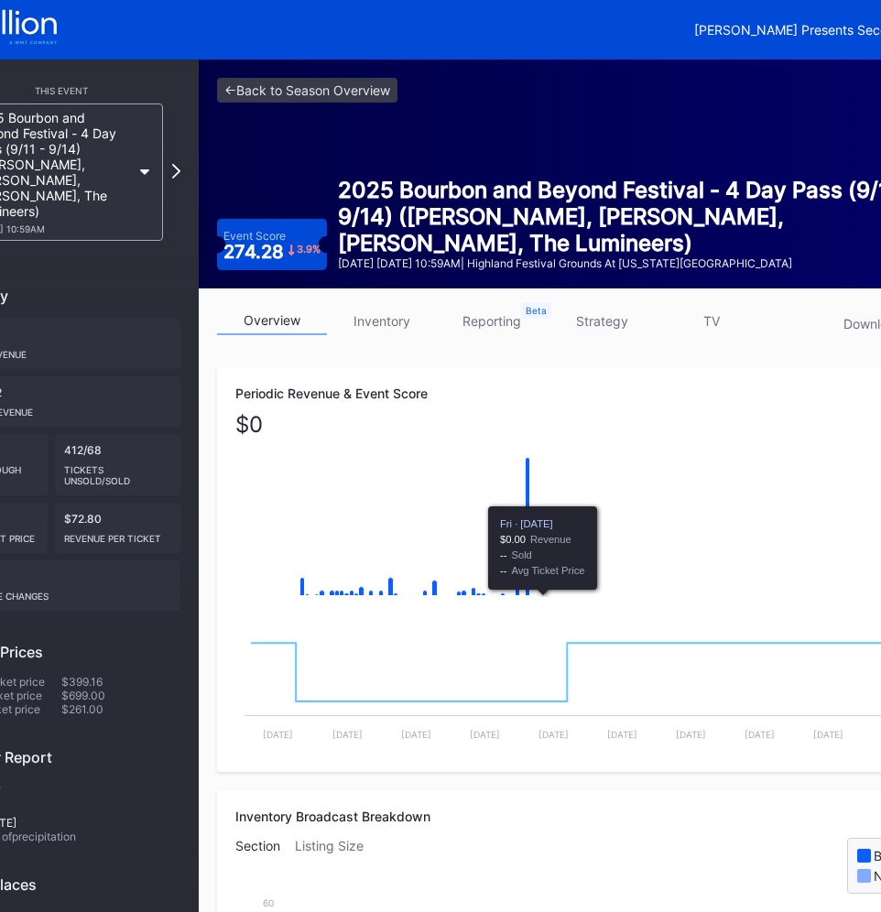
scroll to position [0, 218]
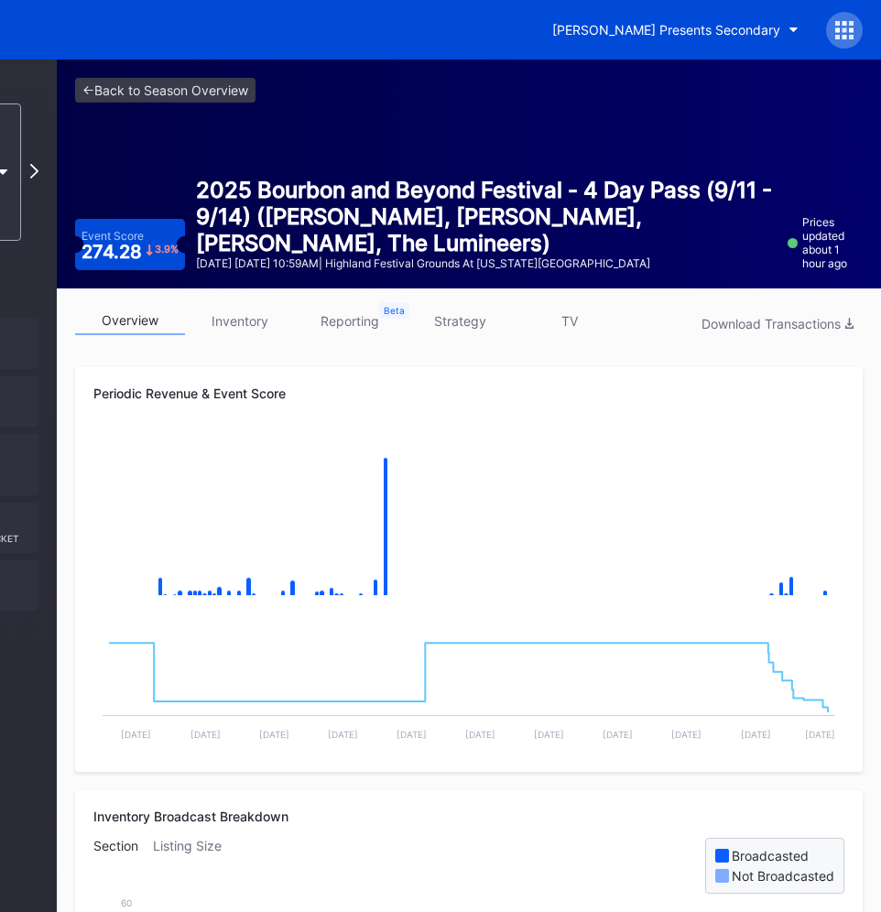
click at [452, 322] on link "strategy" at bounding box center [460, 321] width 110 height 28
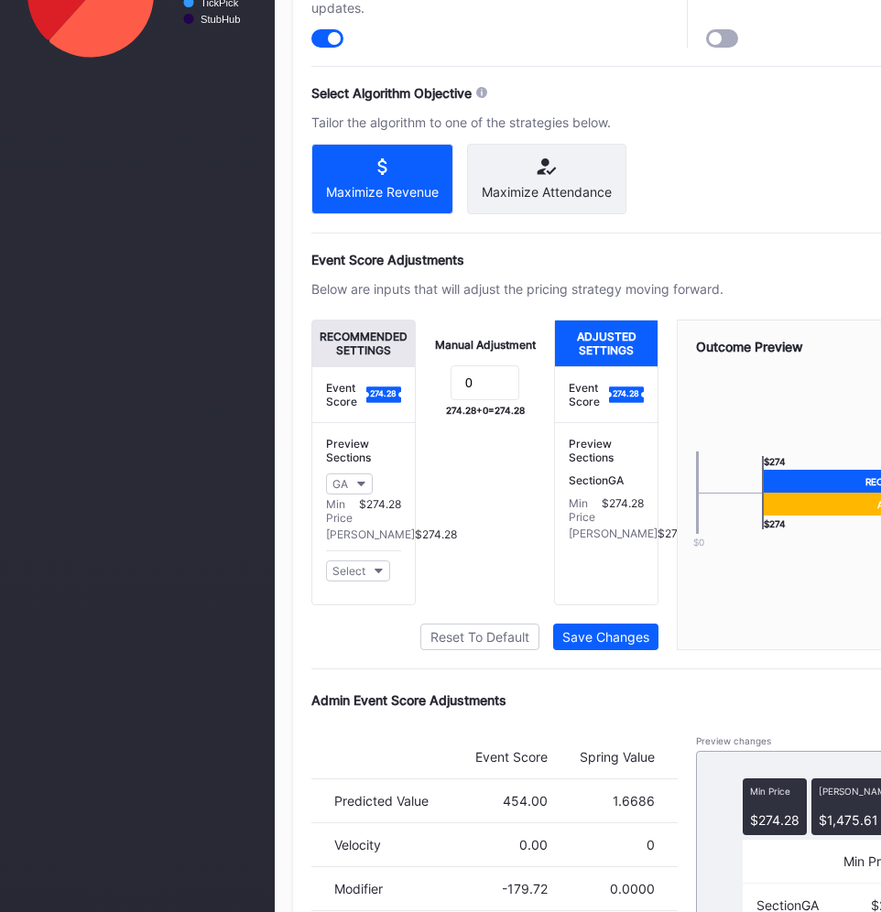
scroll to position [1126, 0]
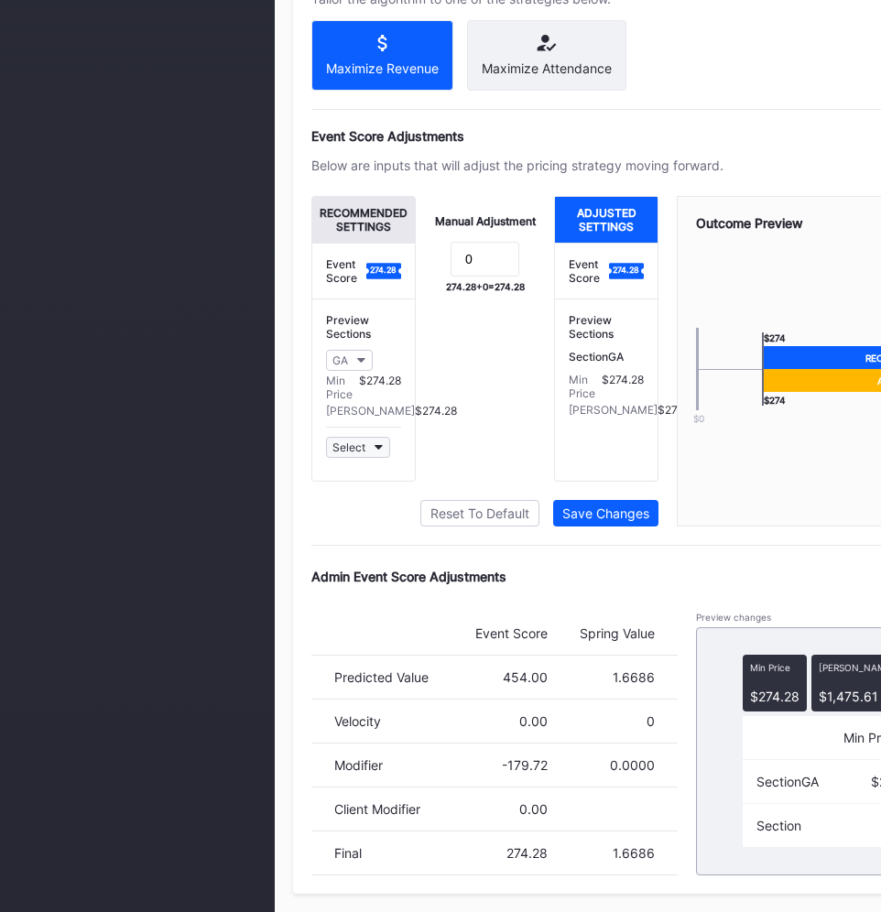
click at [381, 442] on button "Select" at bounding box center [358, 447] width 64 height 21
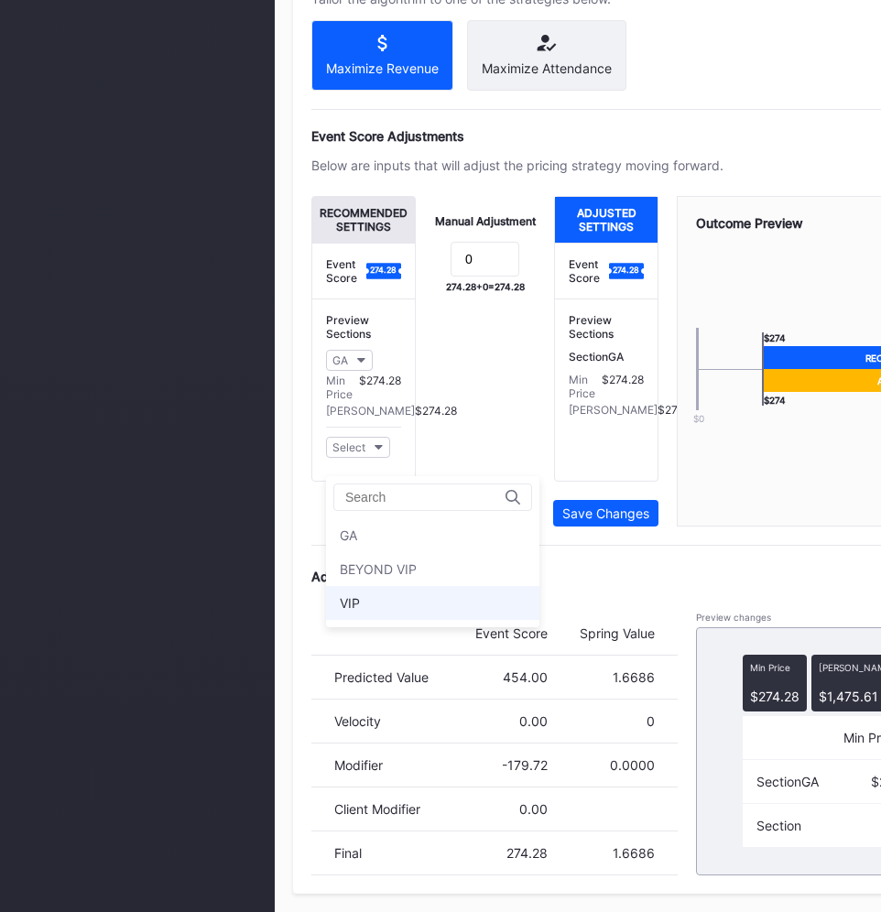
click at [398, 586] on div "VIP" at bounding box center [432, 603] width 213 height 34
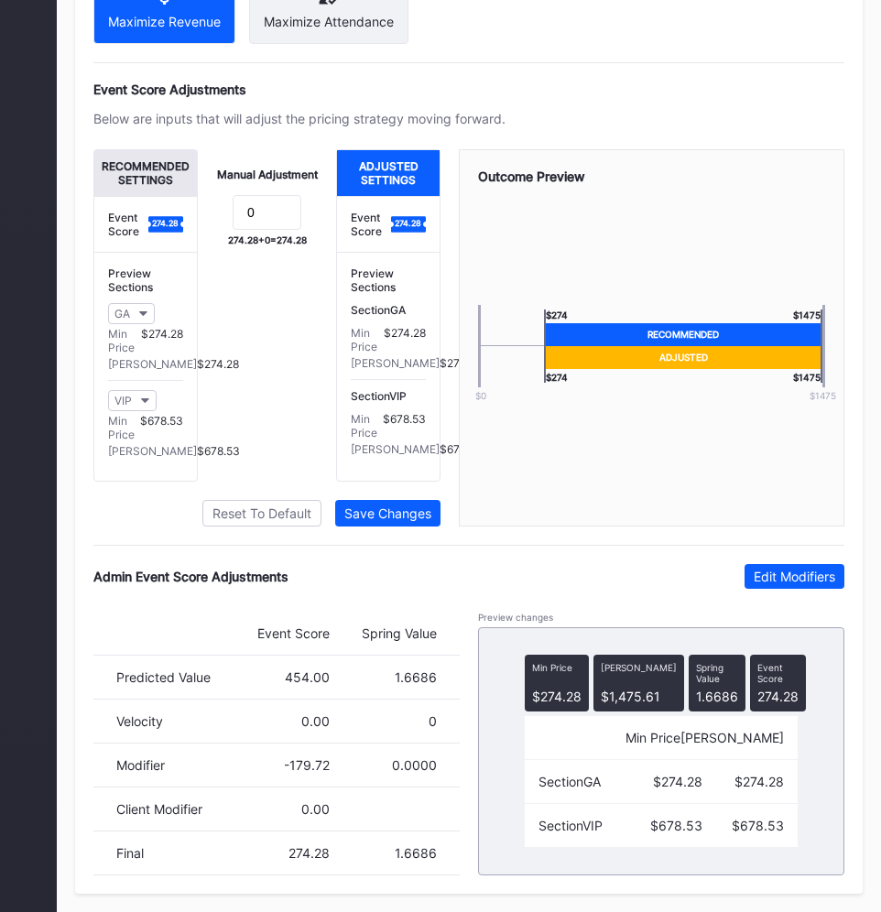
scroll to position [1185, 218]
click at [775, 577] on div "Edit Modifiers" at bounding box center [793, 576] width 81 height 16
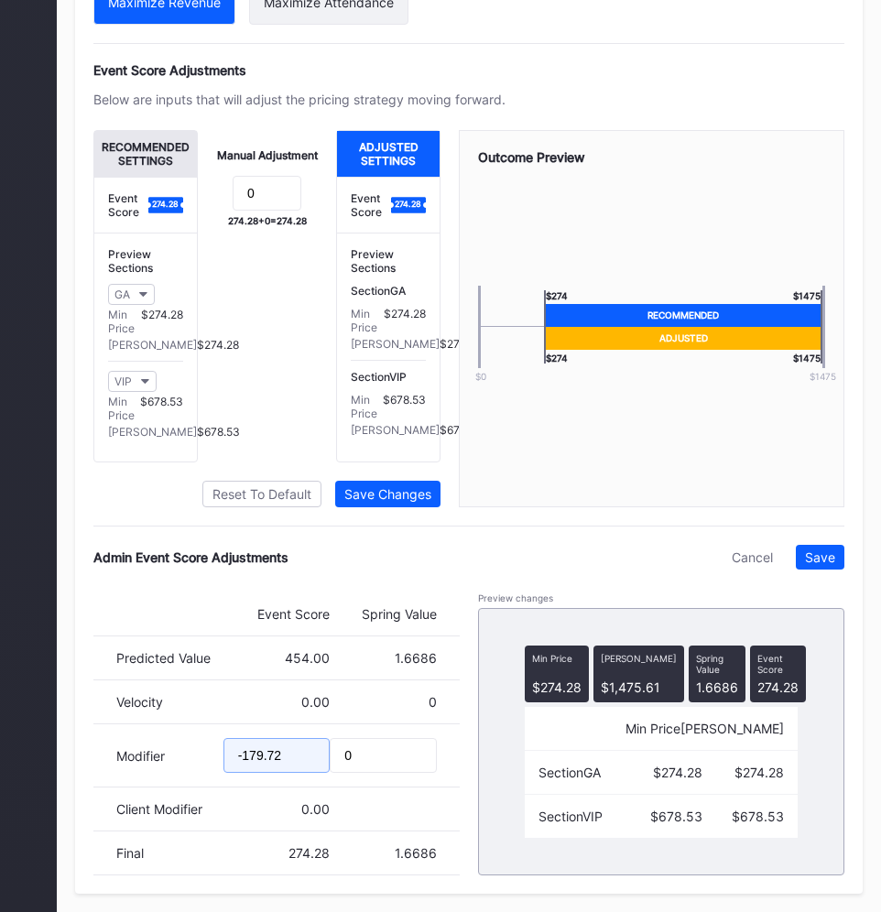
drag, startPoint x: 311, startPoint y: 775, endPoint x: 102, endPoint y: 775, distance: 209.6
click at [102, 775] on div "Modifier -179.72 0" at bounding box center [276, 755] width 366 height 63
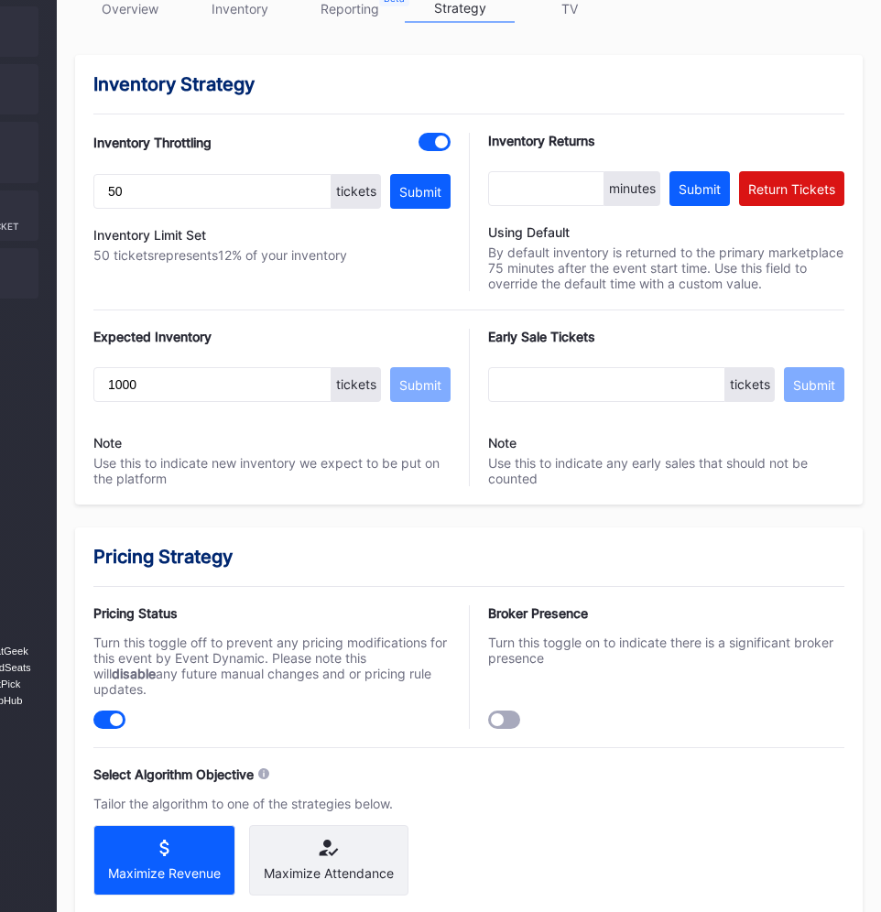
scroll to position [0, 218]
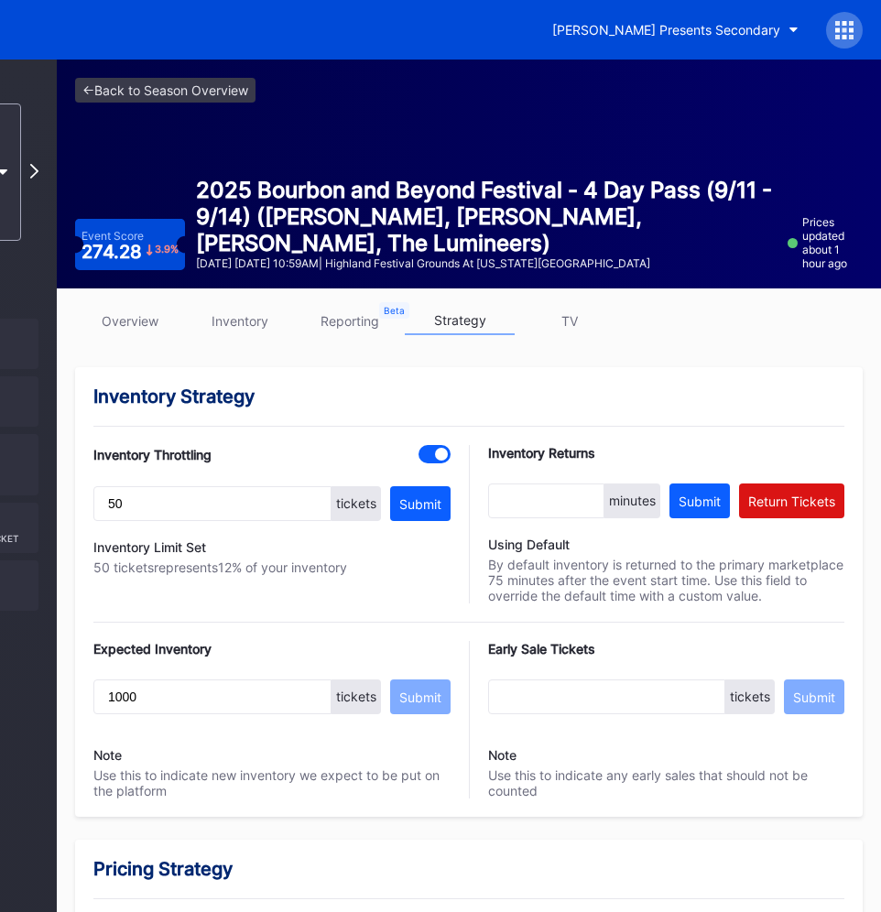
click at [111, 342] on div "overview inventory reporting strategy TV" at bounding box center [468, 326] width 787 height 38
click at [119, 335] on div "overview inventory reporting strategy TV" at bounding box center [468, 326] width 787 height 38
click at [131, 327] on link "overview" at bounding box center [130, 321] width 110 height 28
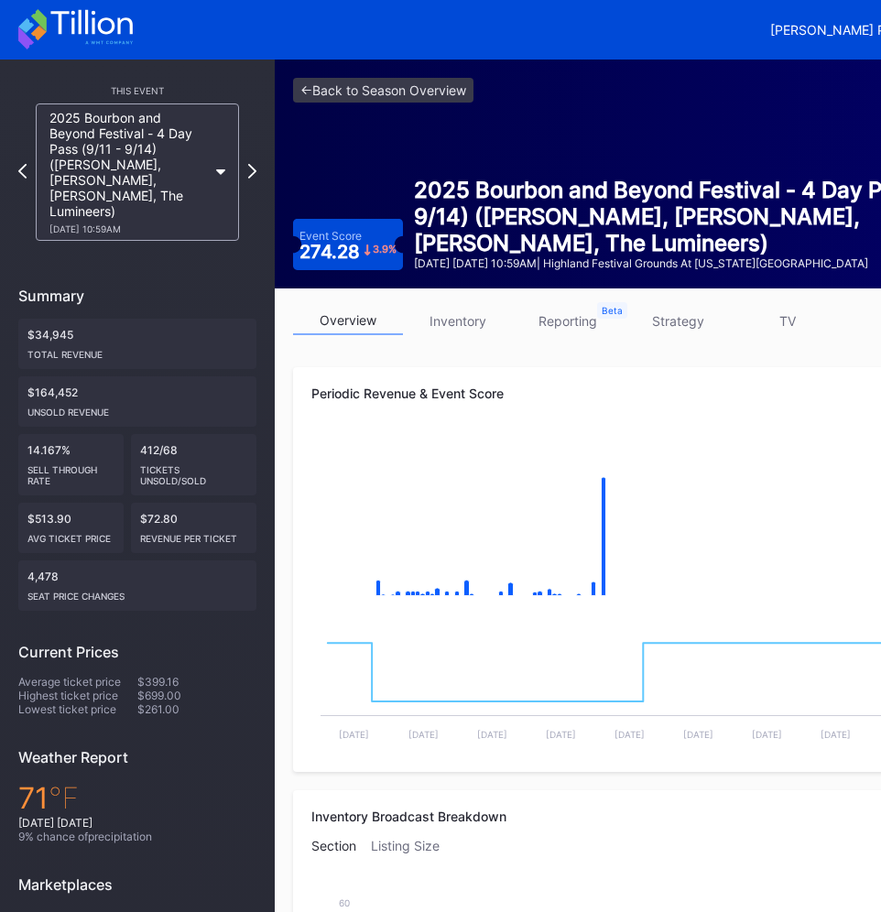
scroll to position [0, 218]
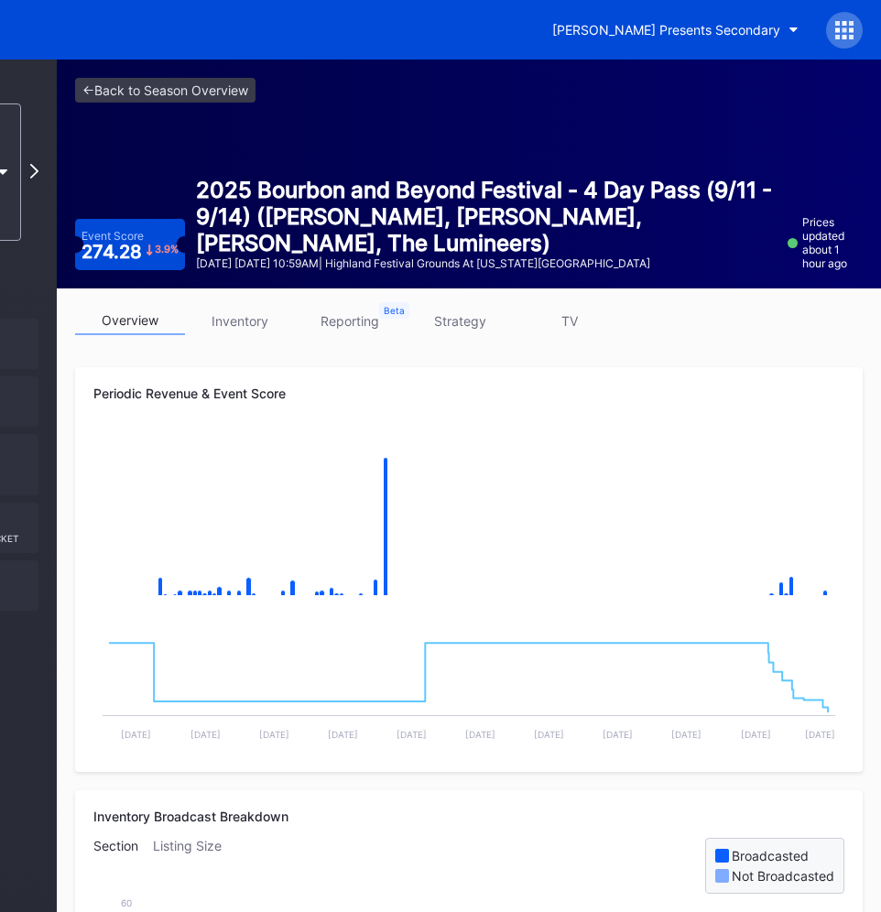
click at [474, 327] on link "strategy" at bounding box center [460, 321] width 110 height 28
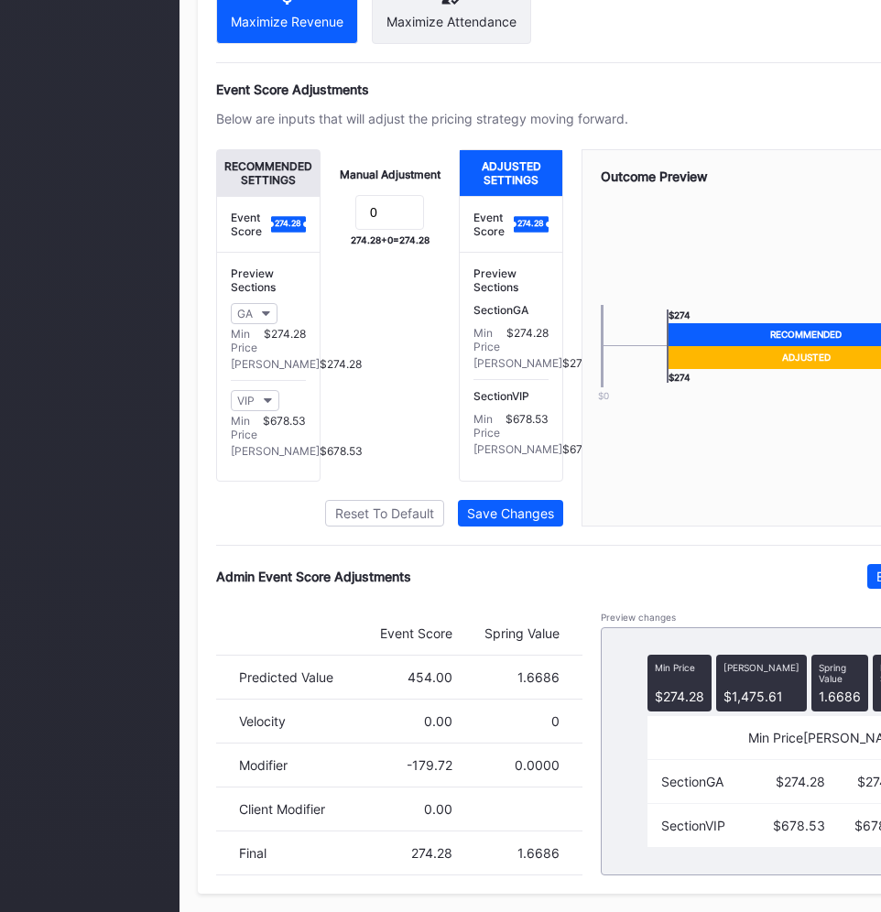
scroll to position [1185, 218]
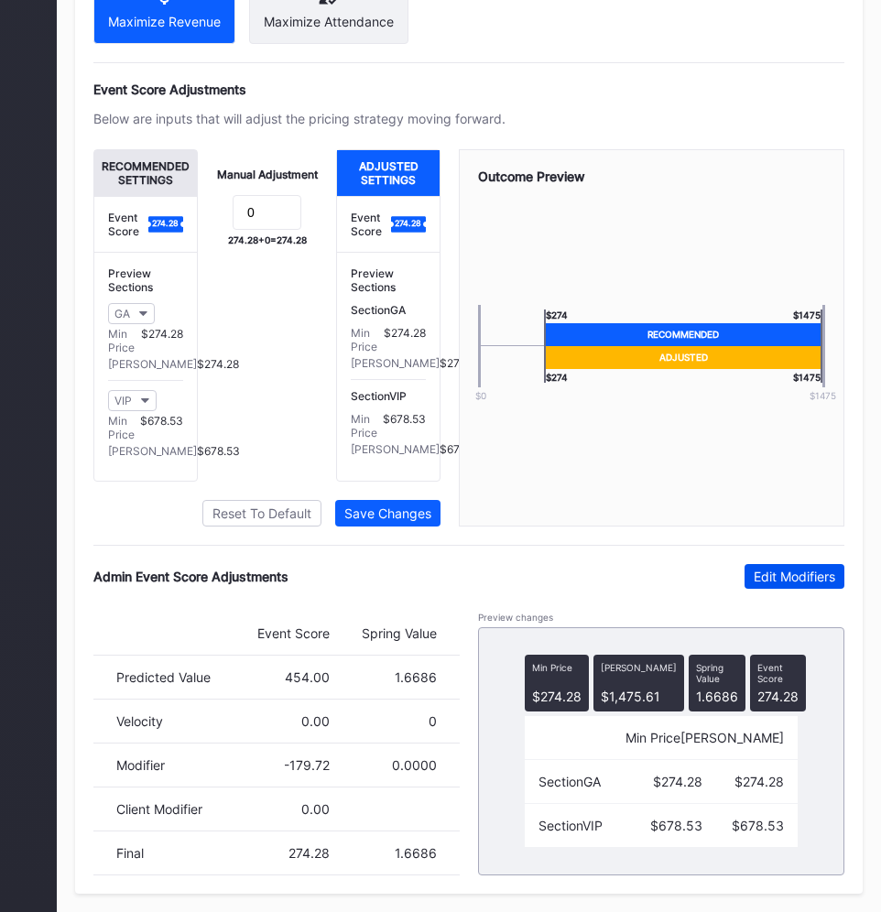
click at [778, 569] on div "Edit Modifiers" at bounding box center [793, 576] width 81 height 16
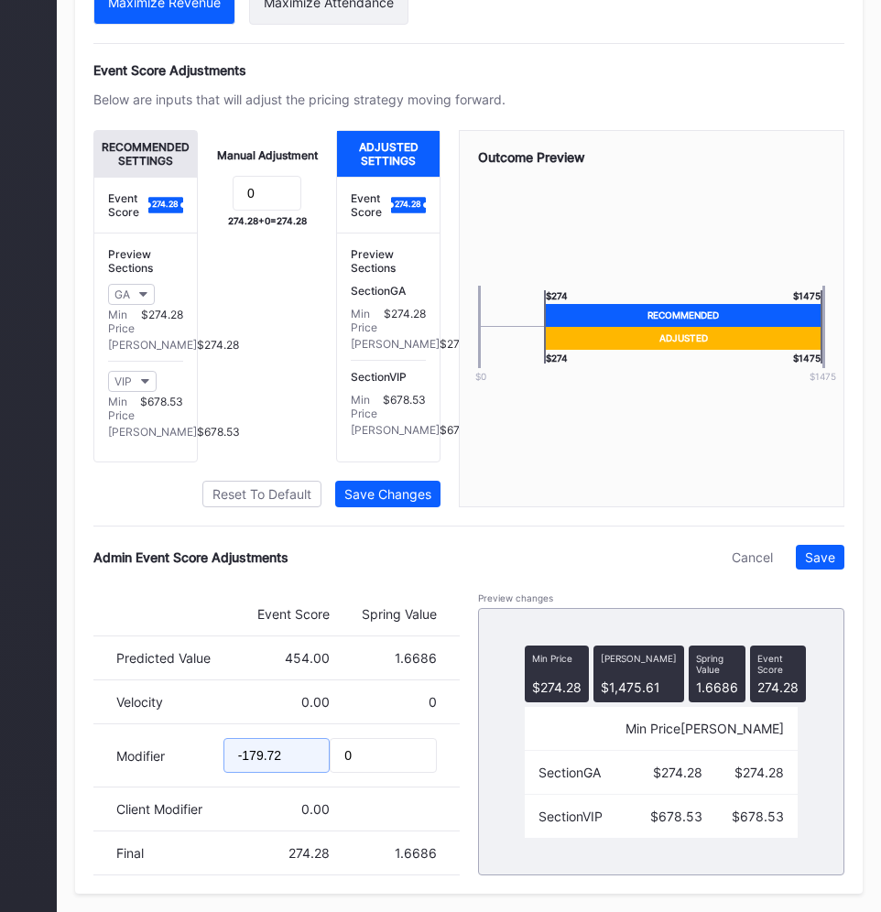
drag, startPoint x: 292, startPoint y: 773, endPoint x: 167, endPoint y: 773, distance: 125.4
click at [168, 773] on div "Modifier -179.72 0" at bounding box center [276, 755] width 366 height 63
type input "-185"
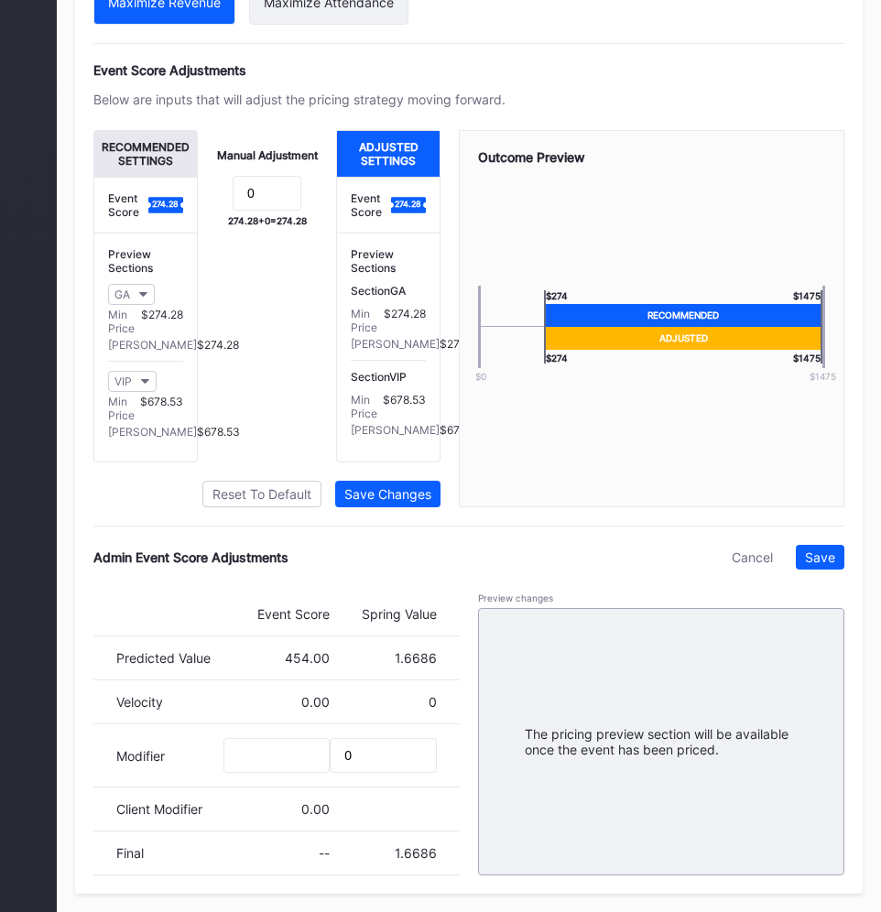
click at [104, 565] on div "Admin Event Score Adjustments" at bounding box center [190, 557] width 195 height 16
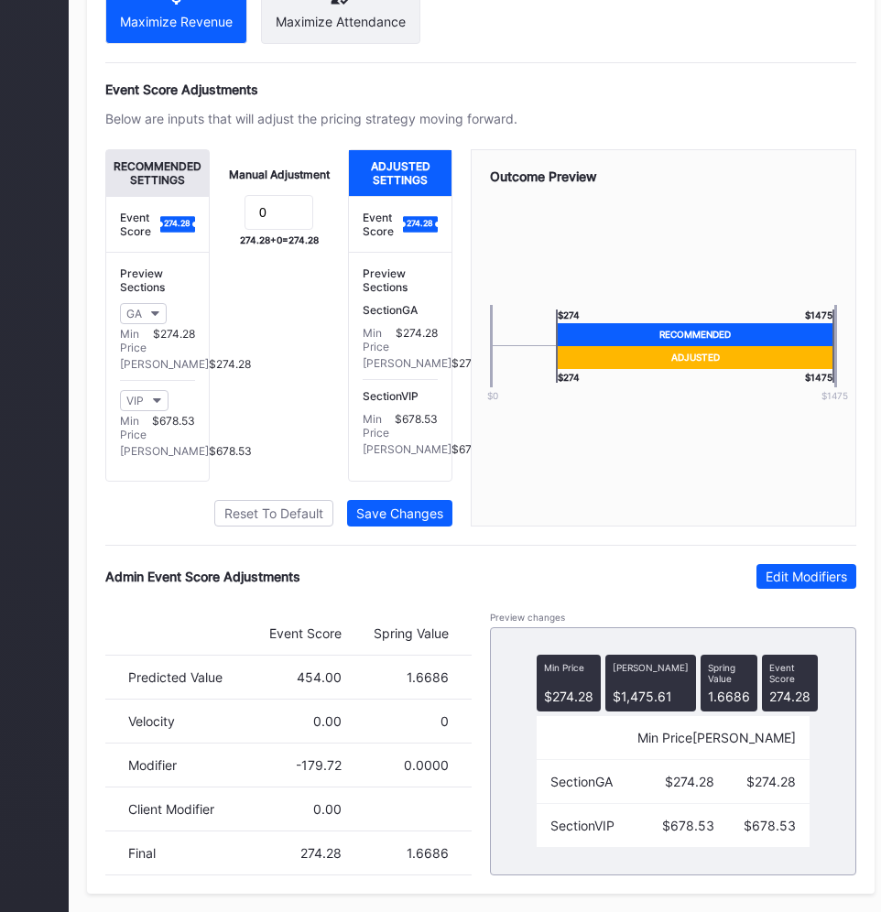
scroll to position [1185, 218]
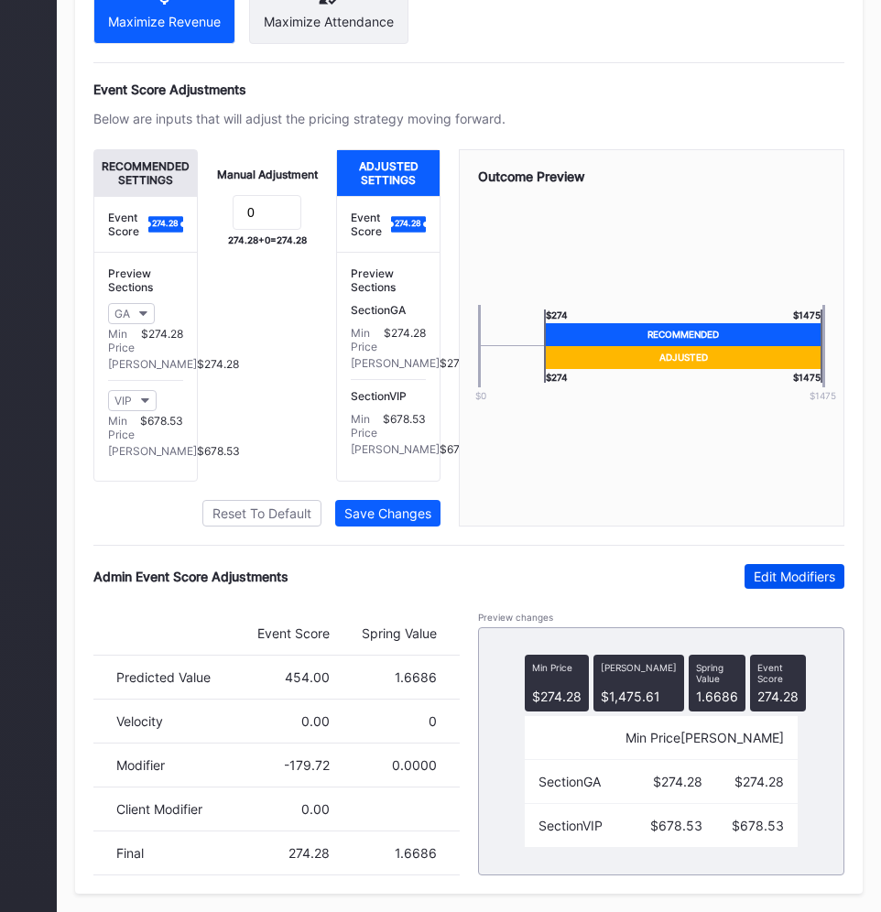
click at [794, 579] on div "Edit Modifiers" at bounding box center [793, 576] width 81 height 16
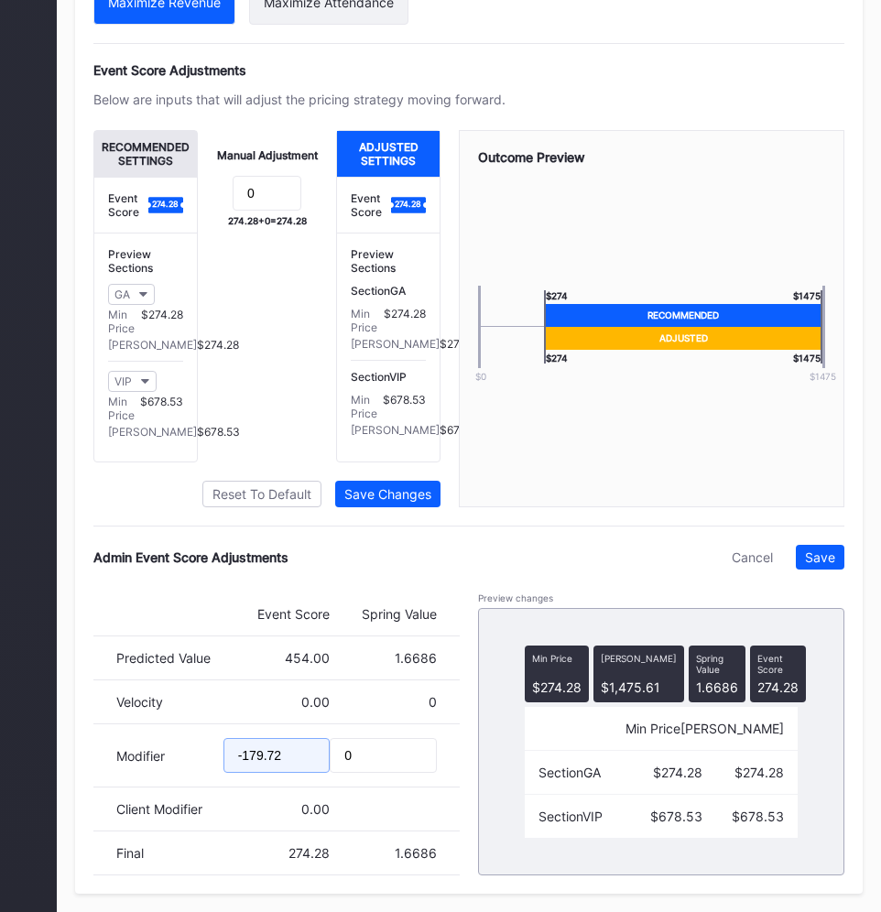
click at [285, 773] on input "-179.72" at bounding box center [276, 755] width 107 height 35
paste input "text"
click at [257, 773] on input "-179.72" at bounding box center [276, 755] width 107 height 35
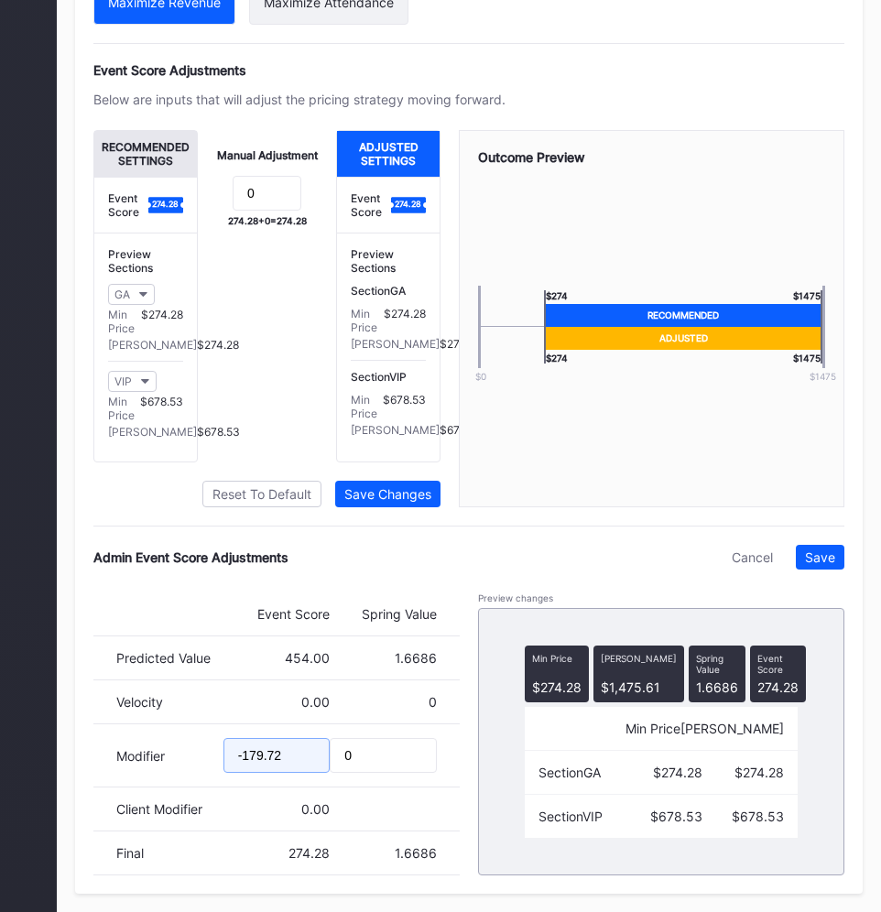
paste input "text"
type input "-191.03"
click at [824, 565] on div "Save" at bounding box center [820, 557] width 30 height 16
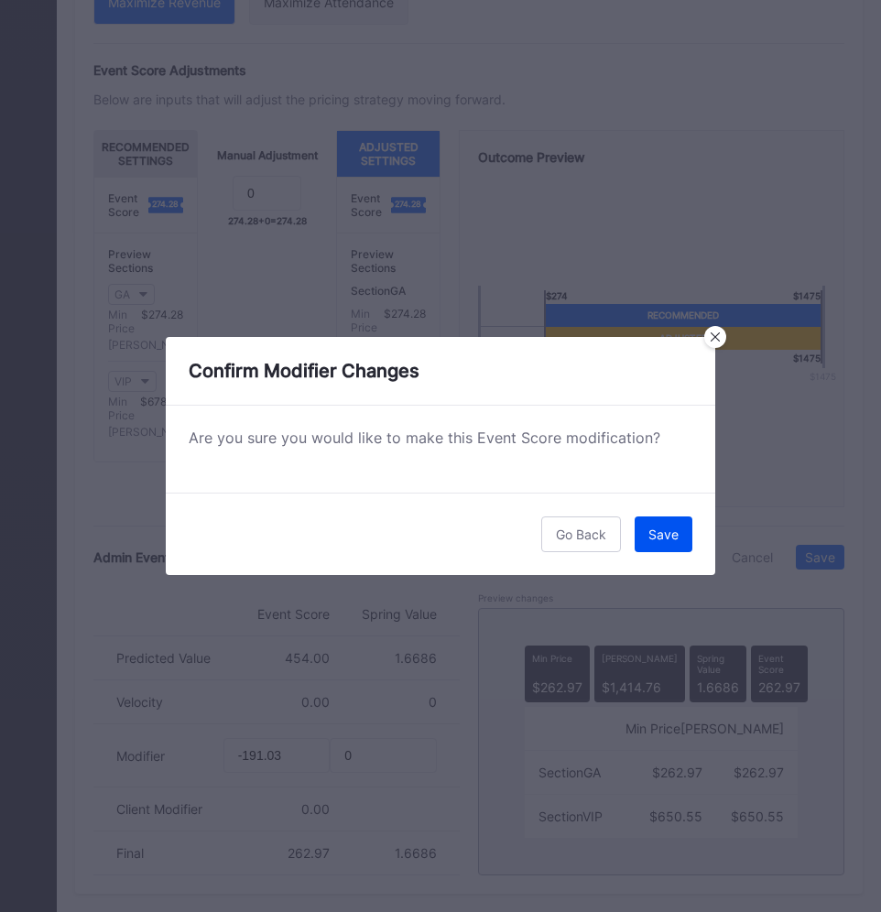
click at [650, 536] on div "Save" at bounding box center [663, 534] width 30 height 16
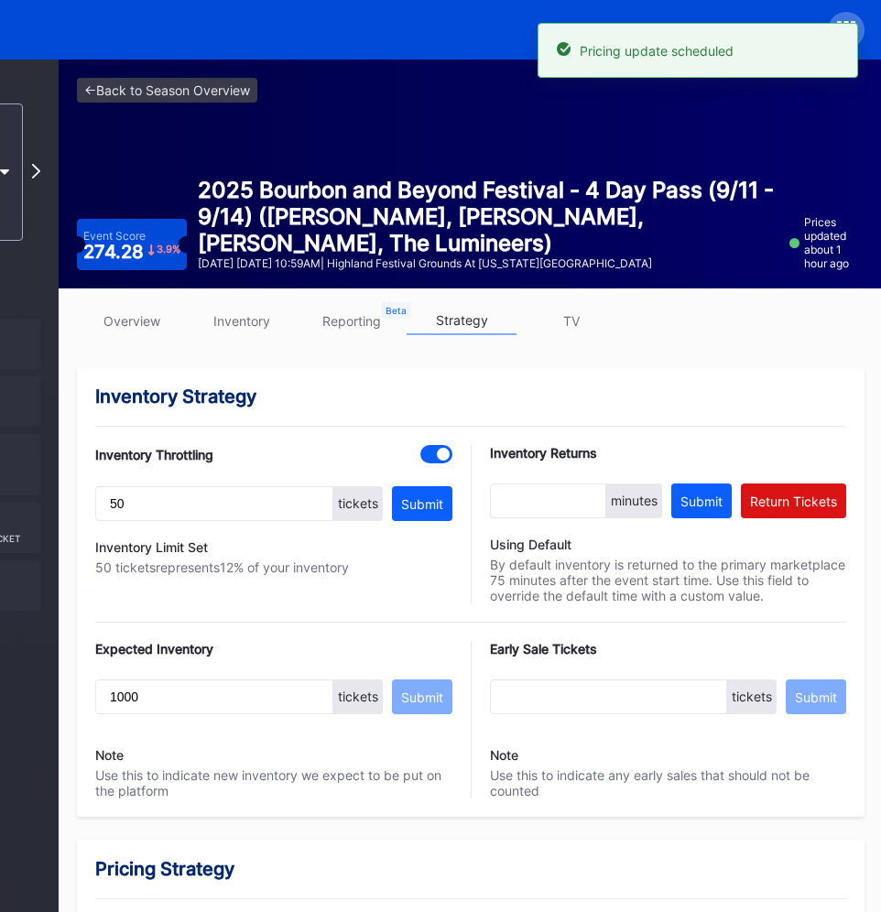
scroll to position [0, 0]
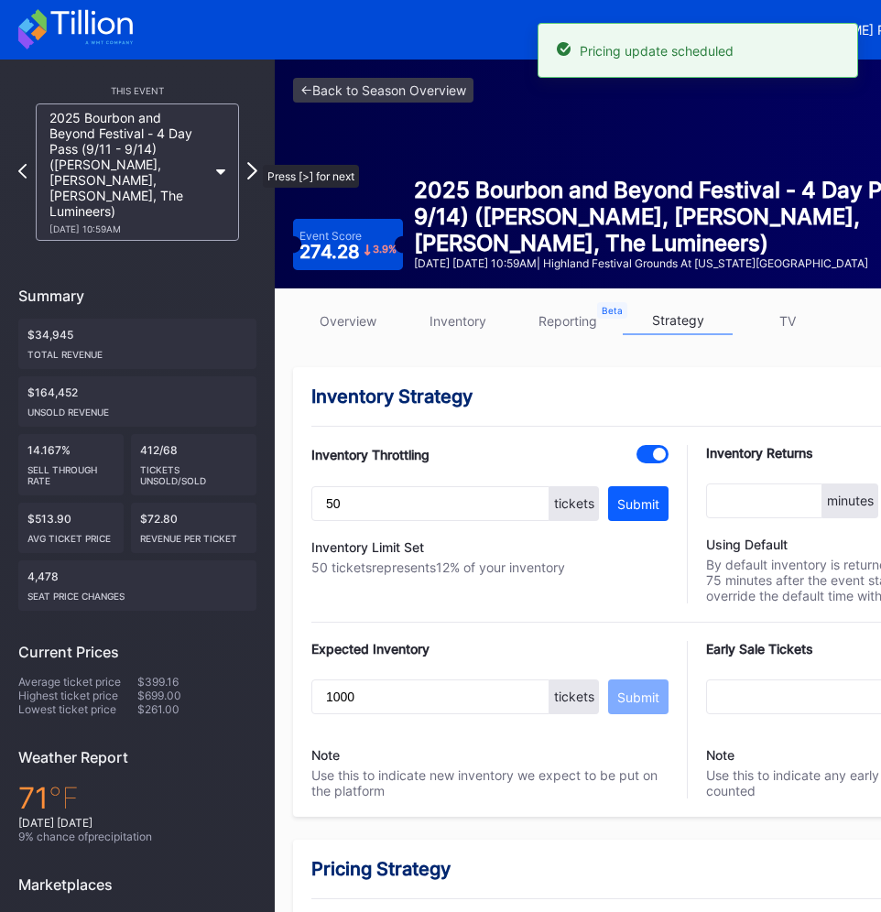
click at [254, 162] on icon at bounding box center [252, 170] width 10 height 17
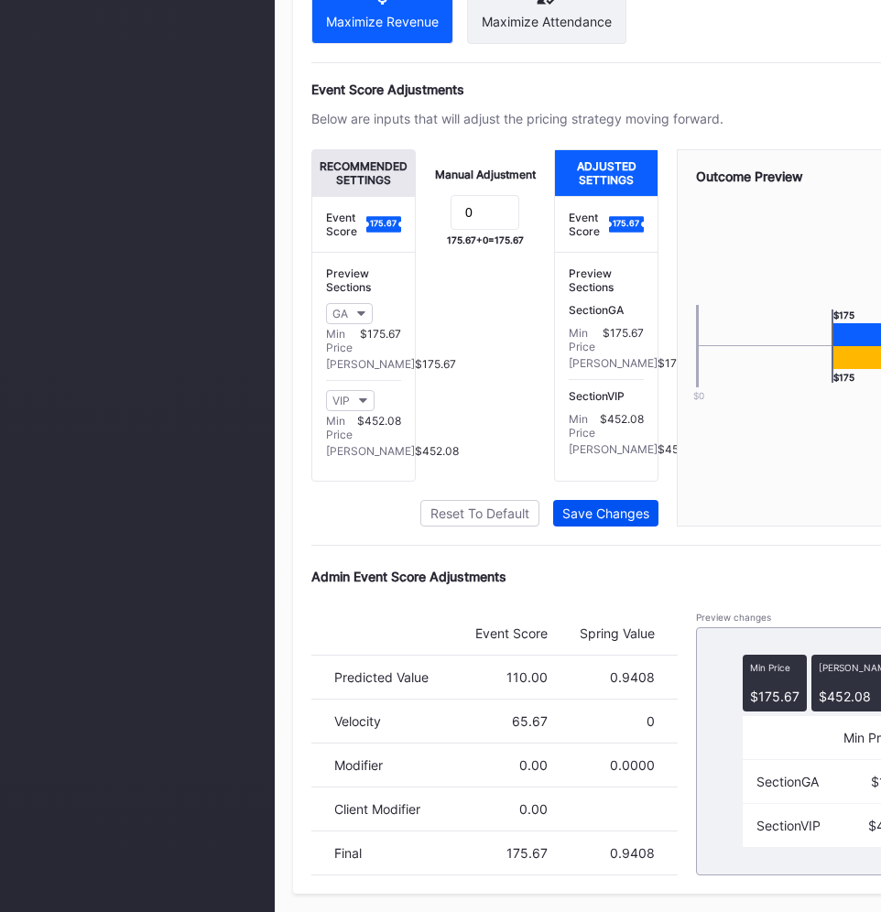
scroll to position [1185, 218]
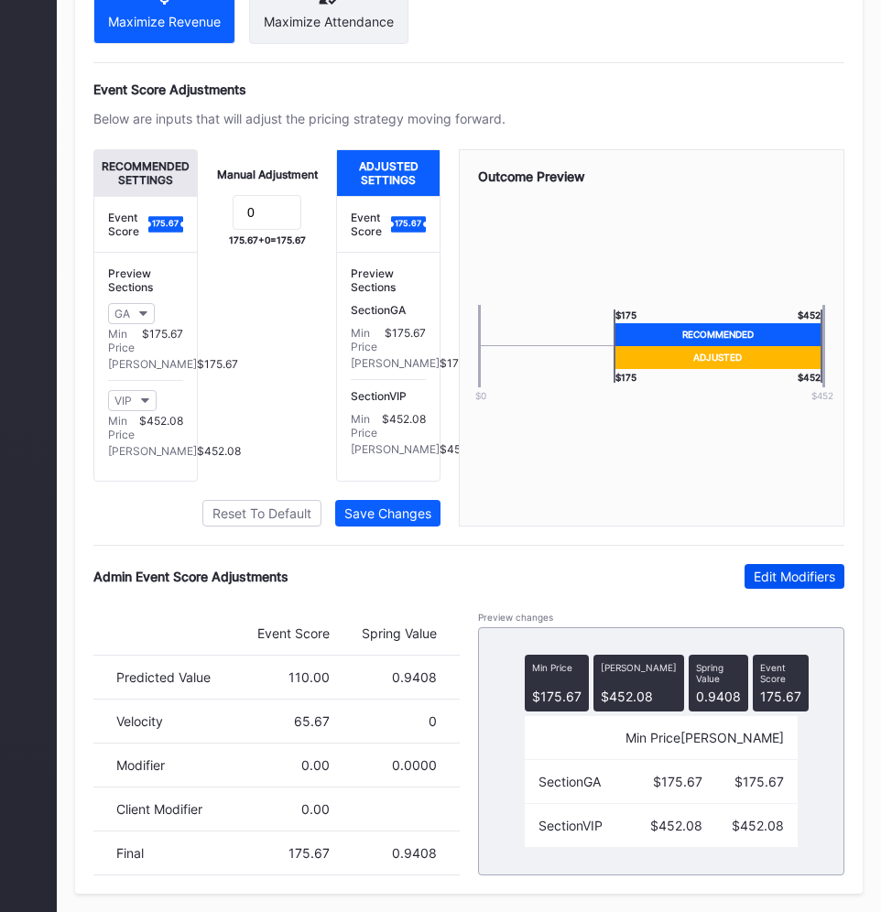
click at [759, 582] on div "Edit Modifiers" at bounding box center [793, 576] width 81 height 16
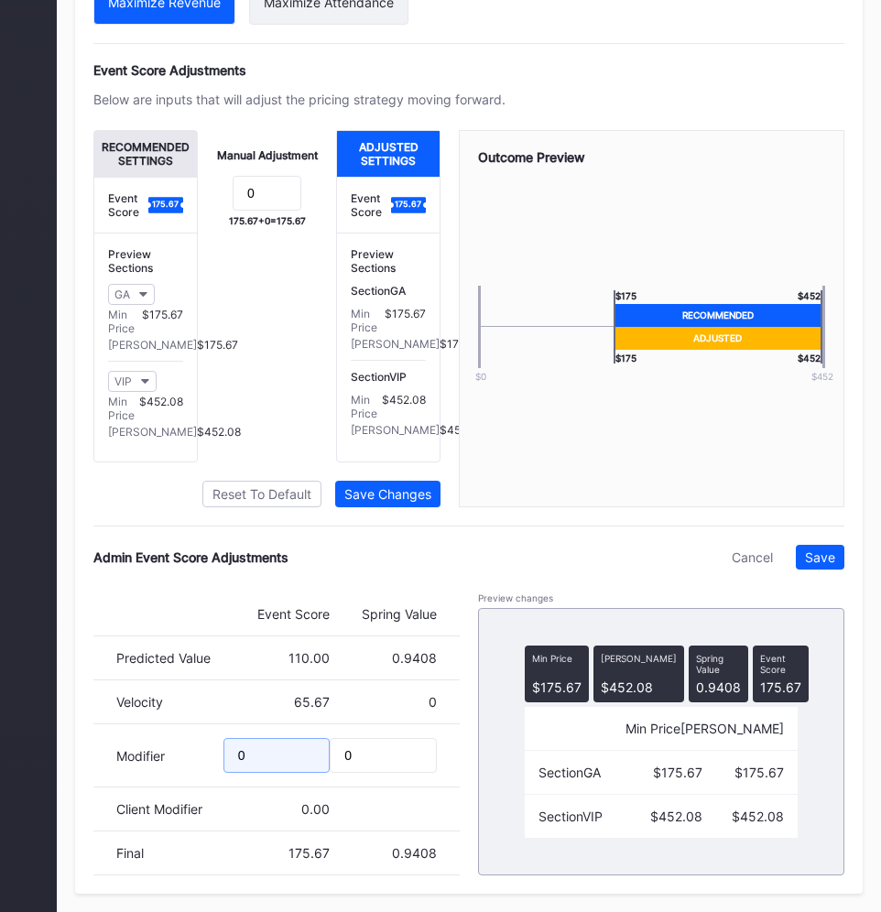
drag, startPoint x: 261, startPoint y: 779, endPoint x: 168, endPoint y: 779, distance: 92.5
click at [168, 779] on div "Modifier 0 0" at bounding box center [276, 755] width 366 height 63
type input "-10.02"
click at [823, 565] on div "Save" at bounding box center [820, 557] width 30 height 16
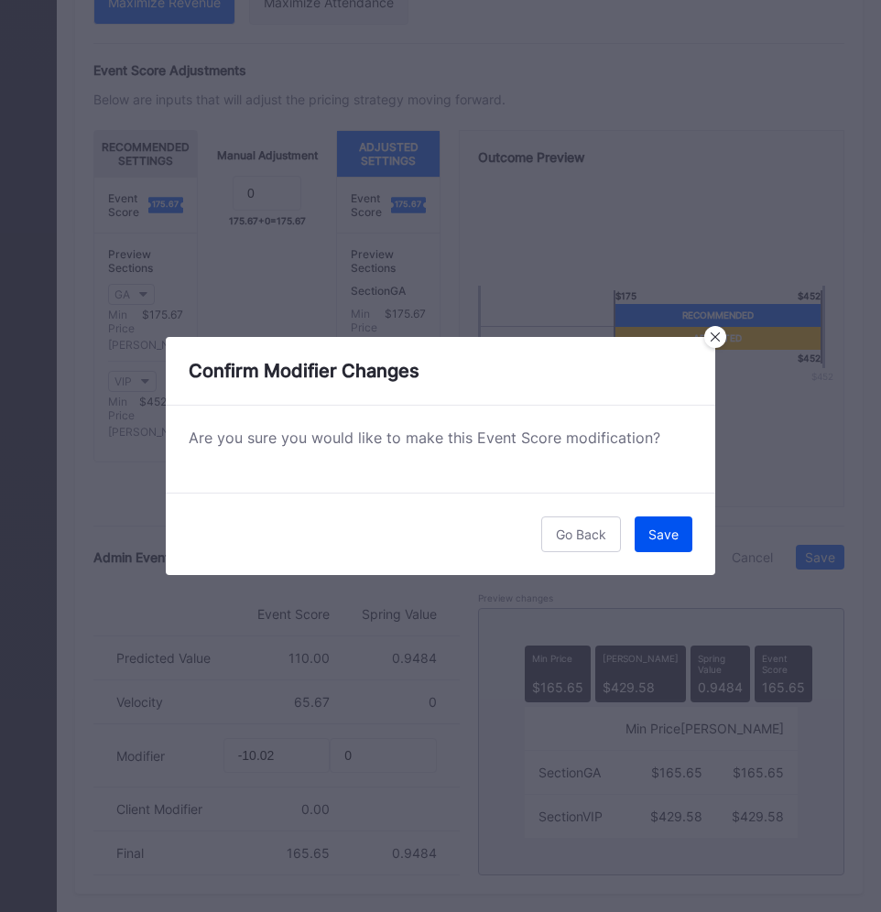
click at [650, 536] on div "Save" at bounding box center [663, 534] width 30 height 16
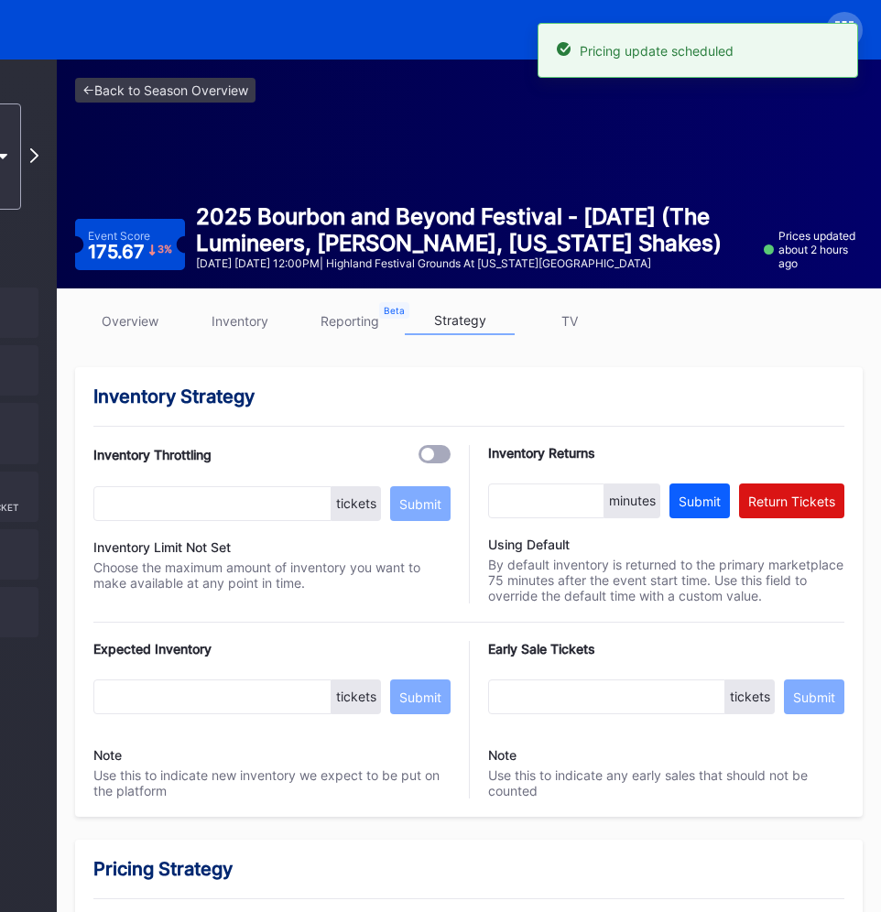
scroll to position [0, 0]
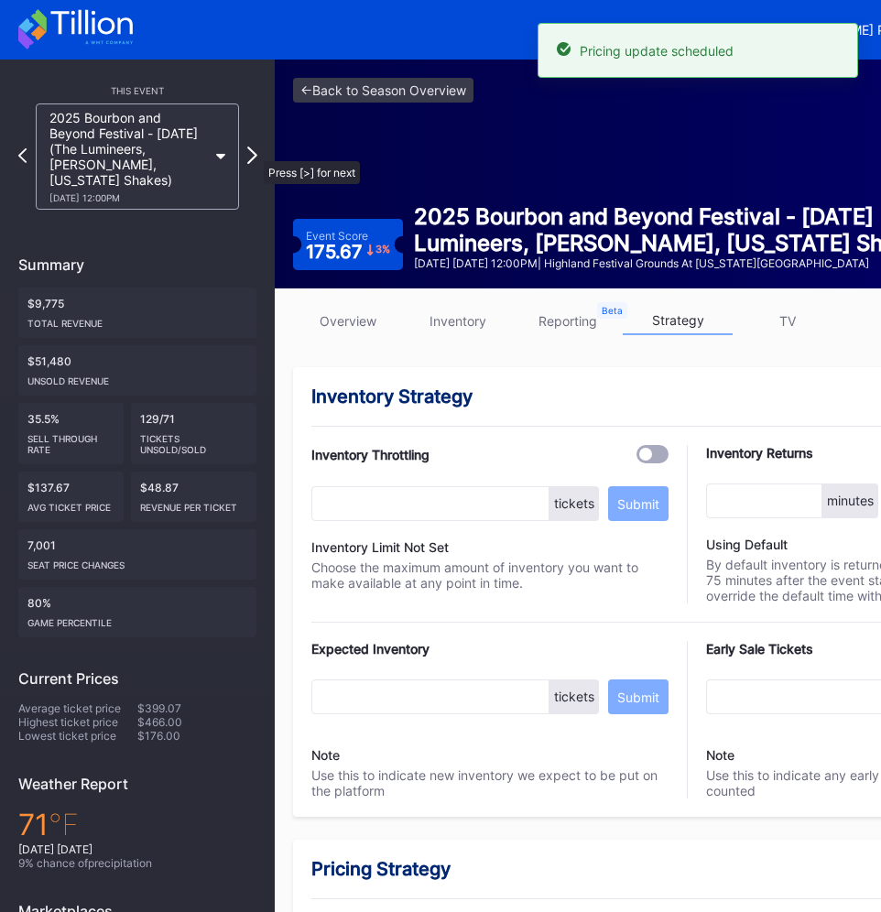
click at [252, 155] on icon at bounding box center [252, 154] width 10 height 17
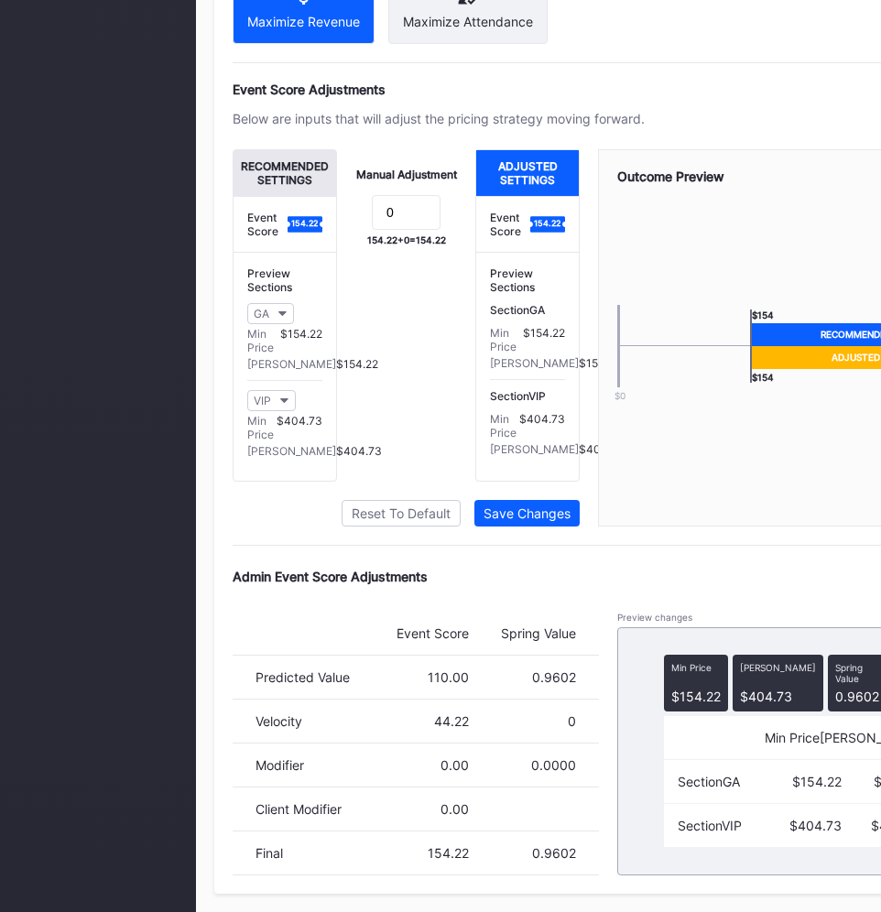
scroll to position [1185, 218]
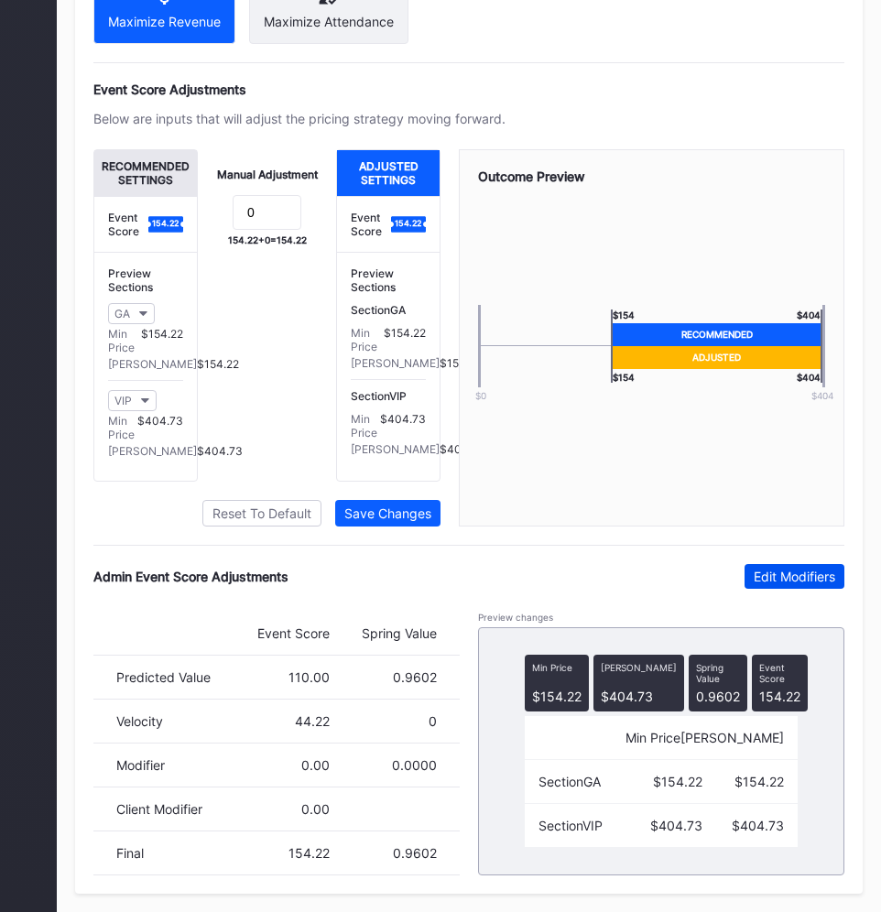
click at [772, 573] on div "Edit Modifiers" at bounding box center [793, 576] width 81 height 16
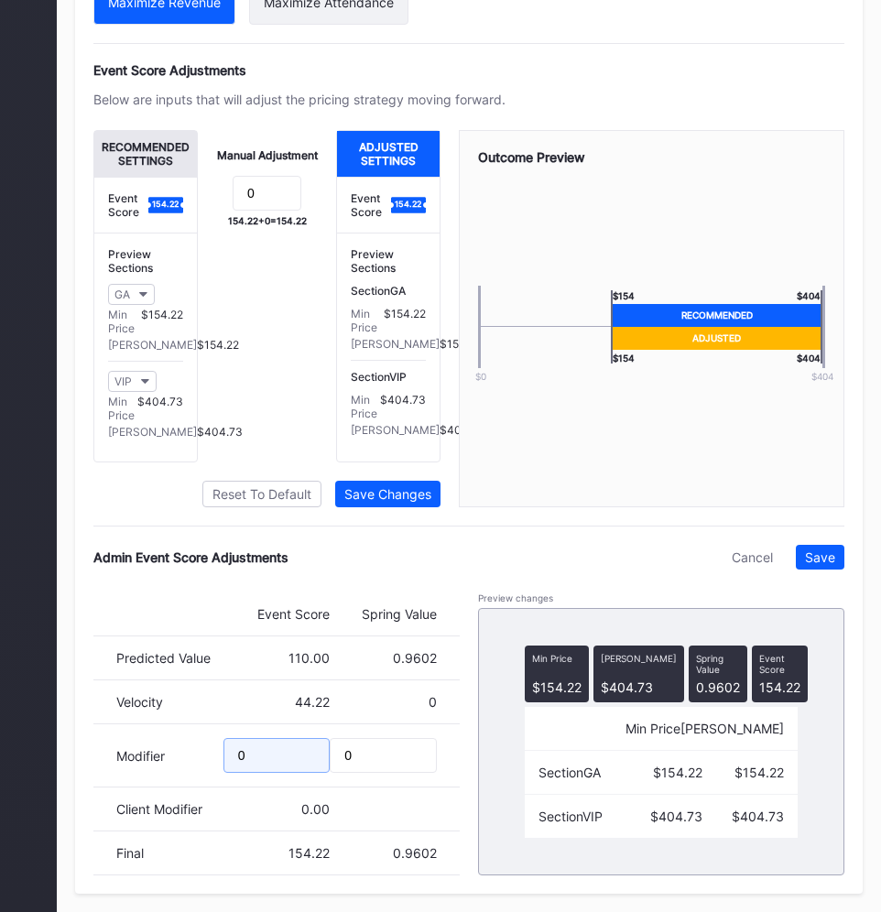
drag, startPoint x: 274, startPoint y: 776, endPoint x: 115, endPoint y: 774, distance: 158.4
click at [115, 774] on div "Modifier 0 0" at bounding box center [276, 755] width 366 height 63
type input "-10.12"
click at [815, 565] on div "Save" at bounding box center [820, 557] width 30 height 16
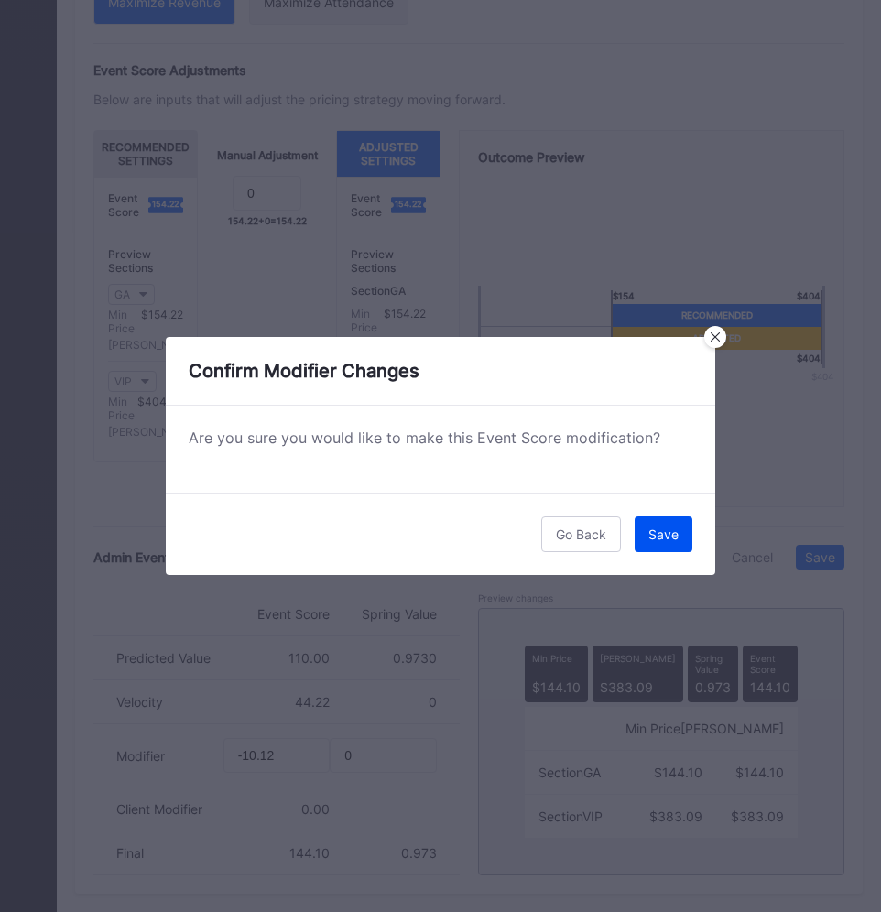
click at [667, 525] on button "Save" at bounding box center [663, 534] width 58 height 36
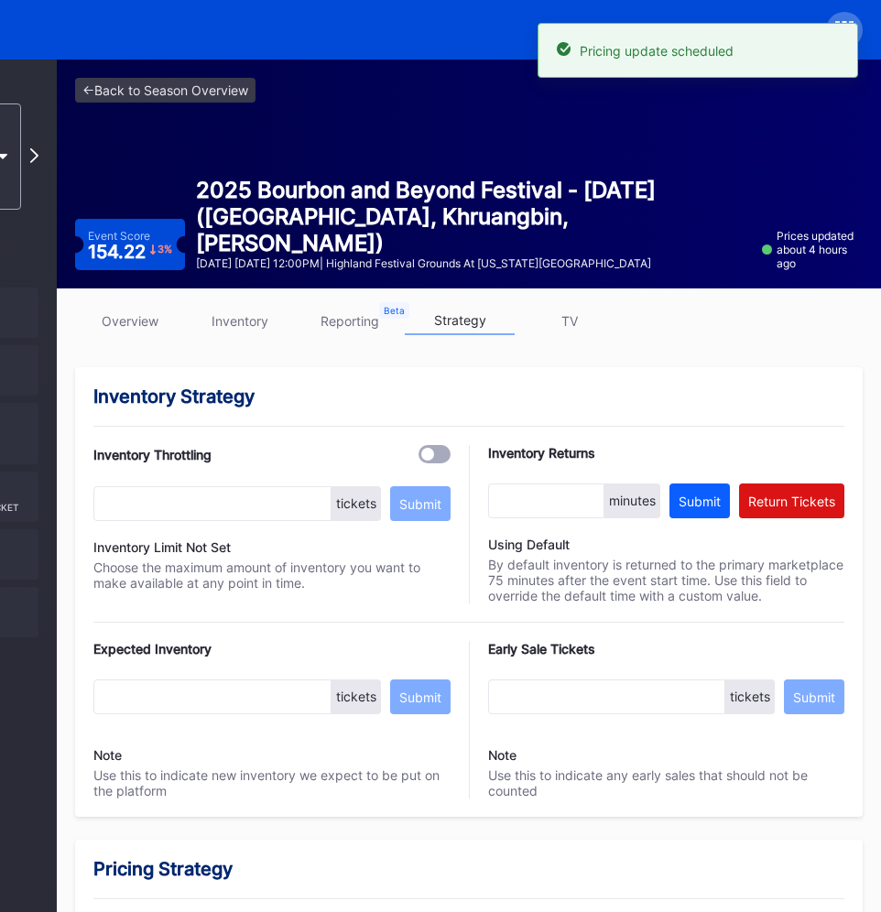
scroll to position [0, 0]
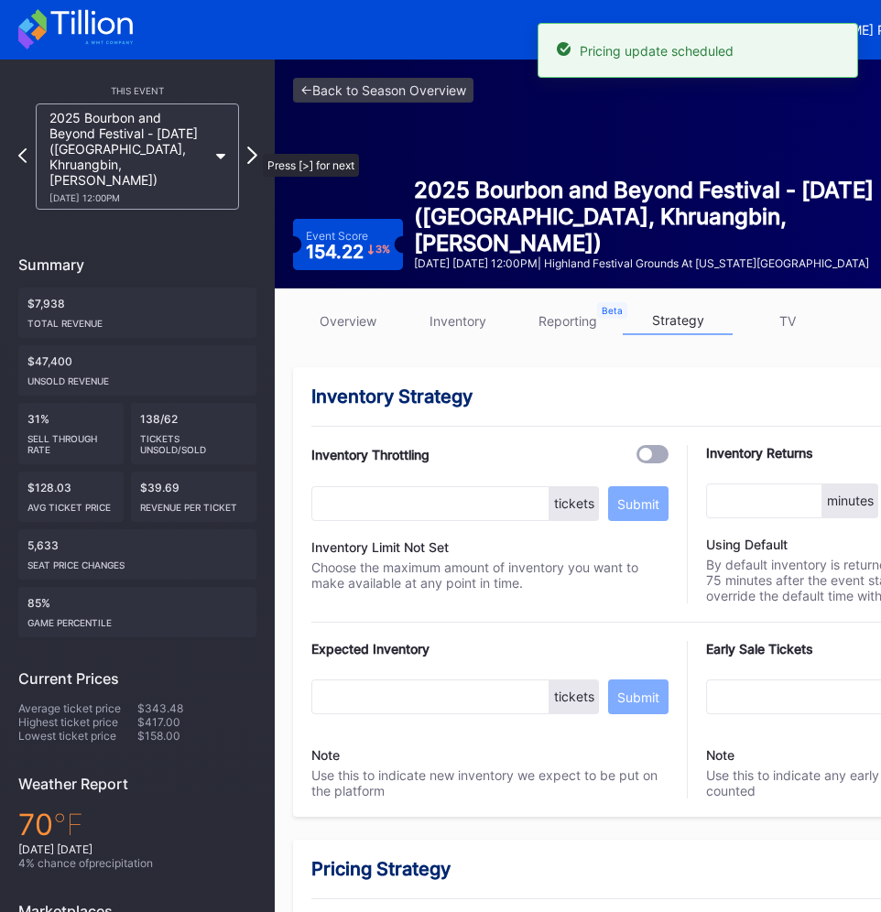
click at [254, 146] on icon at bounding box center [252, 154] width 10 height 17
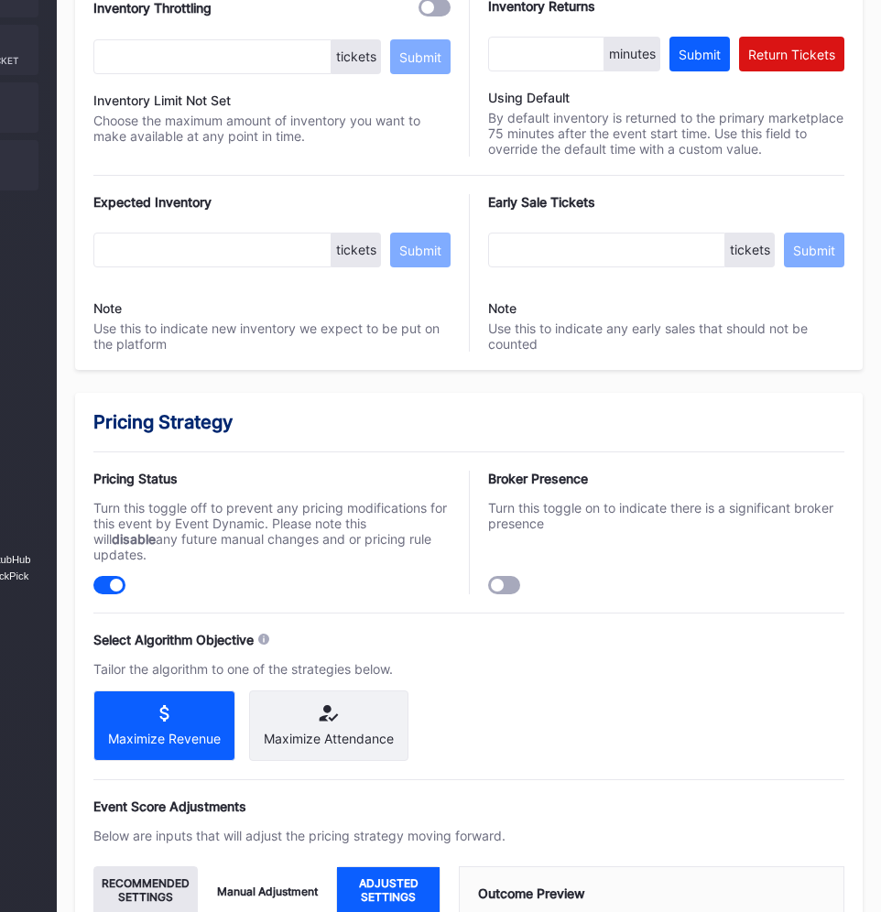
scroll to position [1185, 218]
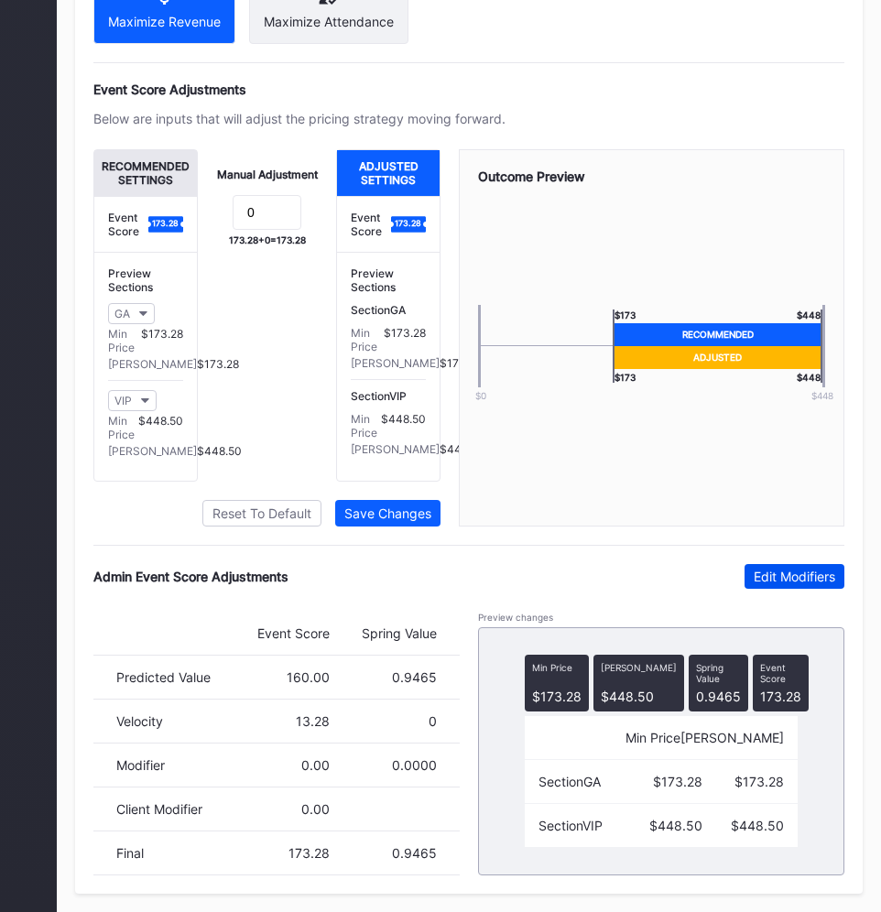
click at [783, 581] on div "Edit Modifiers" at bounding box center [793, 576] width 81 height 16
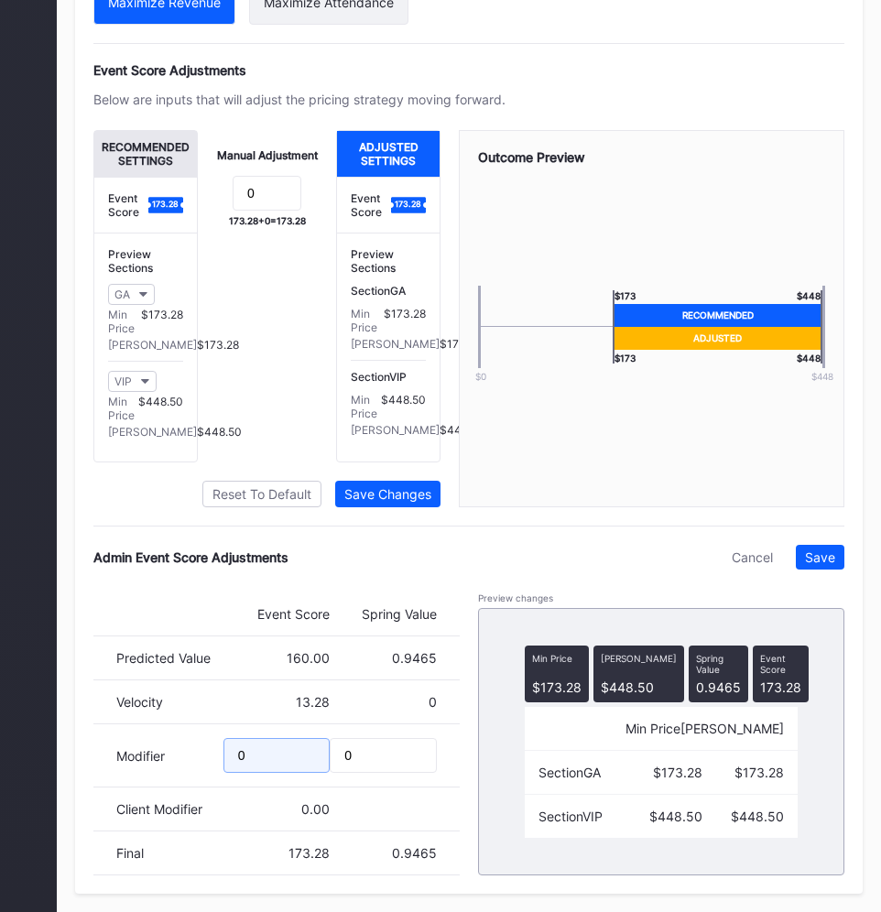
drag, startPoint x: 284, startPoint y: 782, endPoint x: 134, endPoint y: 781, distance: 150.1
click at [135, 781] on div "Modifier 0 0" at bounding box center [276, 755] width 366 height 63
drag, startPoint x: 287, startPoint y: 774, endPoint x: 125, endPoint y: 774, distance: 163.0
click at [125, 774] on div "Modifier -10.08 0" at bounding box center [276, 755] width 366 height 63
type input "-13.52"
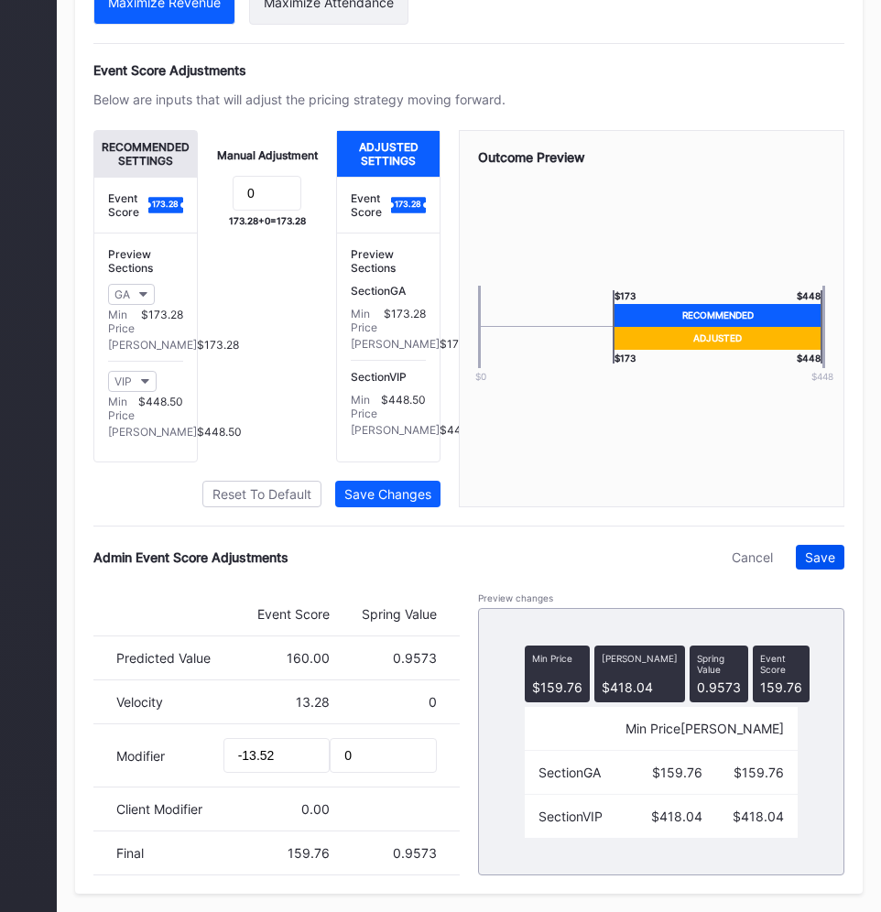
click at [828, 565] on div "Save" at bounding box center [820, 557] width 30 height 16
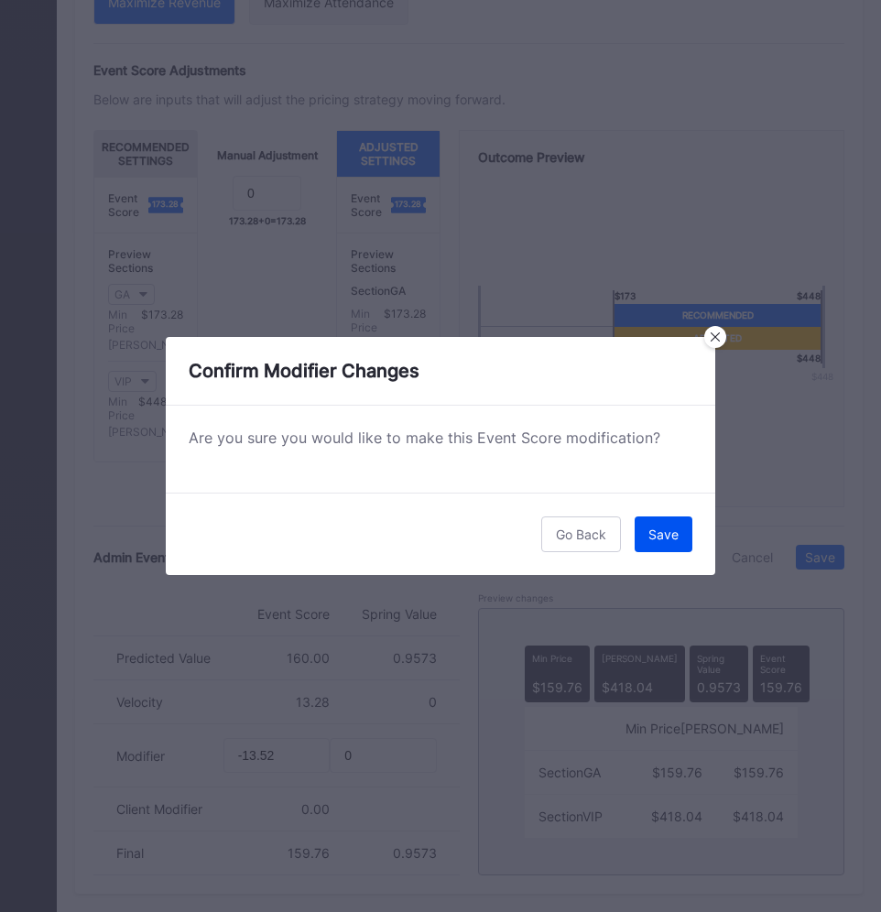
click at [656, 532] on div "Save" at bounding box center [663, 534] width 30 height 16
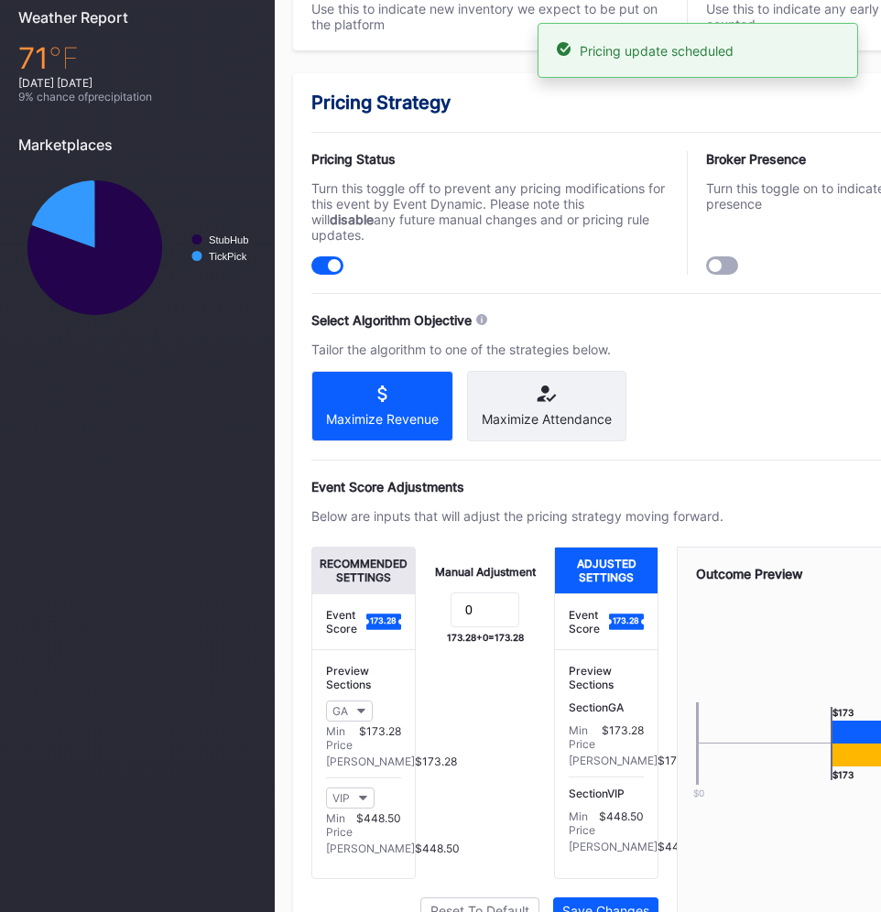
scroll to position [0, 0]
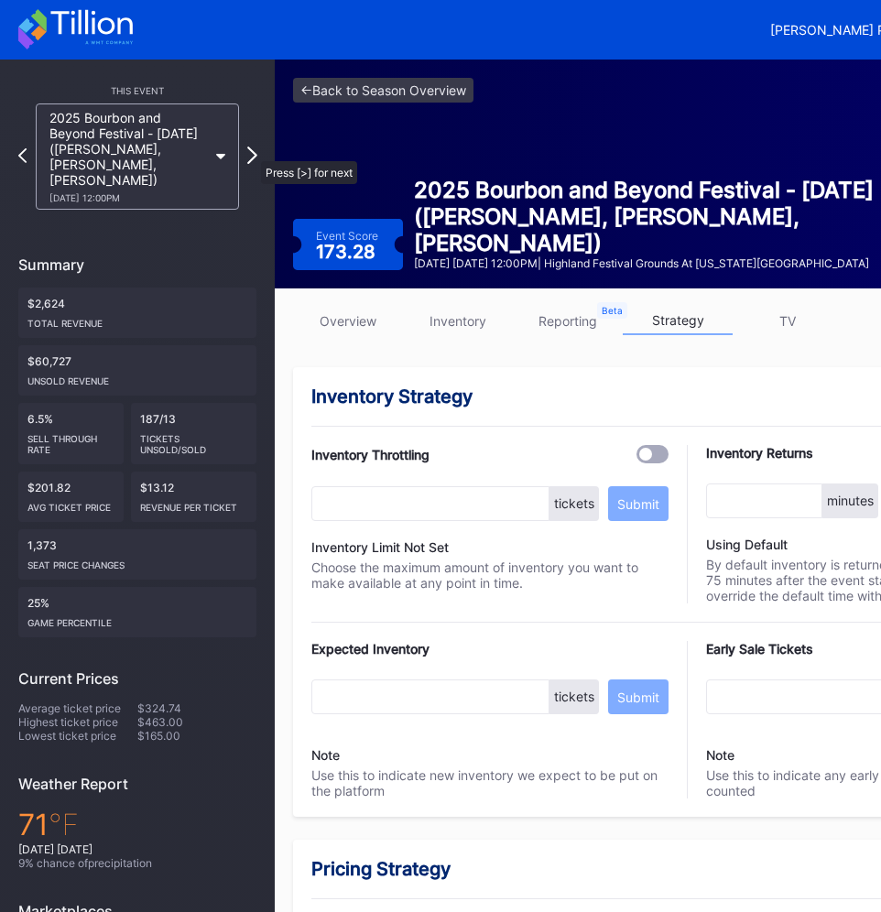
click at [252, 152] on icon at bounding box center [252, 154] width 10 height 17
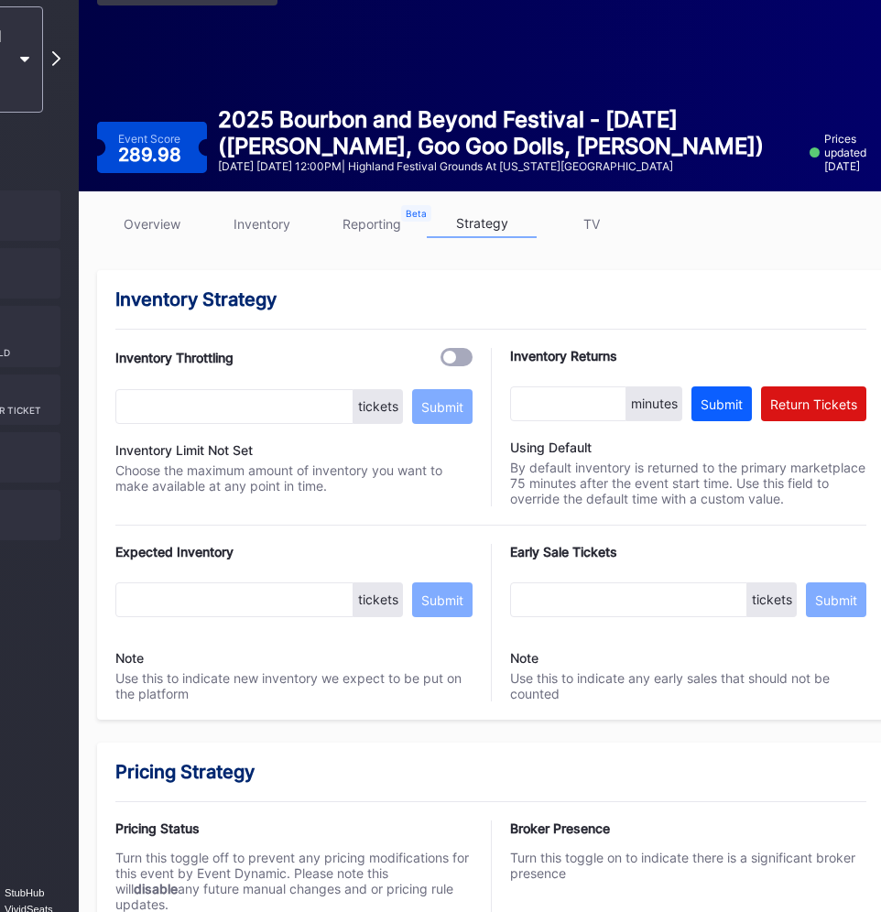
scroll to position [0, 196]
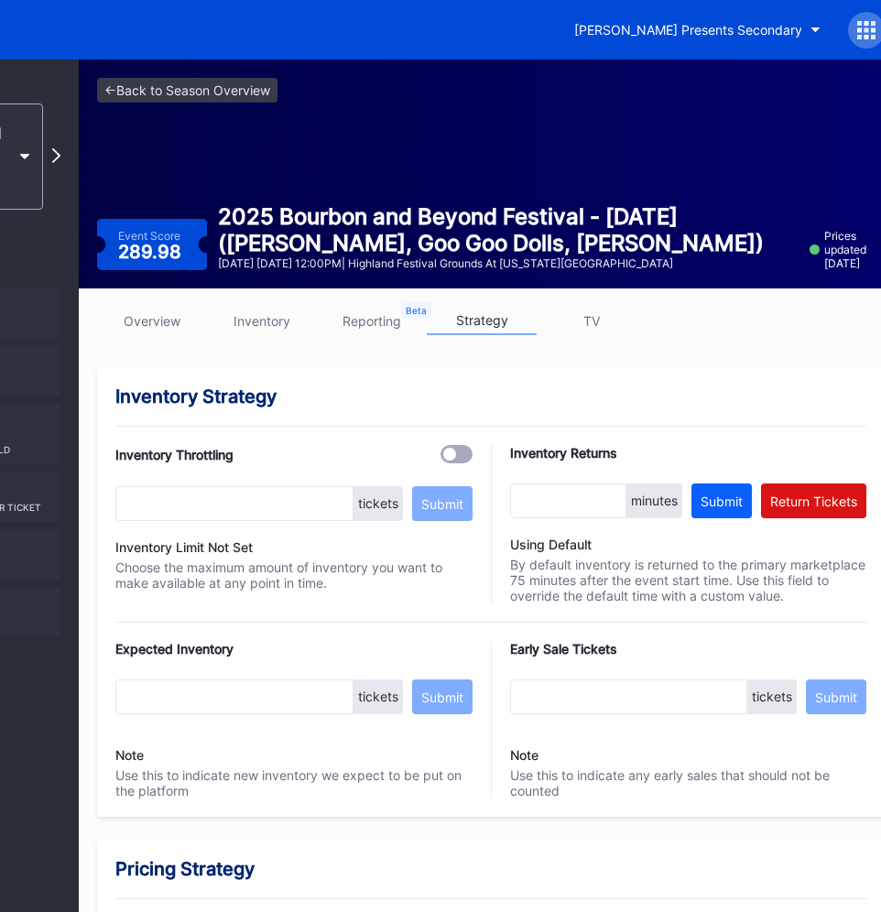
click at [171, 326] on link "overview" at bounding box center [152, 321] width 110 height 28
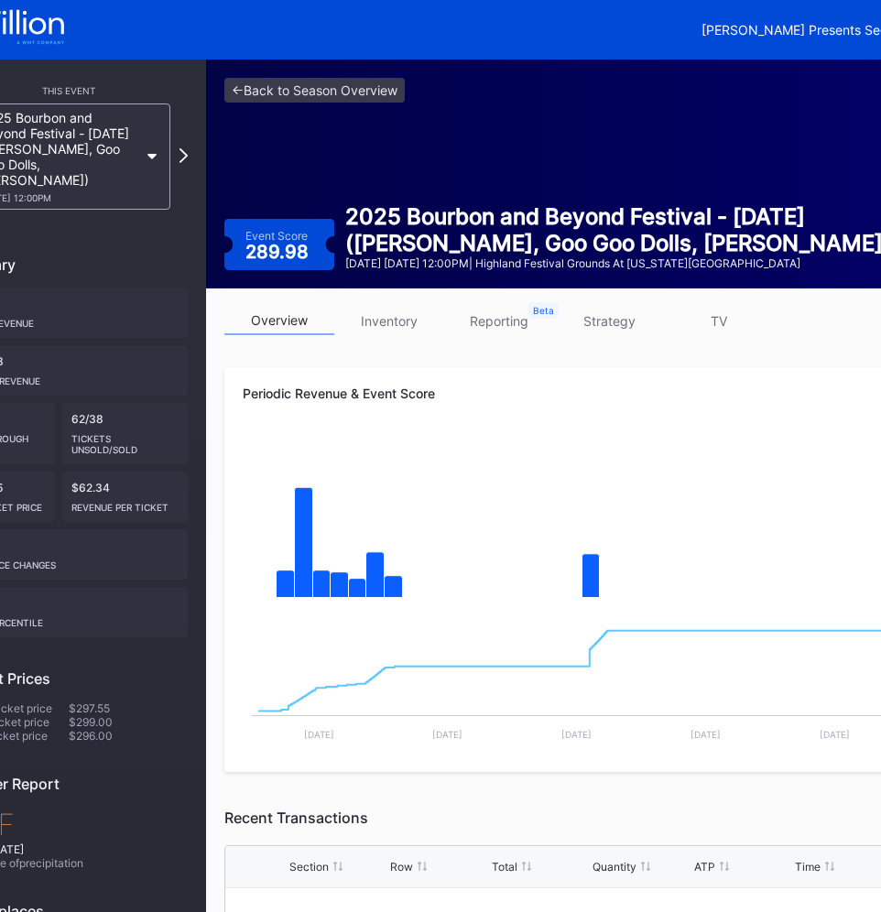
scroll to position [0, 218]
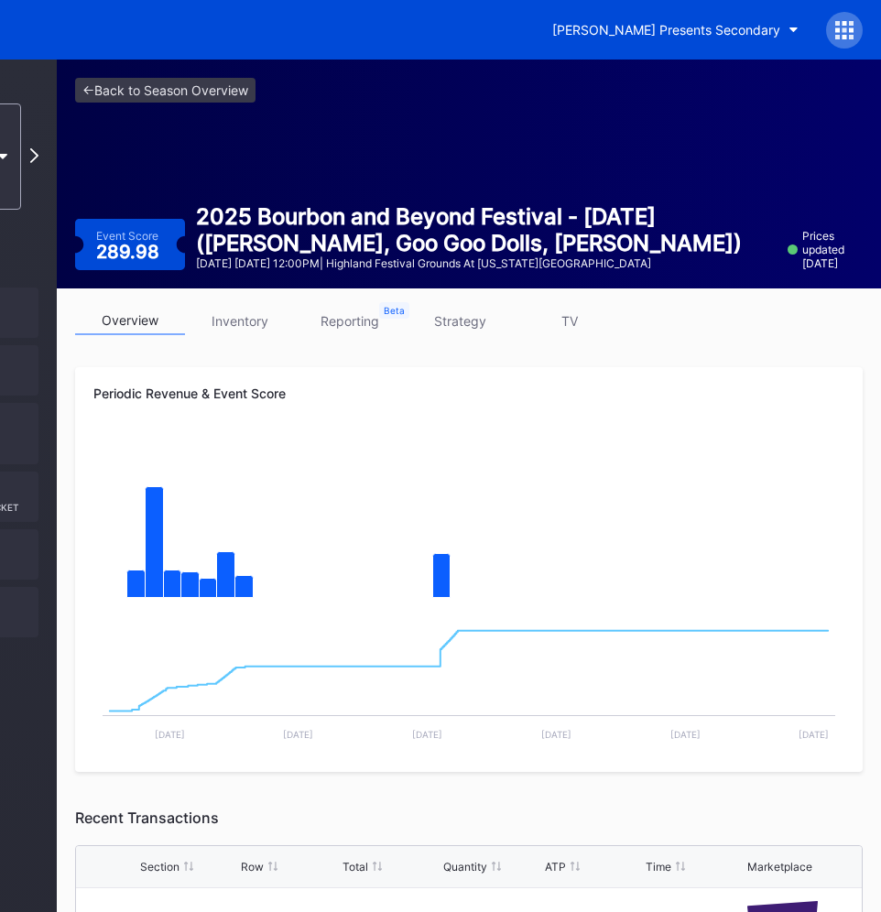
click at [462, 322] on link "strategy" at bounding box center [460, 321] width 110 height 28
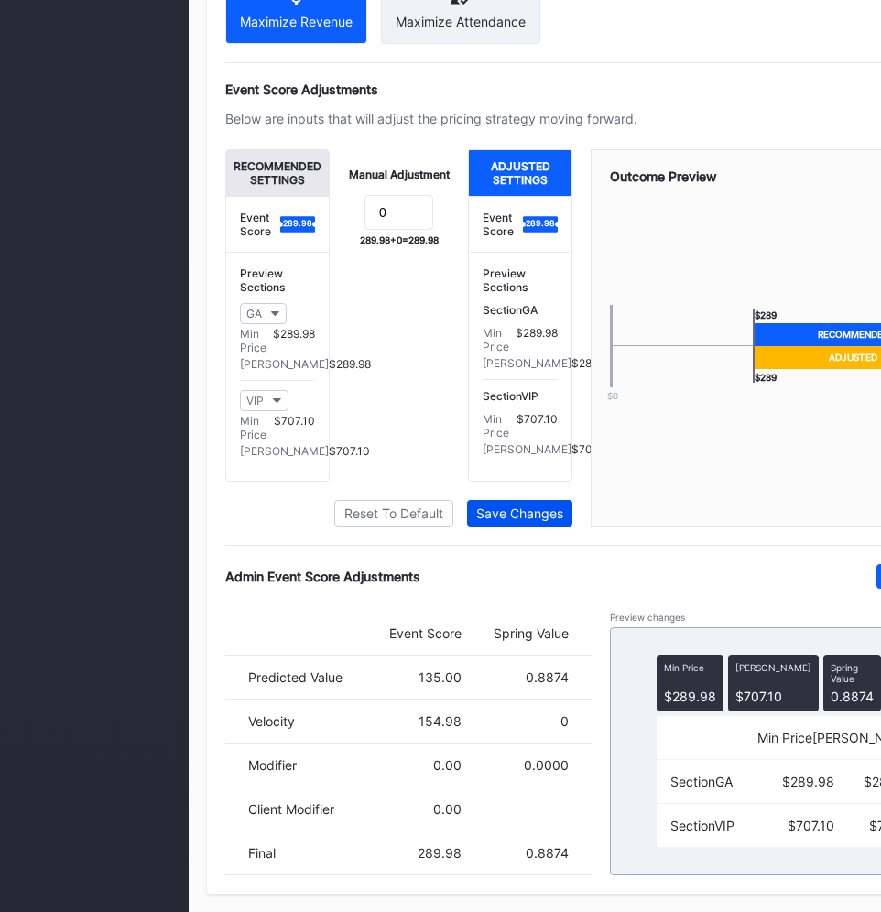
scroll to position [1185, 218]
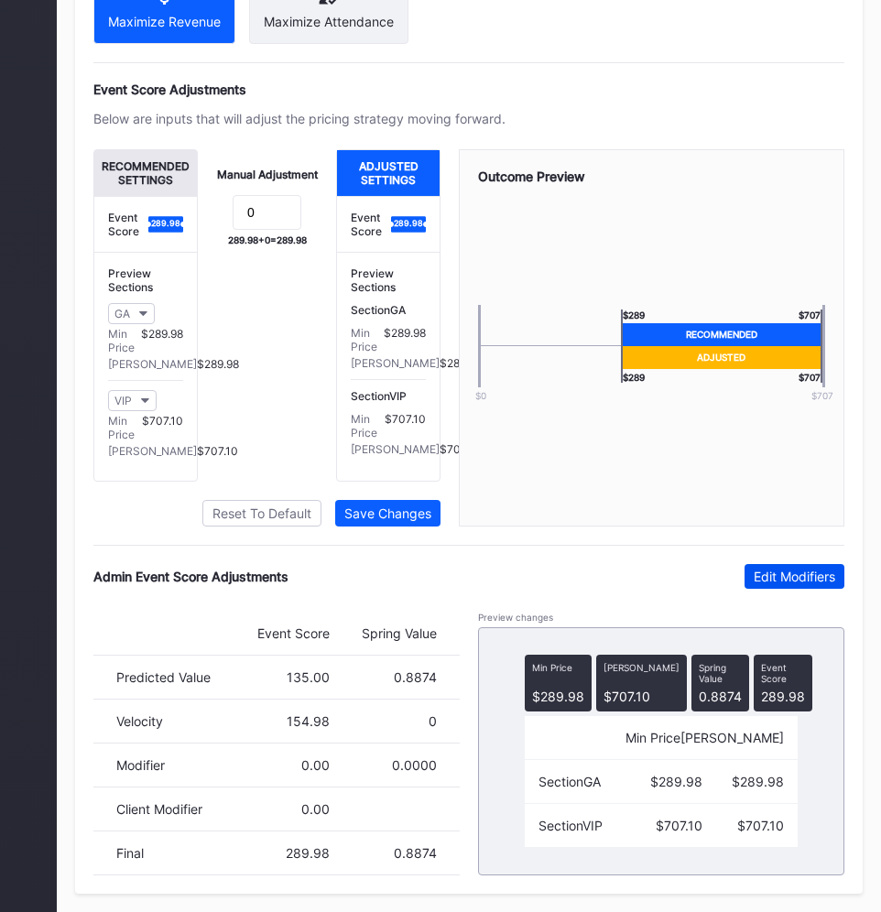
click at [815, 579] on div "Edit Modifiers" at bounding box center [793, 576] width 81 height 16
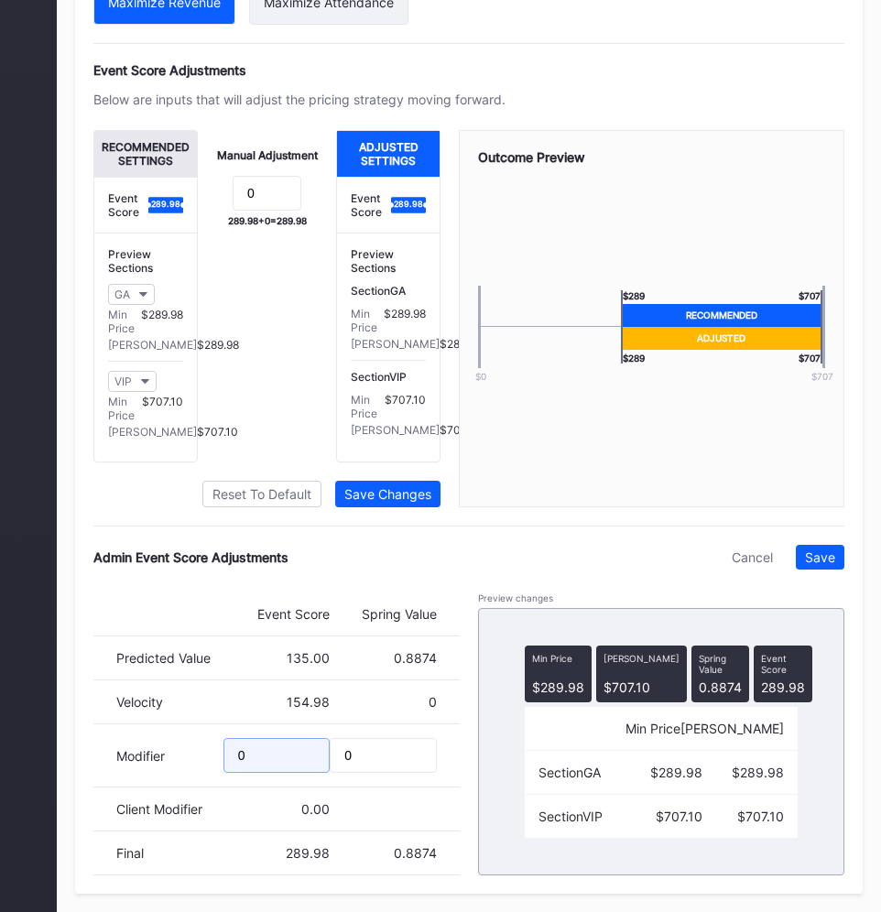
drag, startPoint x: 260, startPoint y: 771, endPoint x: 150, endPoint y: 771, distance: 109.9
click at [164, 771] on div "Modifier 0 0" at bounding box center [276, 755] width 366 height 63
type input "-50.12"
click at [821, 565] on div "Save" at bounding box center [820, 557] width 30 height 16
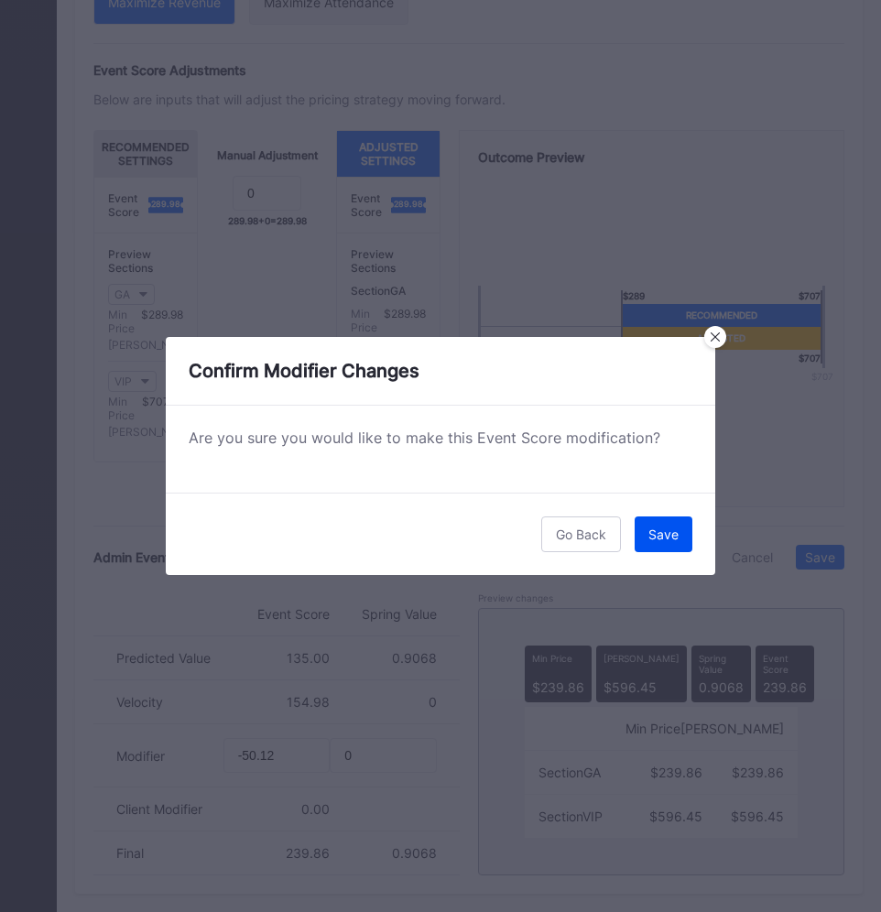
click at [658, 536] on div "Save" at bounding box center [663, 534] width 30 height 16
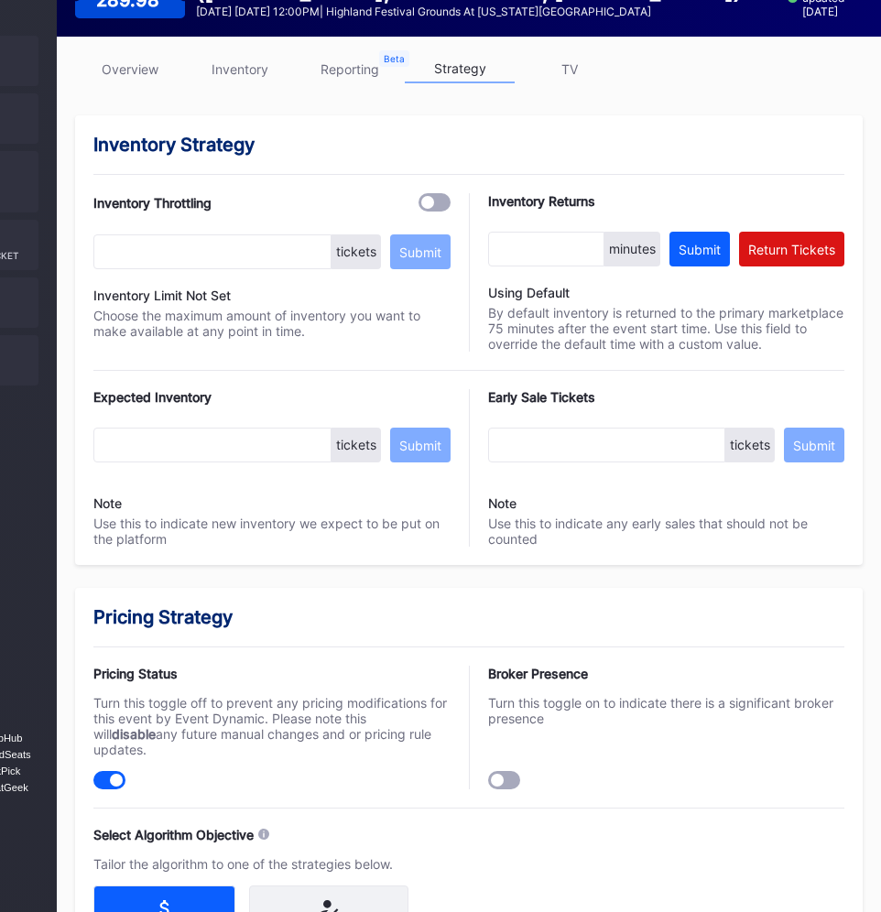
scroll to position [97, 218]
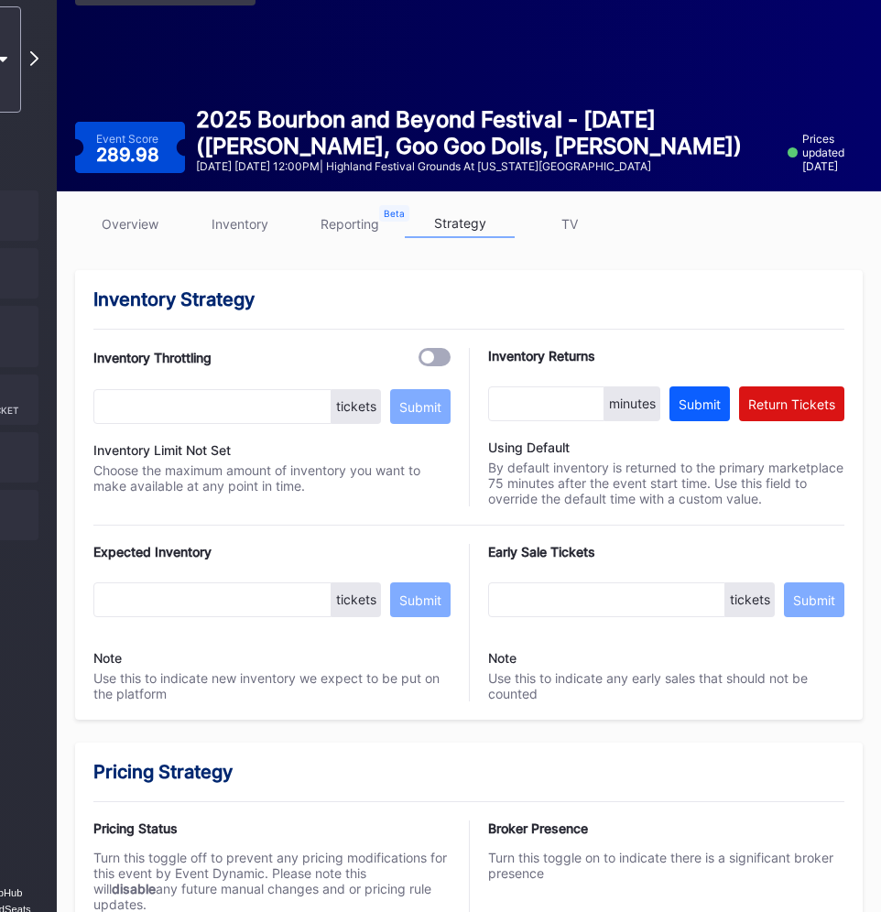
click at [125, 222] on link "overview" at bounding box center [130, 224] width 110 height 28
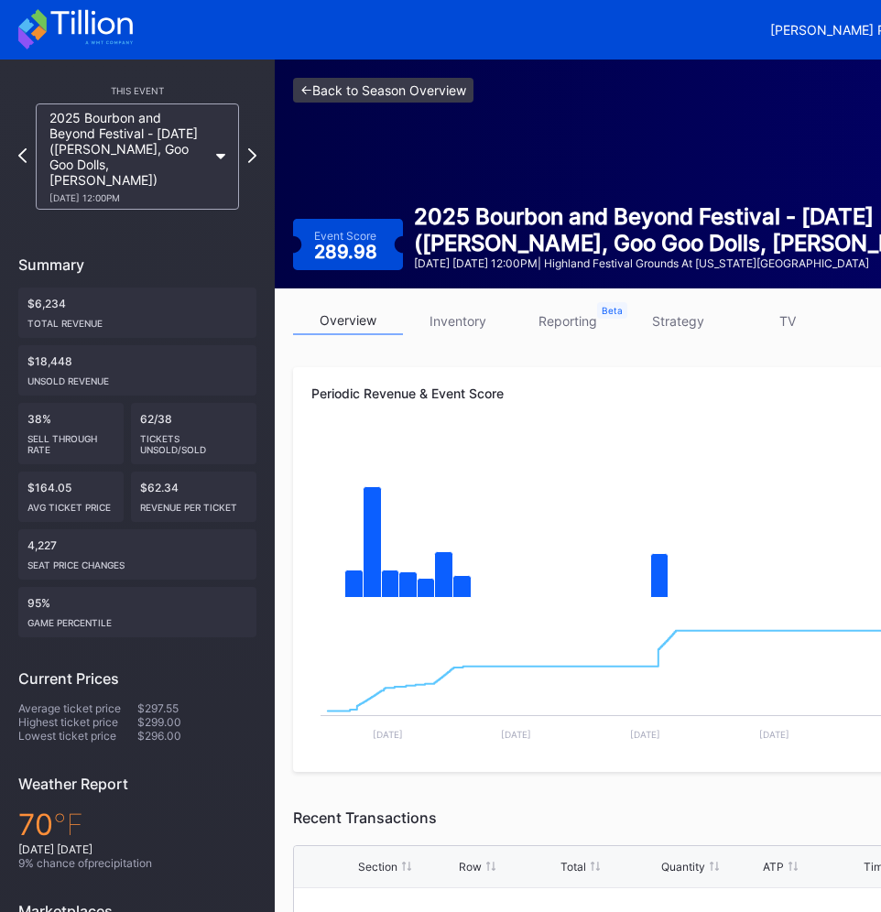
click at [352, 93] on link "<- Back to Season Overview" at bounding box center [383, 90] width 180 height 25
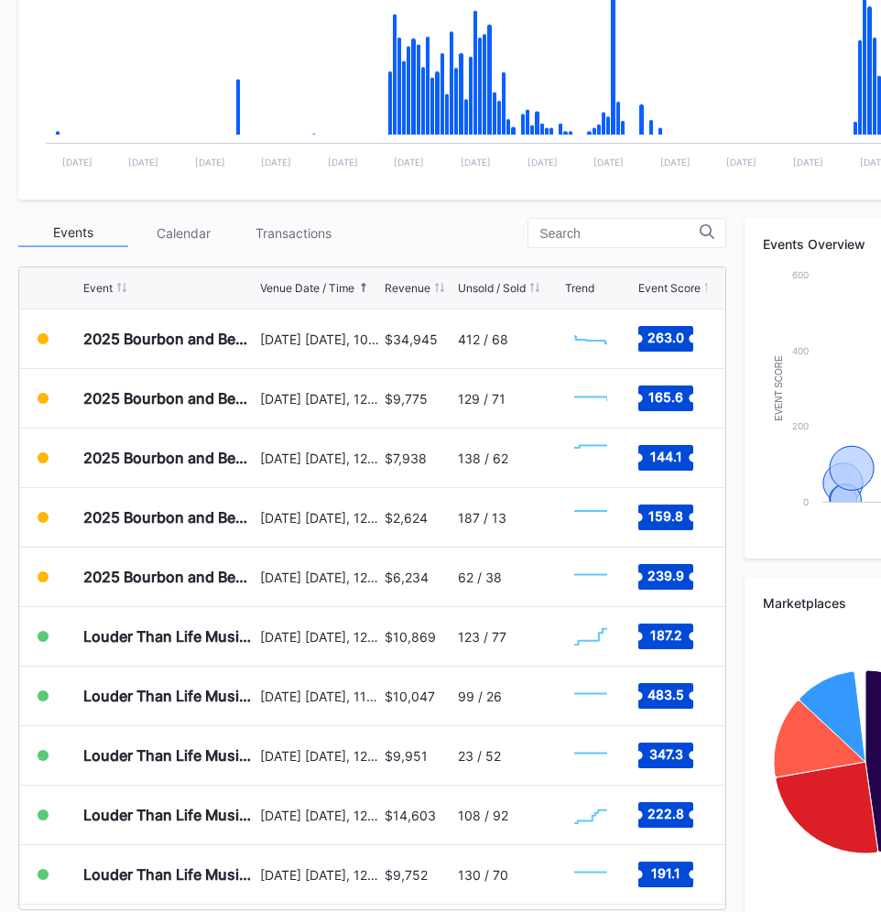
scroll to position [490, 0]
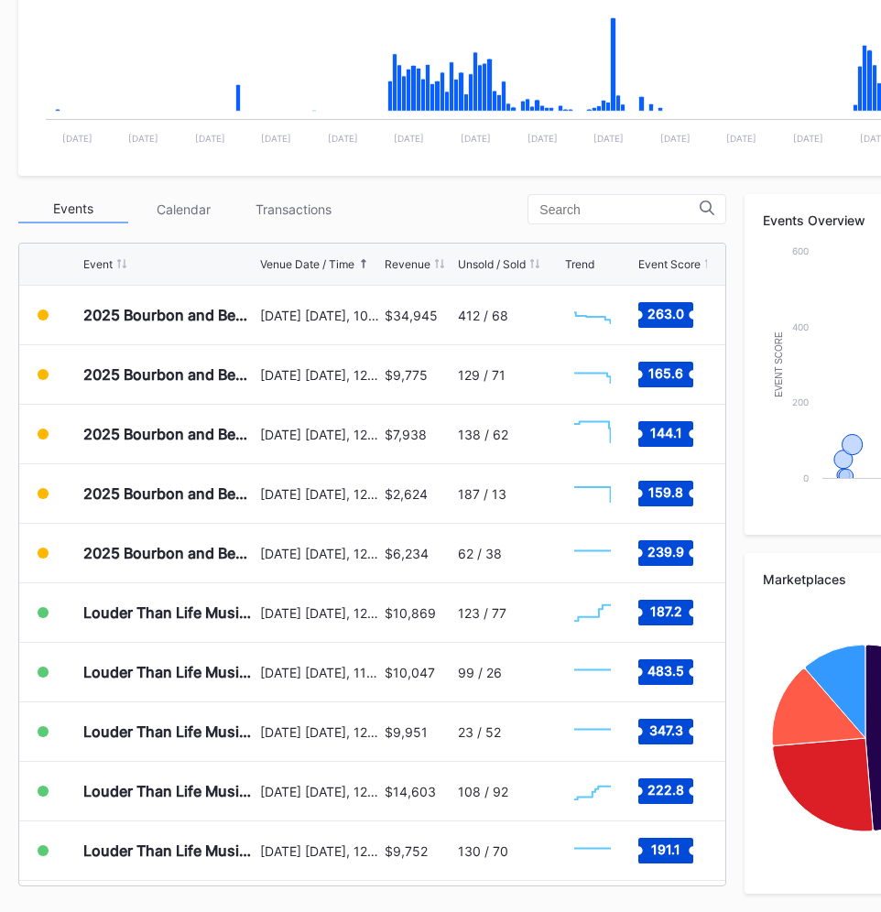
click at [391, 208] on div "Events Calendar Transactions" at bounding box center [372, 209] width 708 height 30
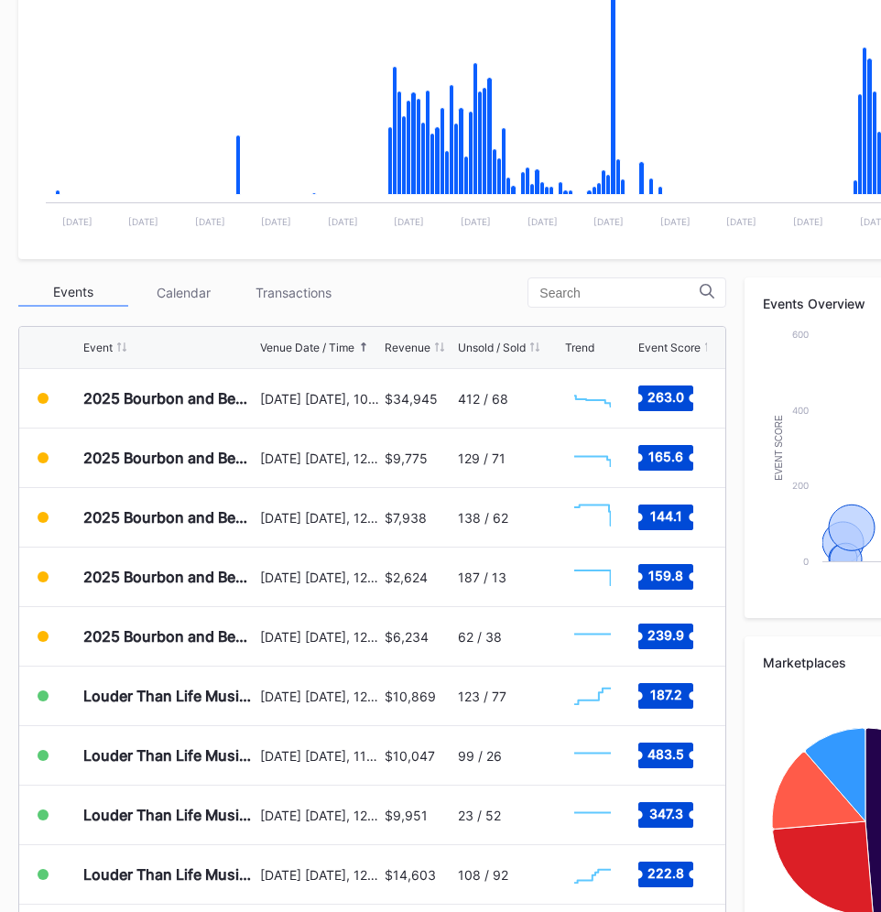
scroll to position [0, 0]
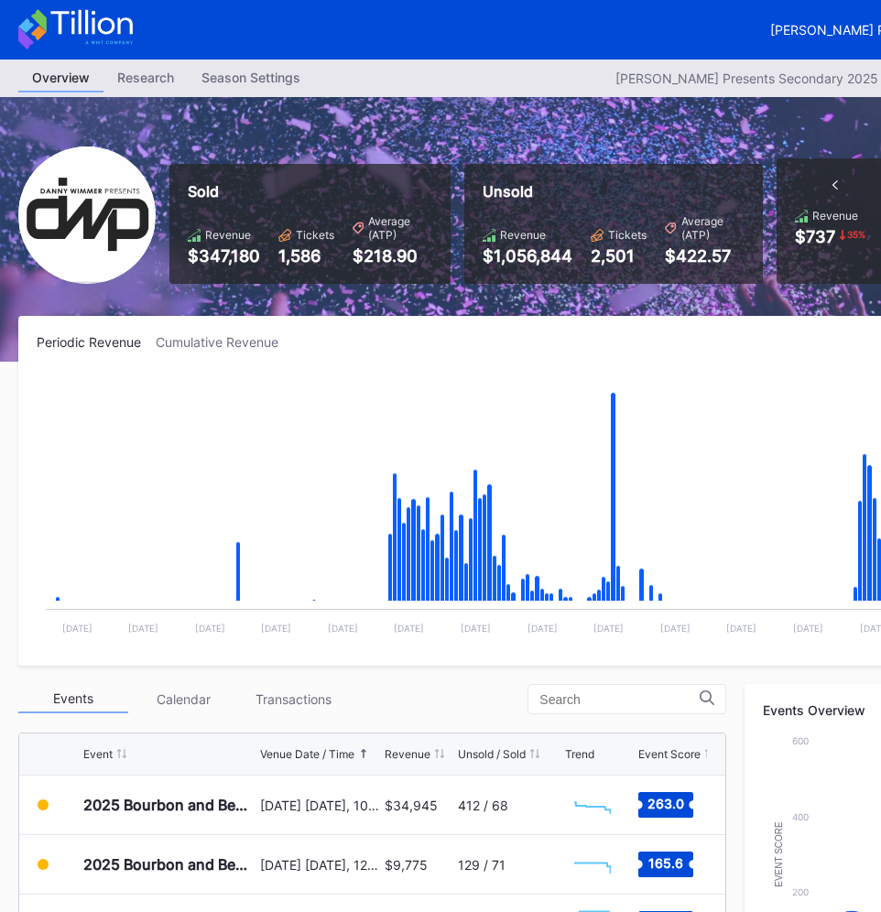
click at [323, 125] on div "Sold Revenue $347,180 Tickets 1,586 Average (ATP) $218.90 Unsold Revenue $1,056…" at bounding box center [549, 229] width 1099 height 265
